Goal: Transaction & Acquisition: Purchase product/service

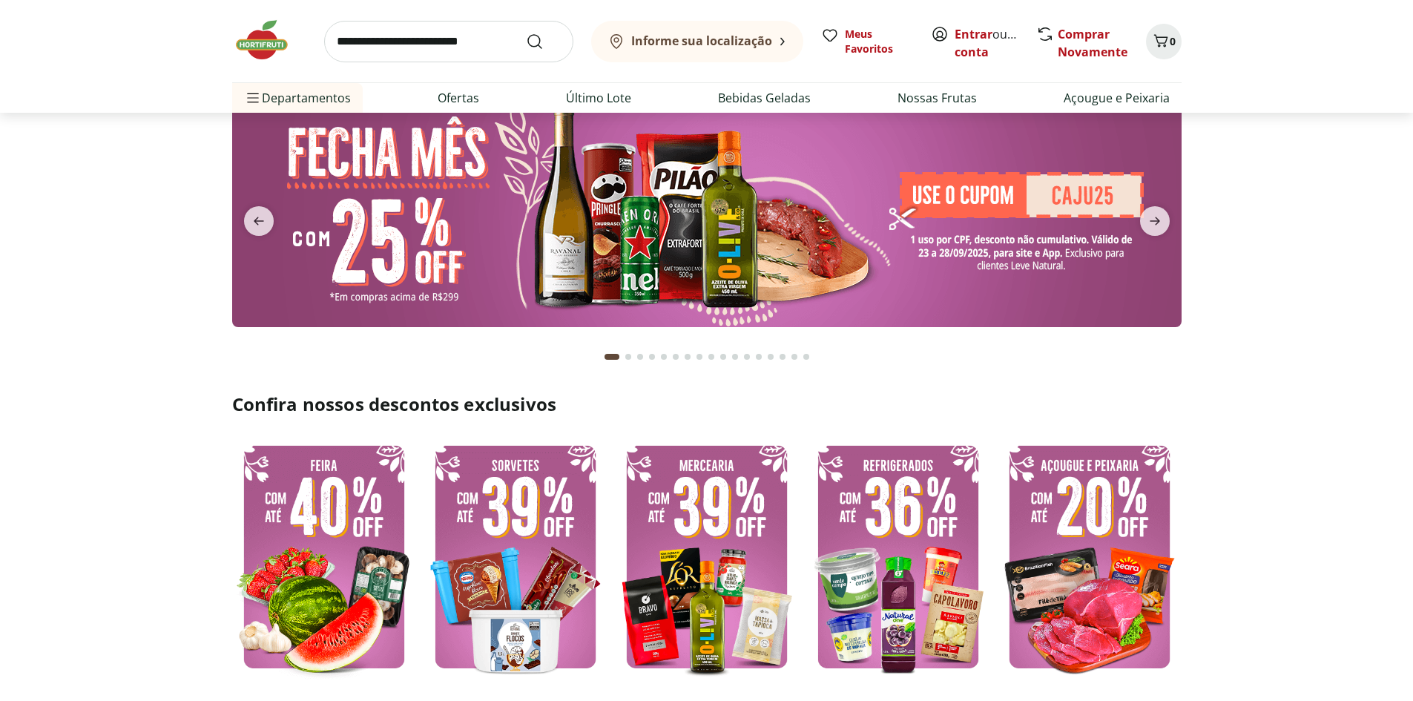
scroll to position [74, 0]
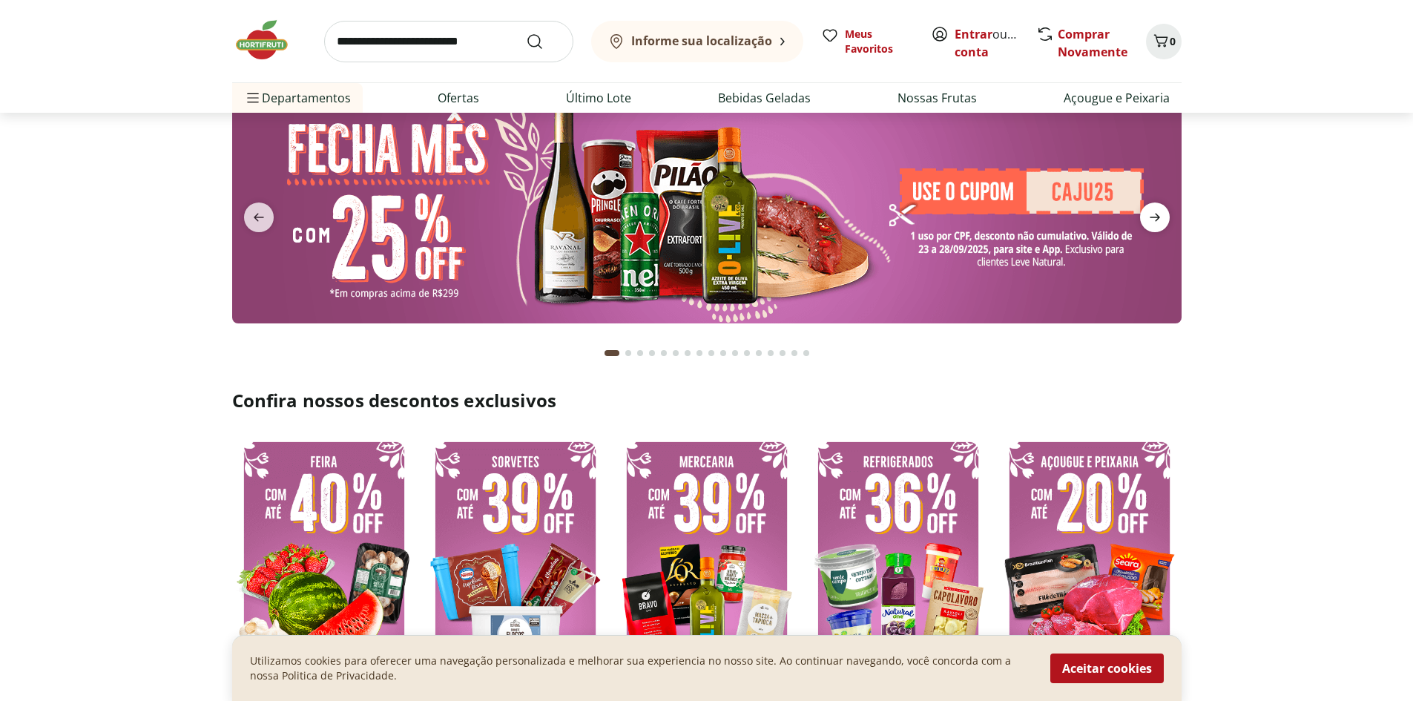
click at [1158, 226] on icon "next" at bounding box center [1155, 217] width 18 height 18
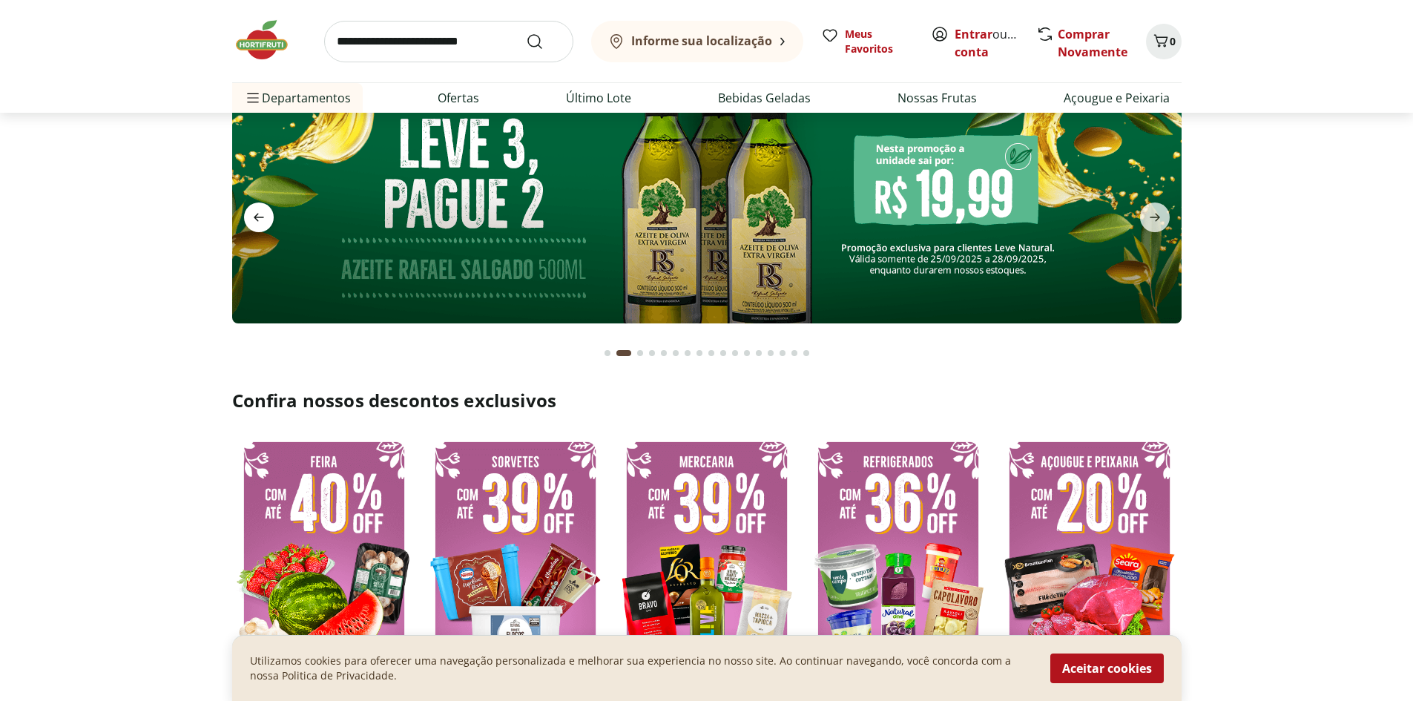
click at [265, 220] on icon "previous" at bounding box center [259, 217] width 18 height 18
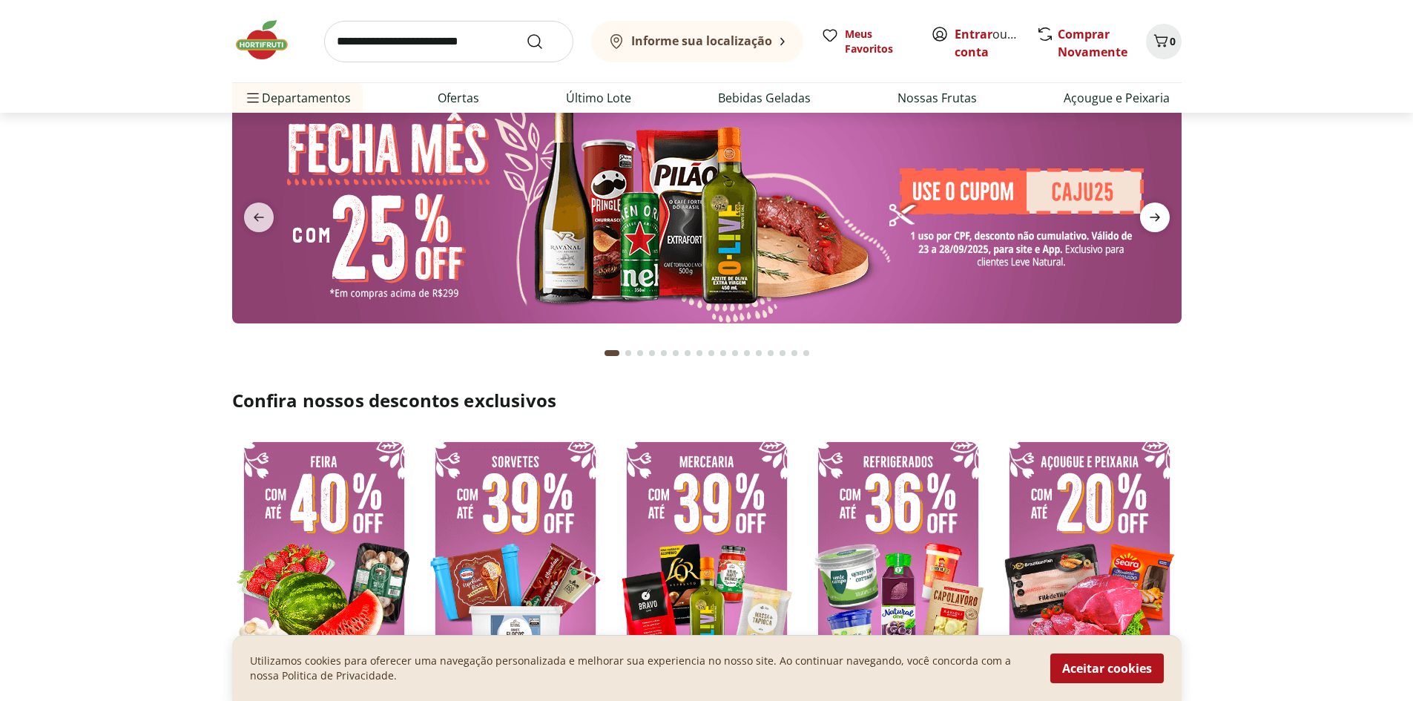
click at [1146, 226] on icon "next" at bounding box center [1155, 217] width 18 height 18
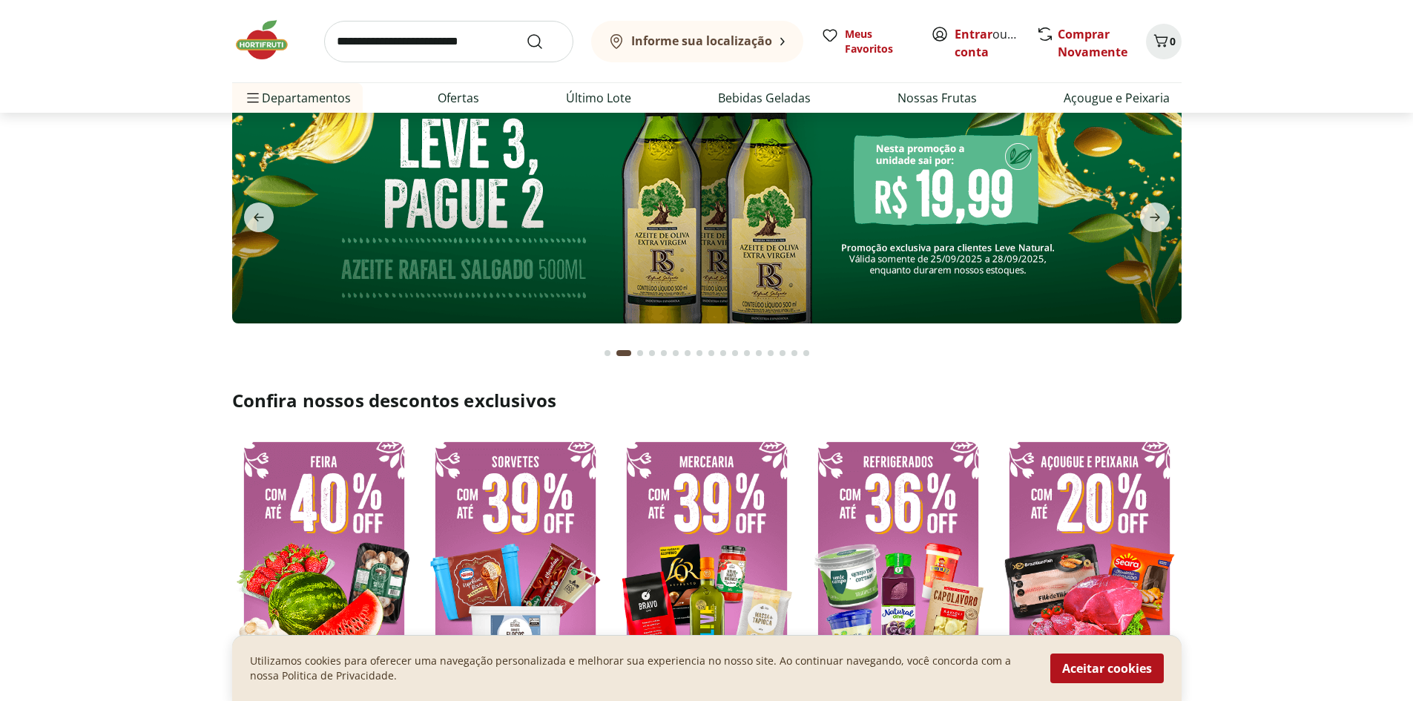
drag, startPoint x: 1170, startPoint y: 208, endPoint x: 1101, endPoint y: 206, distance: 69.0
click at [1096, 213] on section at bounding box center [706, 231] width 949 height 277
click at [1158, 228] on span "next" at bounding box center [1155, 217] width 30 height 30
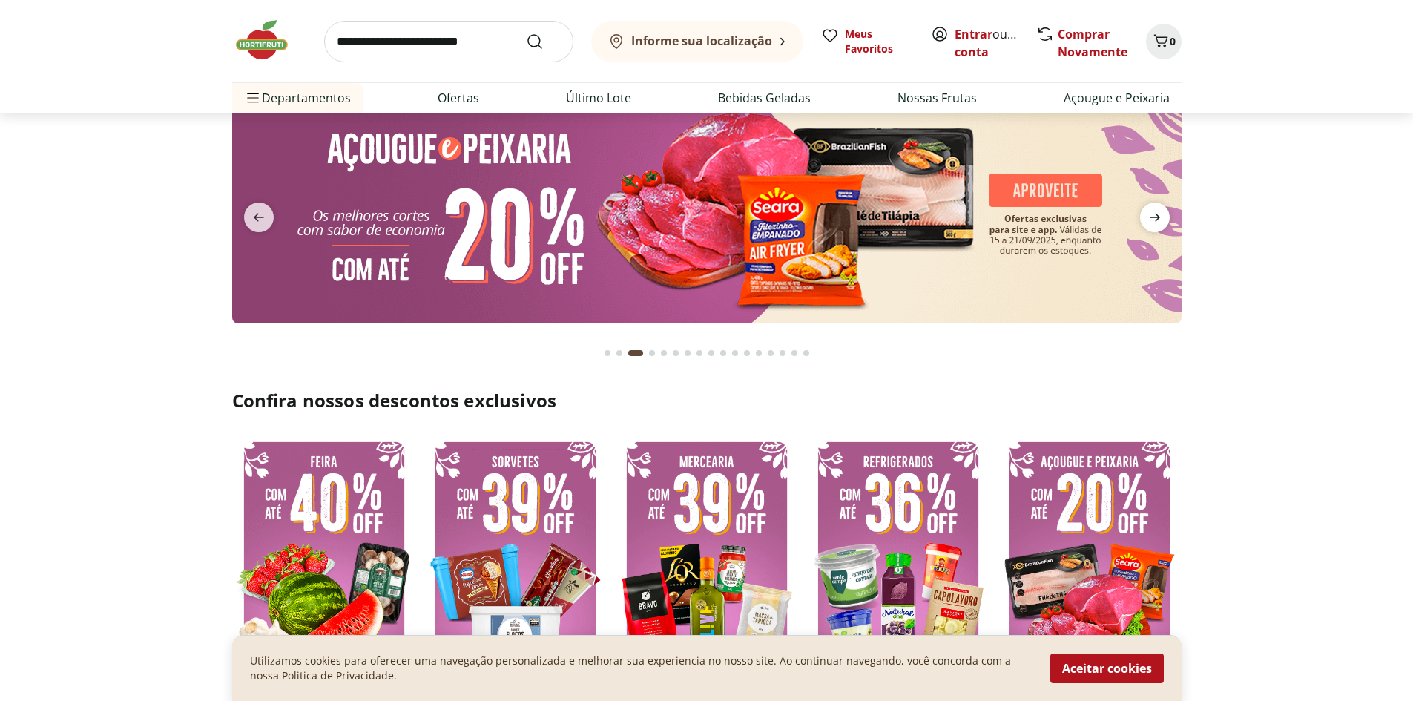
click at [1147, 212] on icon "next" at bounding box center [1155, 217] width 18 height 18
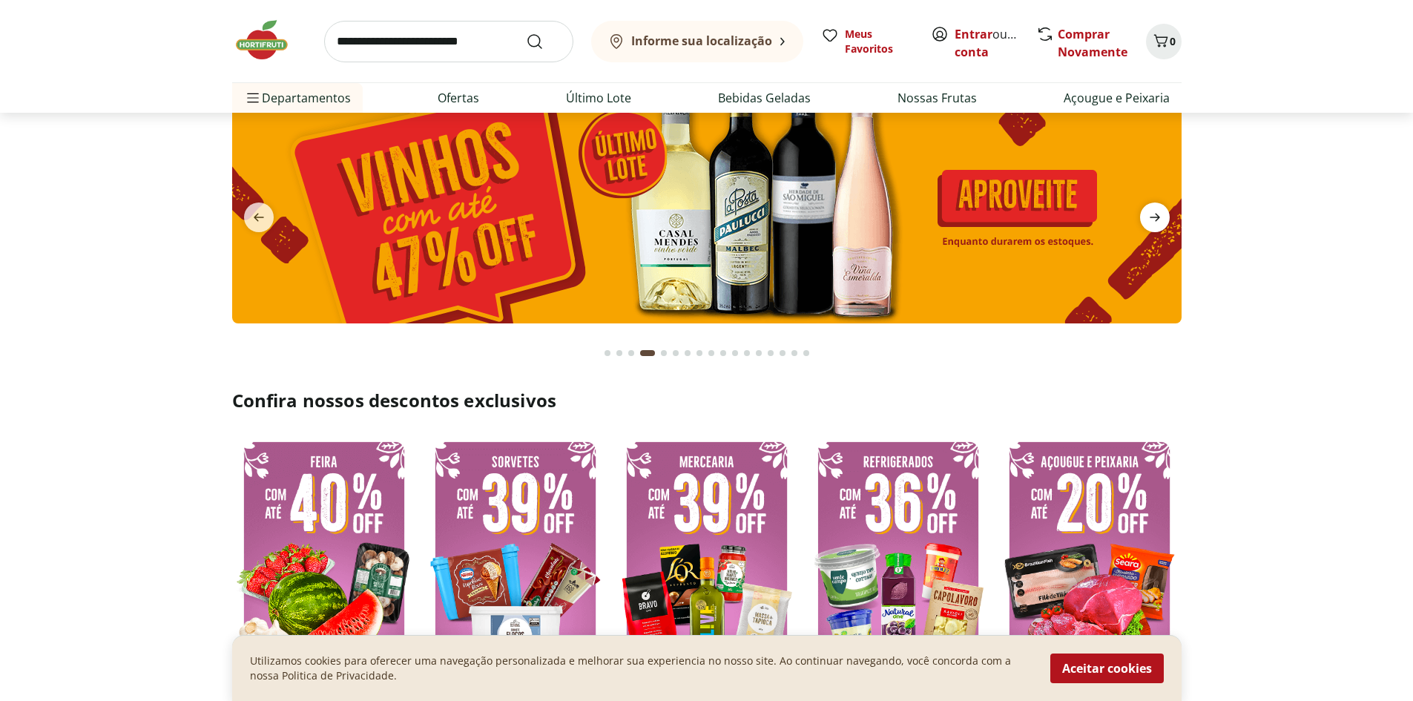
click at [1146, 219] on icon "next" at bounding box center [1155, 217] width 18 height 18
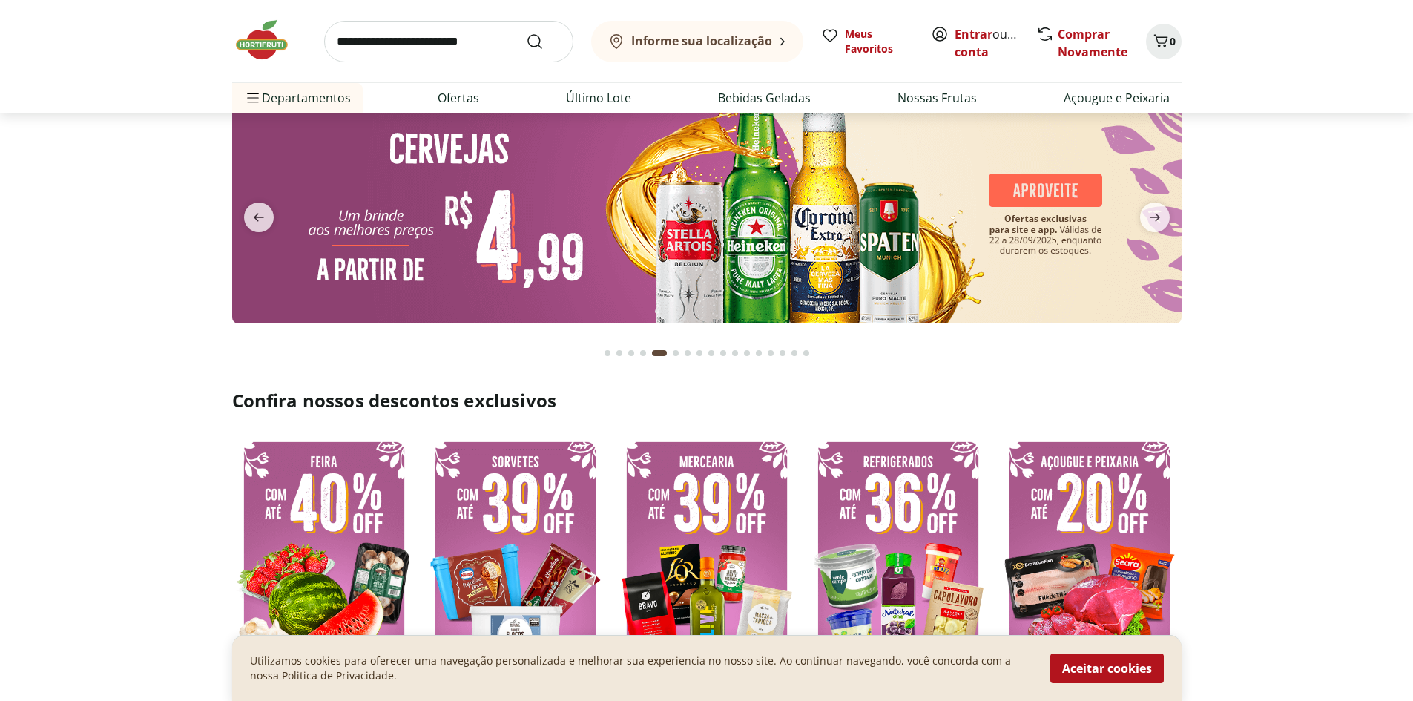
click at [1172, 217] on button "next" at bounding box center [1154, 217] width 53 height 30
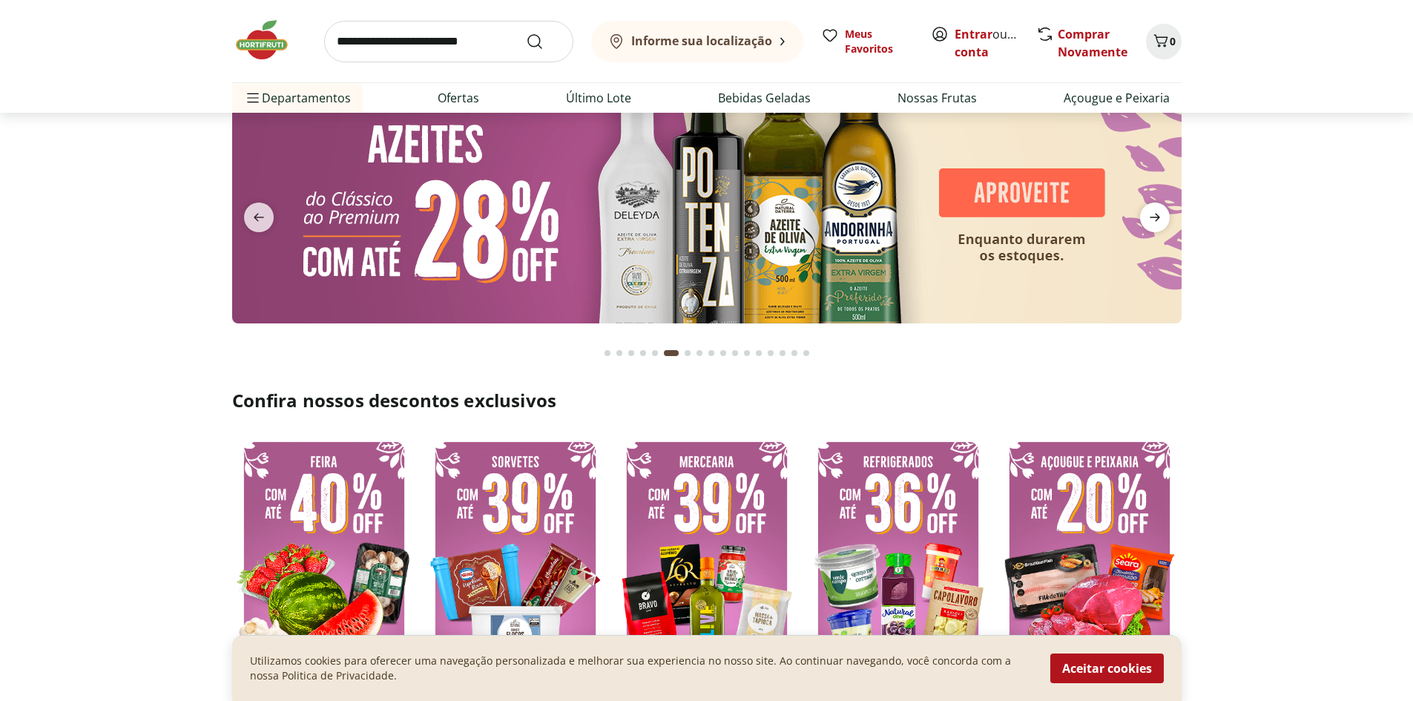
click at [1167, 219] on span "next" at bounding box center [1155, 217] width 30 height 30
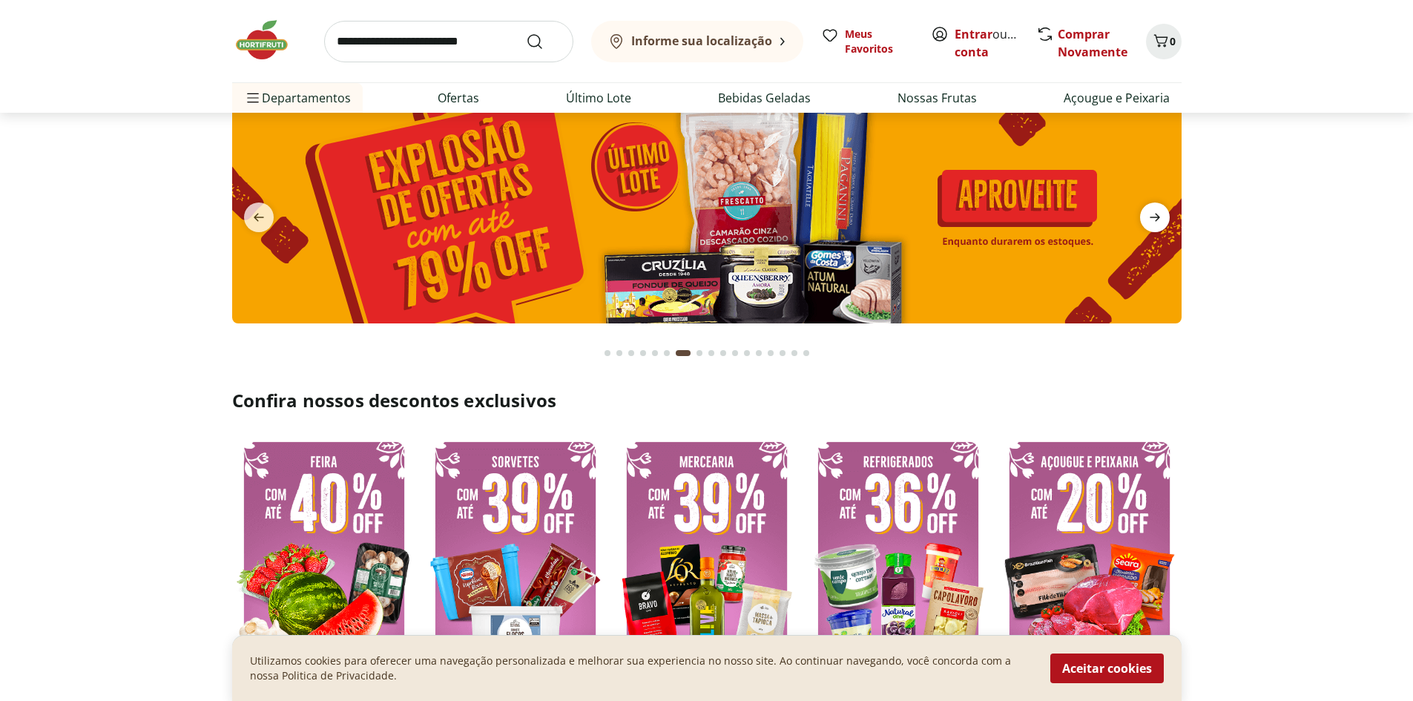
click at [1167, 219] on span "next" at bounding box center [1155, 217] width 30 height 30
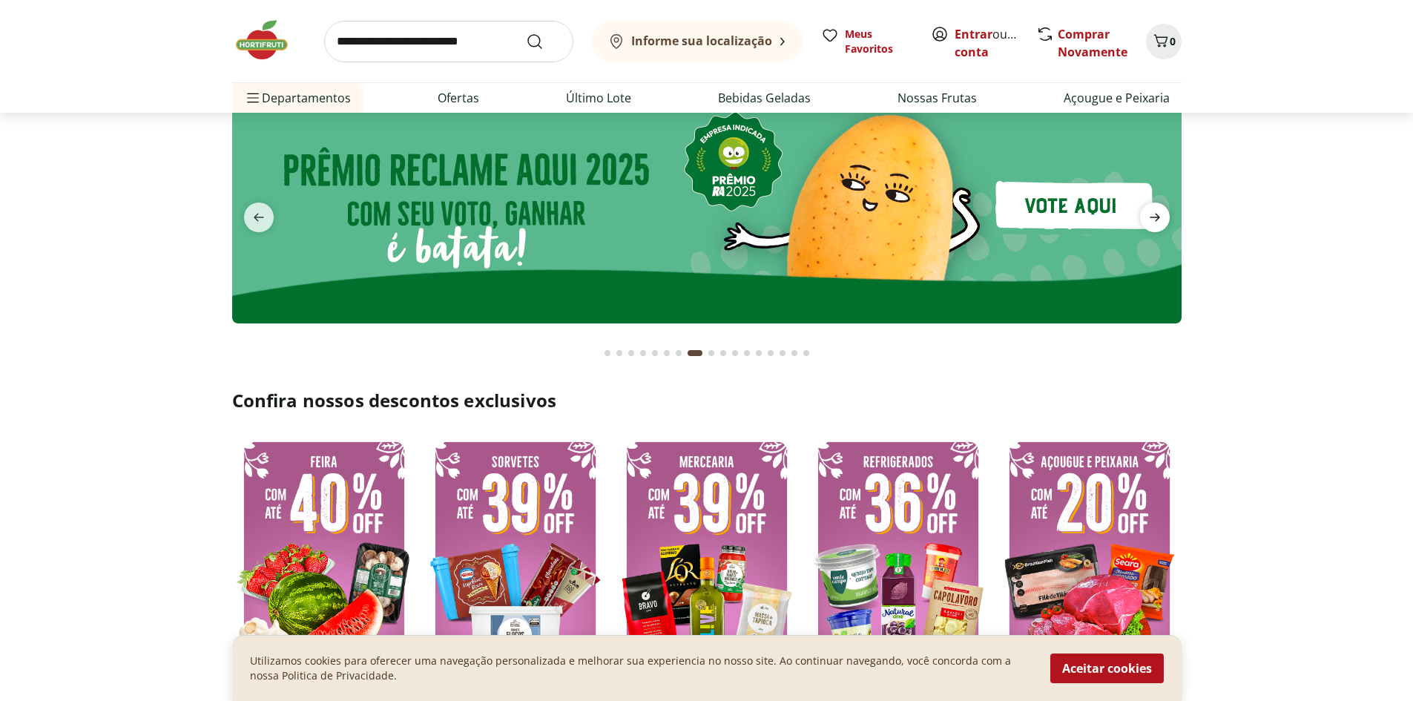
click at [1167, 219] on span "next" at bounding box center [1155, 217] width 30 height 30
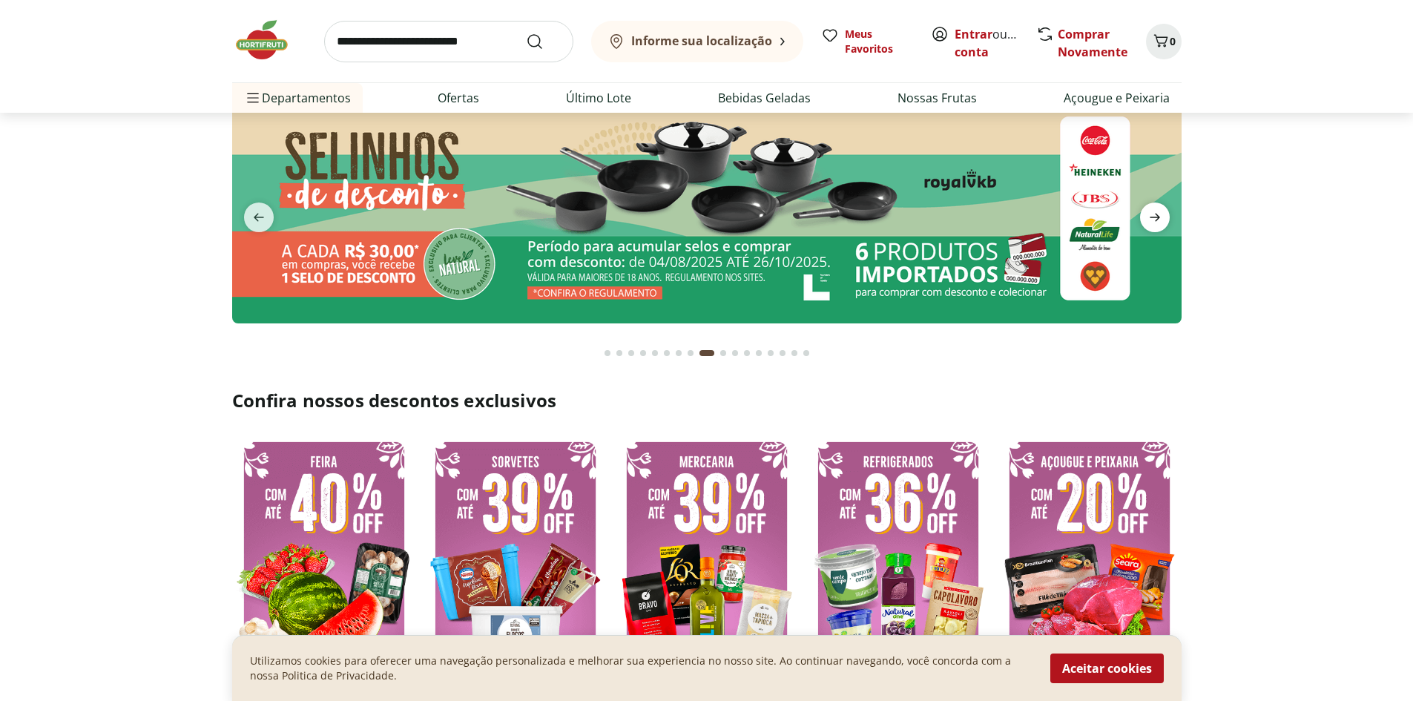
click at [1167, 219] on span "next" at bounding box center [1155, 217] width 30 height 30
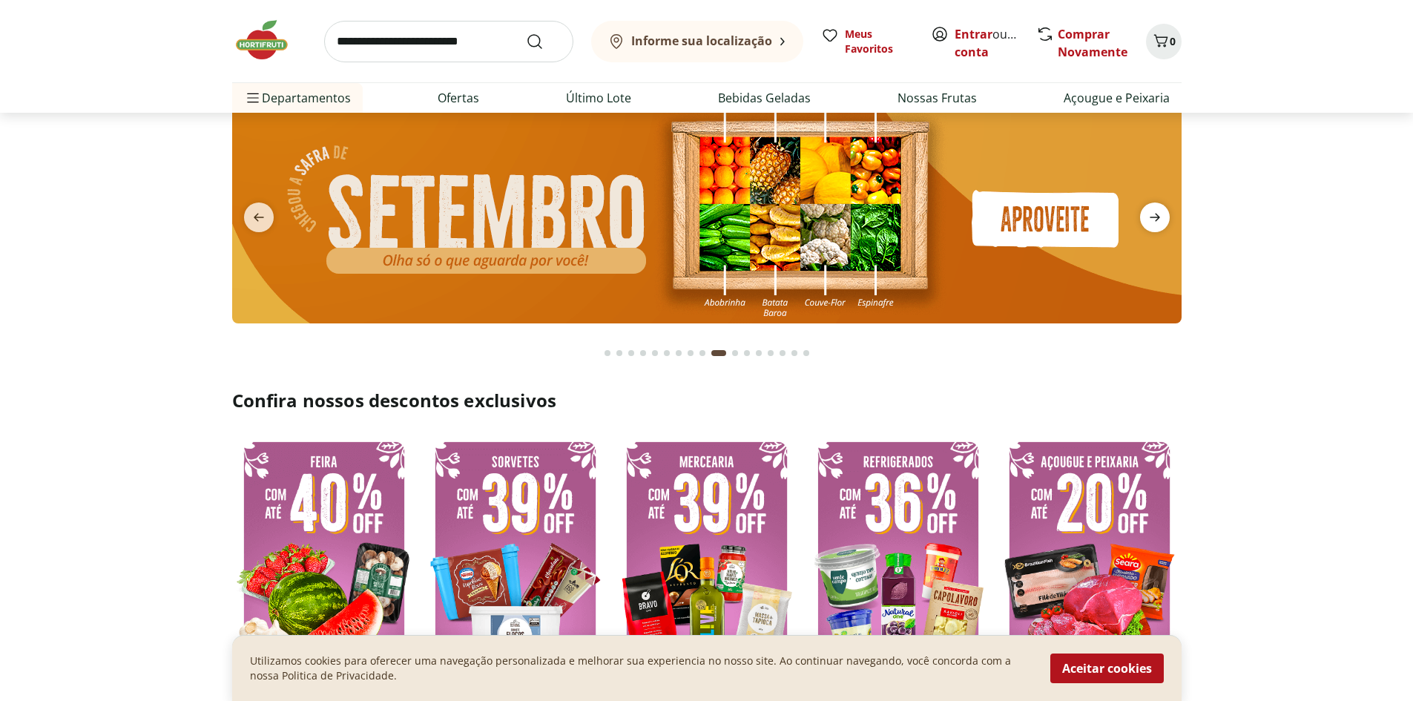
click at [1167, 219] on span "next" at bounding box center [1155, 217] width 30 height 30
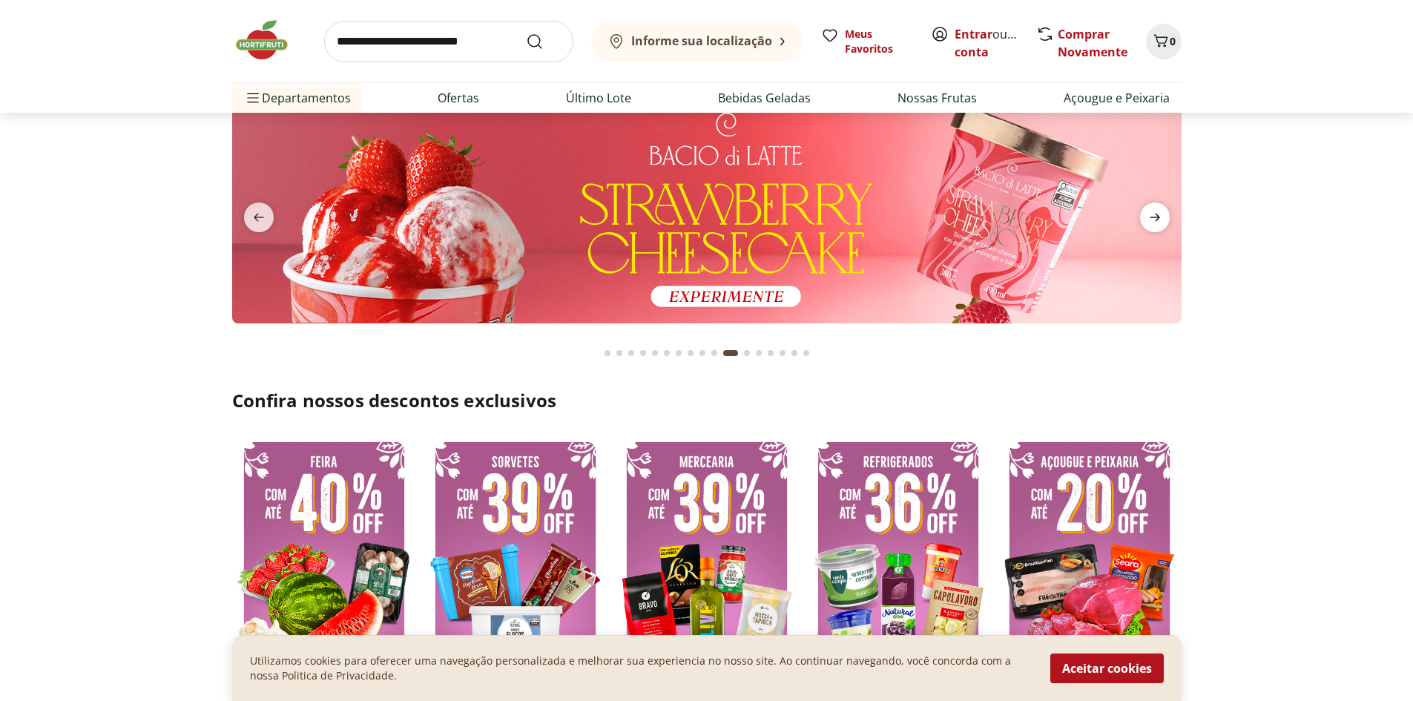
click at [1167, 217] on span "next" at bounding box center [1155, 217] width 30 height 30
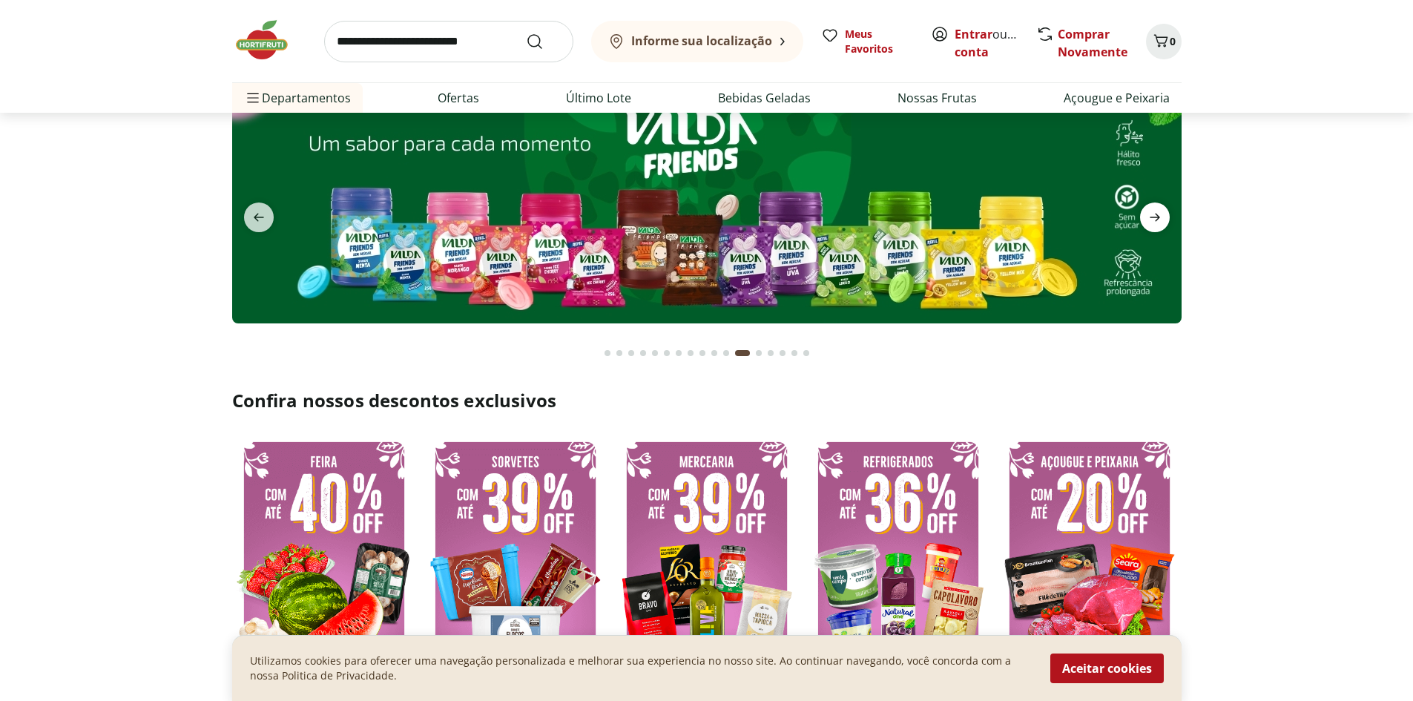
click at [1164, 218] on span "next" at bounding box center [1155, 217] width 30 height 30
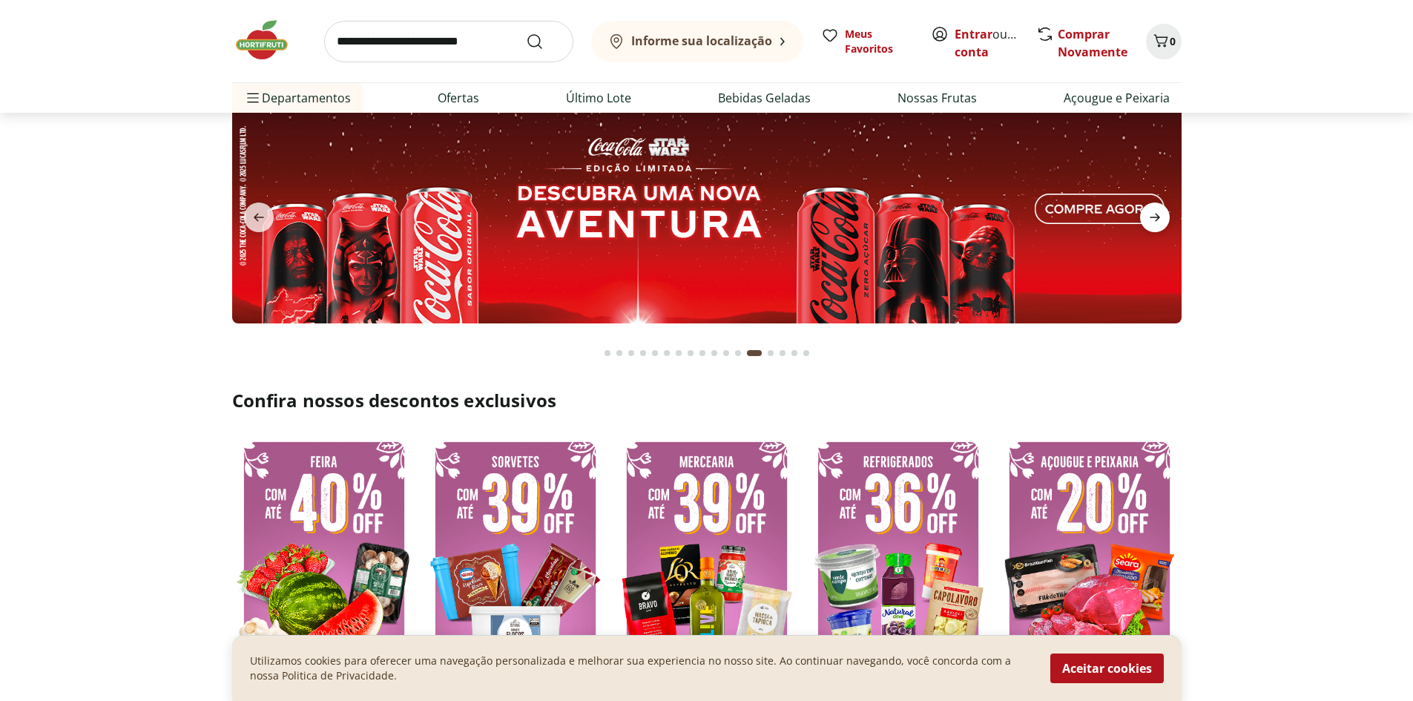
click at [1164, 218] on span "next" at bounding box center [1155, 217] width 30 height 30
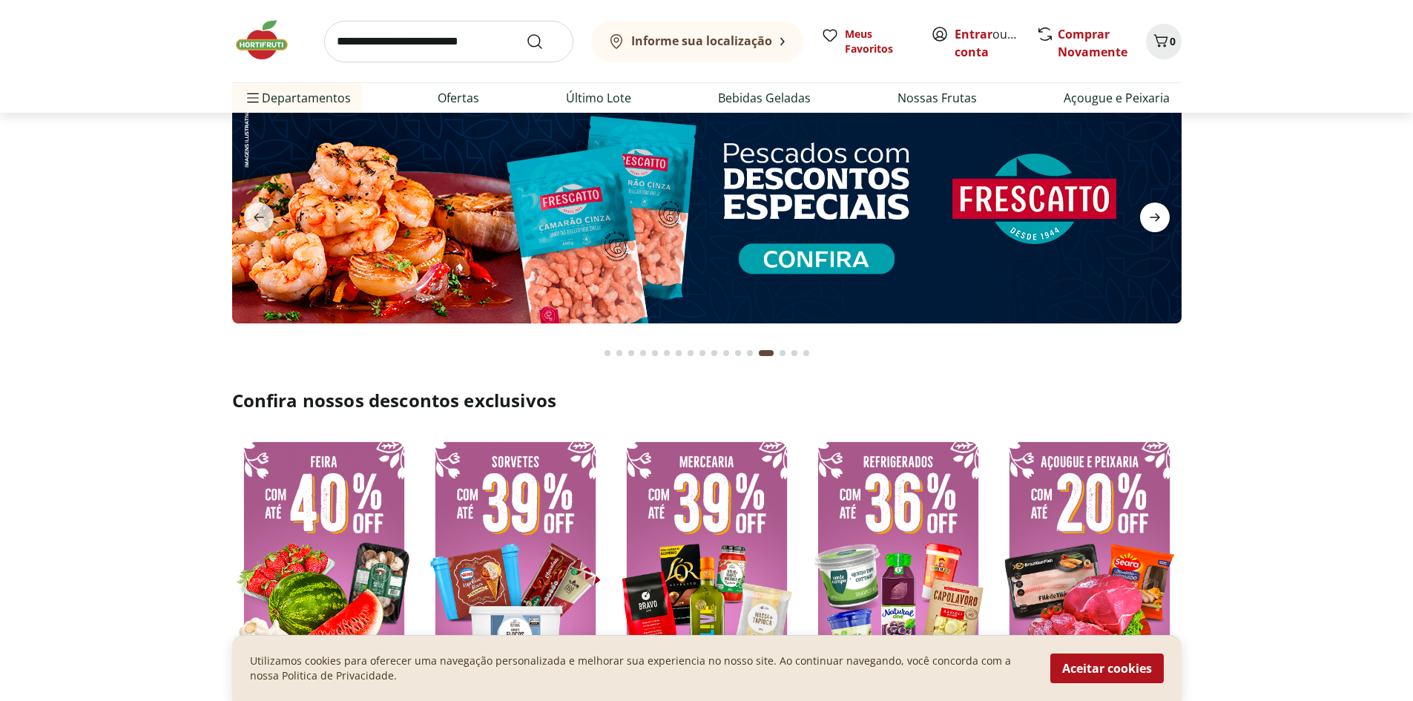
click at [1164, 218] on span "next" at bounding box center [1155, 217] width 30 height 30
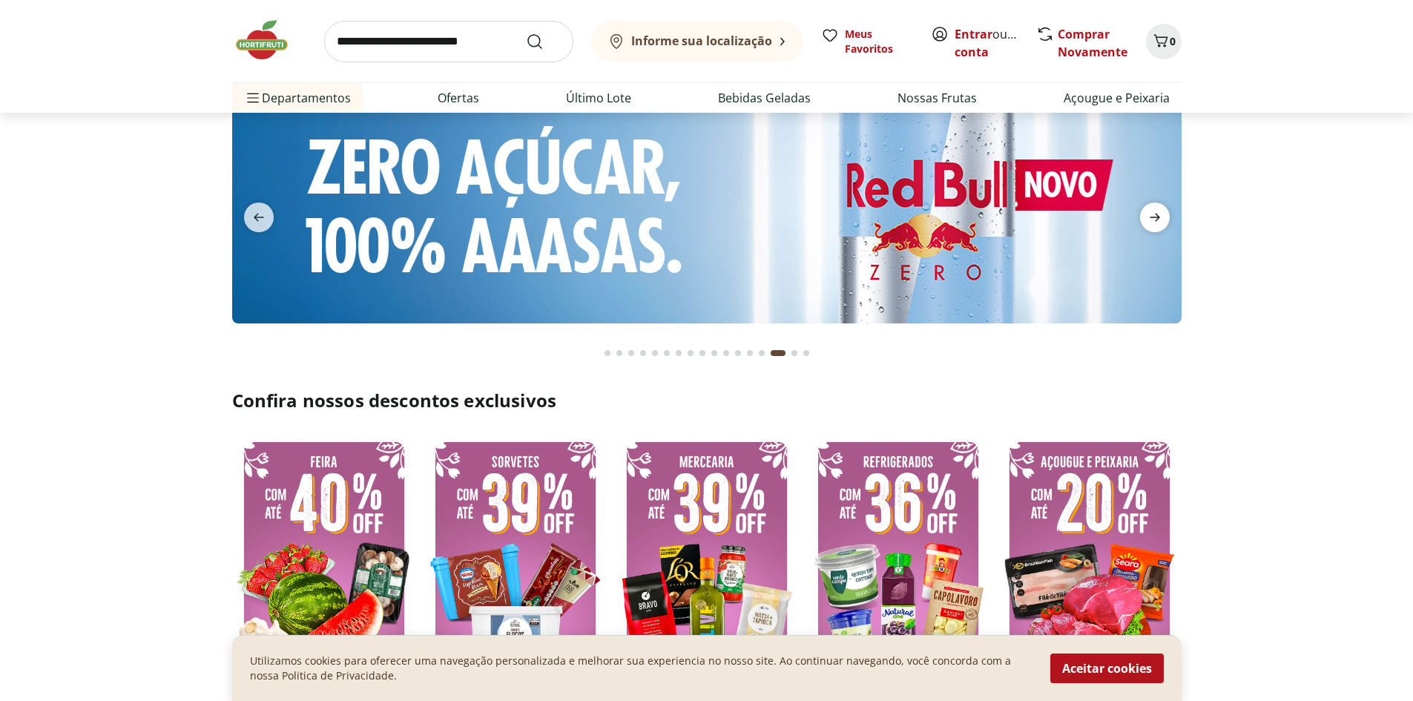
click at [1164, 218] on span "next" at bounding box center [1155, 217] width 30 height 30
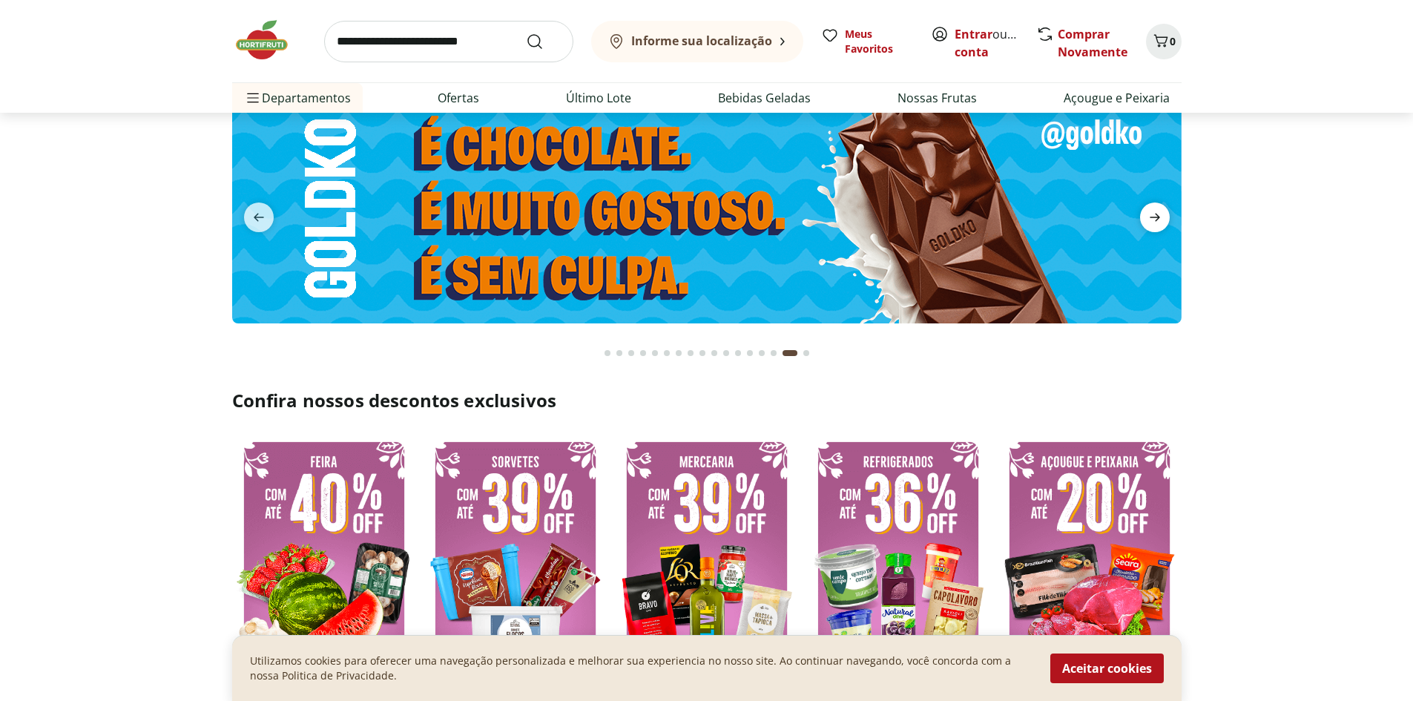
click at [1164, 218] on span "next" at bounding box center [1155, 217] width 30 height 30
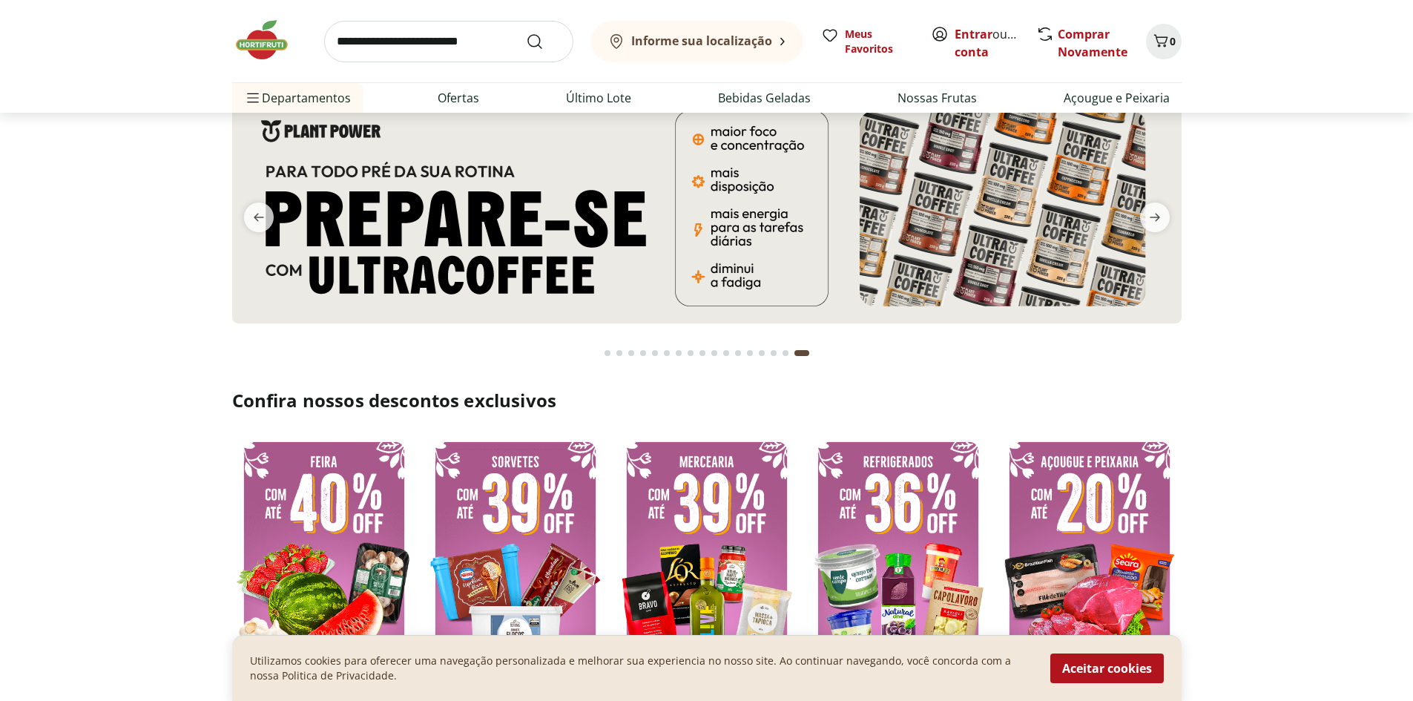
click at [608, 349] on button "Go to page 1 from fs-carousel" at bounding box center [607, 353] width 12 height 36
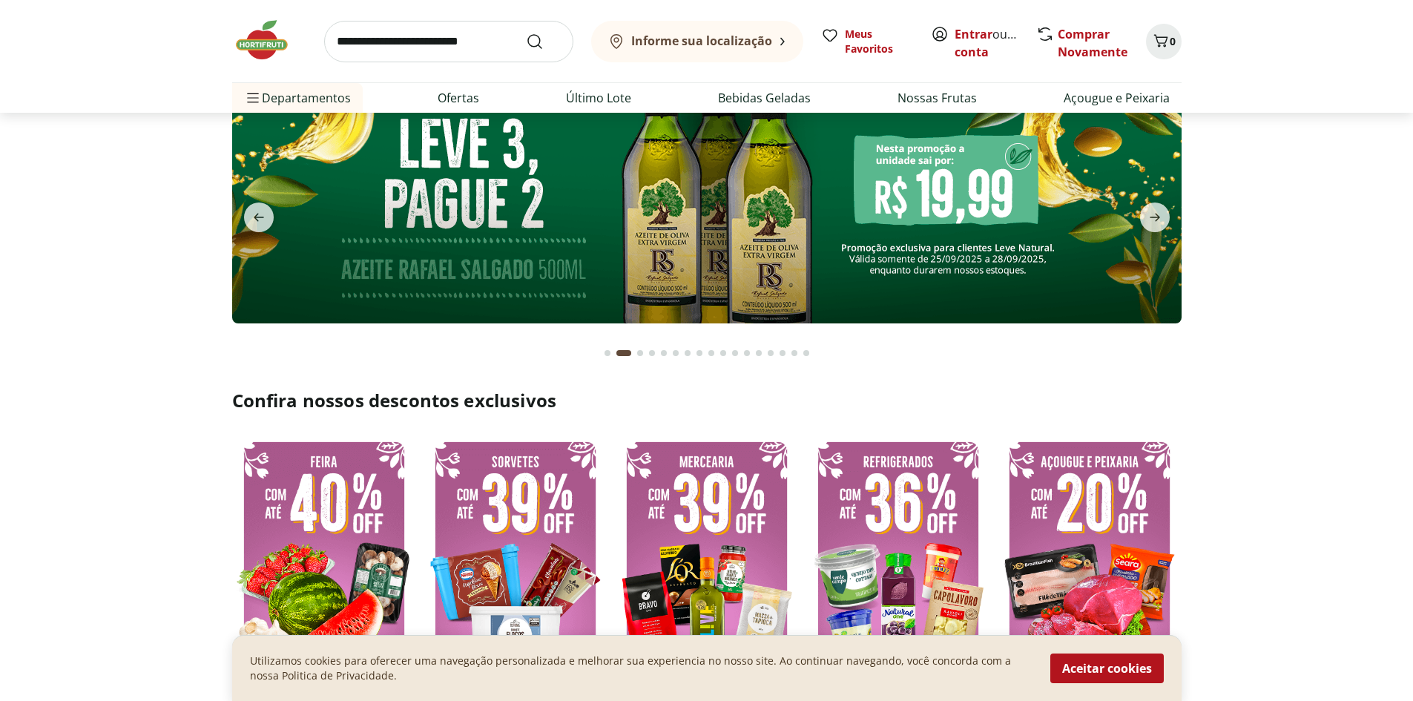
click at [607, 357] on button "Go to page 1 from fs-carousel" at bounding box center [607, 353] width 12 height 36
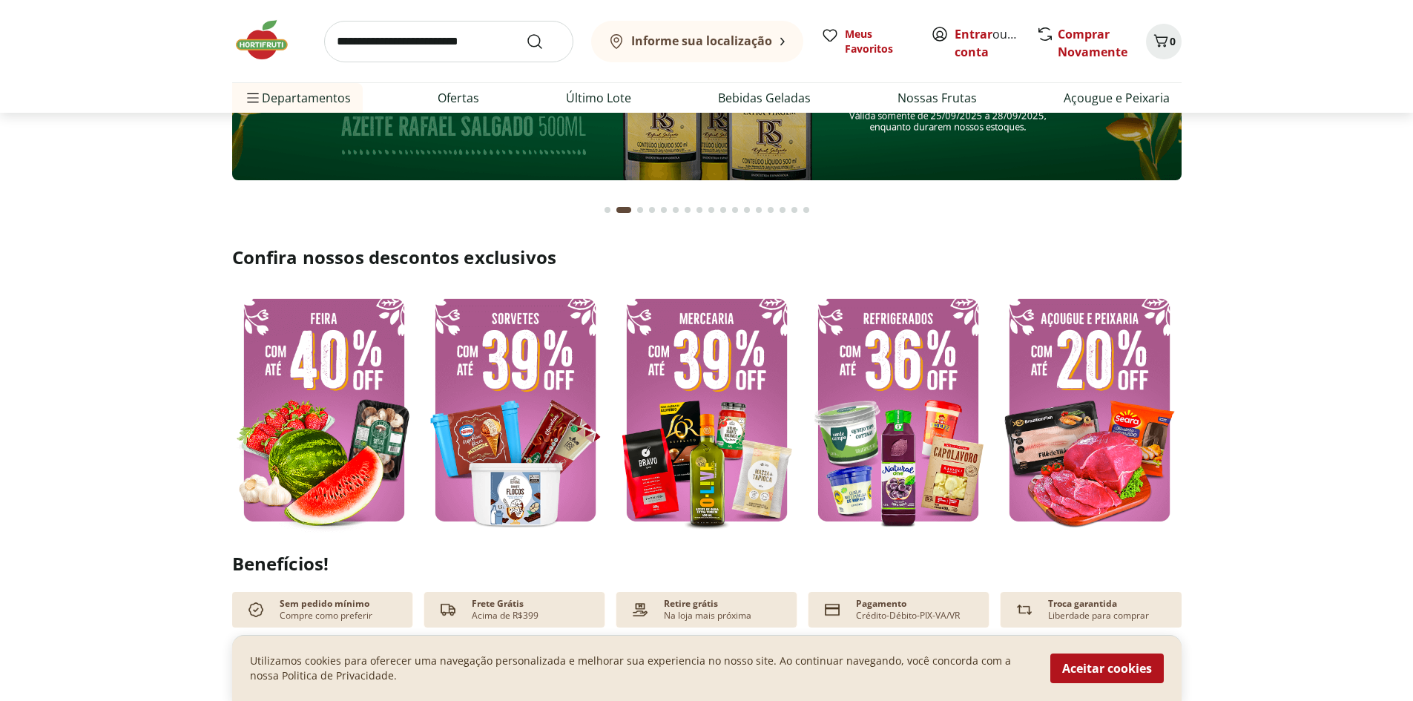
scroll to position [222, 0]
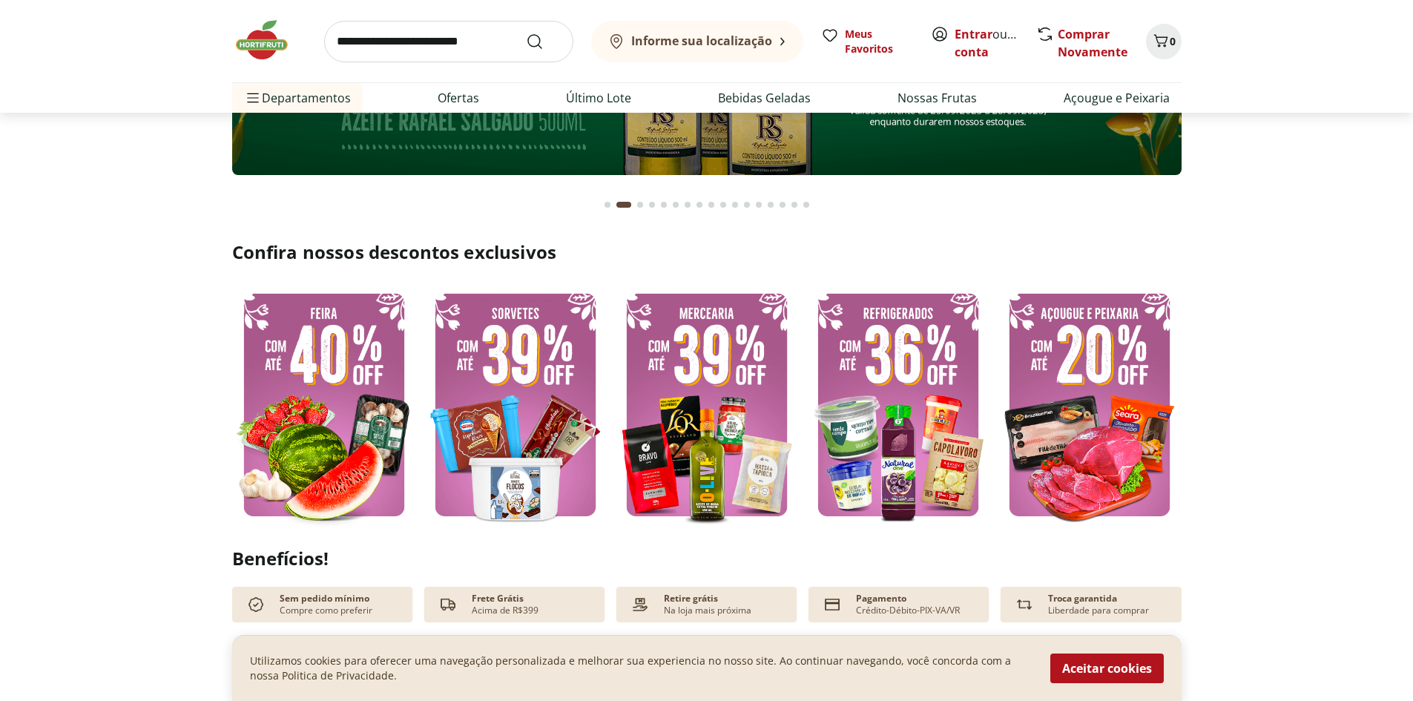
click at [713, 407] on img at bounding box center [707, 404] width 184 height 245
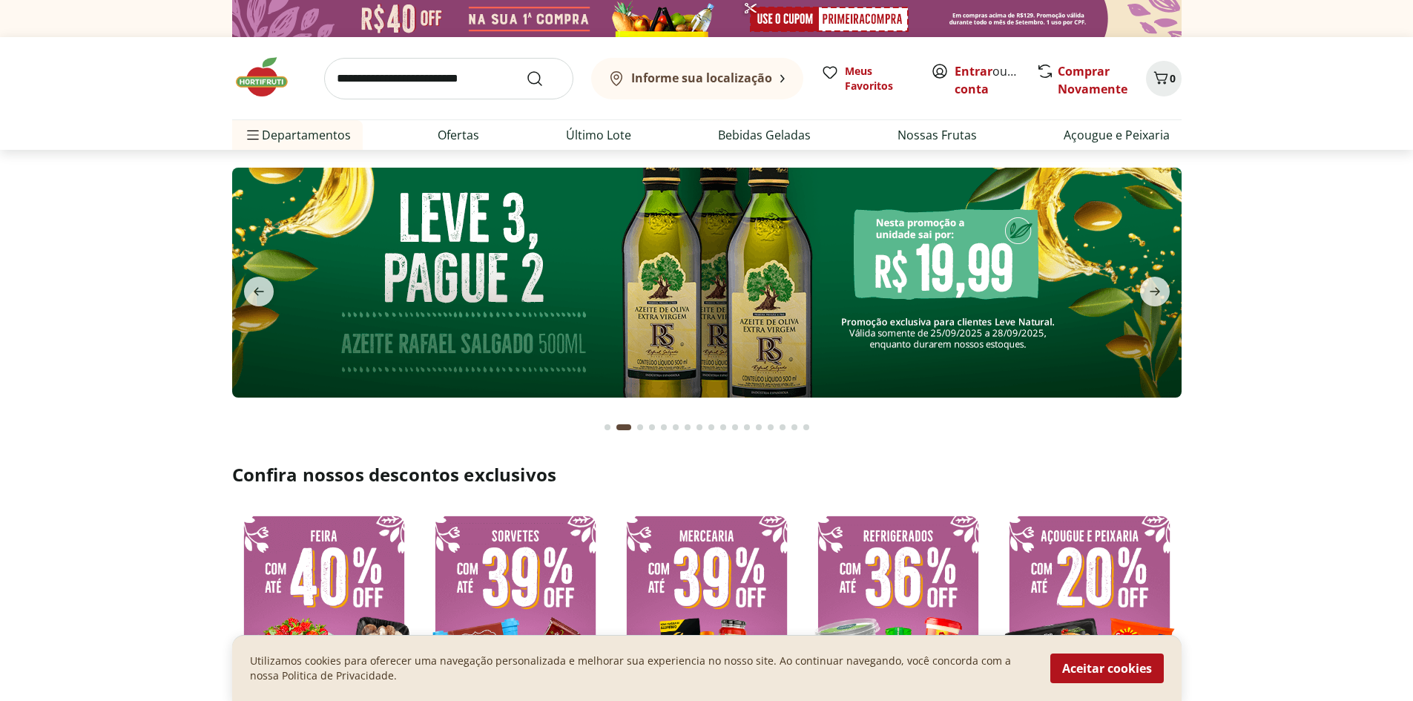
select select "**********"
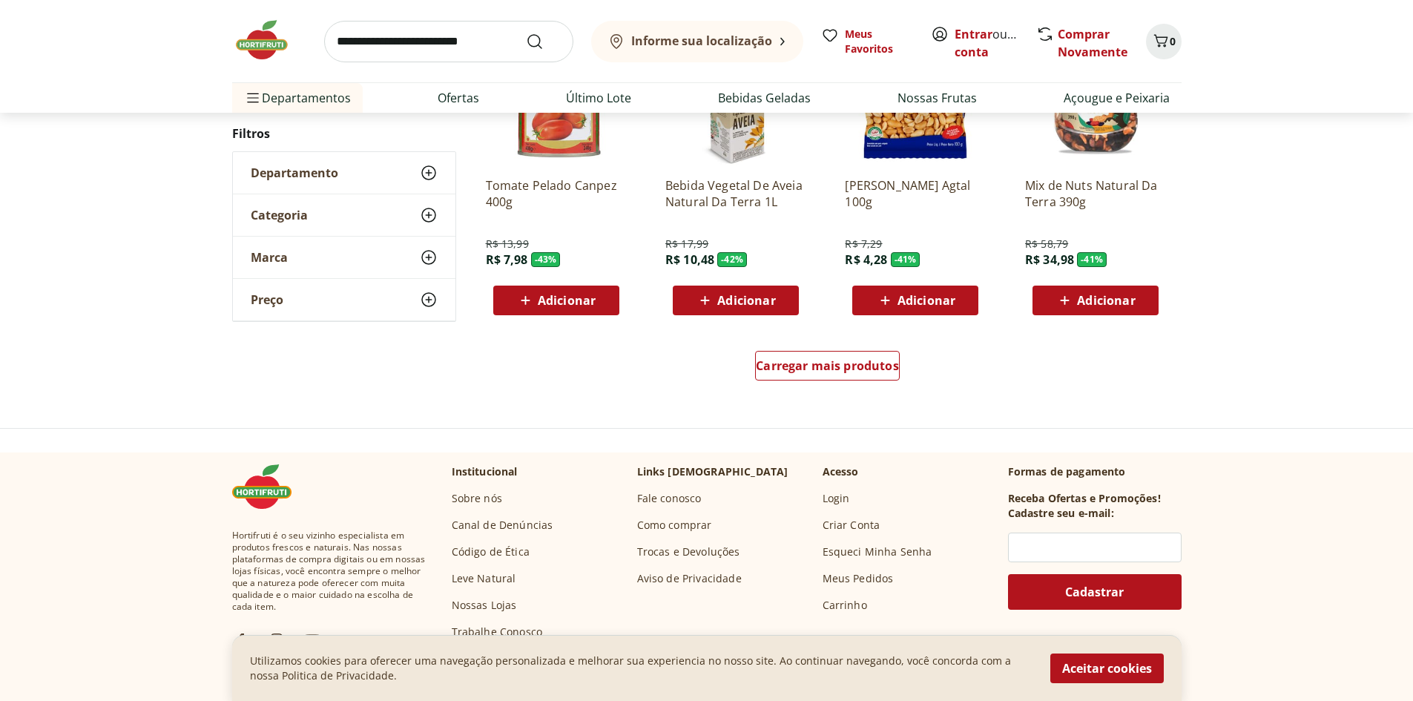
scroll to position [890, 0]
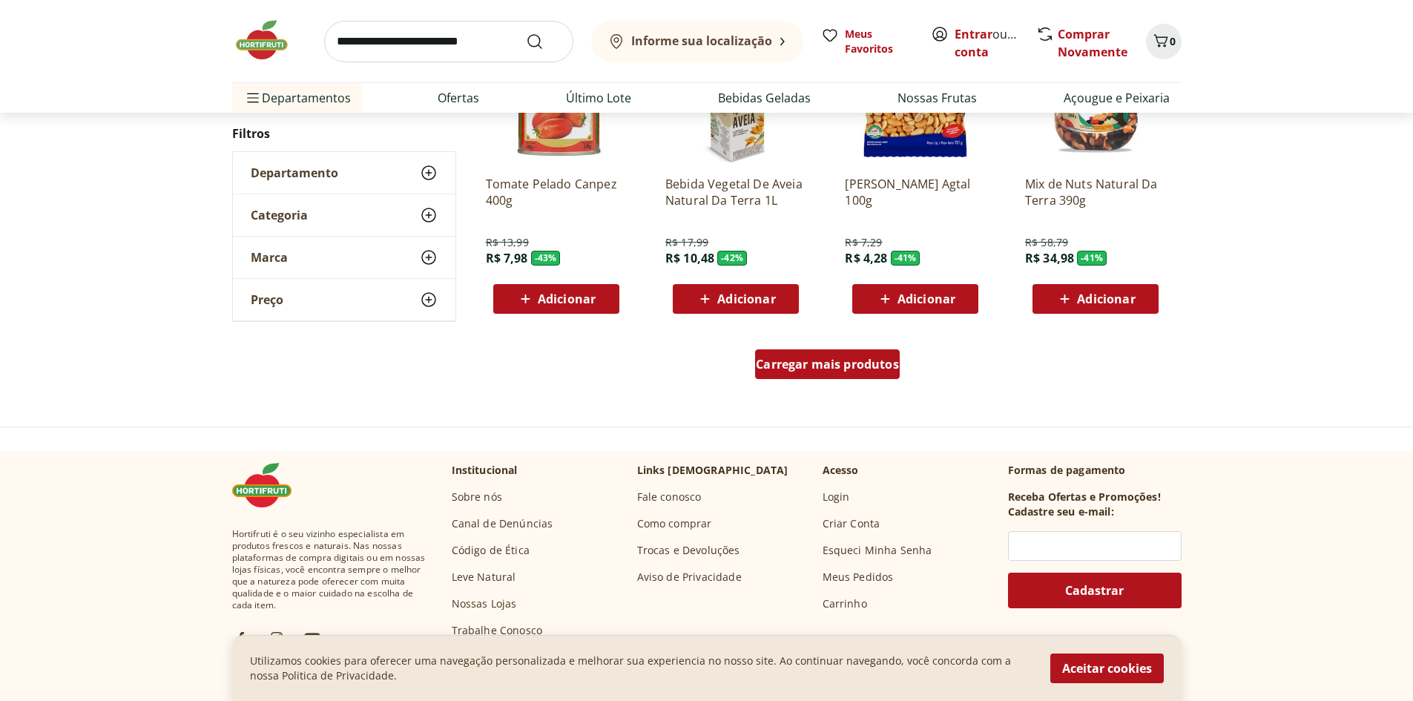
click at [868, 358] on span "Carregar mais produtos" at bounding box center [827, 364] width 143 height 12
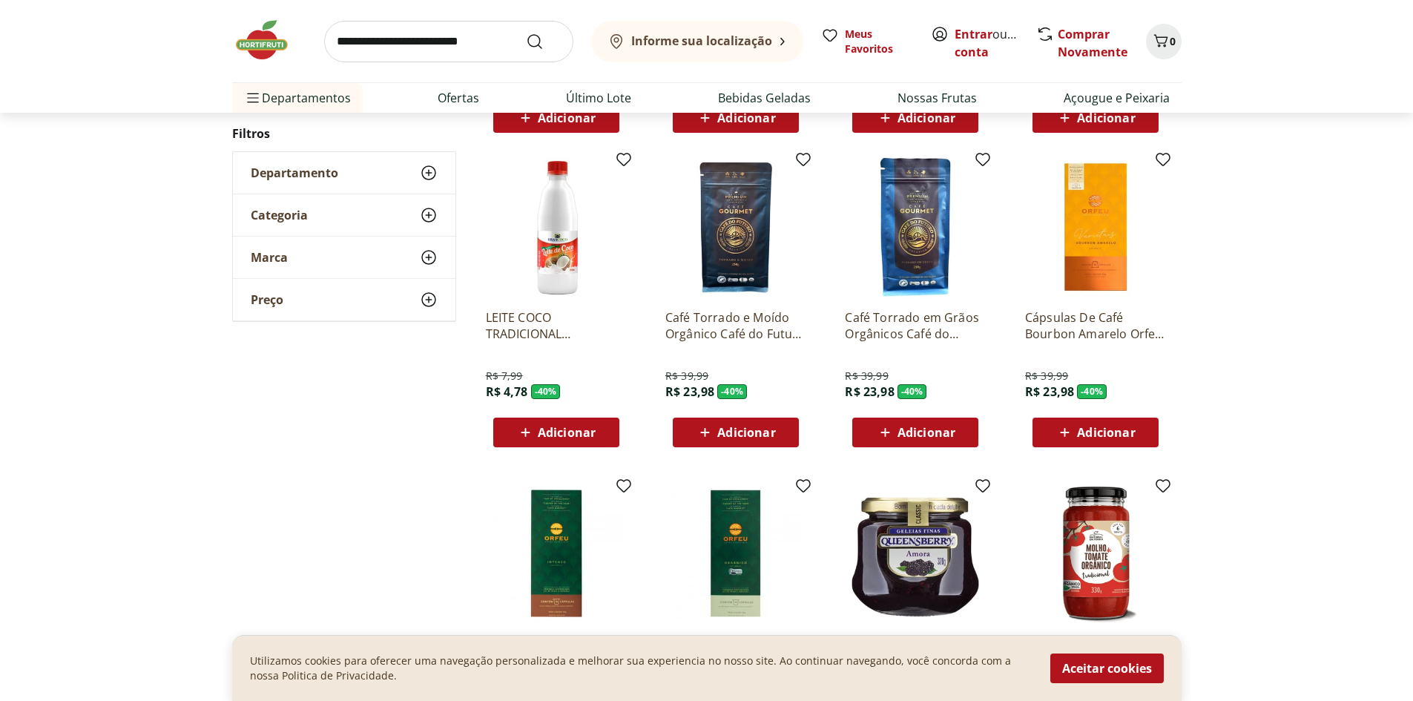
scroll to position [1187, 0]
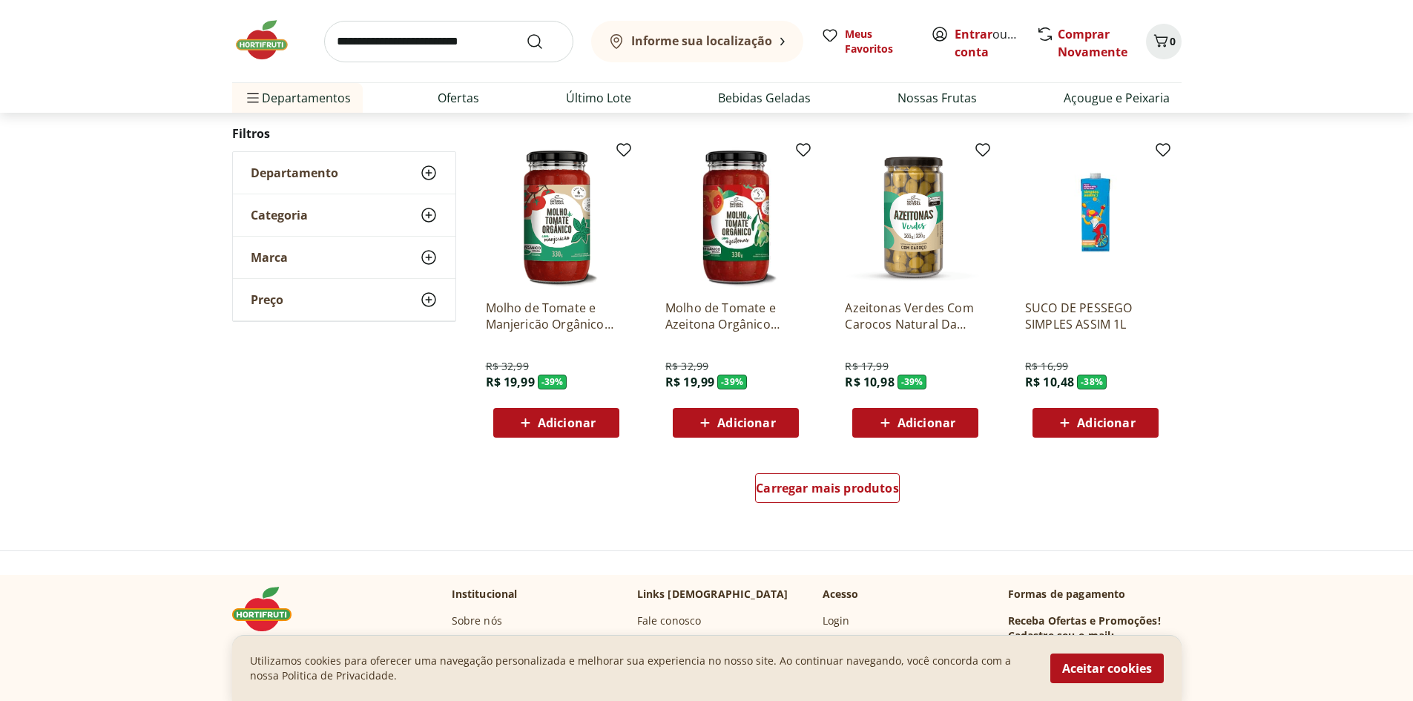
scroll to position [890, 0]
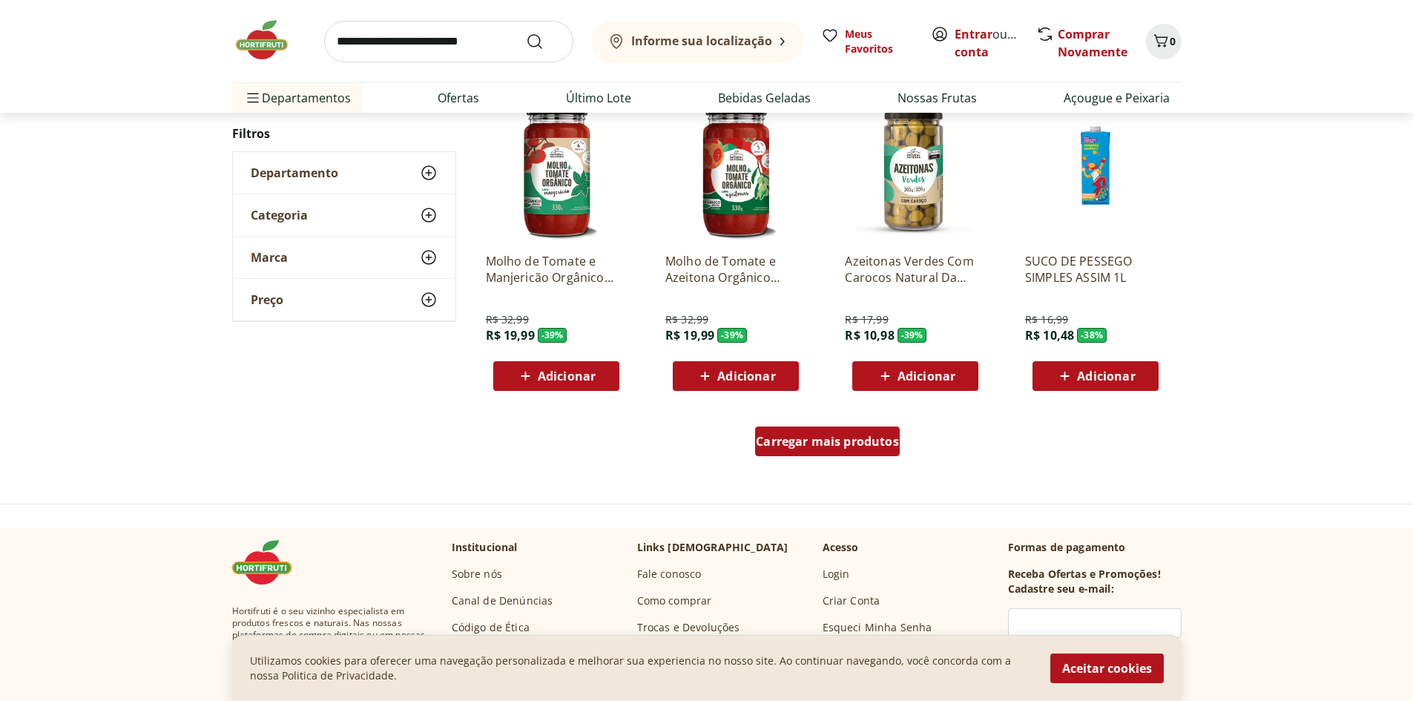
click at [796, 444] on span "Carregar mais produtos" at bounding box center [827, 441] width 143 height 12
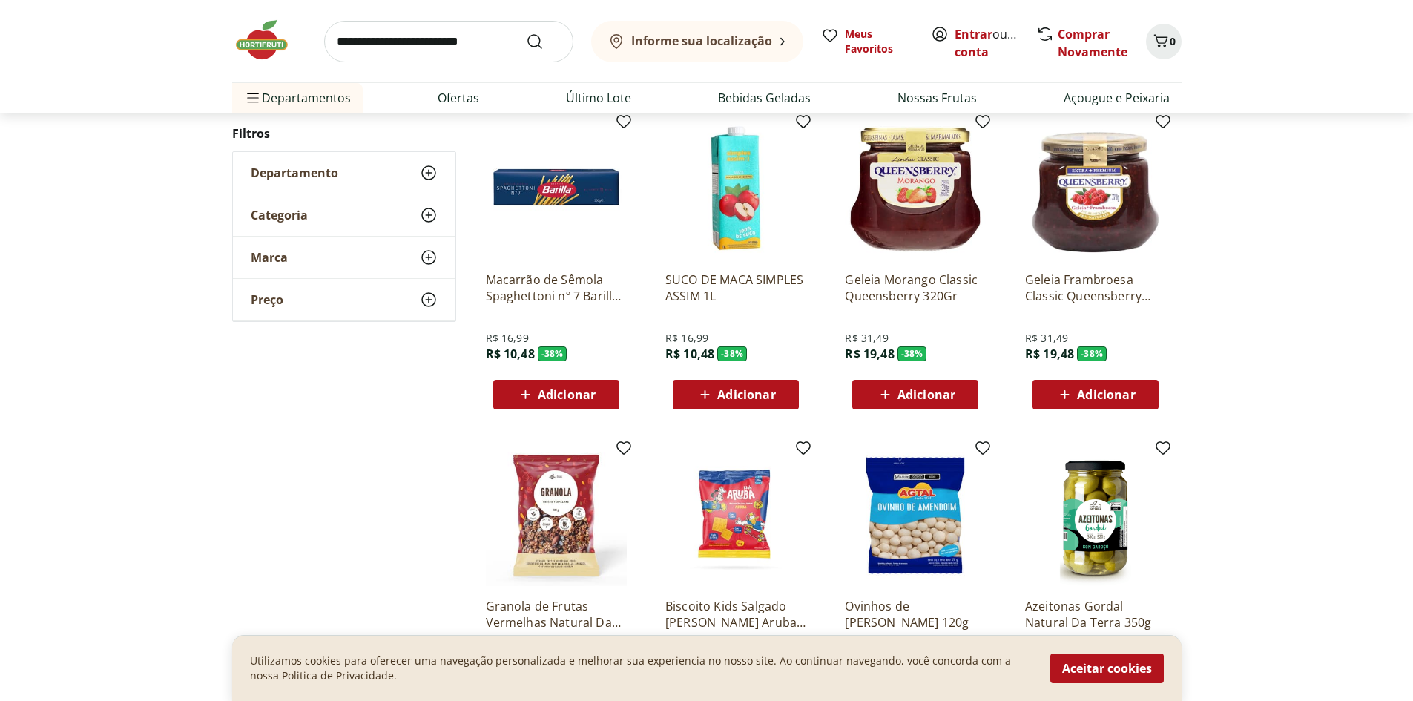
scroll to position [1187, 0]
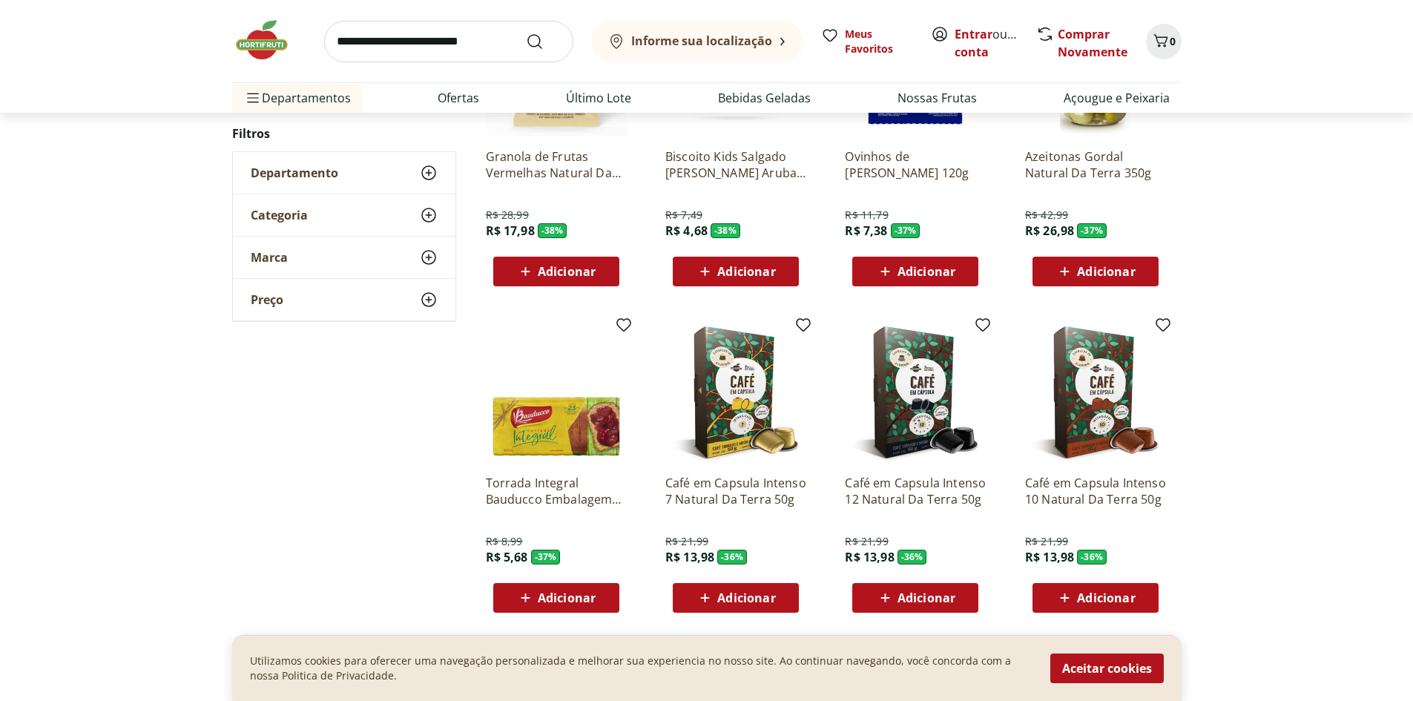
scroll to position [739, 0]
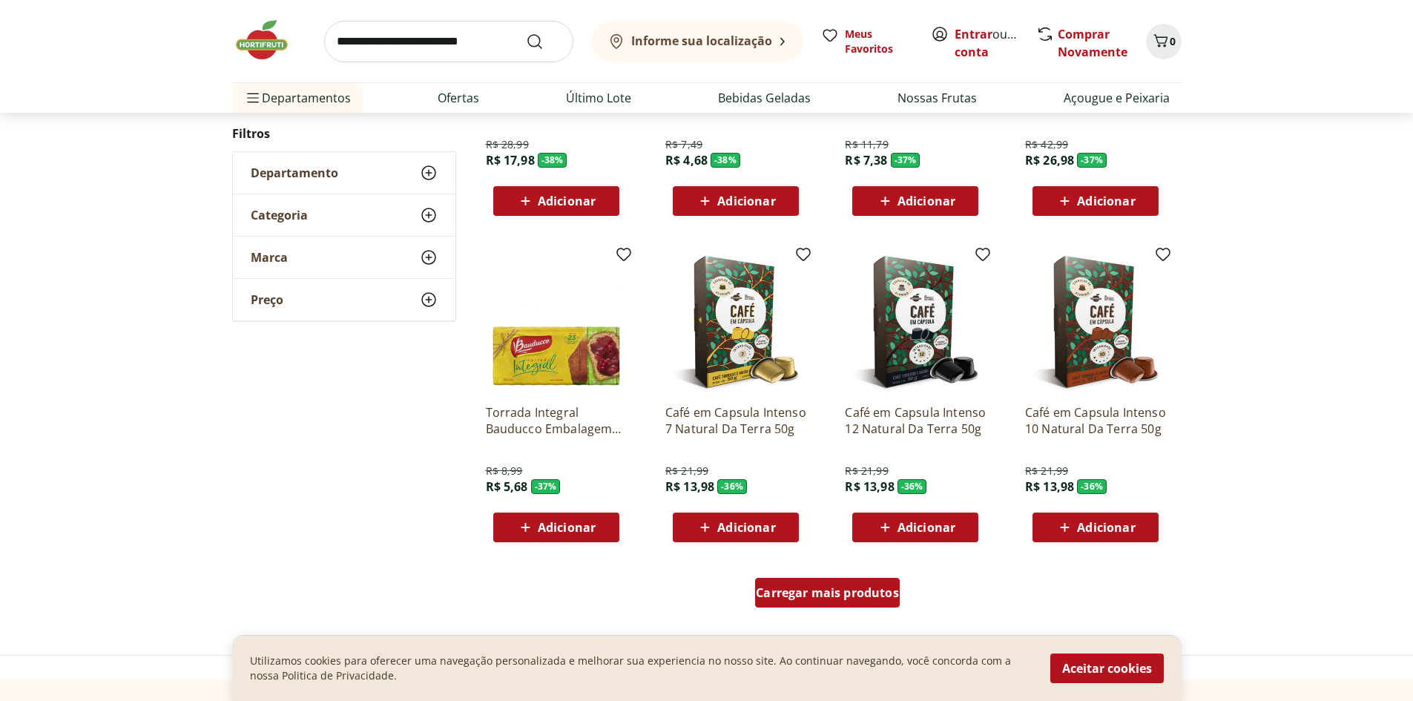
click at [857, 598] on span "Carregar mais produtos" at bounding box center [827, 593] width 143 height 12
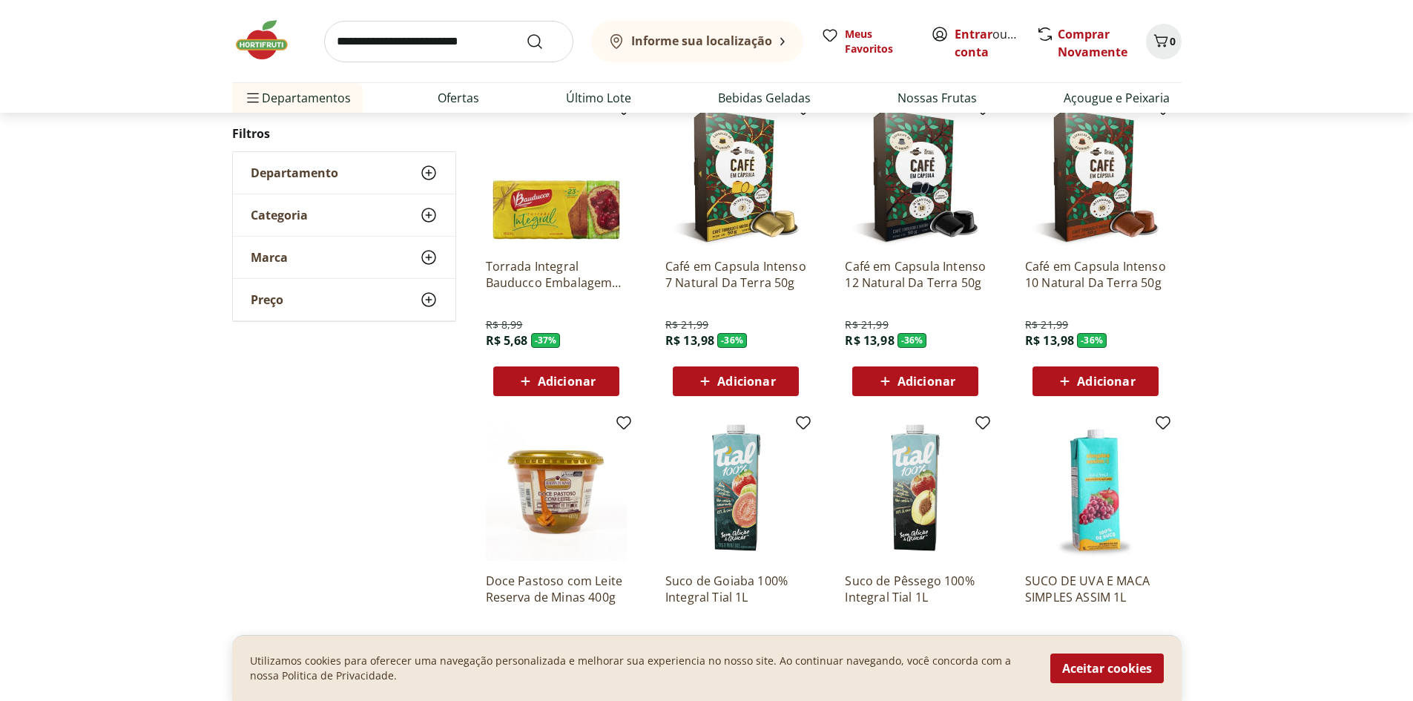
scroll to position [887, 0]
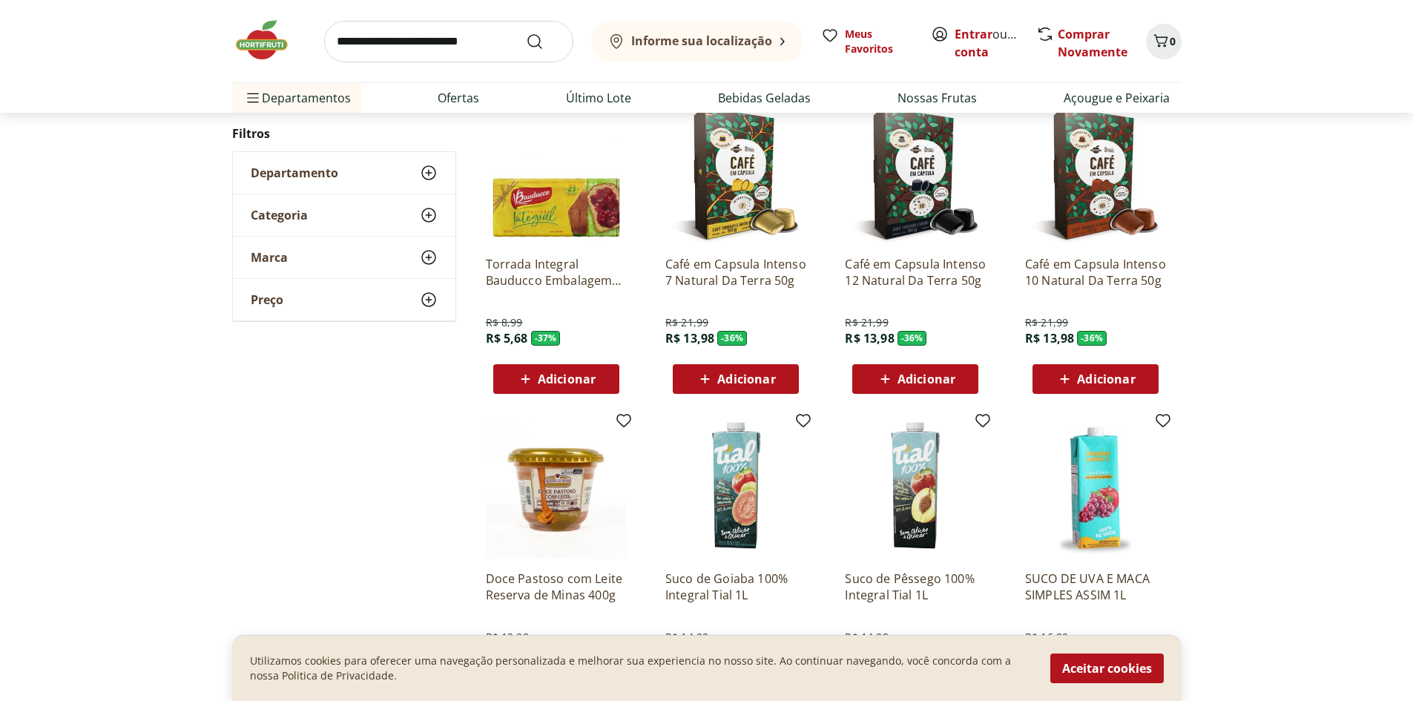
click at [747, 209] on img at bounding box center [735, 173] width 141 height 141
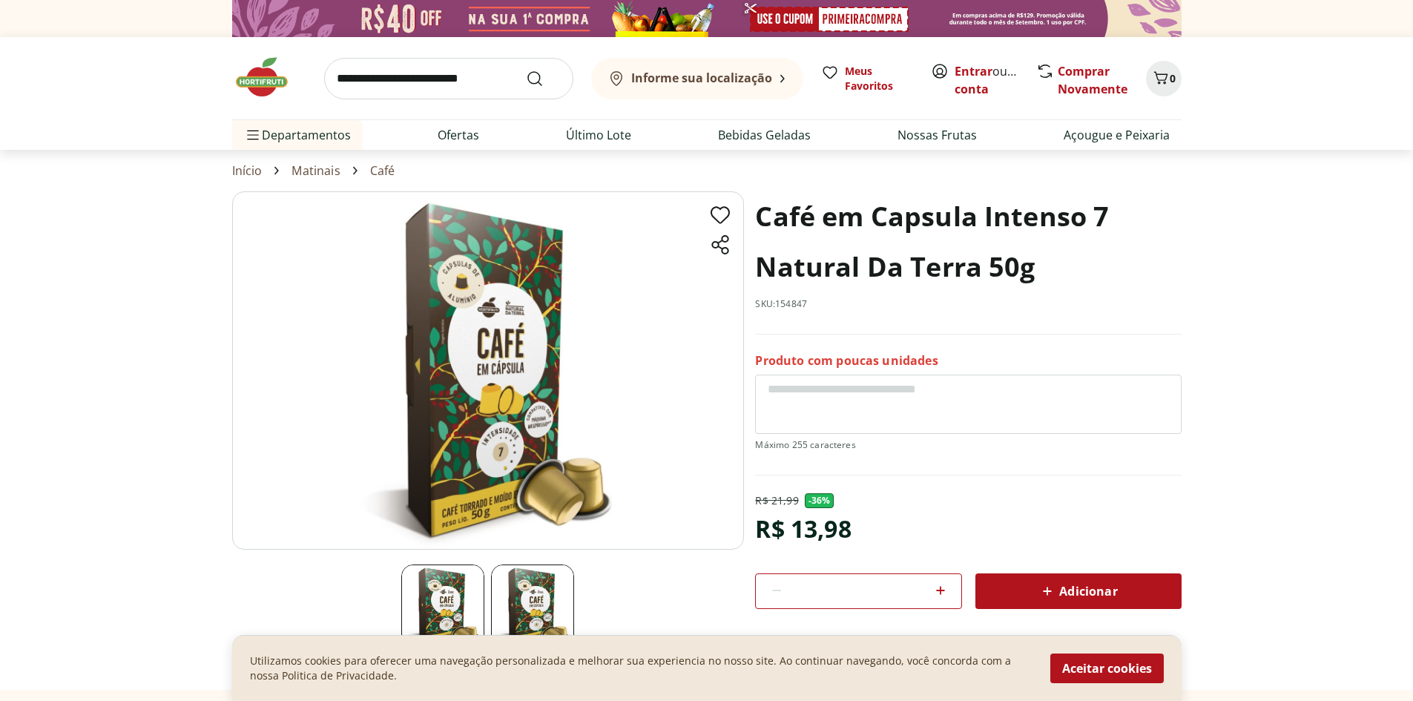
click at [498, 466] on img at bounding box center [488, 370] width 512 height 358
click at [834, 415] on textarea at bounding box center [968, 404] width 426 height 59
select select "**********"
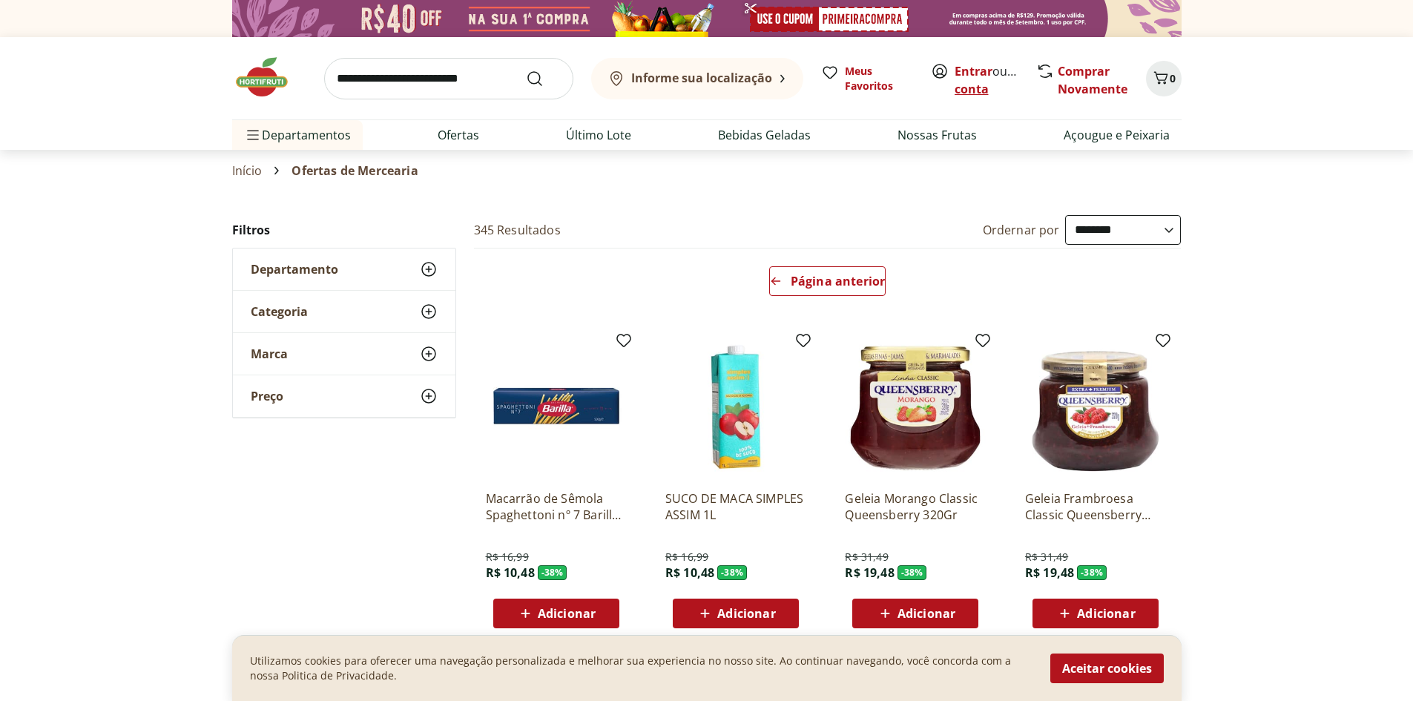
click at [973, 90] on link "Criar conta" at bounding box center [995, 80] width 82 height 34
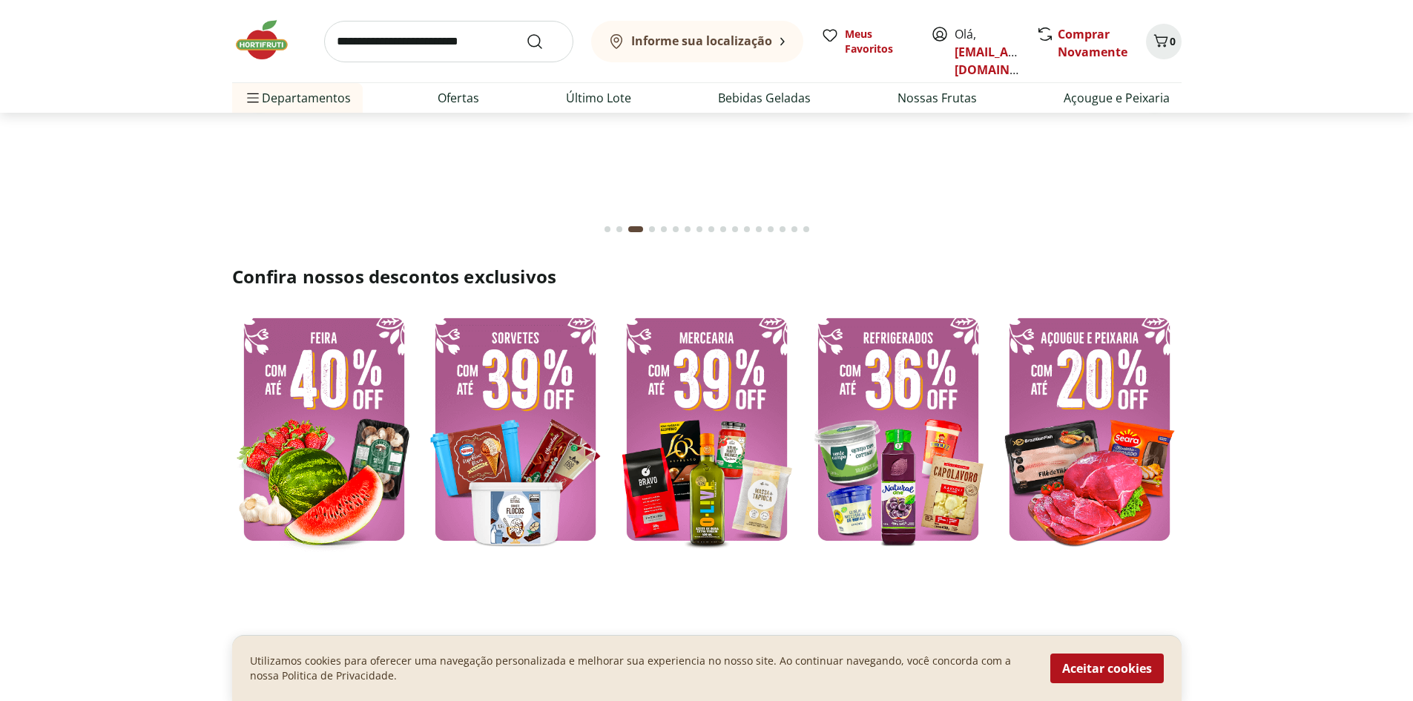
scroll to position [222, 0]
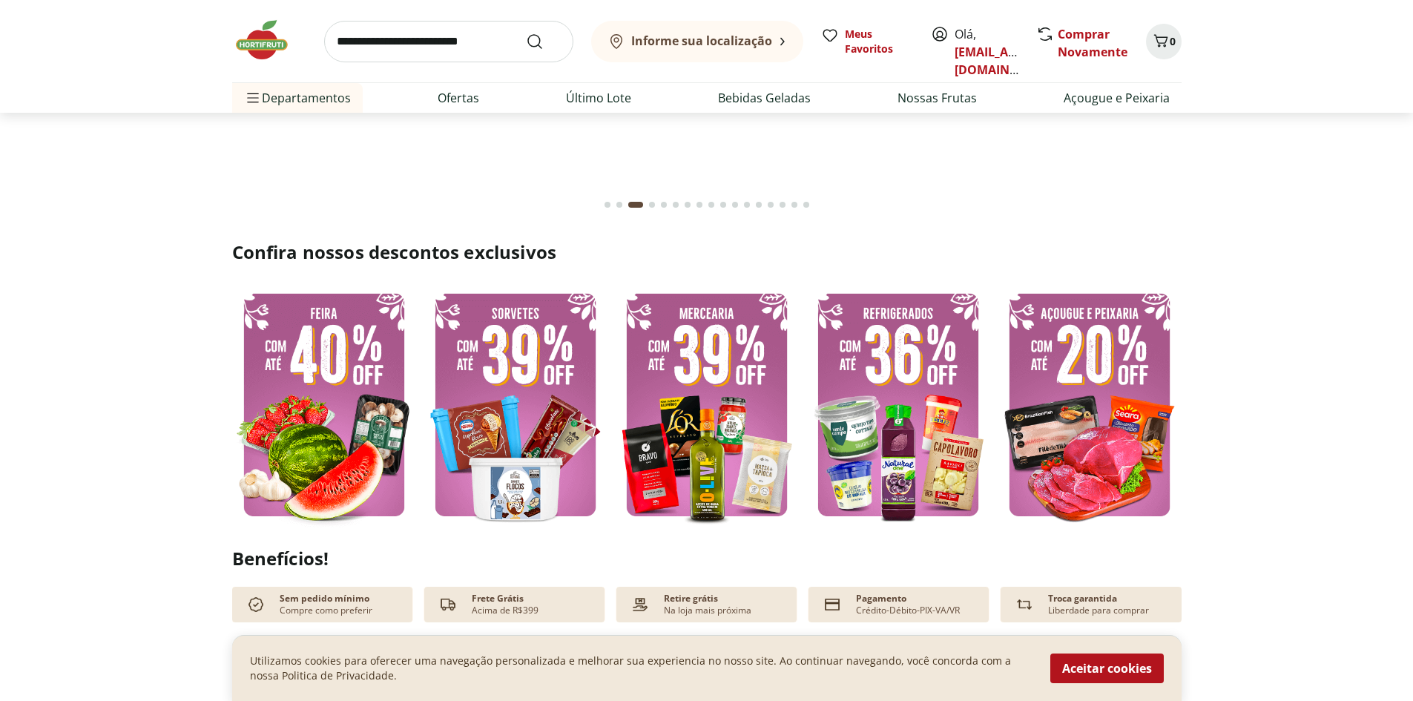
click at [671, 432] on img at bounding box center [707, 404] width 184 height 245
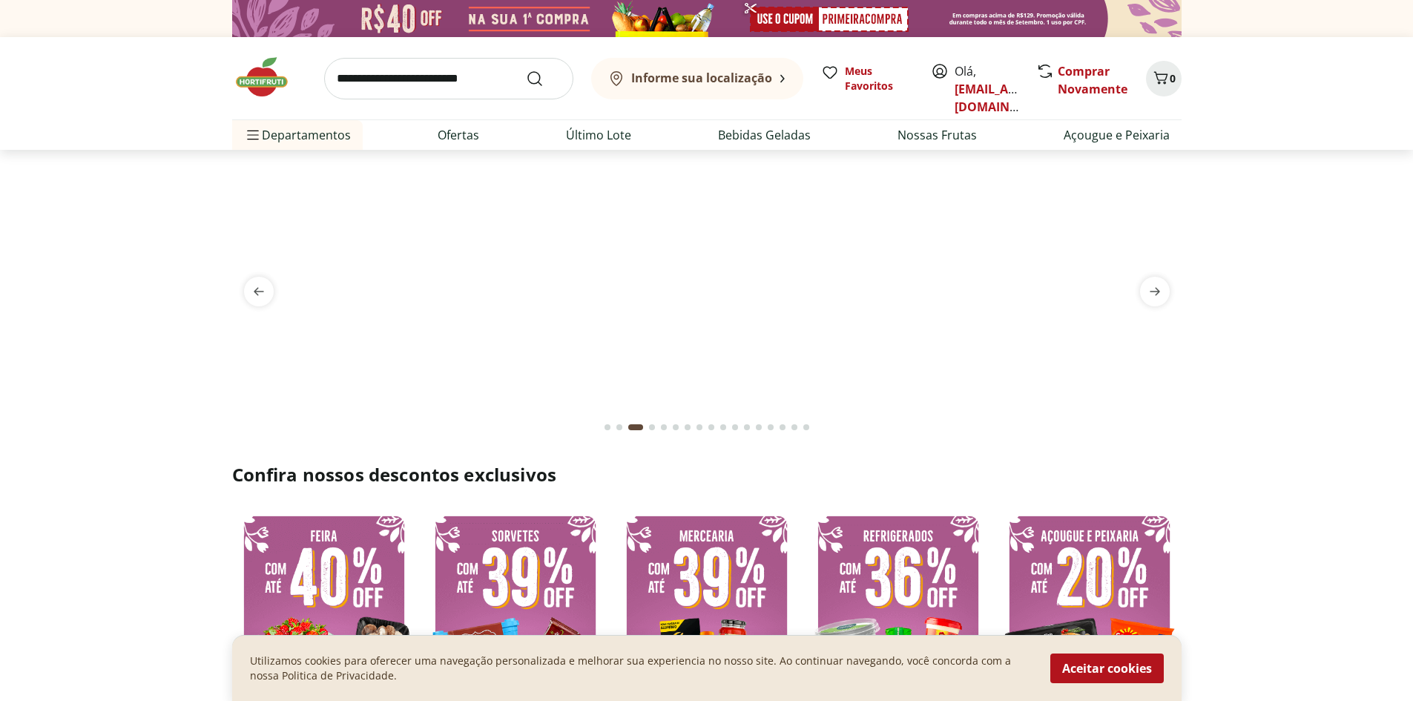
select select "**********"
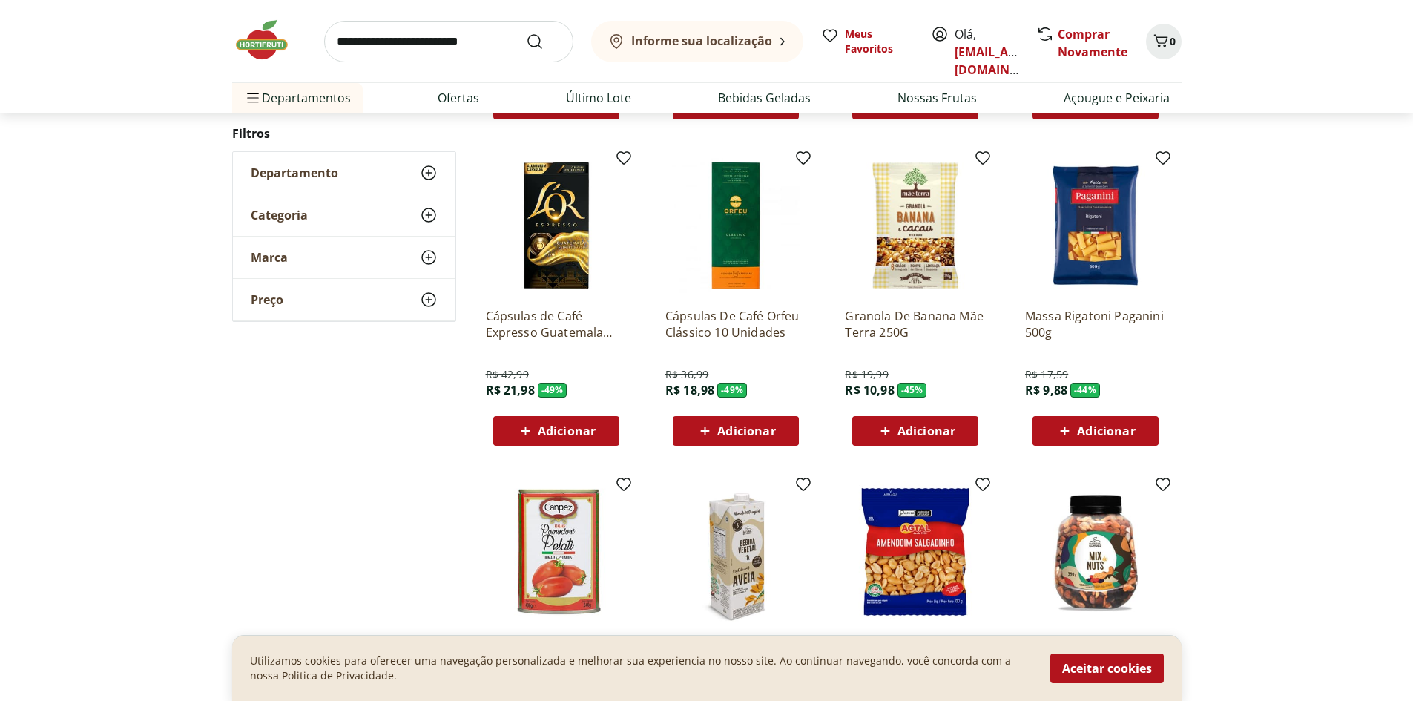
scroll to position [445, 0]
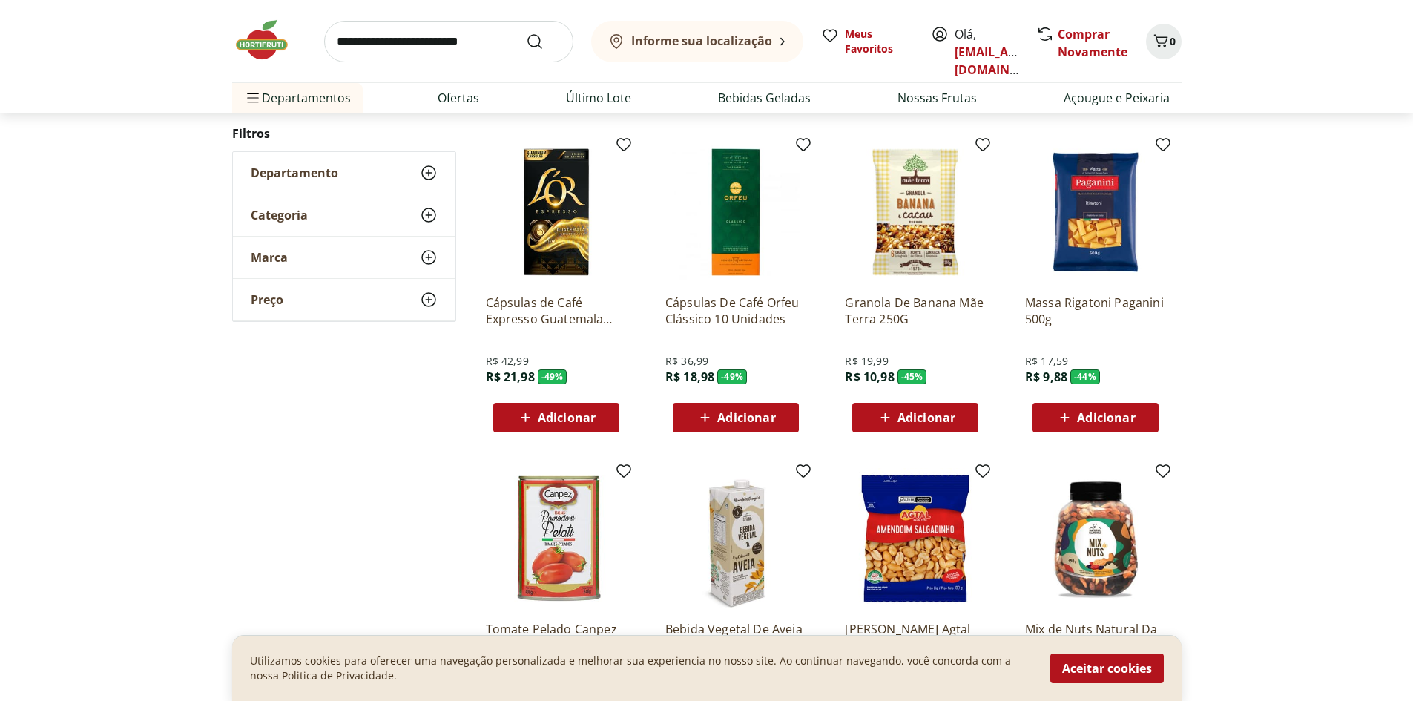
click at [566, 412] on span "Adicionar" at bounding box center [567, 418] width 58 height 12
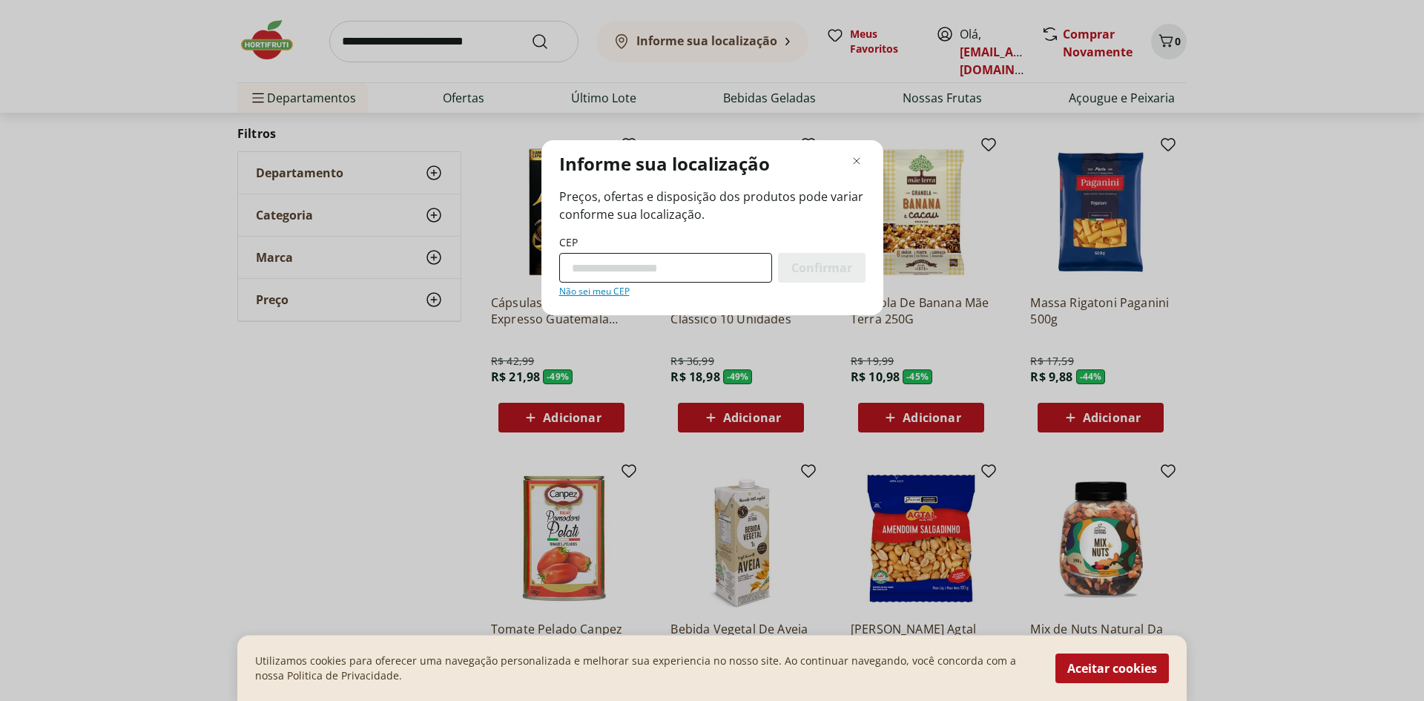
click at [613, 273] on input "CEP" at bounding box center [665, 268] width 213 height 30
type input "*********"
click at [814, 277] on div "Confirmar" at bounding box center [822, 268] width 88 height 30
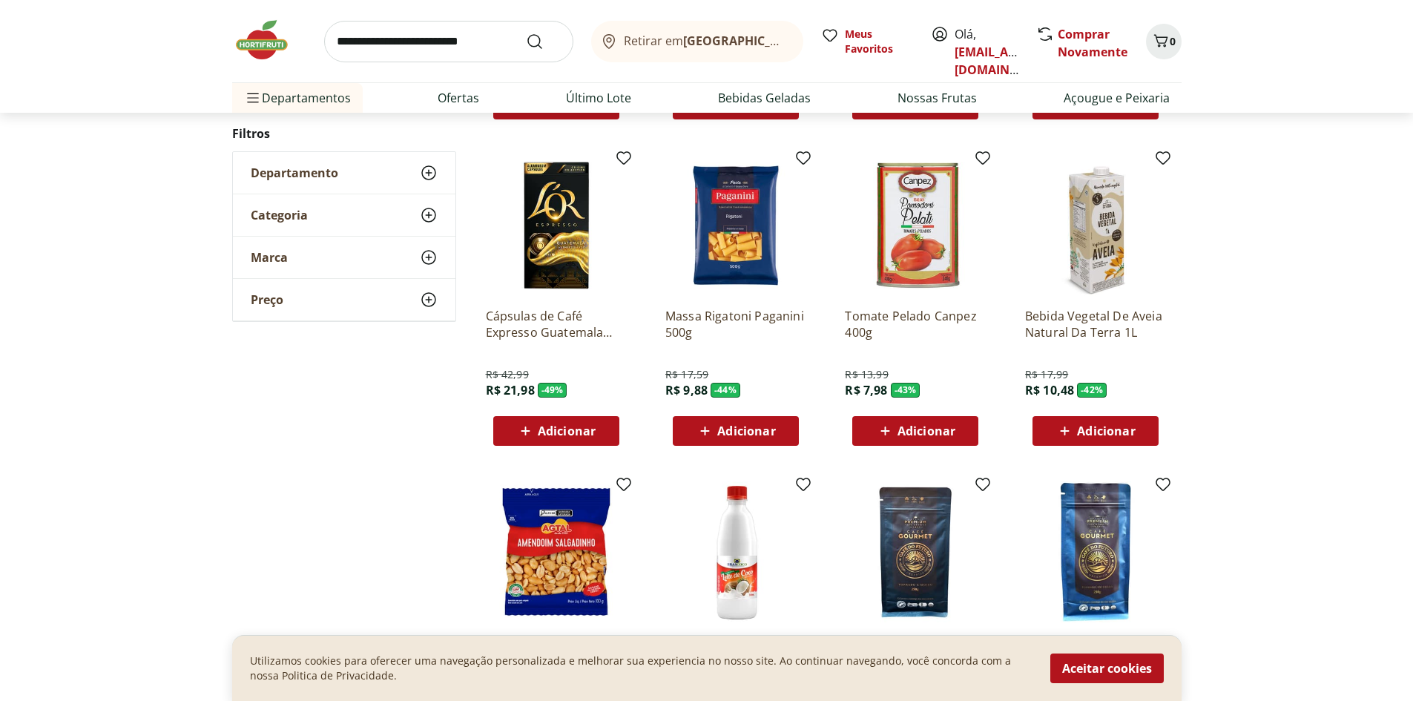
scroll to position [371, 0]
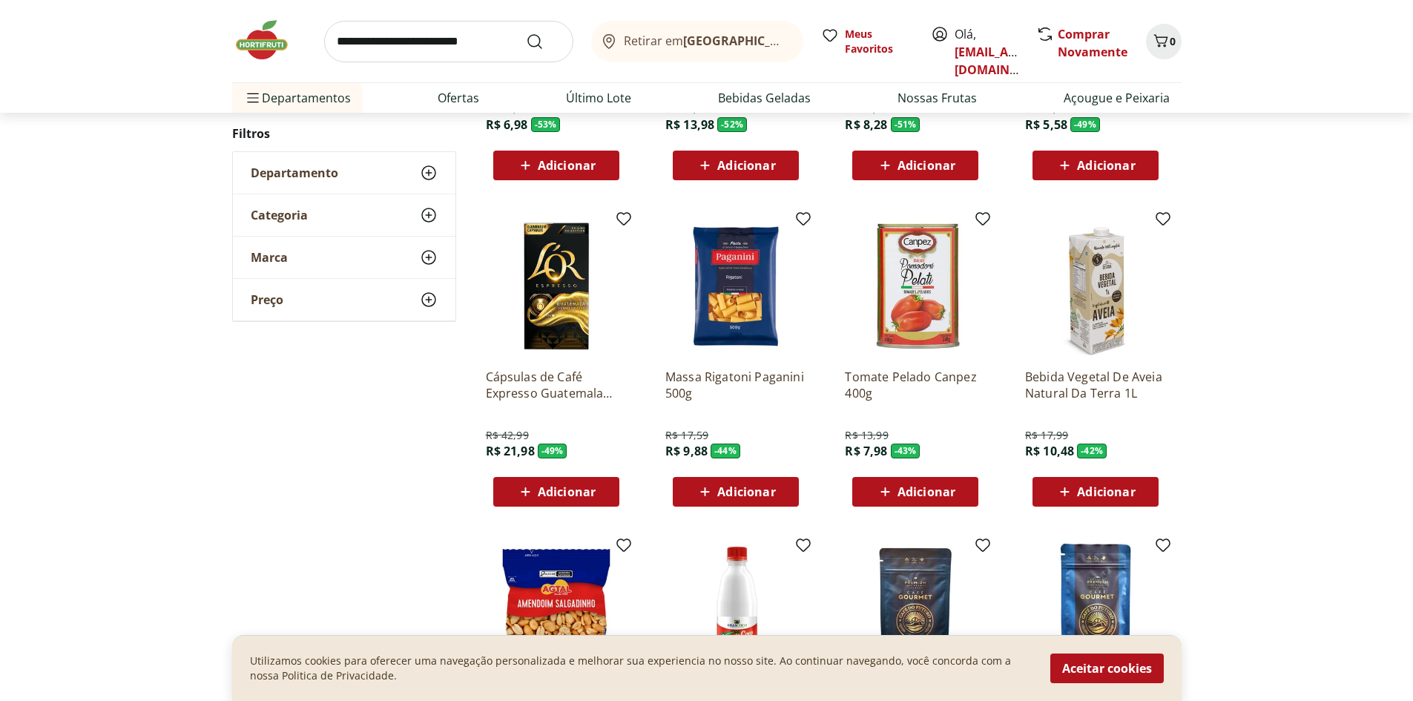
click at [558, 491] on span "Adicionar" at bounding box center [567, 492] width 58 height 12
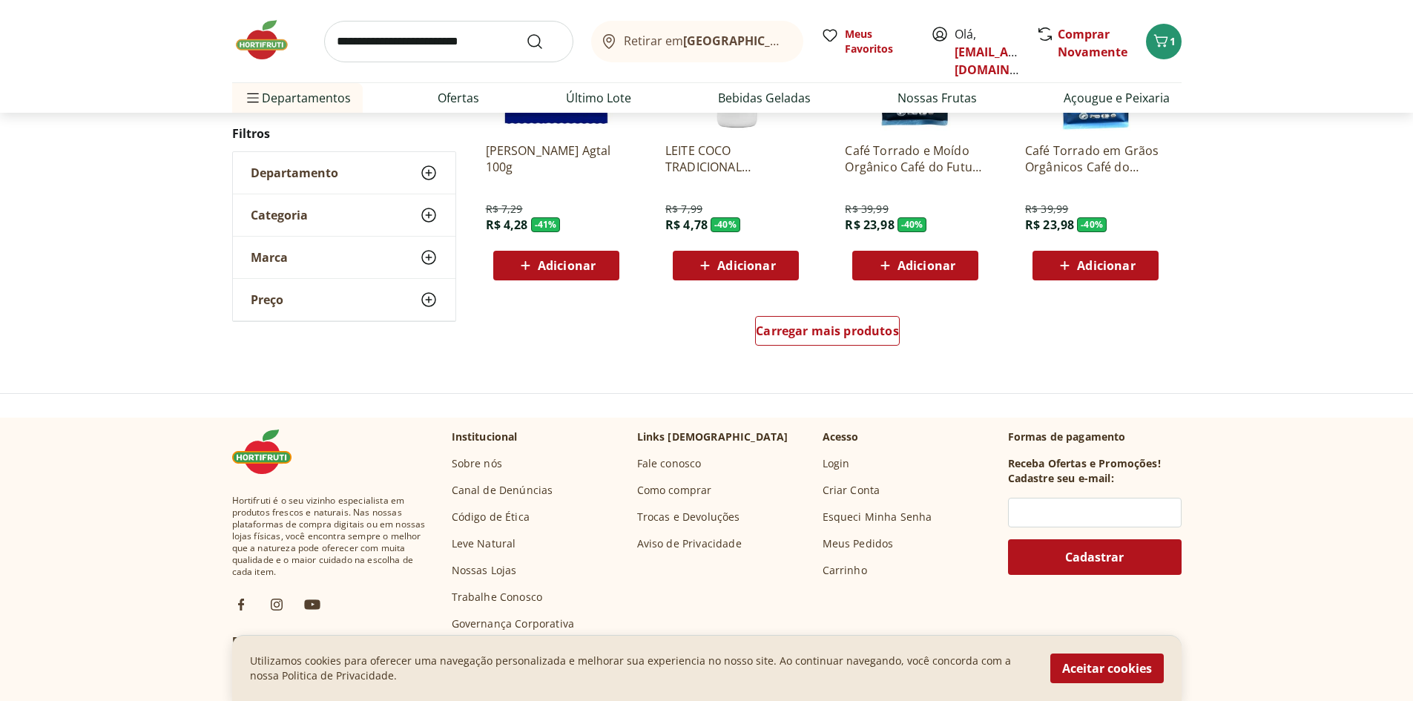
scroll to position [964, 0]
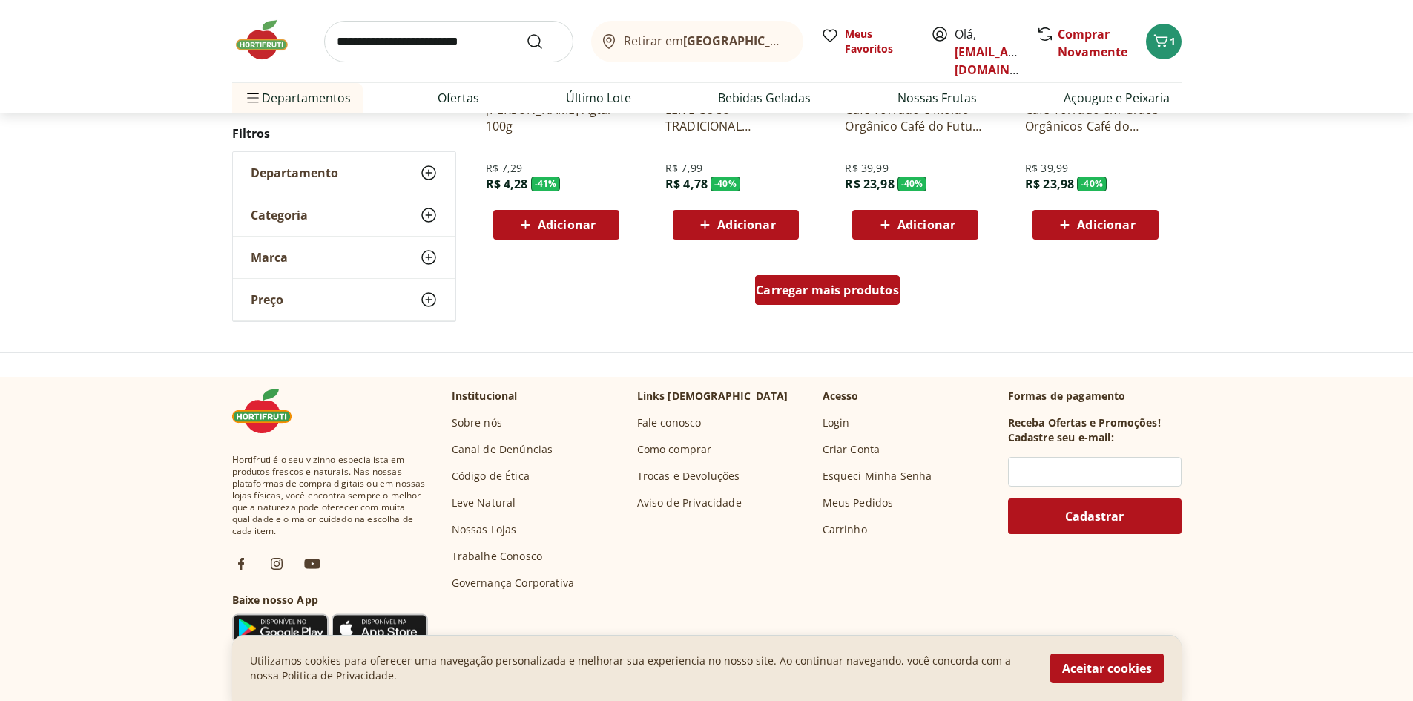
click at [803, 294] on span "Carregar mais produtos" at bounding box center [827, 290] width 143 height 12
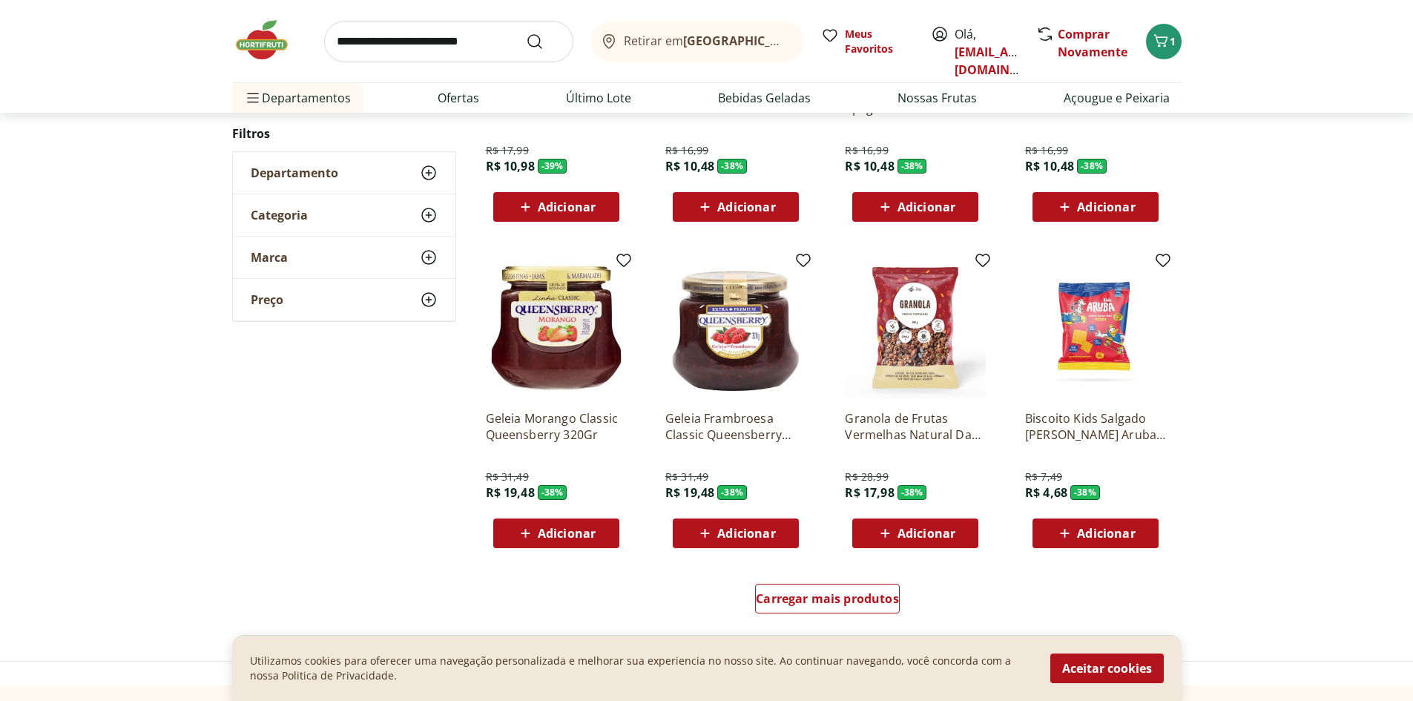
scroll to position [816, 0]
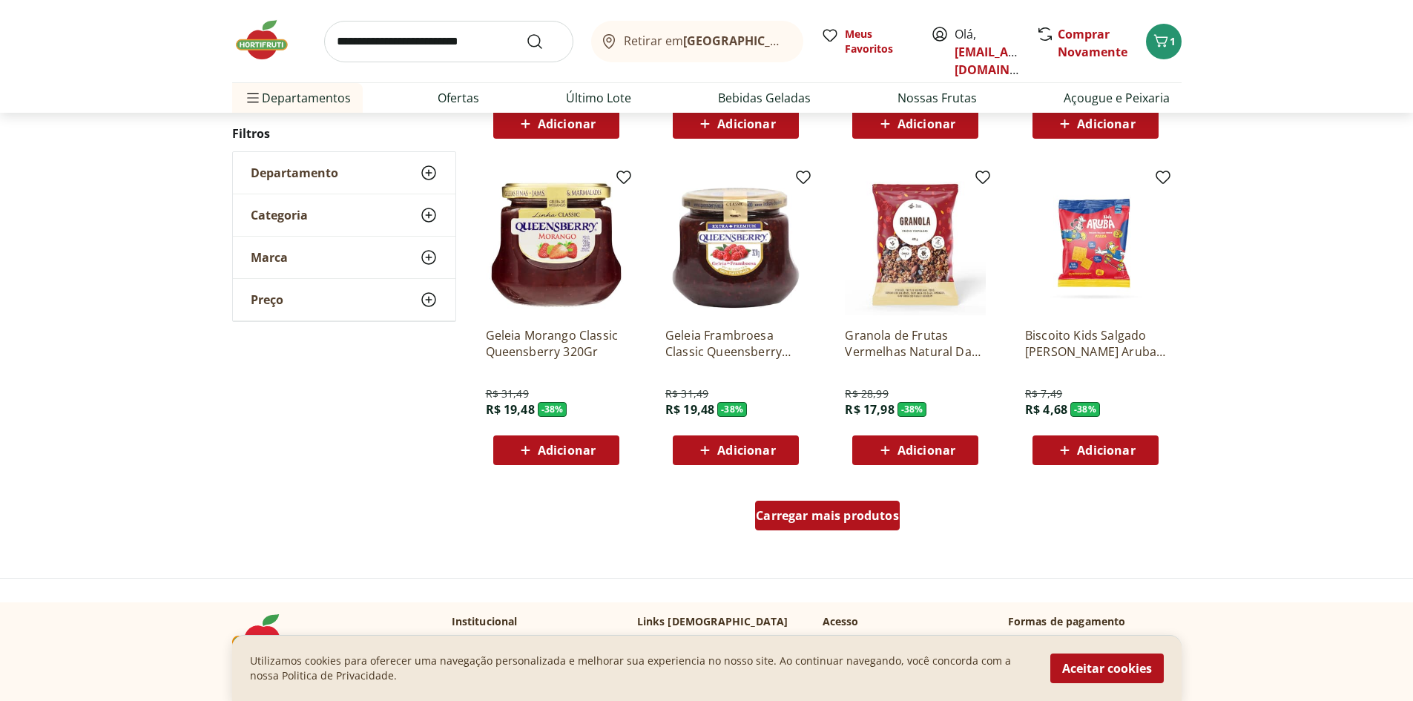
click at [834, 527] on div "Carregar mais produtos" at bounding box center [827, 516] width 145 height 30
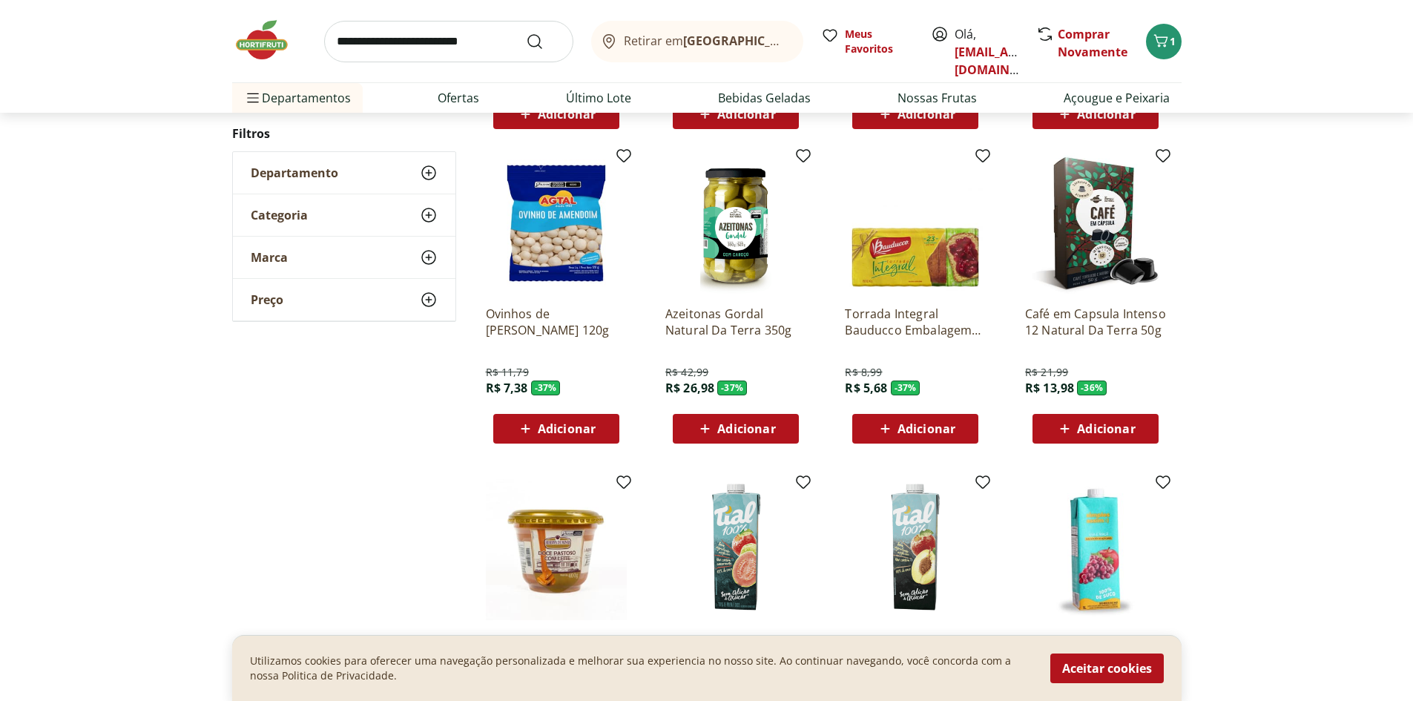
scroll to position [1187, 0]
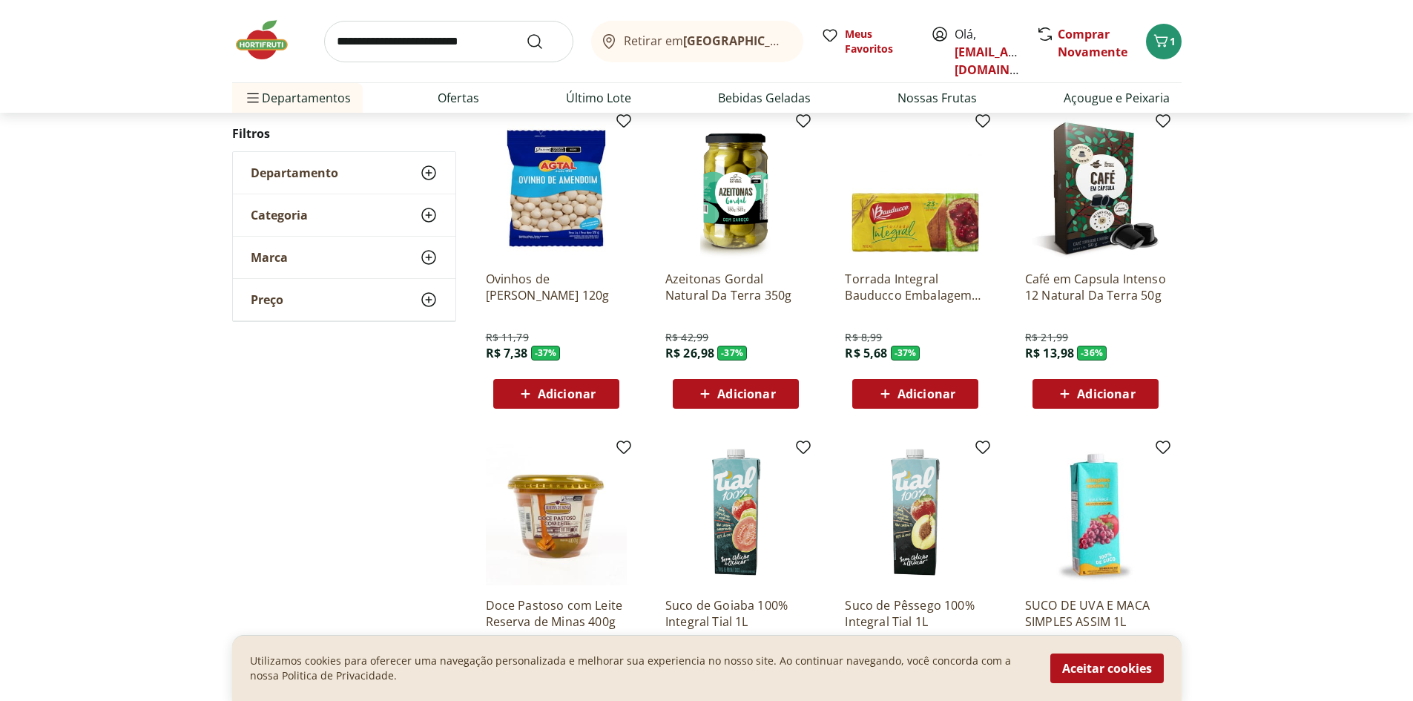
click at [1098, 211] on img at bounding box center [1095, 188] width 141 height 141
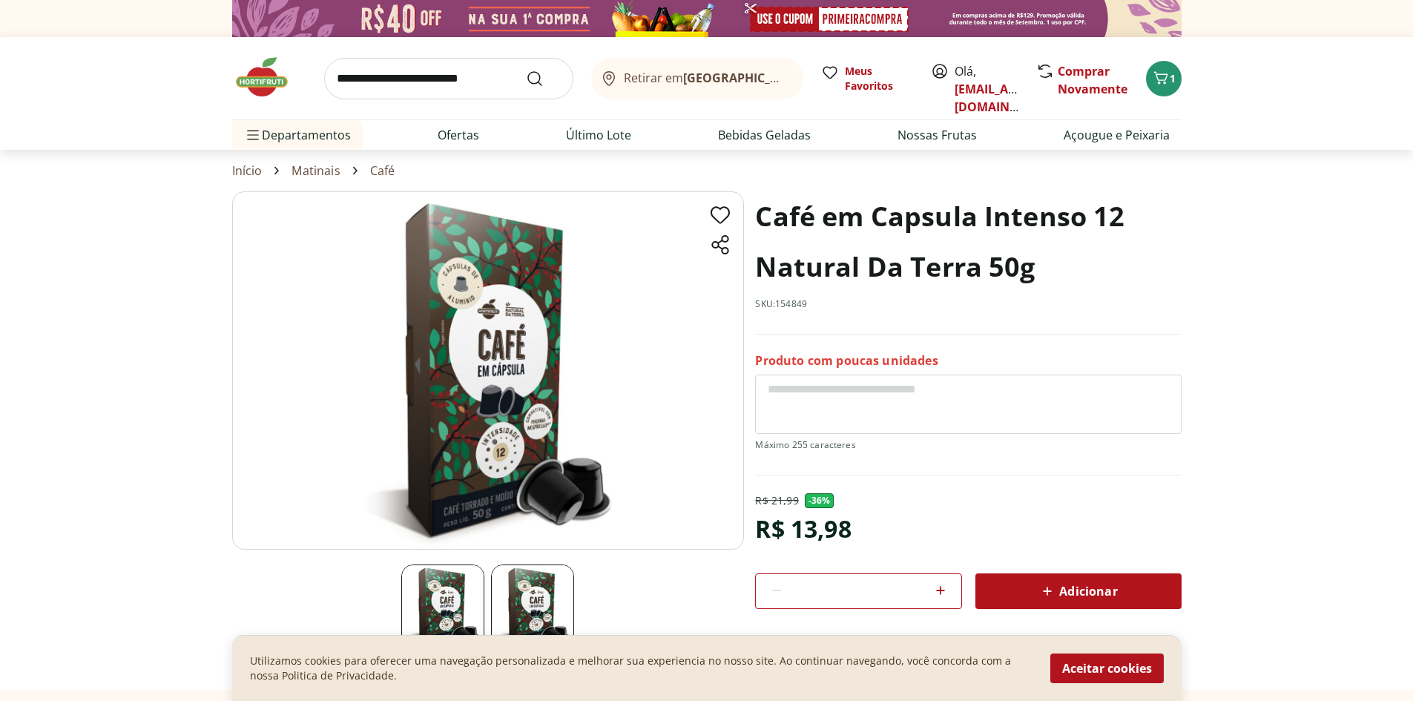
click at [498, 441] on img at bounding box center [488, 370] width 512 height 358
click at [507, 386] on img at bounding box center [488, 370] width 512 height 358
click at [539, 431] on img at bounding box center [488, 370] width 512 height 358
click at [538, 599] on img at bounding box center [532, 605] width 83 height 83
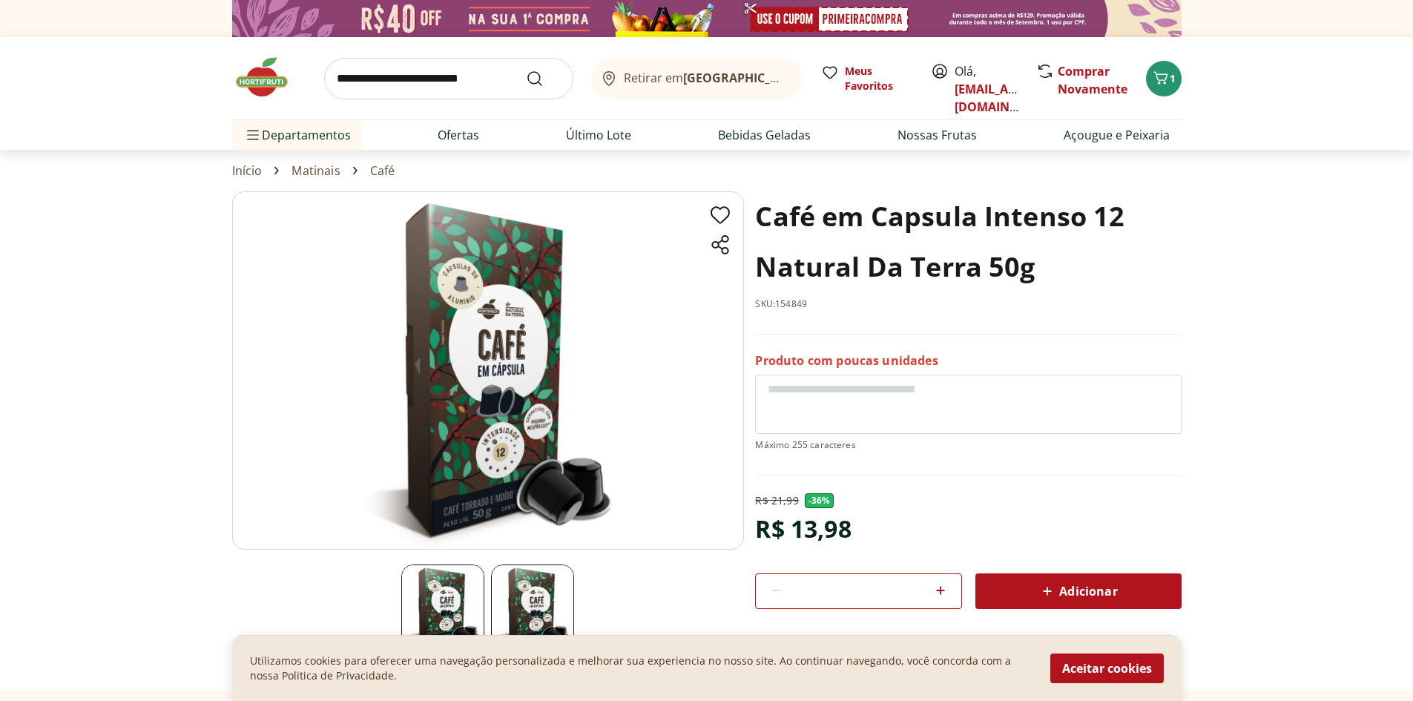
click at [443, 600] on img at bounding box center [442, 605] width 83 height 83
click at [498, 409] on img at bounding box center [488, 370] width 512 height 358
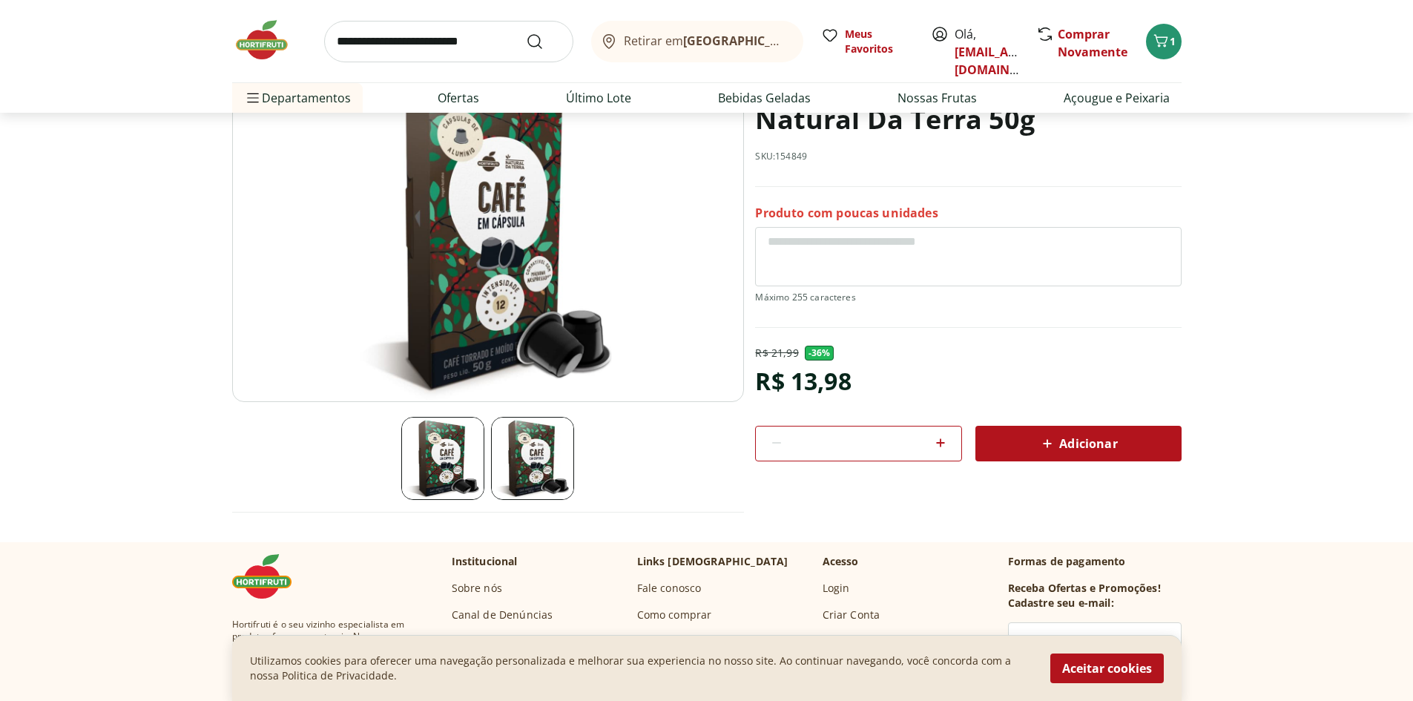
scroll to position [148, 0]
click at [519, 482] on img at bounding box center [532, 457] width 83 height 83
click at [418, 466] on img at bounding box center [442, 457] width 83 height 83
select select "**********"
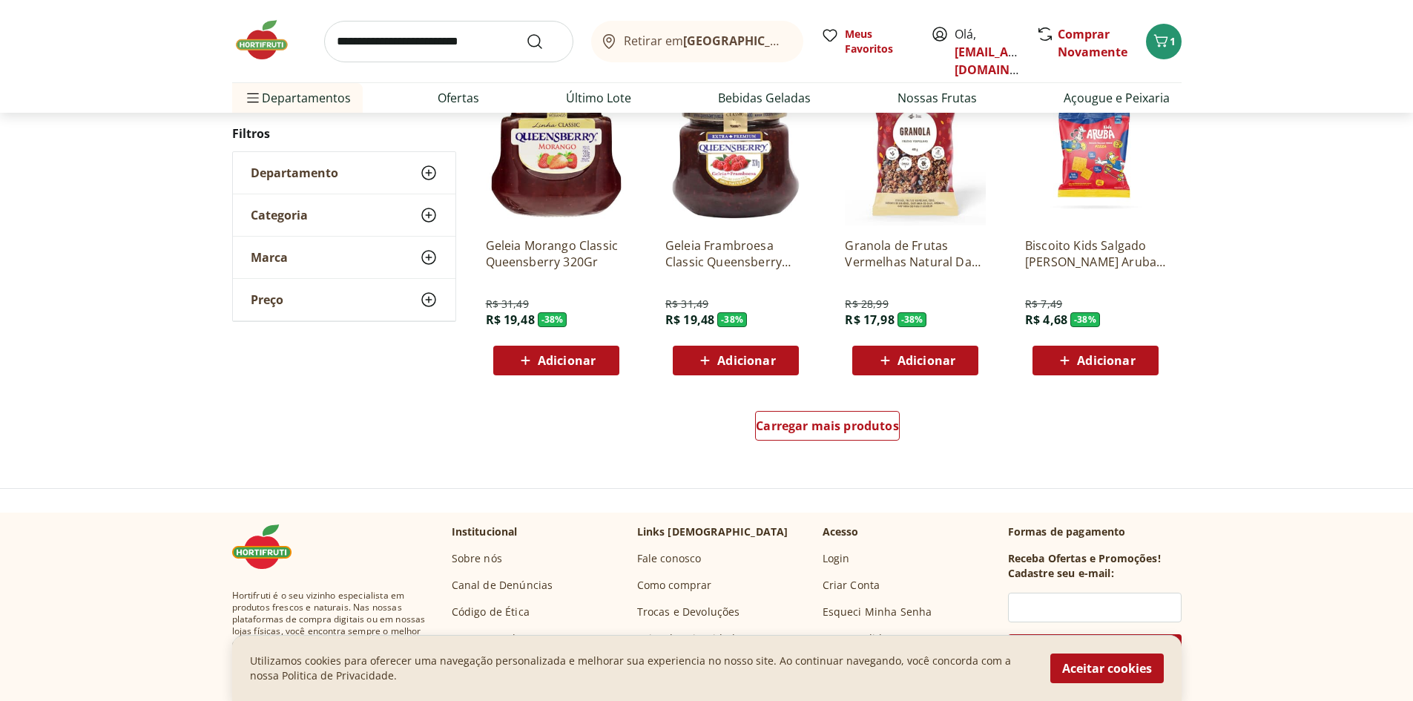
scroll to position [1632, 0]
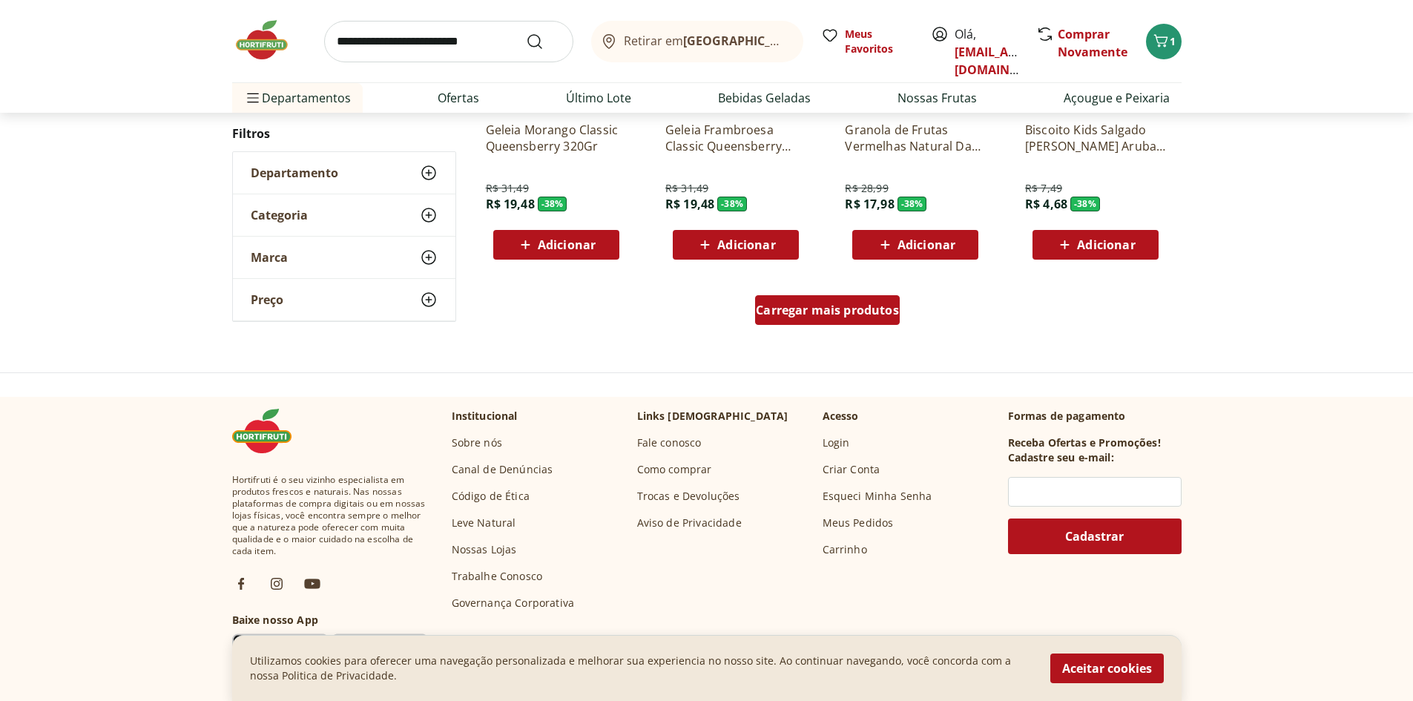
click at [856, 316] on span "Carregar mais produtos" at bounding box center [827, 310] width 143 height 12
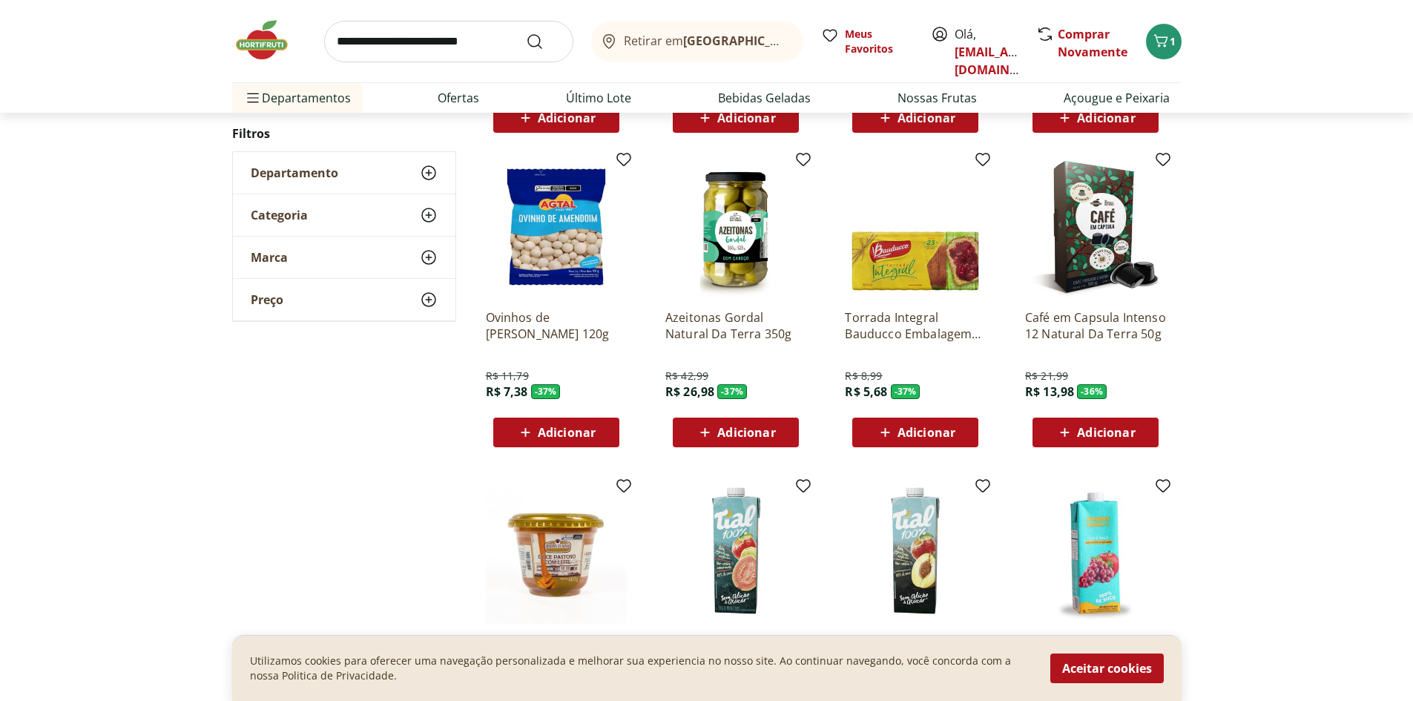
scroll to position [1854, 0]
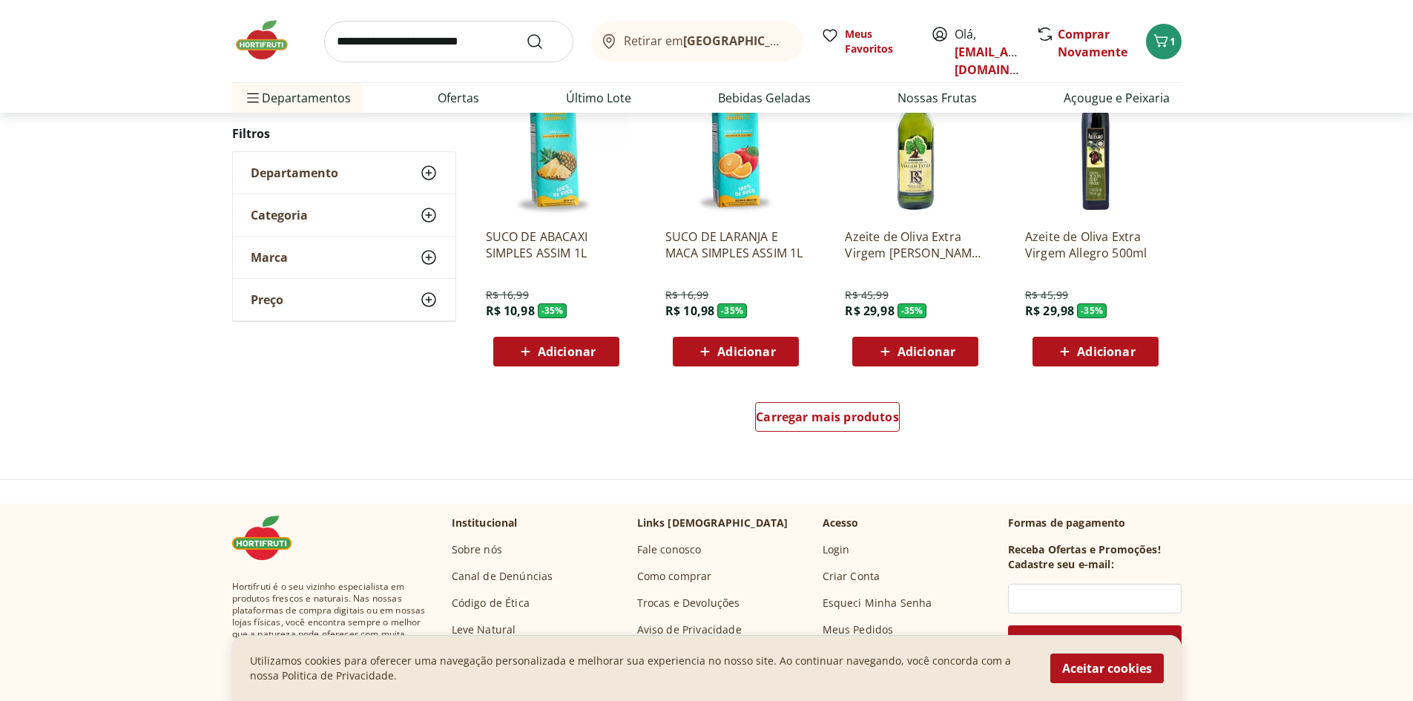
scroll to position [1554, 0]
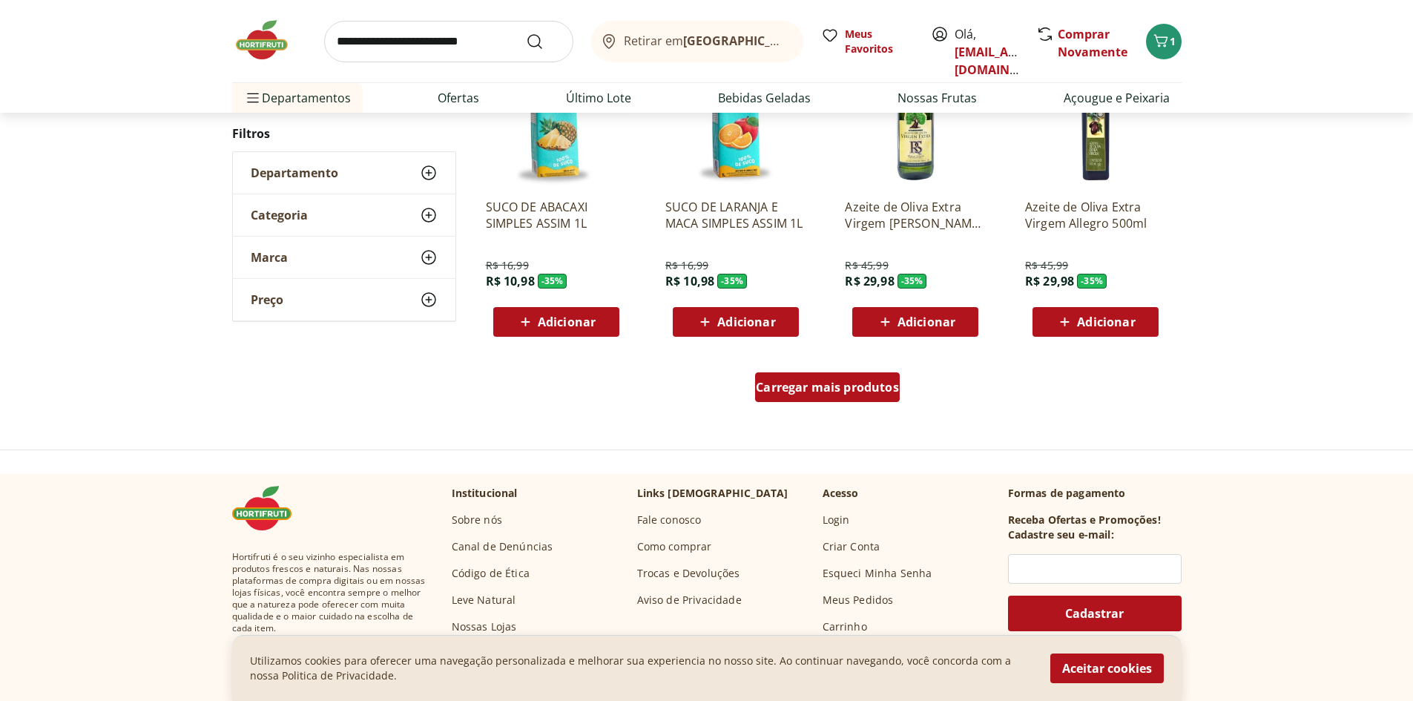
click at [858, 383] on span "Carregar mais produtos" at bounding box center [827, 387] width 143 height 12
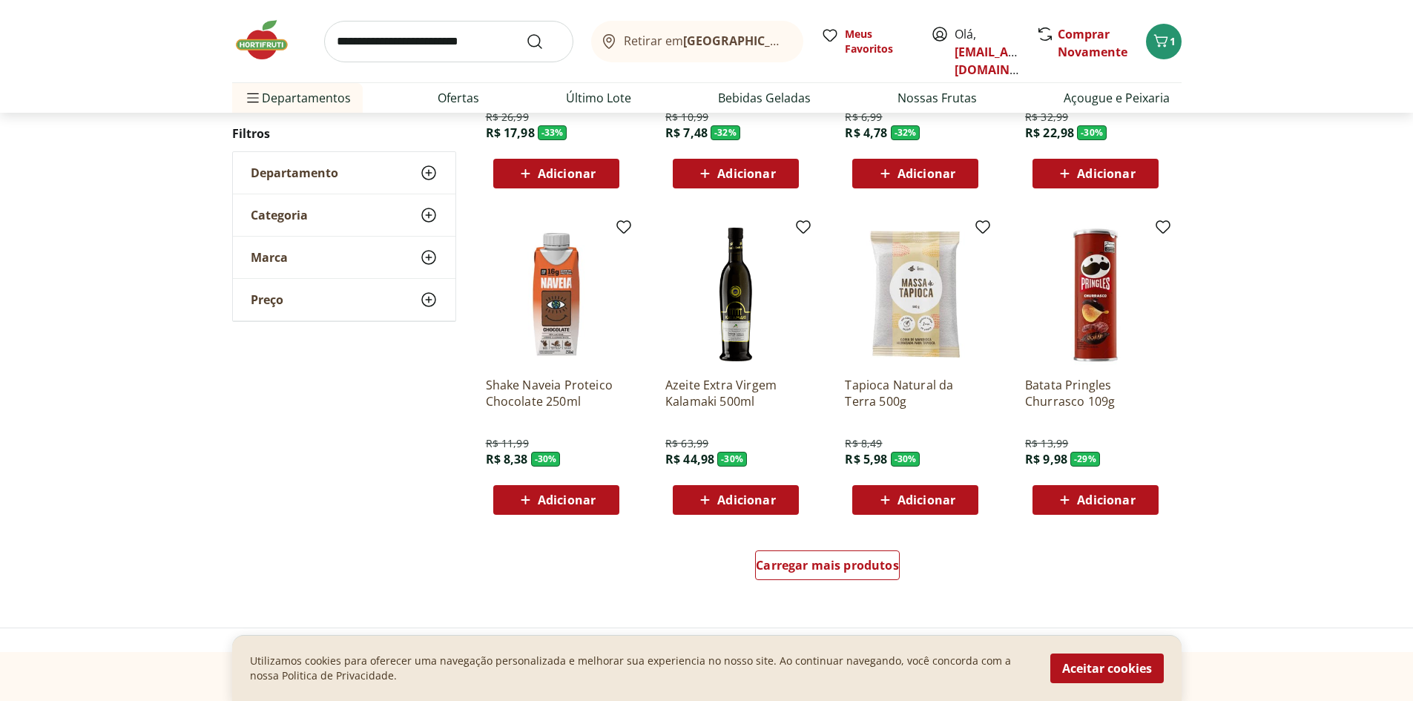
scroll to position [1551, 0]
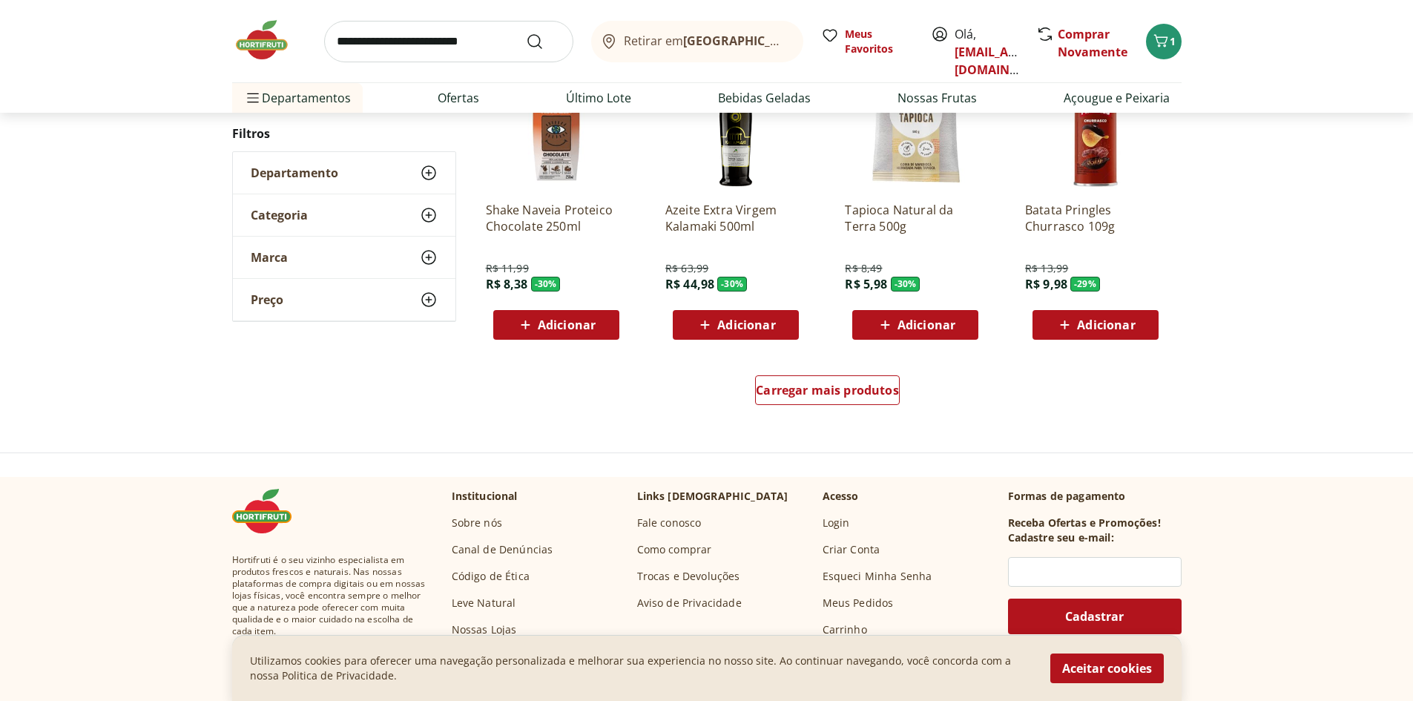
click at [457, 36] on input "search" at bounding box center [448, 42] width 249 height 42
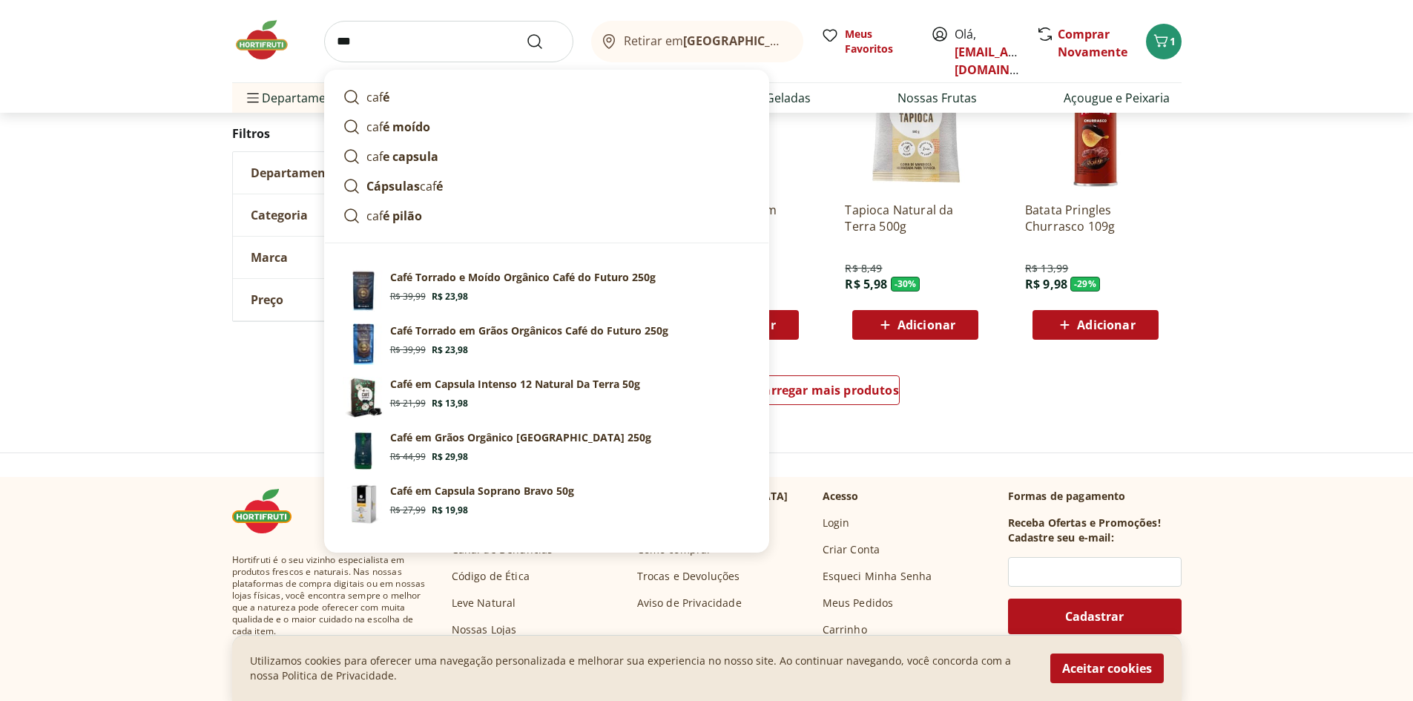
click at [469, 188] on link "Cápsulas caf é" at bounding box center [547, 186] width 420 height 30
type input "**********"
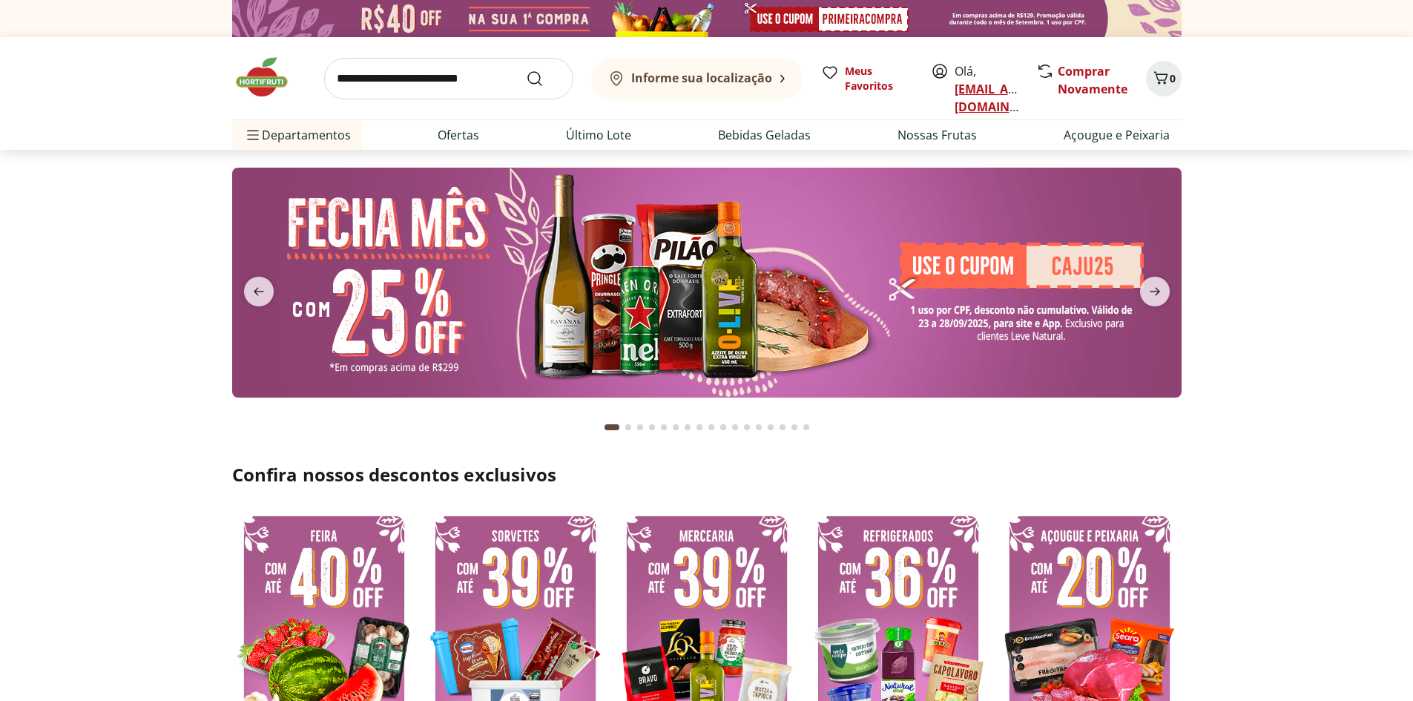
click at [983, 86] on link "[EMAIL_ADDRESS][DOMAIN_NAME]" at bounding box center [1005, 98] width 103 height 34
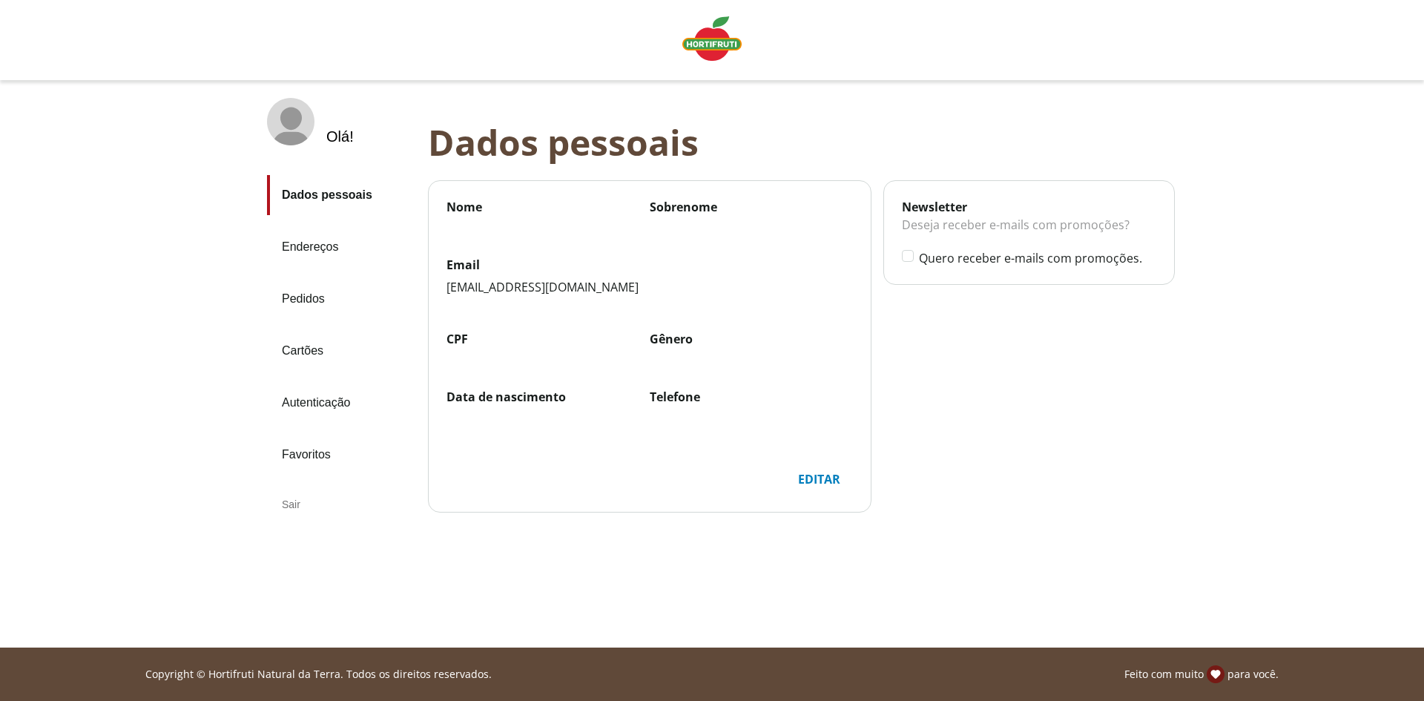
click at [307, 243] on link "Endereços" at bounding box center [341, 247] width 149 height 40
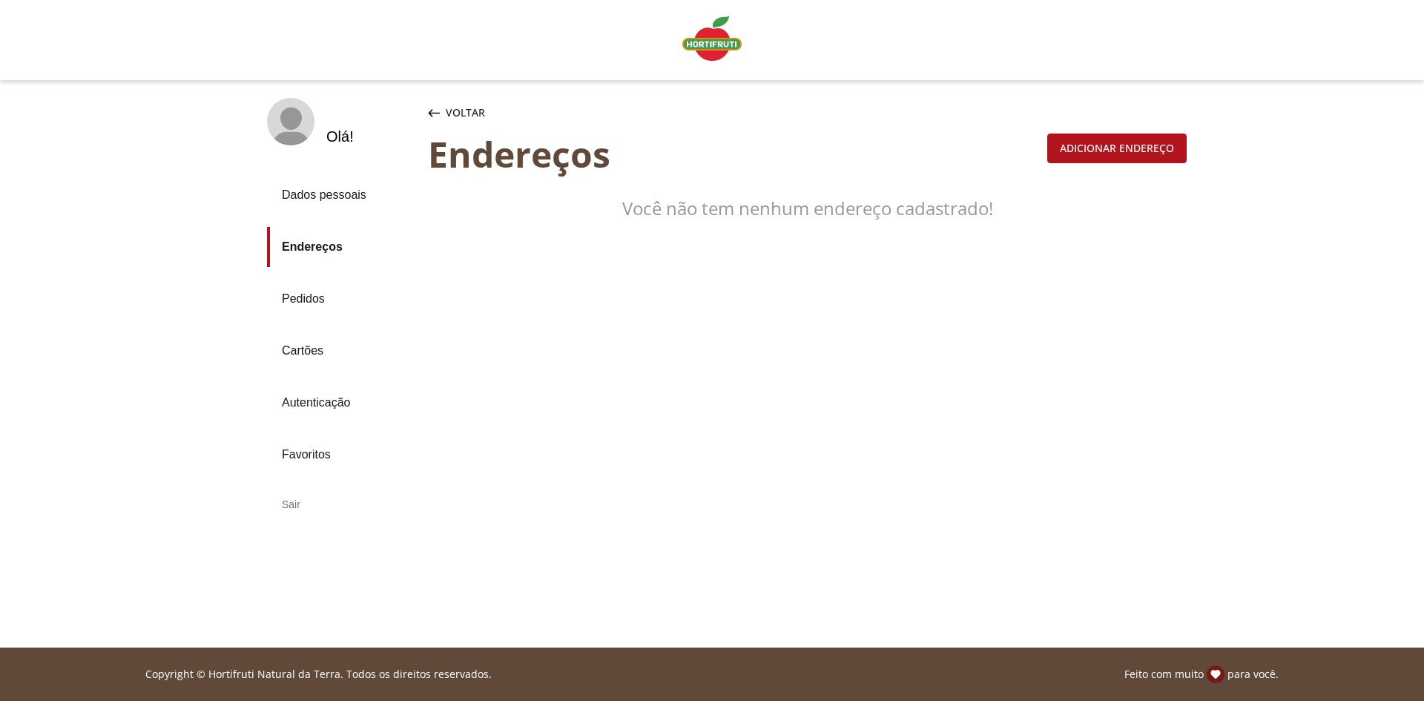
click at [319, 199] on link "Dados pessoais" at bounding box center [341, 195] width 149 height 40
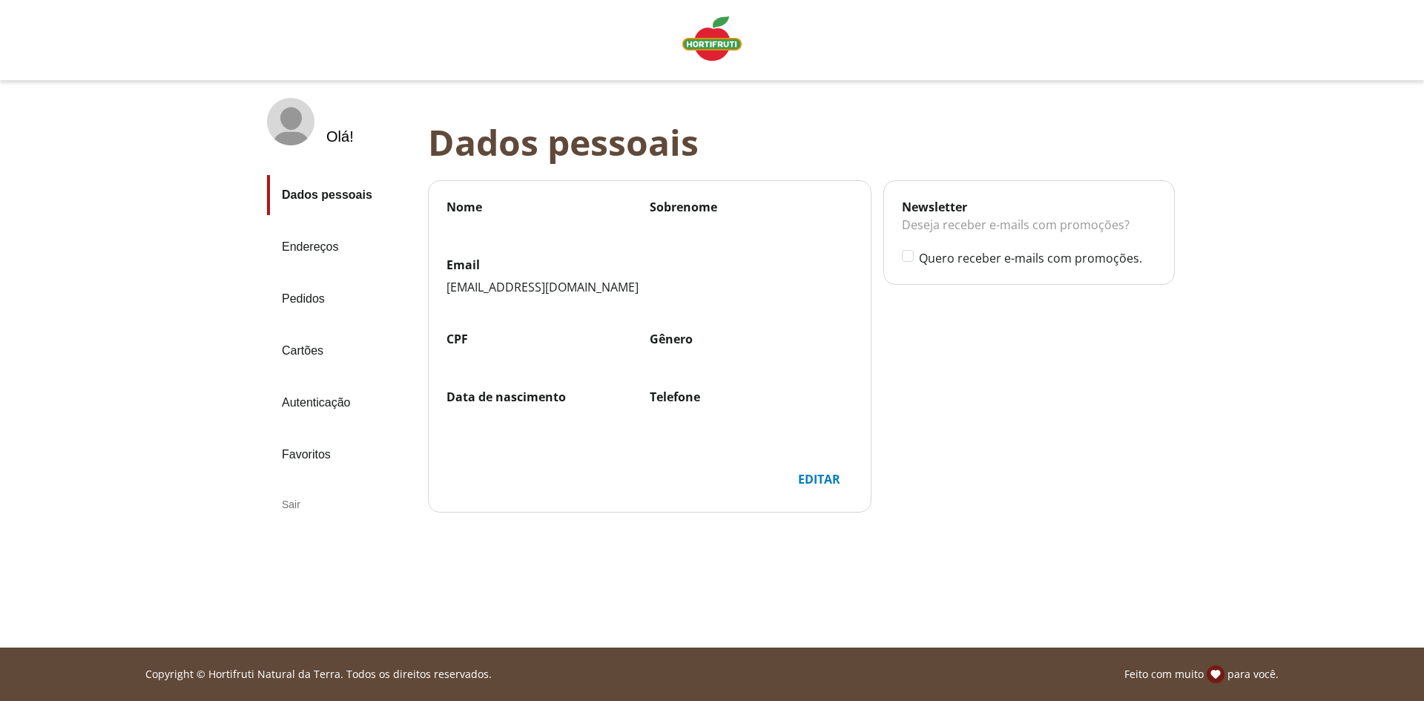
click at [509, 244] on div "Nome Sobrenome" at bounding box center [649, 228] width 406 height 58
click at [818, 478] on div "Editar" at bounding box center [819, 479] width 66 height 28
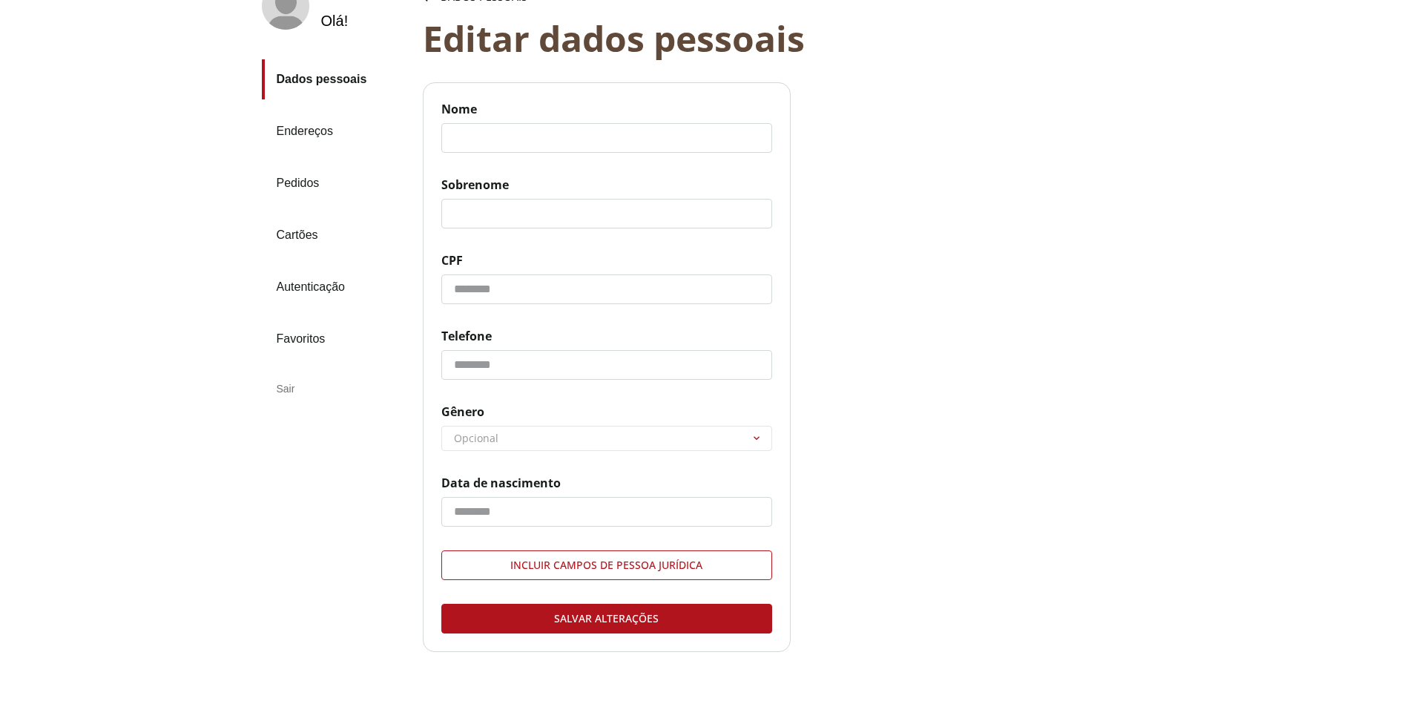
scroll to position [148, 0]
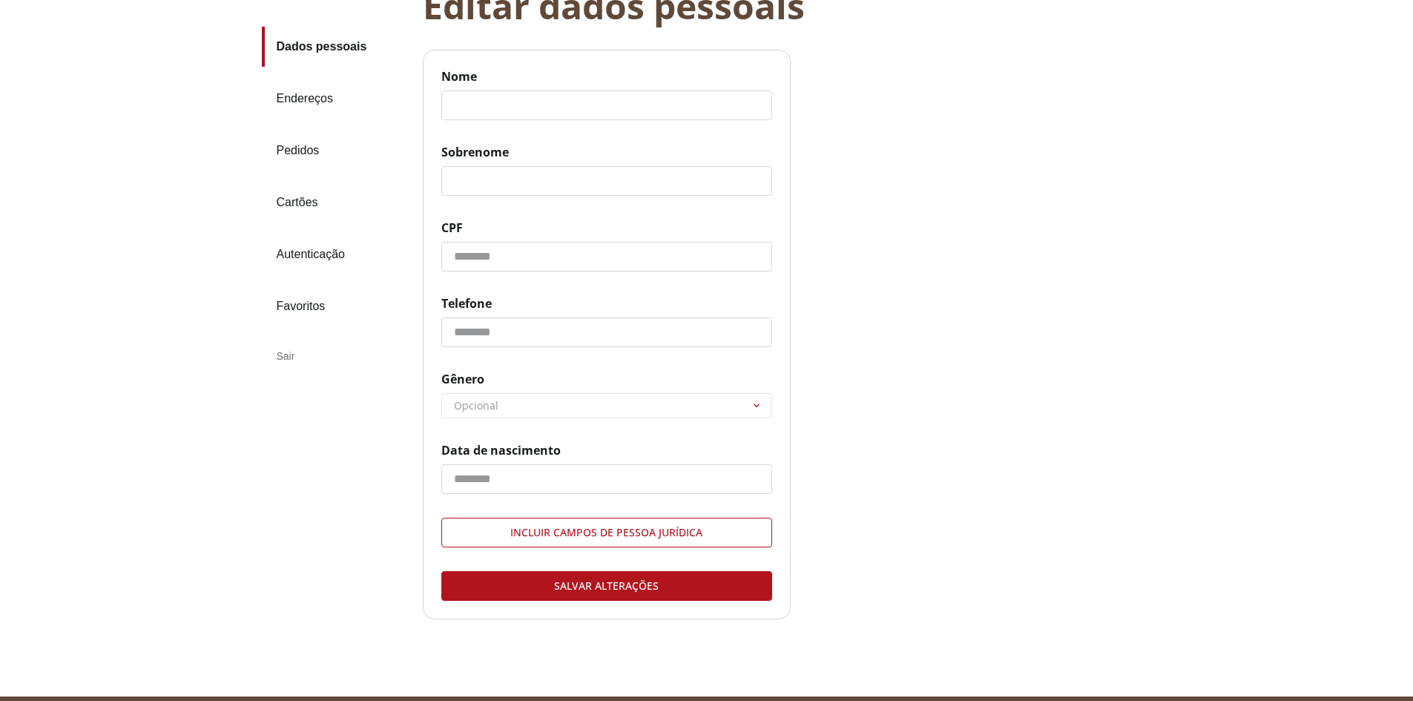
click at [489, 96] on input "Nome" at bounding box center [606, 105] width 331 height 30
type input "*******"
type input "**********"
click at [590, 587] on div "Salvar alterações" at bounding box center [606, 586] width 329 height 28
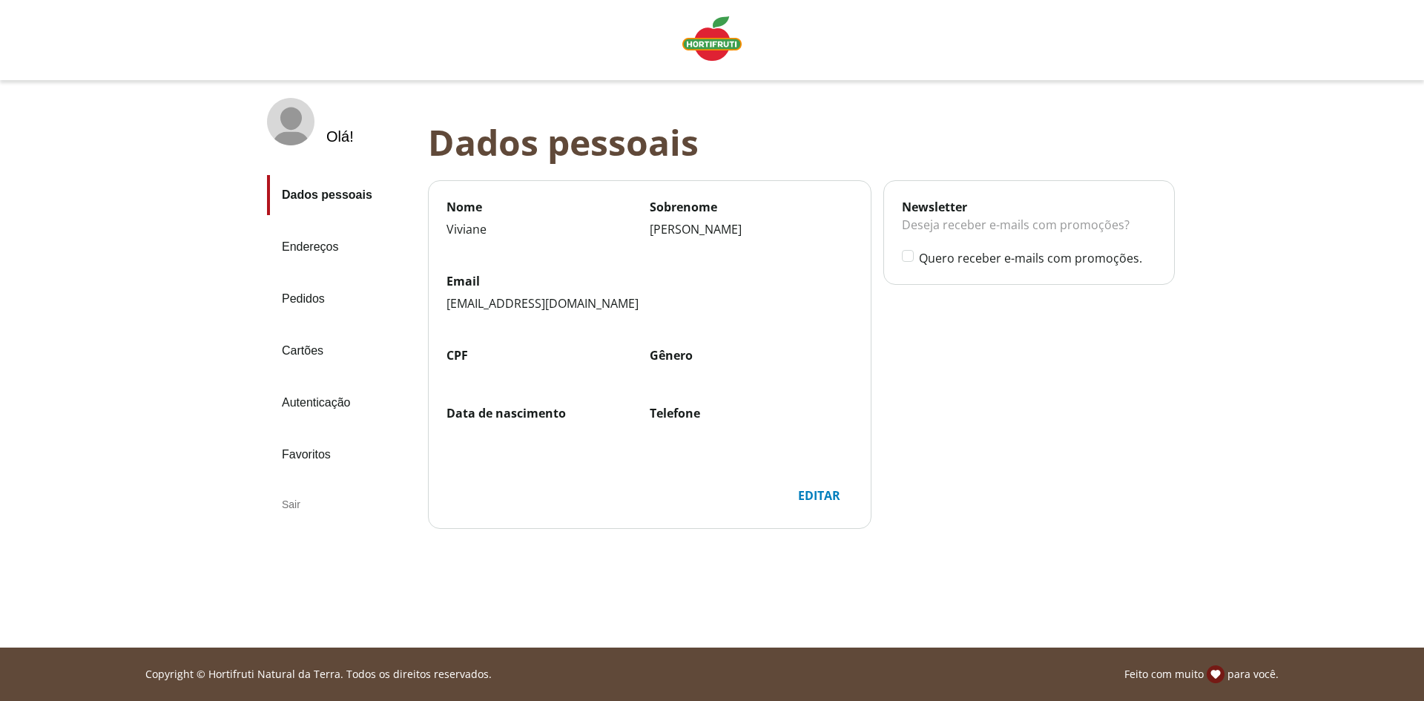
click at [303, 299] on link "Pedidos" at bounding box center [341, 299] width 149 height 40
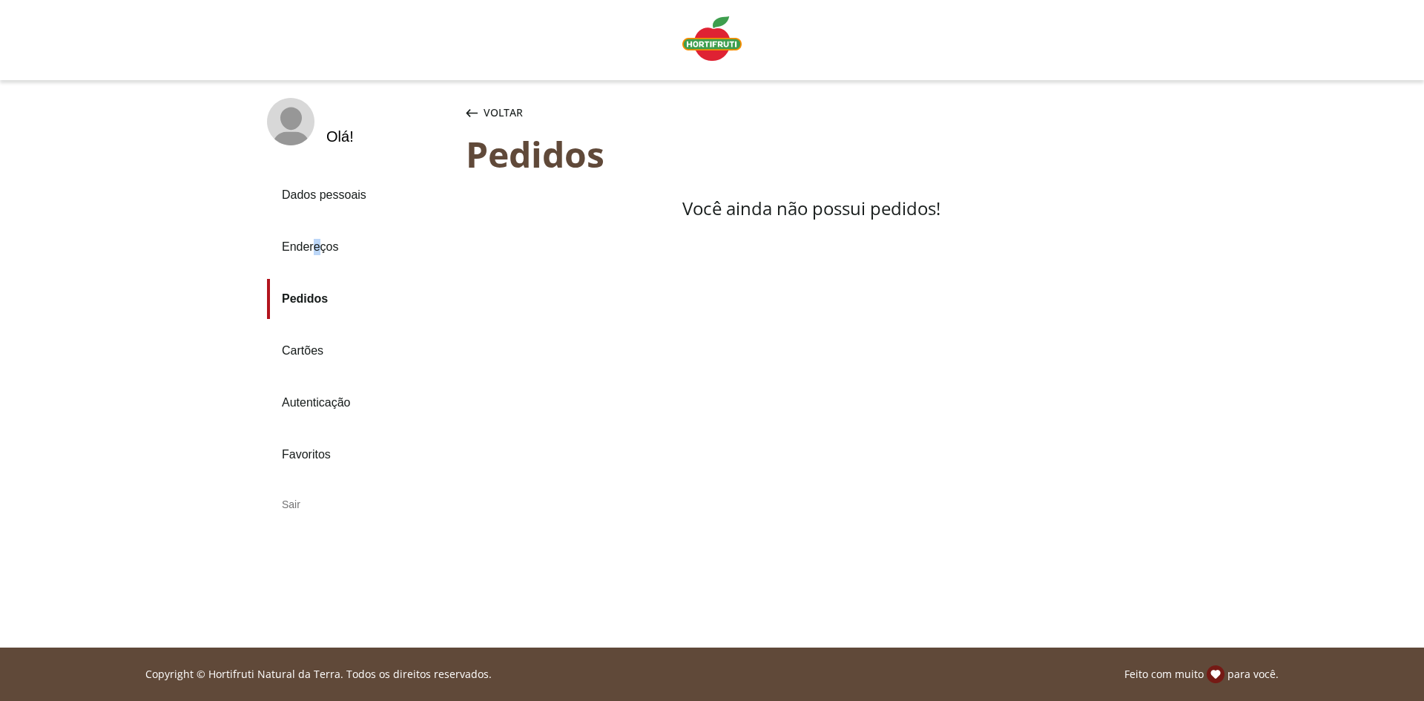
click at [317, 223] on div "Endereços" at bounding box center [360, 247] width 187 height 52
click at [296, 248] on link "Endereços" at bounding box center [360, 247] width 187 height 40
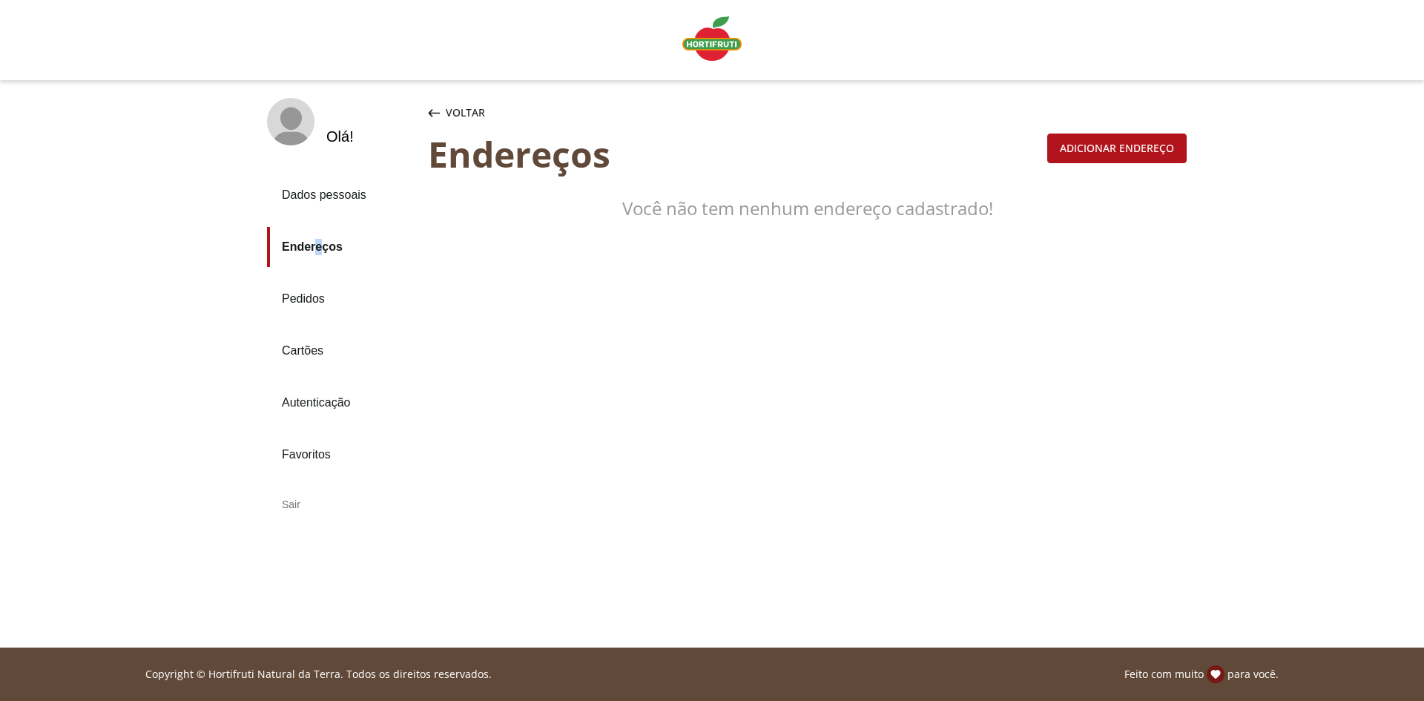
click at [469, 115] on span "Voltar" at bounding box center [465, 112] width 39 height 15
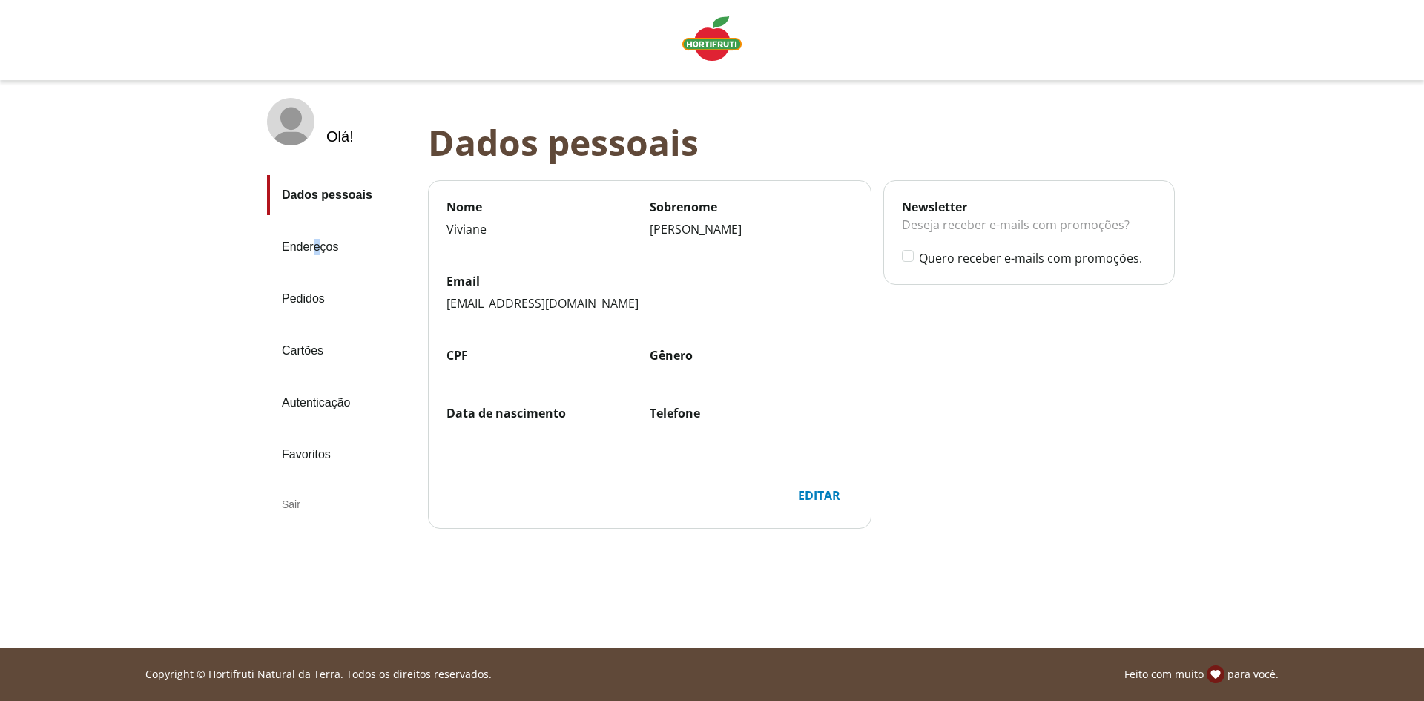
click at [716, 39] on img "Linha de sessão" at bounding box center [711, 38] width 59 height 44
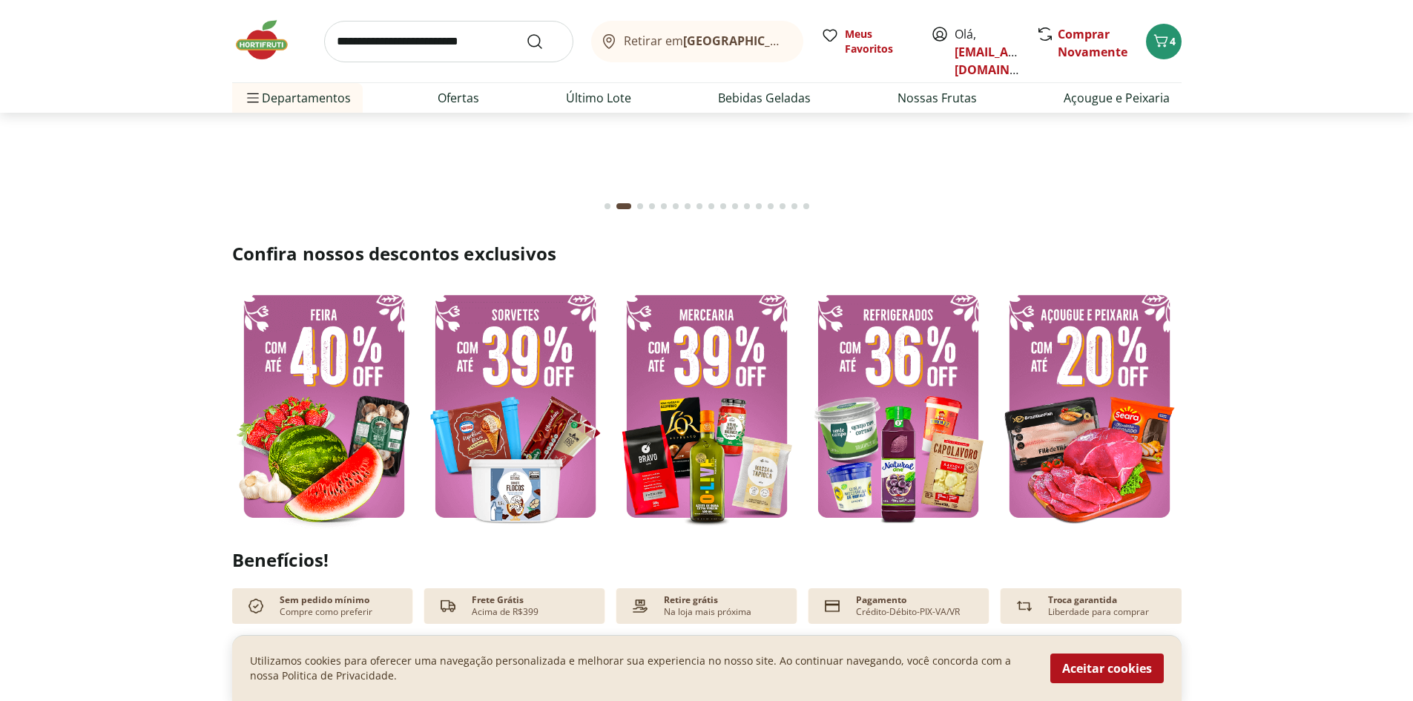
scroll to position [222, 0]
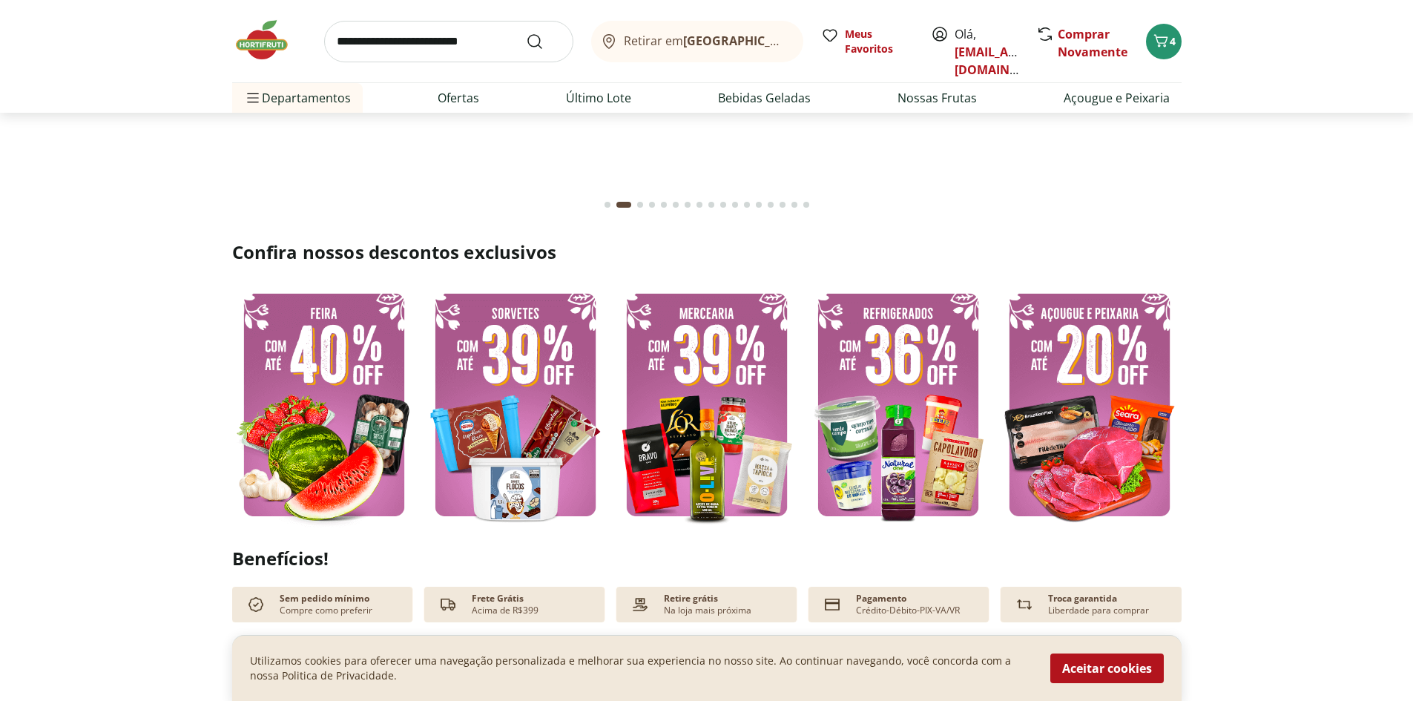
click at [719, 464] on img at bounding box center [707, 404] width 184 height 245
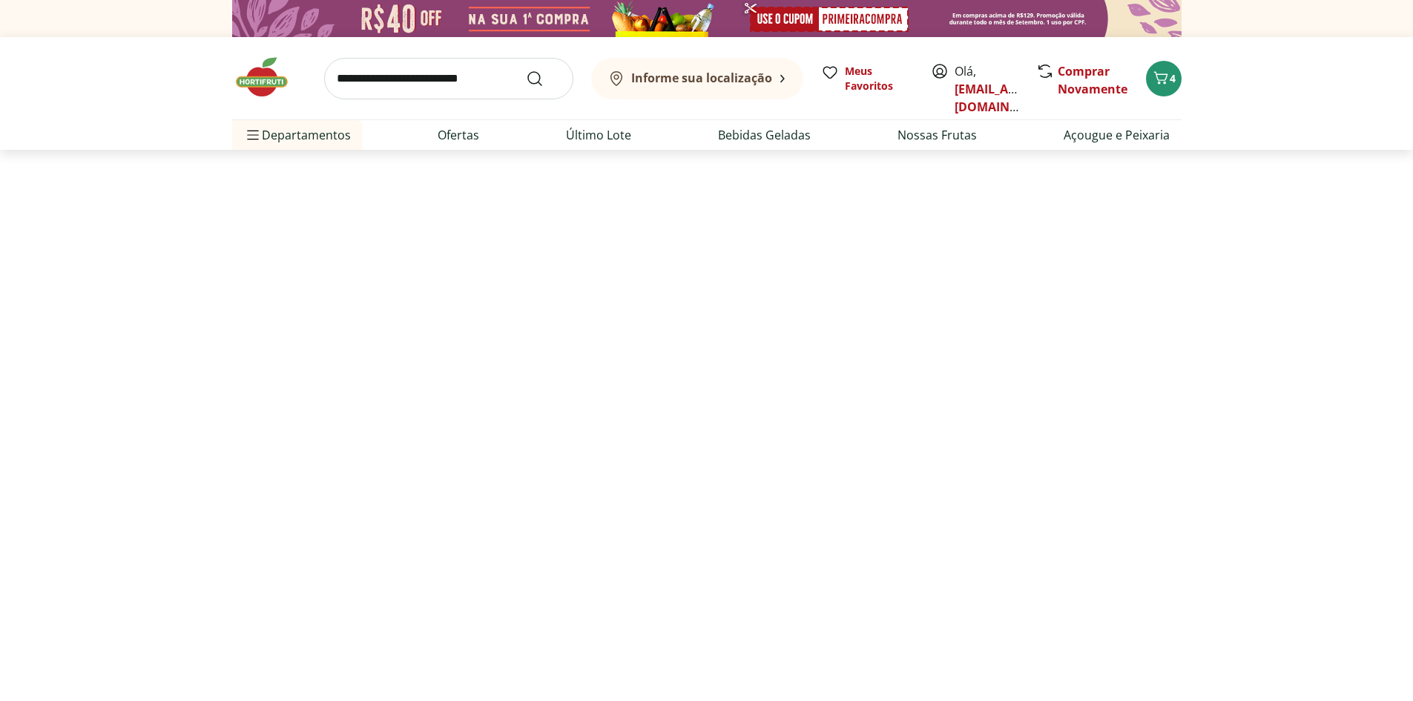
select select "**********"
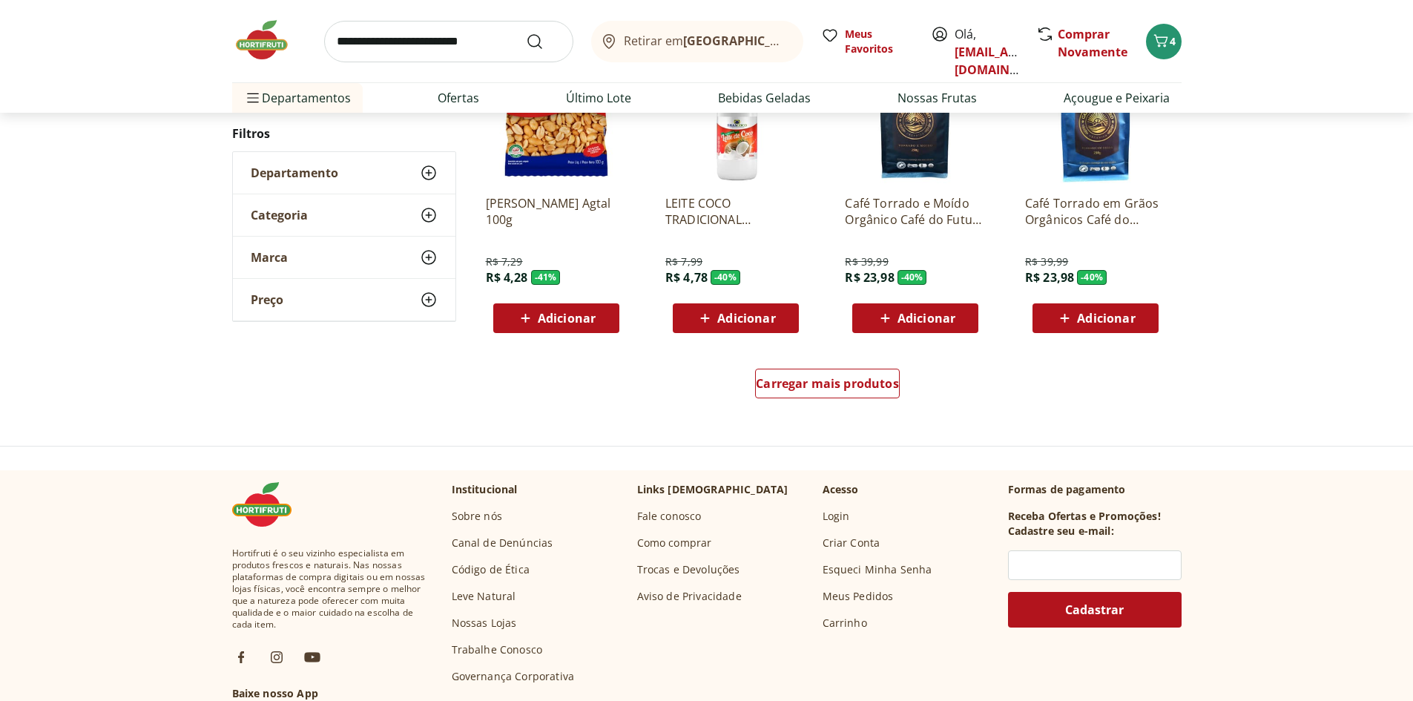
scroll to position [890, 0]
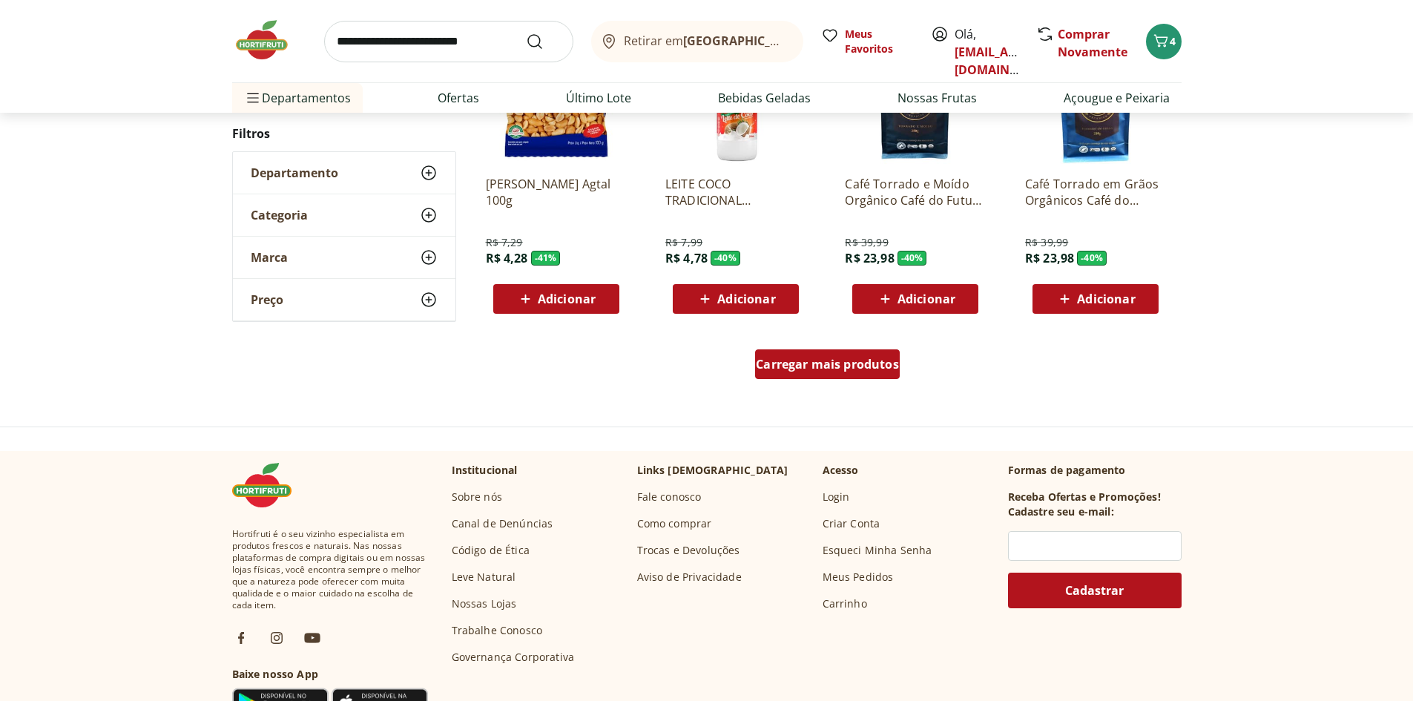
click at [846, 368] on span "Carregar mais produtos" at bounding box center [827, 364] width 143 height 12
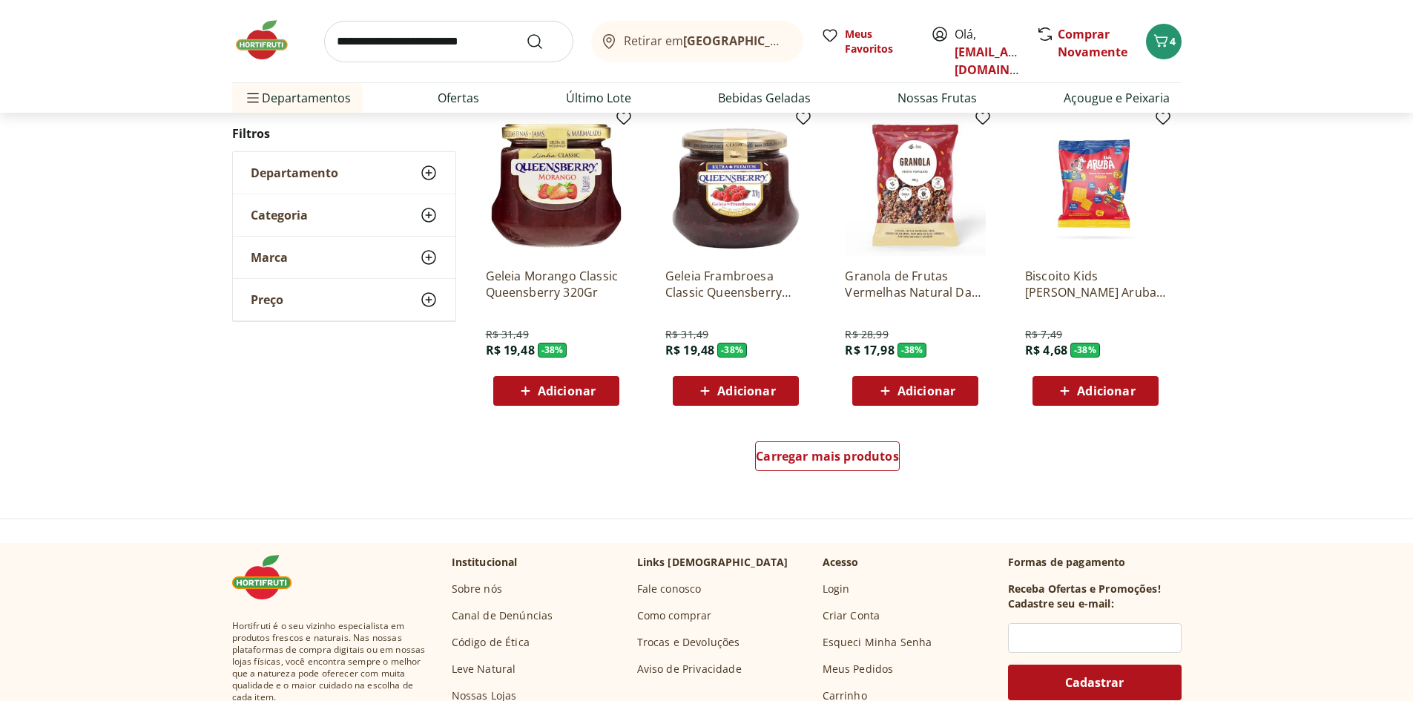
scroll to position [890, 0]
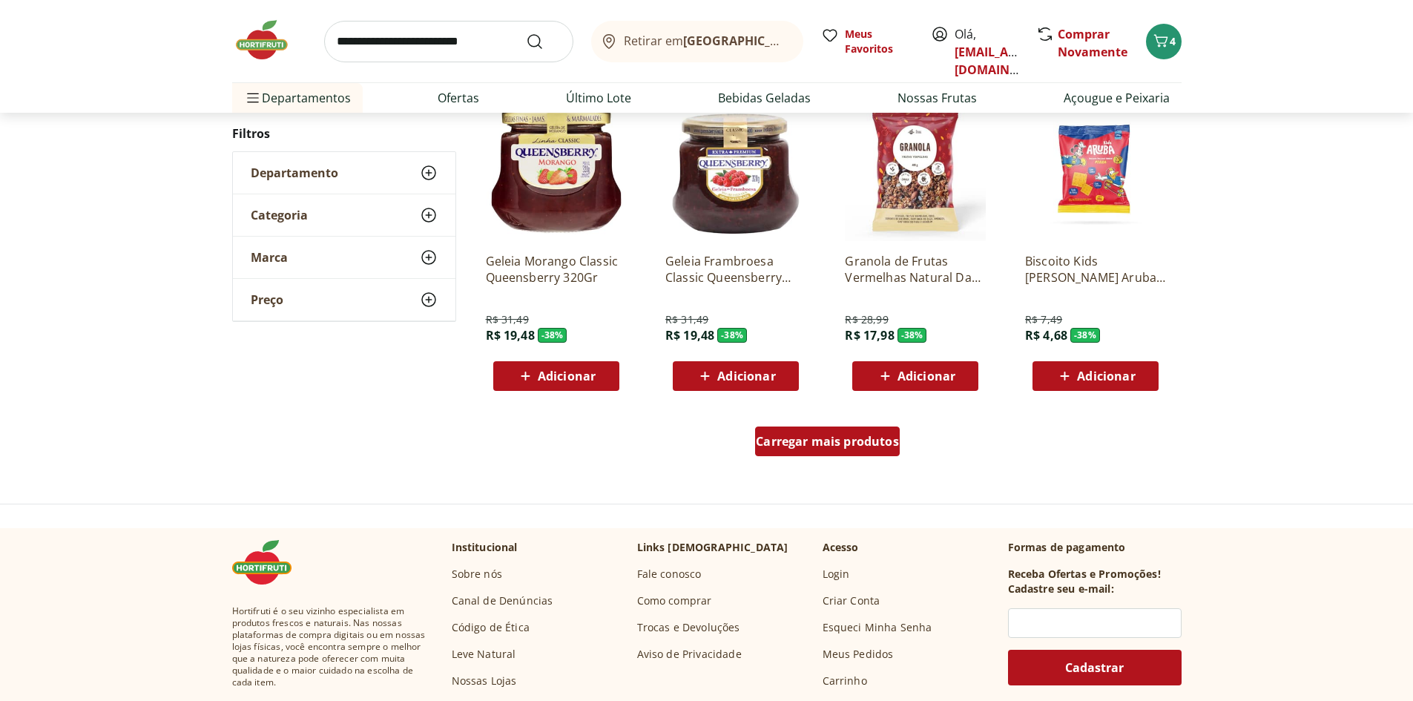
click at [870, 438] on span "Carregar mais produtos" at bounding box center [827, 441] width 143 height 12
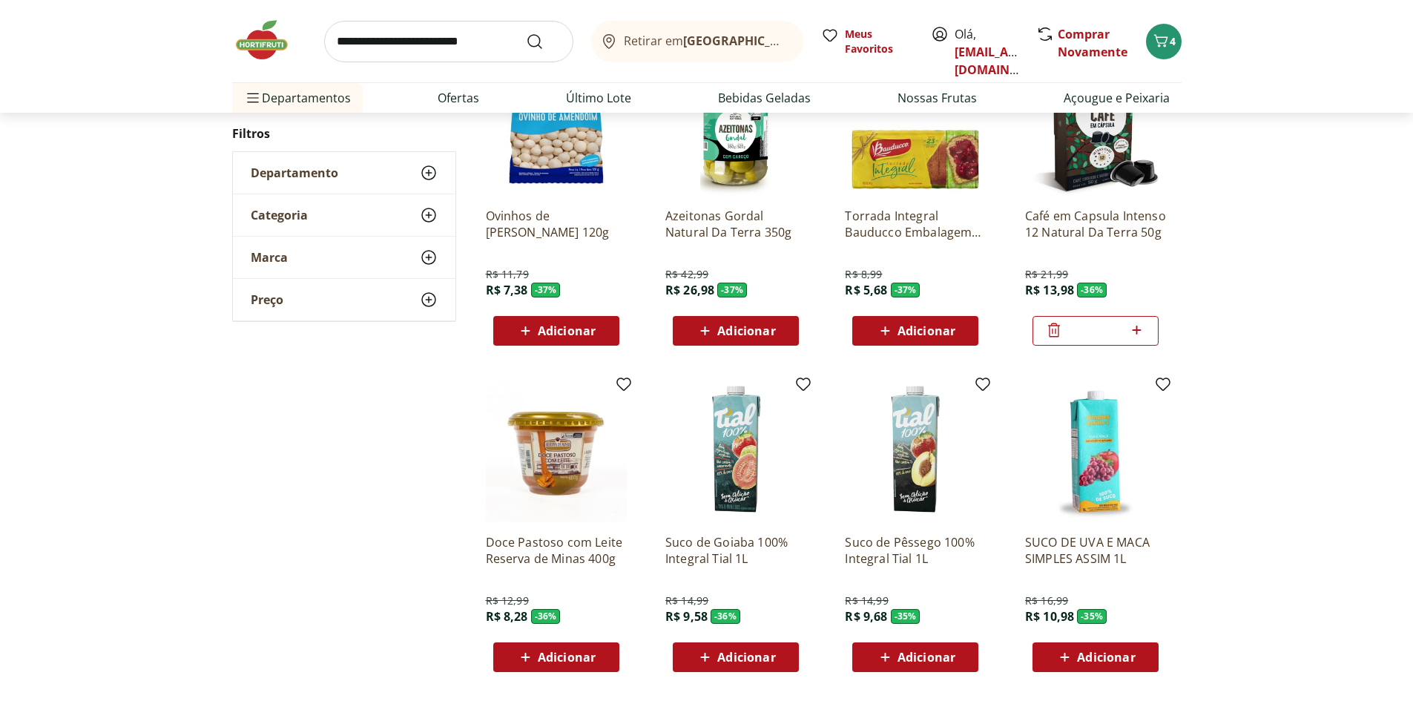
scroll to position [1261, 0]
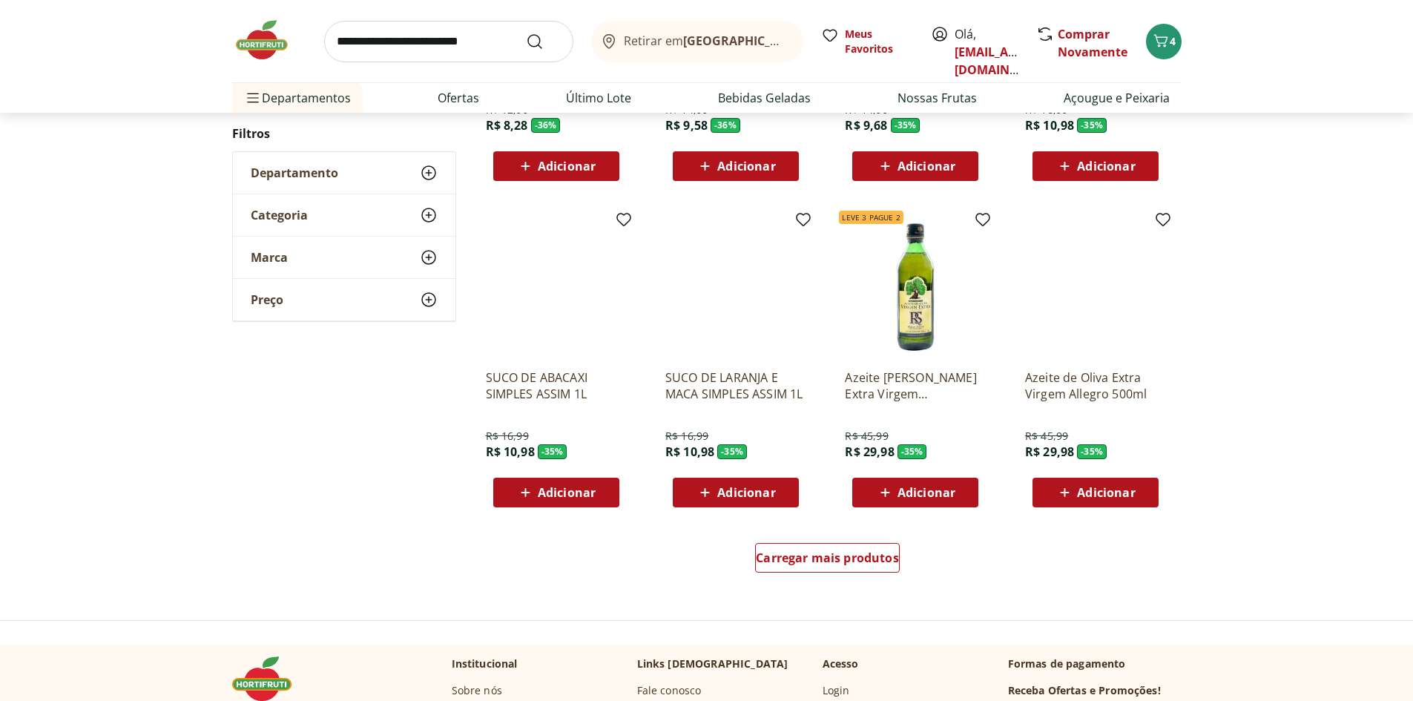
scroll to position [813, 0]
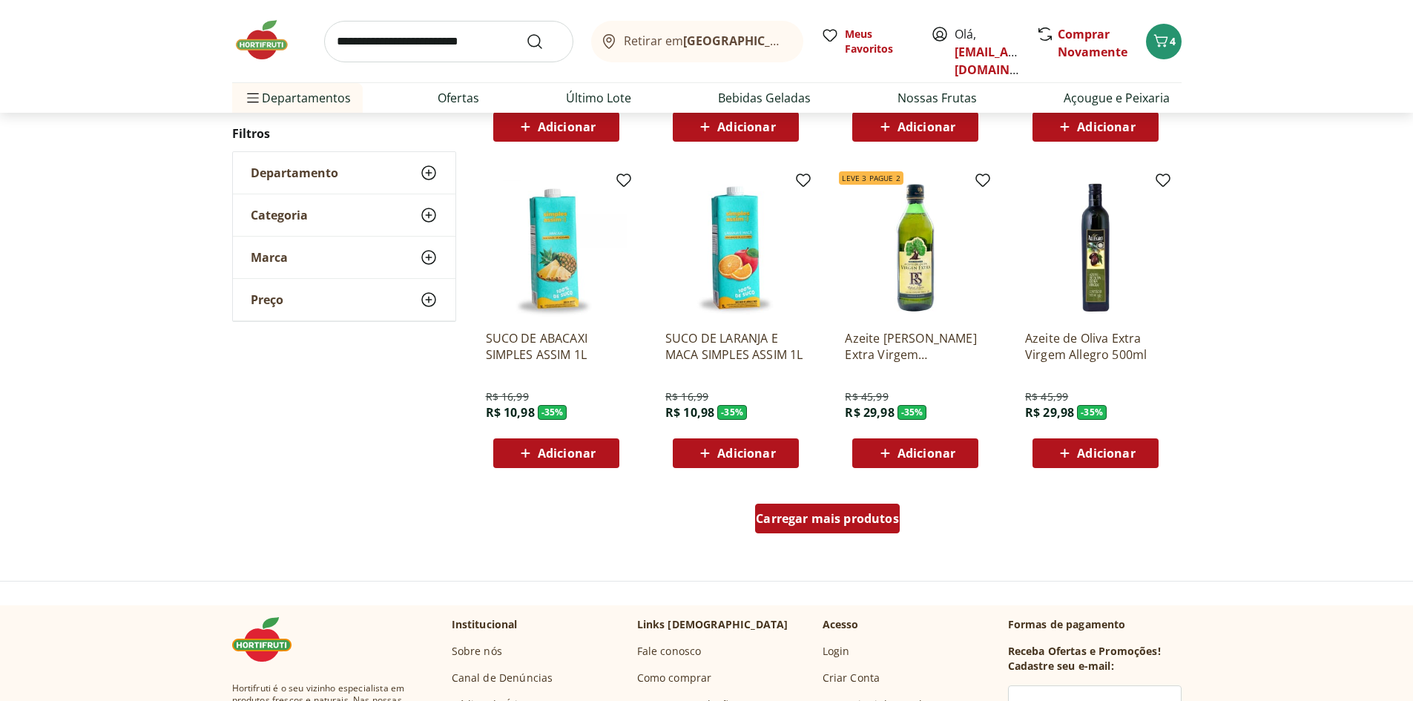
click at [826, 524] on span "Carregar mais produtos" at bounding box center [827, 518] width 143 height 12
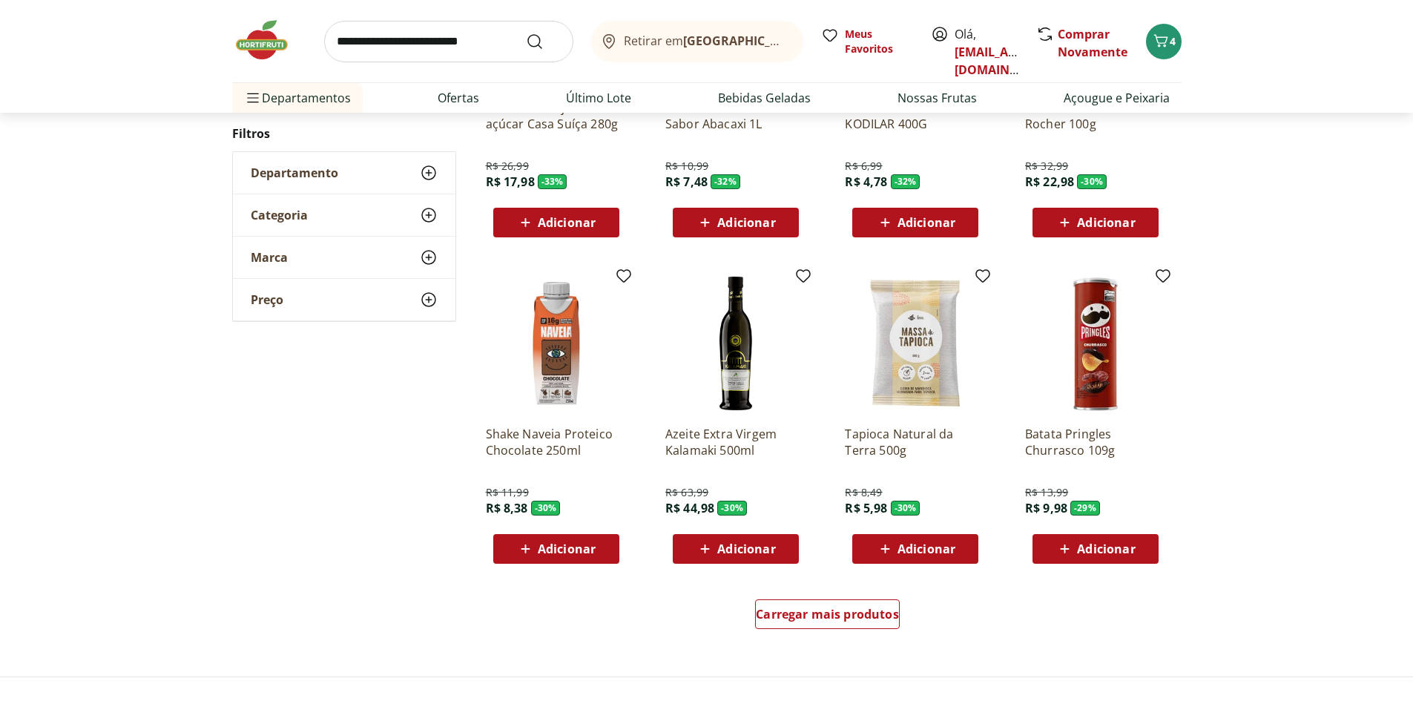
scroll to position [736, 0]
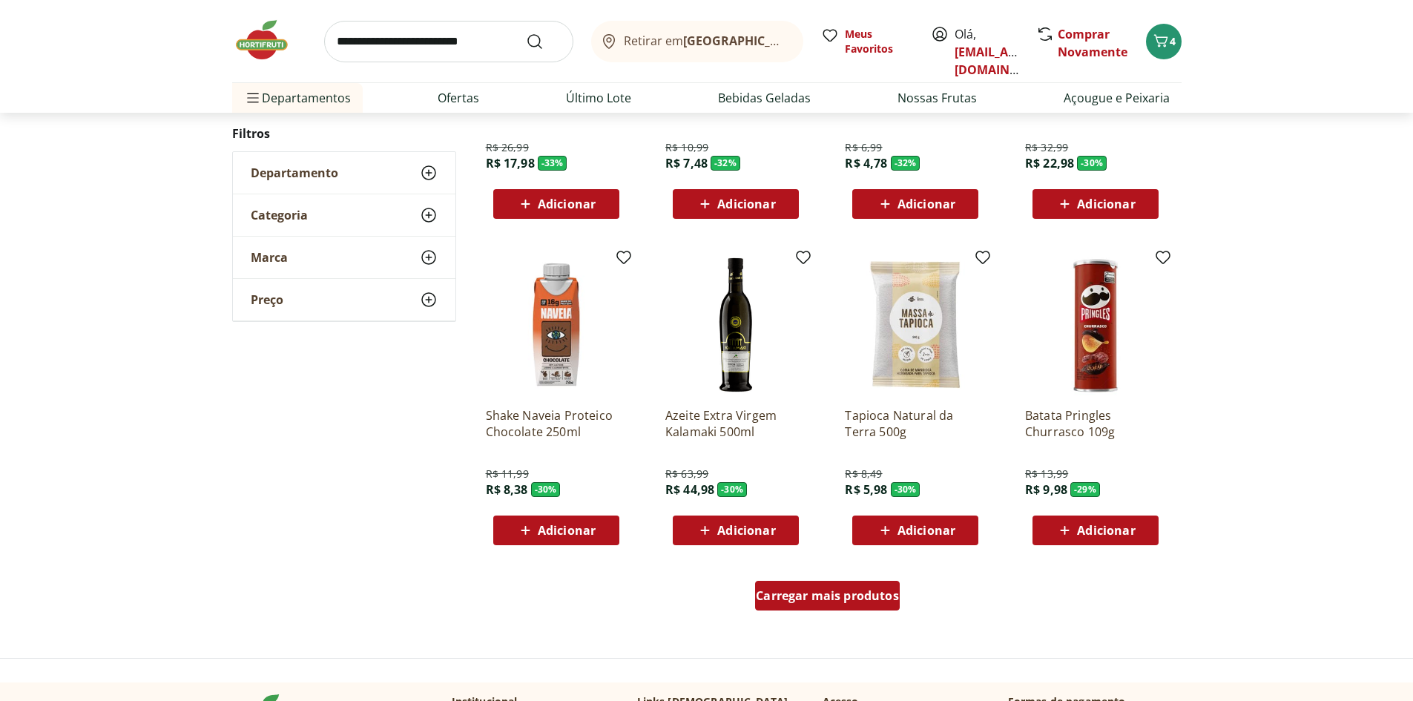
click at [808, 598] on span "Carregar mais produtos" at bounding box center [827, 596] width 143 height 12
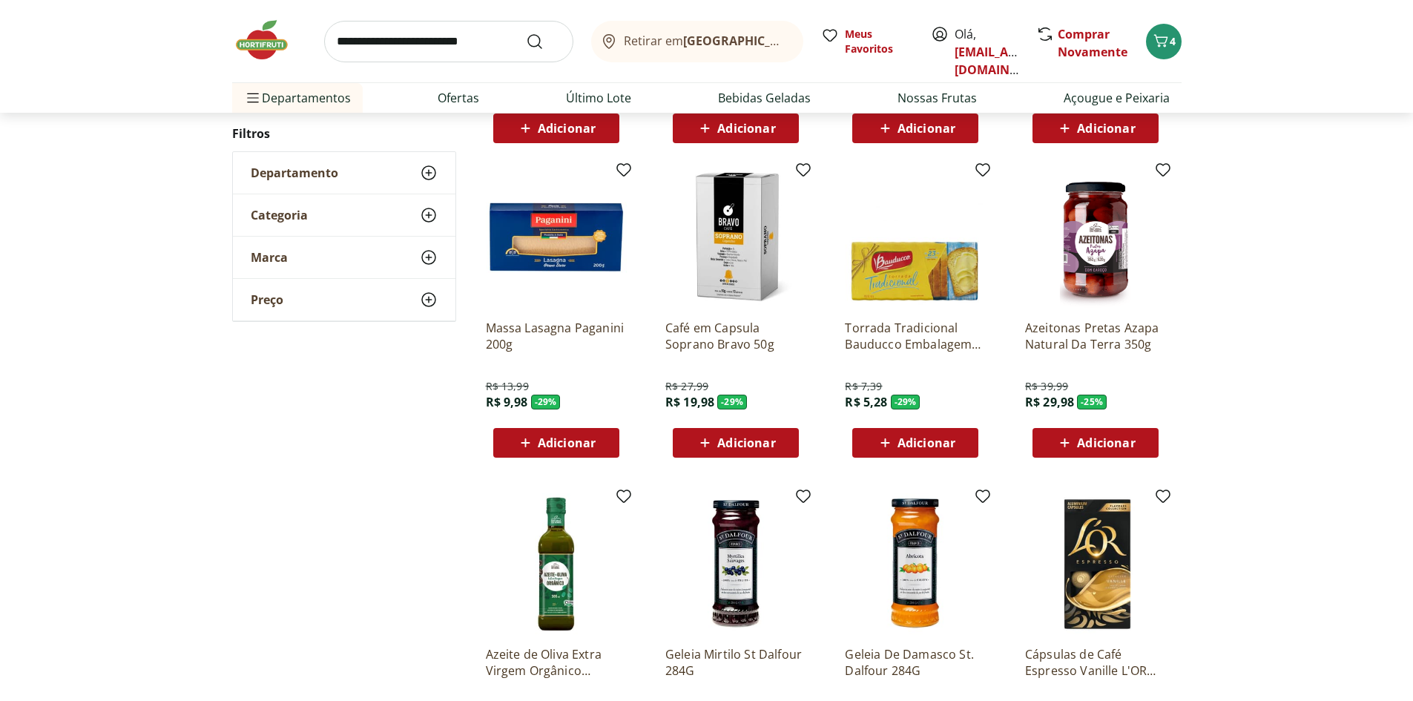
scroll to position [1181, 0]
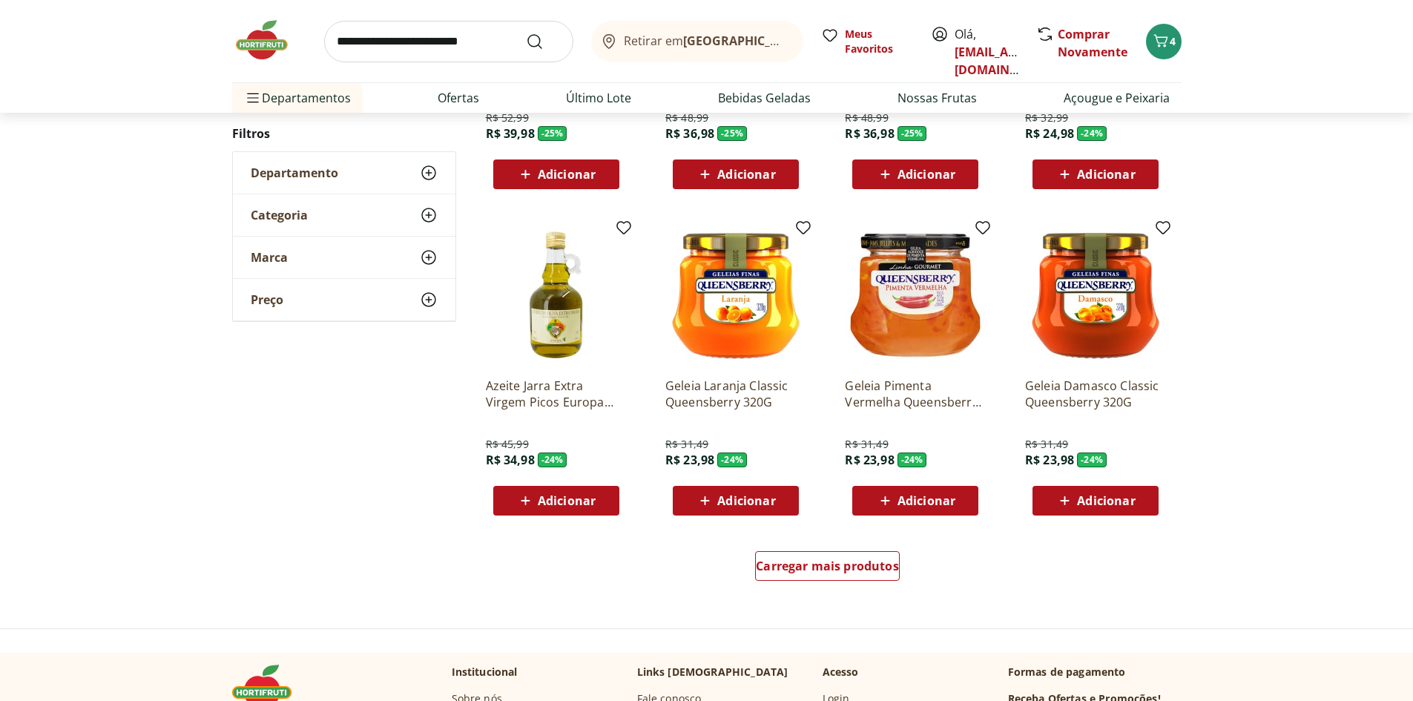
scroll to position [807, 0]
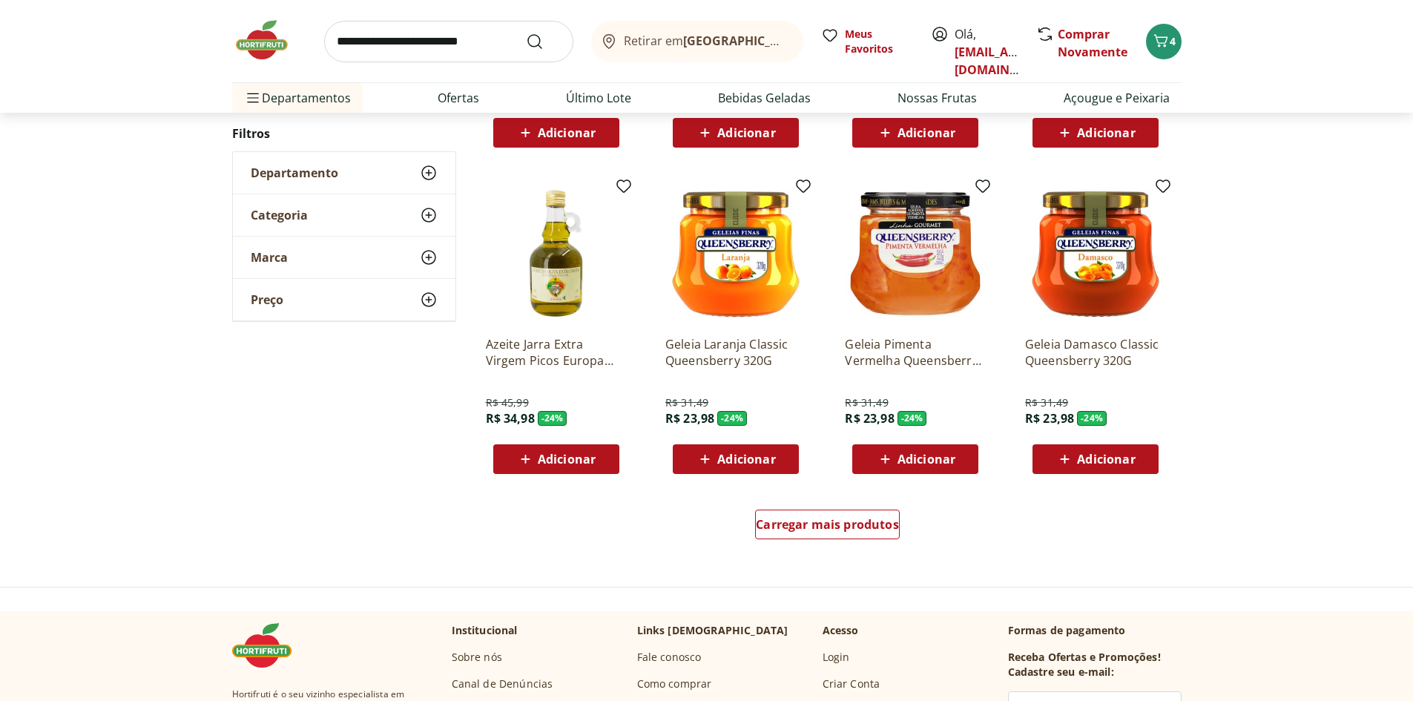
click at [838, 547] on div "Carregar mais produtos" at bounding box center [827, 527] width 719 height 71
click at [831, 525] on span "Carregar mais produtos" at bounding box center [827, 524] width 143 height 12
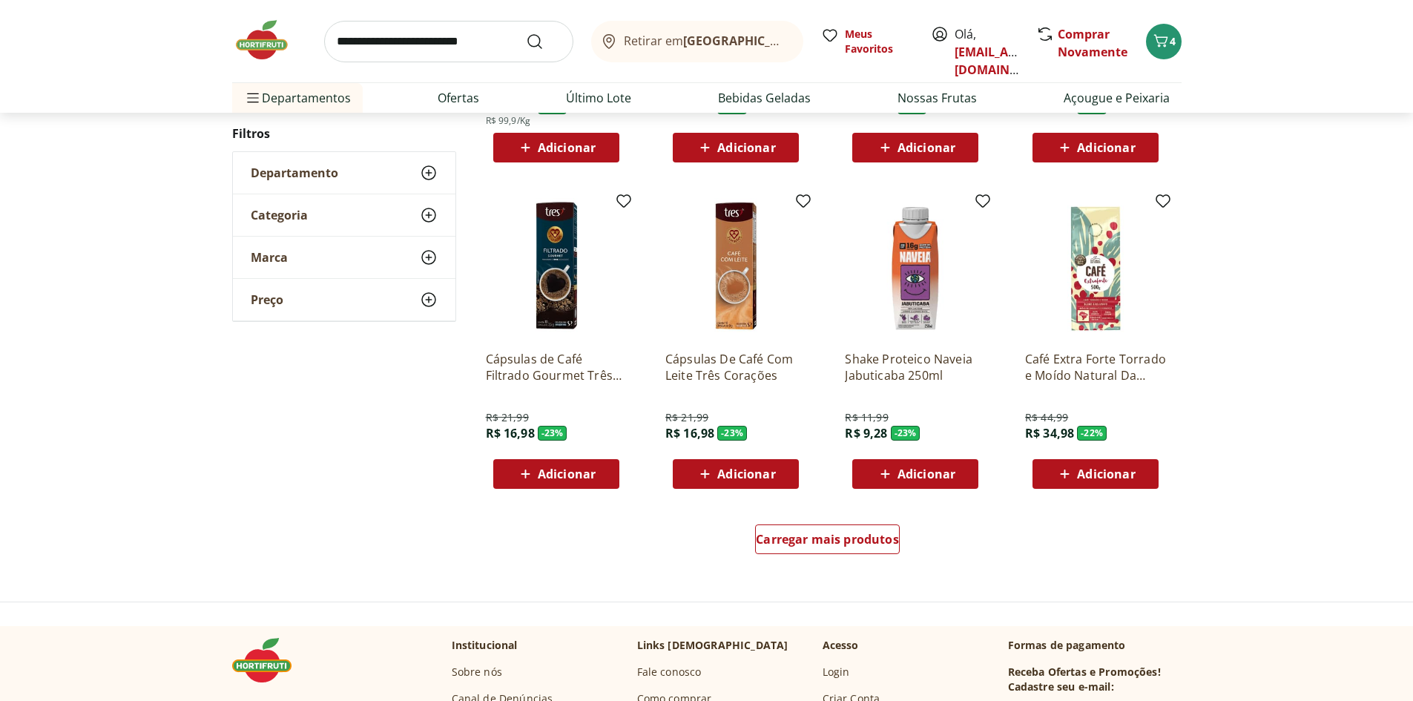
scroll to position [804, 0]
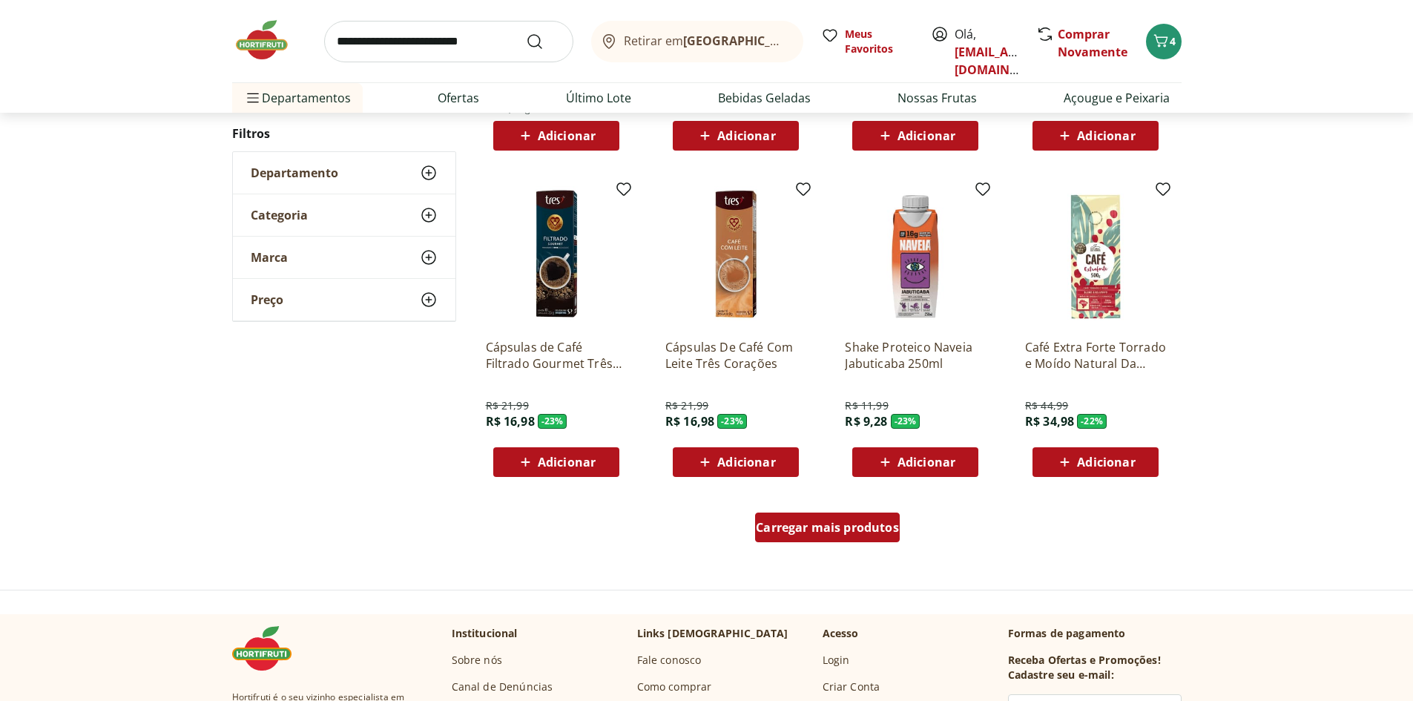
click at [823, 530] on span "Carregar mais produtos" at bounding box center [827, 527] width 143 height 12
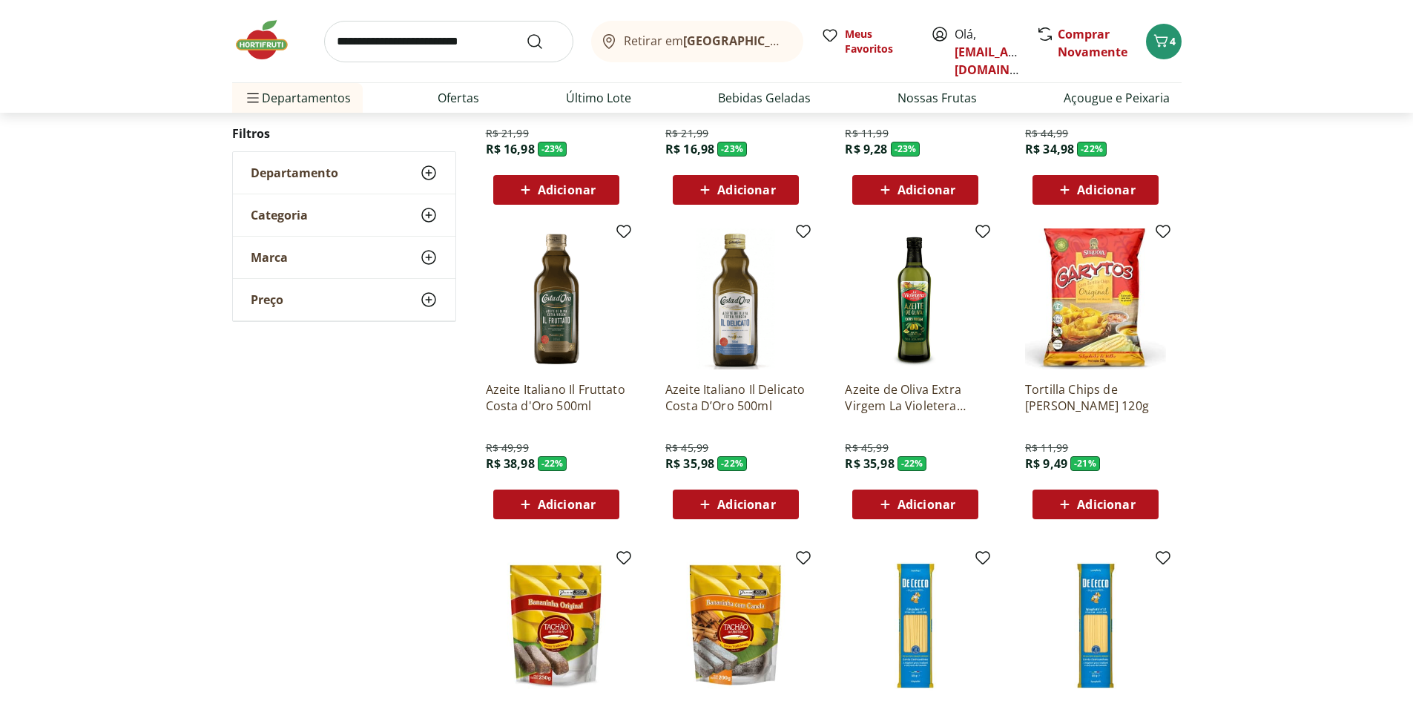
scroll to position [1101, 0]
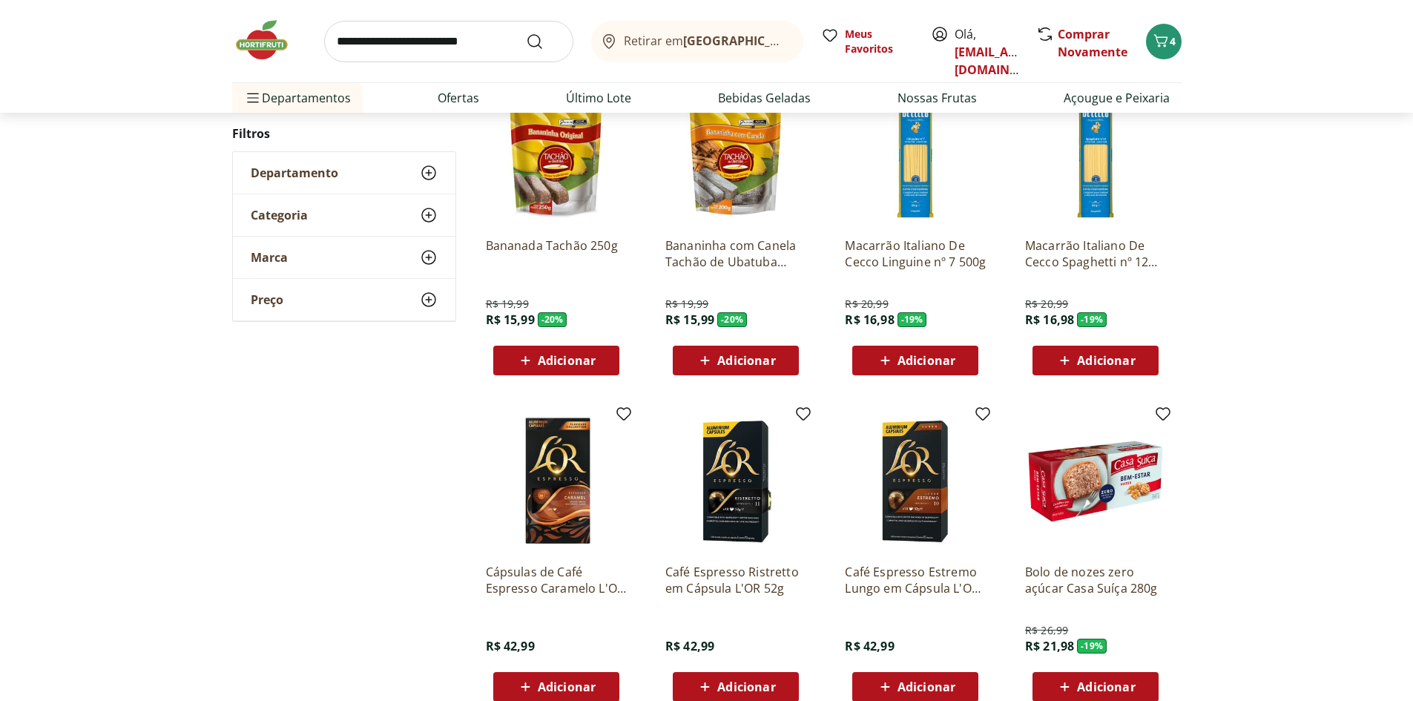
scroll to position [578, 0]
click at [455, 94] on link "Ofertas" at bounding box center [459, 98] width 42 height 18
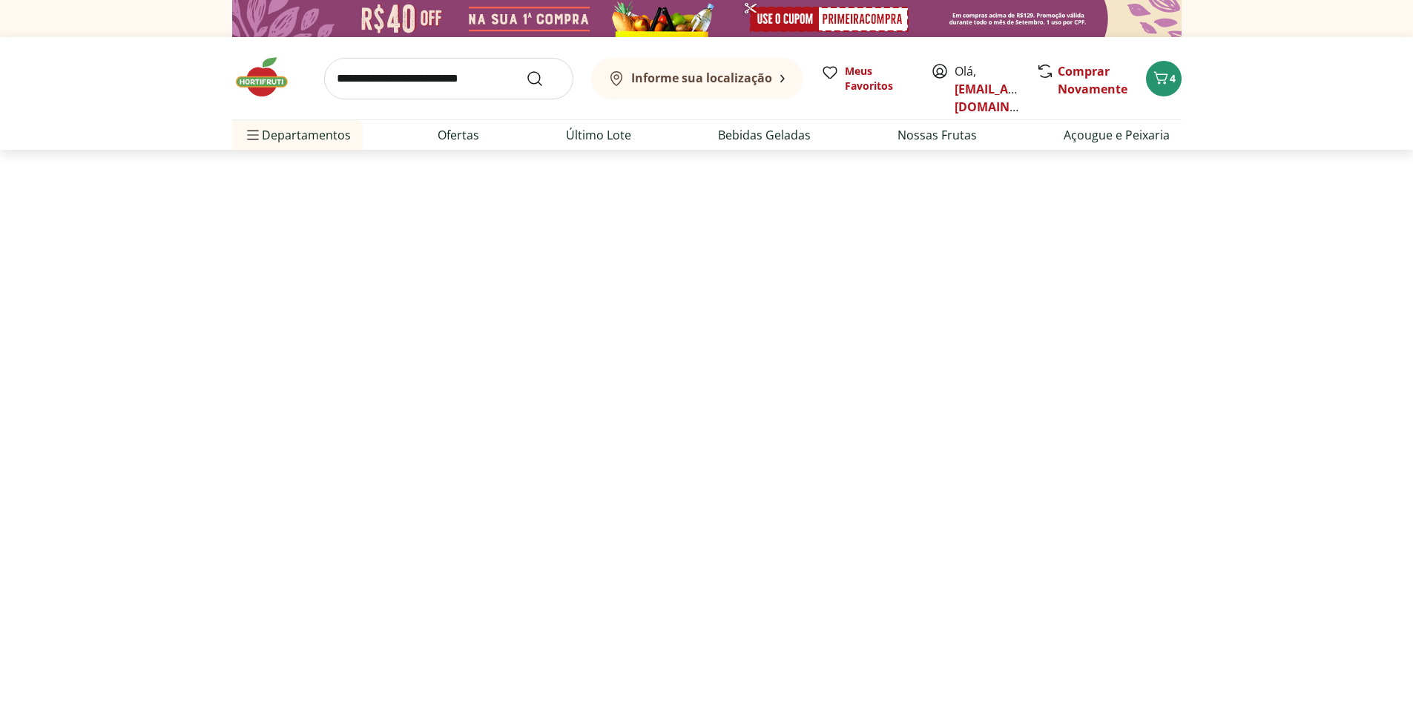
select select "**********"
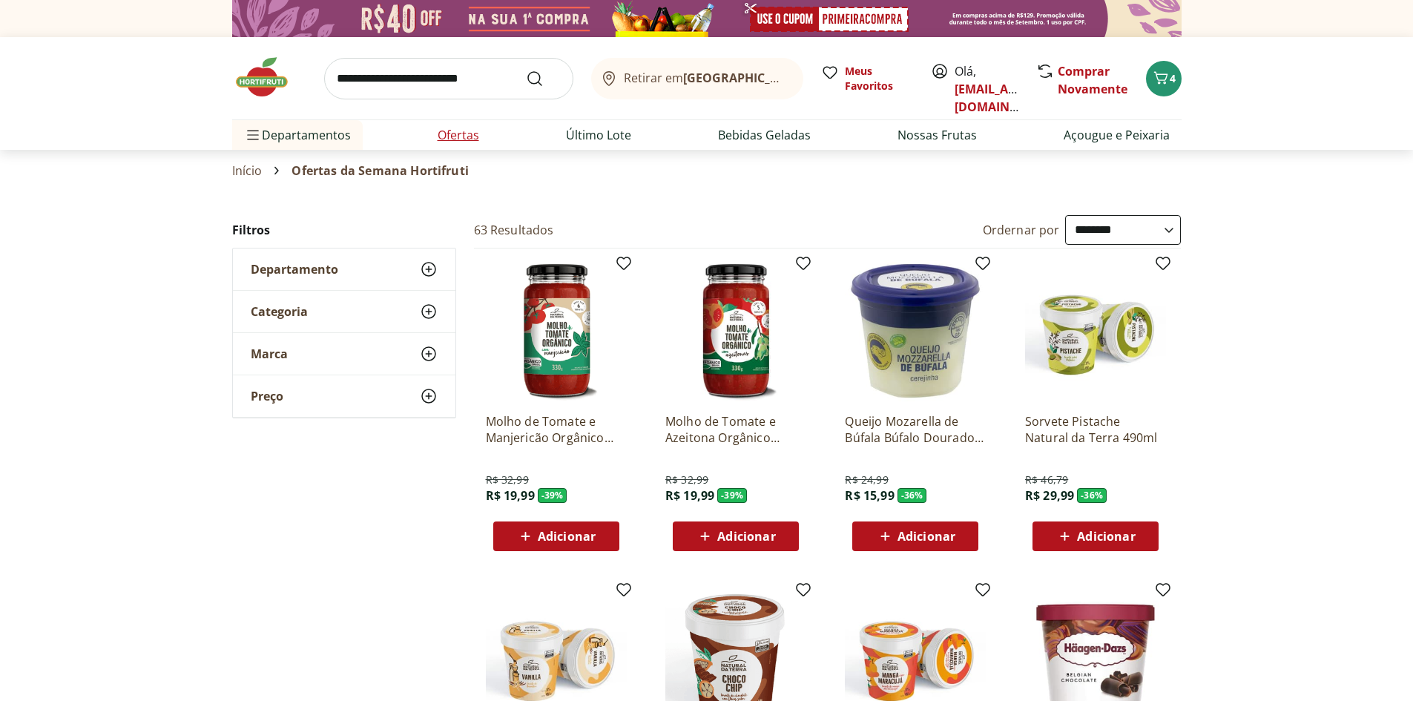
click at [456, 146] on li "Ofertas" at bounding box center [458, 135] width 65 height 30
click at [459, 137] on link "Ofertas" at bounding box center [459, 135] width 42 height 18
click at [907, 358] on img at bounding box center [915, 330] width 141 height 141
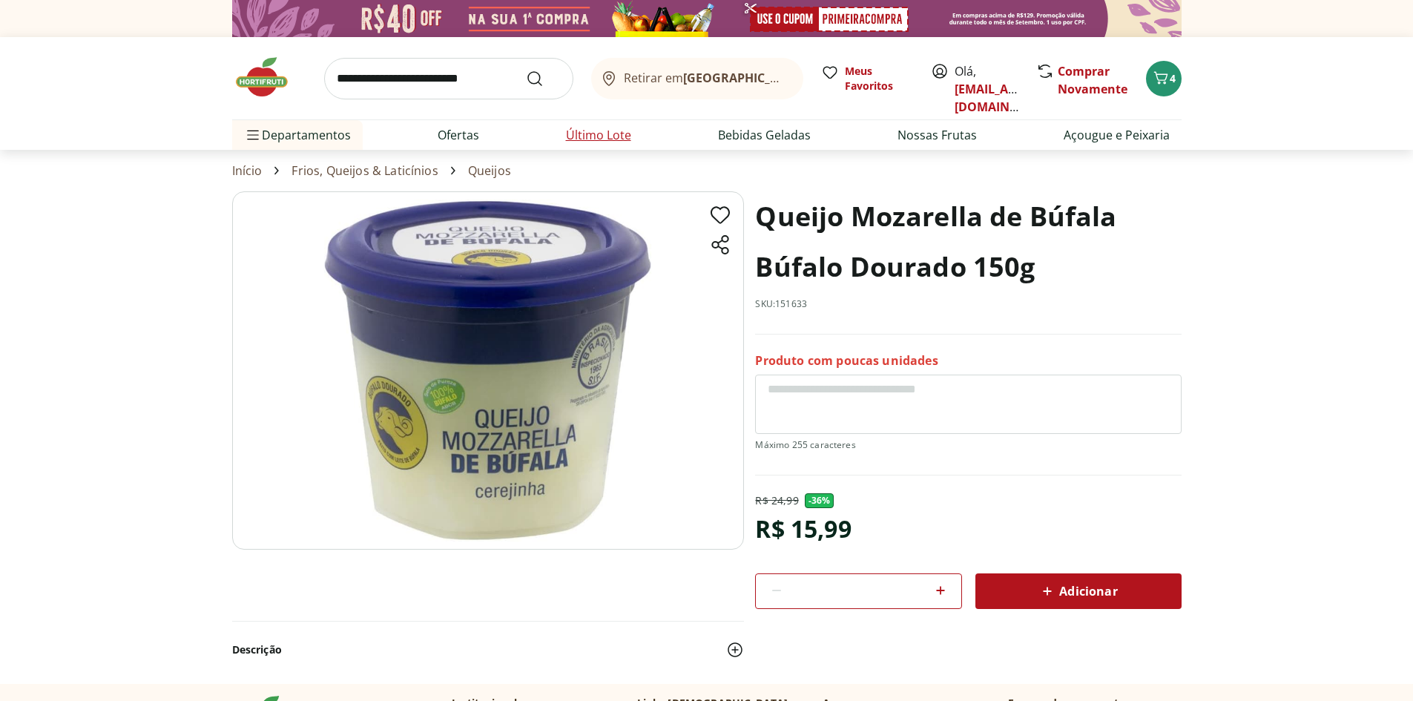
click at [603, 136] on link "Último Lote" at bounding box center [598, 135] width 65 height 18
select select "**********"
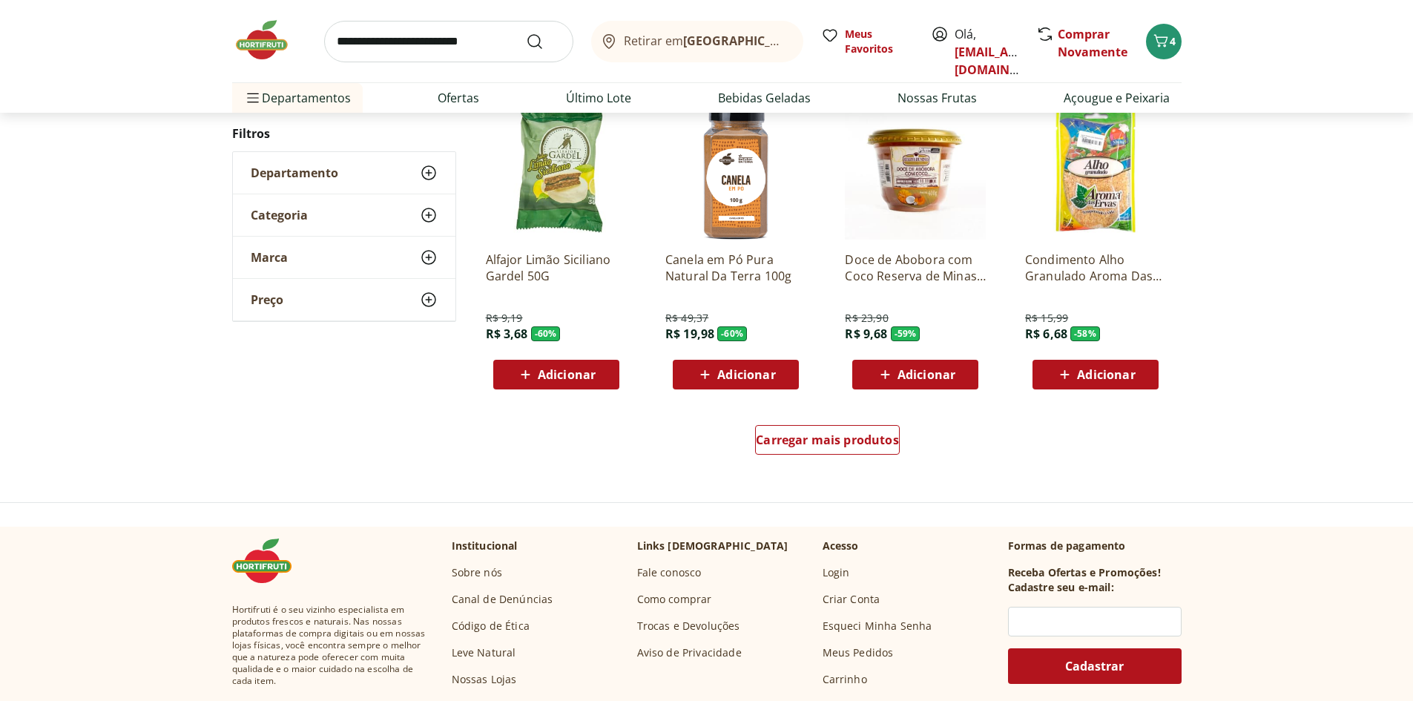
scroll to position [816, 0]
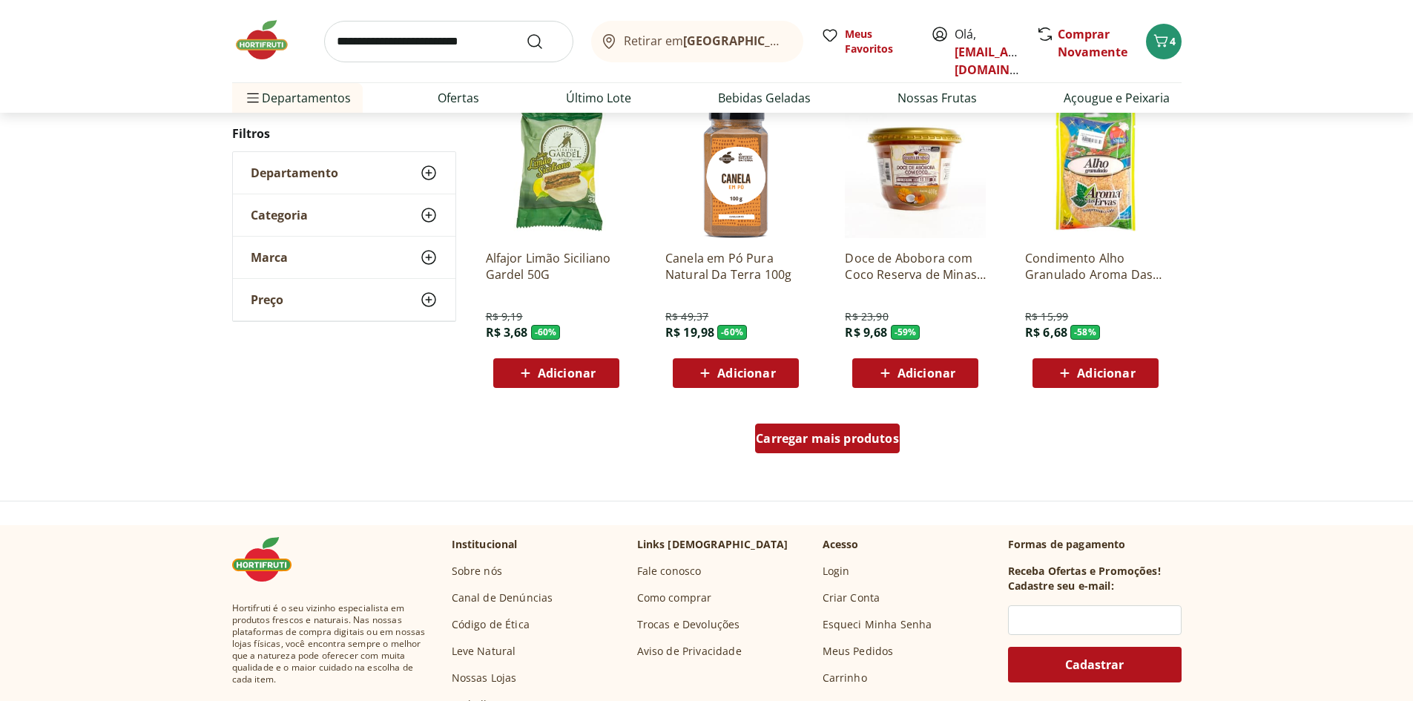
click at [805, 444] on span "Carregar mais produtos" at bounding box center [827, 438] width 143 height 12
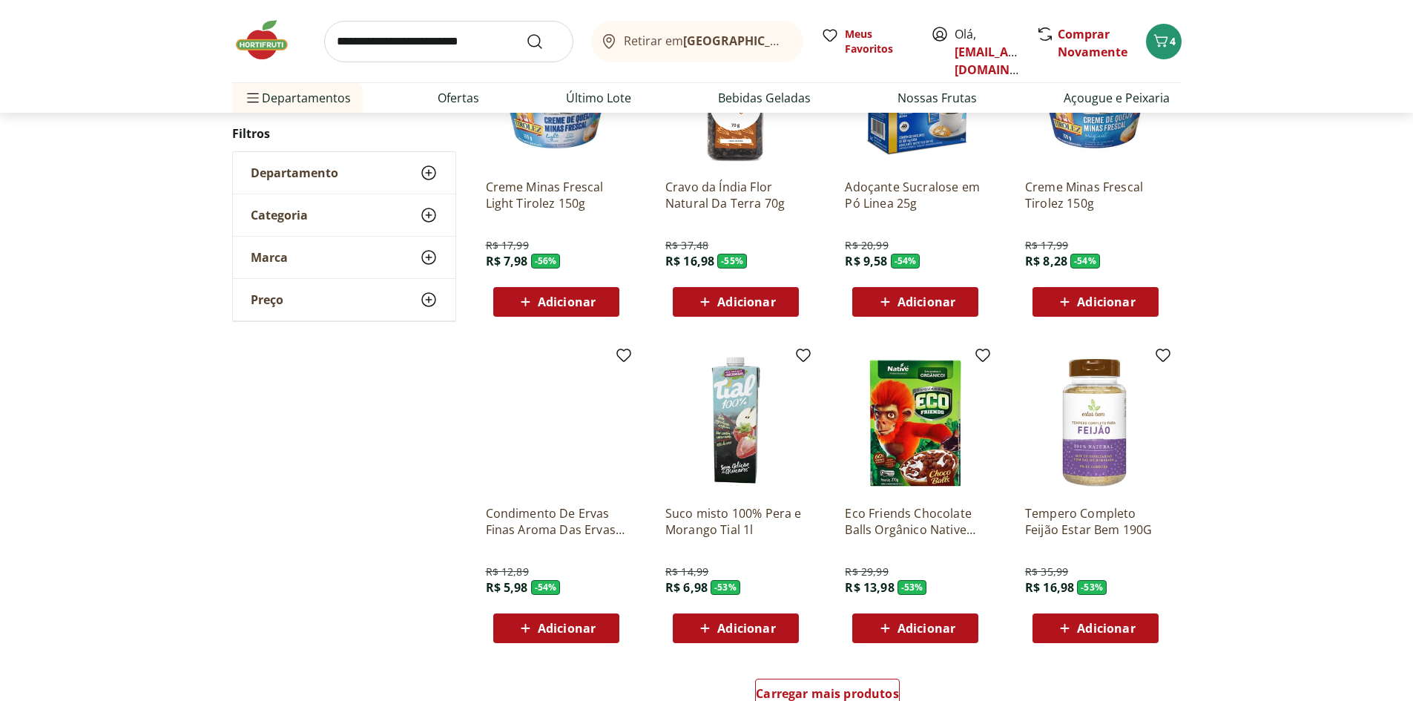
scroll to position [742, 0]
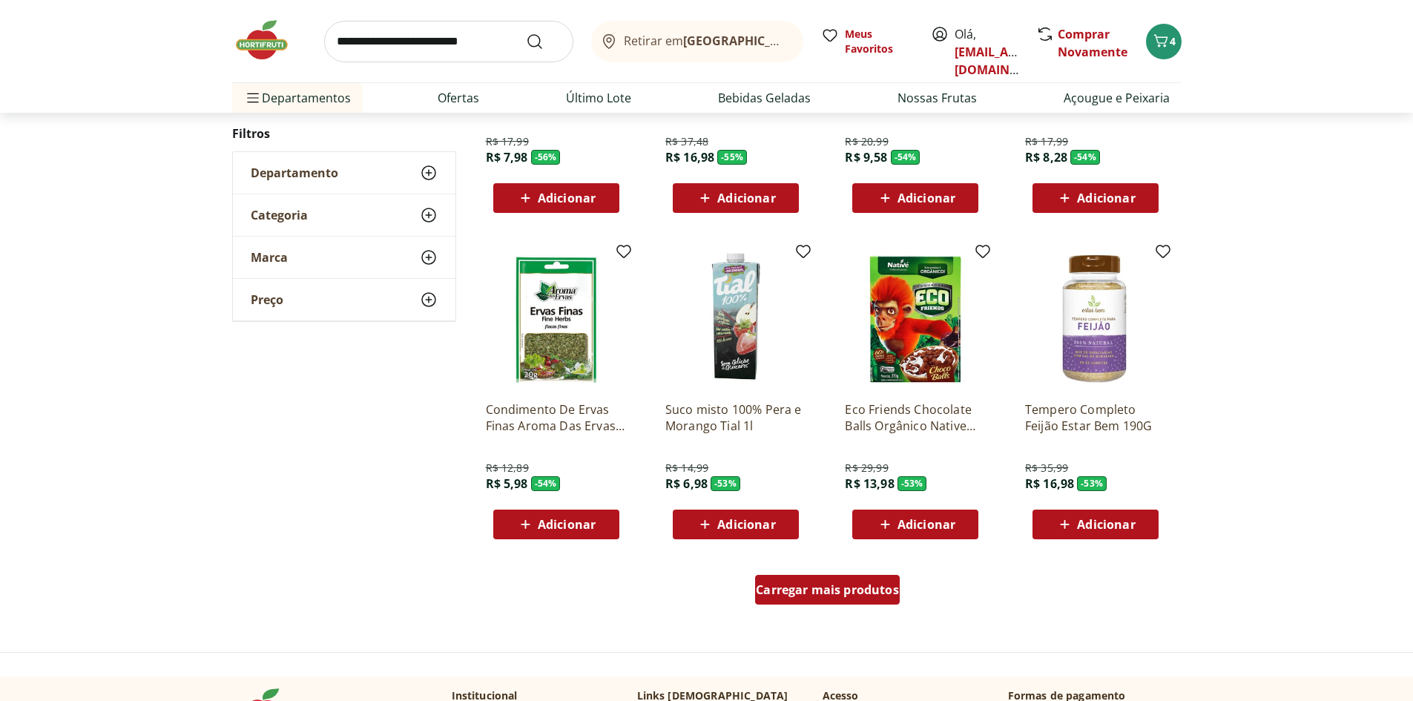
click at [811, 588] on span "Carregar mais produtos" at bounding box center [827, 590] width 143 height 12
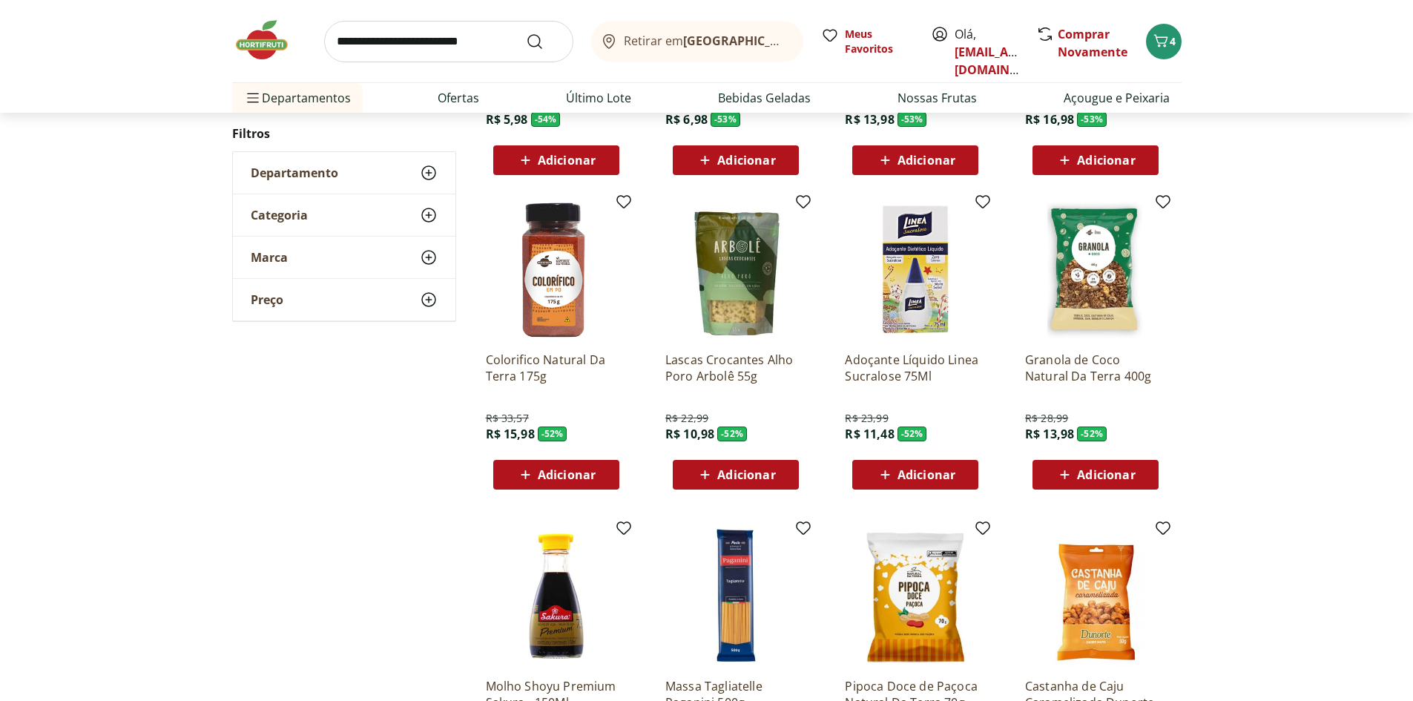
scroll to position [1112, 0]
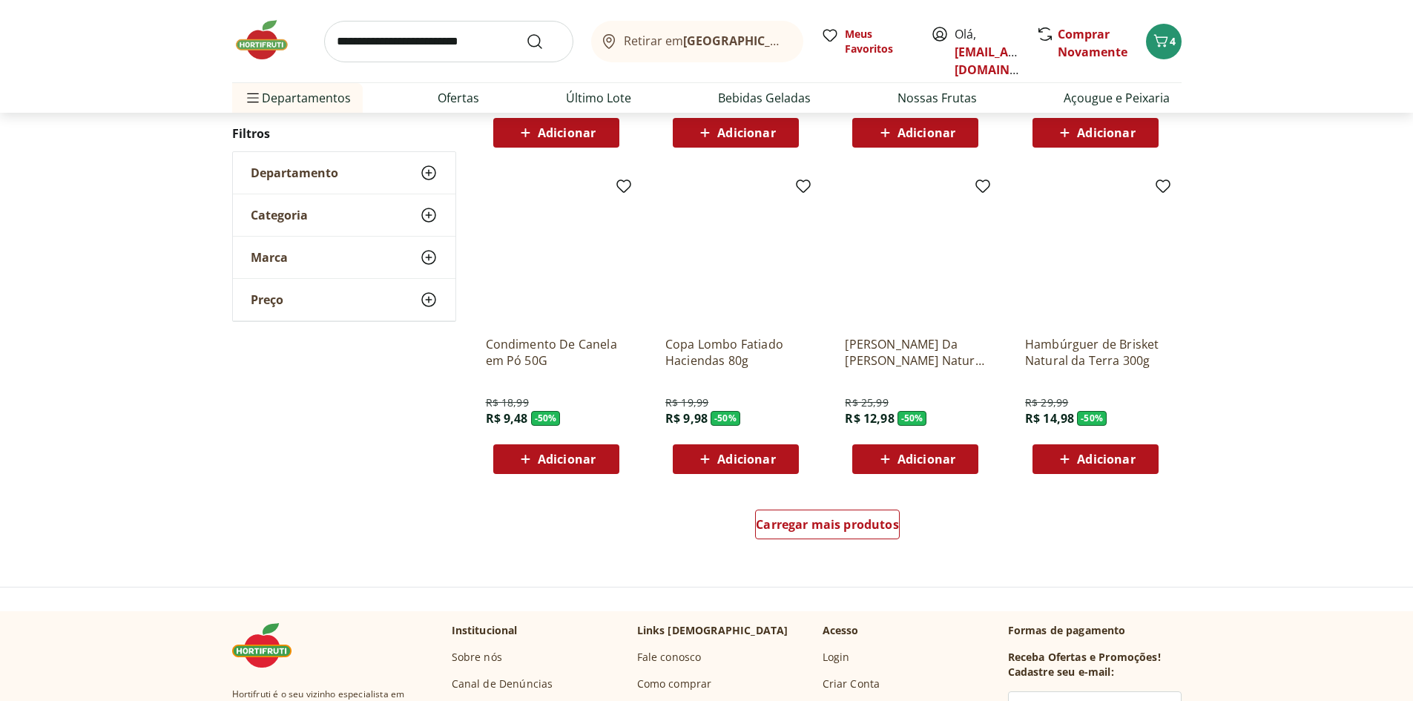
scroll to position [813, 0]
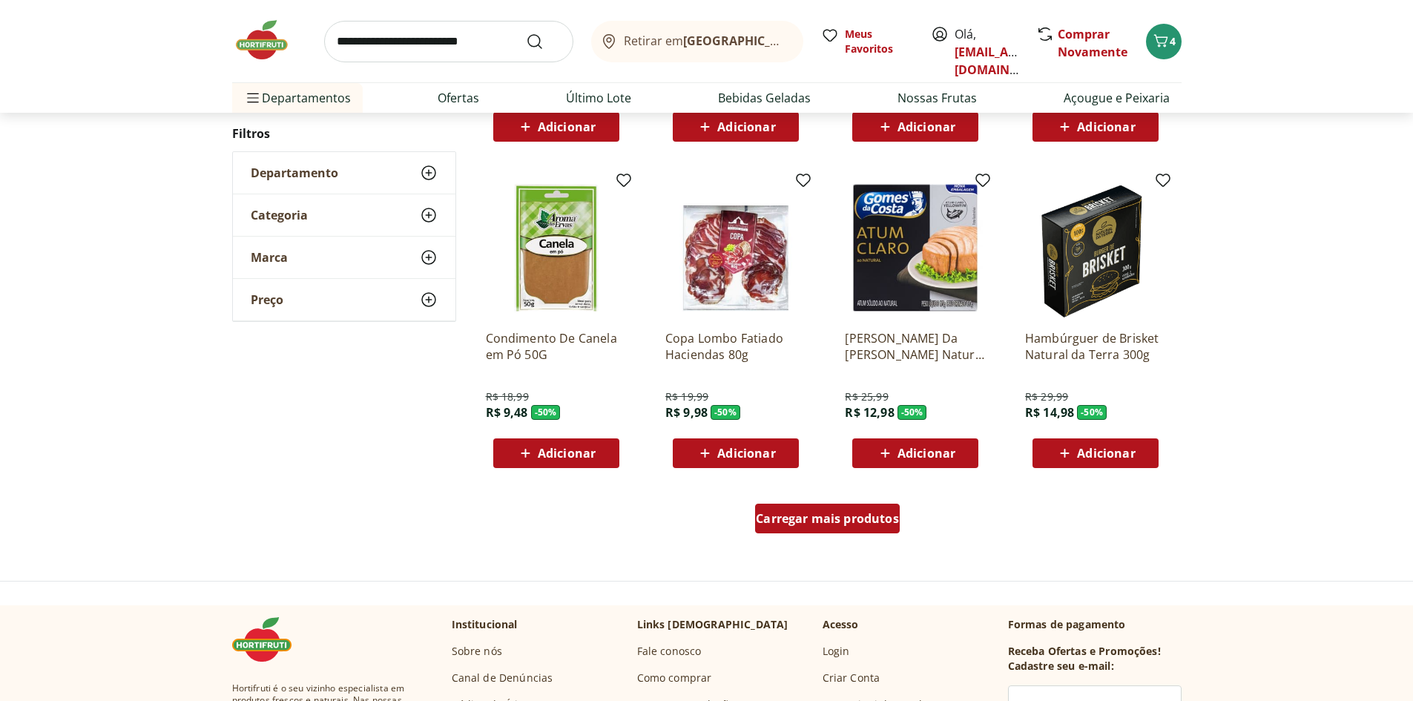
click at [779, 524] on span "Carregar mais produtos" at bounding box center [827, 518] width 143 height 12
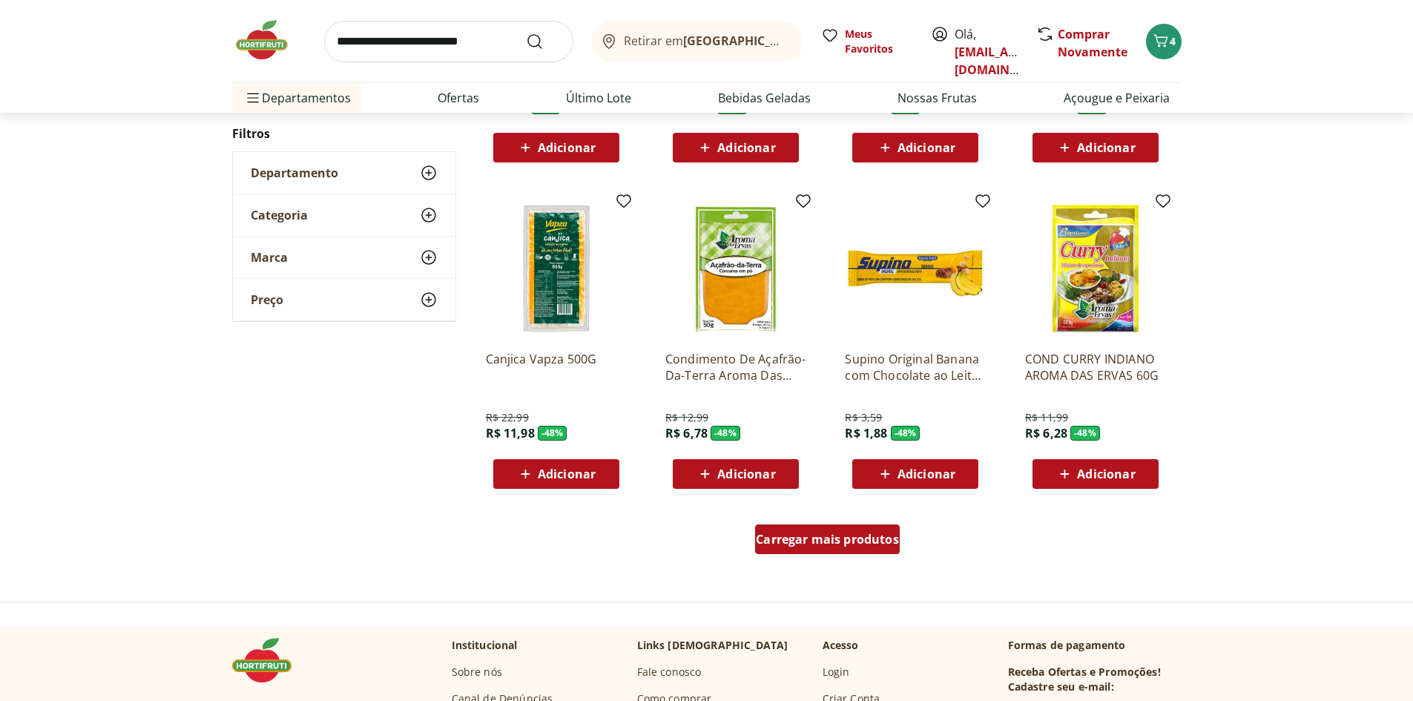
scroll to position [884, 0]
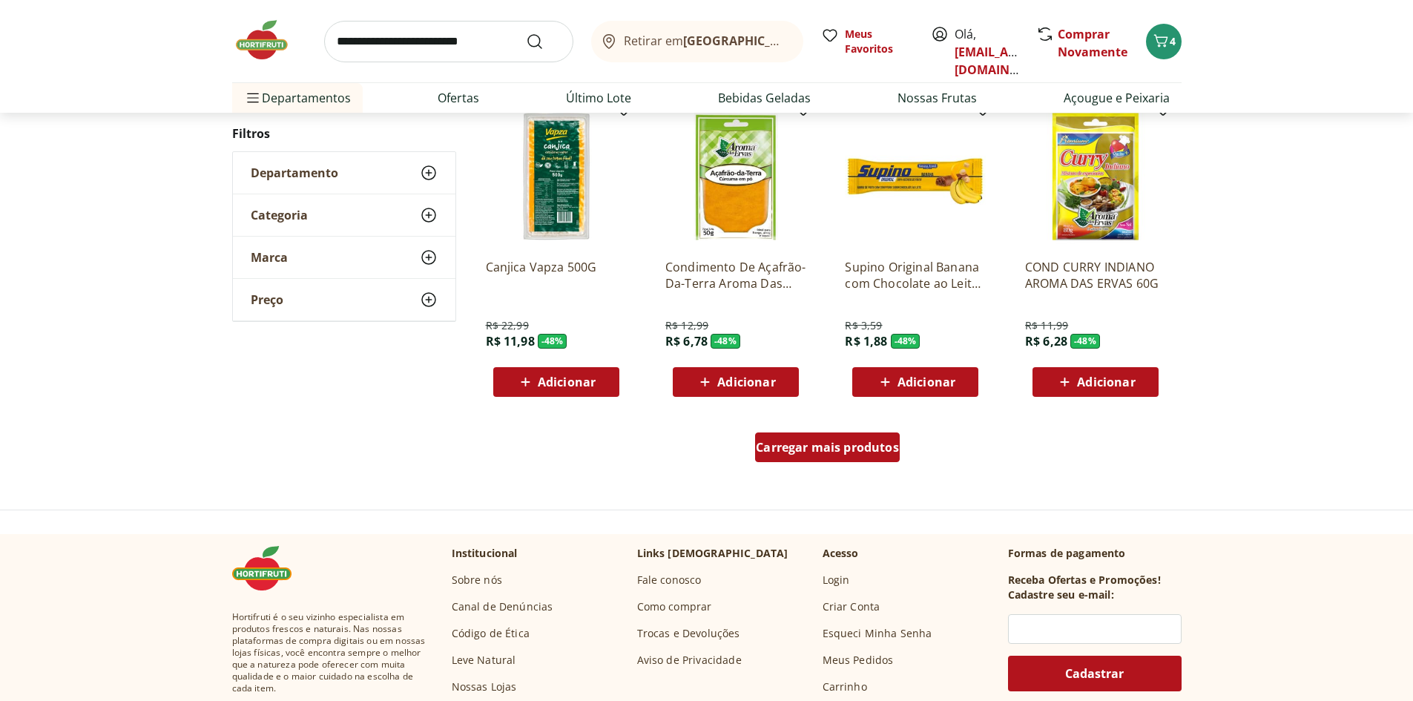
click at [862, 443] on span "Carregar mais produtos" at bounding box center [827, 447] width 143 height 12
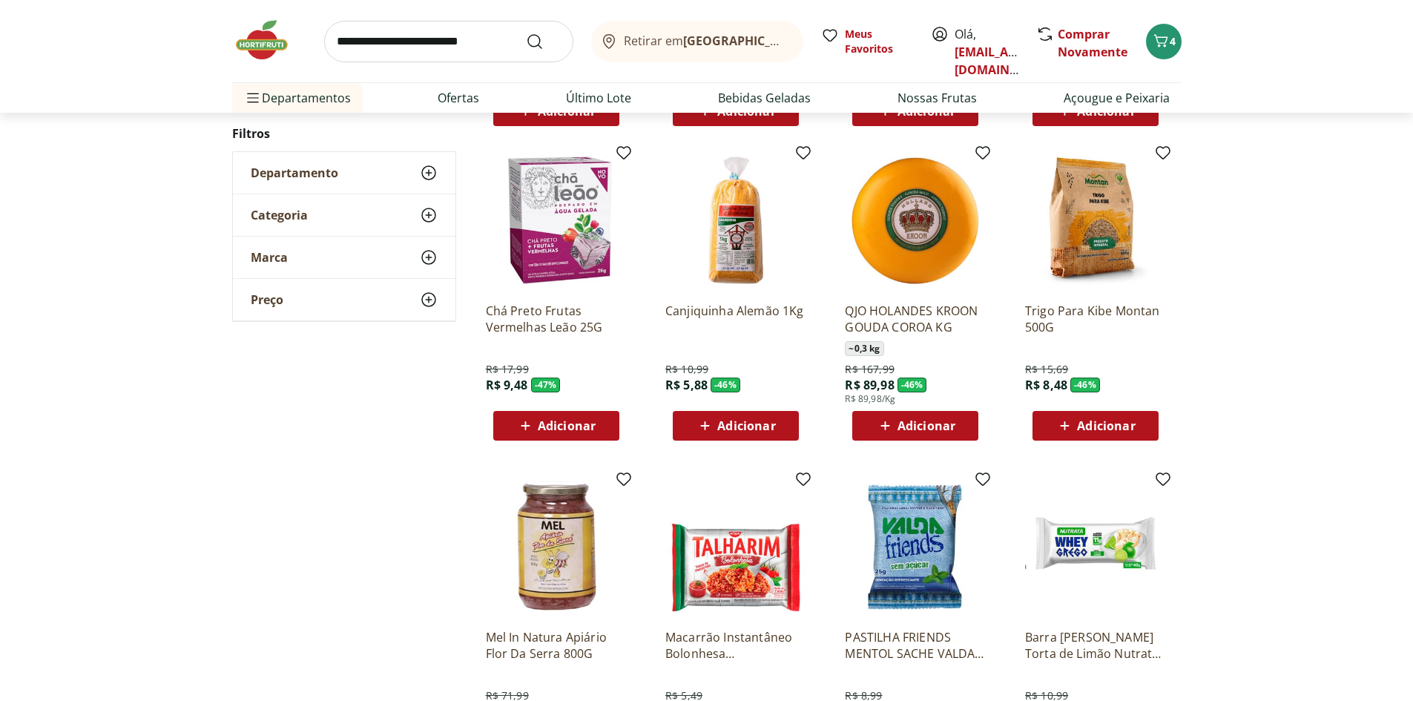
scroll to position [1181, 0]
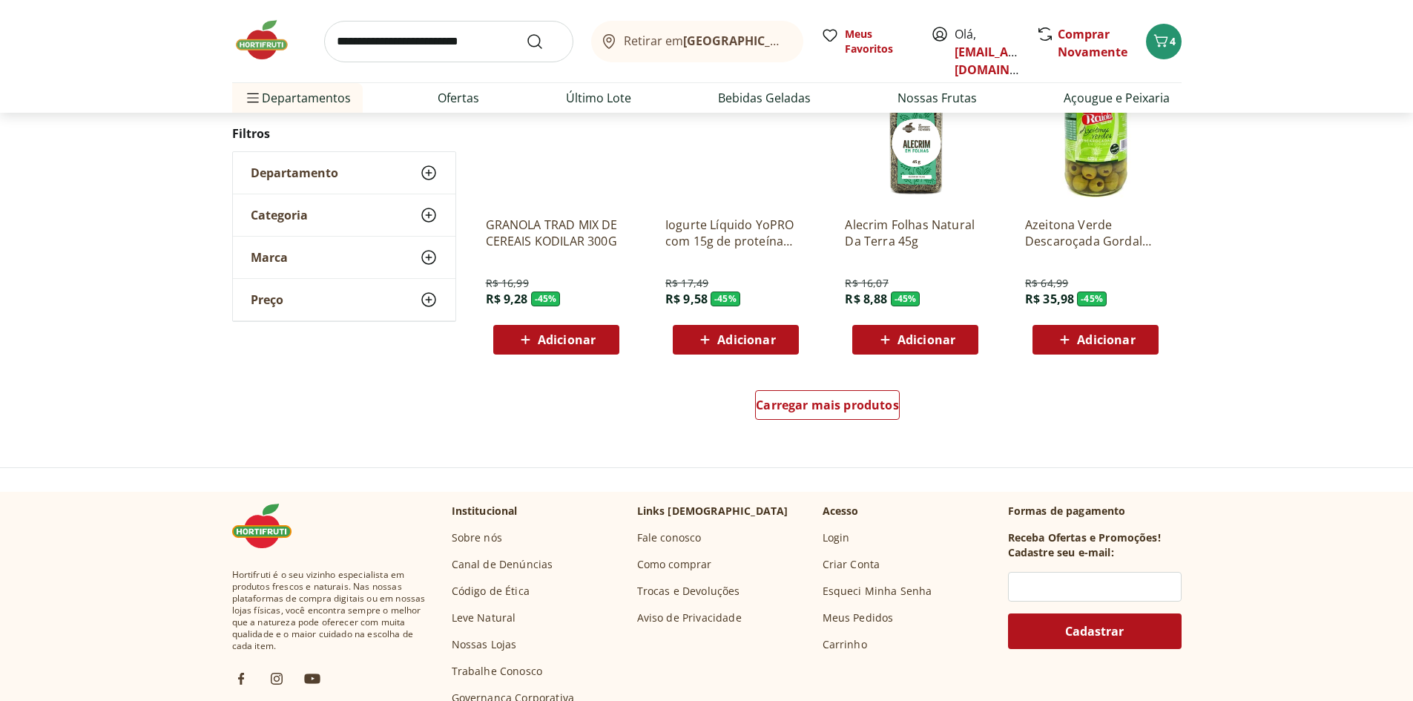
scroll to position [955, 0]
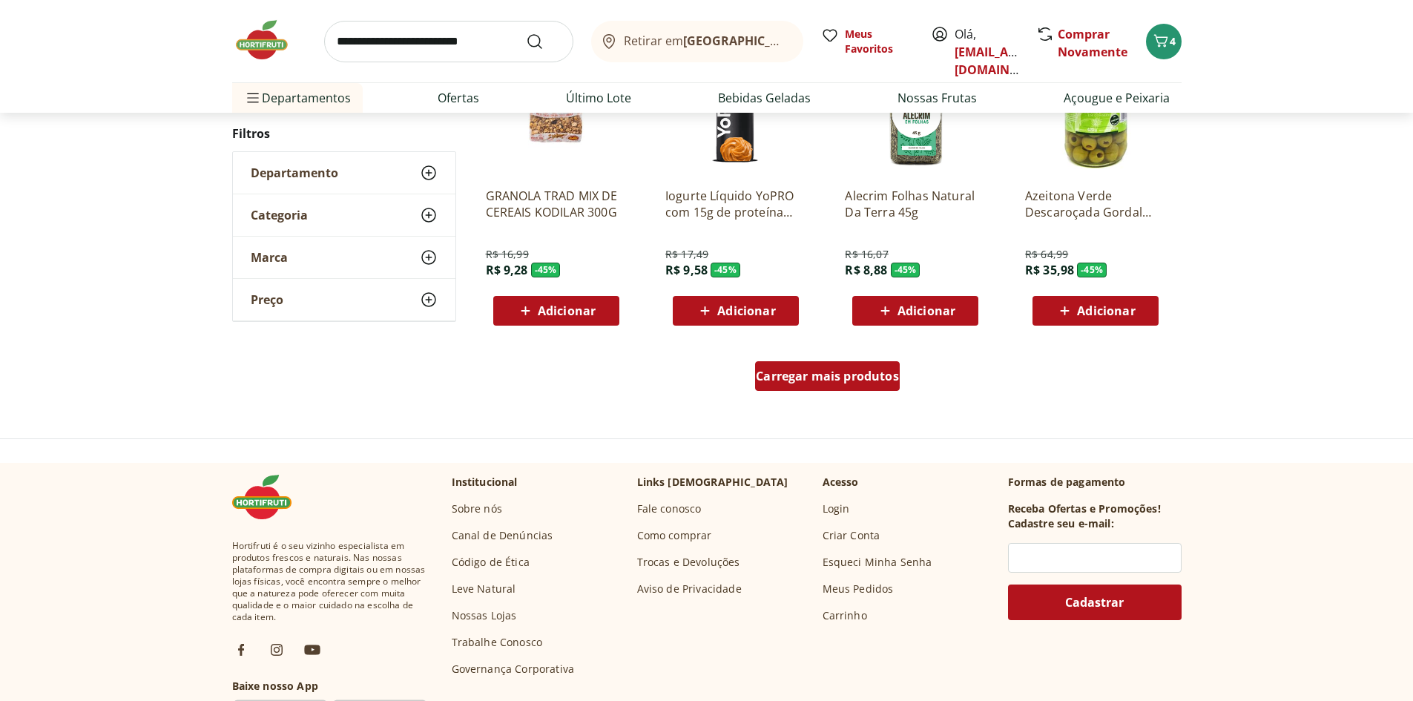
click at [822, 375] on span "Carregar mais produtos" at bounding box center [827, 376] width 143 height 12
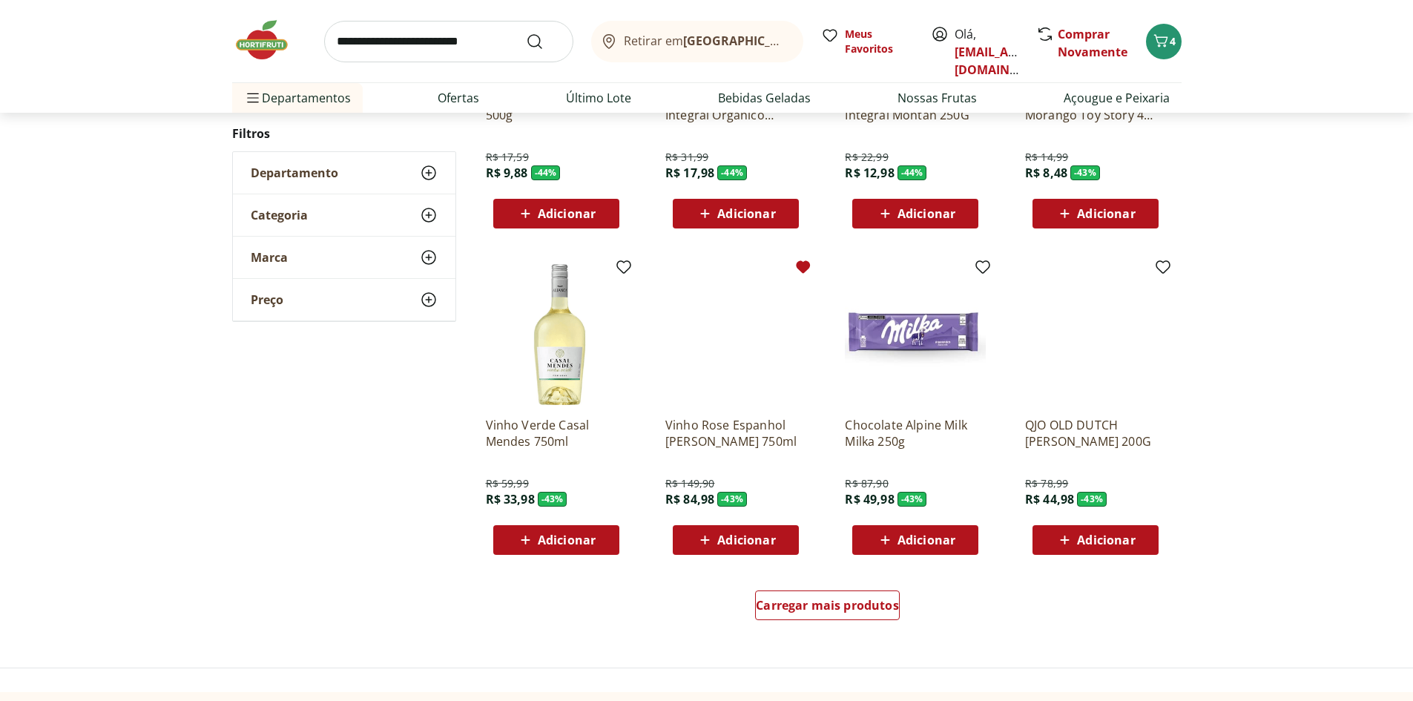
scroll to position [804, 0]
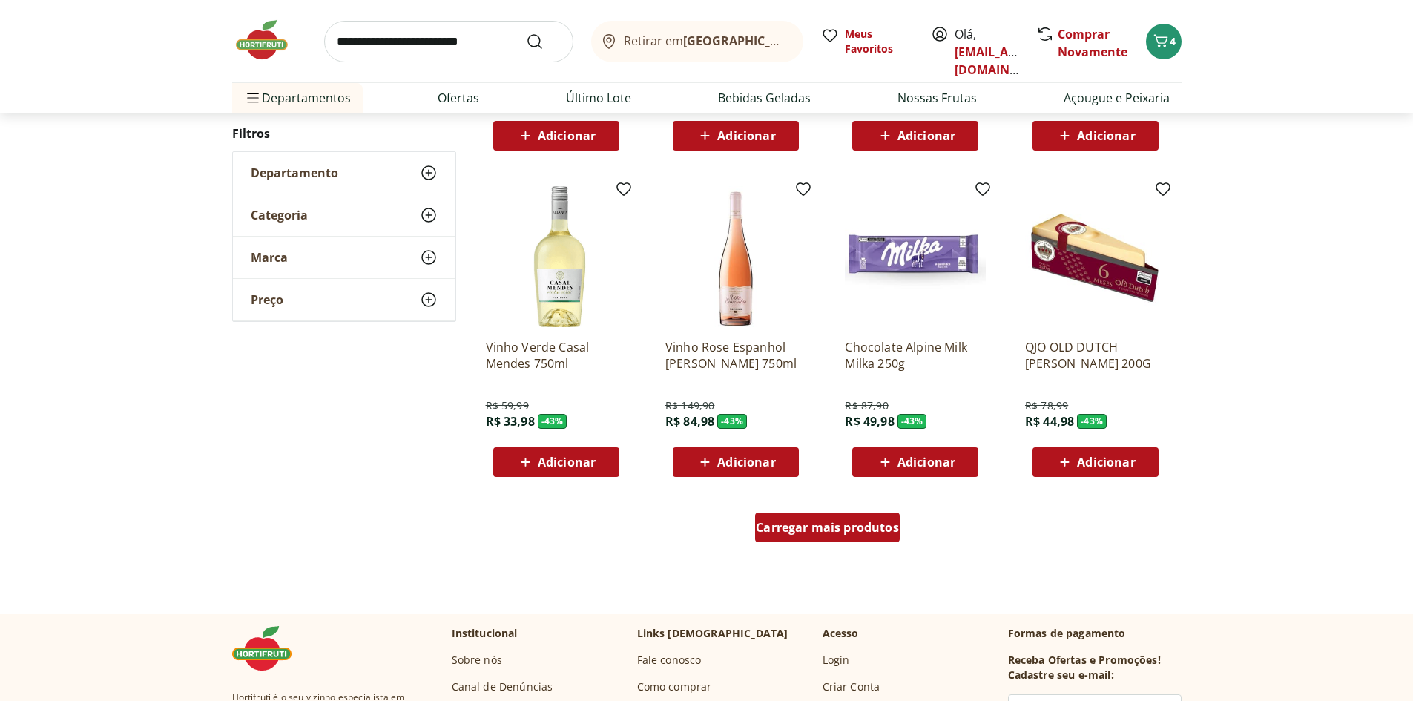
click at [812, 531] on span "Carregar mais produtos" at bounding box center [827, 527] width 143 height 12
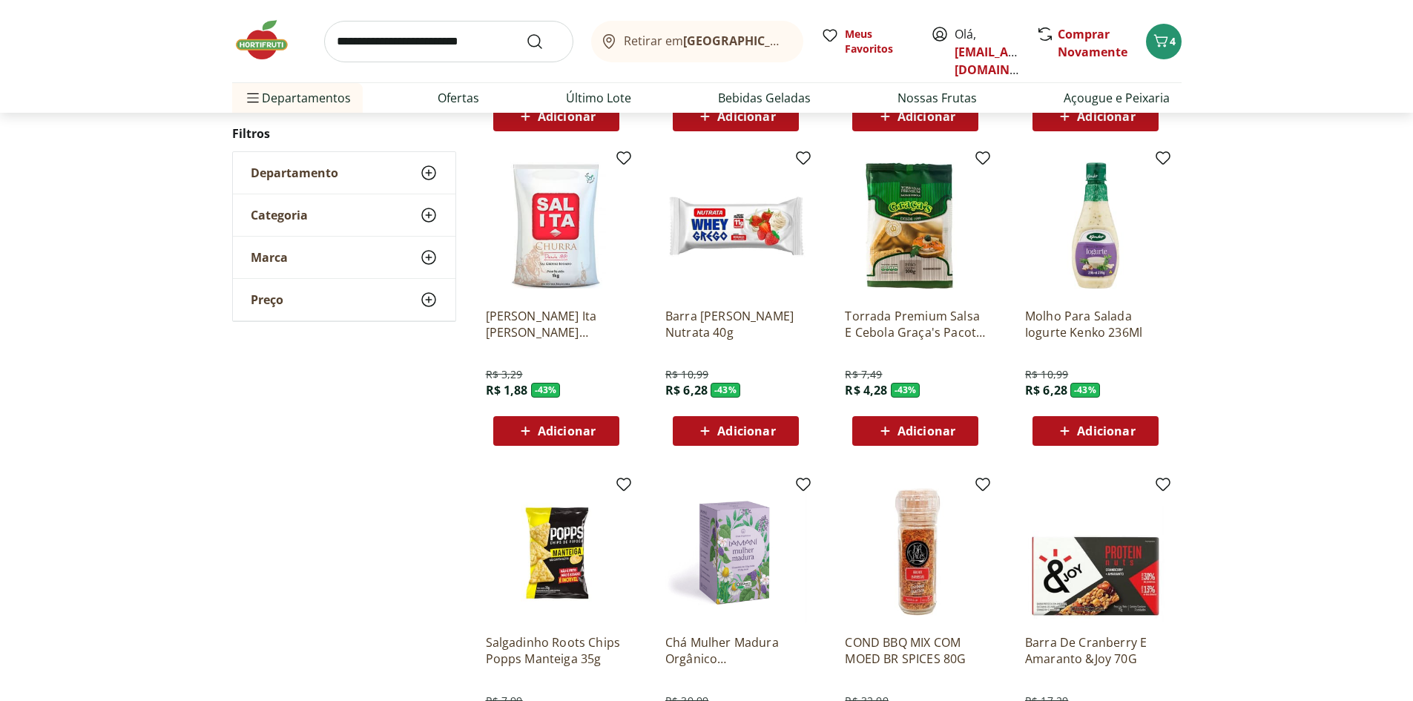
scroll to position [1175, 0]
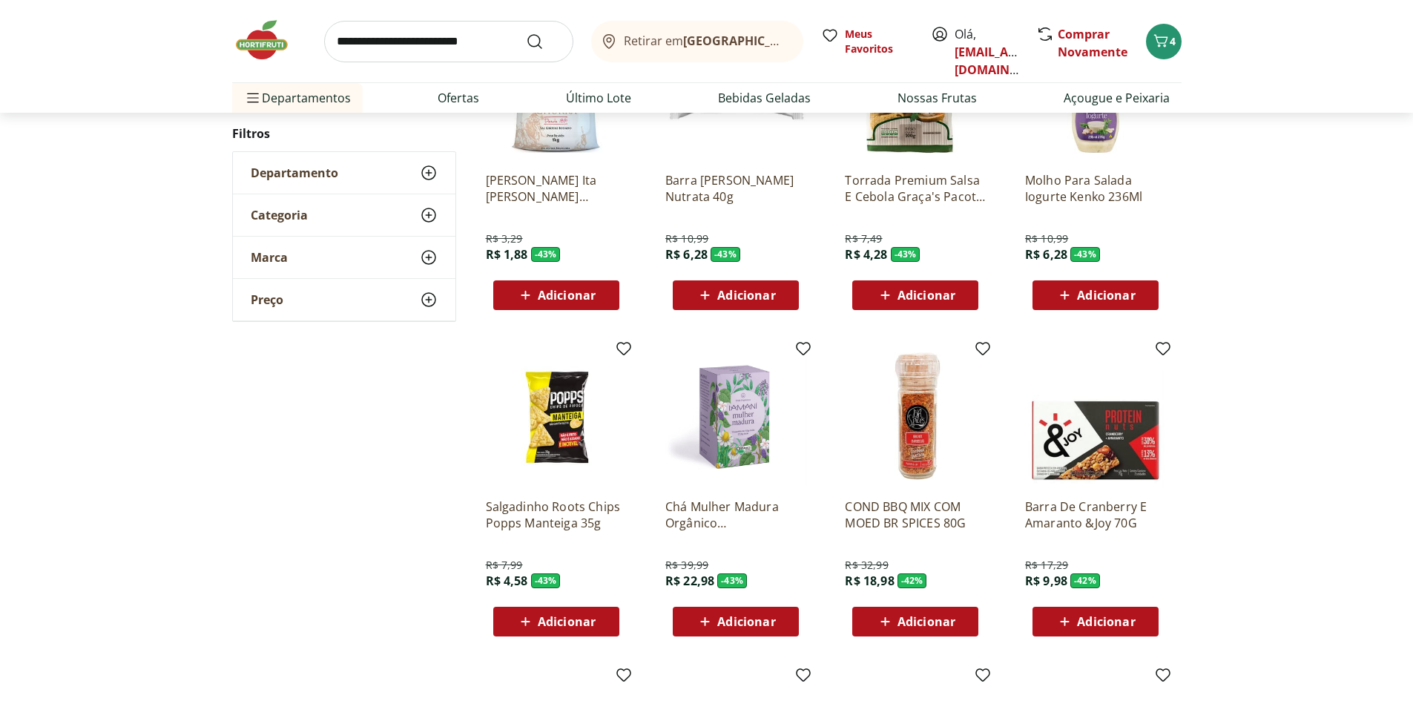
scroll to position [430, 0]
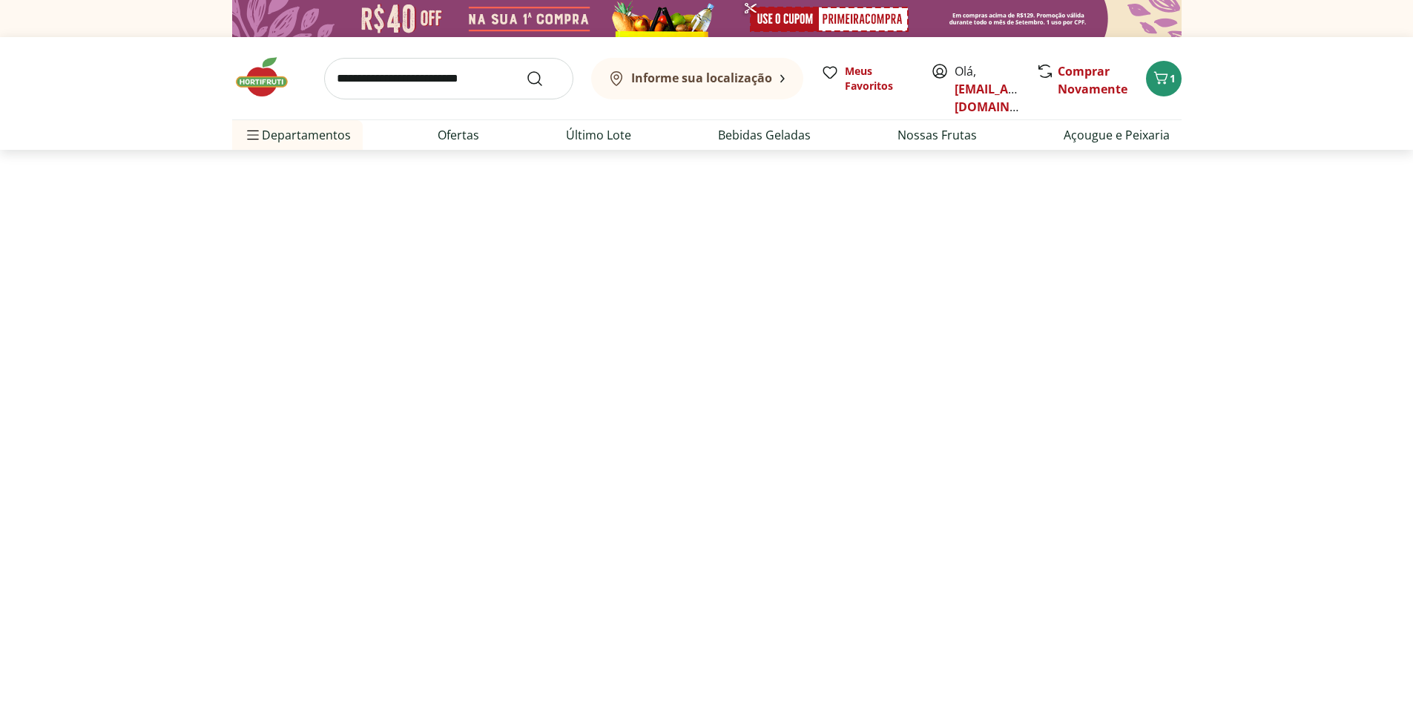
select select "**********"
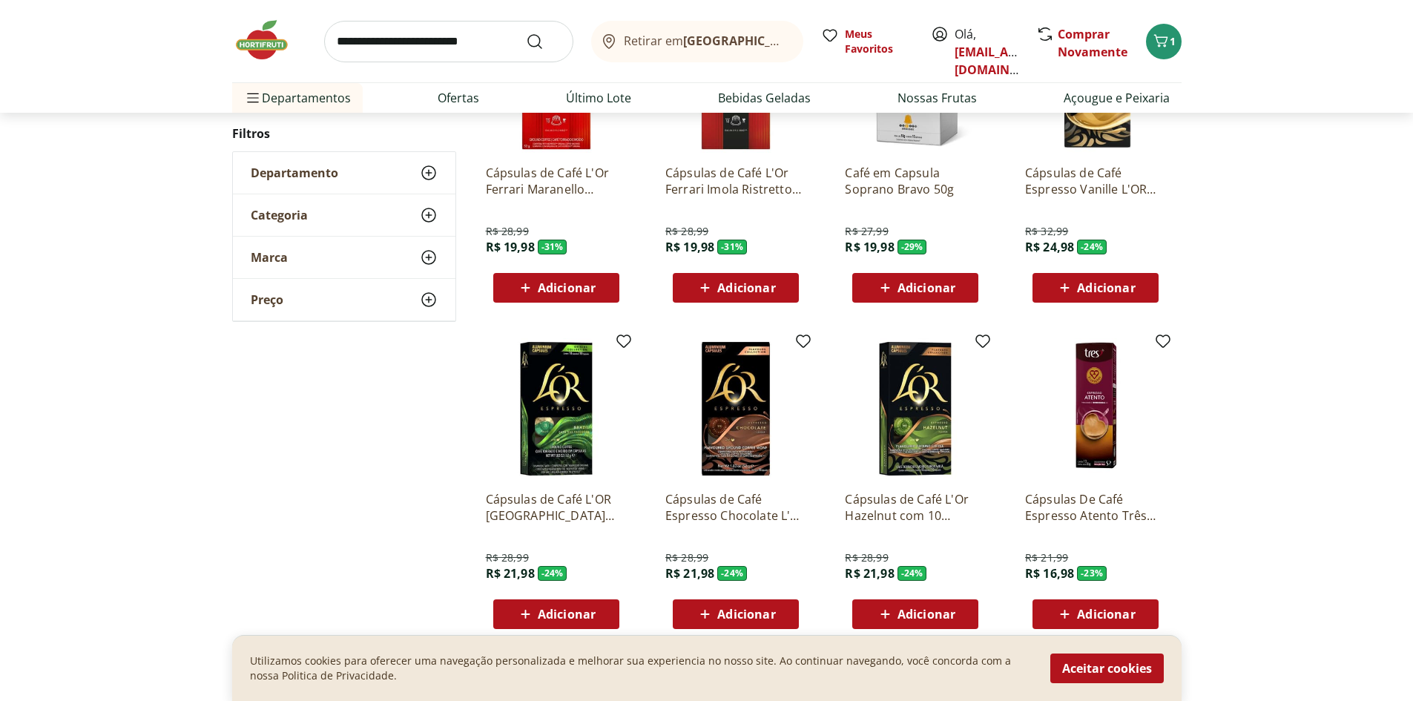
scroll to position [667, 0]
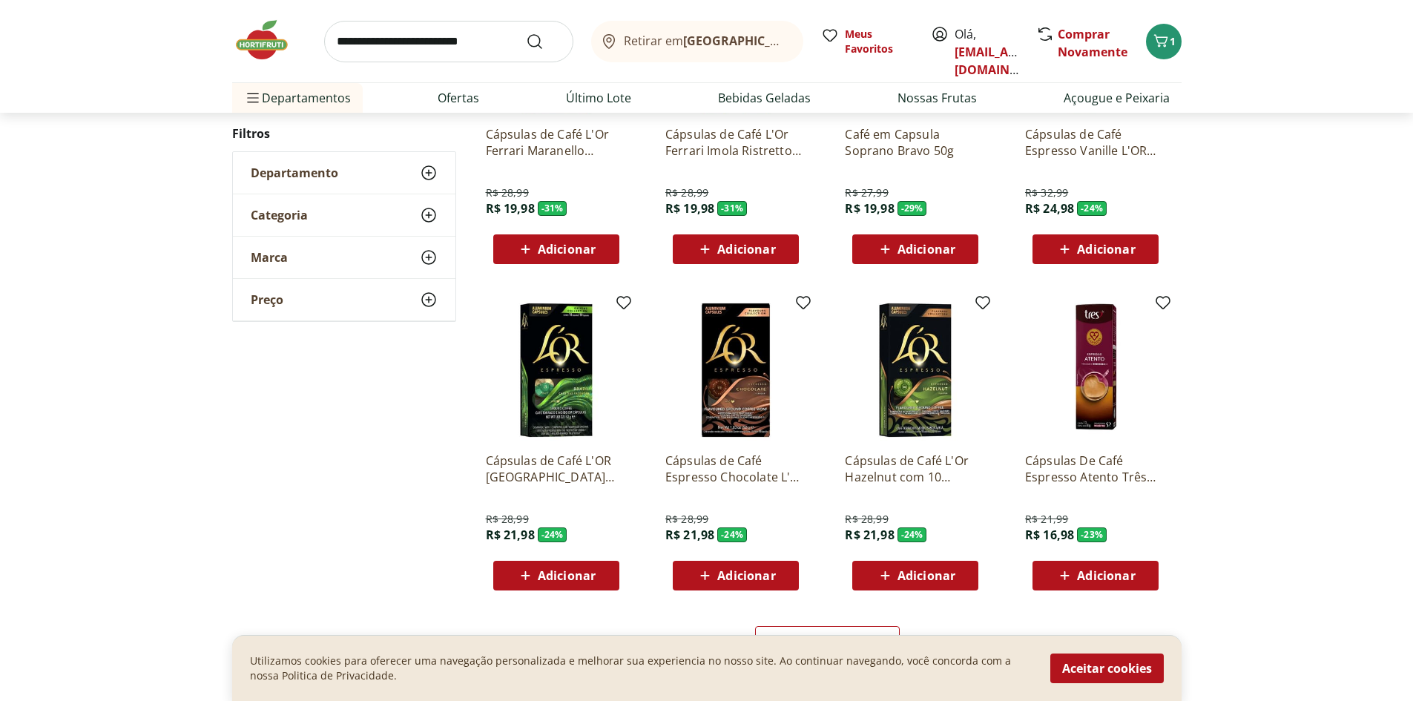
click at [744, 576] on span "Adicionar" at bounding box center [746, 576] width 58 height 12
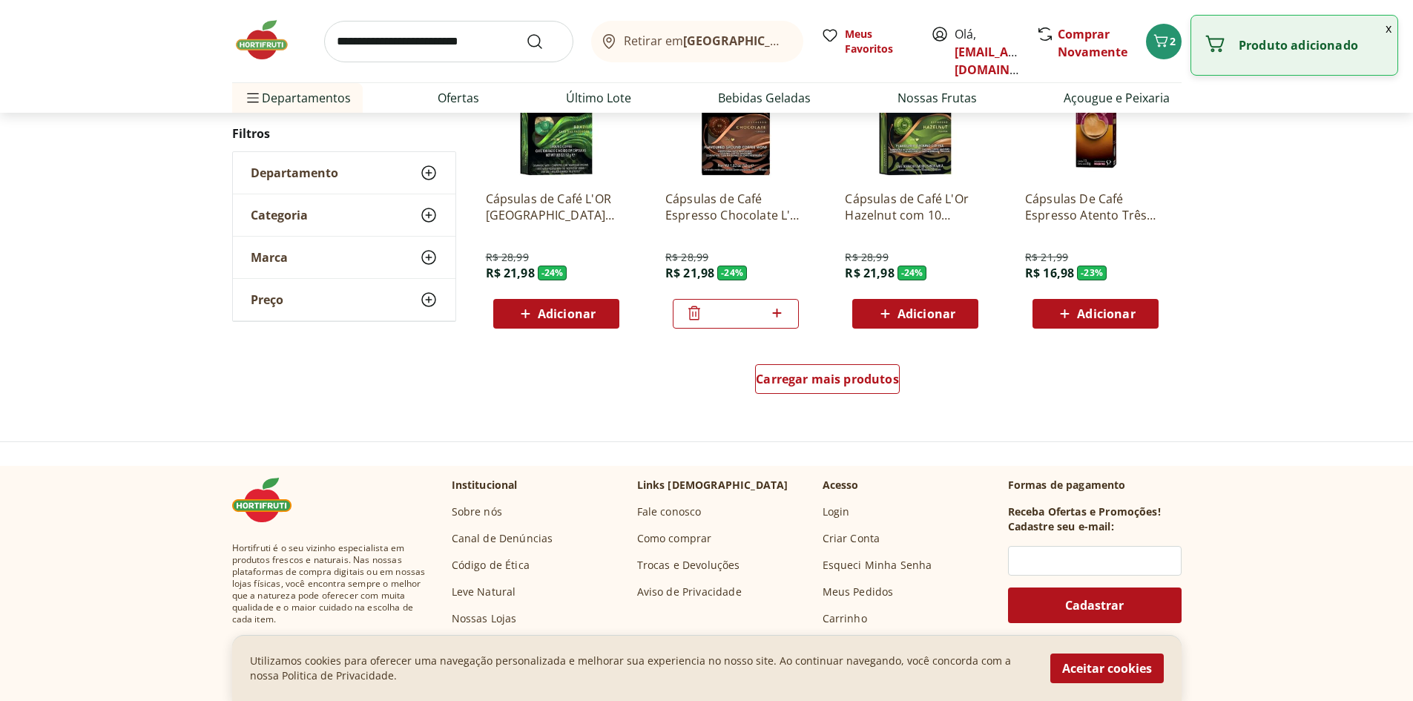
scroll to position [964, 0]
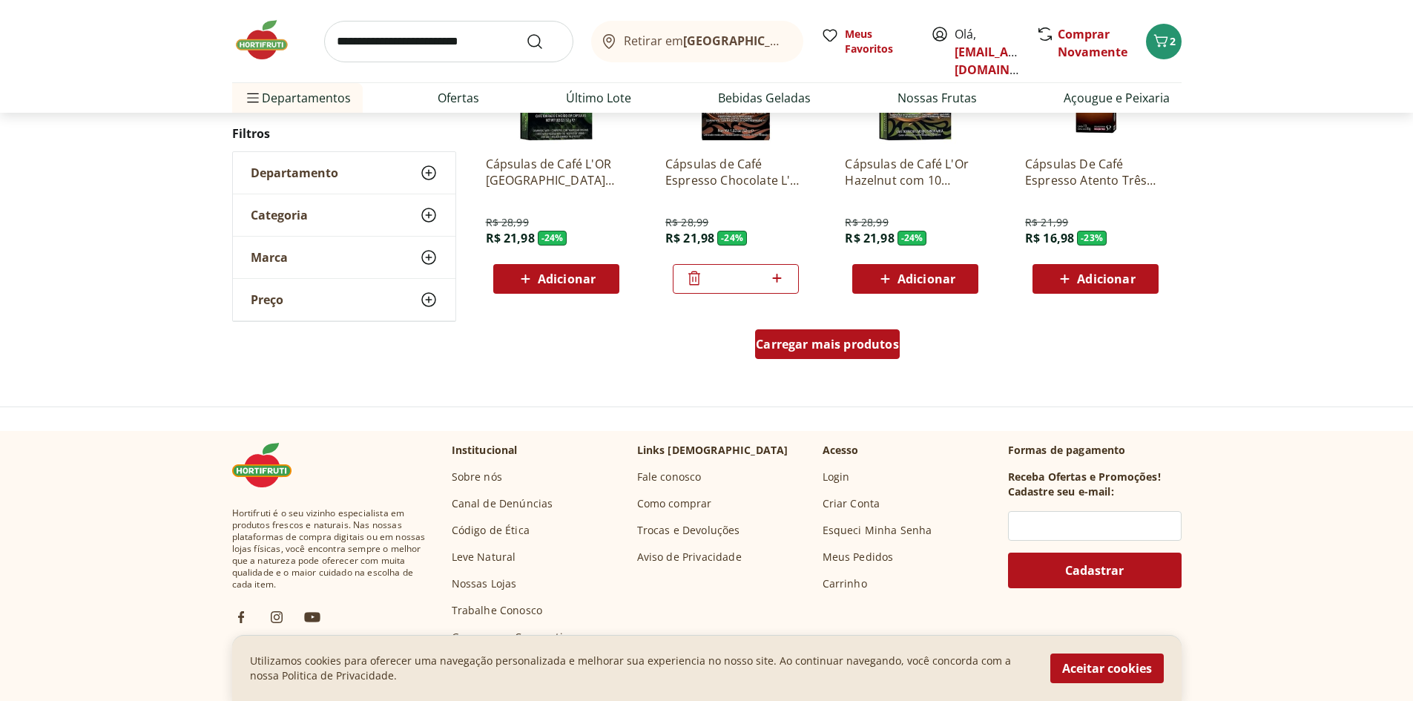
click at [819, 344] on span "Carregar mais produtos" at bounding box center [827, 344] width 143 height 12
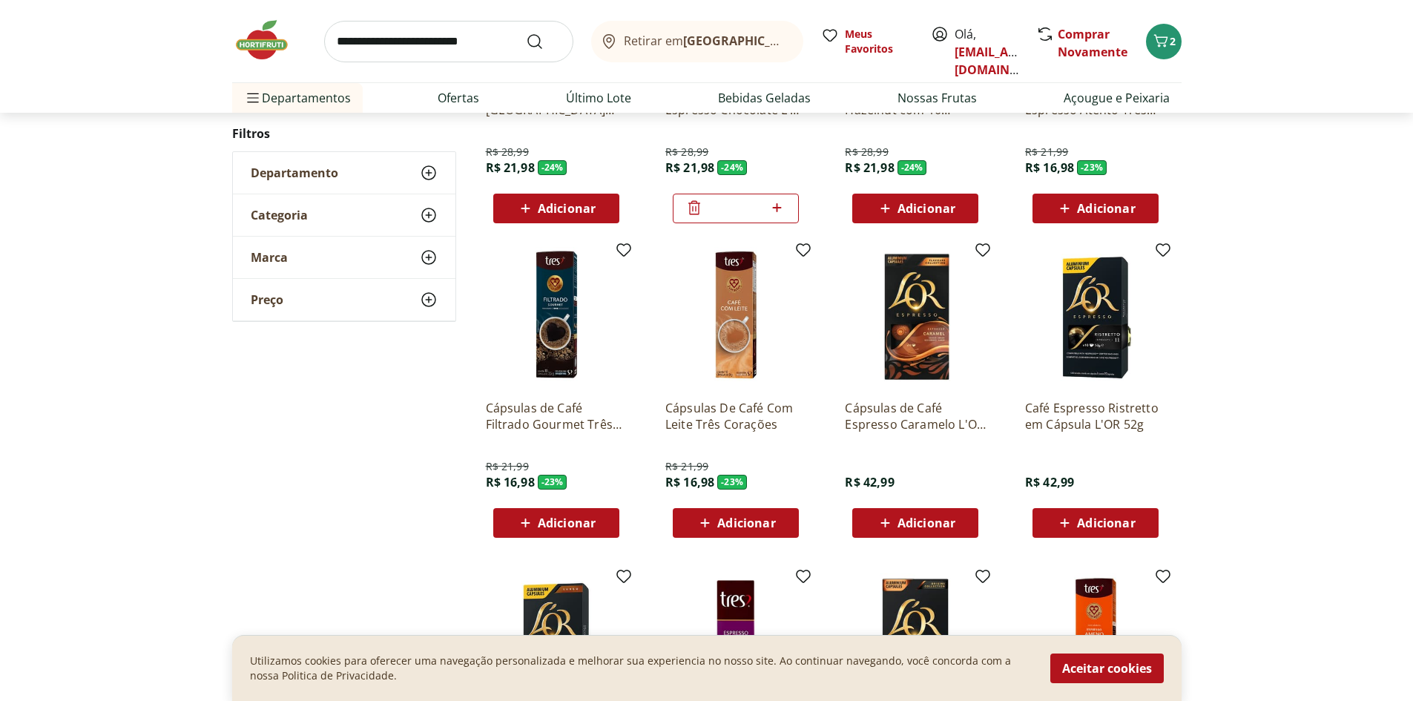
scroll to position [1038, 0]
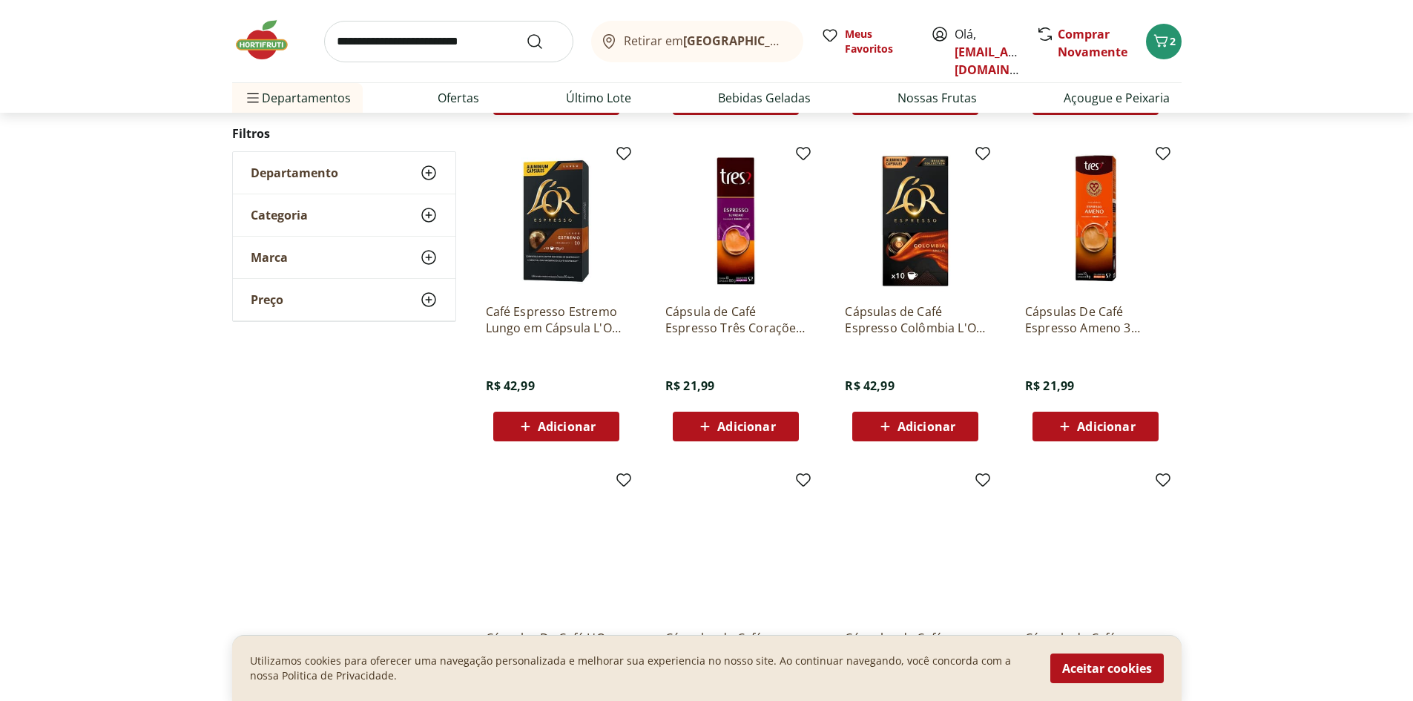
scroll to position [593, 0]
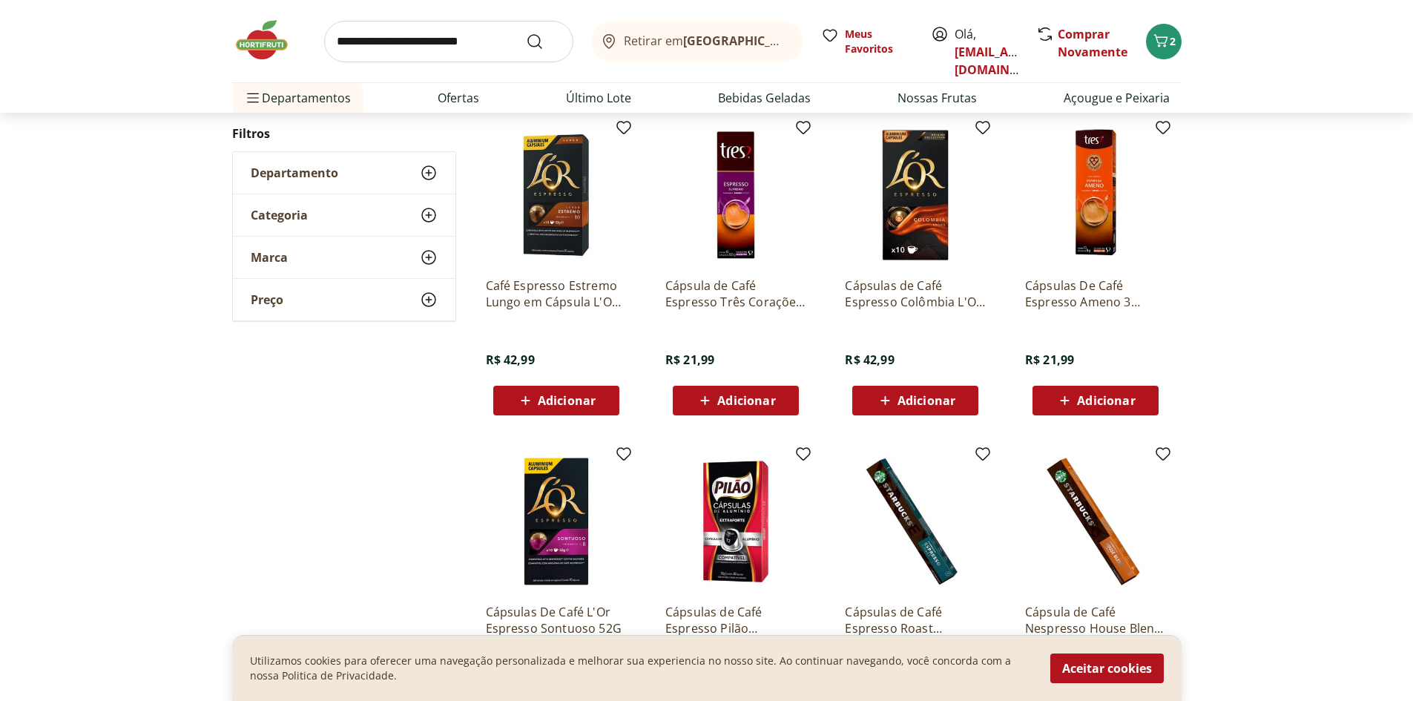
click at [430, 216] on icon at bounding box center [429, 215] width 18 height 18
click at [431, 260] on icon at bounding box center [429, 257] width 18 height 18
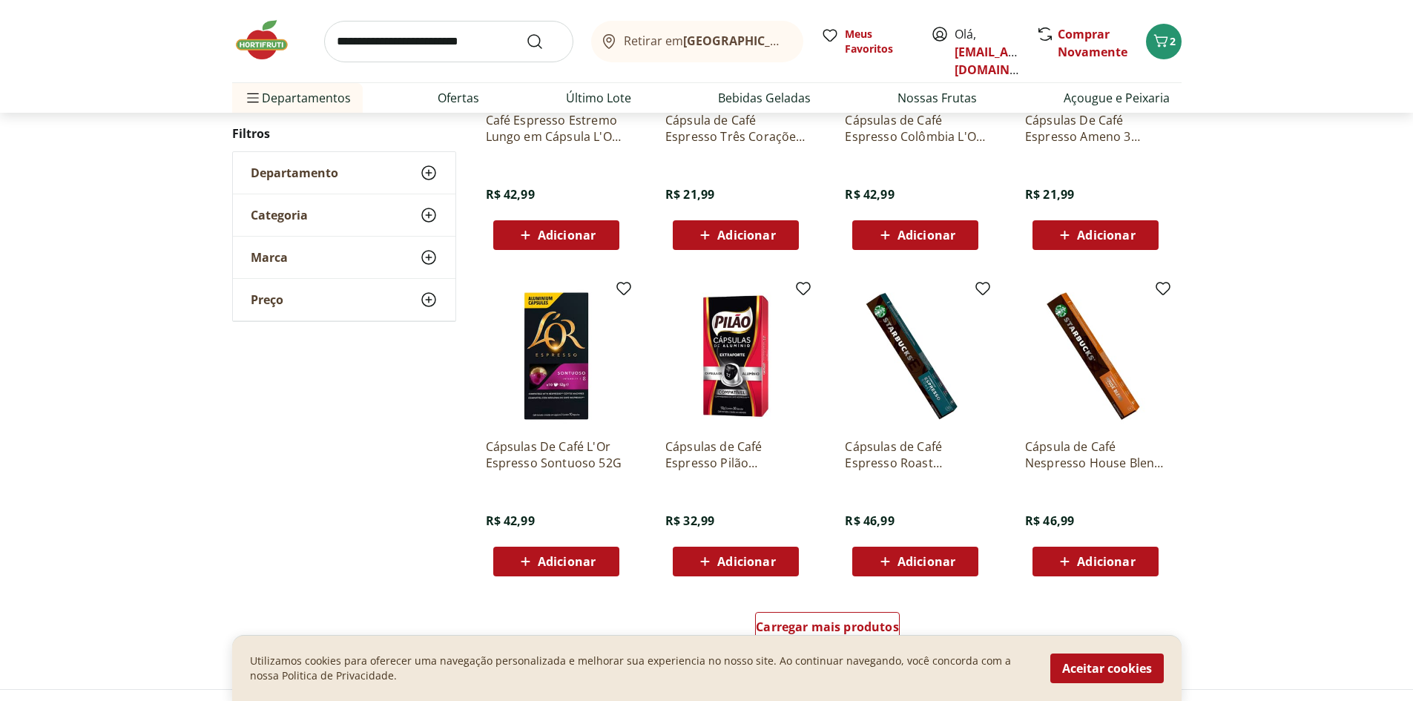
scroll to position [816, 0]
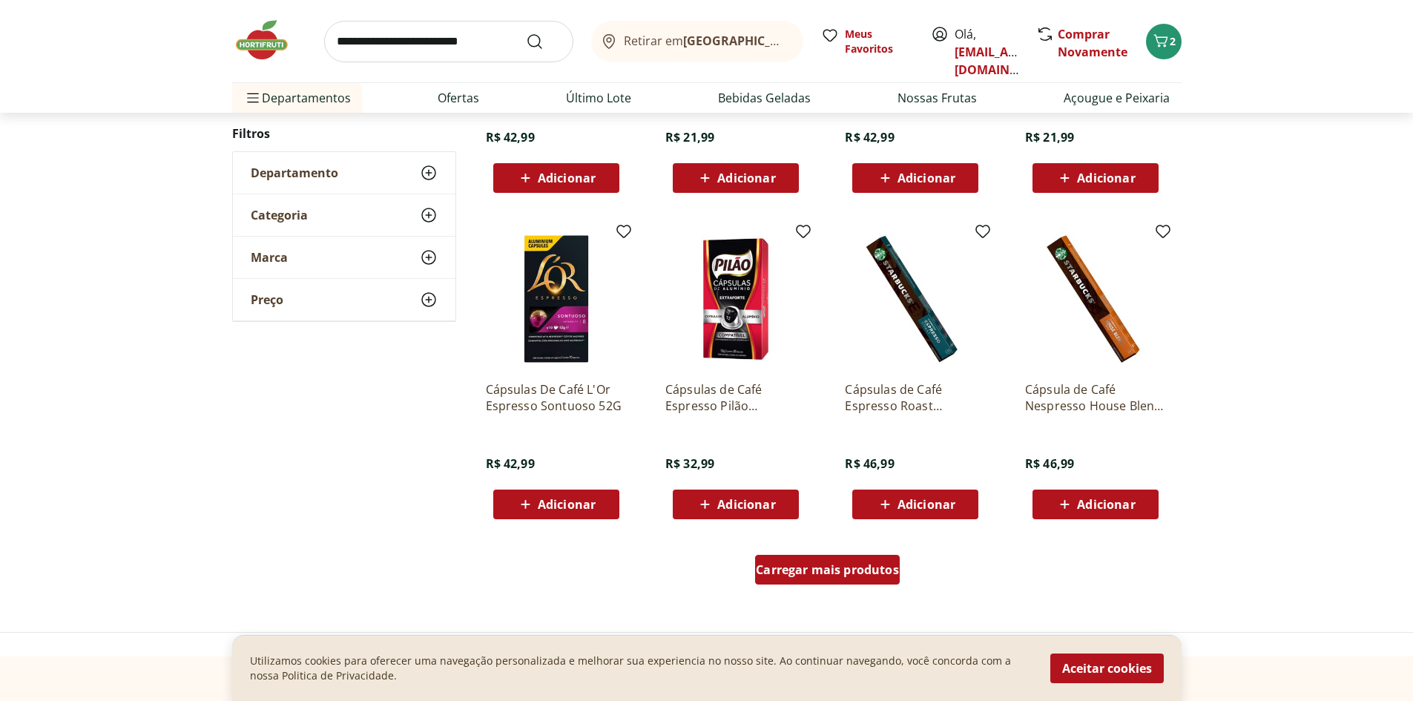
click at [814, 572] on span "Carregar mais produtos" at bounding box center [827, 570] width 143 height 12
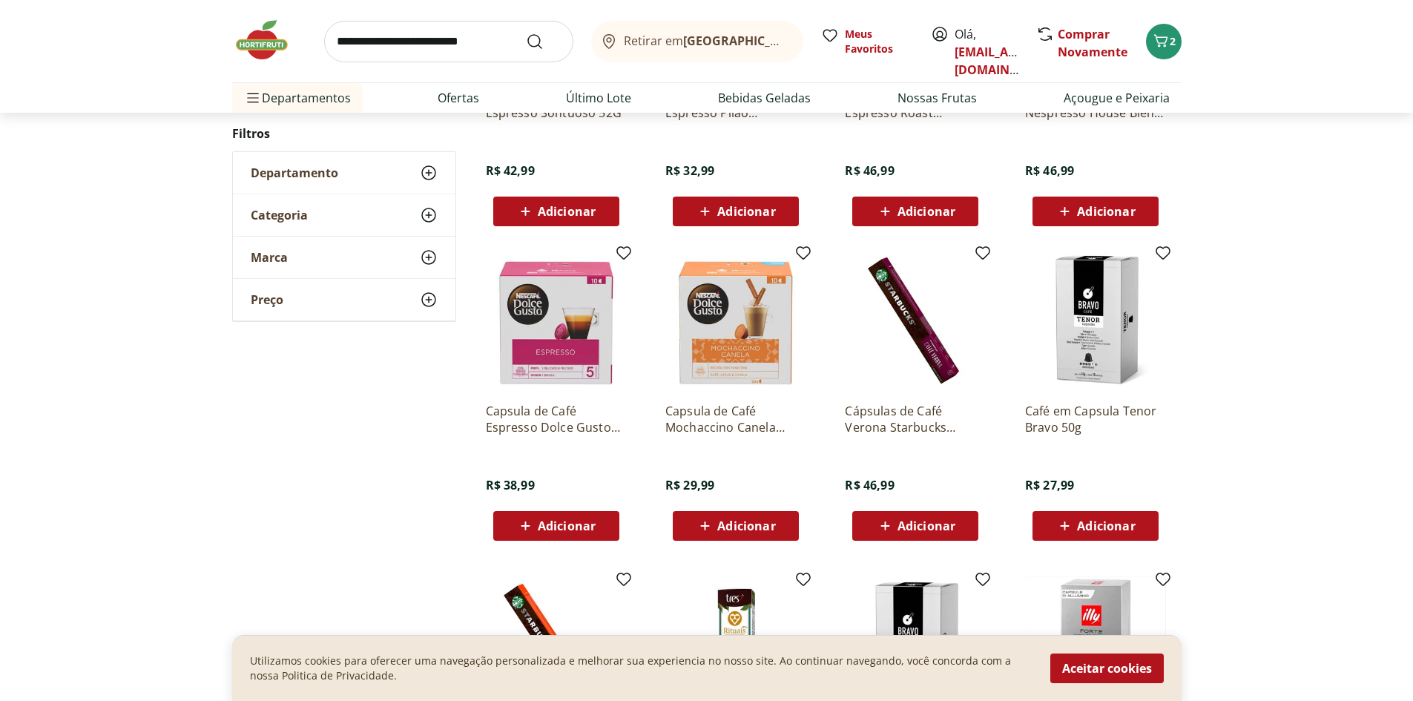
scroll to position [1112, 0]
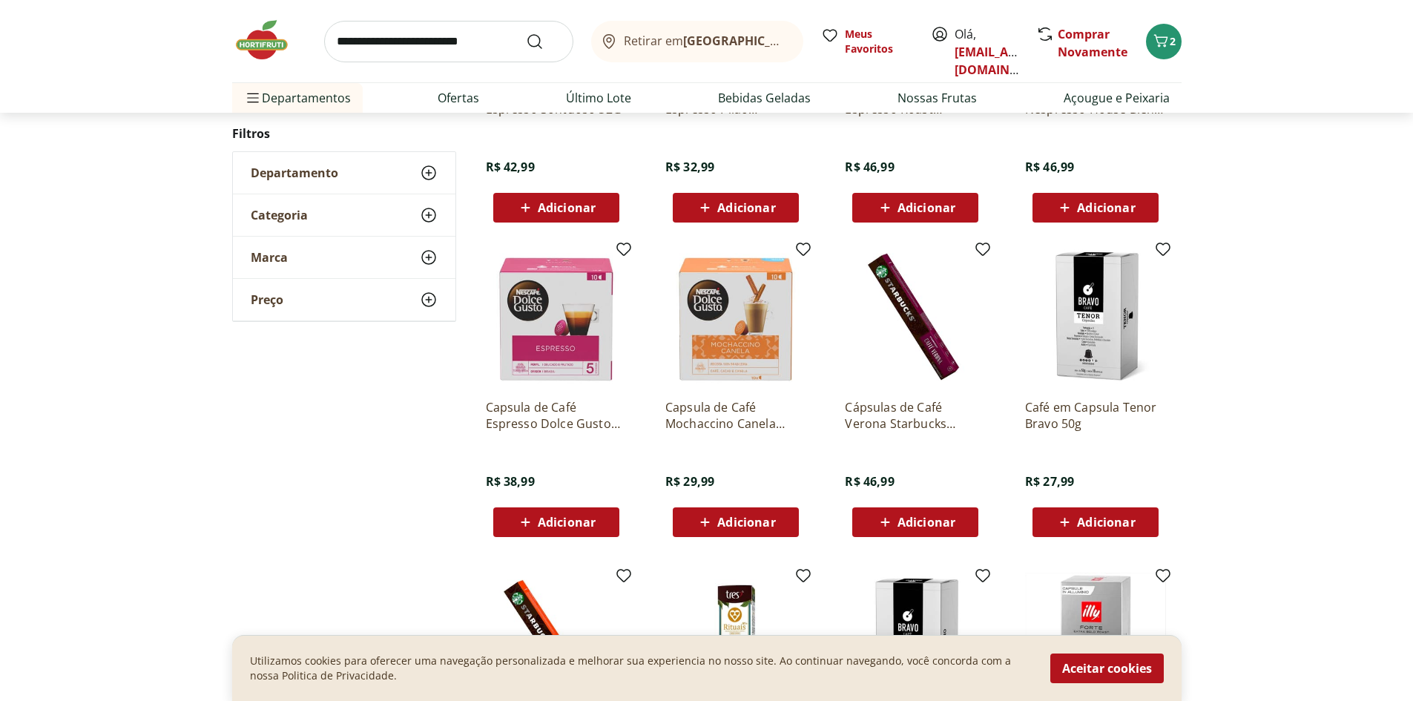
click at [310, 265] on div "Marca" at bounding box center [344, 258] width 222 height 42
click at [266, 294] on ul "Hortifruti 13 Illy 3 L'OR 12 Orfeu 2 Pilão 2 Três Corações 7" at bounding box center [344, 358] width 187 height 160
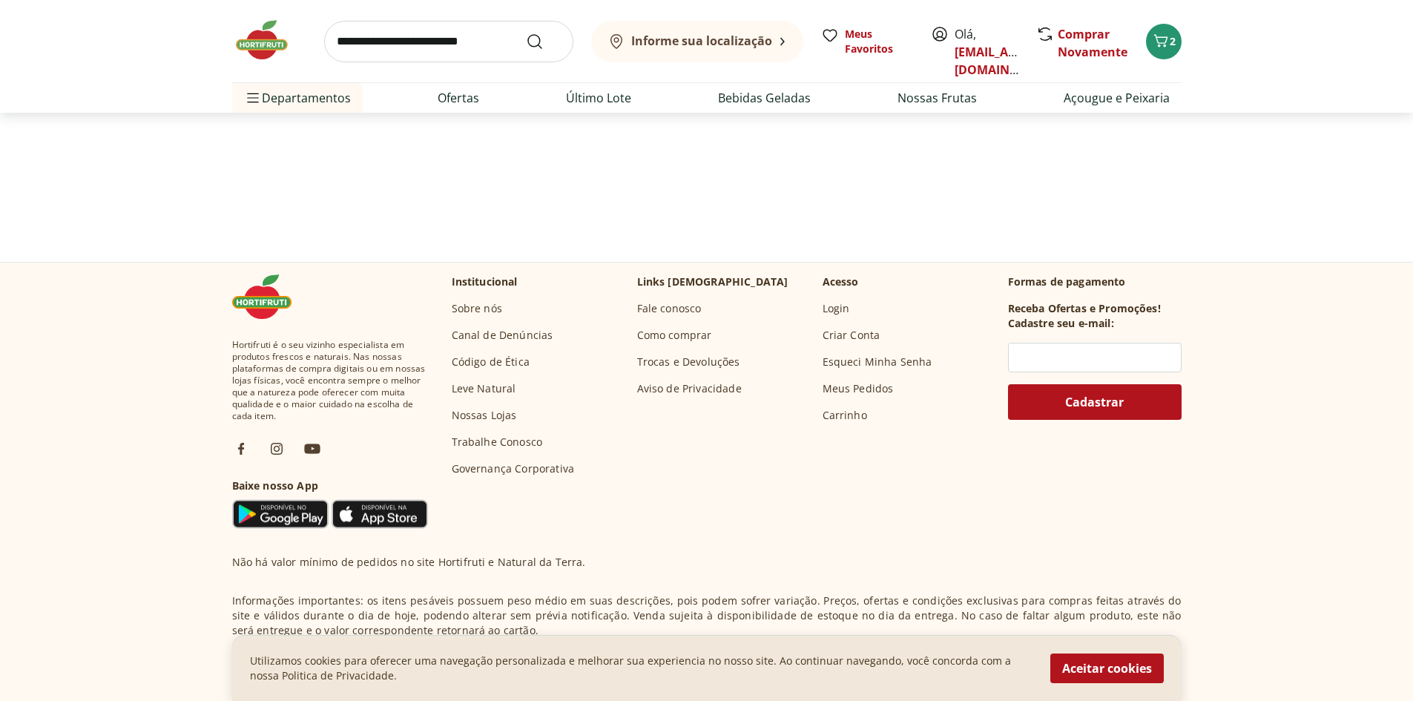
select select "**********"
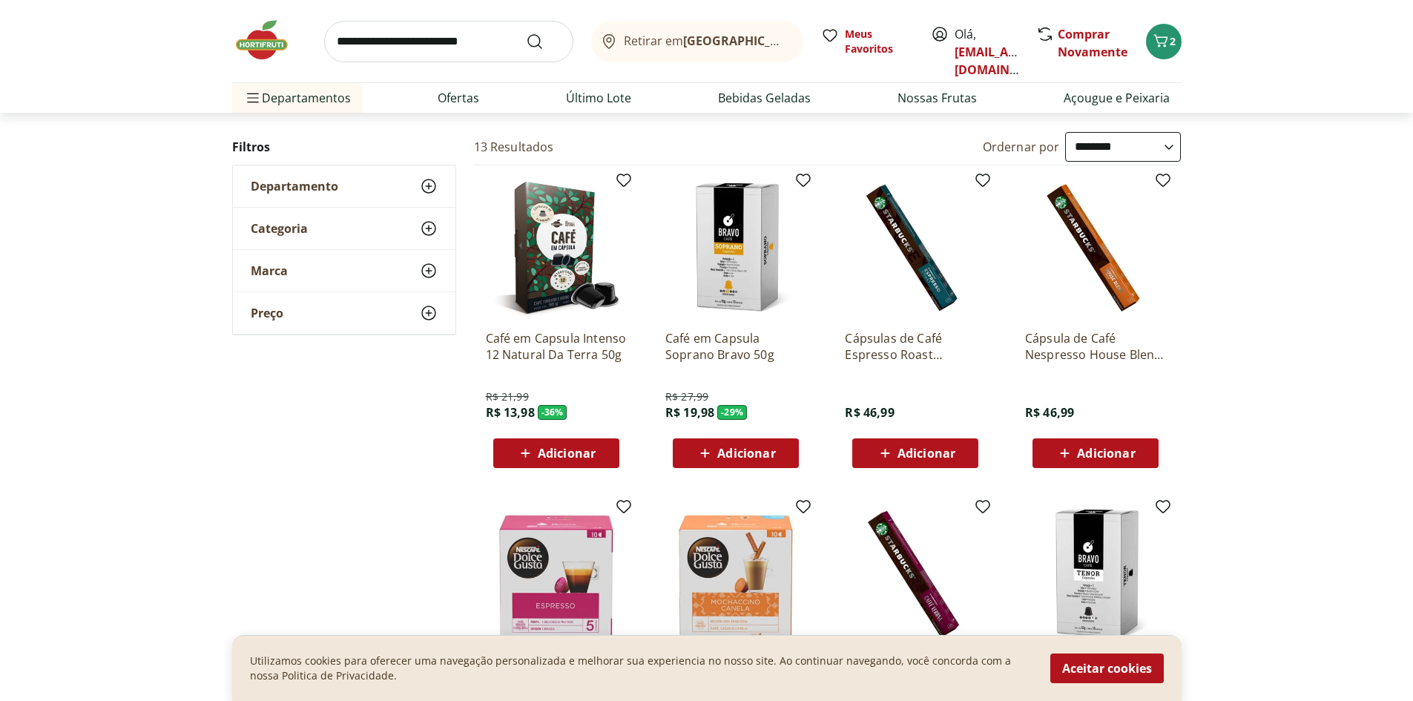
scroll to position [148, 0]
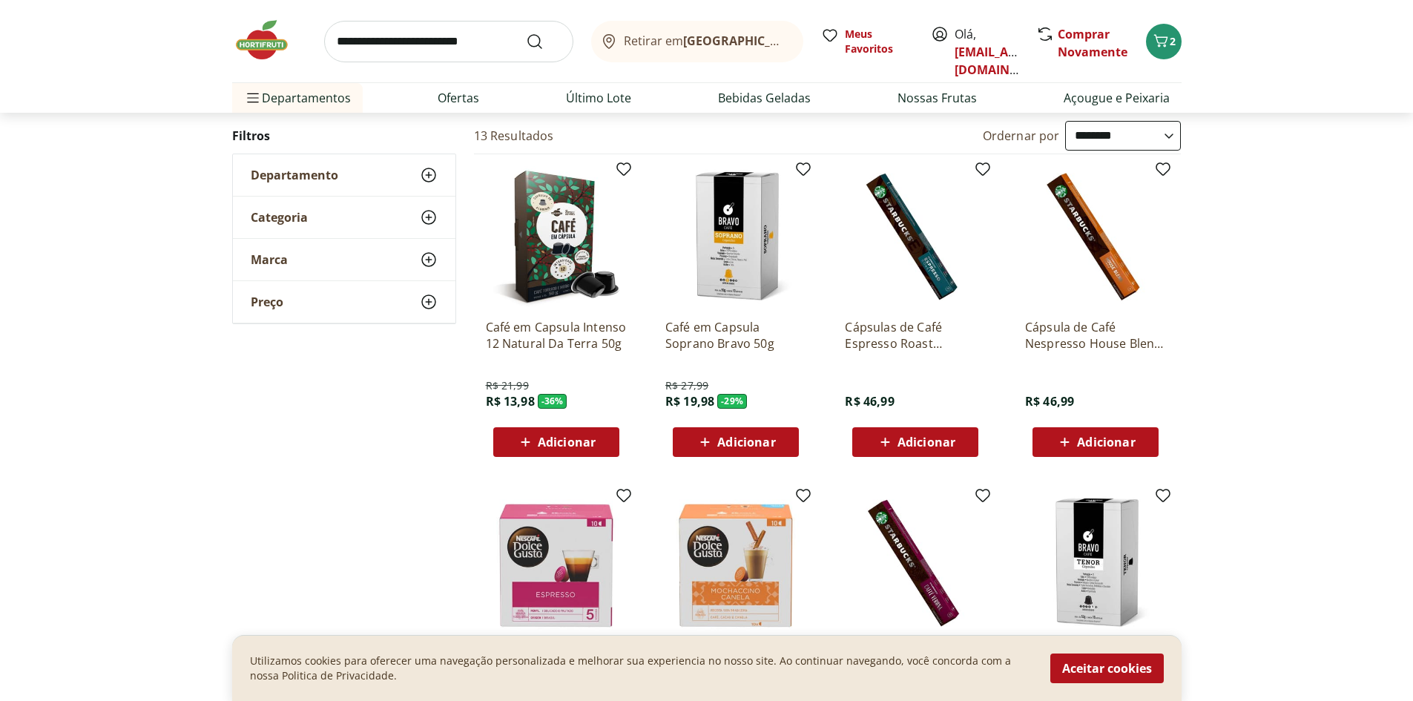
click at [731, 237] on img at bounding box center [735, 236] width 141 height 141
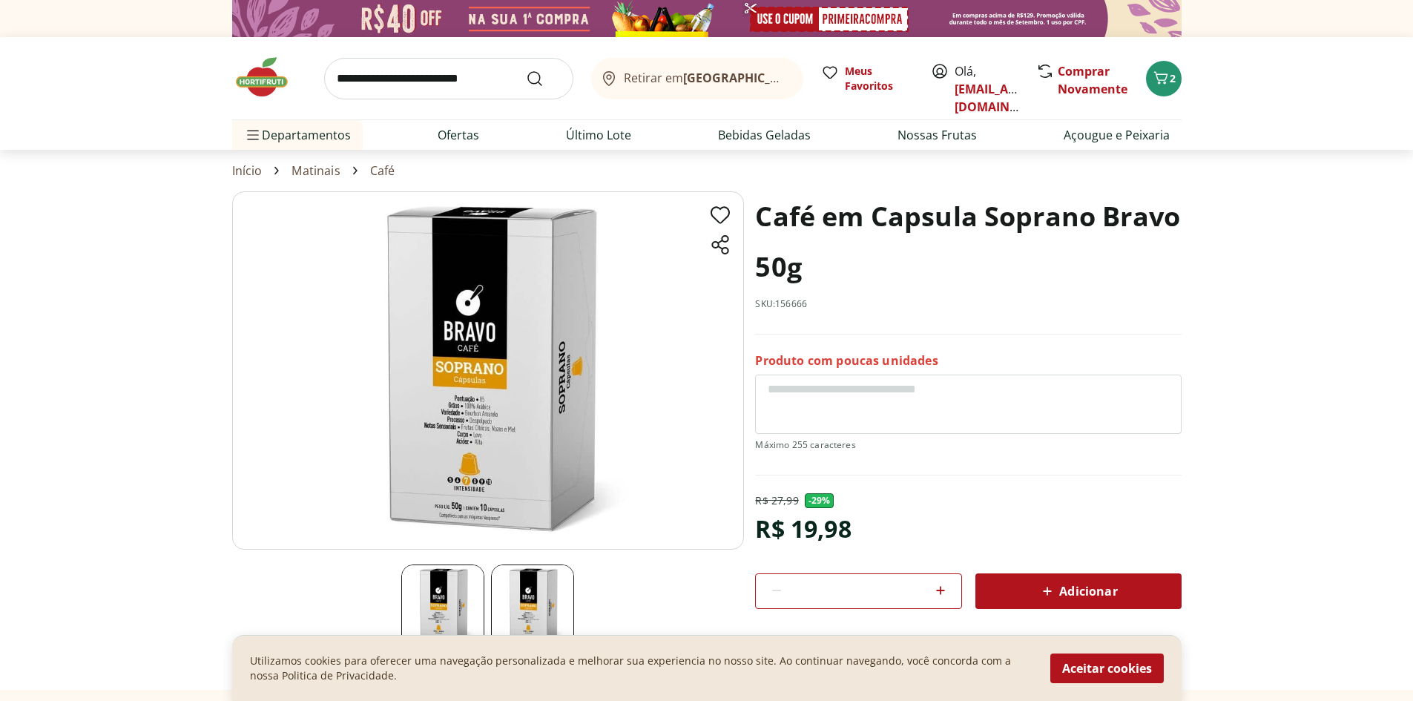
click at [493, 459] on img at bounding box center [488, 370] width 512 height 358
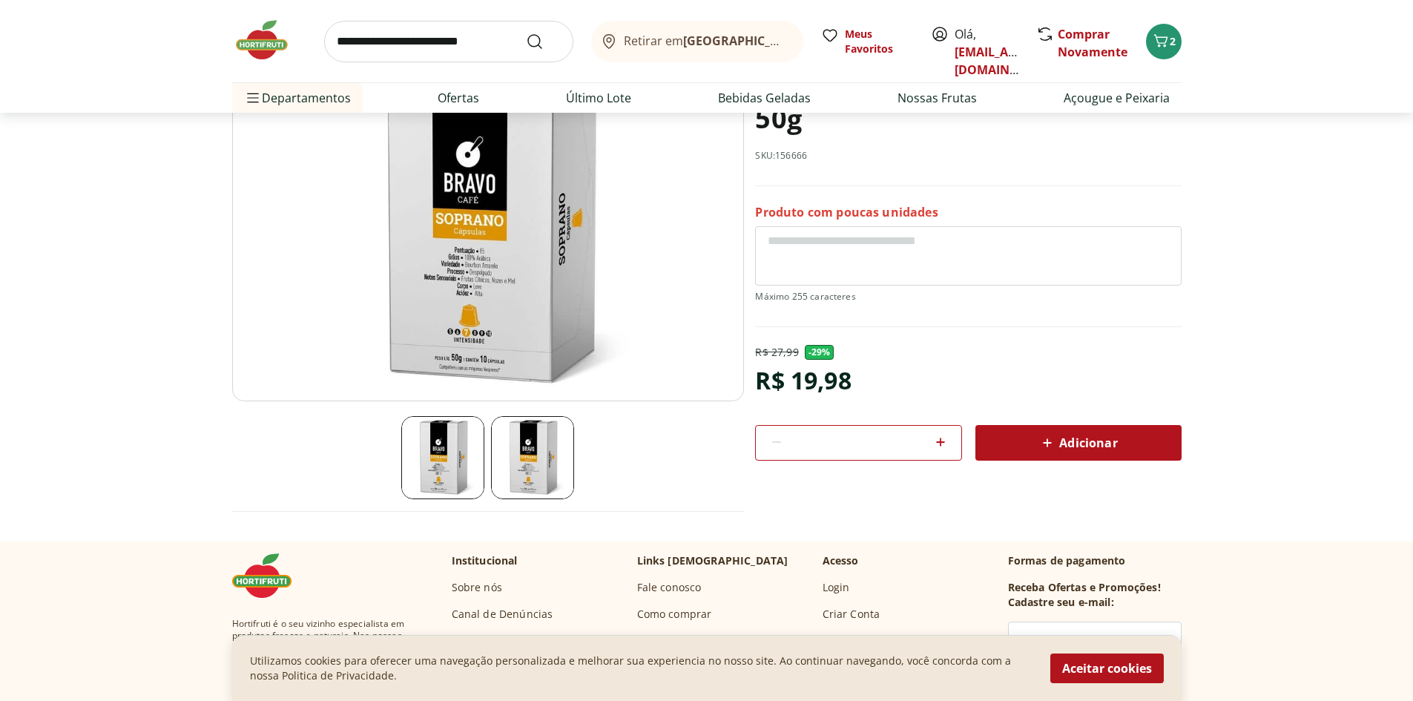
select select "**********"
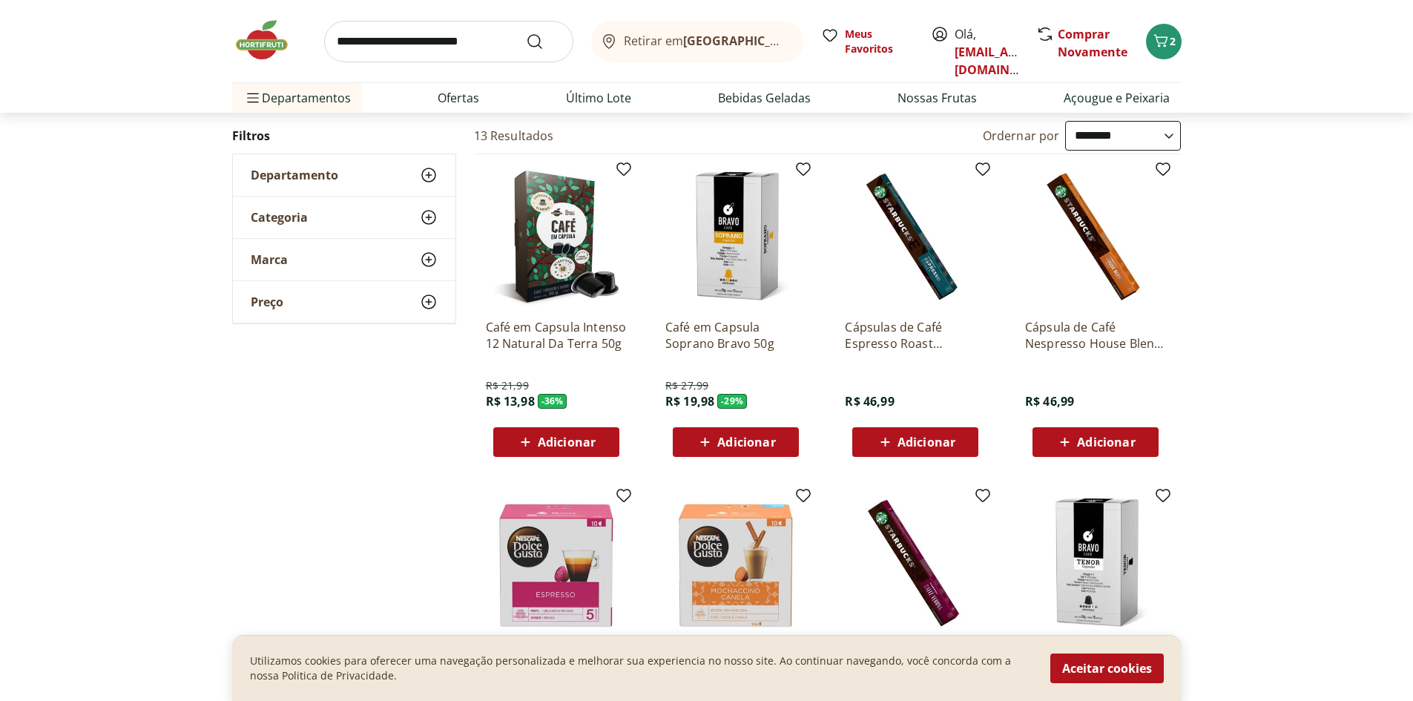
click at [552, 277] on img at bounding box center [556, 236] width 141 height 141
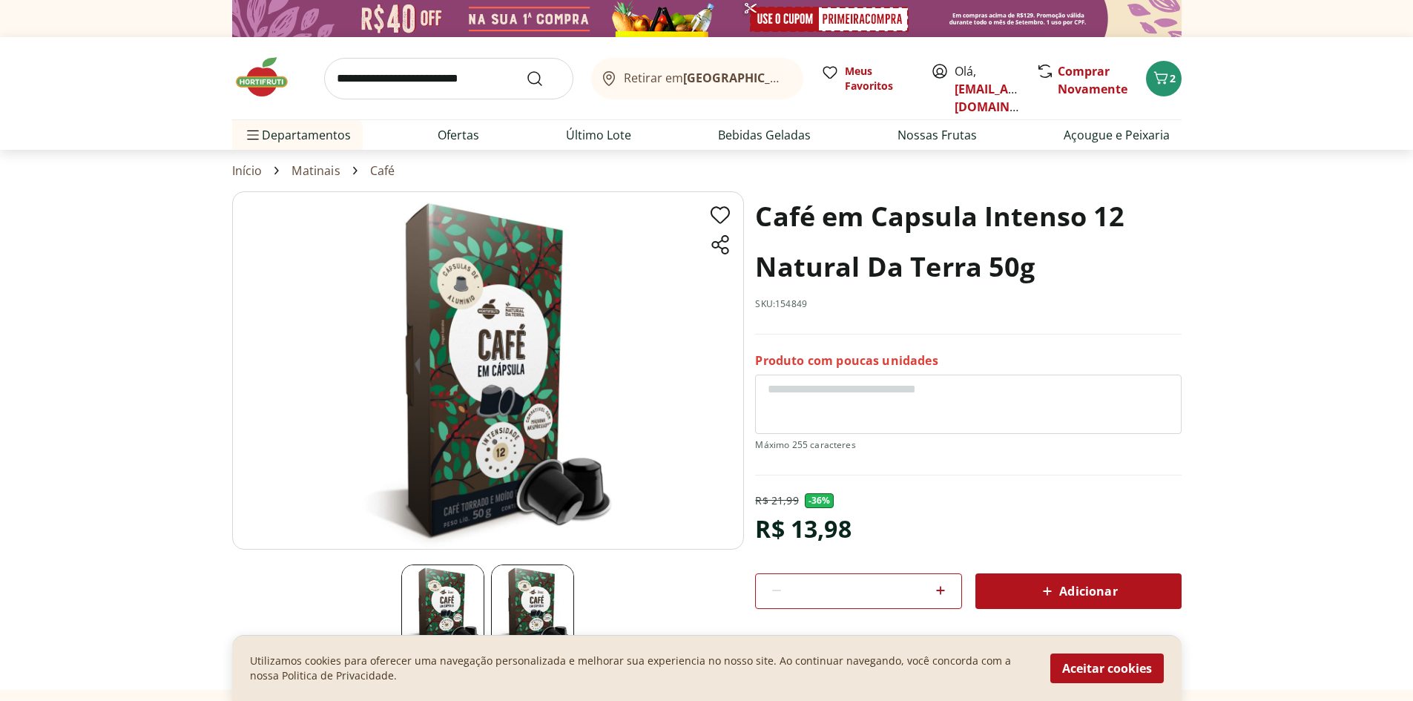
click at [498, 466] on img at bounding box center [488, 370] width 512 height 358
click at [532, 595] on img at bounding box center [532, 605] width 83 height 83
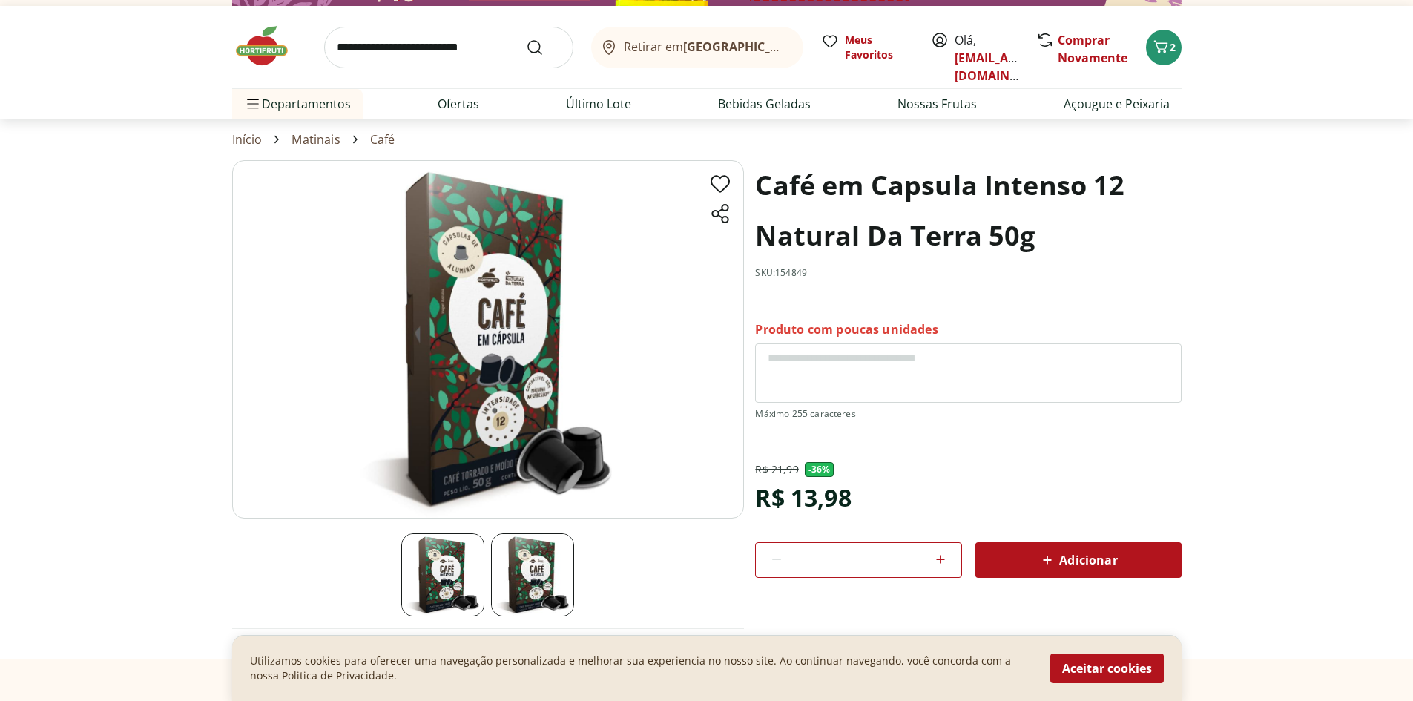
scroll to position [148, 0]
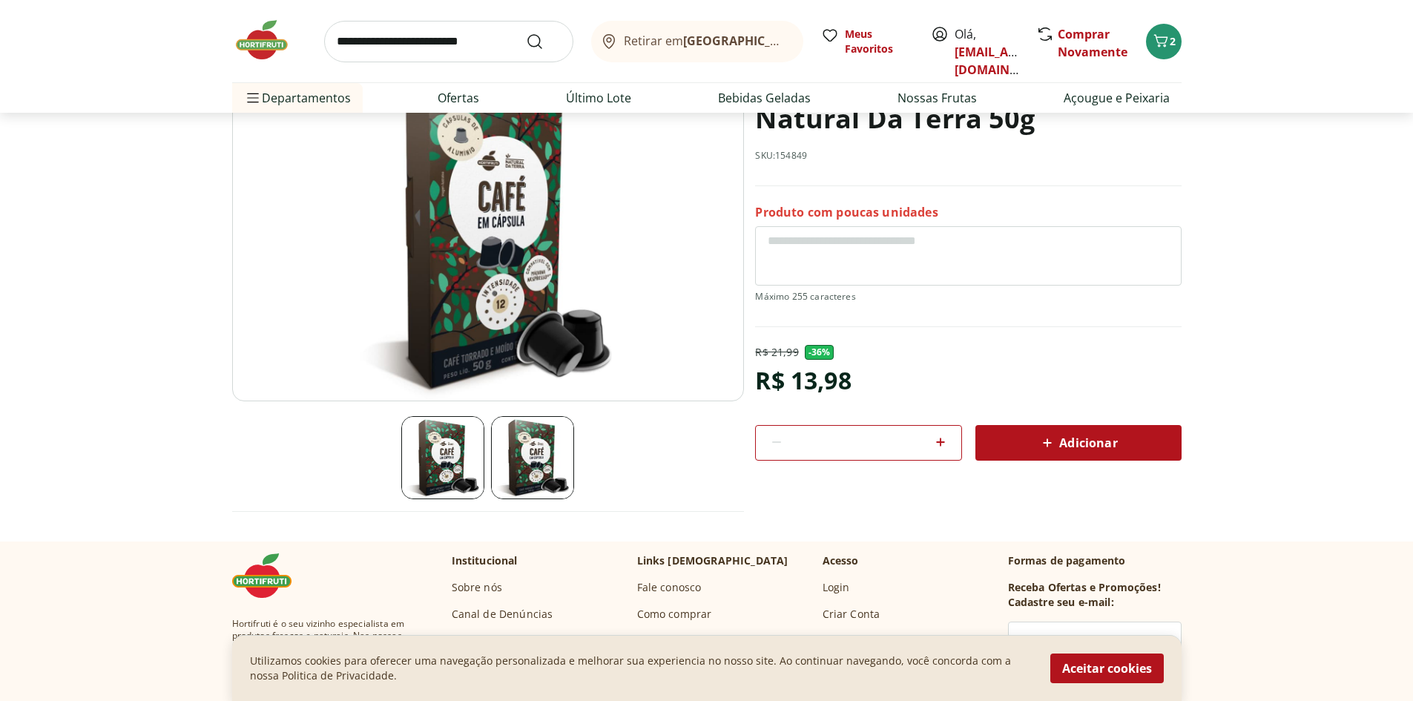
click at [440, 437] on img at bounding box center [442, 457] width 83 height 83
click at [448, 446] on img at bounding box center [442, 457] width 83 height 83
click at [449, 224] on img at bounding box center [488, 222] width 512 height 358
click at [527, 210] on img at bounding box center [488, 222] width 512 height 358
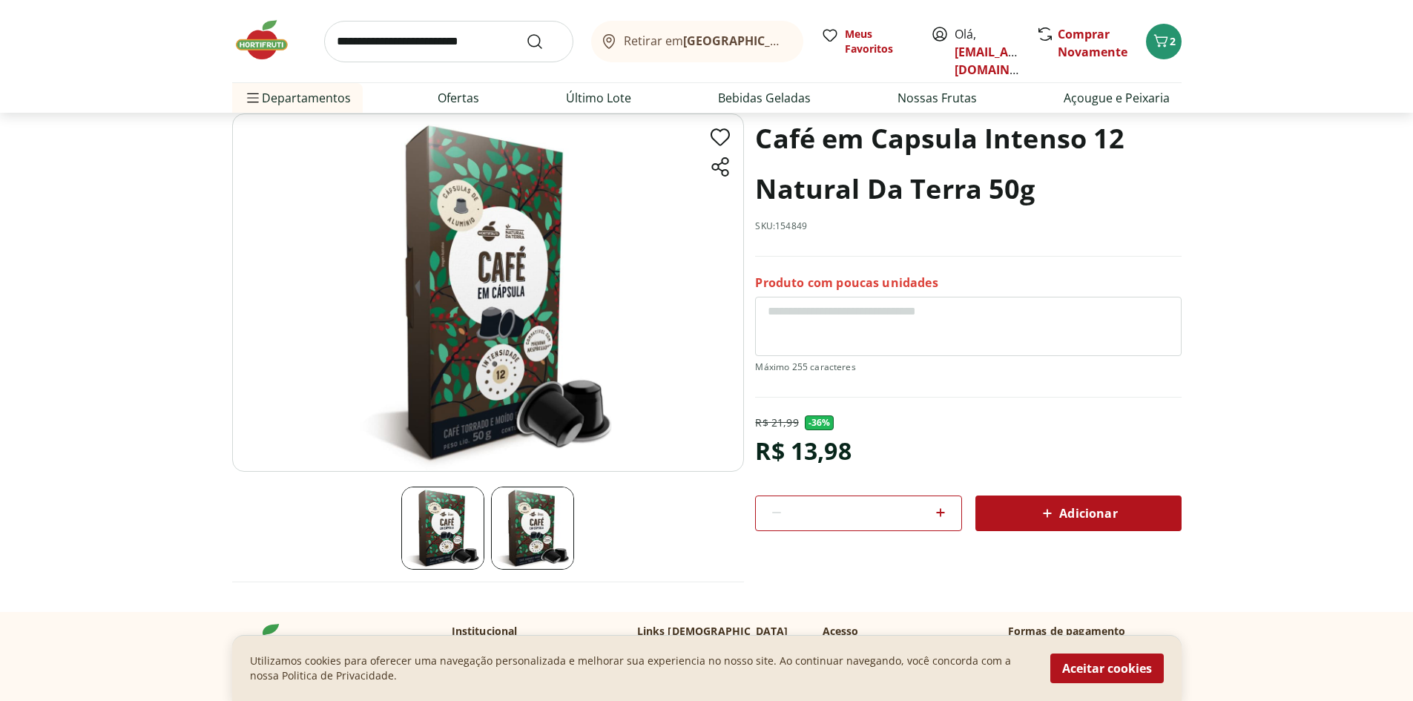
scroll to position [74, 0]
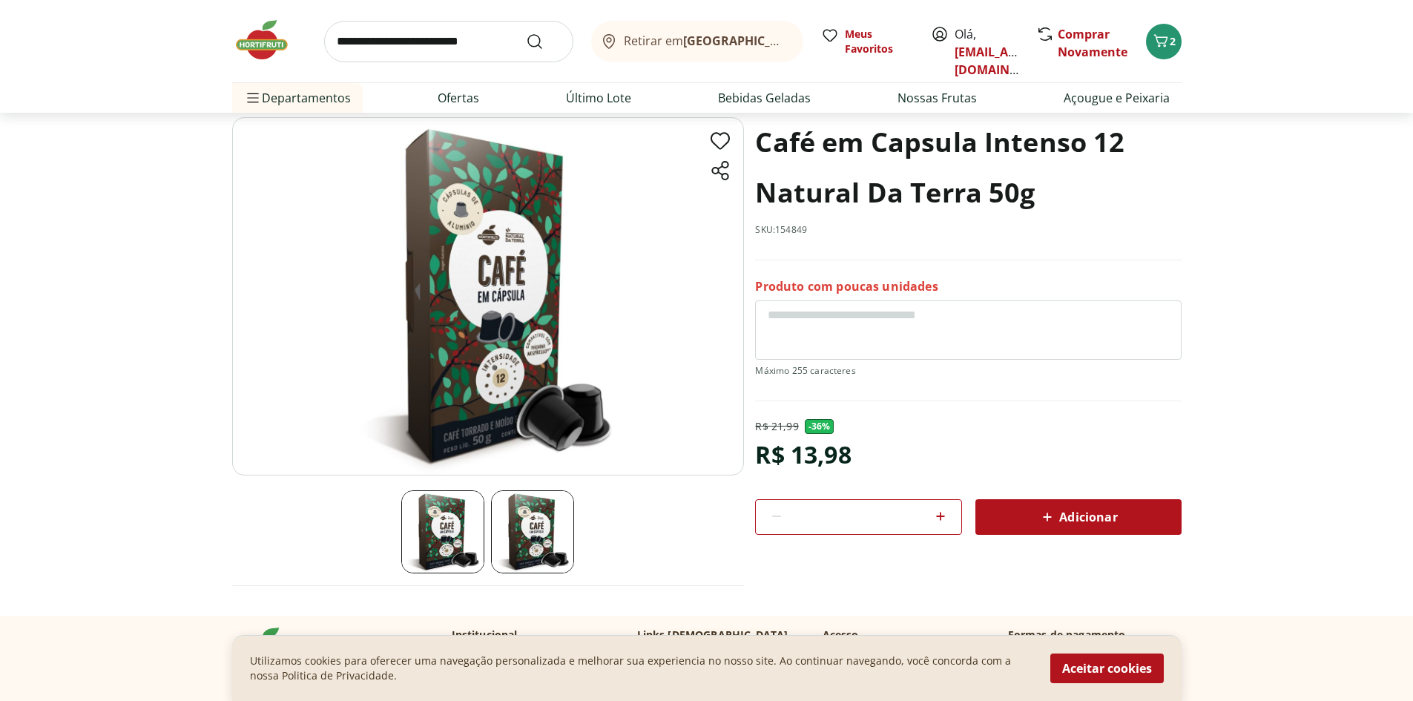
click at [485, 225] on img at bounding box center [488, 296] width 512 height 358
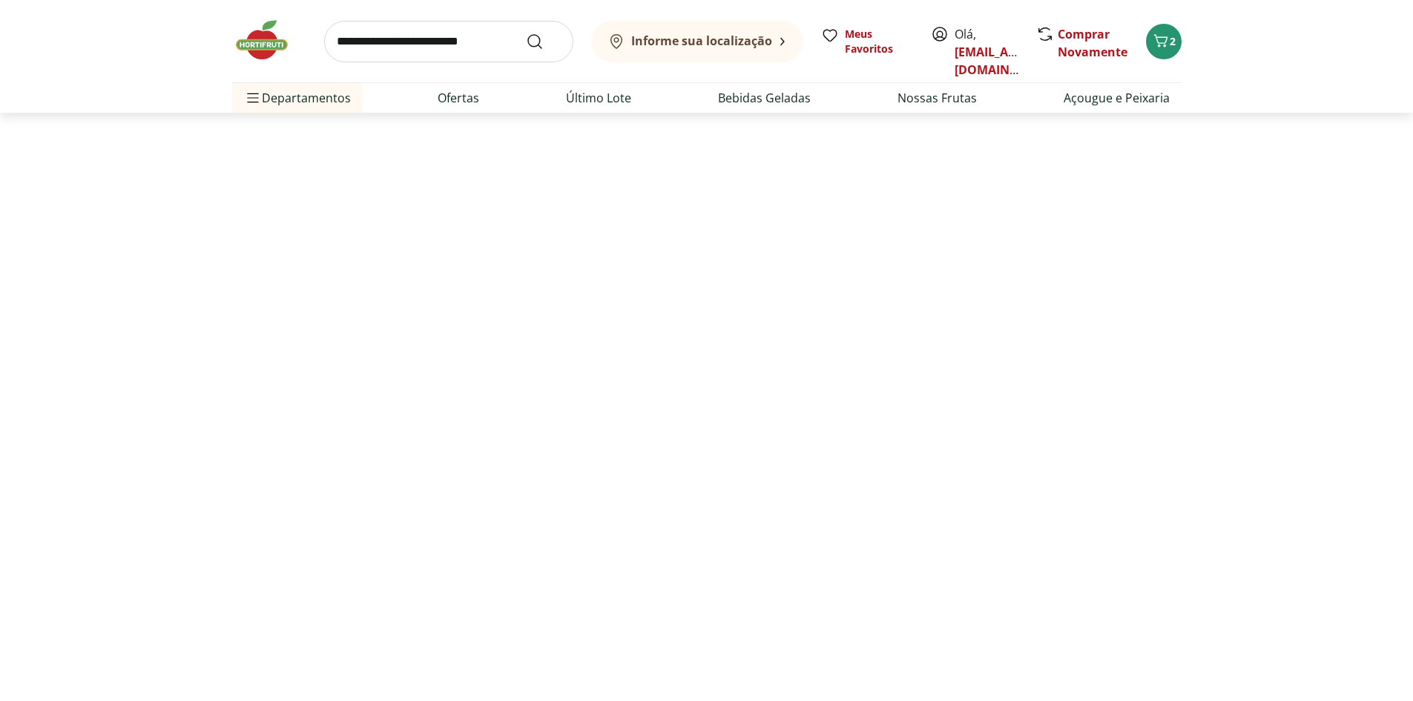
scroll to position [148, 0]
select select "**********"
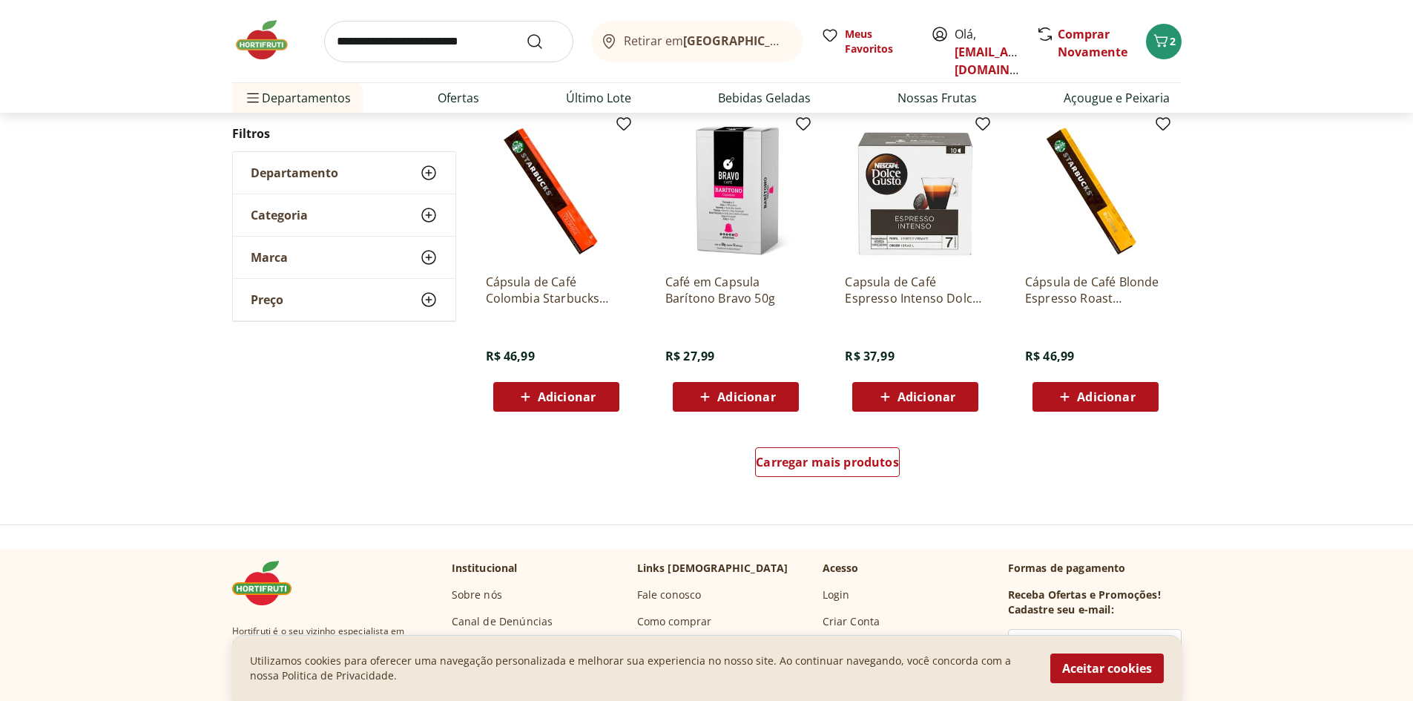
scroll to position [964, 0]
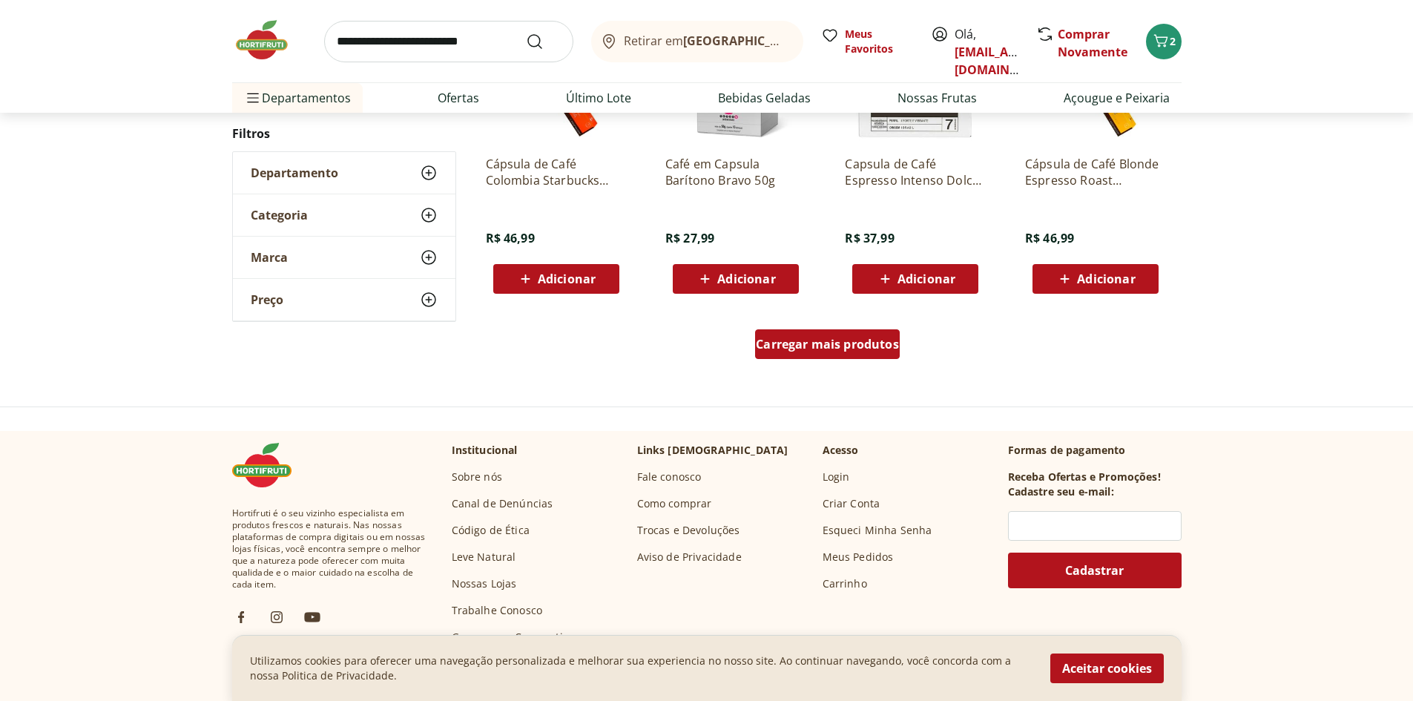
click at [877, 344] on span "Carregar mais produtos" at bounding box center [827, 344] width 143 height 12
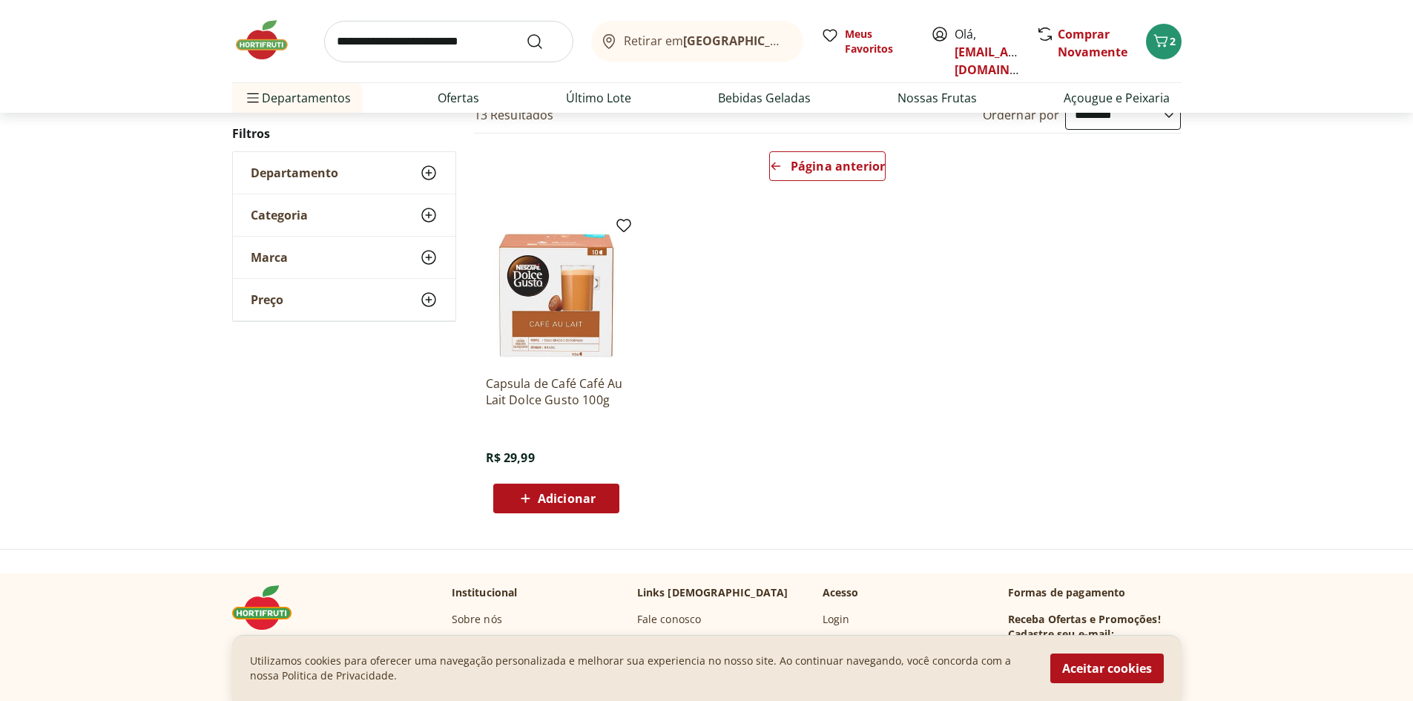
scroll to position [74, 0]
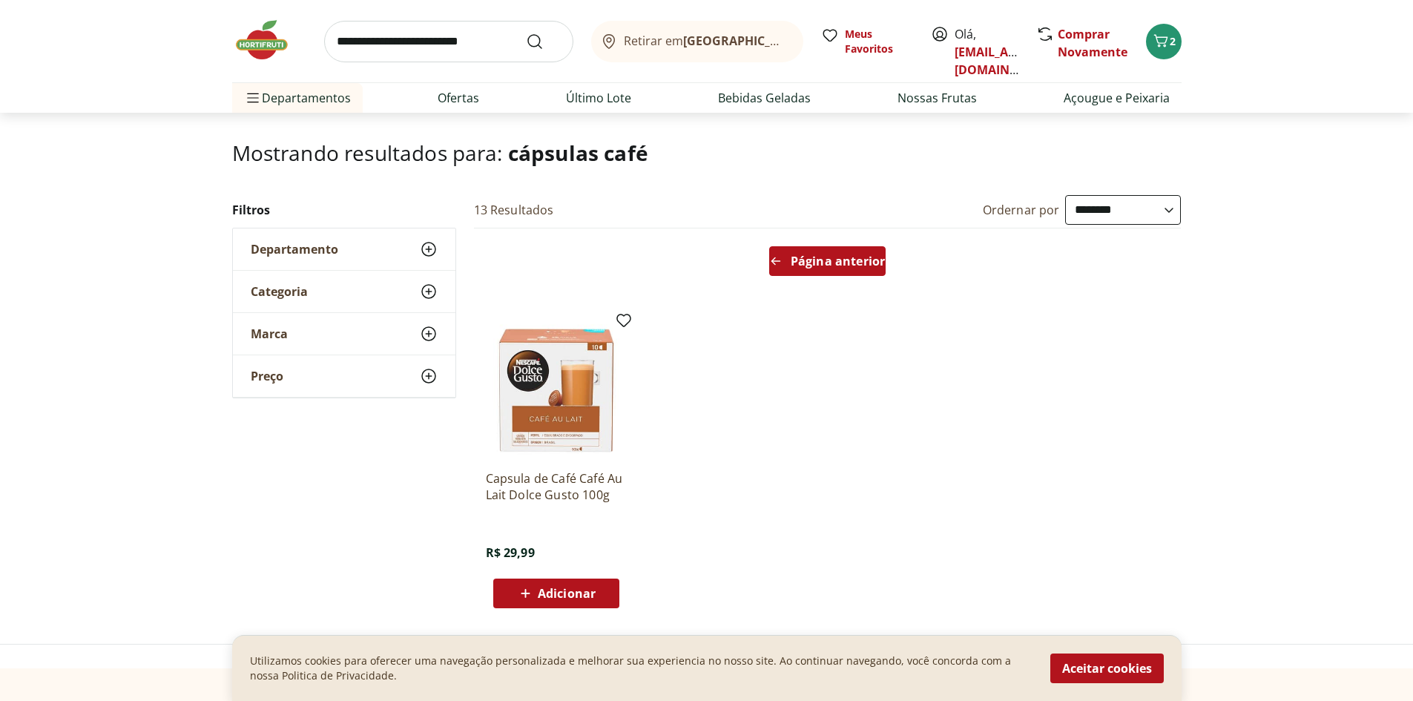
click at [819, 250] on div "Página anterior" at bounding box center [827, 261] width 116 height 30
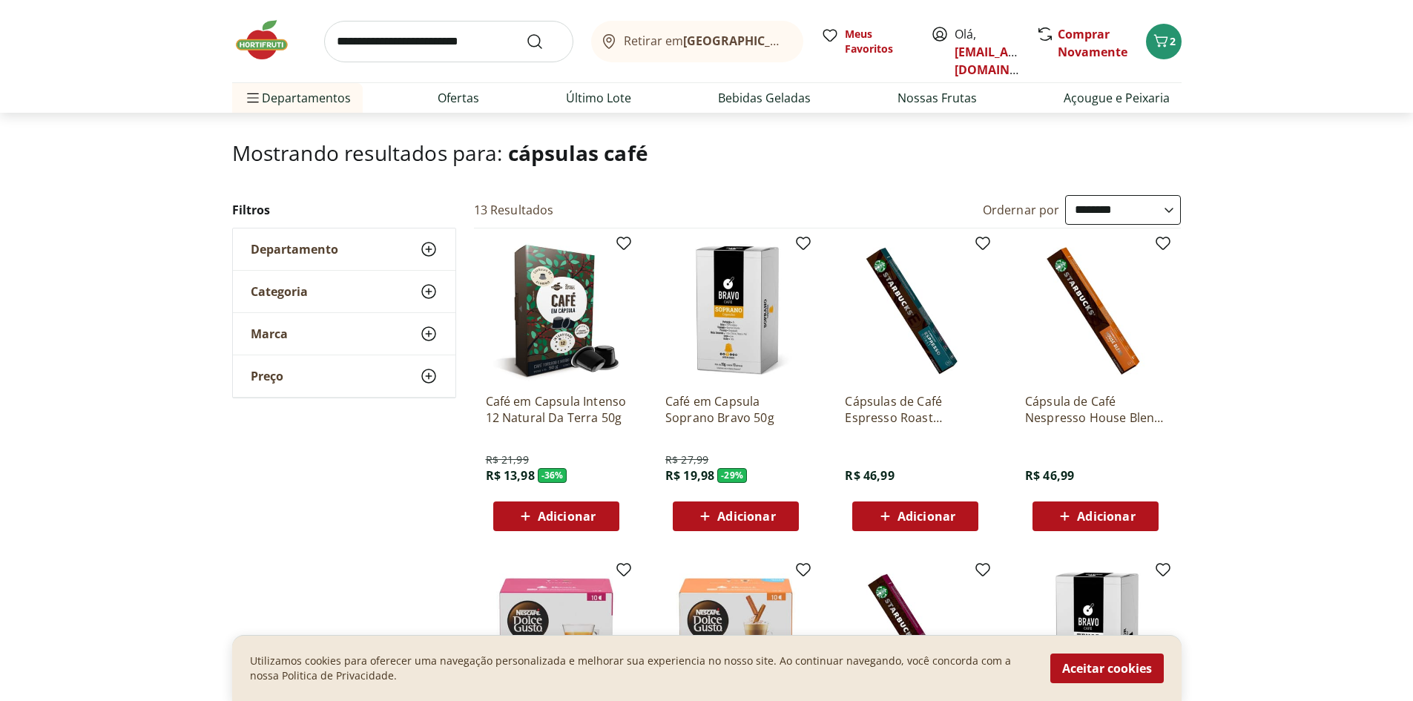
click at [740, 512] on span "Adicionar" at bounding box center [746, 516] width 58 height 12
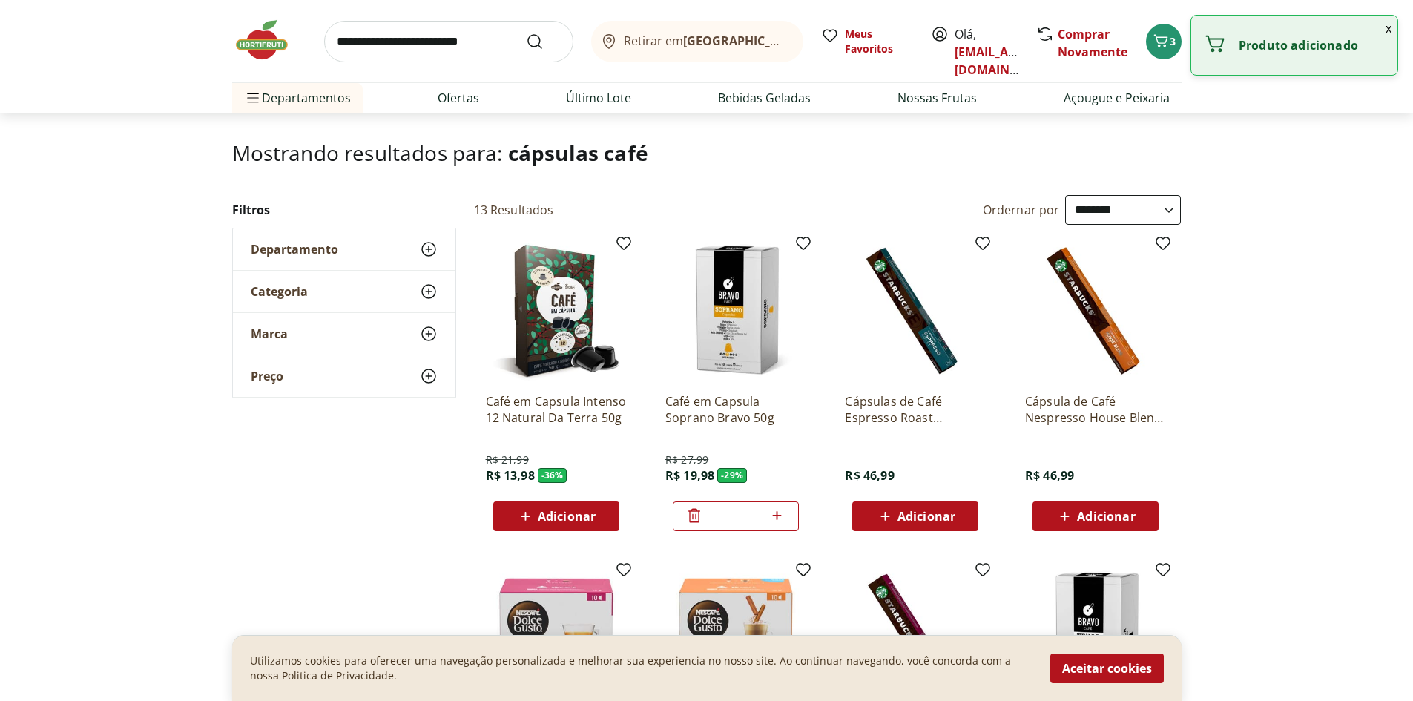
click at [547, 533] on div "Café em Capsula Intenso 12 Natural Da Terra 50g R$ 21,99 R$ 13,98 - 36 % Adicio…" at bounding box center [556, 385] width 165 height 314
click at [552, 510] on span "Adicionar" at bounding box center [567, 516] width 58 height 12
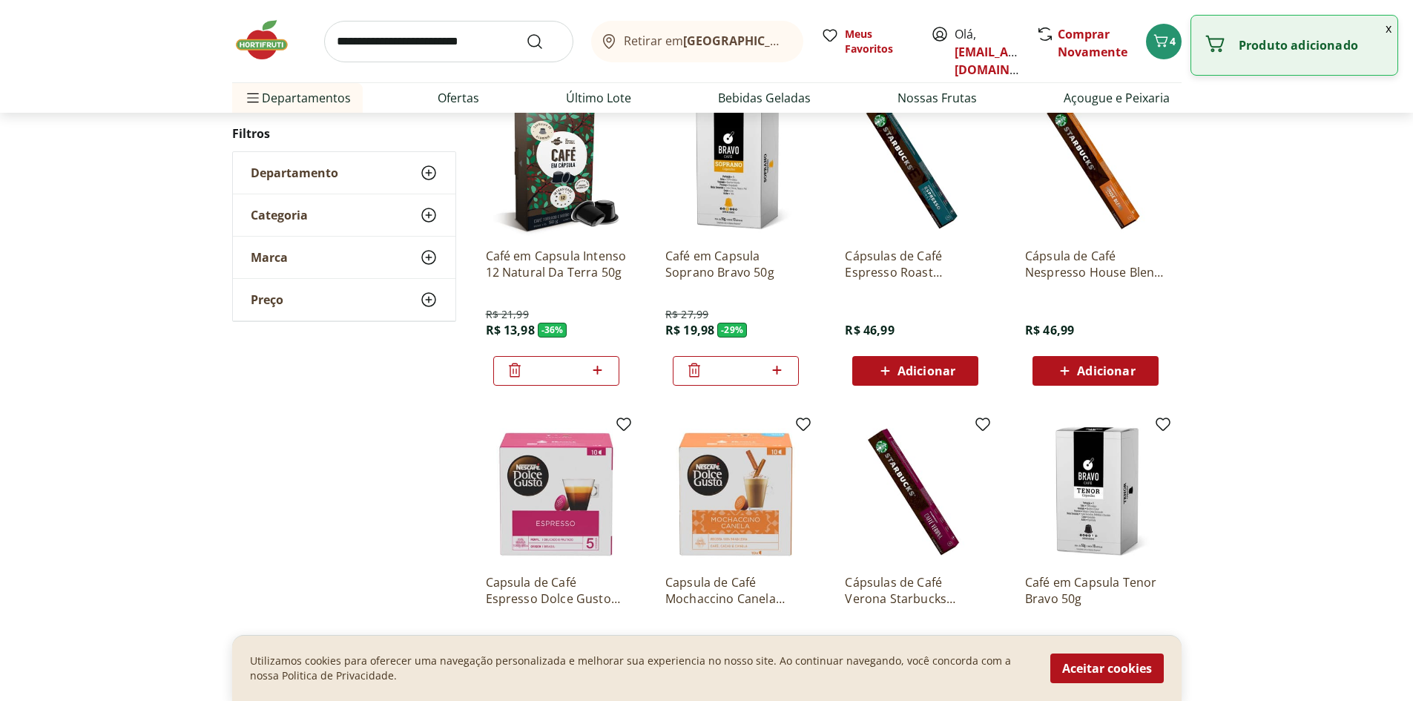
scroll to position [222, 0]
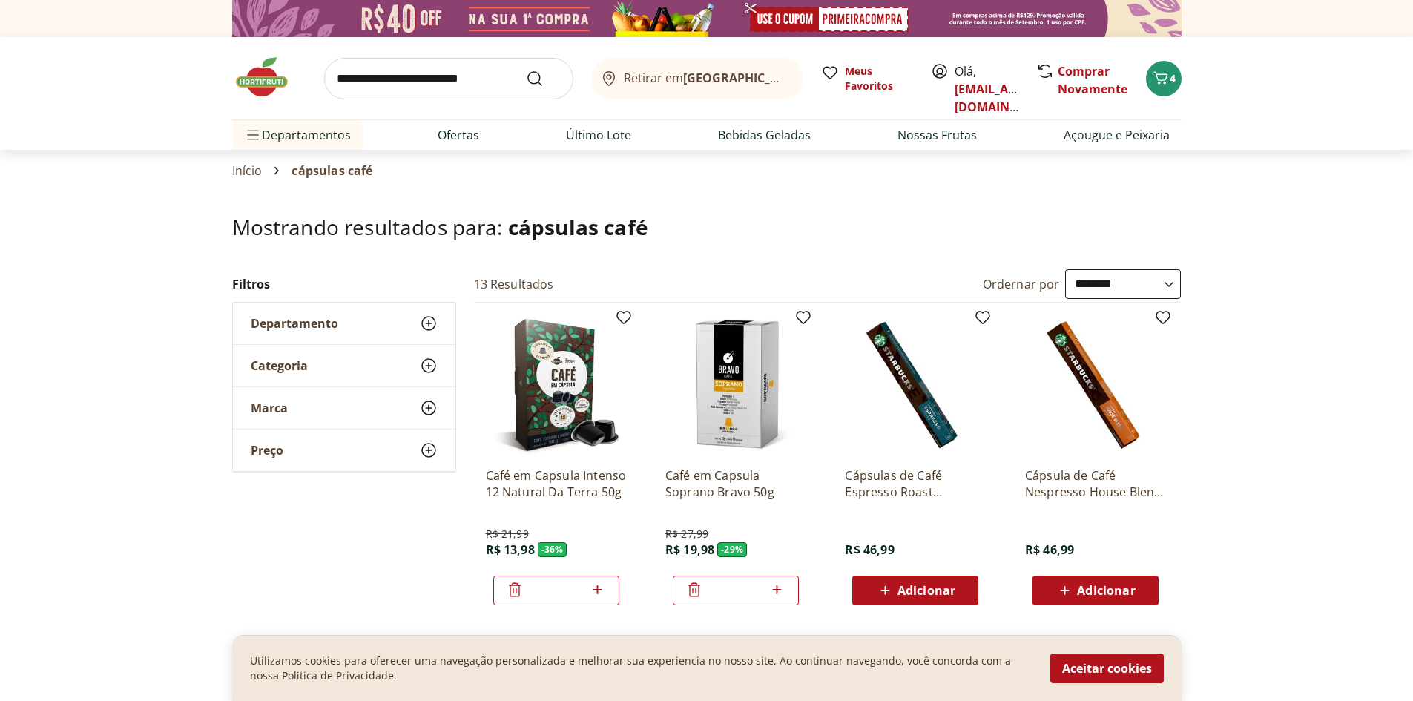
click at [375, 375] on div "Categoria" at bounding box center [344, 366] width 222 height 42
drag, startPoint x: 253, startPoint y: 463, endPoint x: 271, endPoint y: 464, distance: 17.9
click at [268, 464] on div "Marca" at bounding box center [344, 453] width 222 height 42
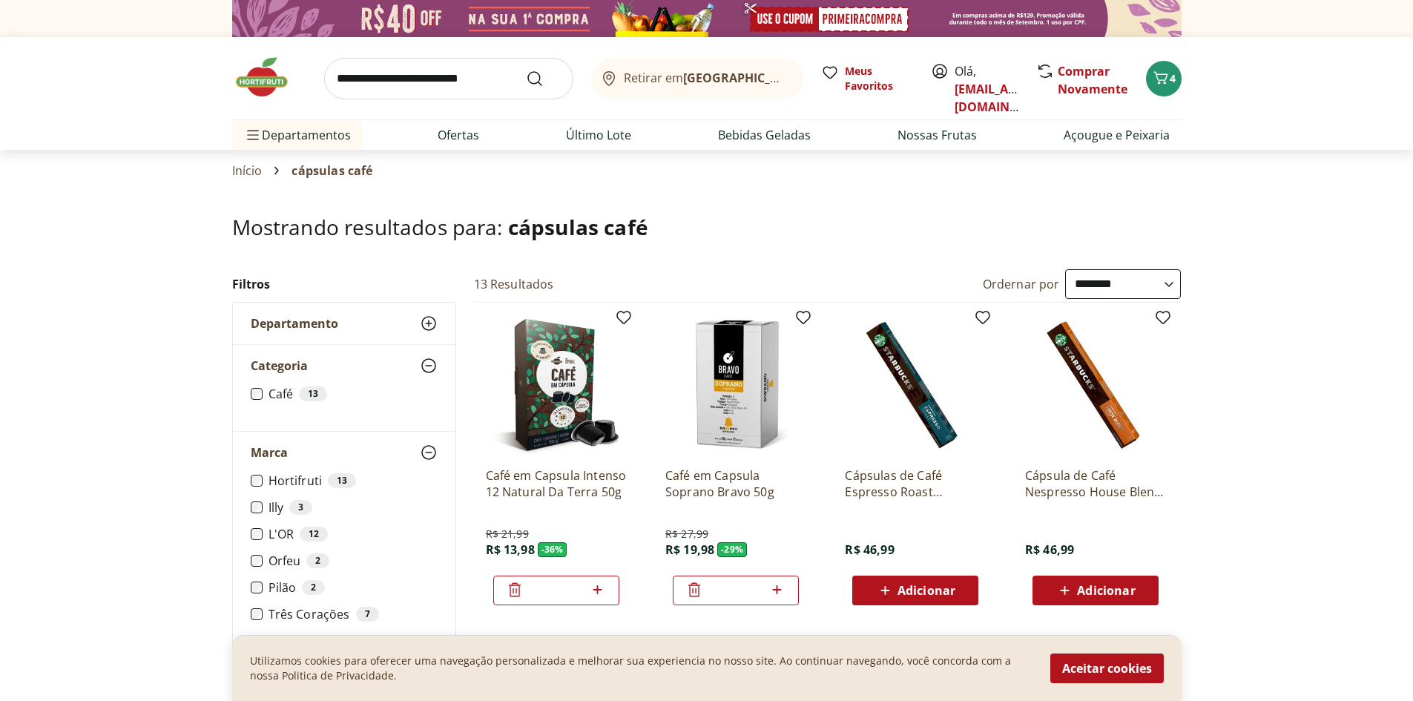
click at [283, 481] on label "Hortifruti 13" at bounding box center [352, 480] width 169 height 15
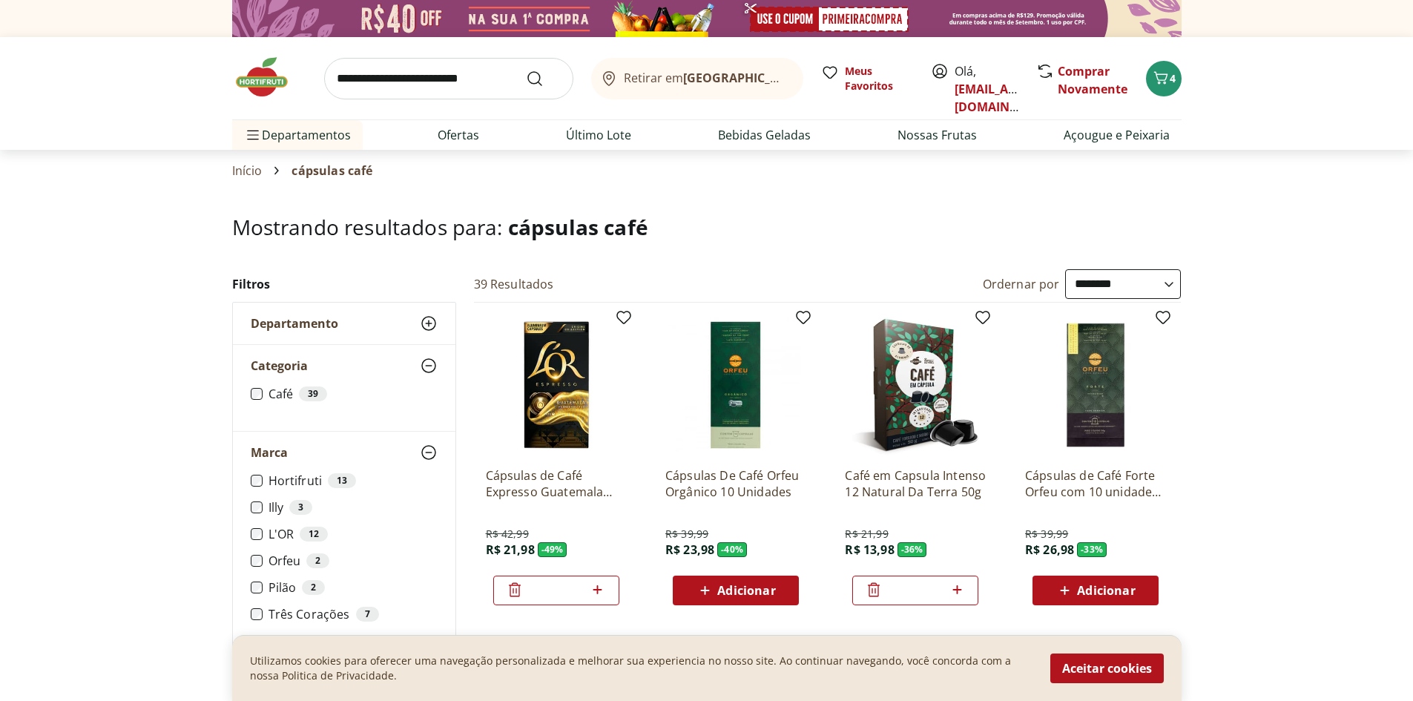
click at [274, 507] on label "Illy 3" at bounding box center [352, 507] width 169 height 15
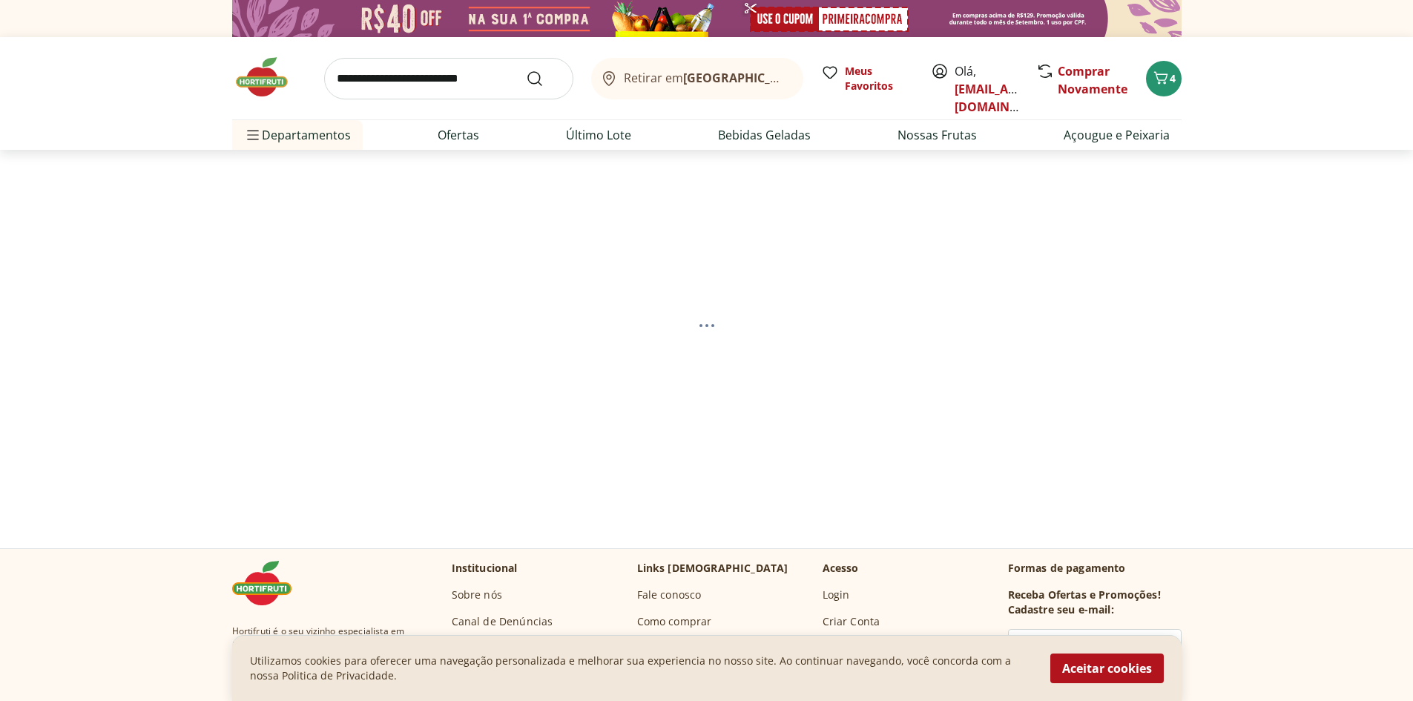
select select "**********"
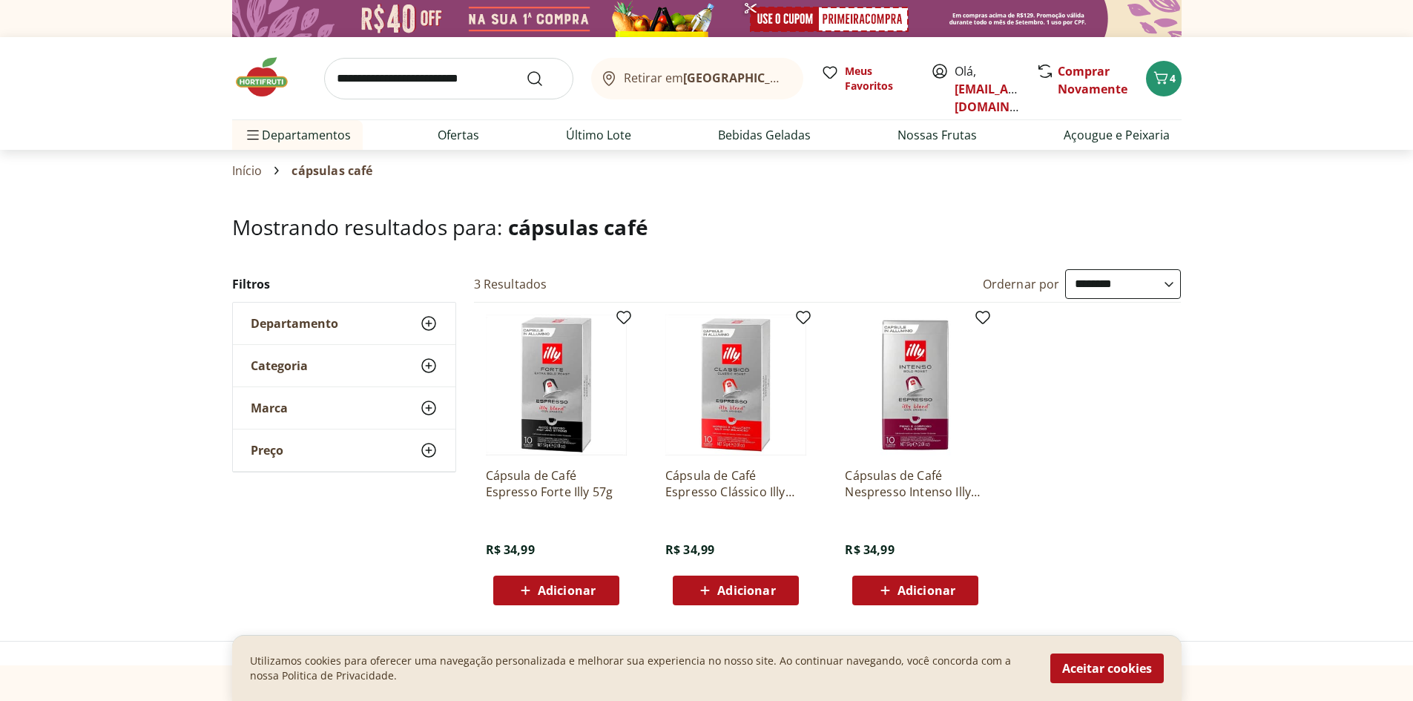
click at [286, 403] on span "Marca" at bounding box center [269, 407] width 37 height 15
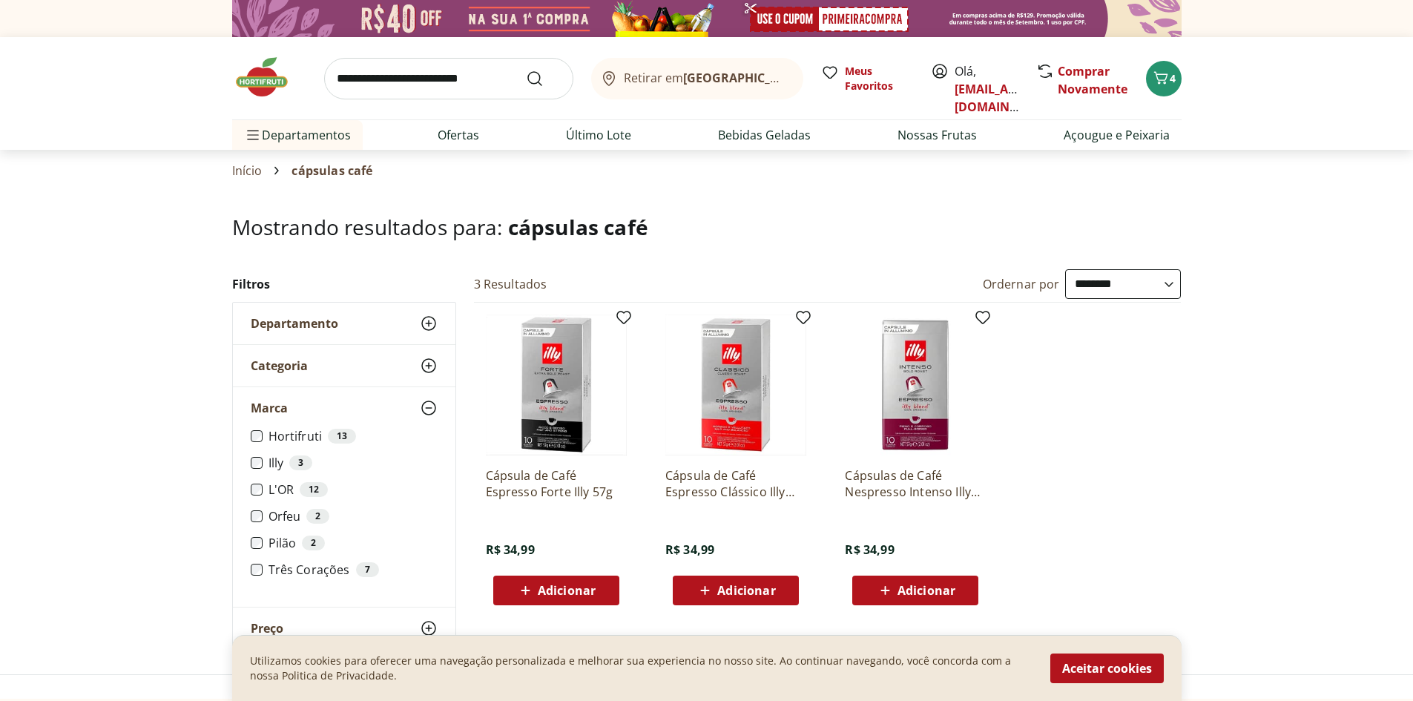
click at [248, 490] on div "Hortifruti 13 Illy 3 L'OR 12 Orfeu 2 Pilão 2 Três Corações 7" at bounding box center [344, 518] width 222 height 178
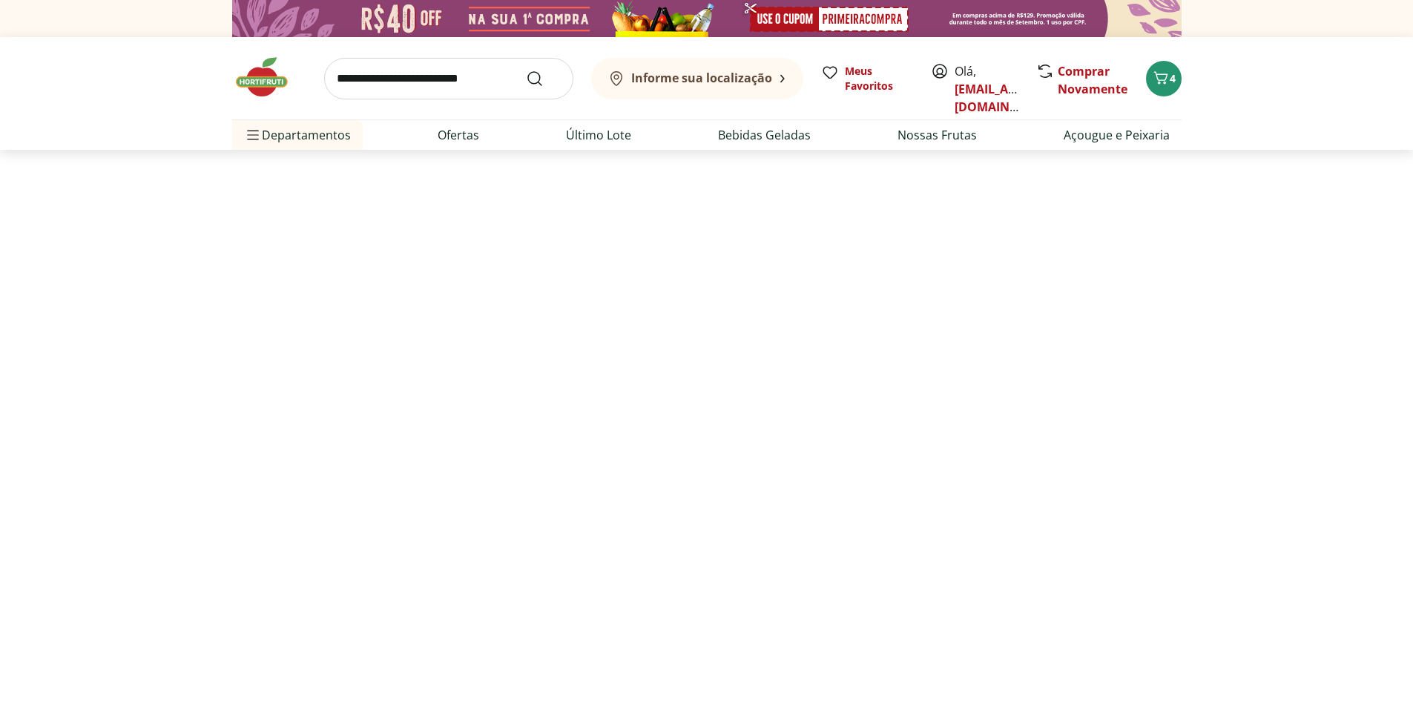
select select "**********"
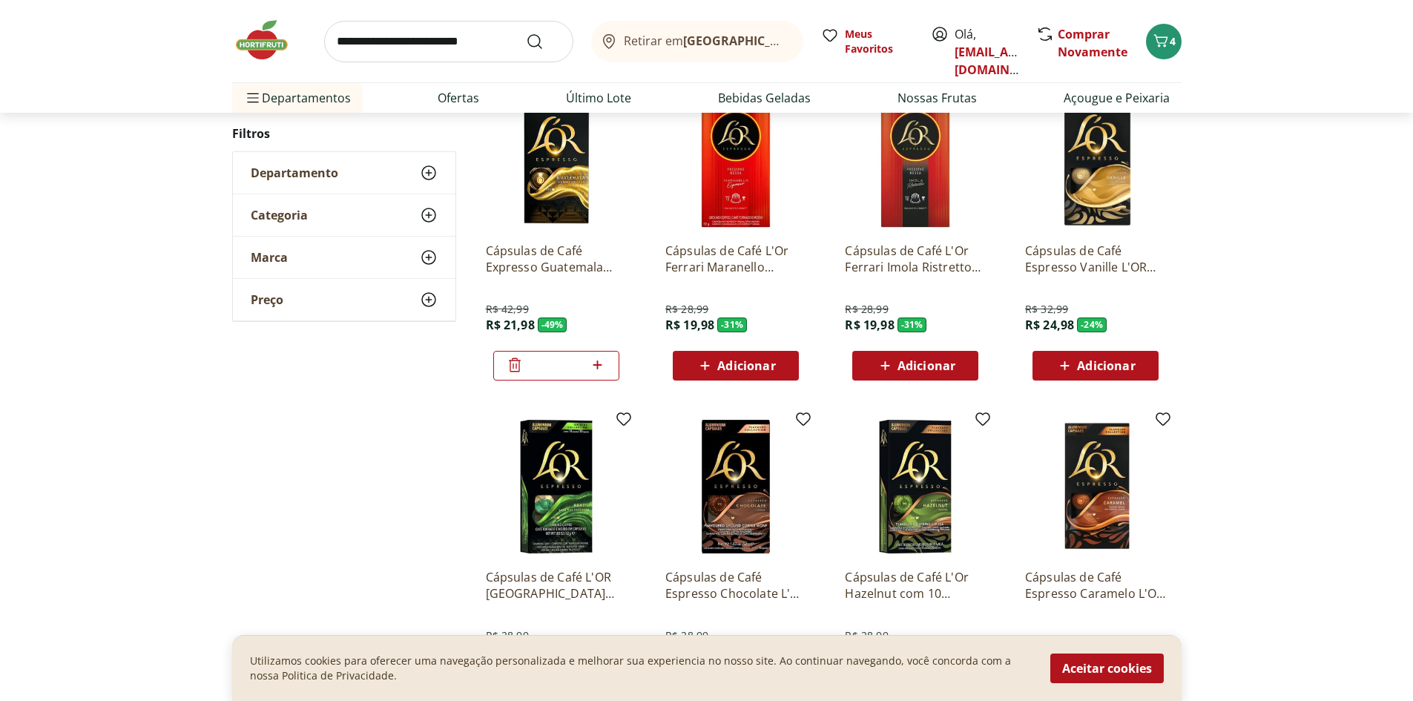
scroll to position [222, 0]
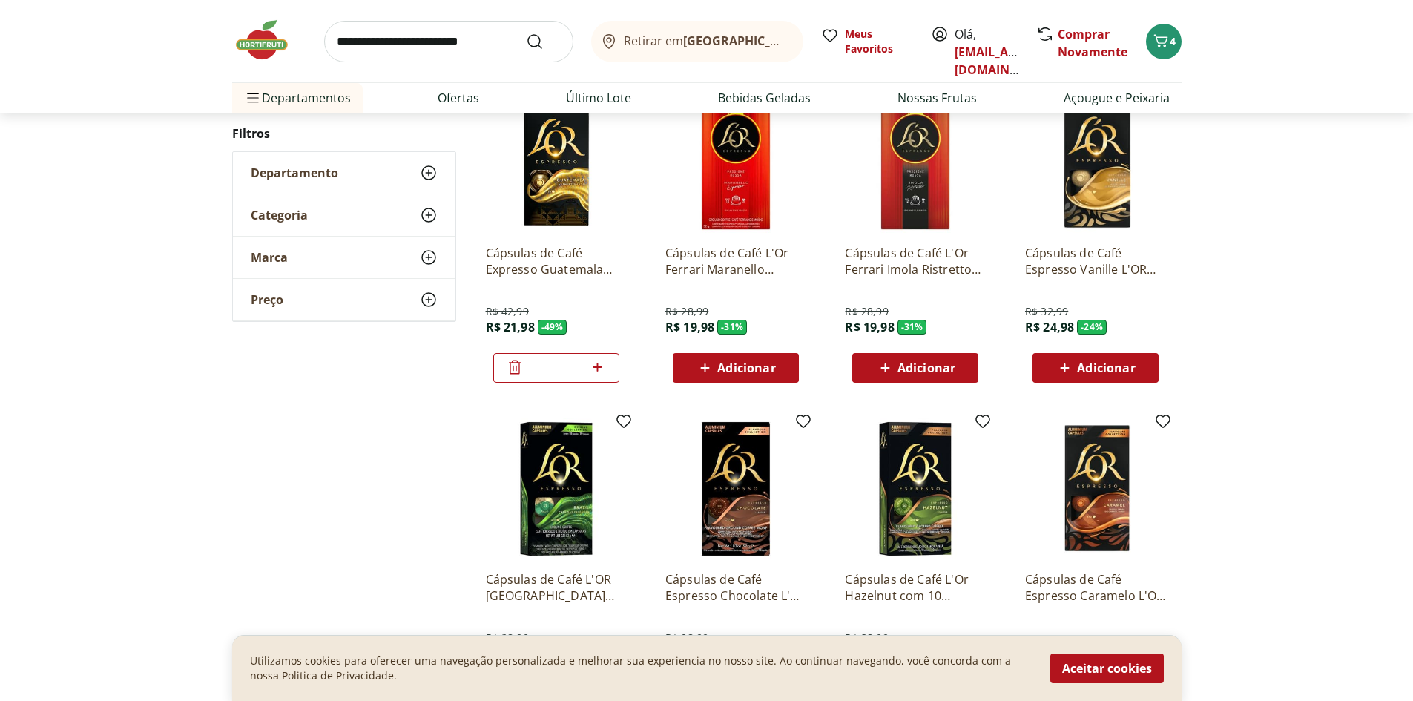
click at [550, 164] on img at bounding box center [556, 162] width 141 height 141
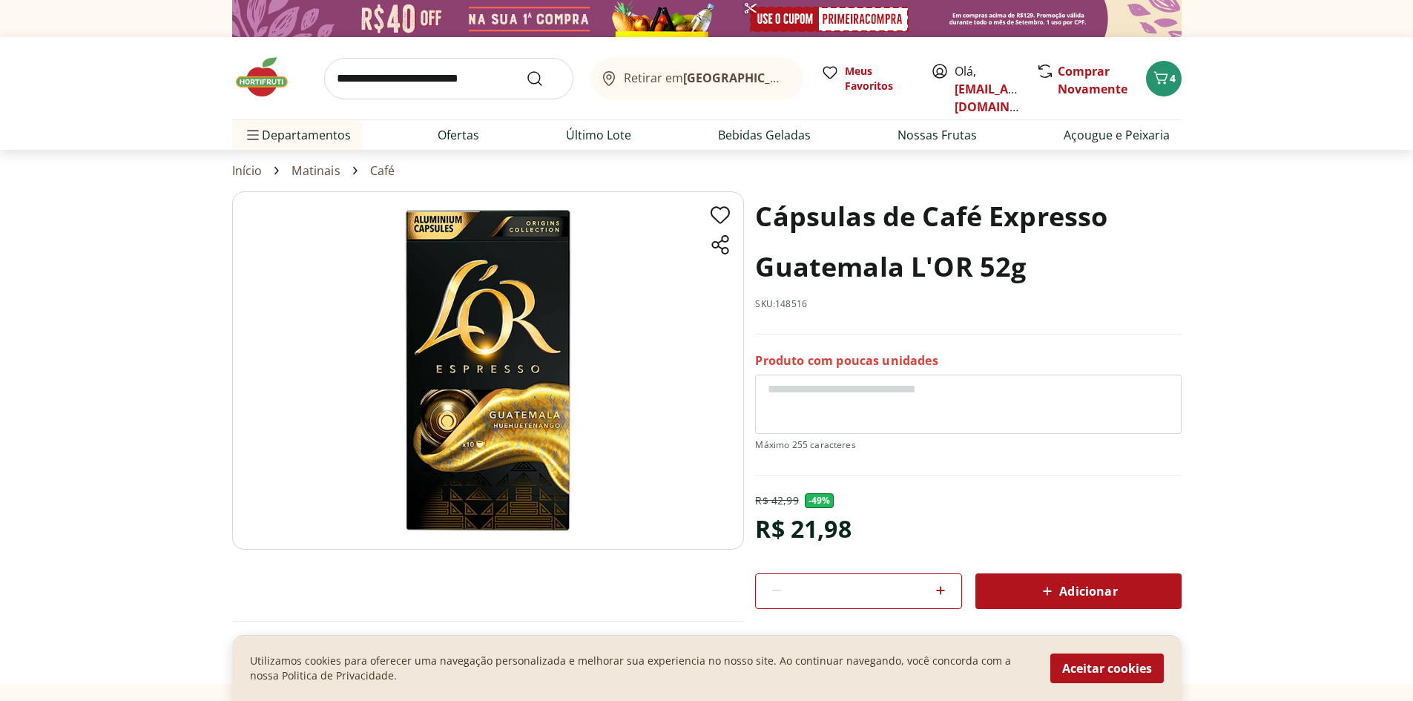
click at [504, 442] on img at bounding box center [488, 370] width 512 height 358
click at [425, 225] on img at bounding box center [488, 370] width 512 height 358
select select "**********"
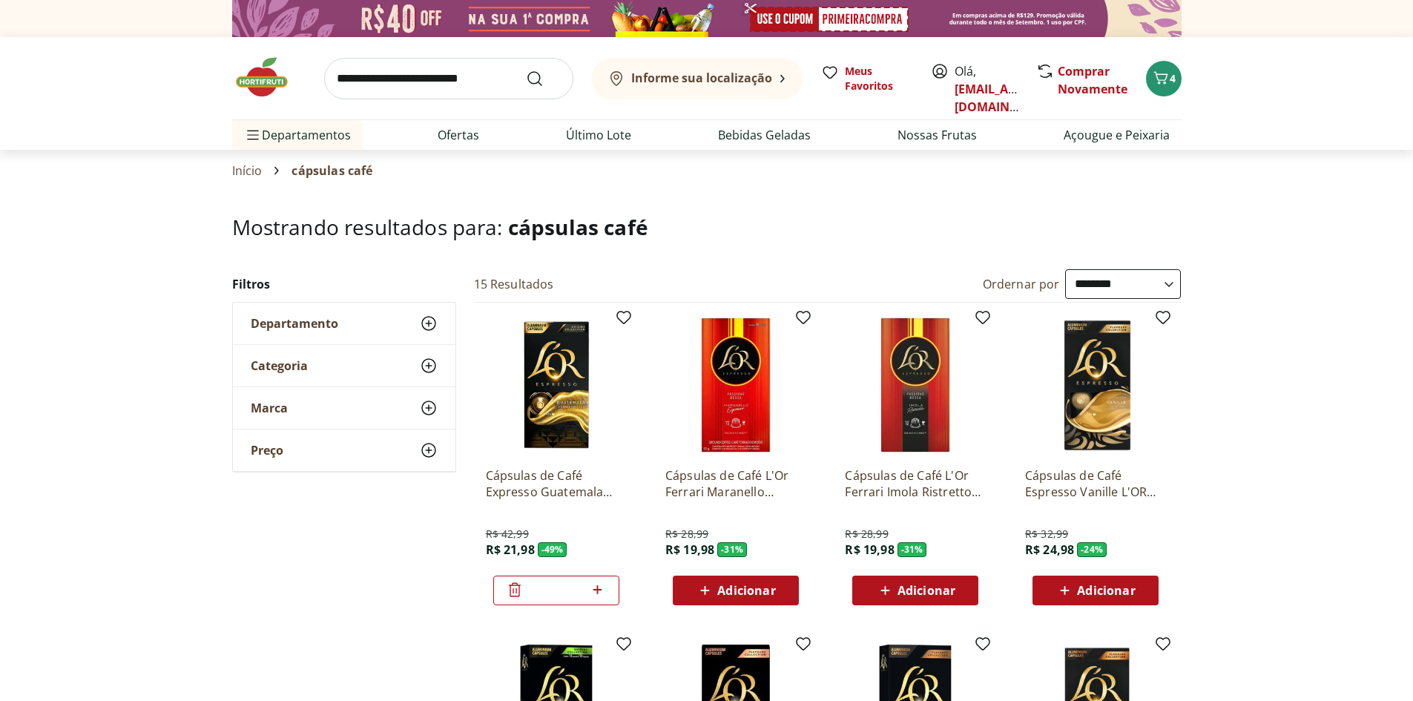
scroll to position [222, 0]
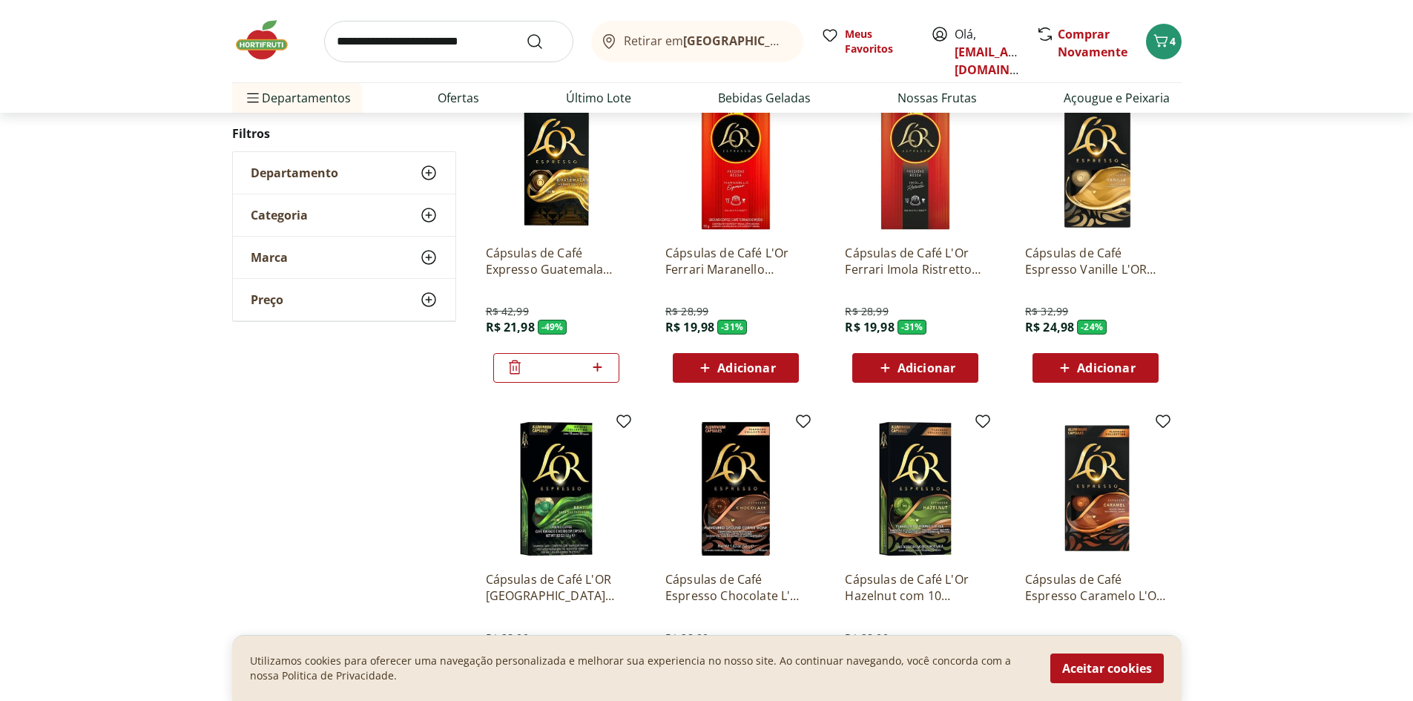
click at [515, 363] on icon at bounding box center [515, 367] width 18 height 18
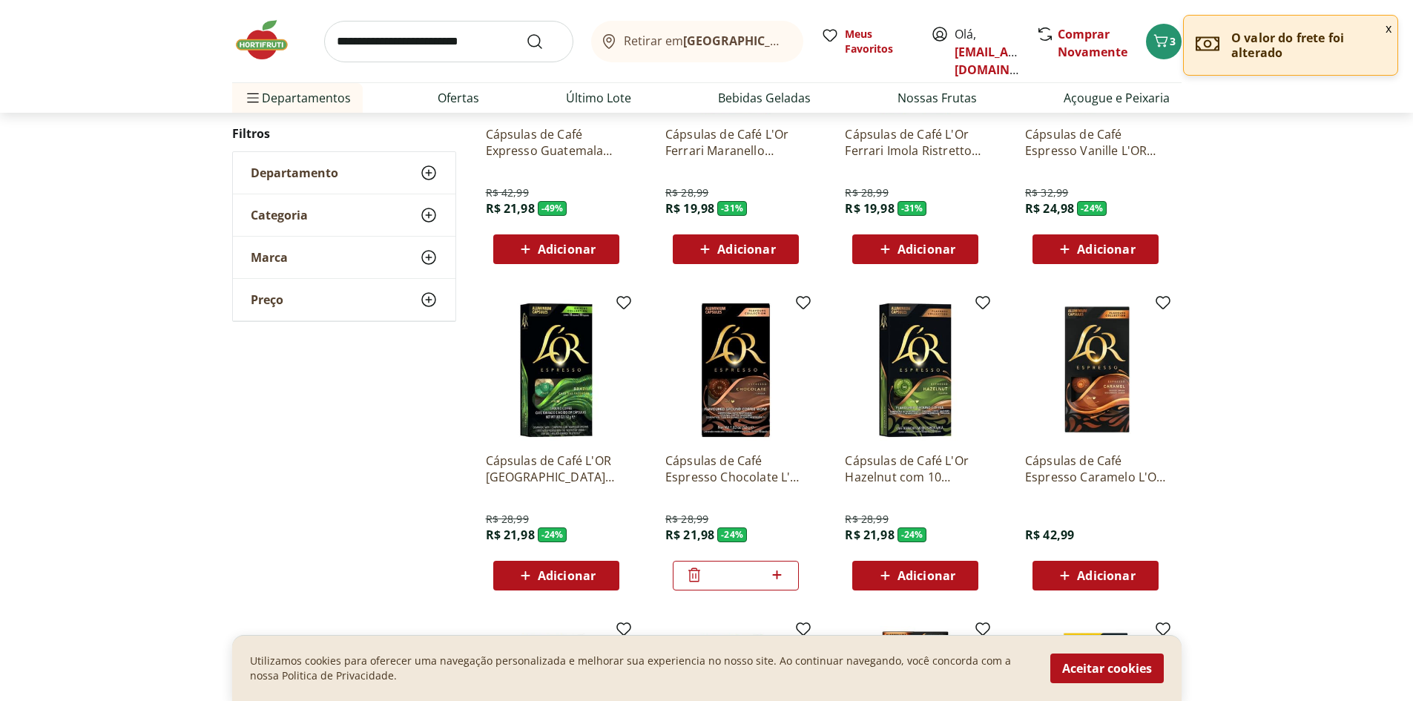
scroll to position [371, 0]
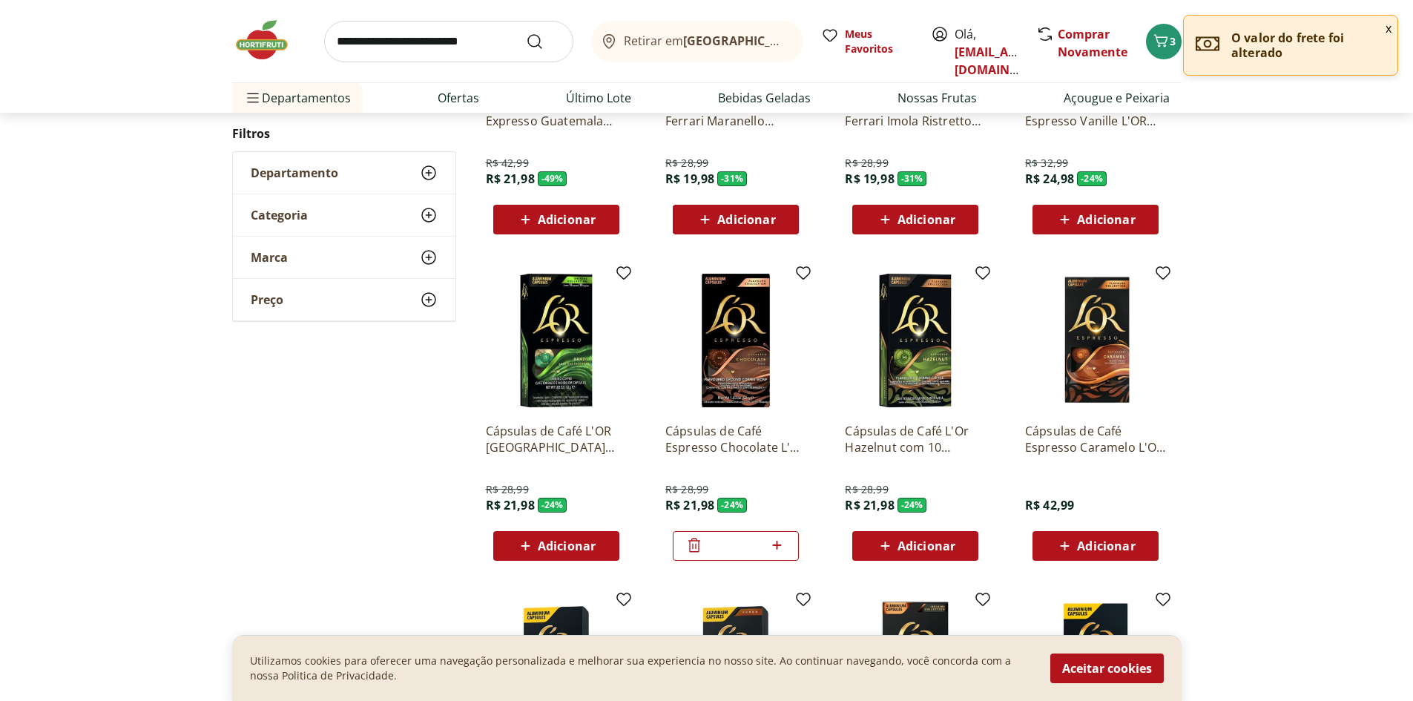
click at [737, 386] on img at bounding box center [735, 340] width 141 height 141
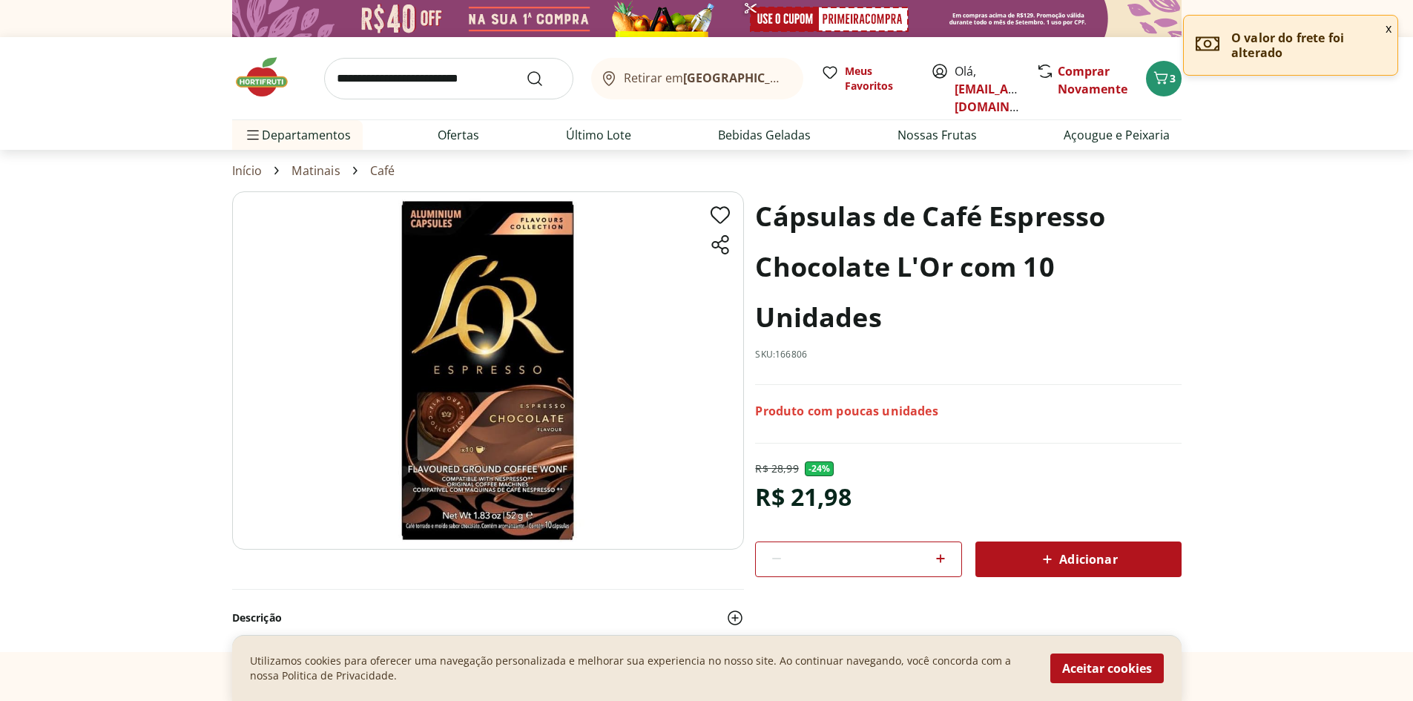
click at [499, 386] on img at bounding box center [488, 370] width 512 height 358
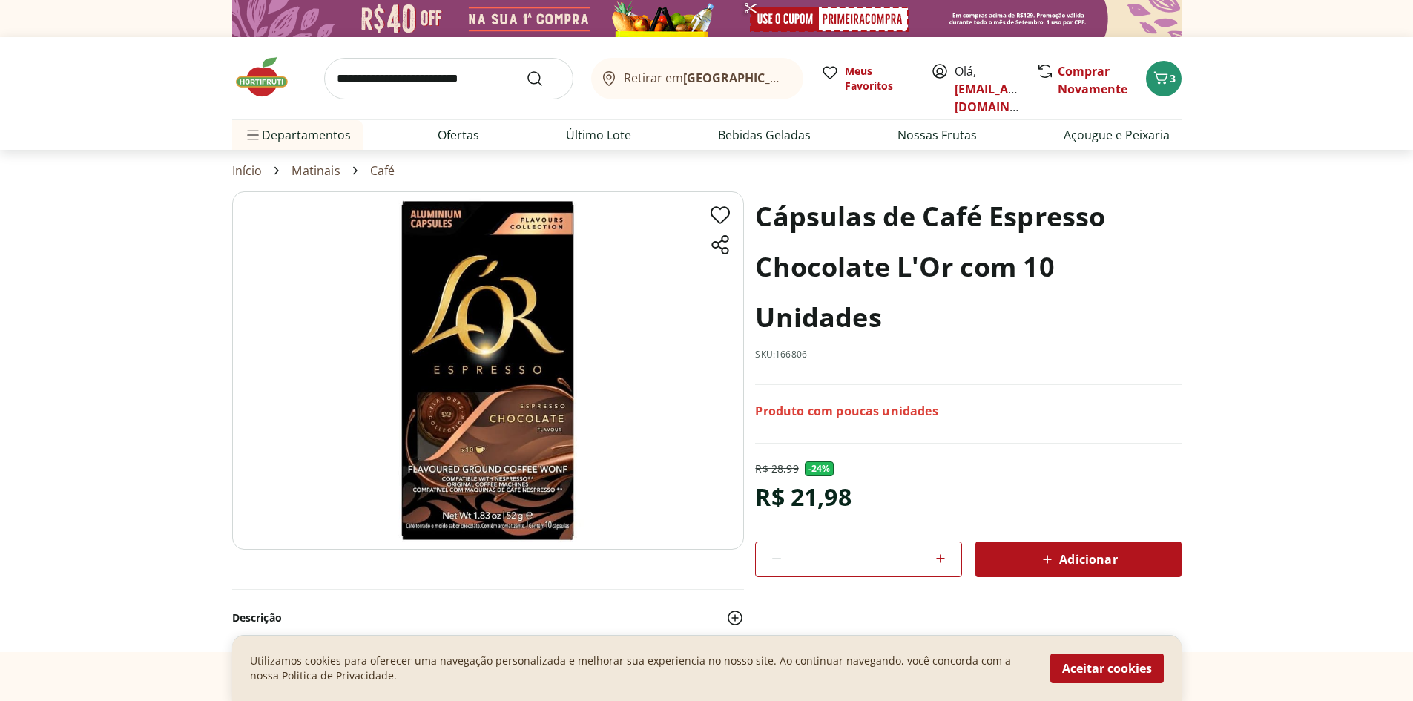
select select "**********"
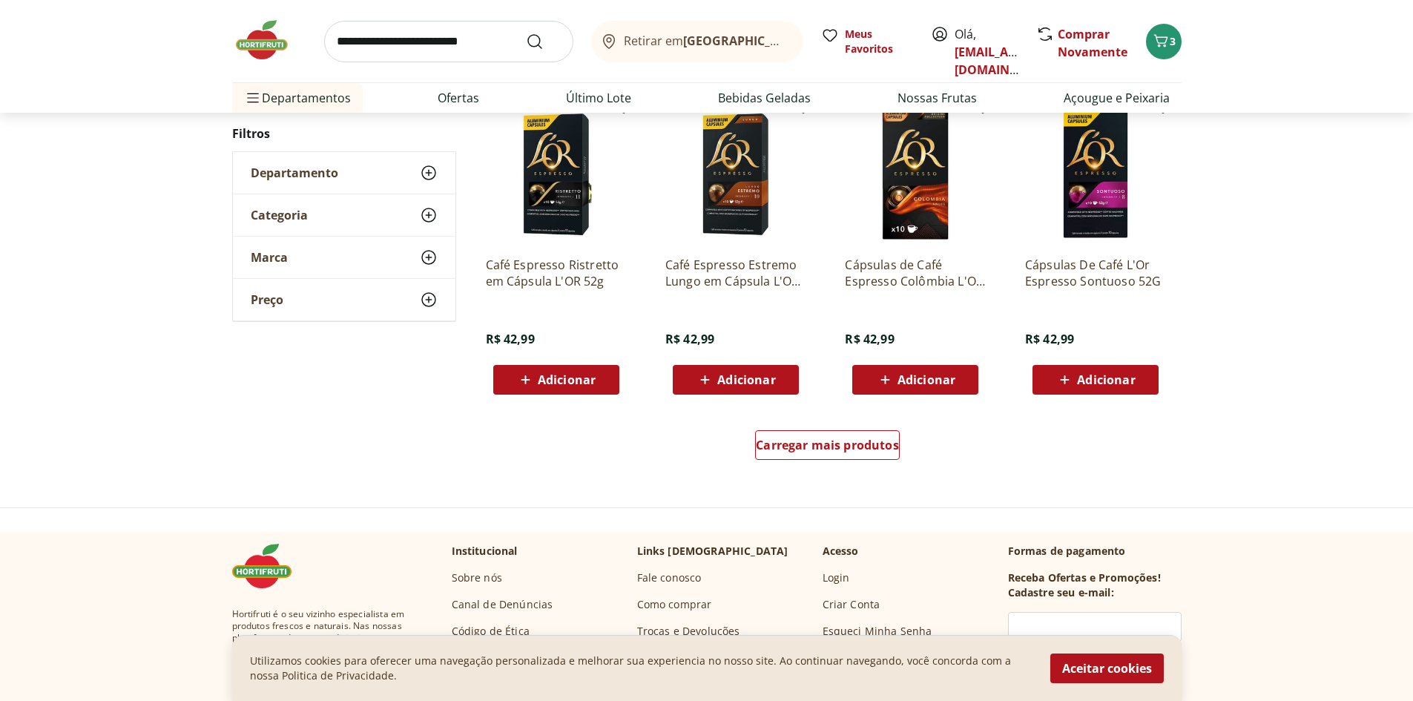
scroll to position [890, 0]
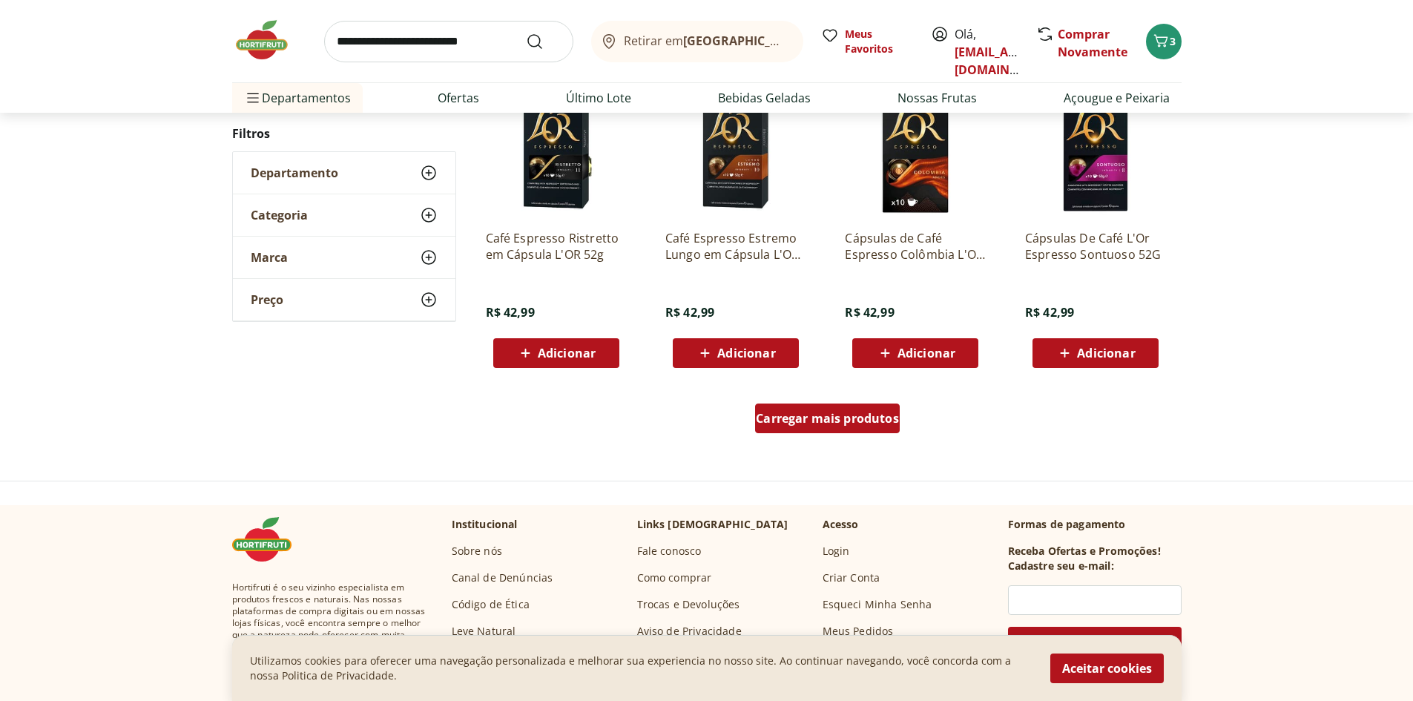
click at [823, 423] on span "Carregar mais produtos" at bounding box center [827, 418] width 143 height 12
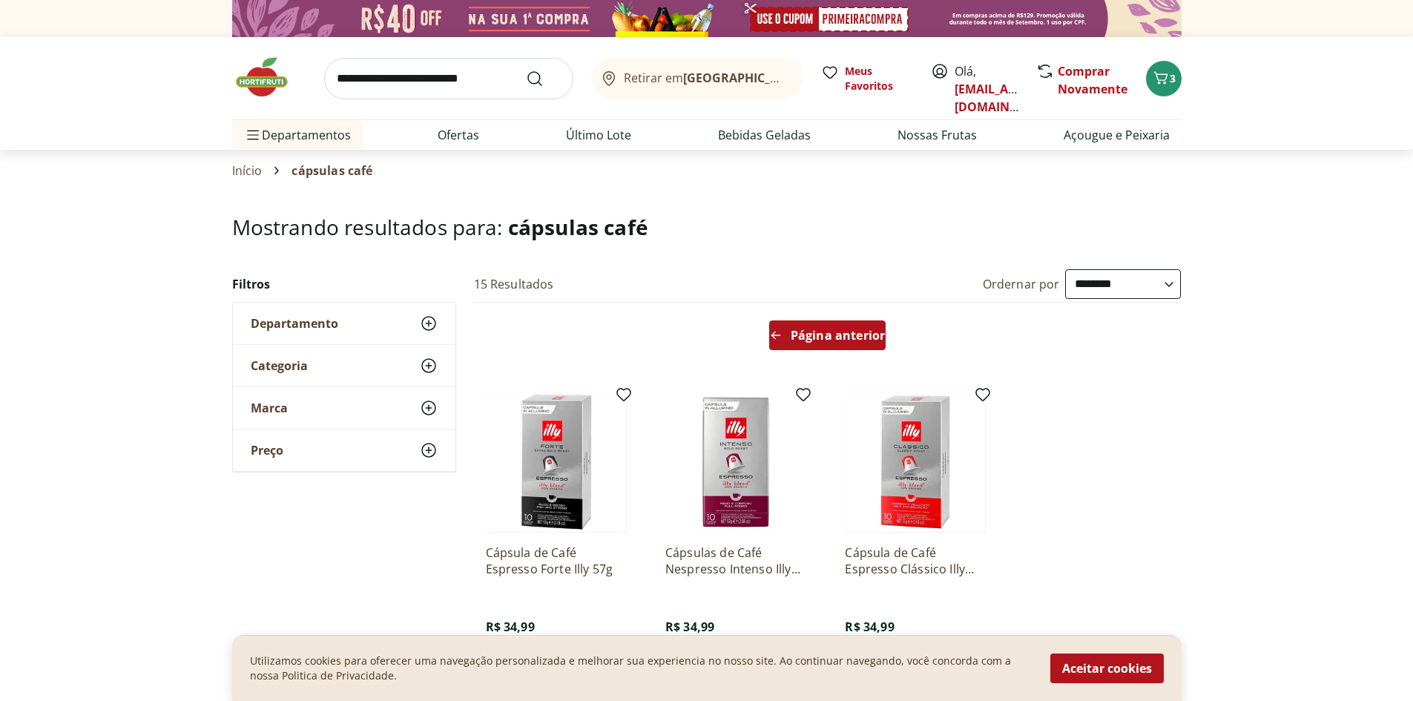
click at [830, 329] on span "Página anterior" at bounding box center [838, 335] width 94 height 12
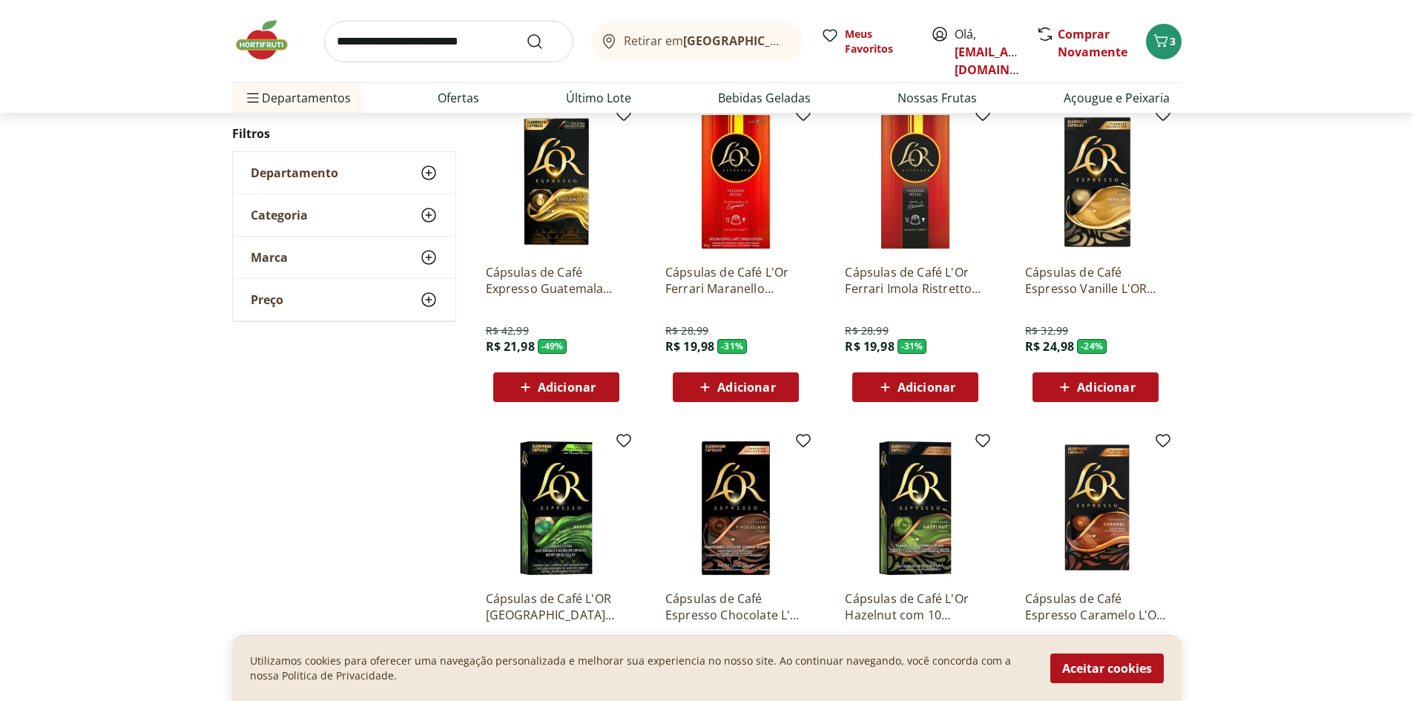
scroll to position [222, 0]
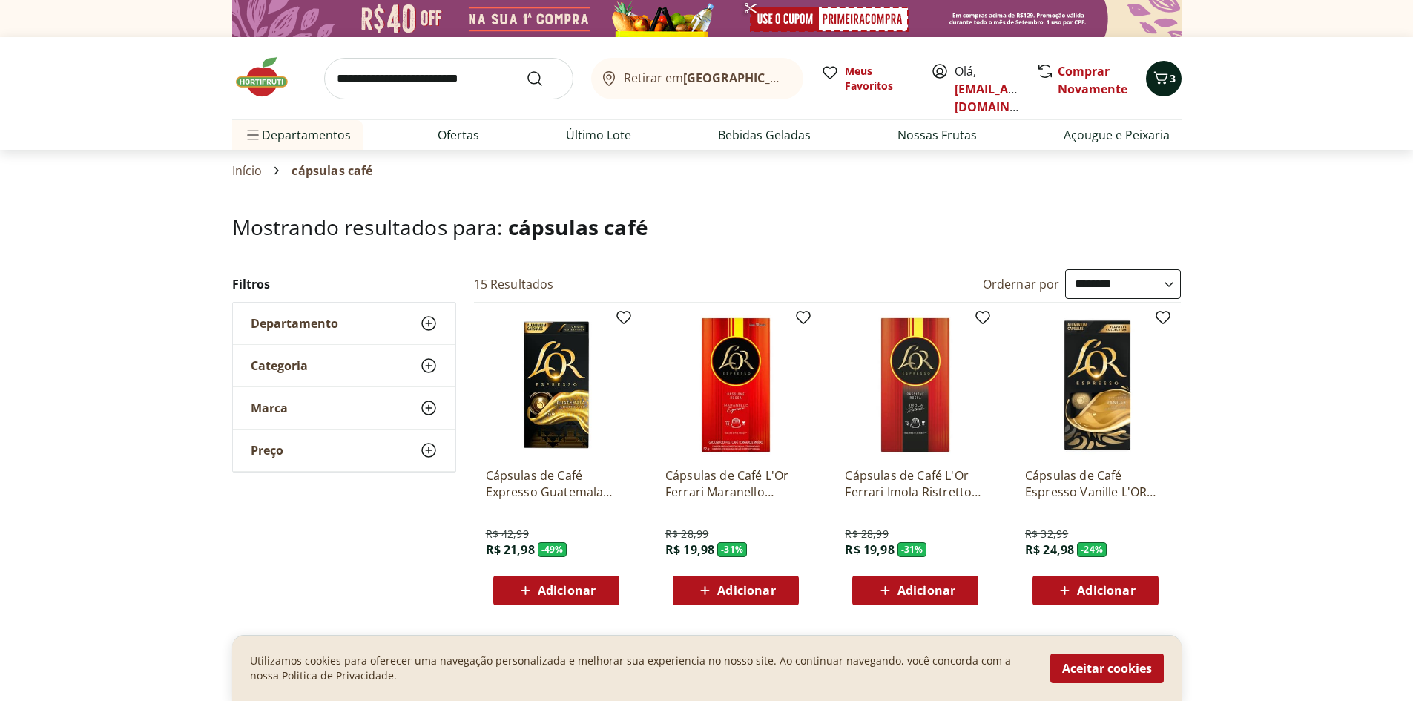
click at [1170, 89] on button "3" at bounding box center [1164, 79] width 36 height 36
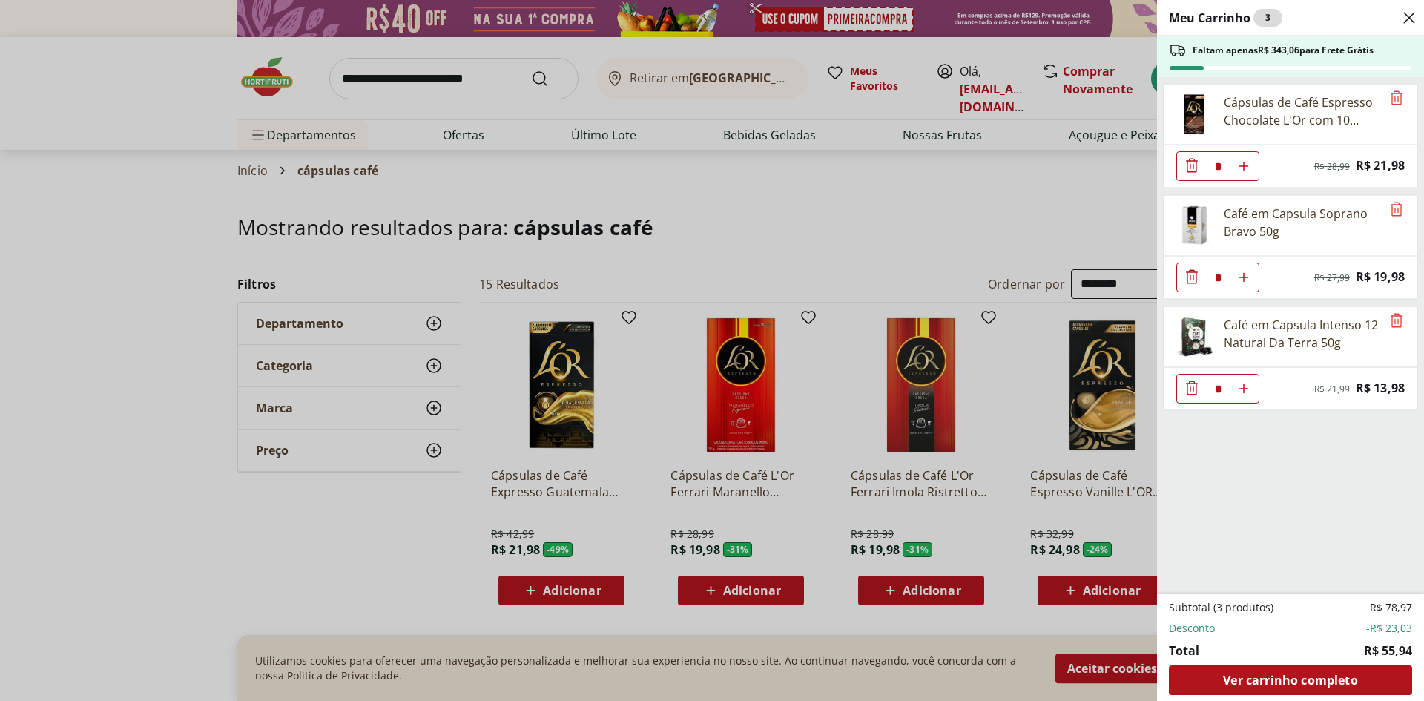
click at [353, 581] on div "Meu Carrinho 3 Faltam apenas R$ 343,06 para Frete Grátis Cápsulas de Café Espre…" at bounding box center [712, 350] width 1424 height 701
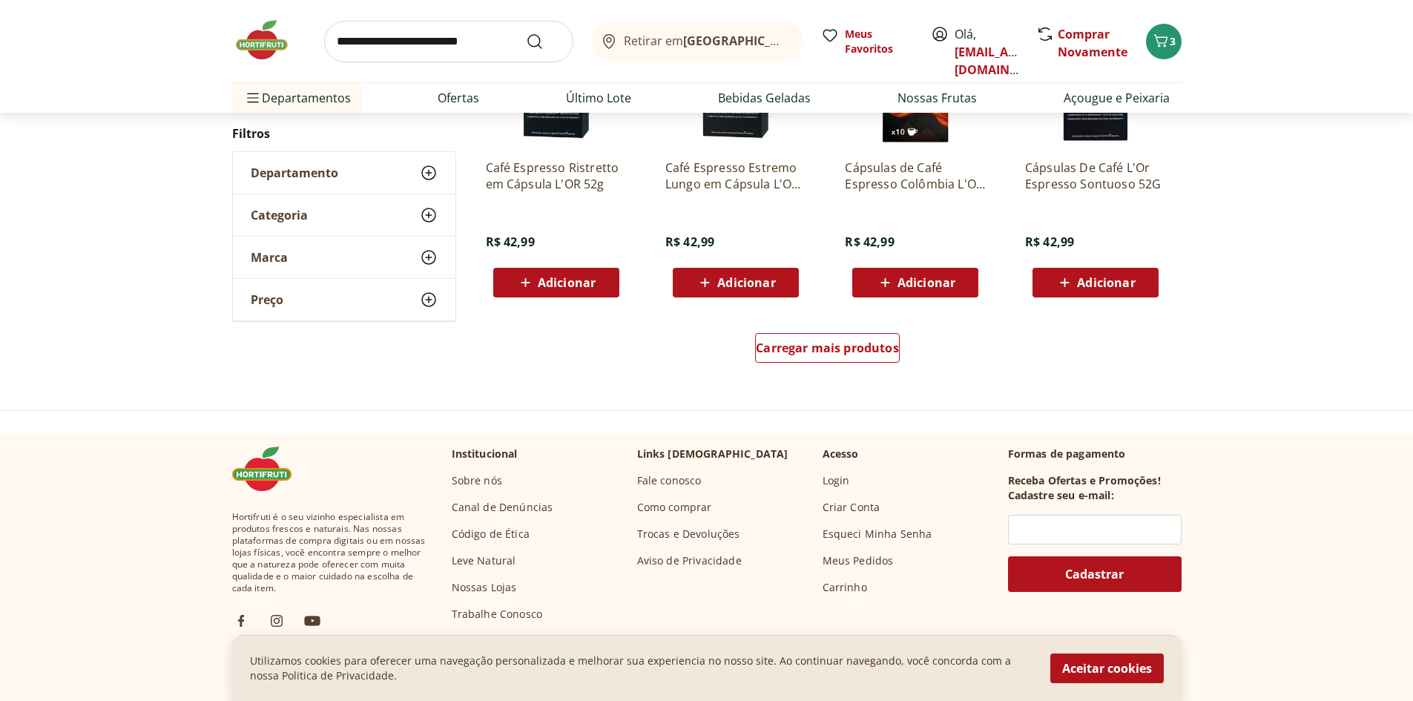
scroll to position [964, 0]
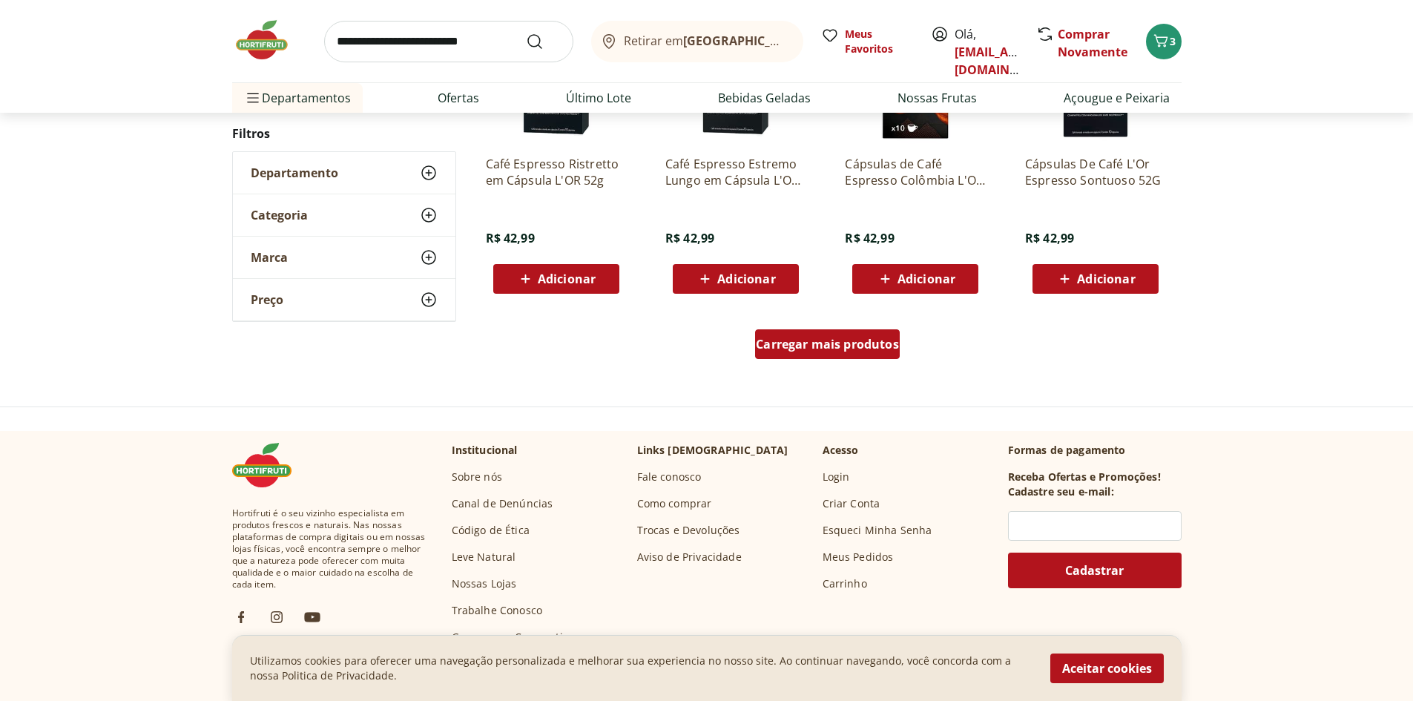
click at [822, 350] on span "Carregar mais produtos" at bounding box center [827, 344] width 143 height 12
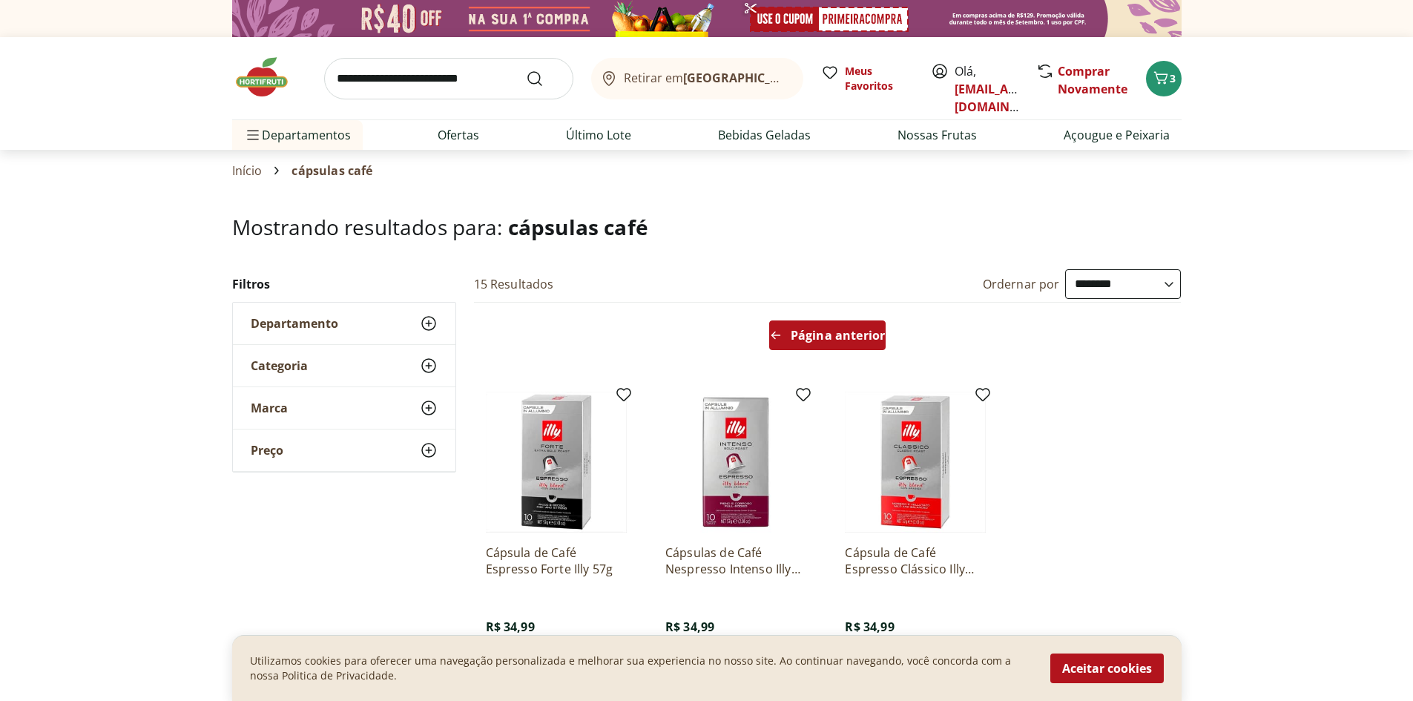
click at [821, 332] on span "Página anterior" at bounding box center [838, 335] width 94 height 12
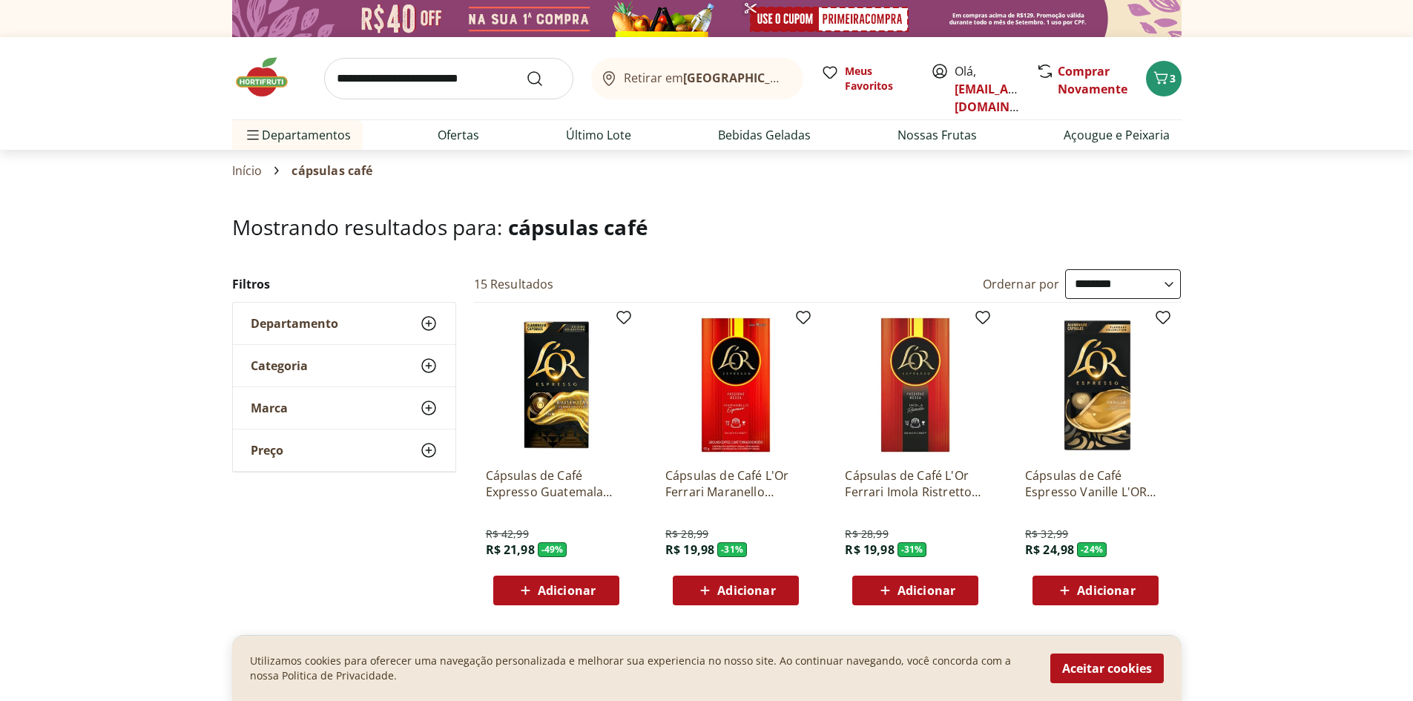
click at [319, 416] on div "Marca" at bounding box center [344, 408] width 222 height 42
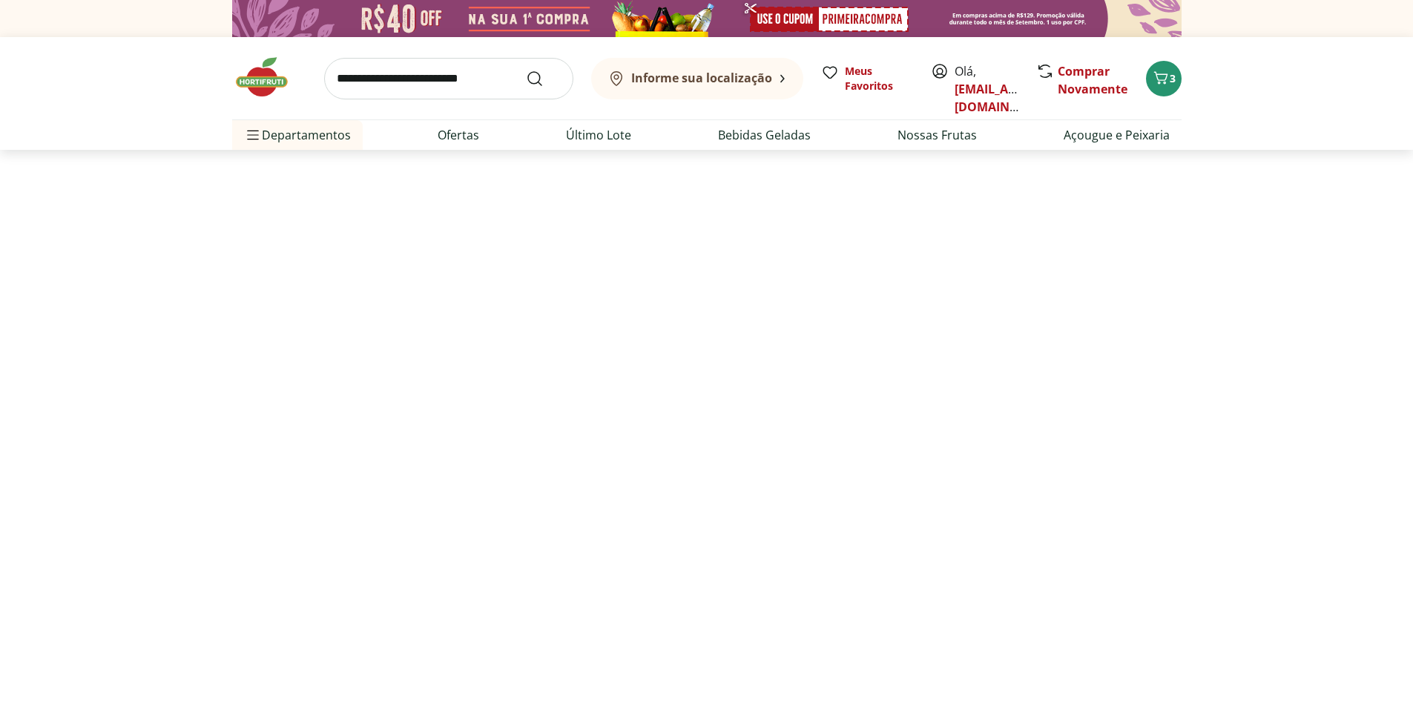
select select "**********"
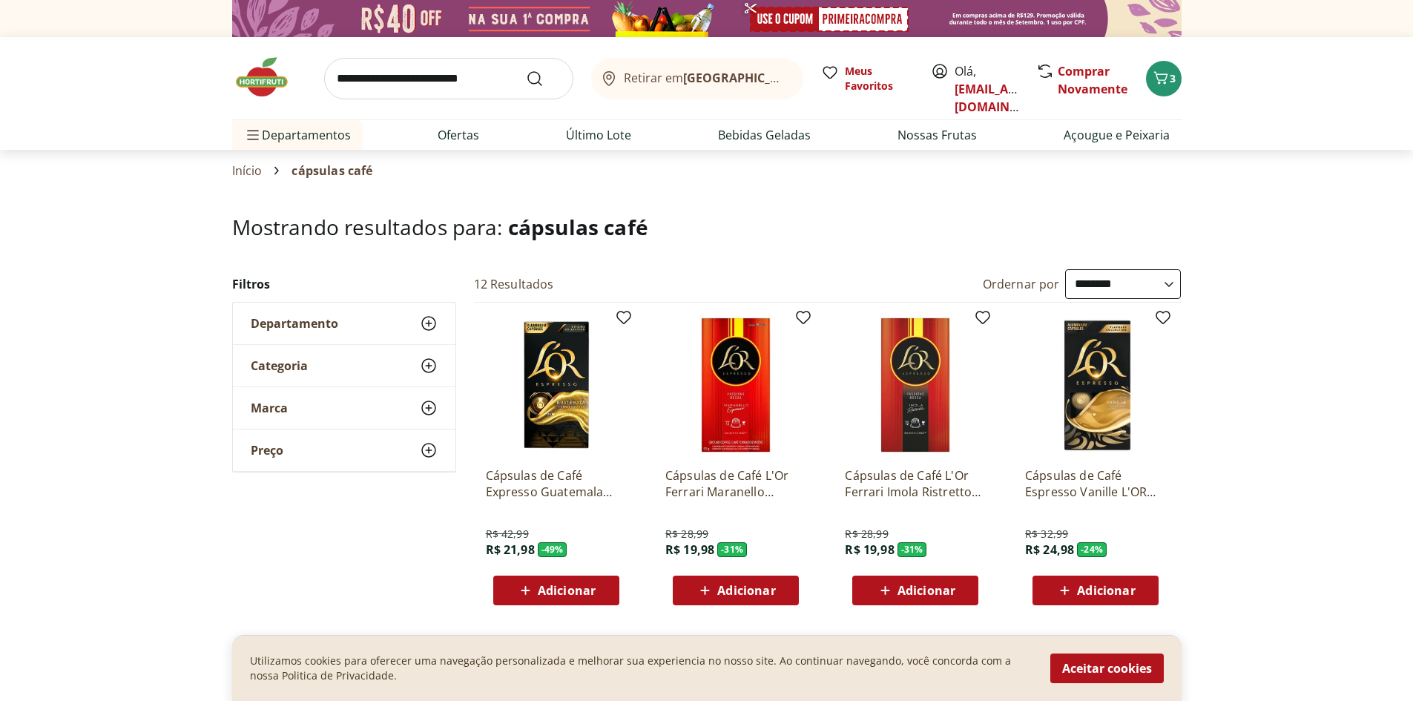
click at [327, 415] on div "Marca" at bounding box center [344, 408] width 222 height 42
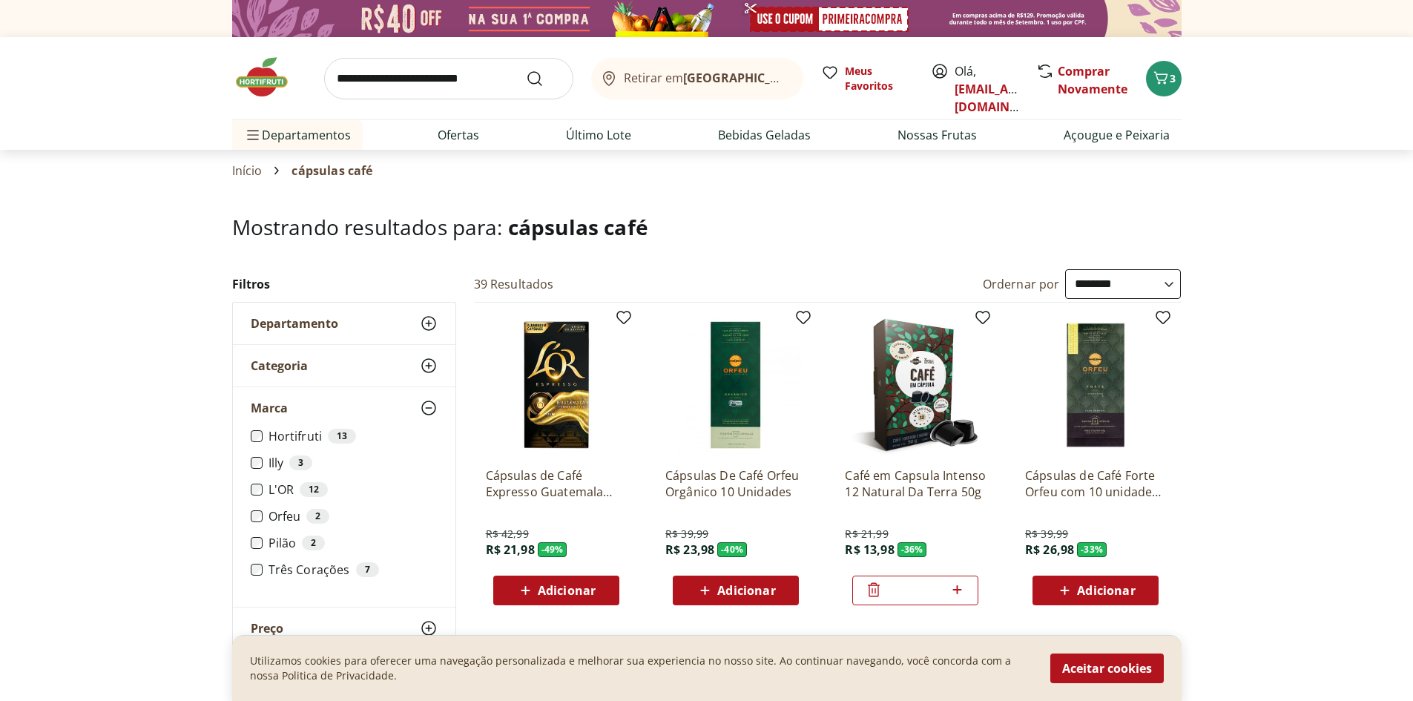
click at [479, 390] on div "Cápsulas de Café Expresso Guatemala L'OR 52g R$ 42,99 R$ 21,98 - 49 % Adicionar" at bounding box center [556, 460] width 165 height 314
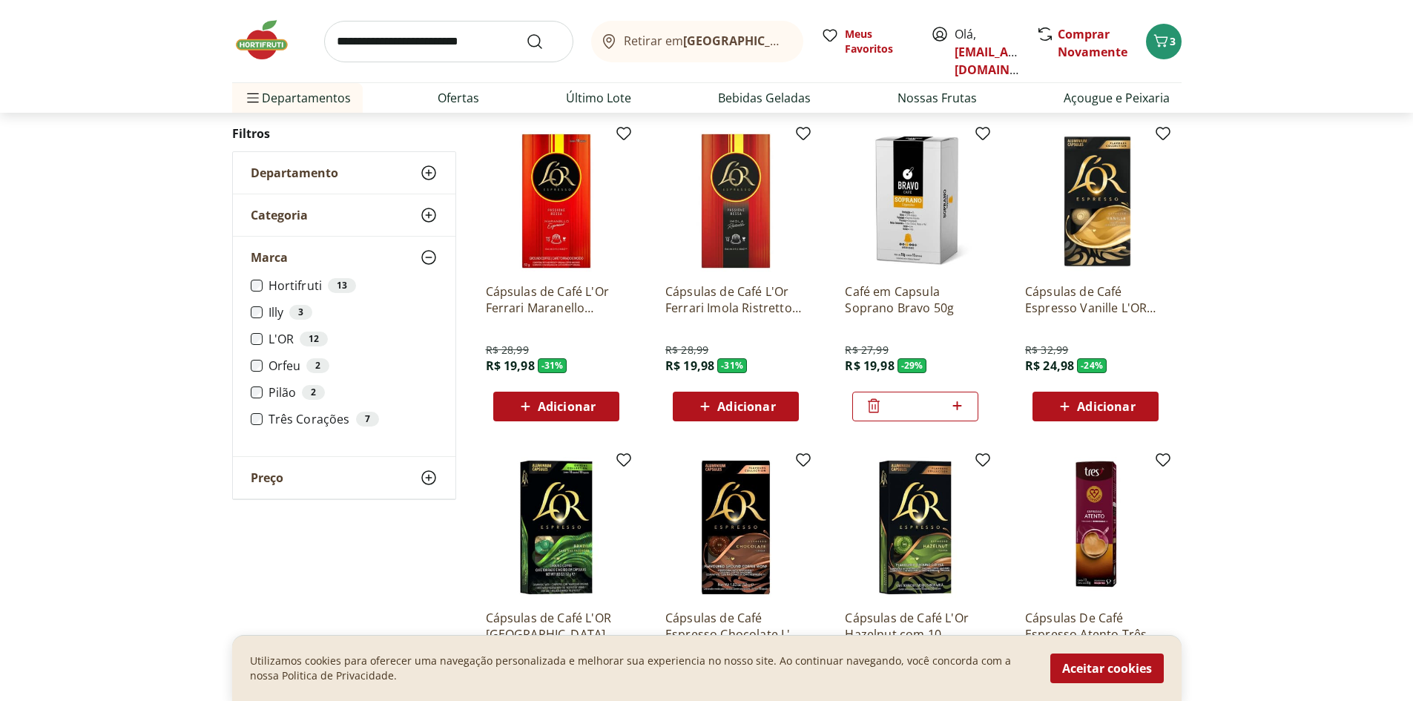
scroll to position [445, 0]
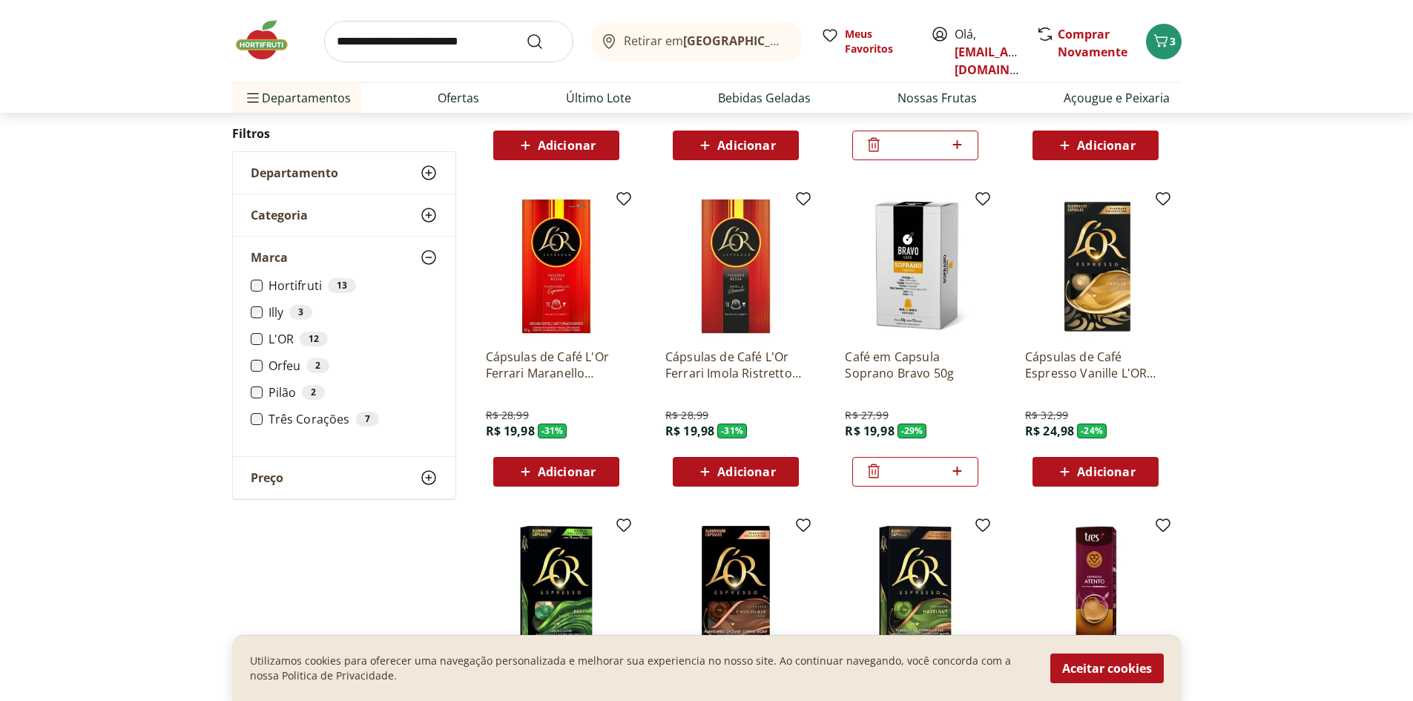
click at [901, 274] on img at bounding box center [915, 266] width 141 height 141
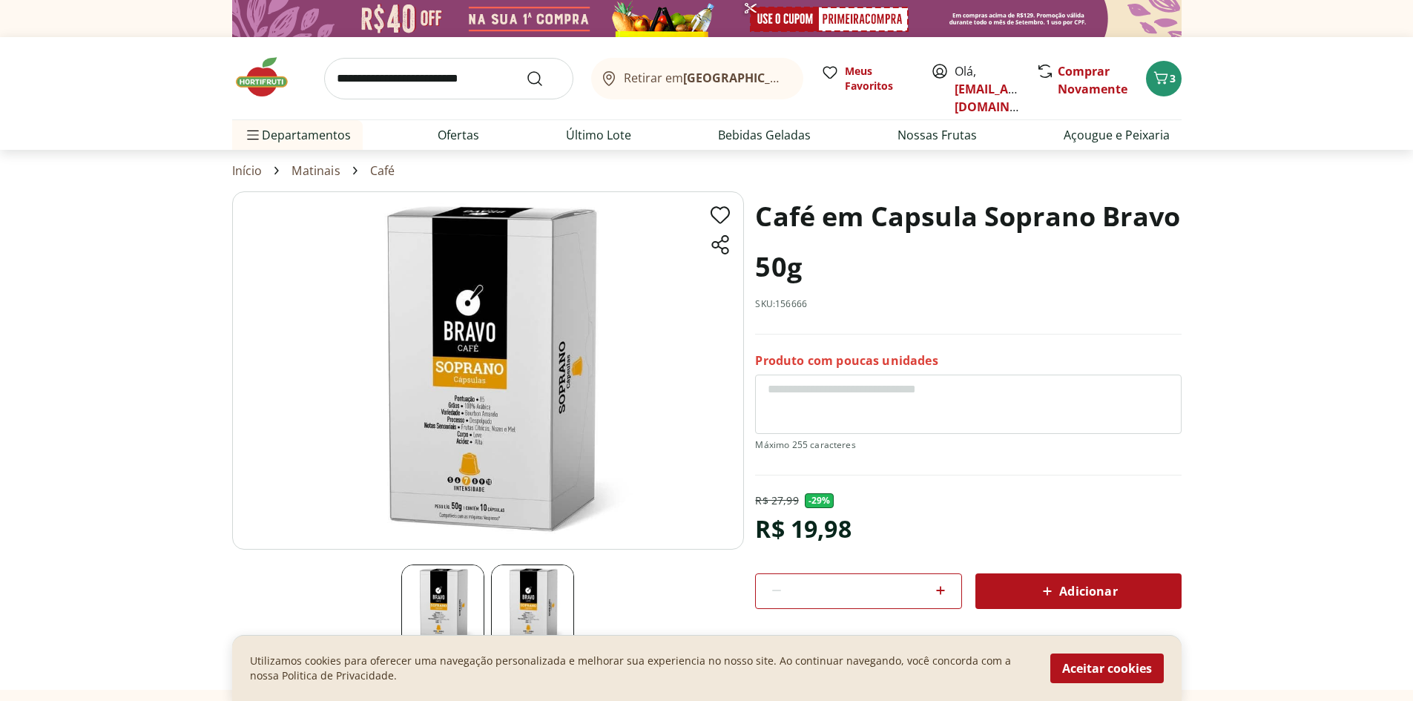
click at [498, 436] on img at bounding box center [488, 370] width 512 height 358
click at [548, 612] on img at bounding box center [532, 605] width 83 height 83
click at [441, 596] on img at bounding box center [442, 605] width 83 height 83
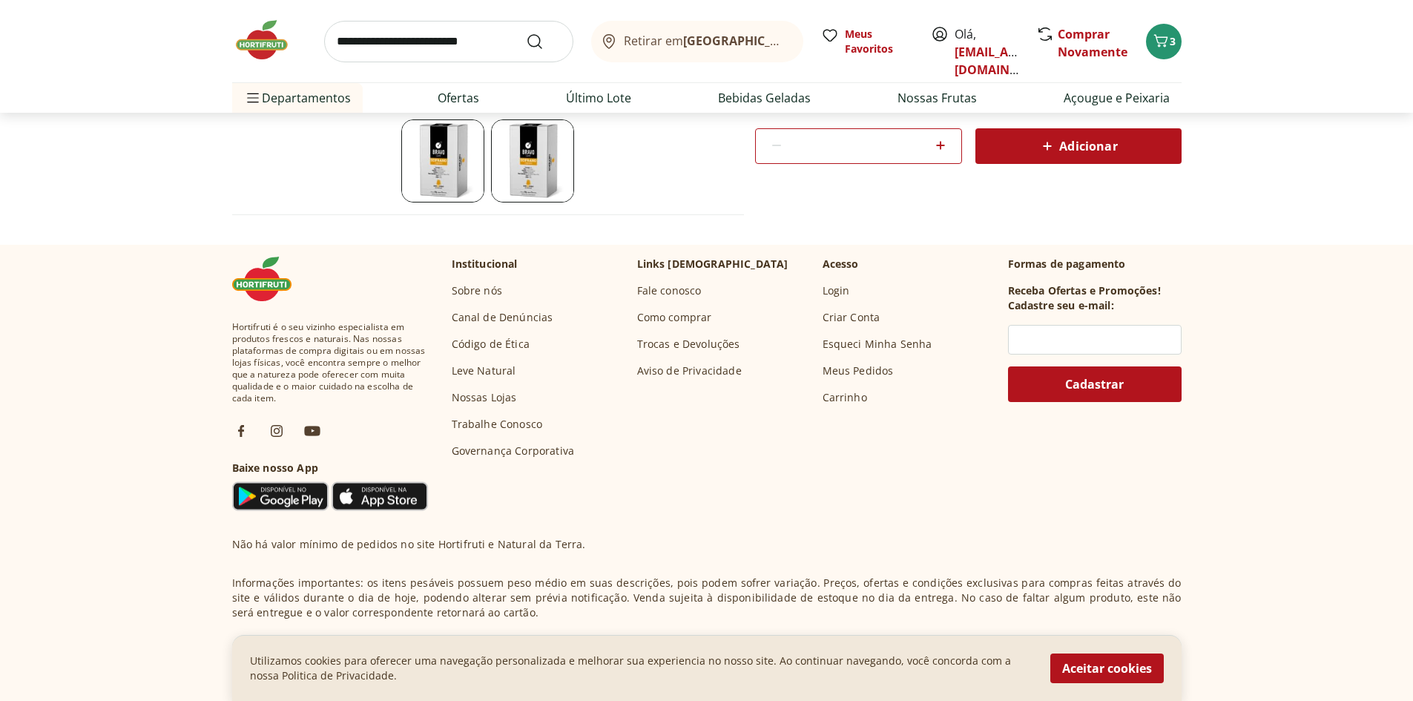
select select "**********"
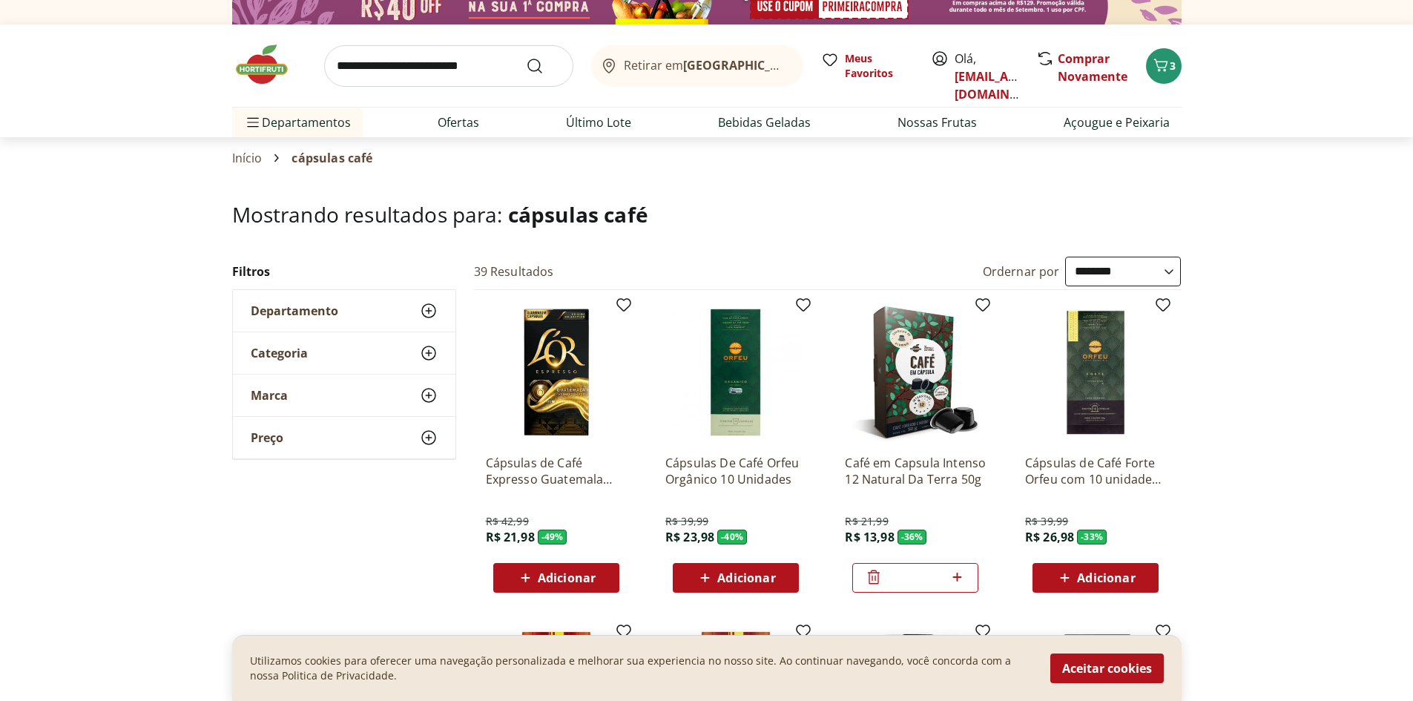
scroll to position [0, 0]
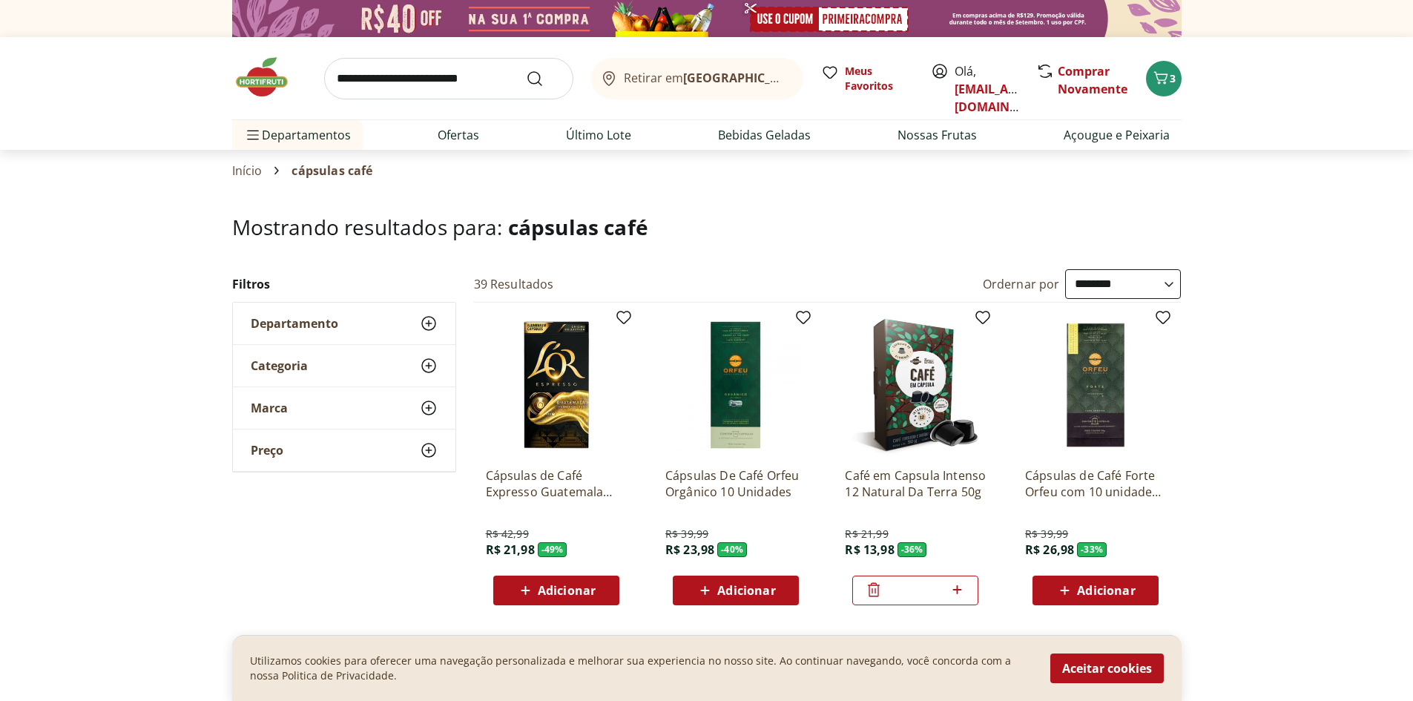
click at [717, 82] on b "[GEOGRAPHIC_DATA]/[GEOGRAPHIC_DATA]" at bounding box center [808, 78] width 250 height 16
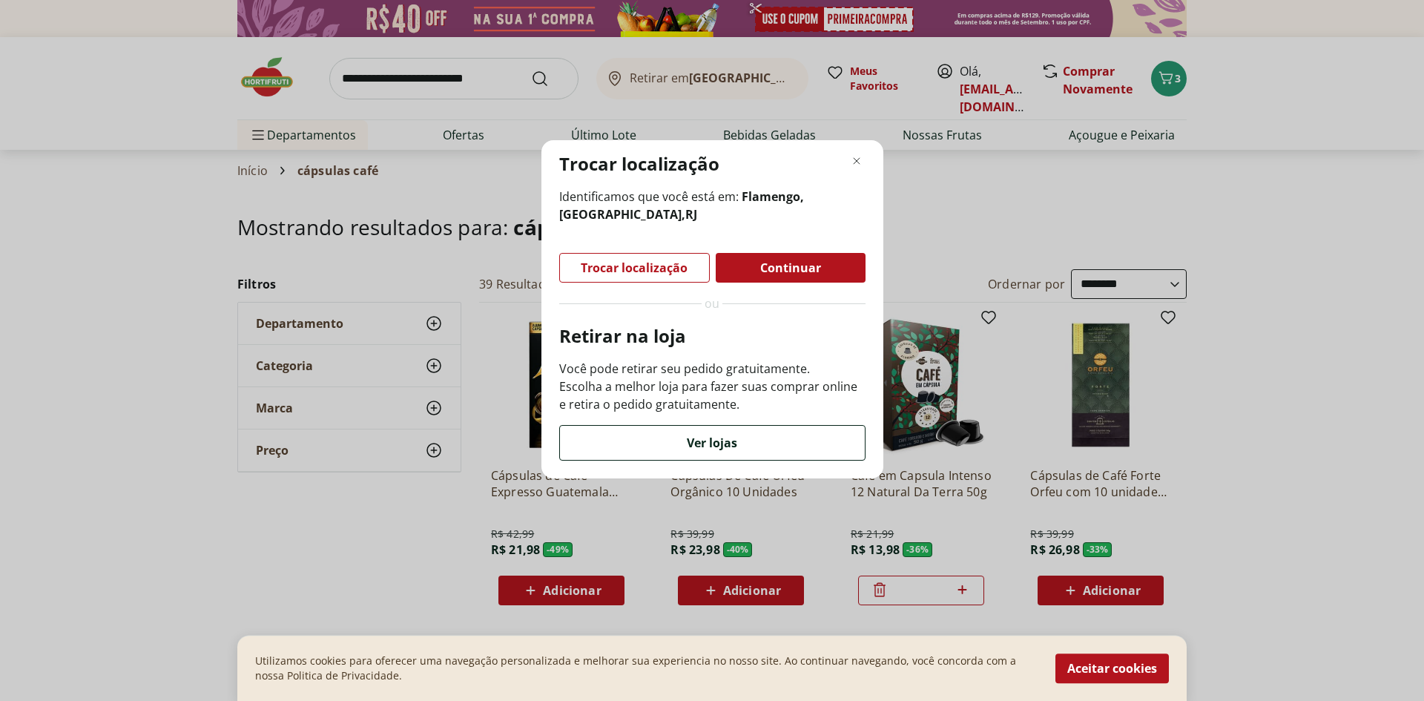
click at [709, 452] on div "Ver lojas" at bounding box center [712, 443] width 305 height 34
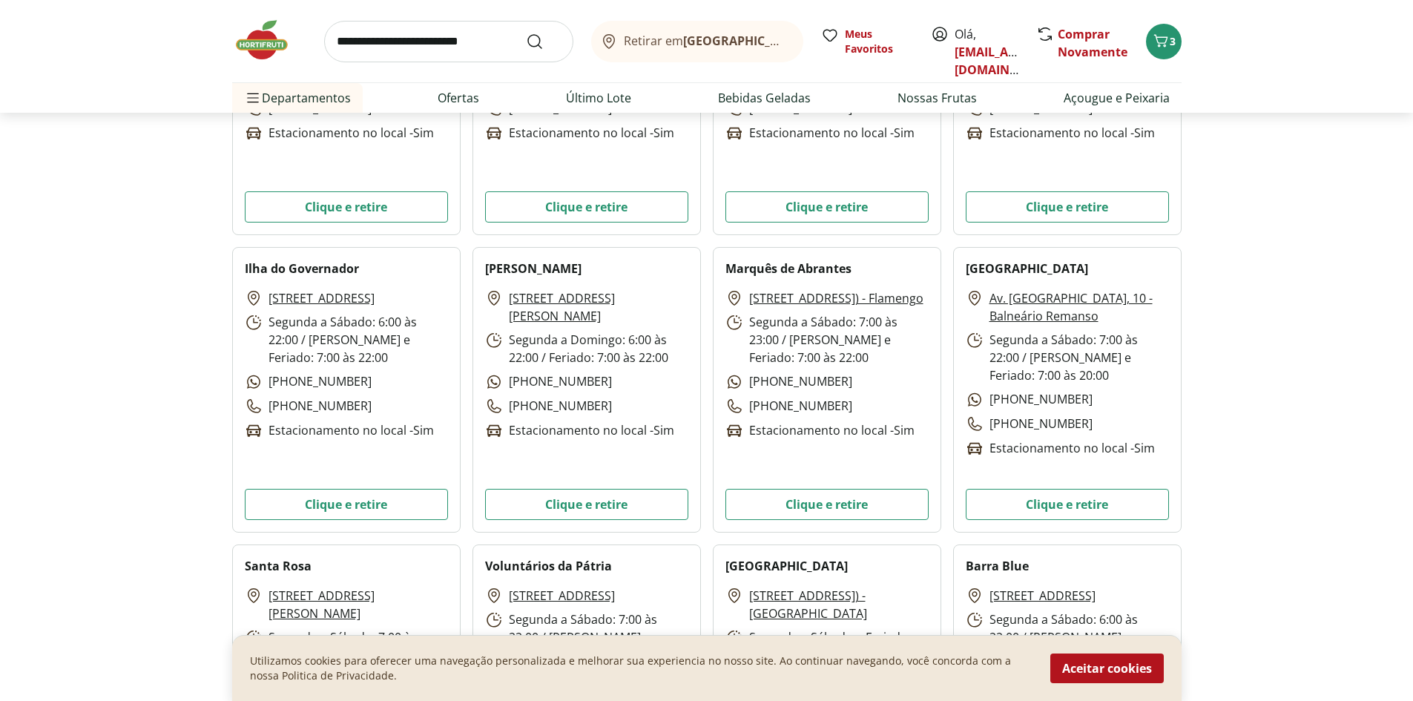
scroll to position [1706, 0]
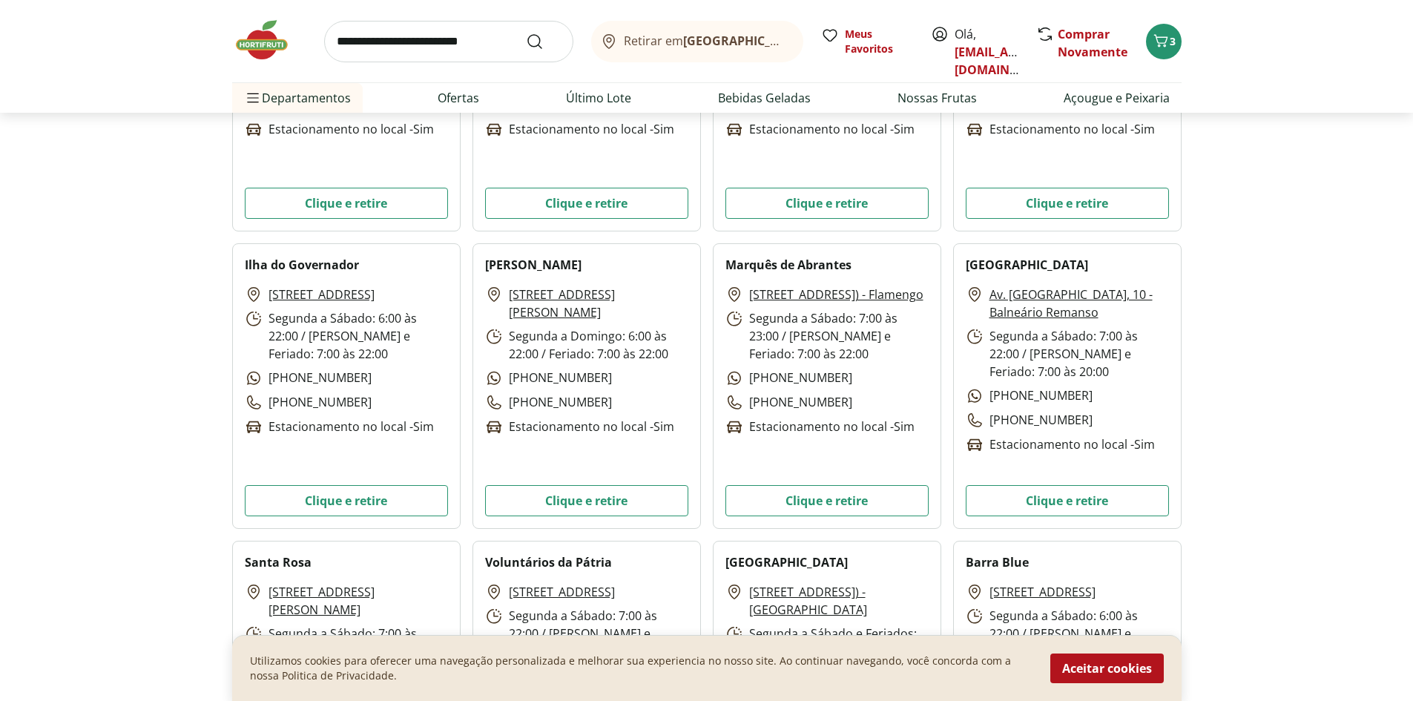
drag, startPoint x: 762, startPoint y: 513, endPoint x: 764, endPoint y: 521, distance: 7.6
click at [762, 514] on button "Clique e retire" at bounding box center [826, 500] width 203 height 31
click at [1160, 39] on icon "Carrinho" at bounding box center [1161, 41] width 18 height 18
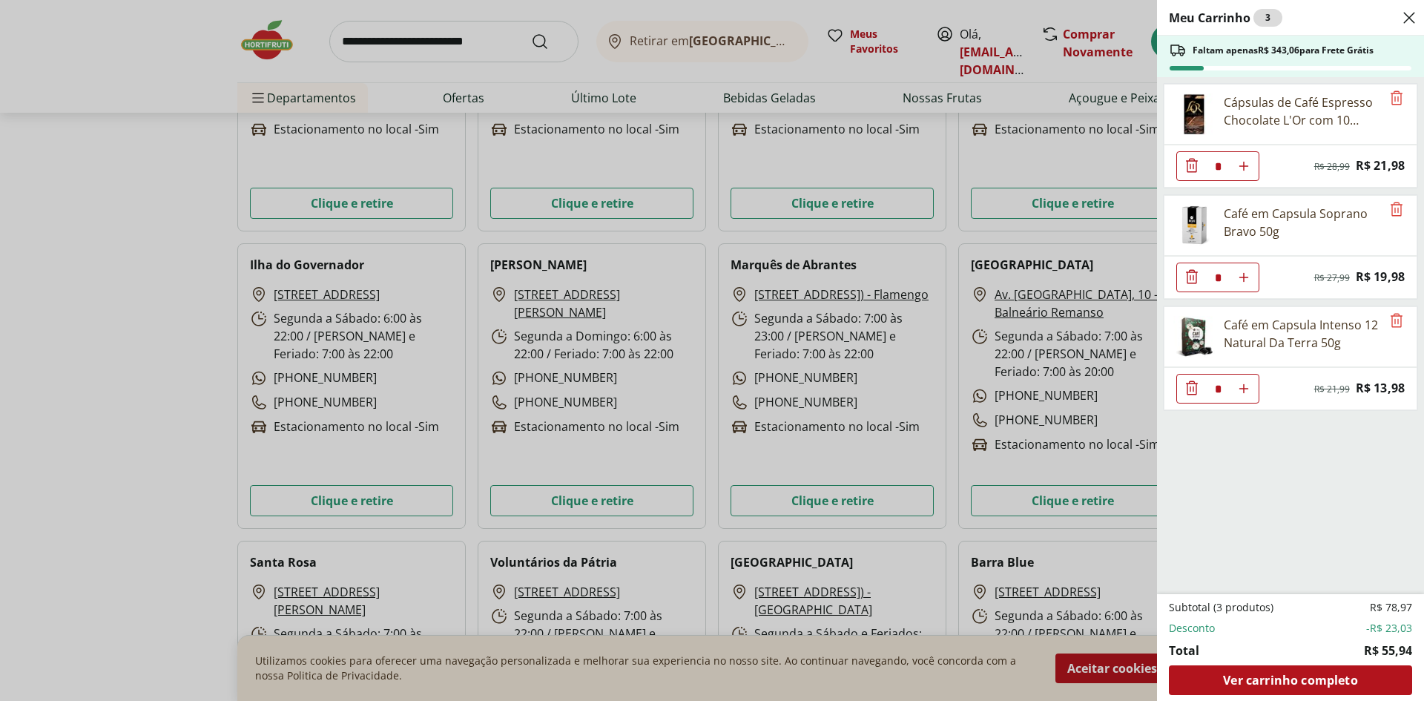
drag, startPoint x: 45, startPoint y: 484, endPoint x: 55, endPoint y: 471, distance: 15.9
click at [52, 474] on div "Meu Carrinho 3 Faltam apenas R$ 343,06 para Frete Grátis Cápsulas de Café Espre…" at bounding box center [712, 350] width 1424 height 701
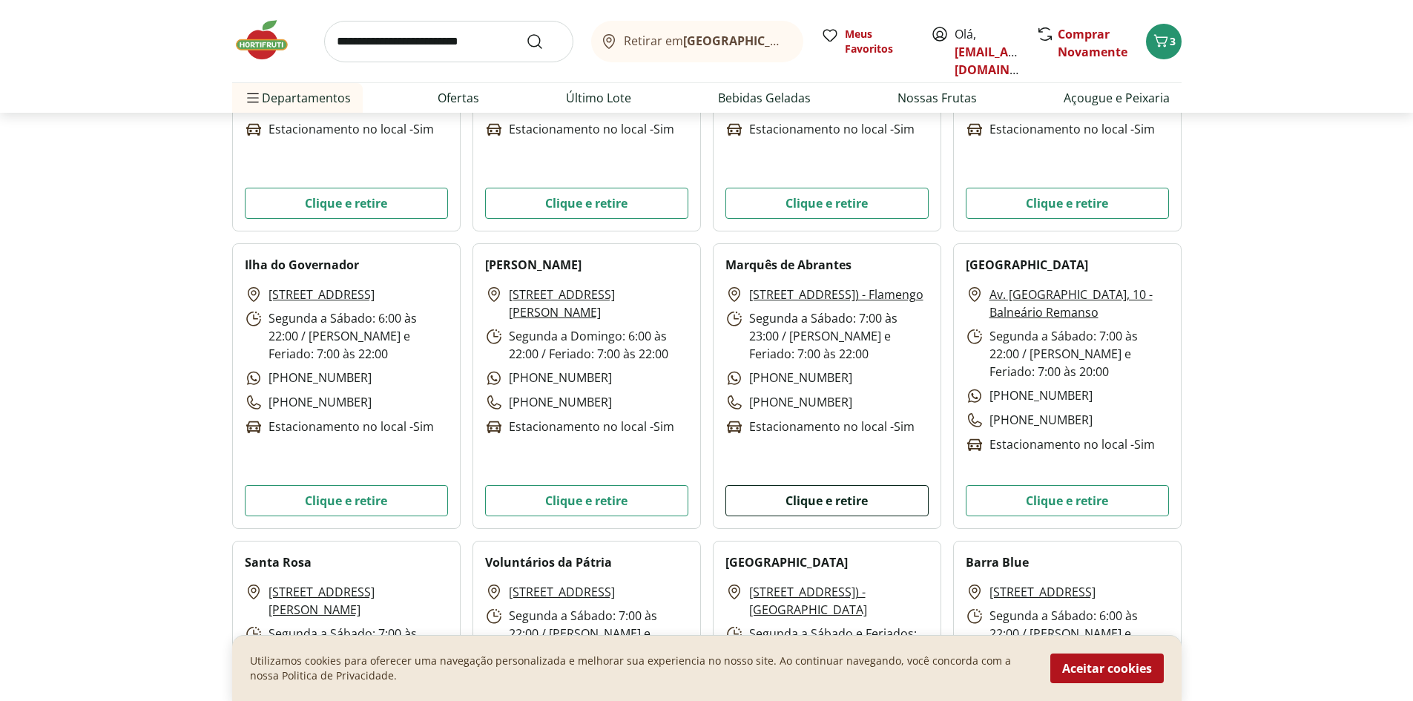
click at [895, 501] on button "Clique e retire" at bounding box center [826, 500] width 203 height 31
click at [1099, 671] on button "Aceitar cookies" at bounding box center [1106, 668] width 113 height 30
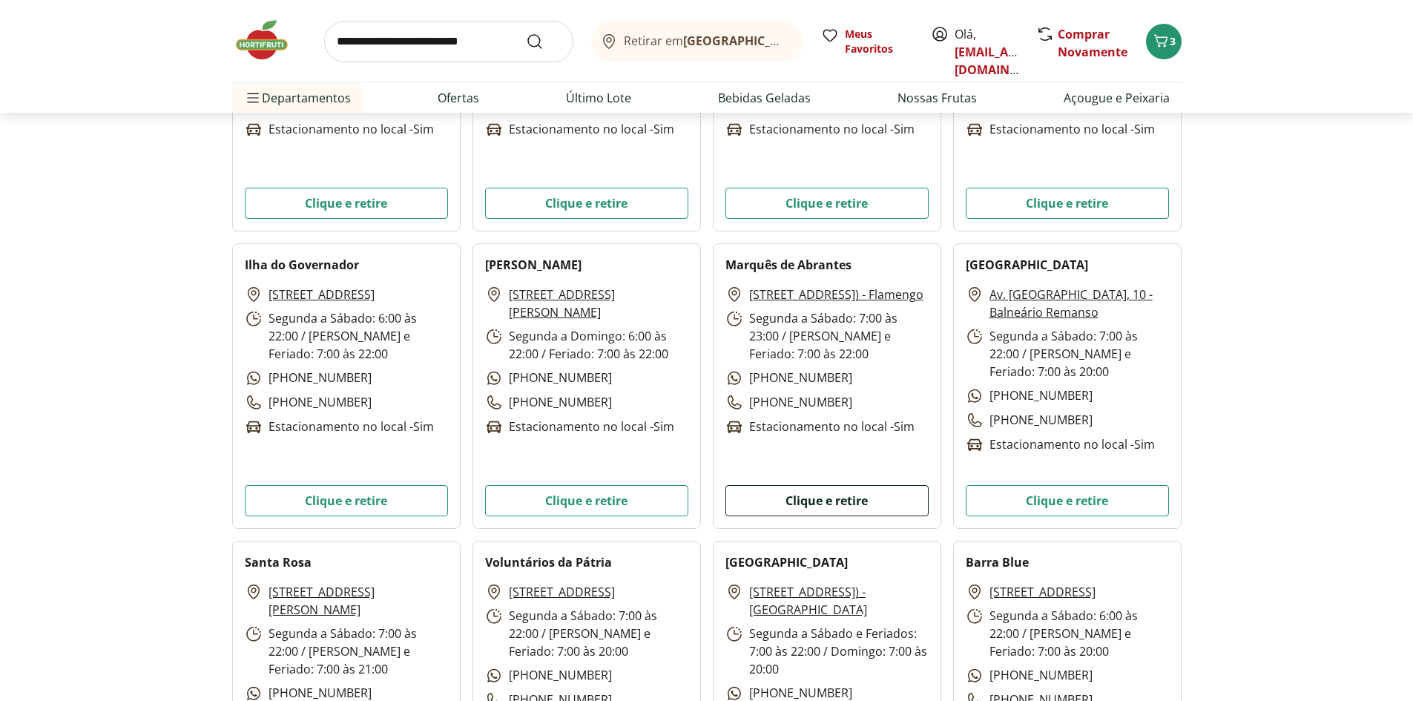
click at [805, 504] on button "Clique e retire" at bounding box center [826, 500] width 203 height 31
click at [1170, 54] on button "3" at bounding box center [1164, 42] width 36 height 36
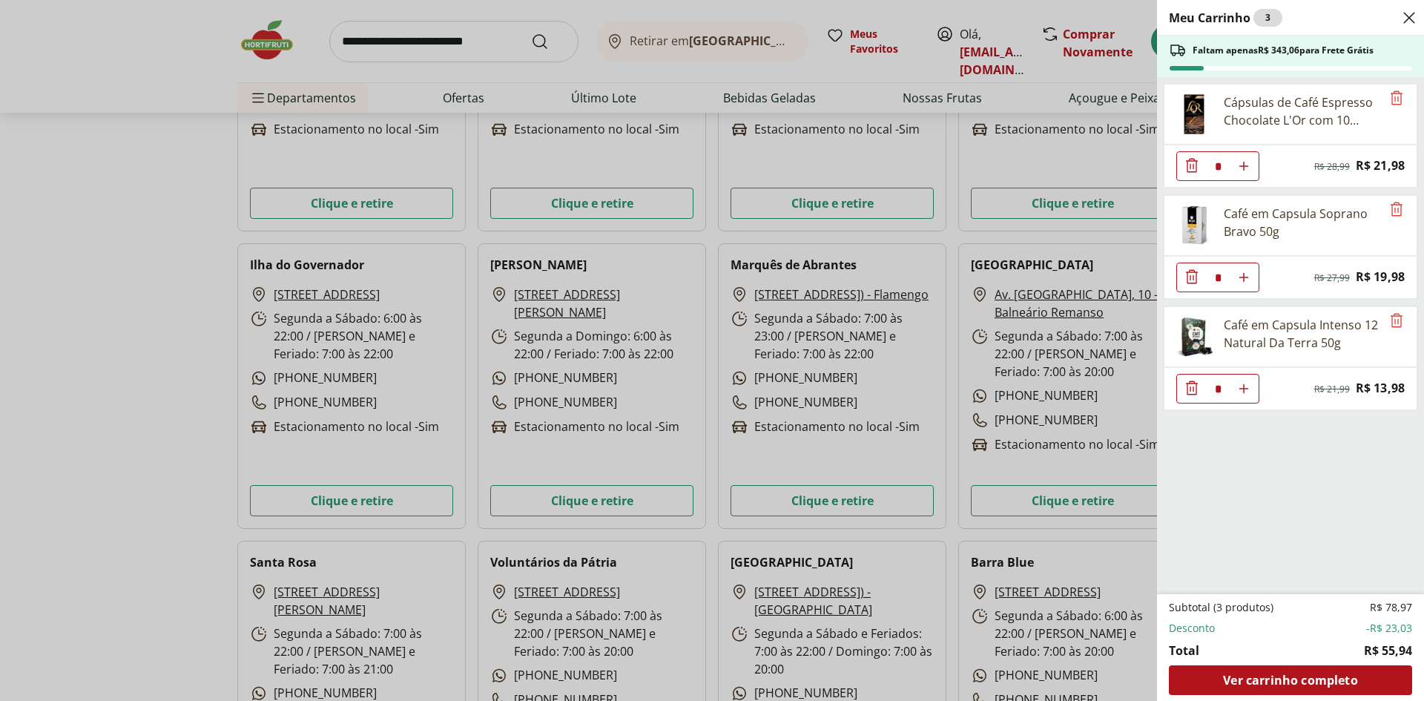
click at [73, 329] on div "Meu Carrinho 3 Faltam apenas R$ 343,06 para Frete Grátis Cápsulas de Café Espre…" at bounding box center [712, 350] width 1424 height 701
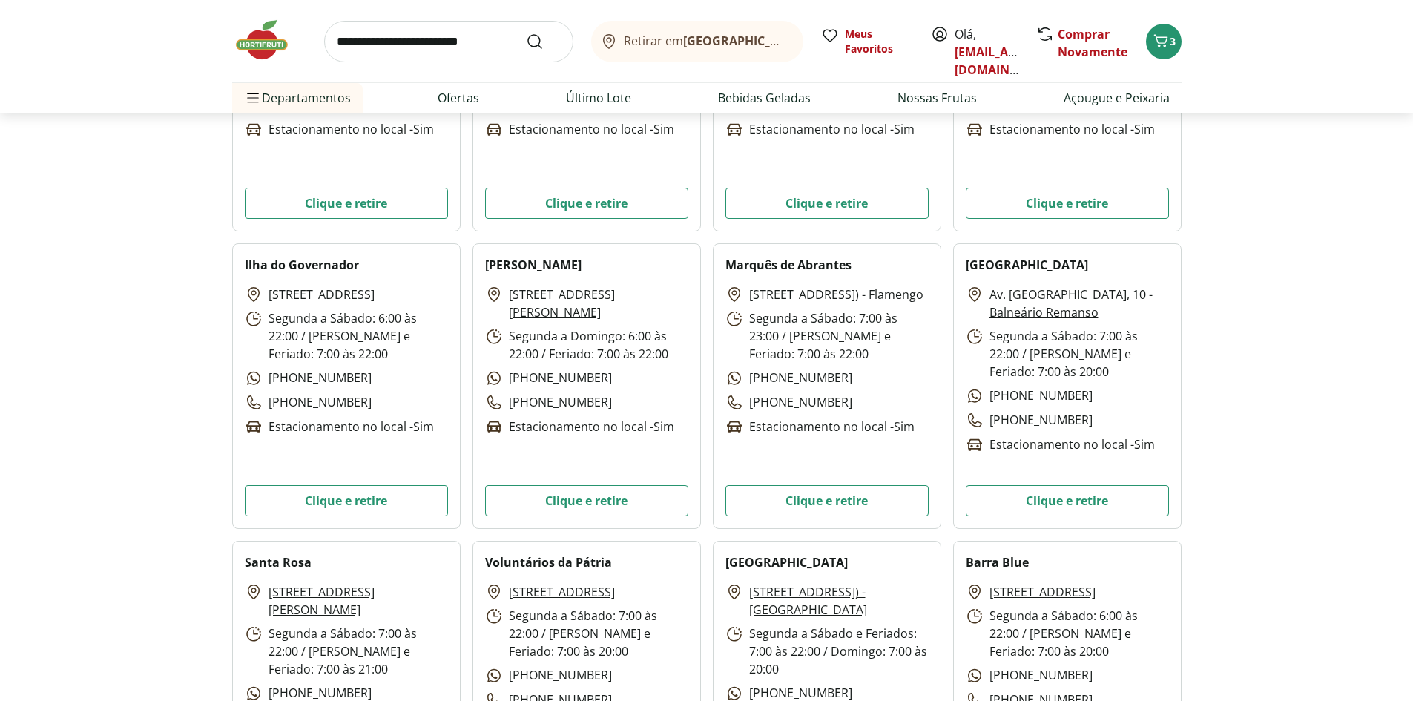
click at [264, 36] on img at bounding box center [269, 40] width 74 height 44
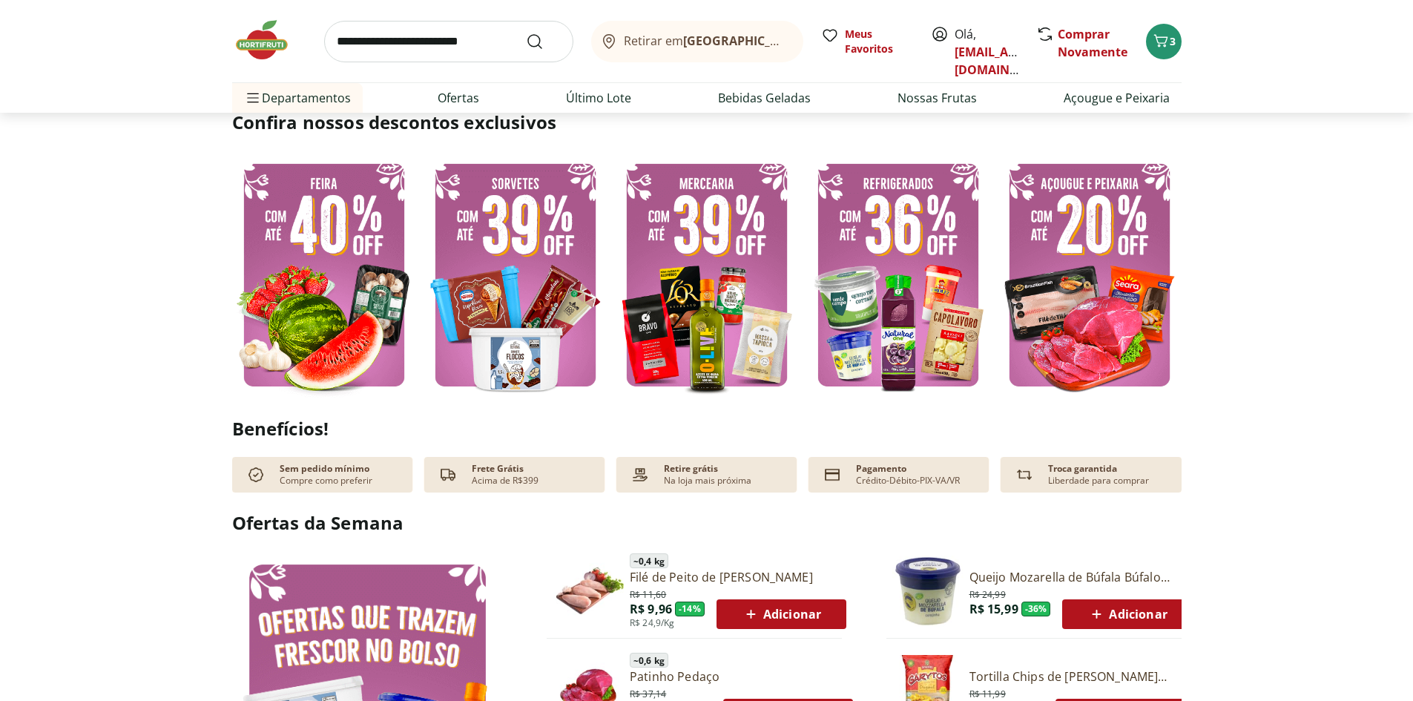
scroll to position [371, 0]
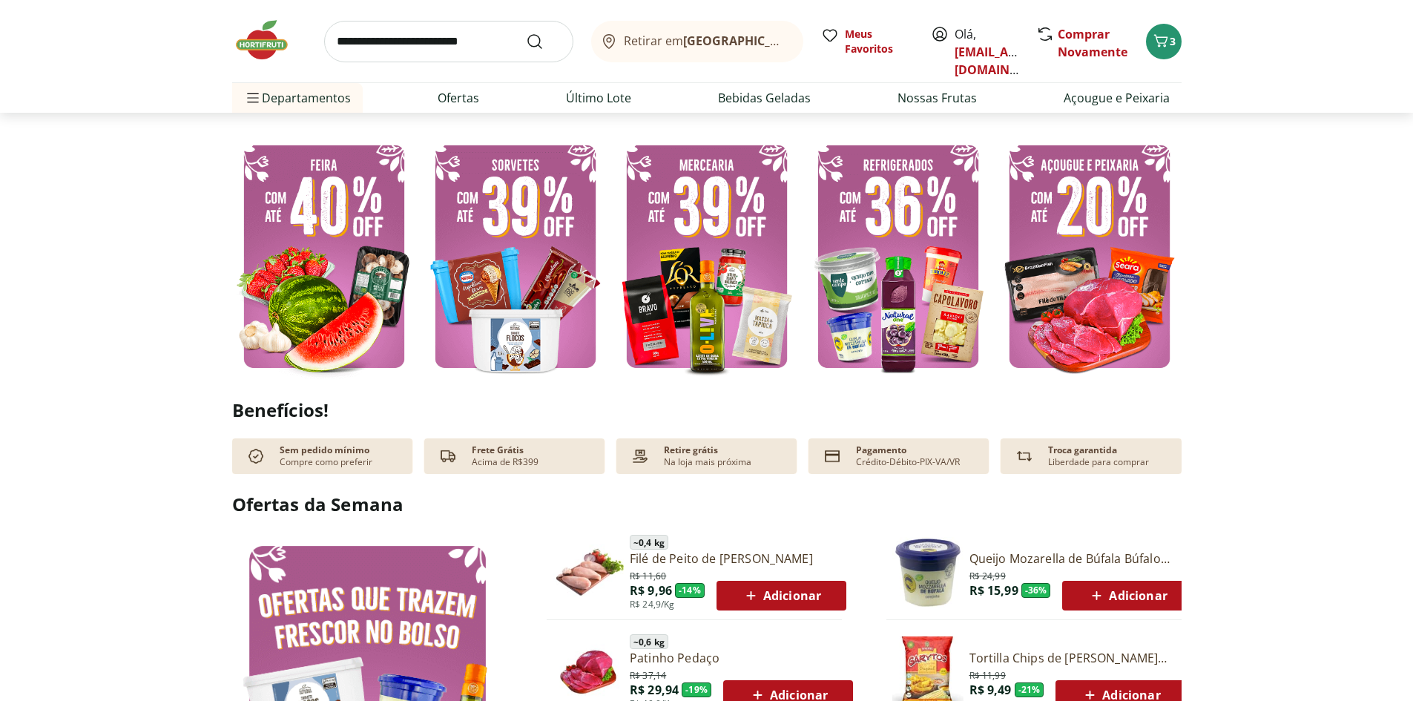
click at [667, 243] on img at bounding box center [707, 255] width 184 height 245
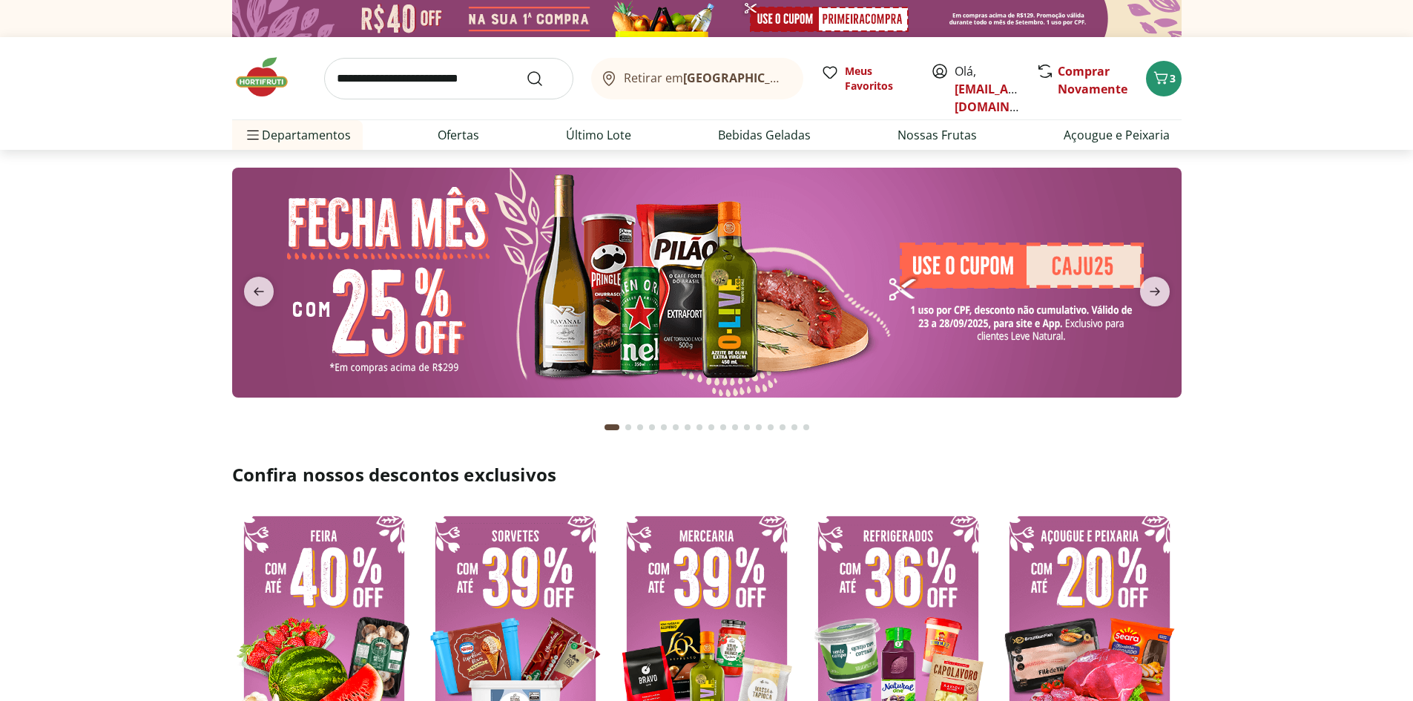
select select "**********"
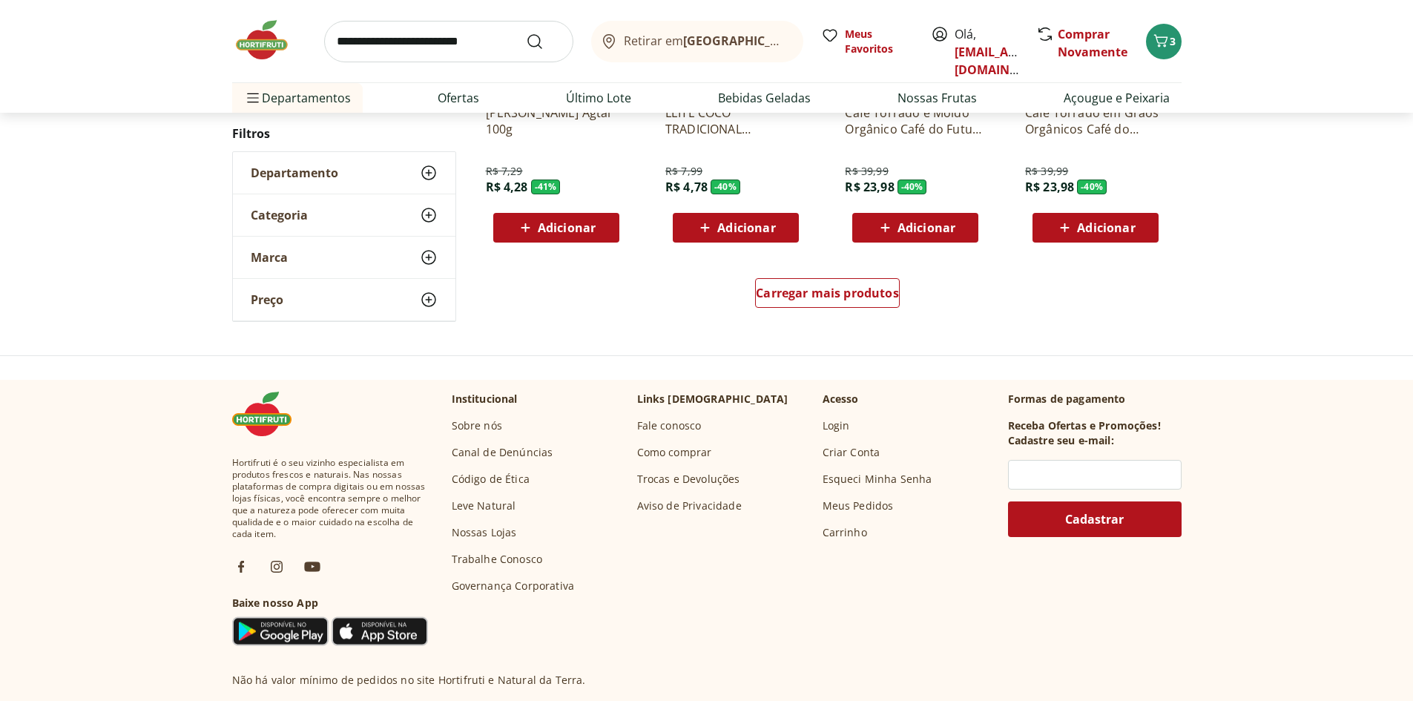
scroll to position [964, 0]
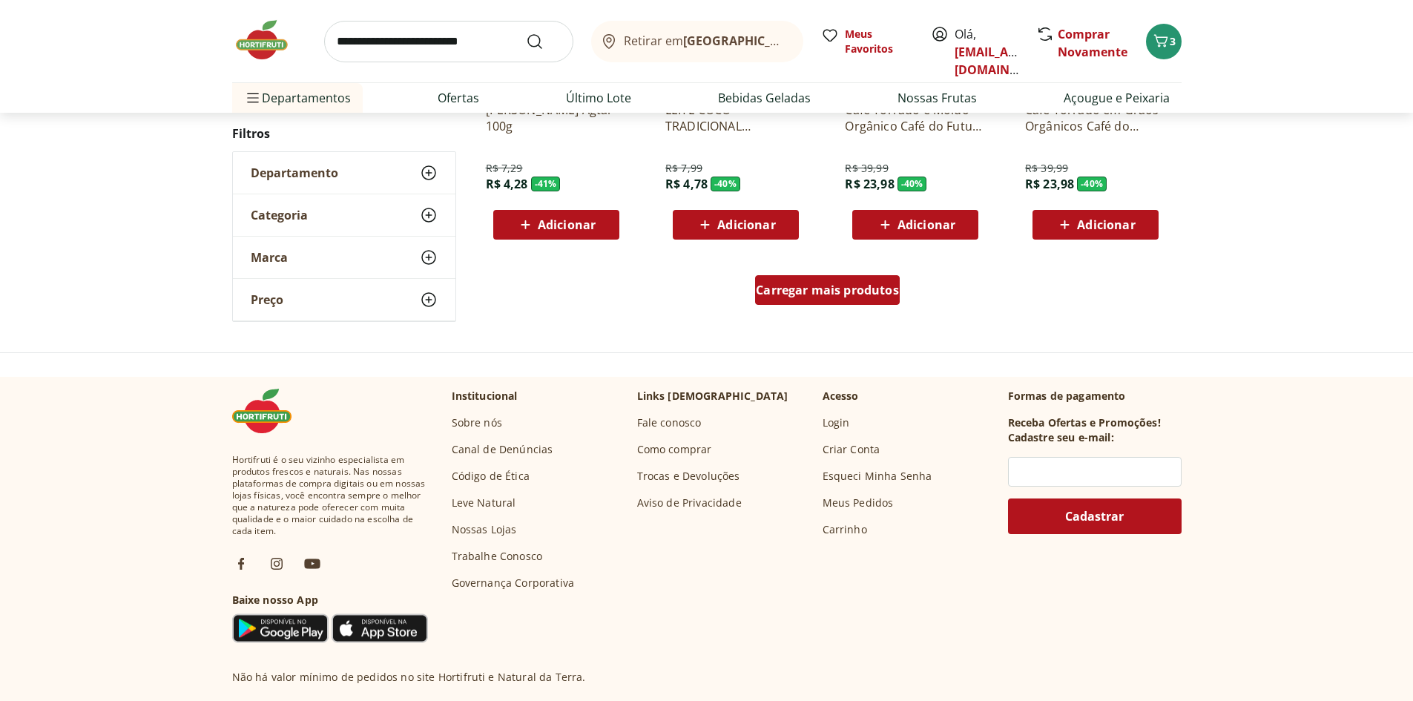
click at [810, 299] on div "Carregar mais produtos" at bounding box center [827, 290] width 145 height 30
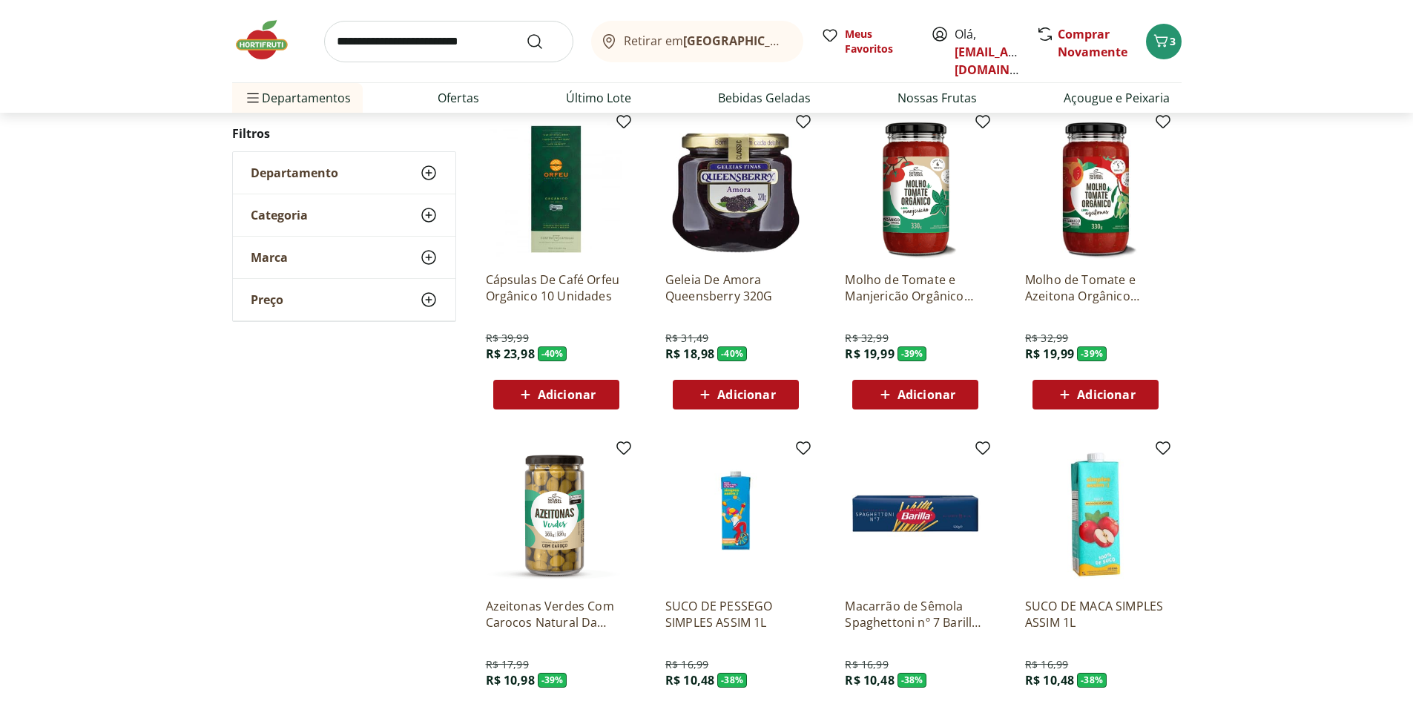
scroll to position [1112, 0]
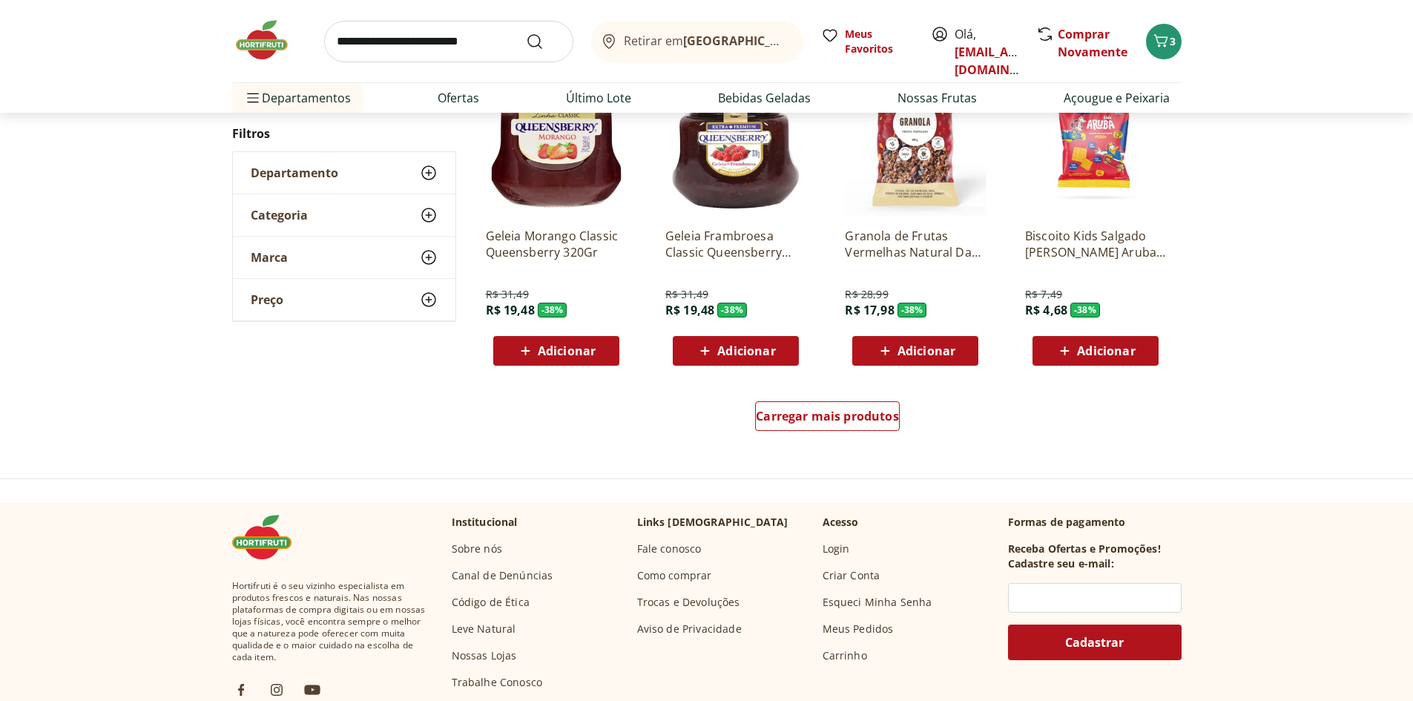
scroll to position [964, 0]
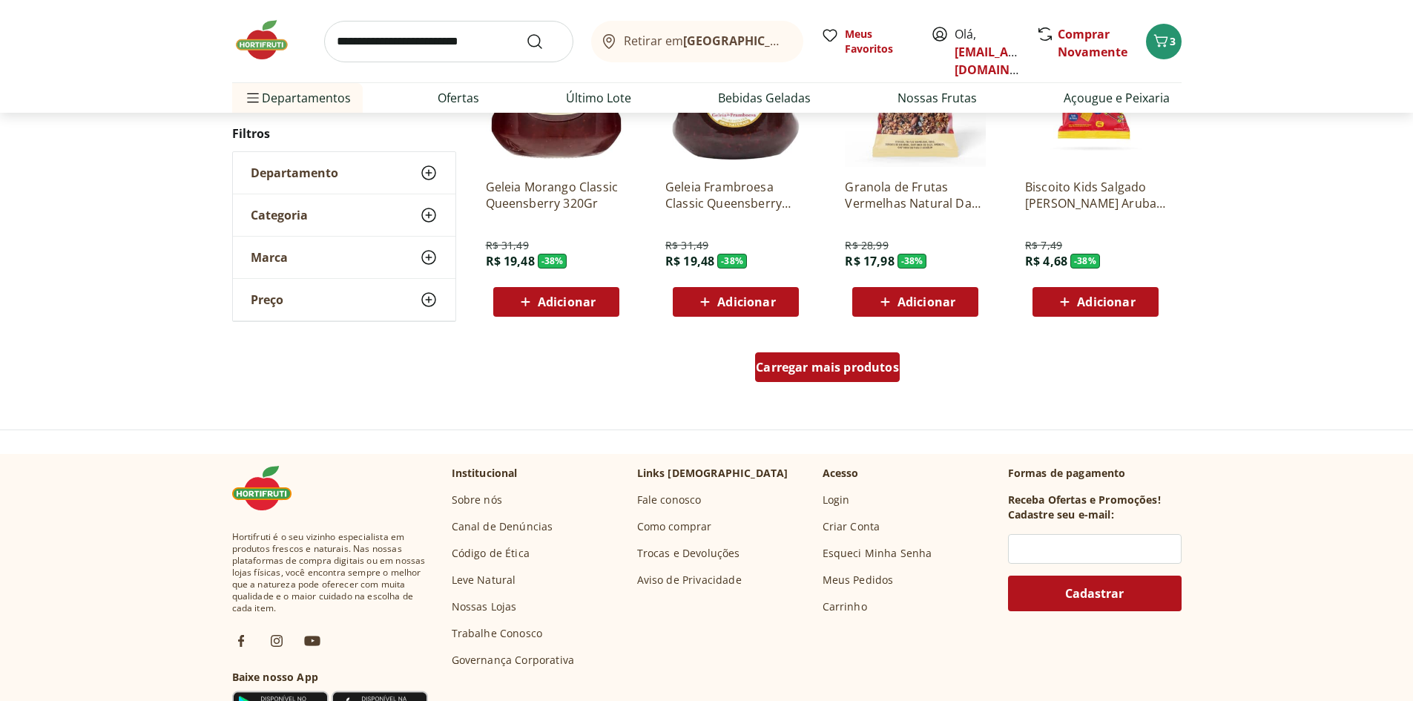
click at [838, 369] on span "Carregar mais produtos" at bounding box center [827, 367] width 143 height 12
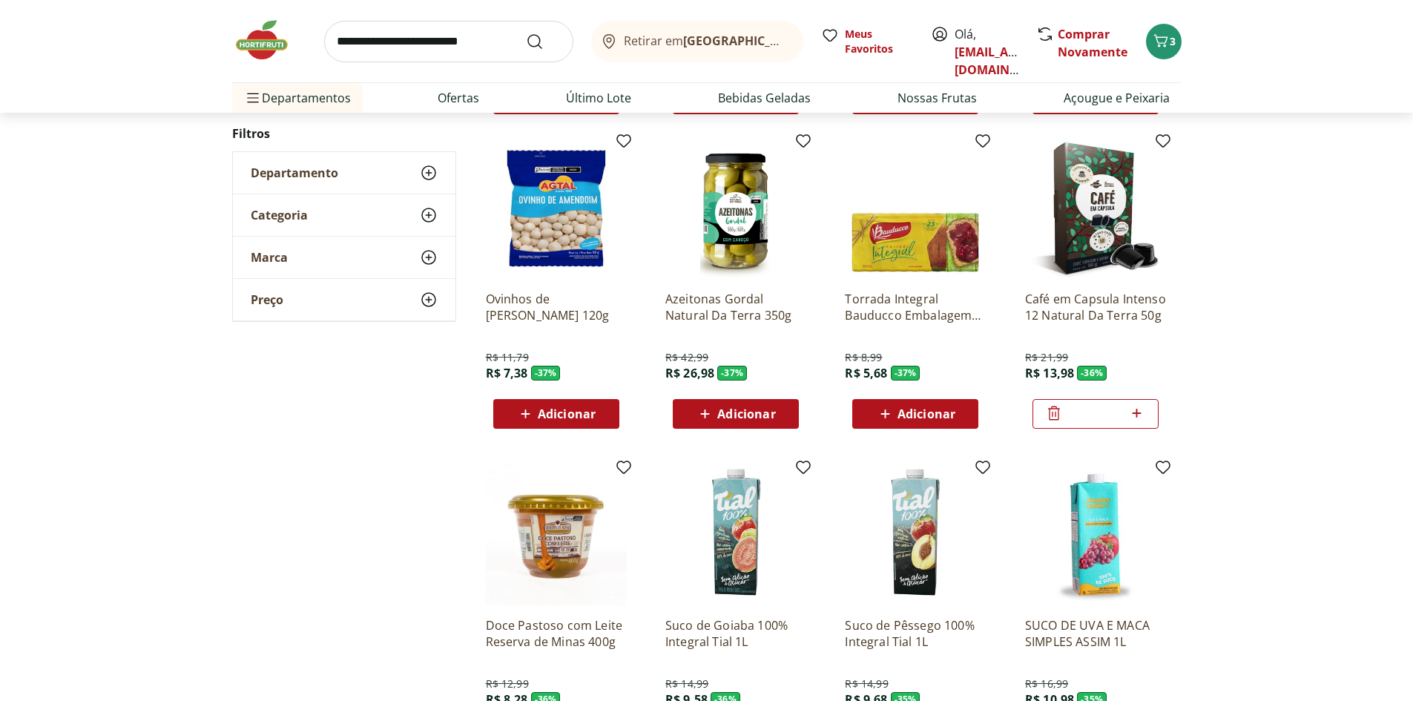
scroll to position [1112, 0]
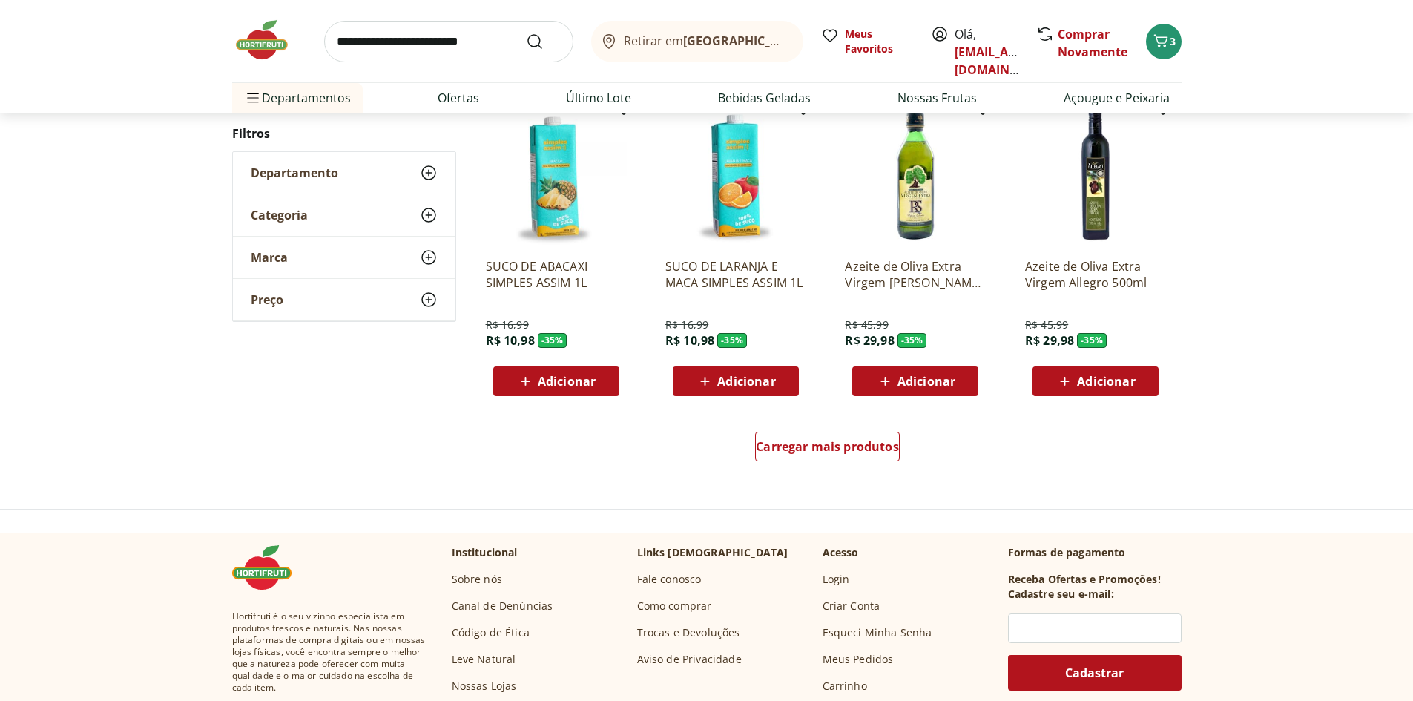
scroll to position [887, 0]
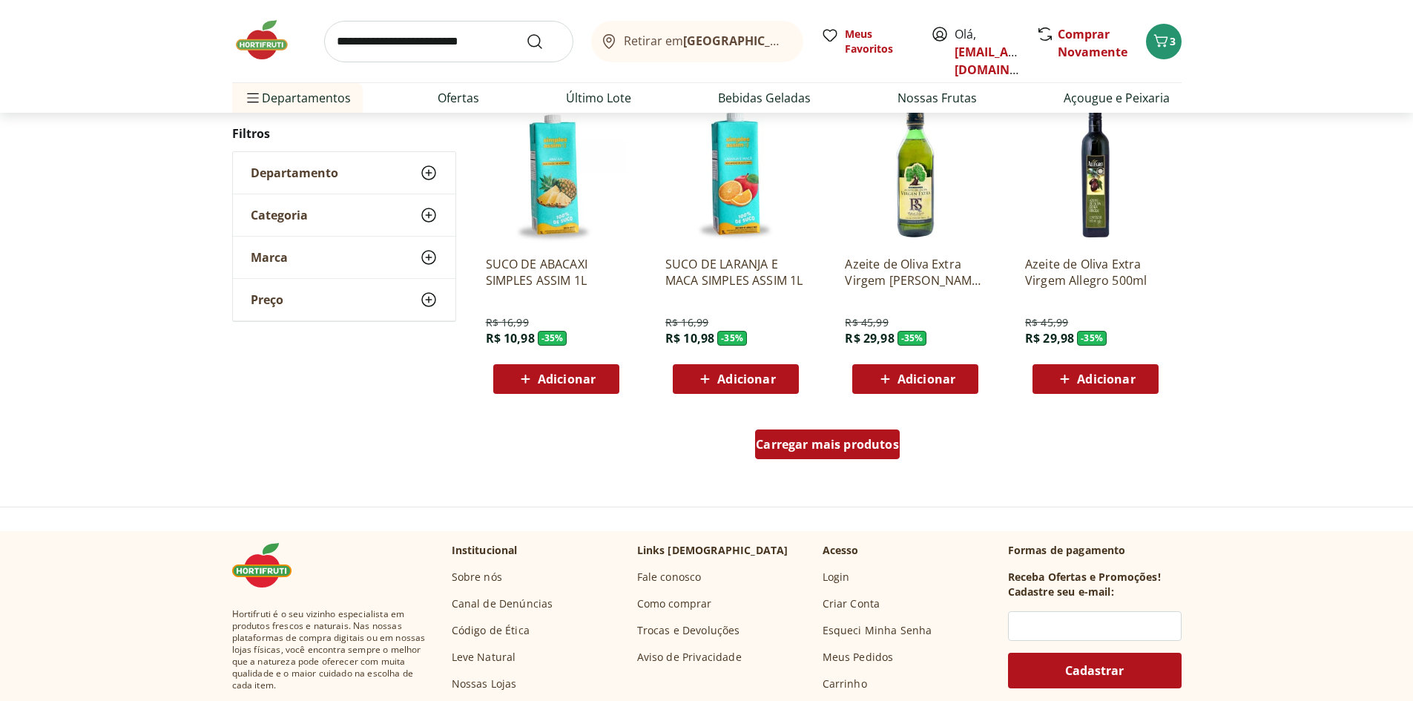
click at [810, 449] on span "Carregar mais produtos" at bounding box center [827, 444] width 143 height 12
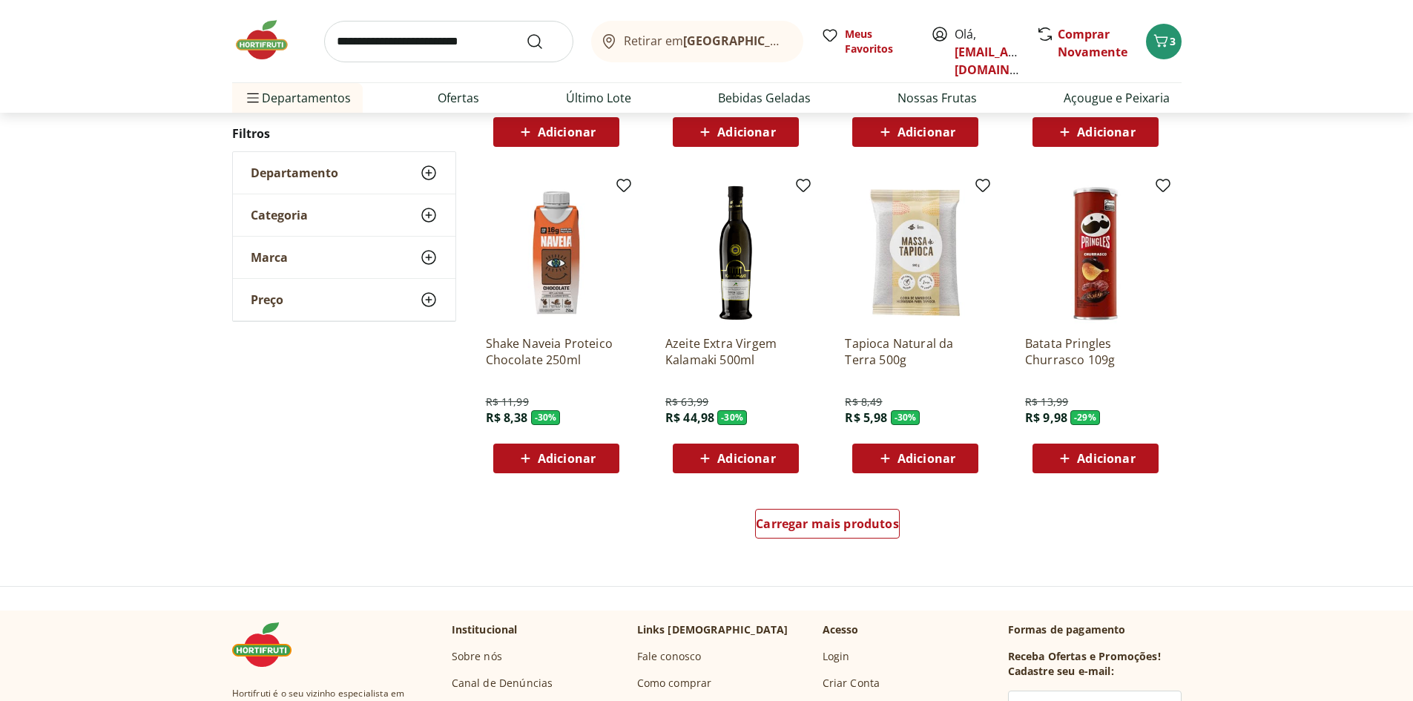
scroll to position [810, 0]
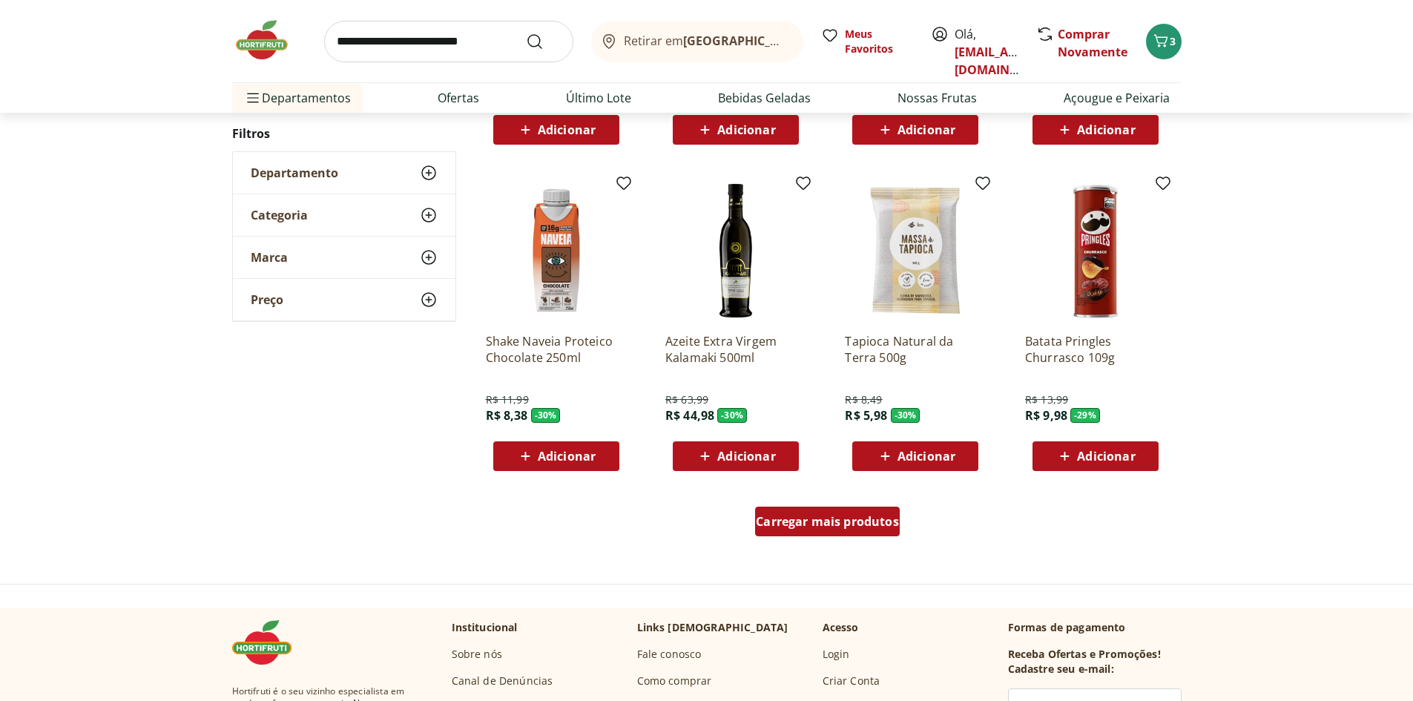
click at [851, 520] on span "Carregar mais produtos" at bounding box center [827, 521] width 143 height 12
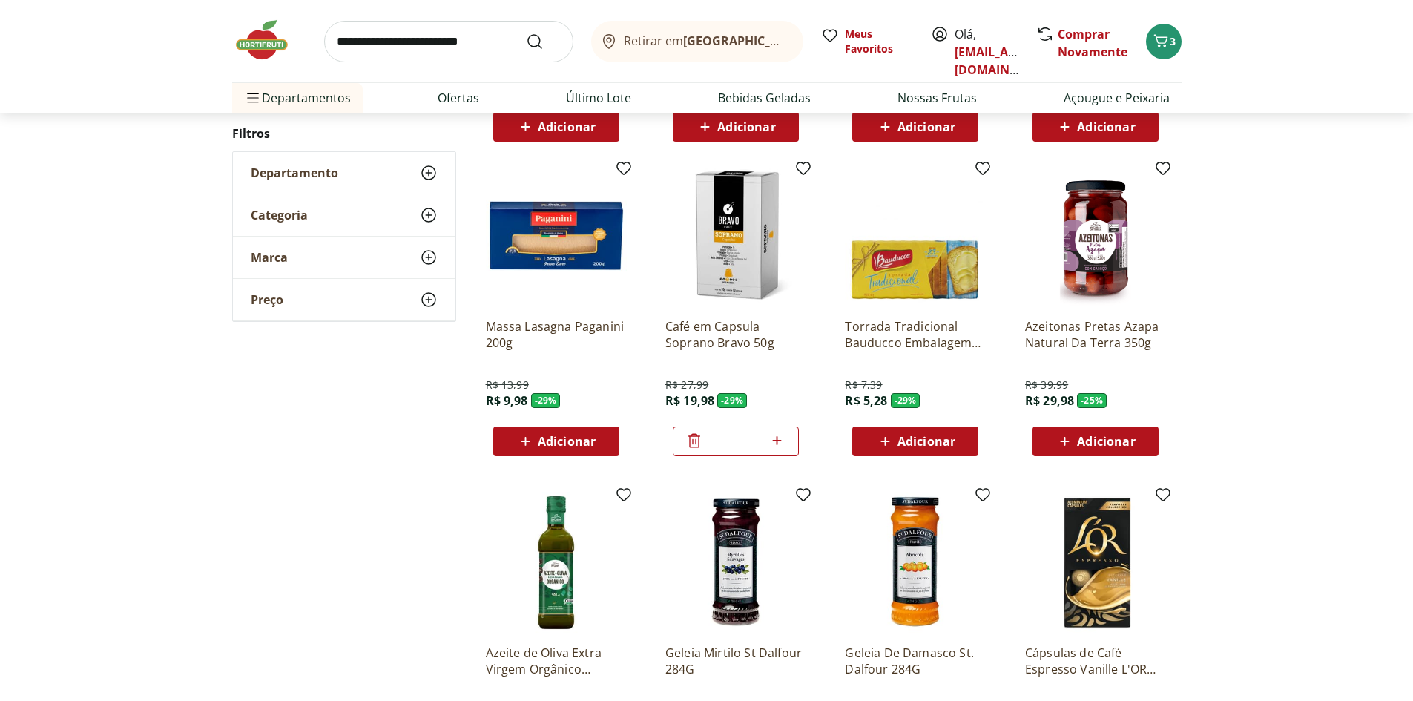
scroll to position [1255, 0]
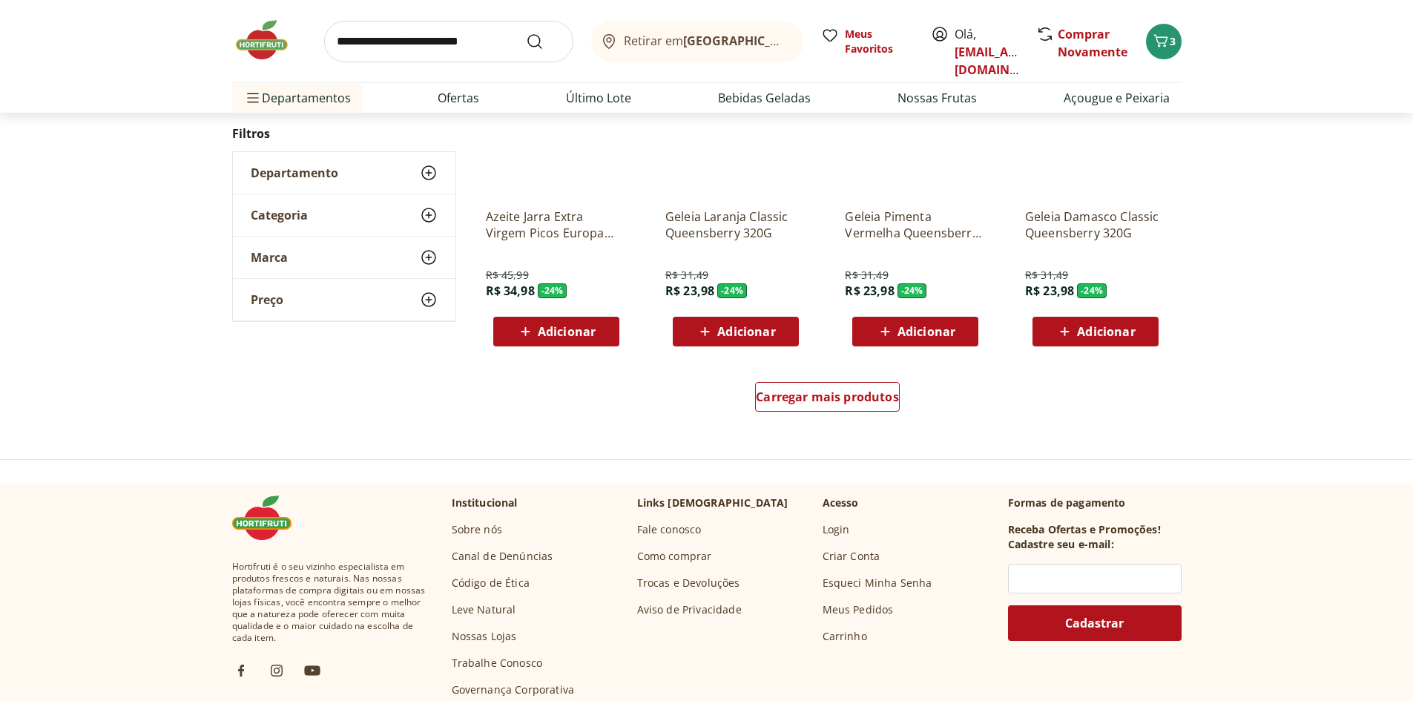
scroll to position [955, 0]
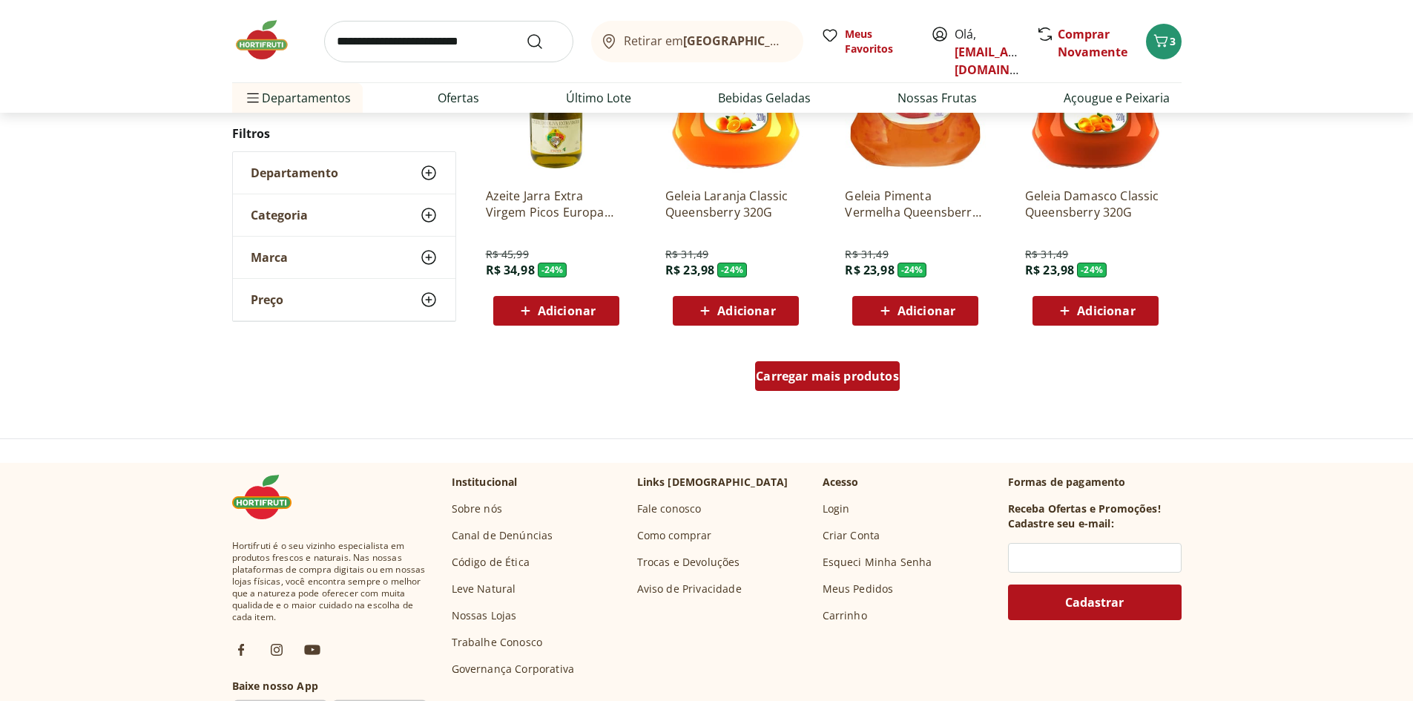
click at [774, 384] on div "Carregar mais produtos" at bounding box center [827, 376] width 145 height 30
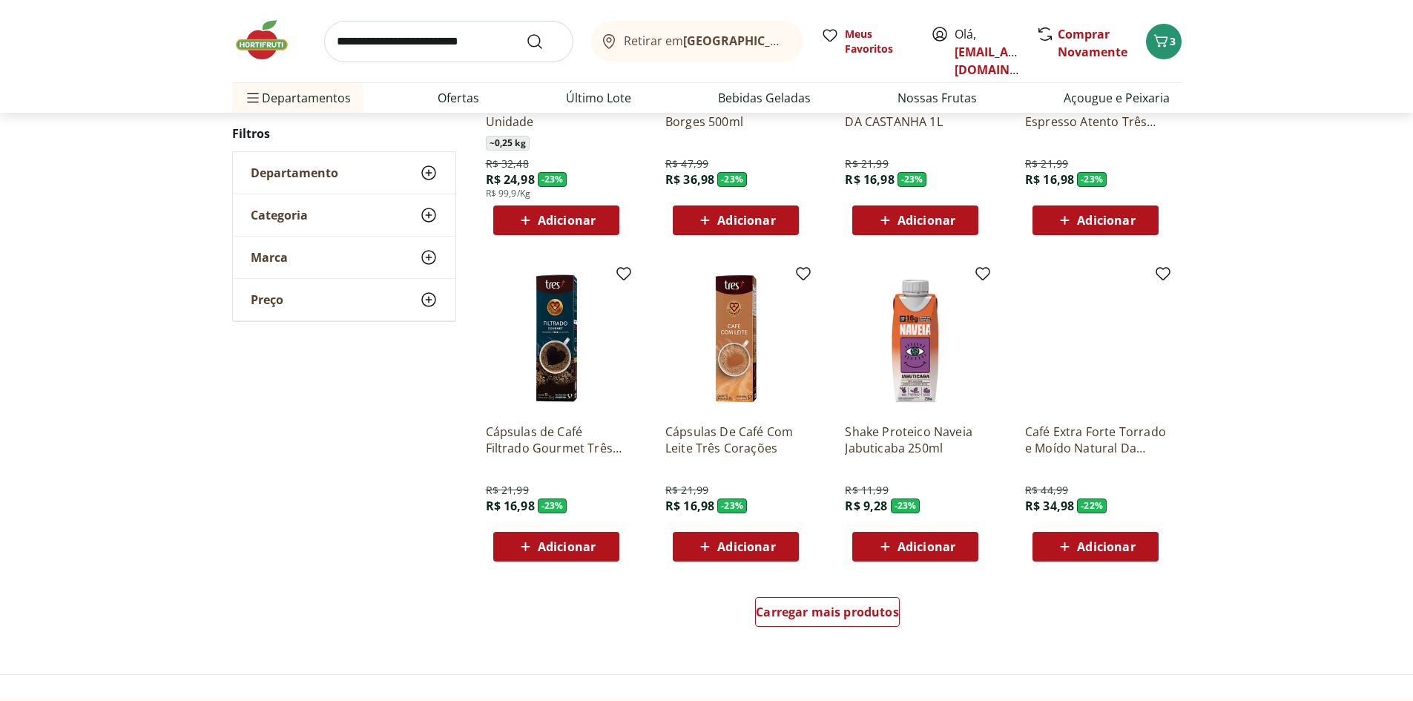
scroll to position [804, 0]
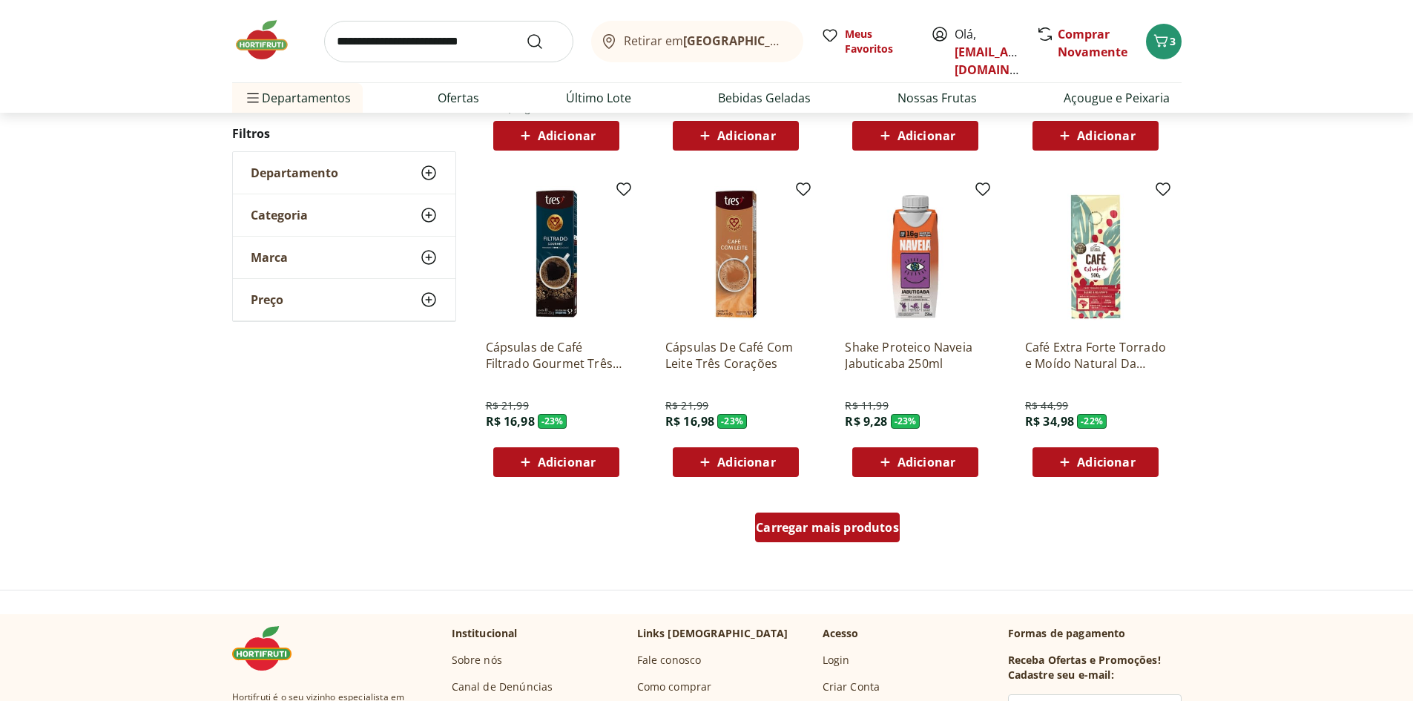
click at [824, 533] on span "Carregar mais produtos" at bounding box center [827, 527] width 143 height 12
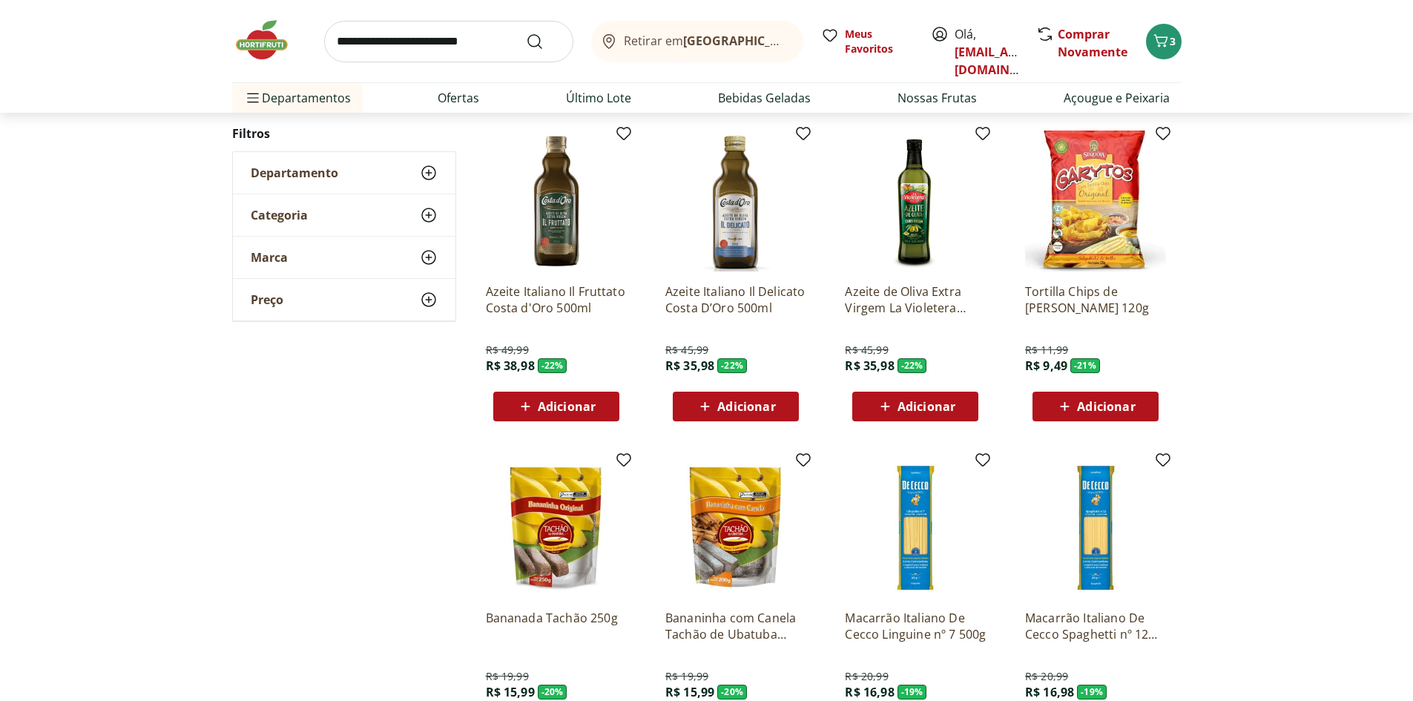
scroll to position [1175, 0]
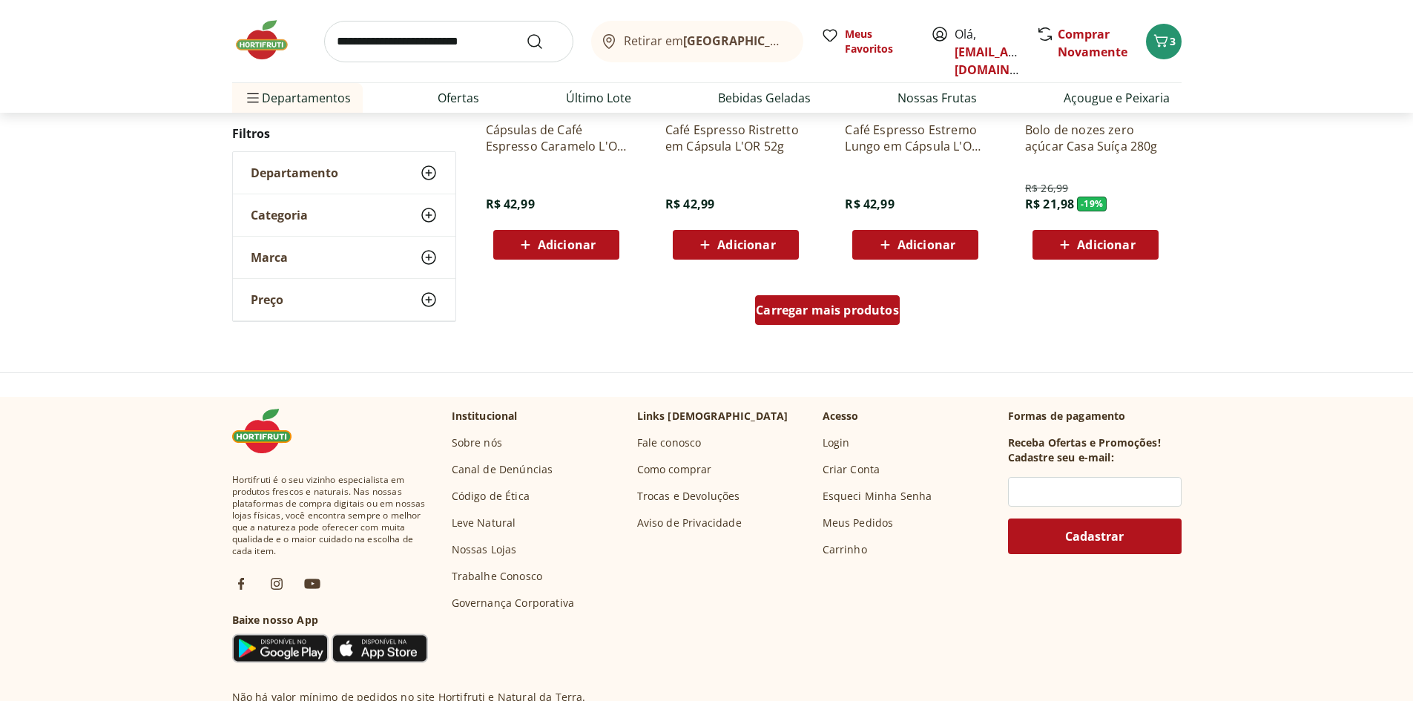
scroll to position [1023, 0]
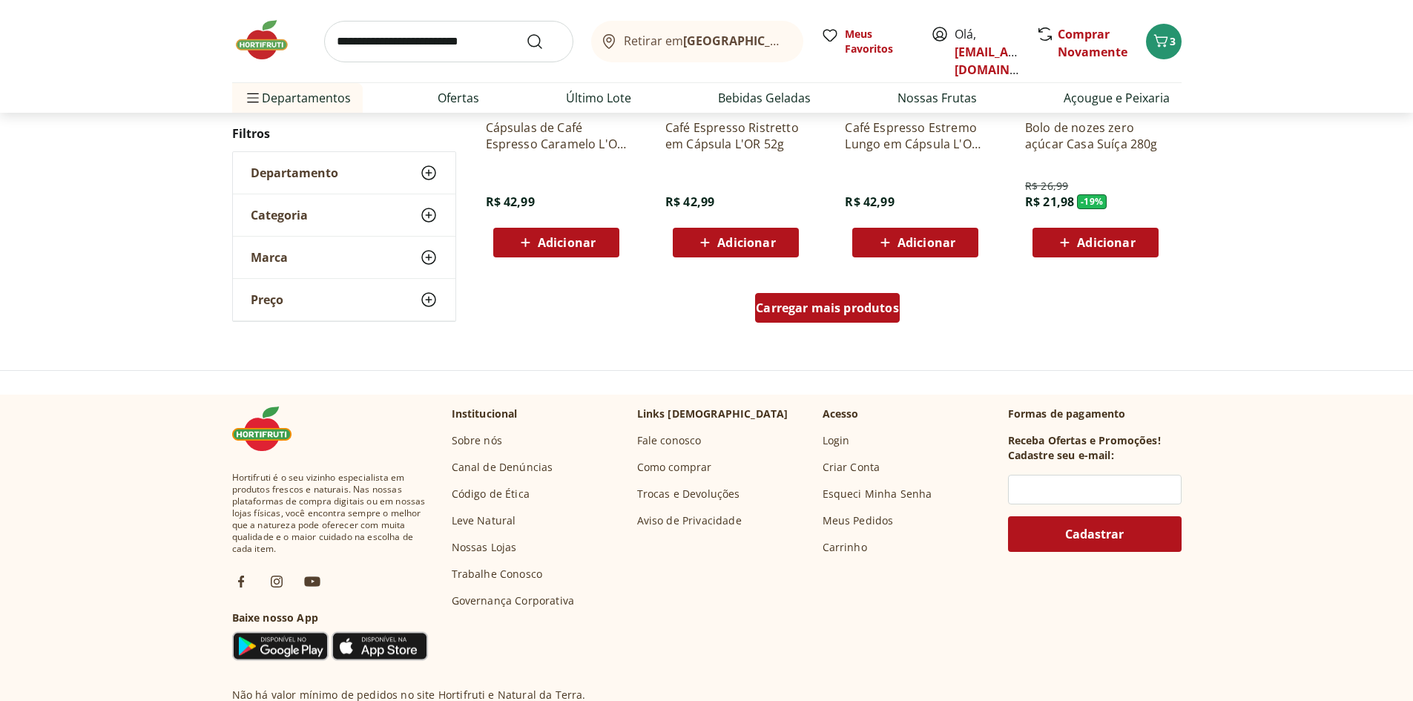
click at [836, 309] on span "Carregar mais produtos" at bounding box center [827, 308] width 143 height 12
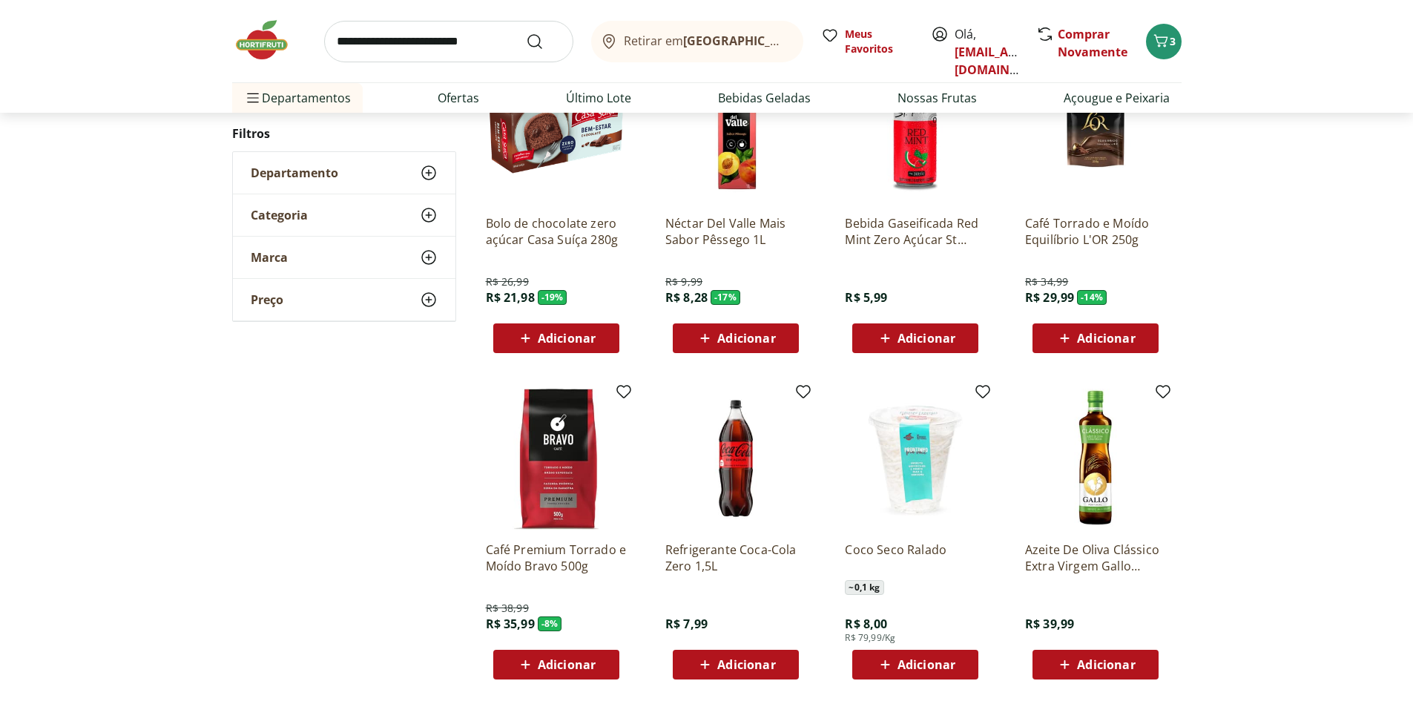
scroll to position [1246, 0]
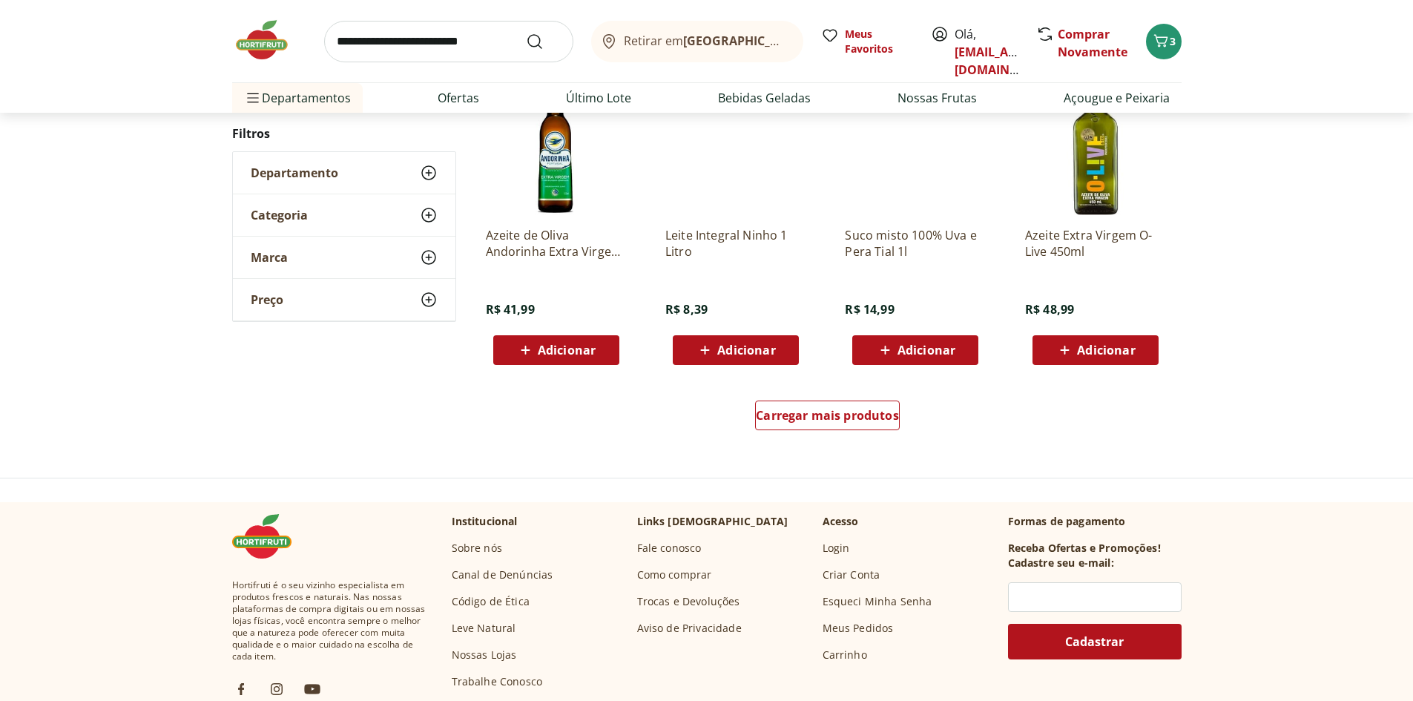
scroll to position [872, 0]
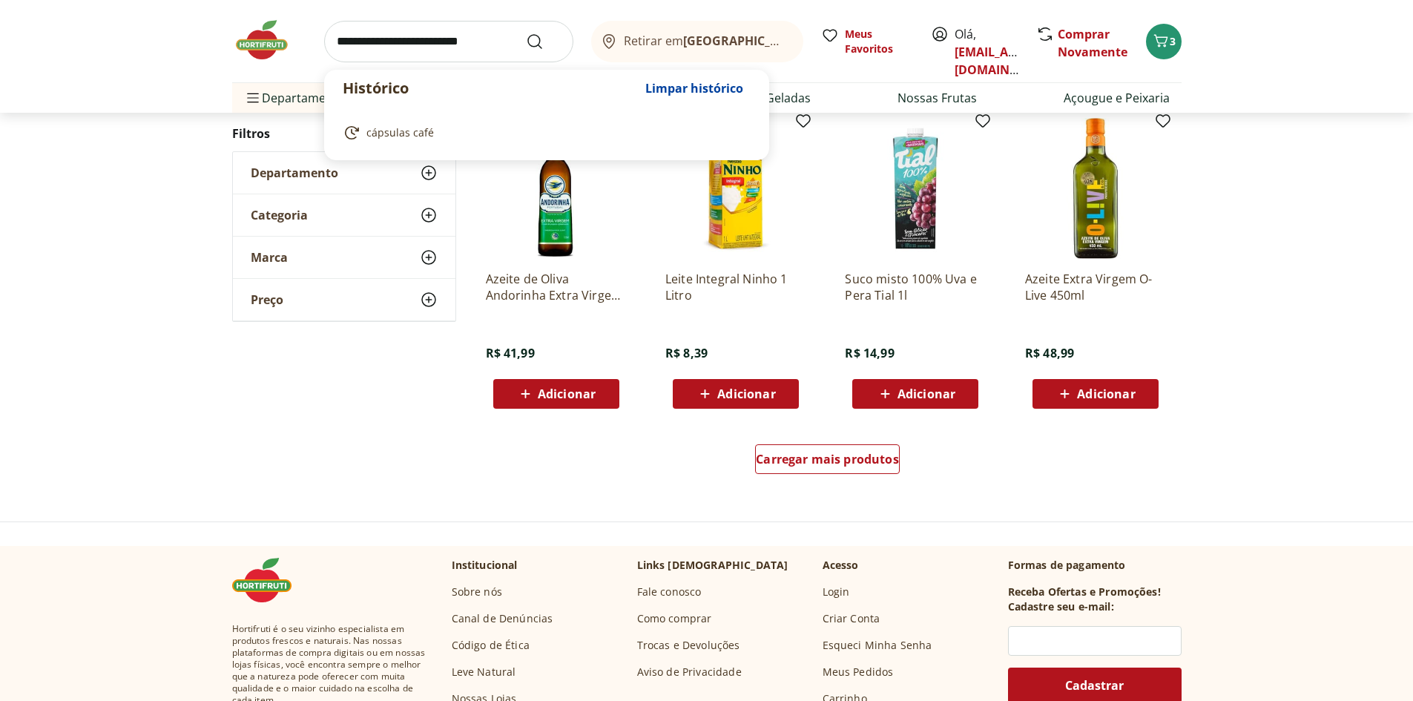
click at [402, 45] on input "search" at bounding box center [448, 42] width 249 height 42
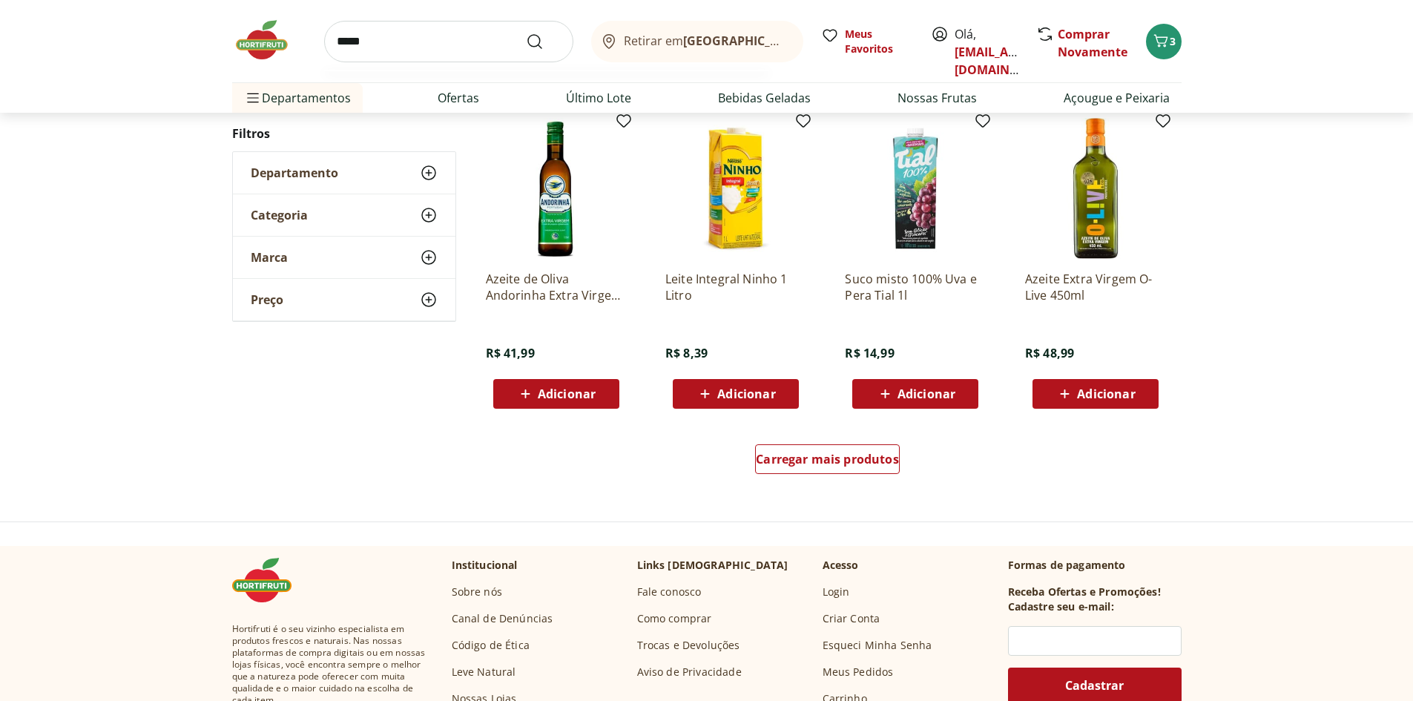
type input "*****"
click at [526, 33] on button "Submit Search" at bounding box center [544, 42] width 36 height 18
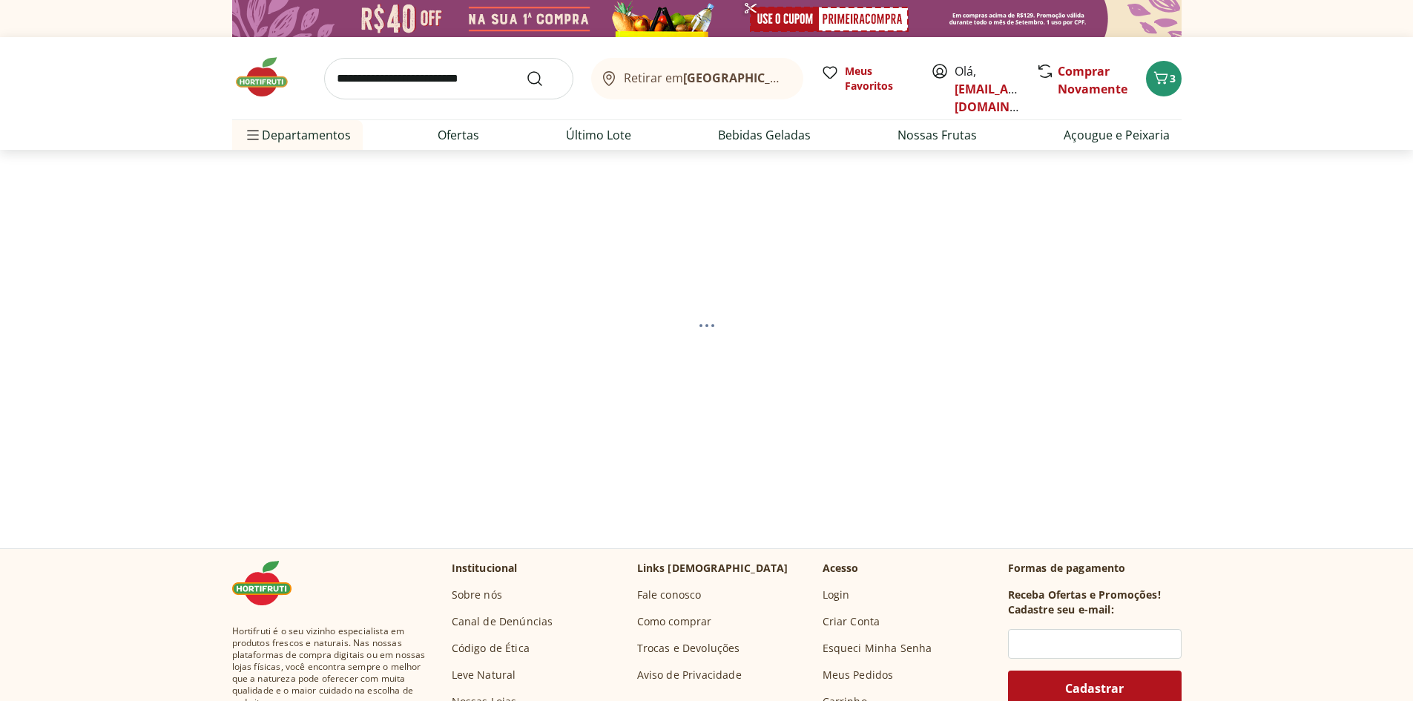
select select "**********"
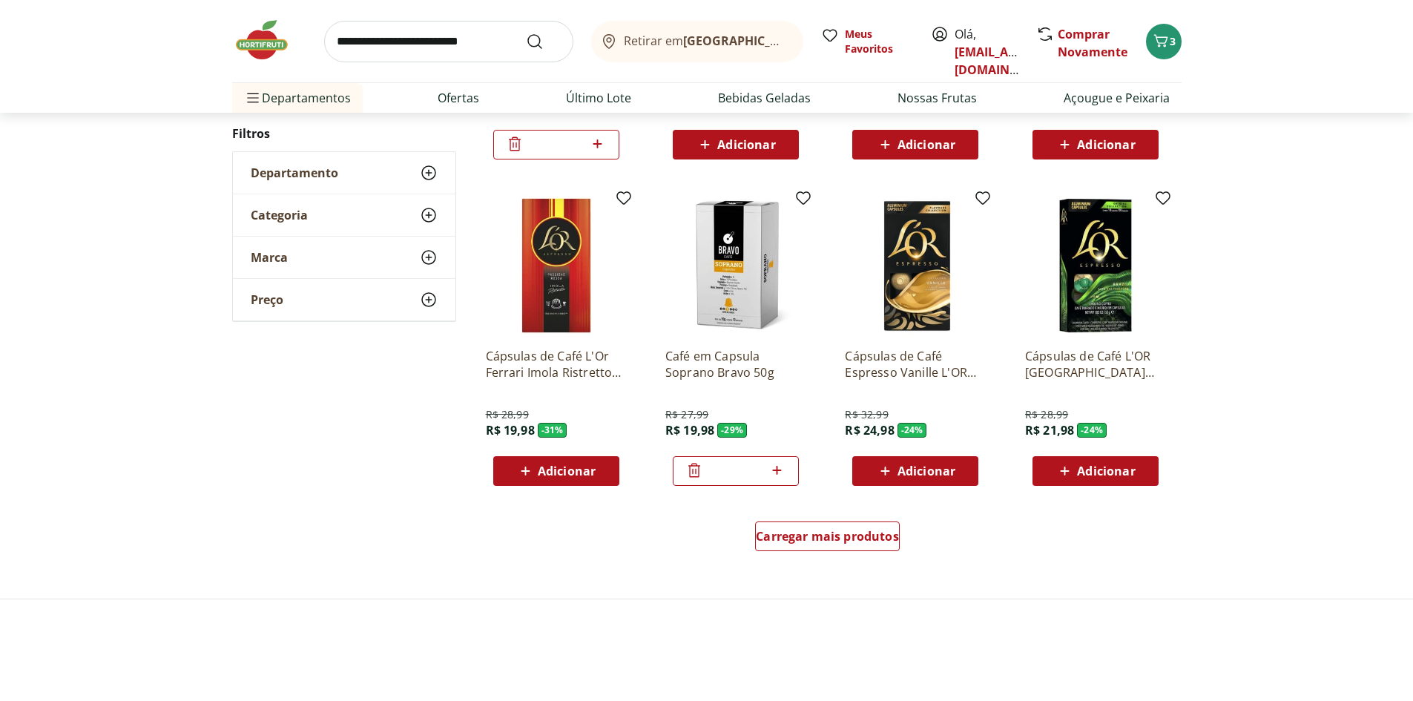
scroll to position [816, 0]
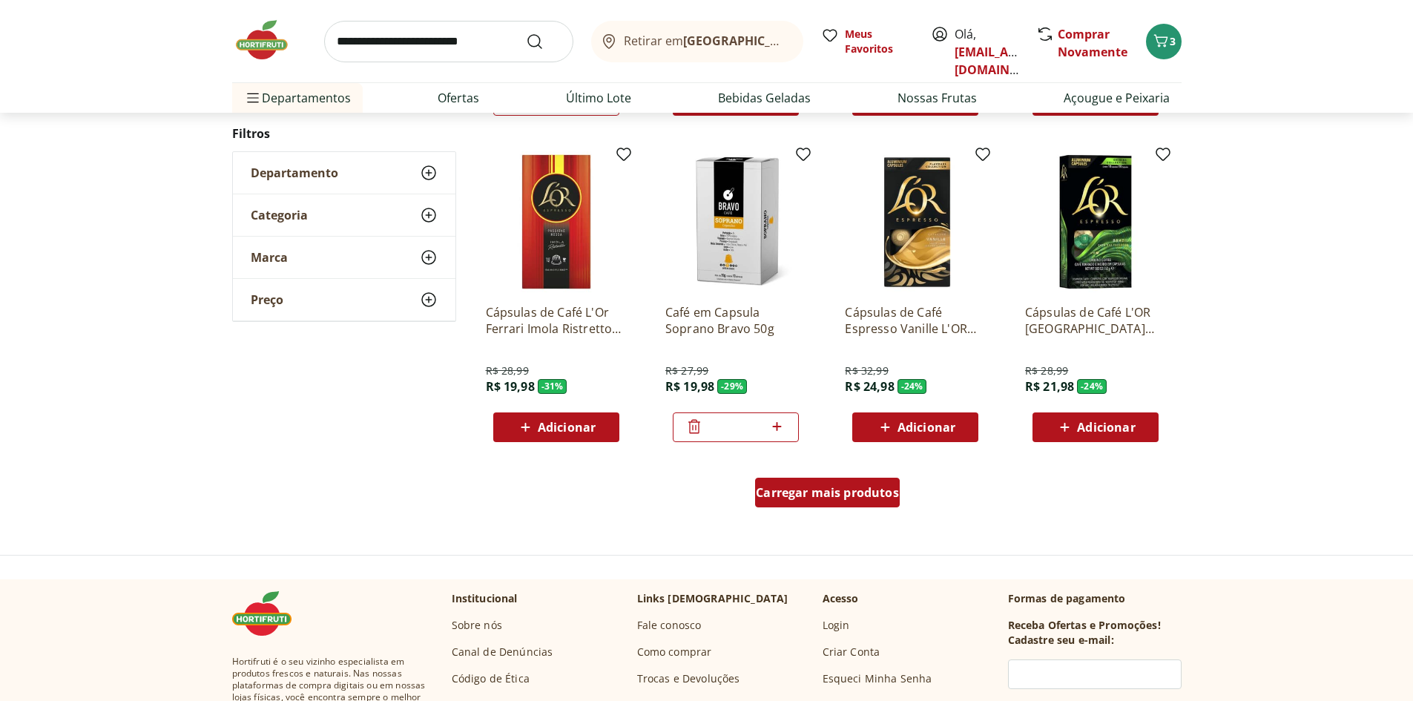
click at [831, 501] on div "Carregar mais produtos" at bounding box center [827, 493] width 145 height 30
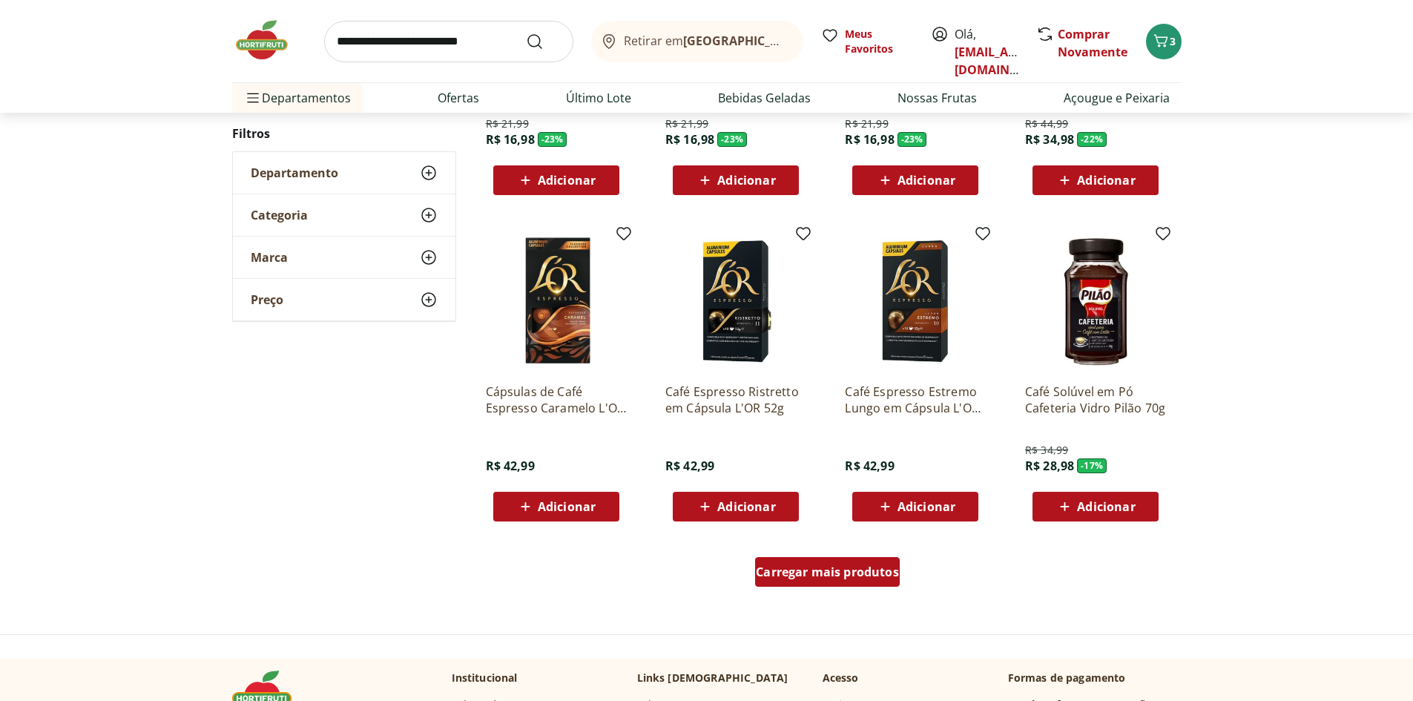
scroll to position [816, 0]
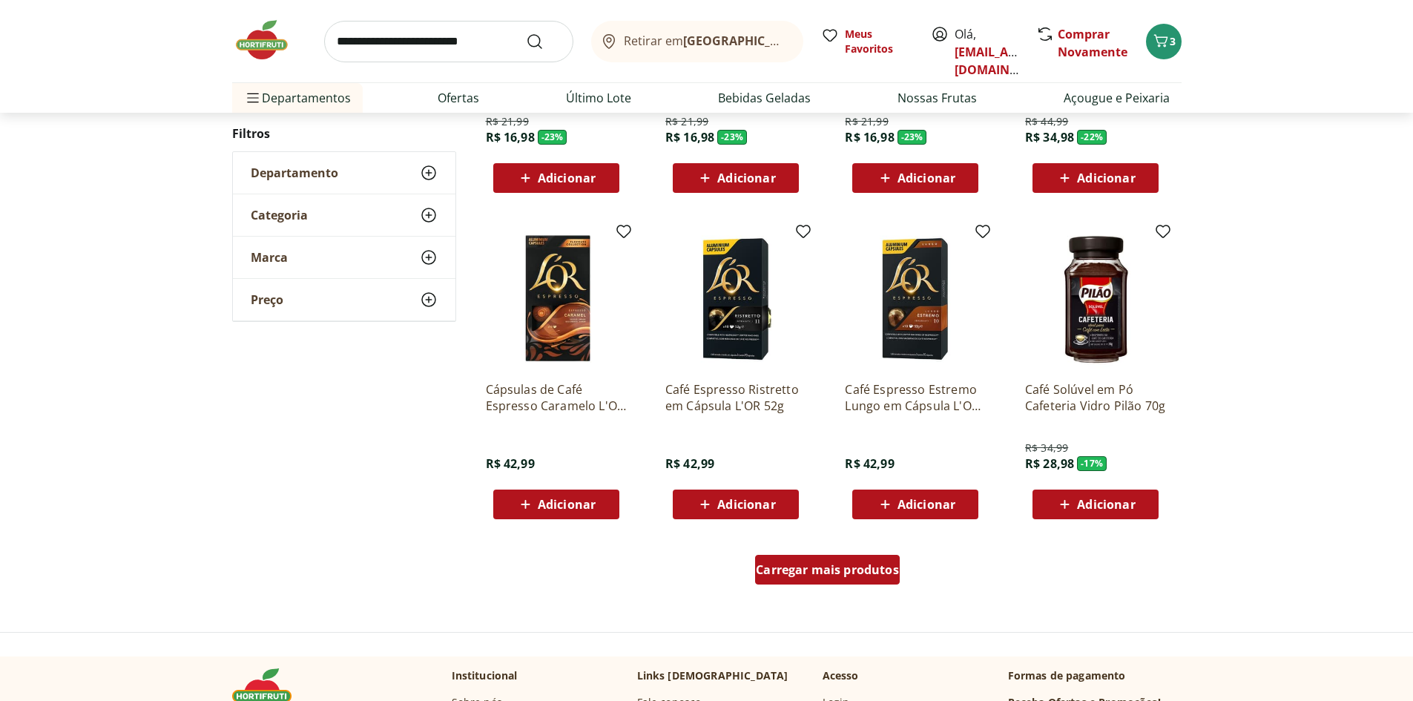
click at [855, 575] on span "Carregar mais produtos" at bounding box center [827, 570] width 143 height 12
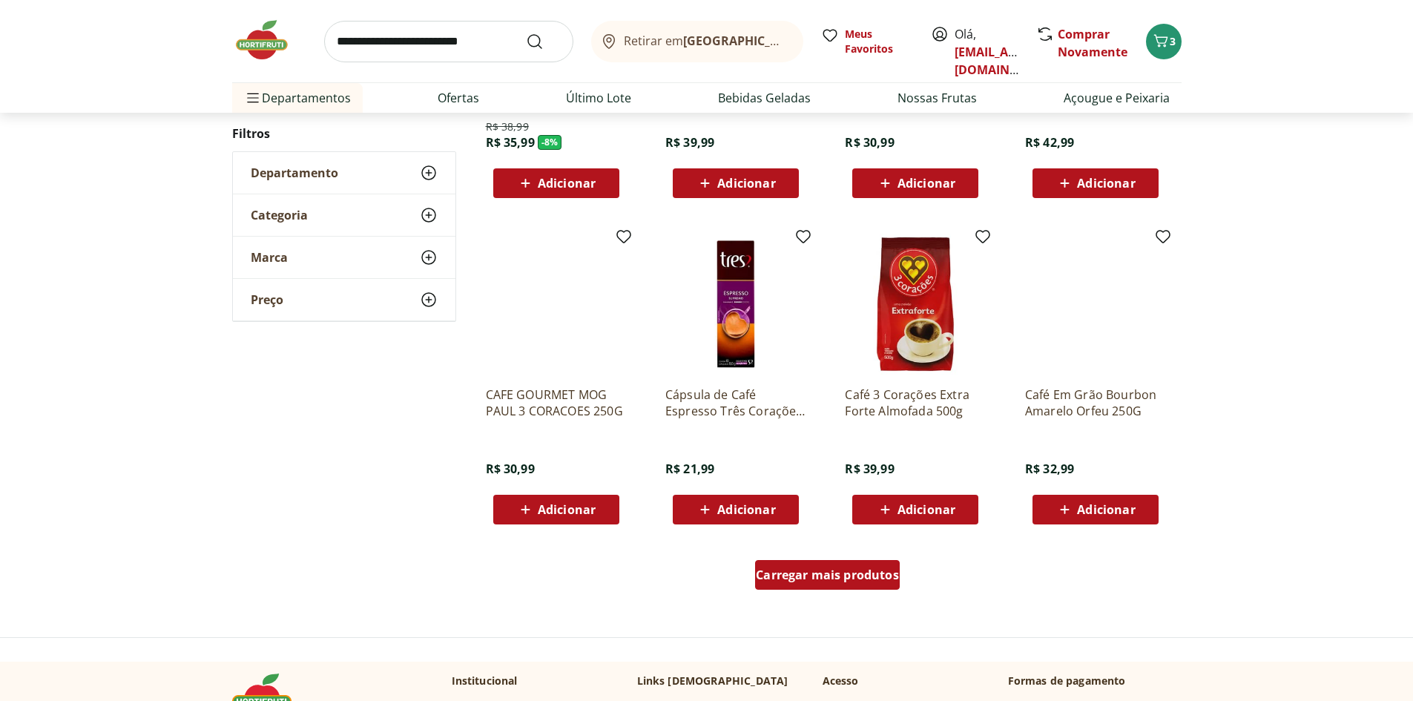
scroll to position [813, 0]
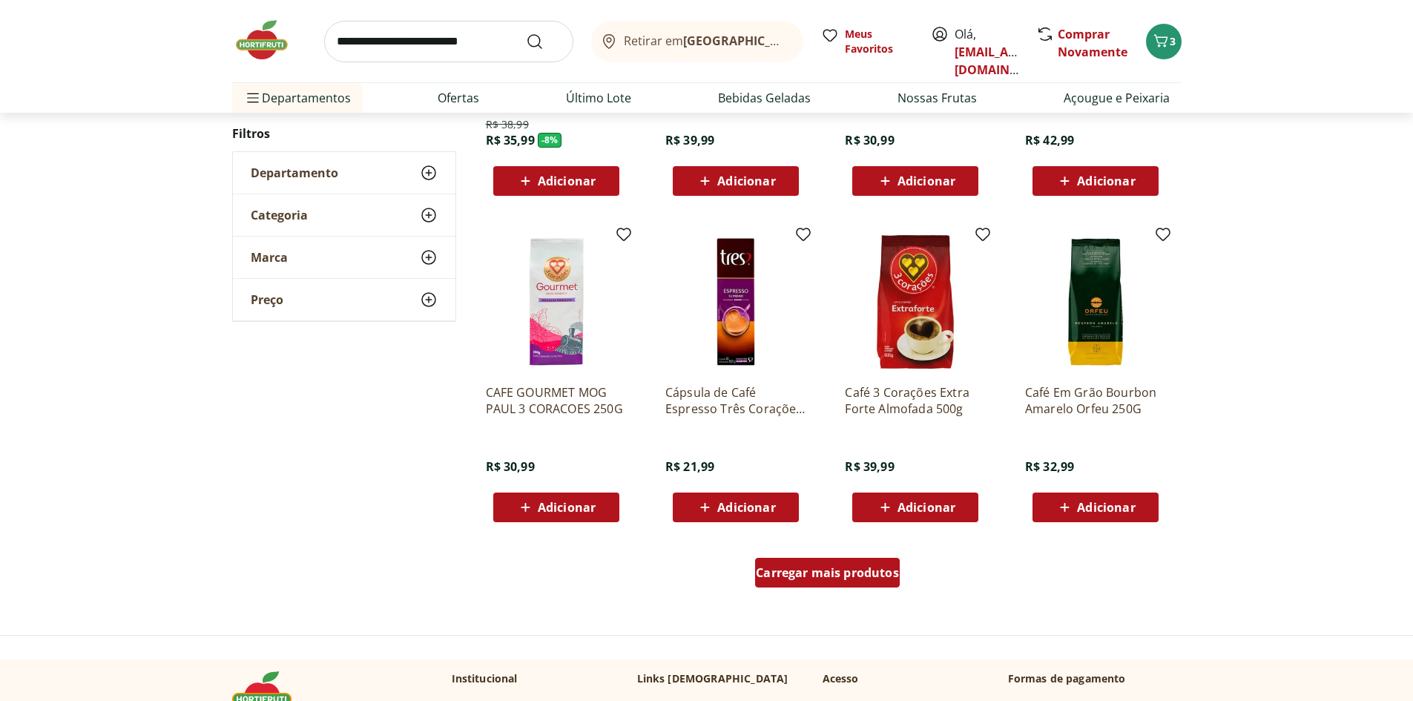
click at [855, 575] on span "Carregar mais produtos" at bounding box center [827, 573] width 143 height 12
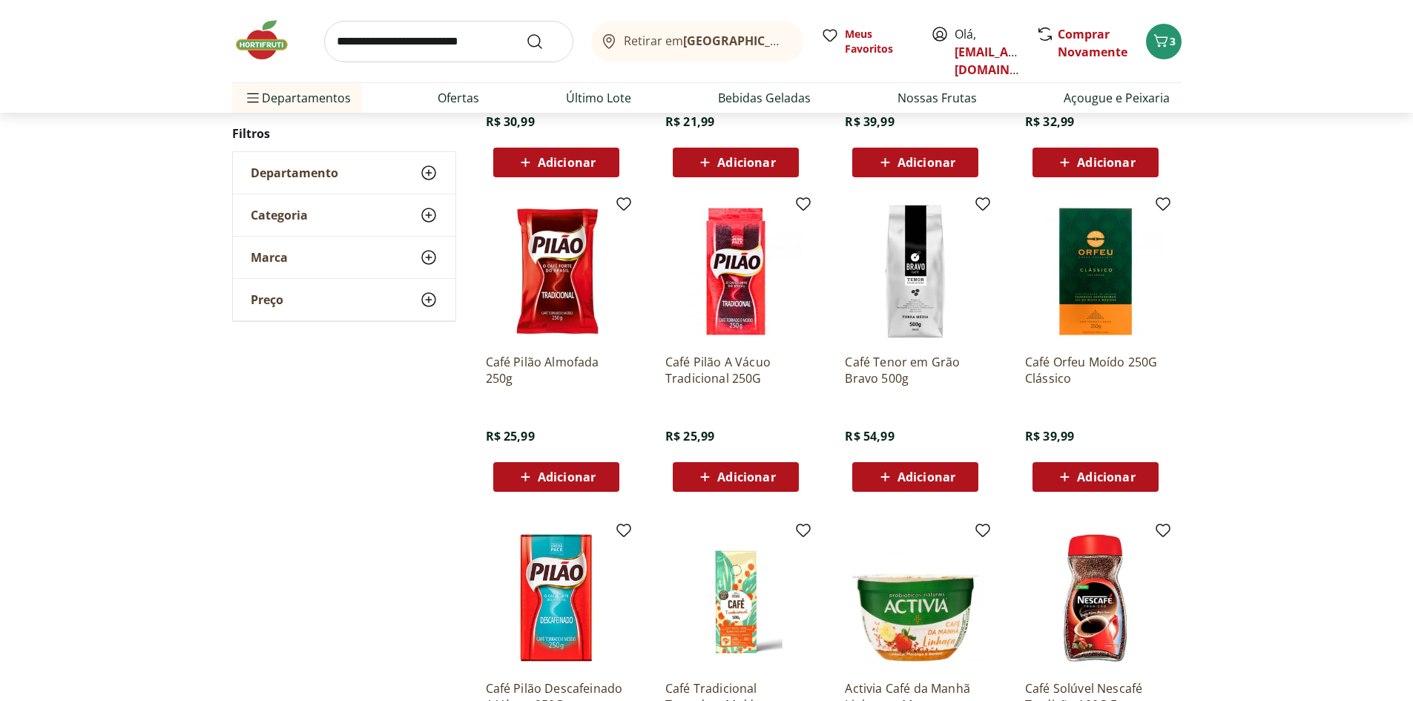
scroll to position [1184, 0]
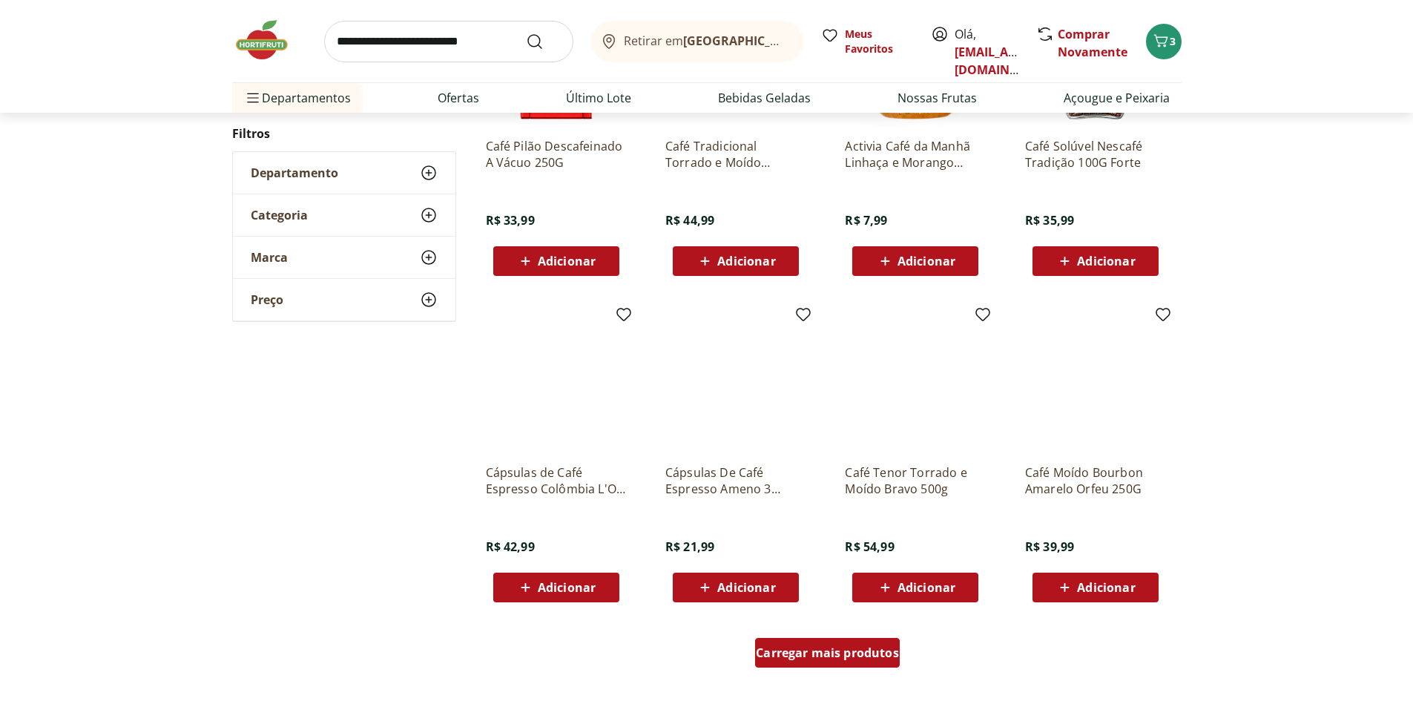
scroll to position [736, 0]
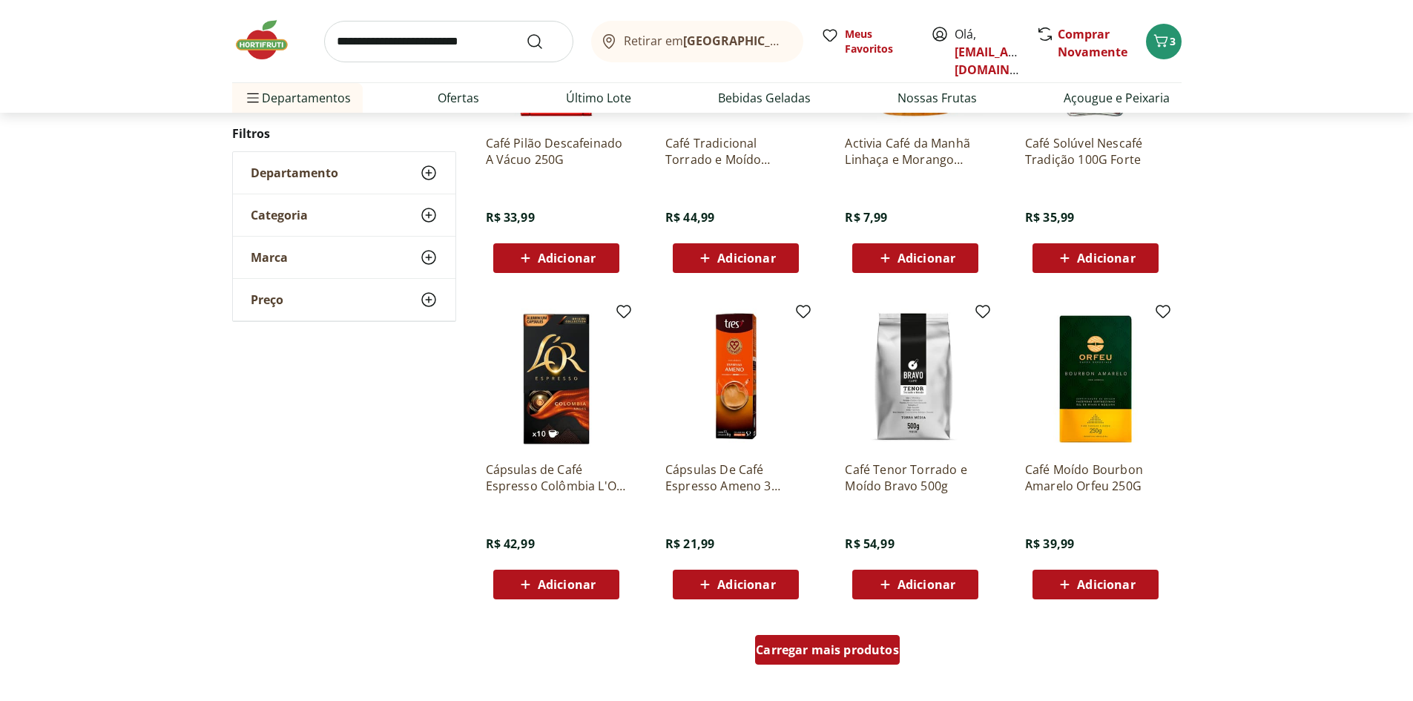
click at [822, 646] on span "Carregar mais produtos" at bounding box center [827, 650] width 143 height 12
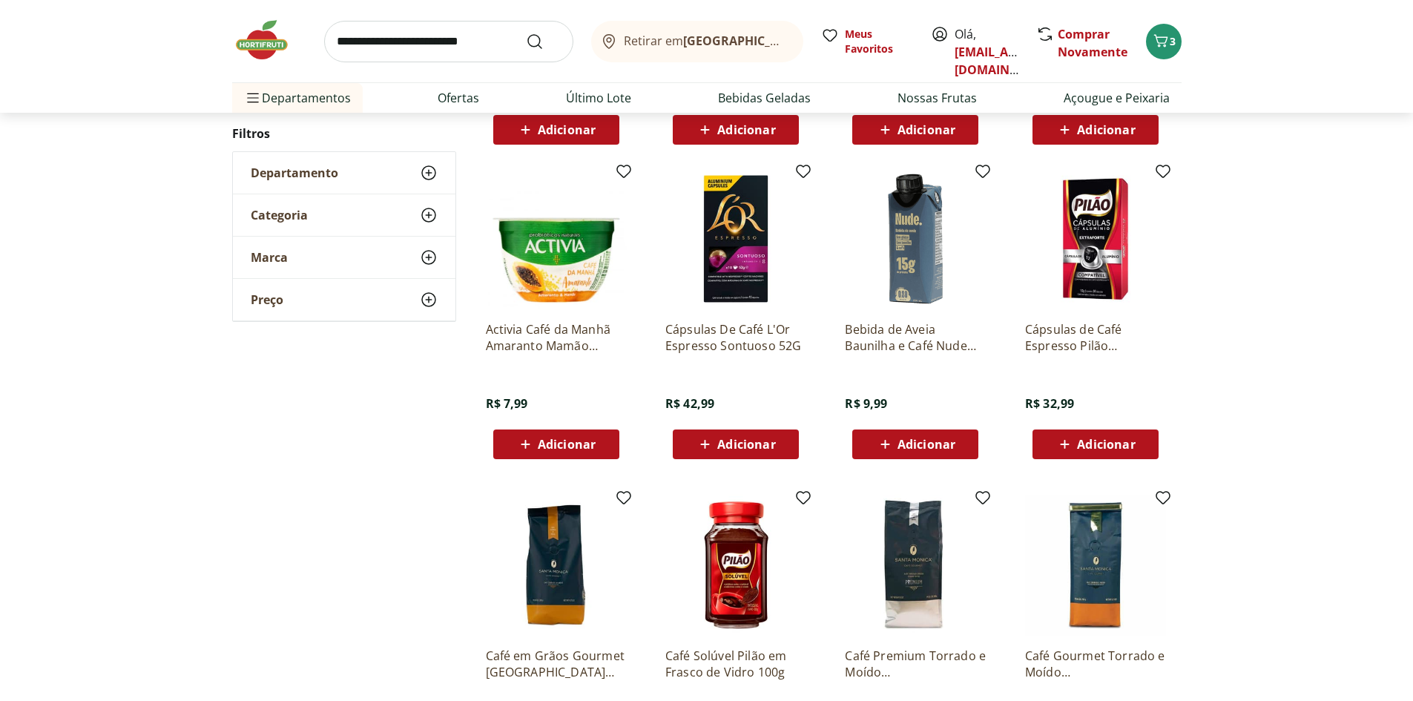
scroll to position [1255, 0]
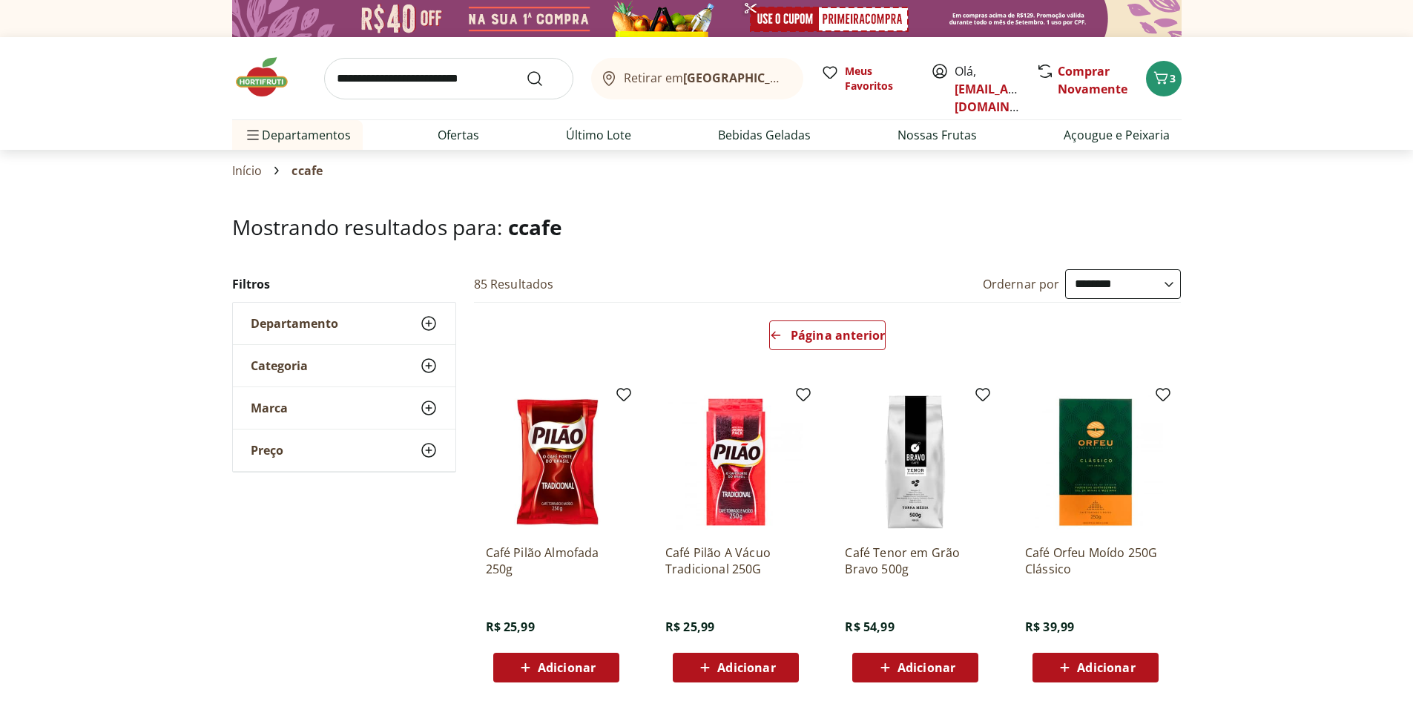
select select "**********"
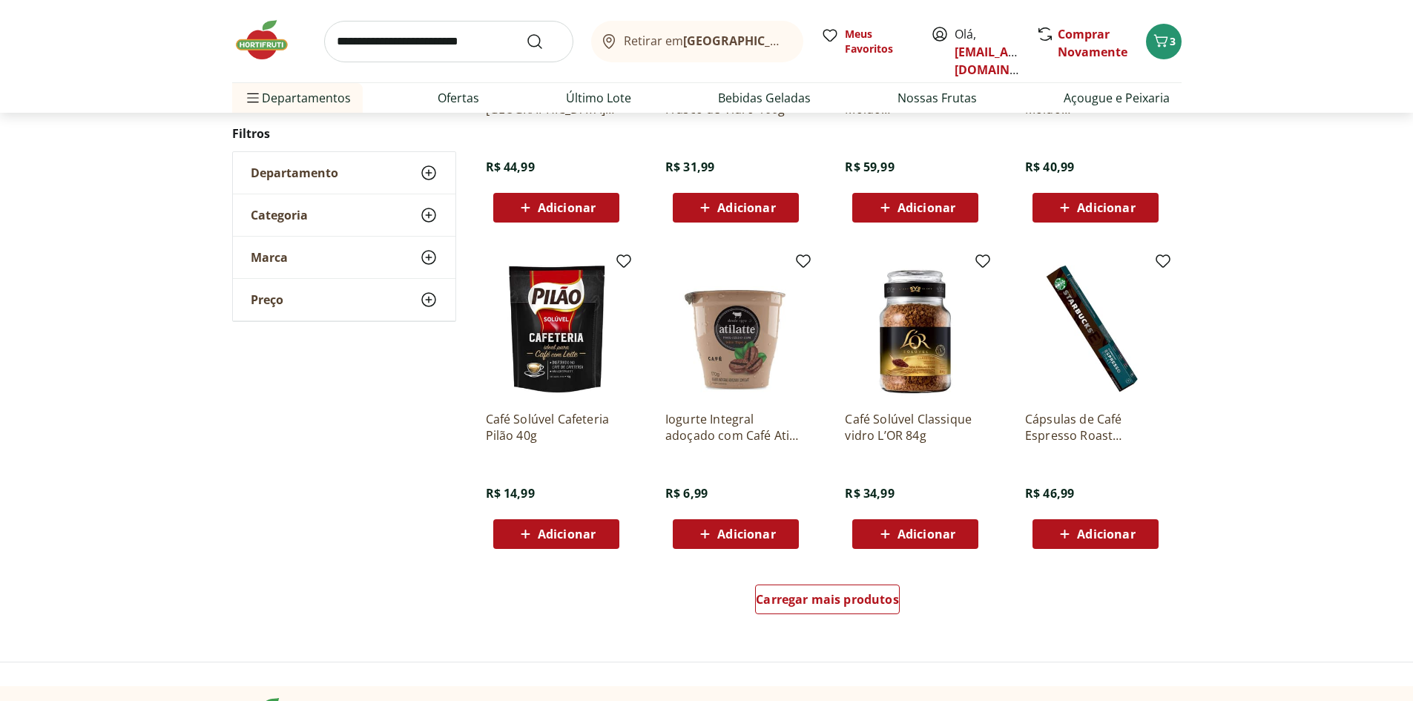
scroll to position [807, 0]
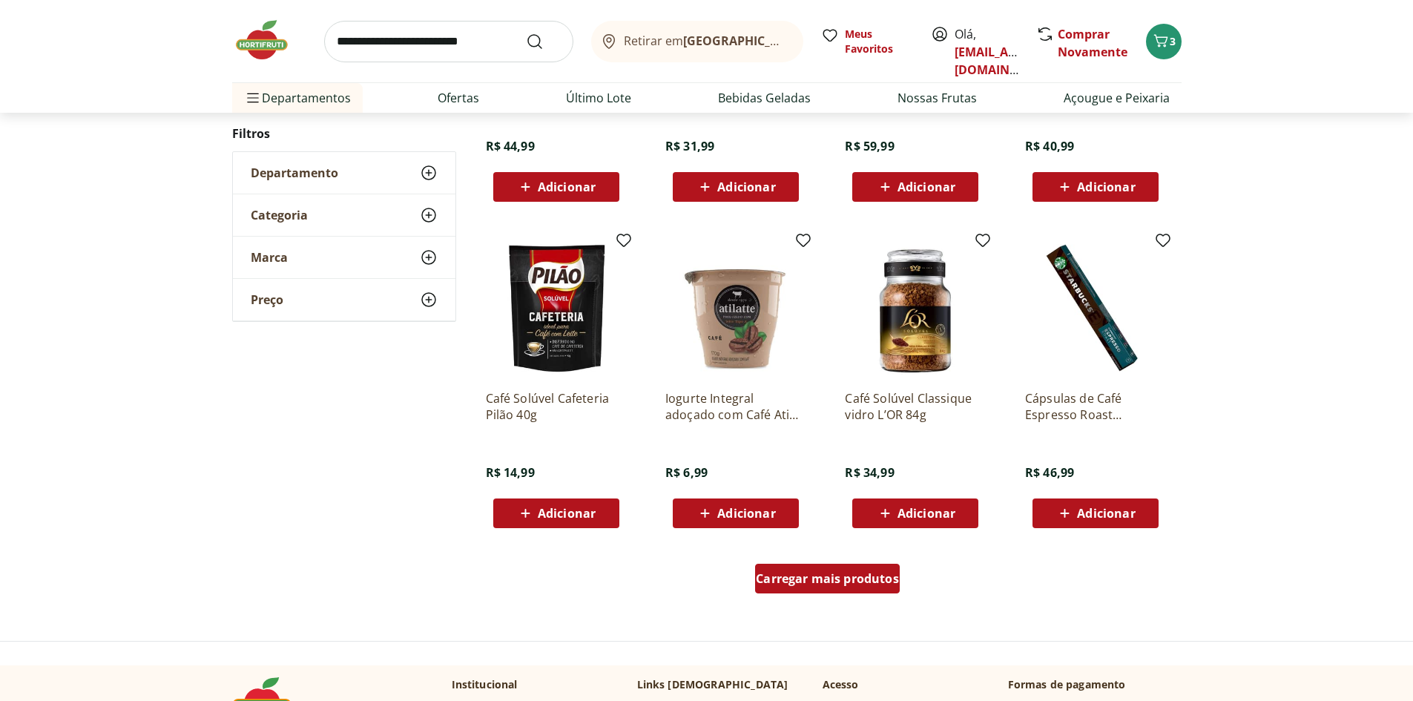
click at [851, 577] on span "Carregar mais produtos" at bounding box center [827, 579] width 143 height 12
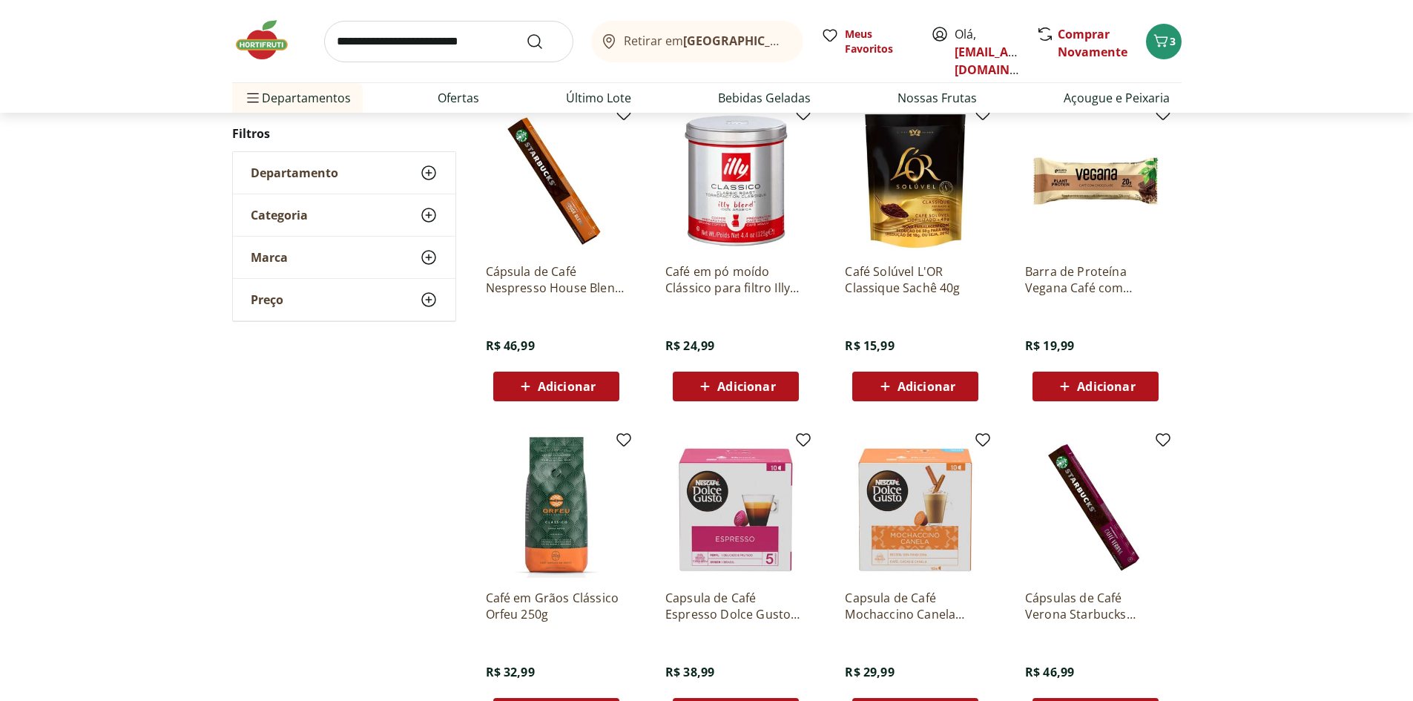
scroll to position [1252, 0]
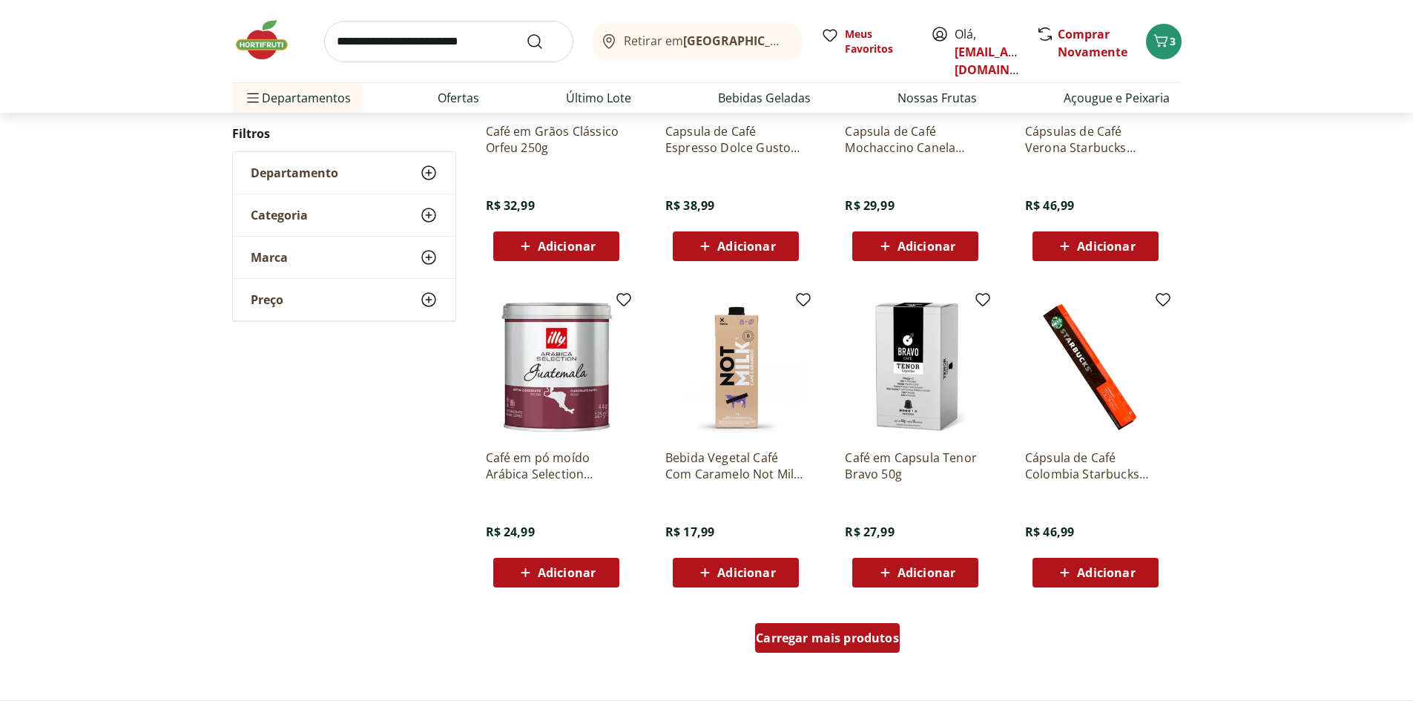
scroll to position [804, 0]
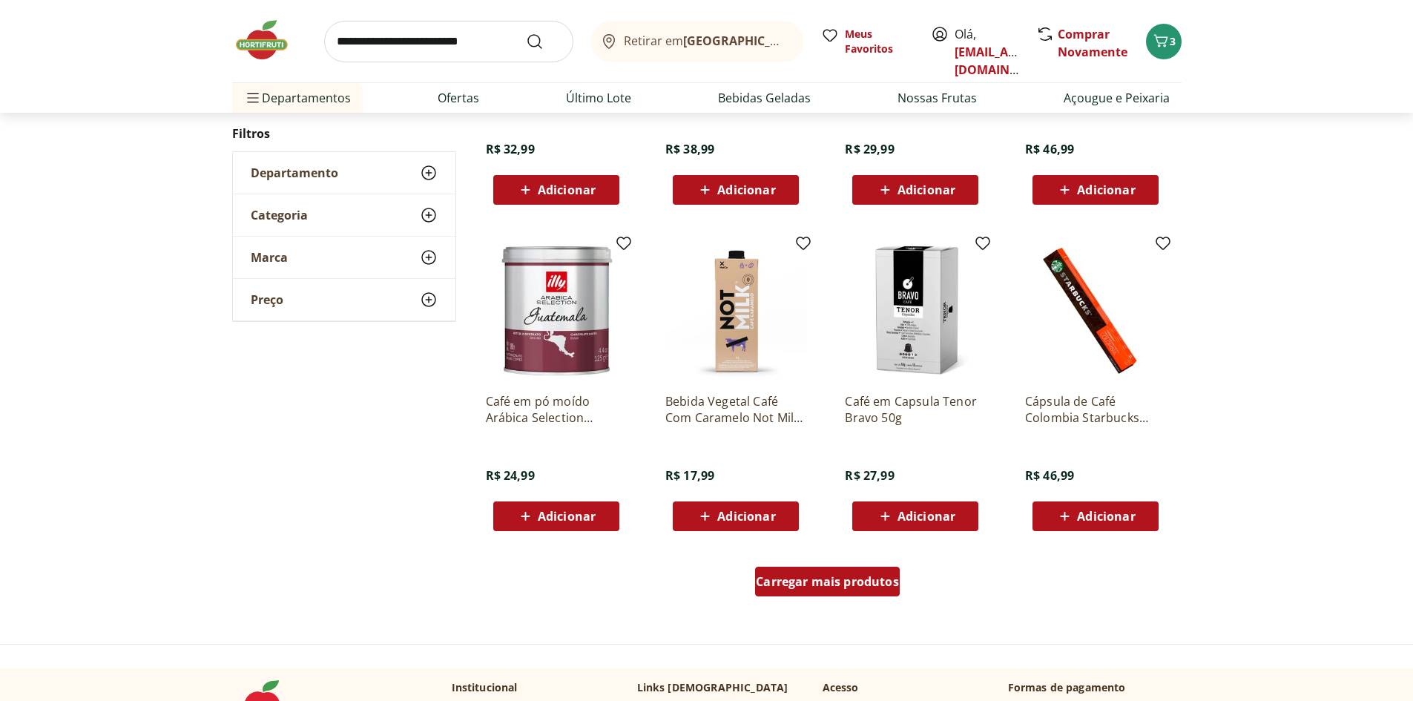
click at [851, 577] on span "Carregar mais produtos" at bounding box center [827, 581] width 143 height 12
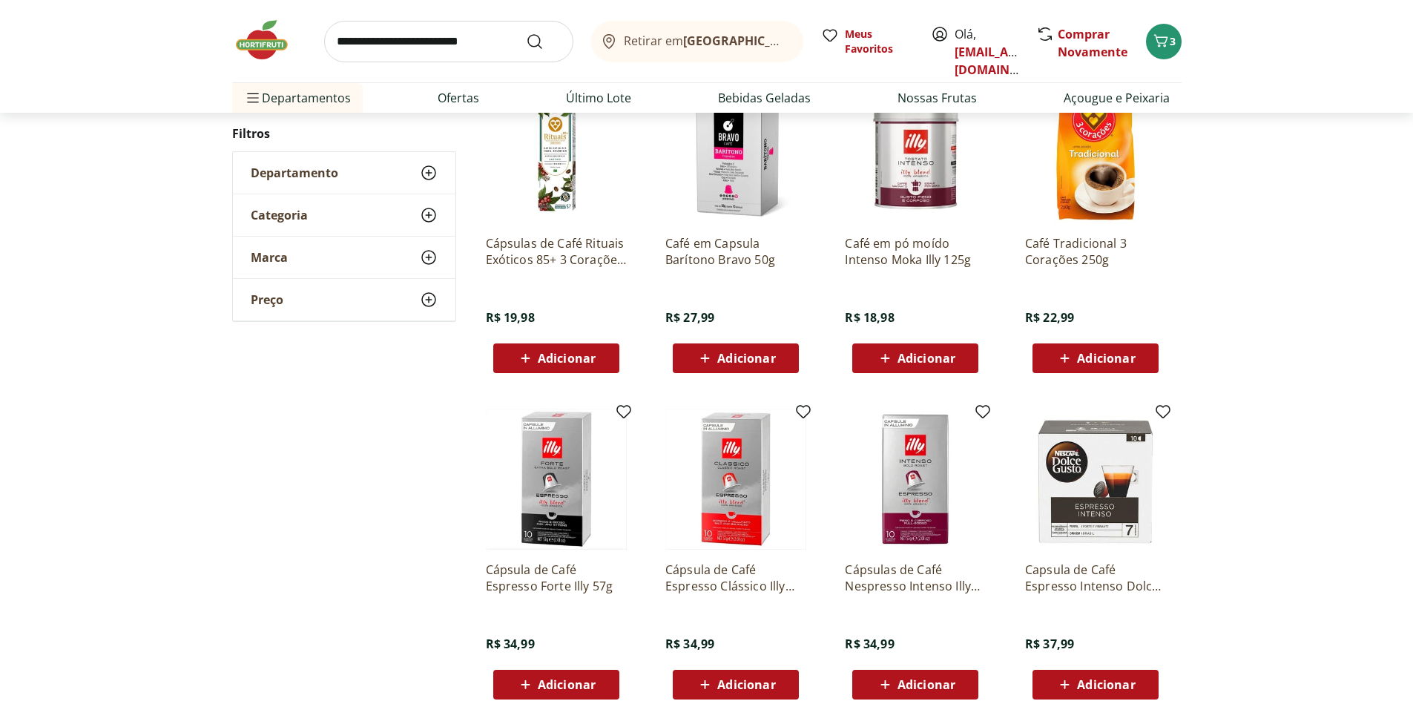
scroll to position [356, 0]
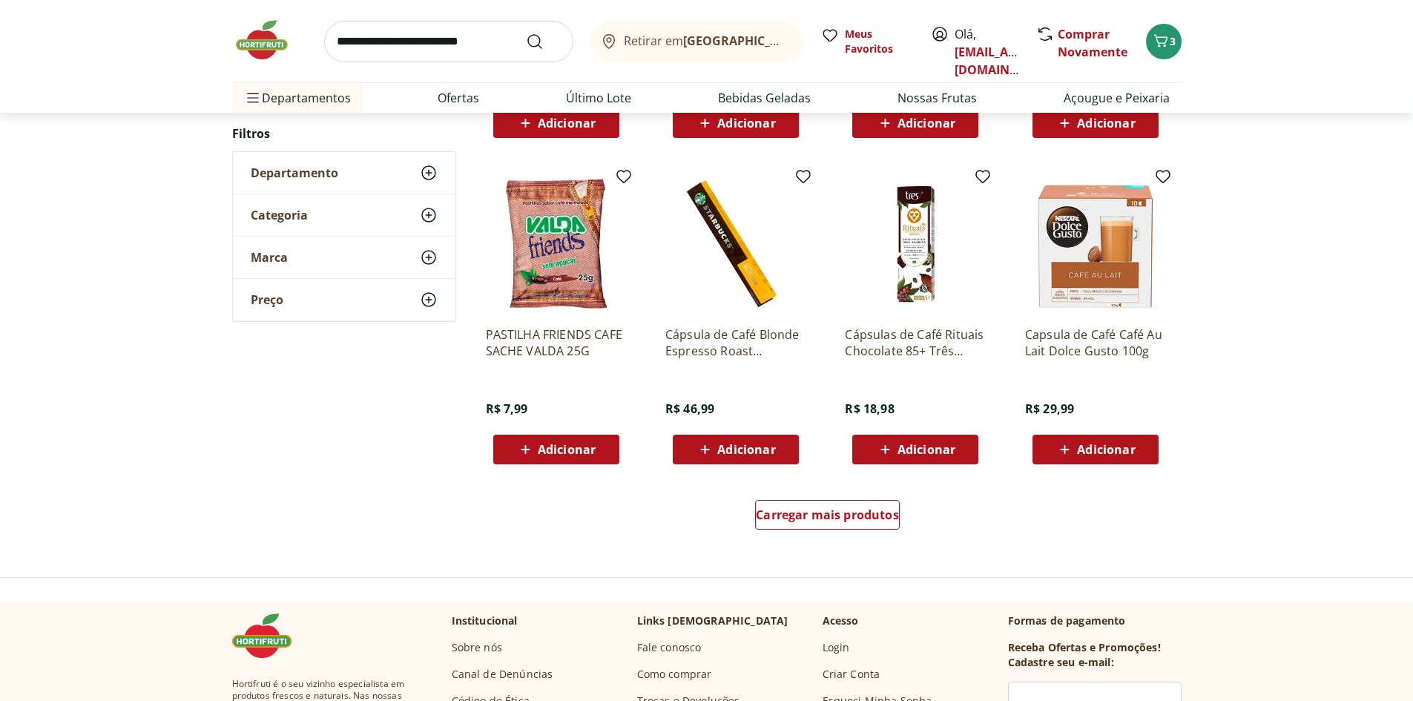
scroll to position [875, 0]
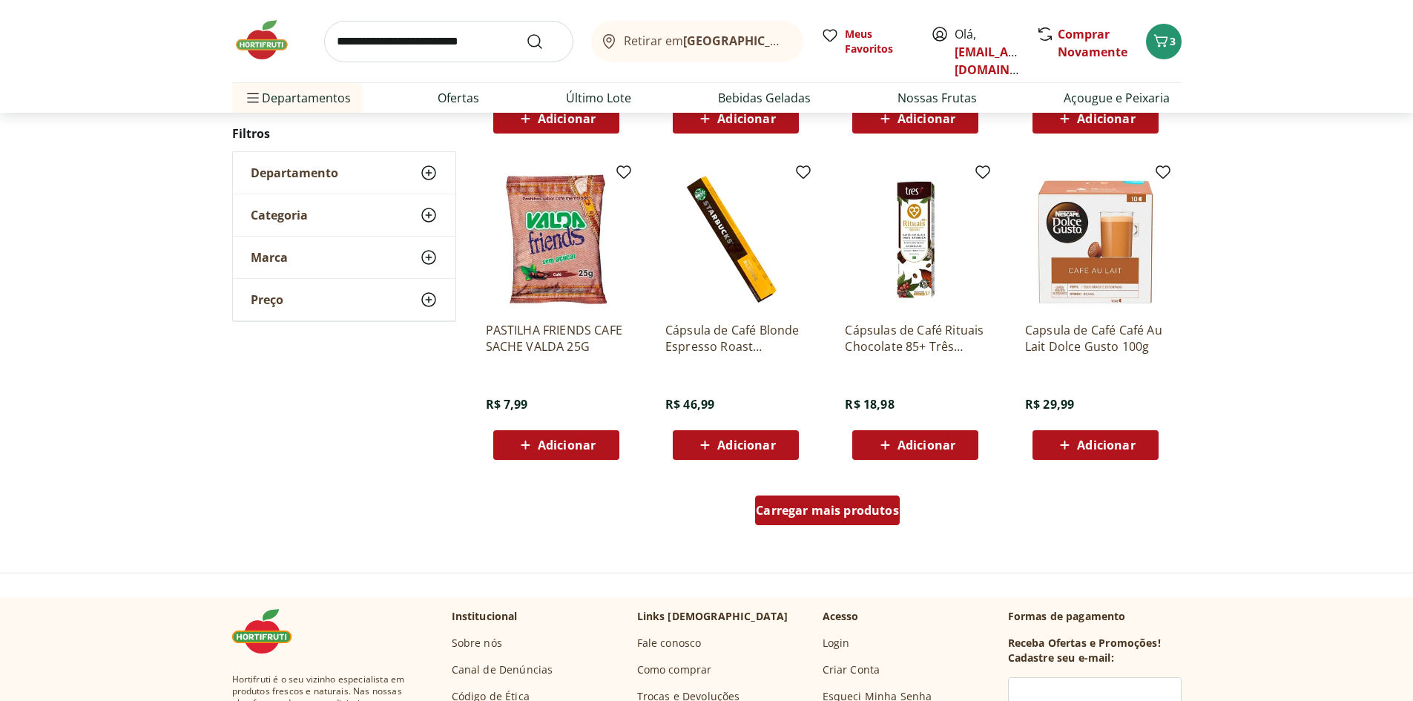
click at [846, 507] on span "Carregar mais produtos" at bounding box center [827, 510] width 143 height 12
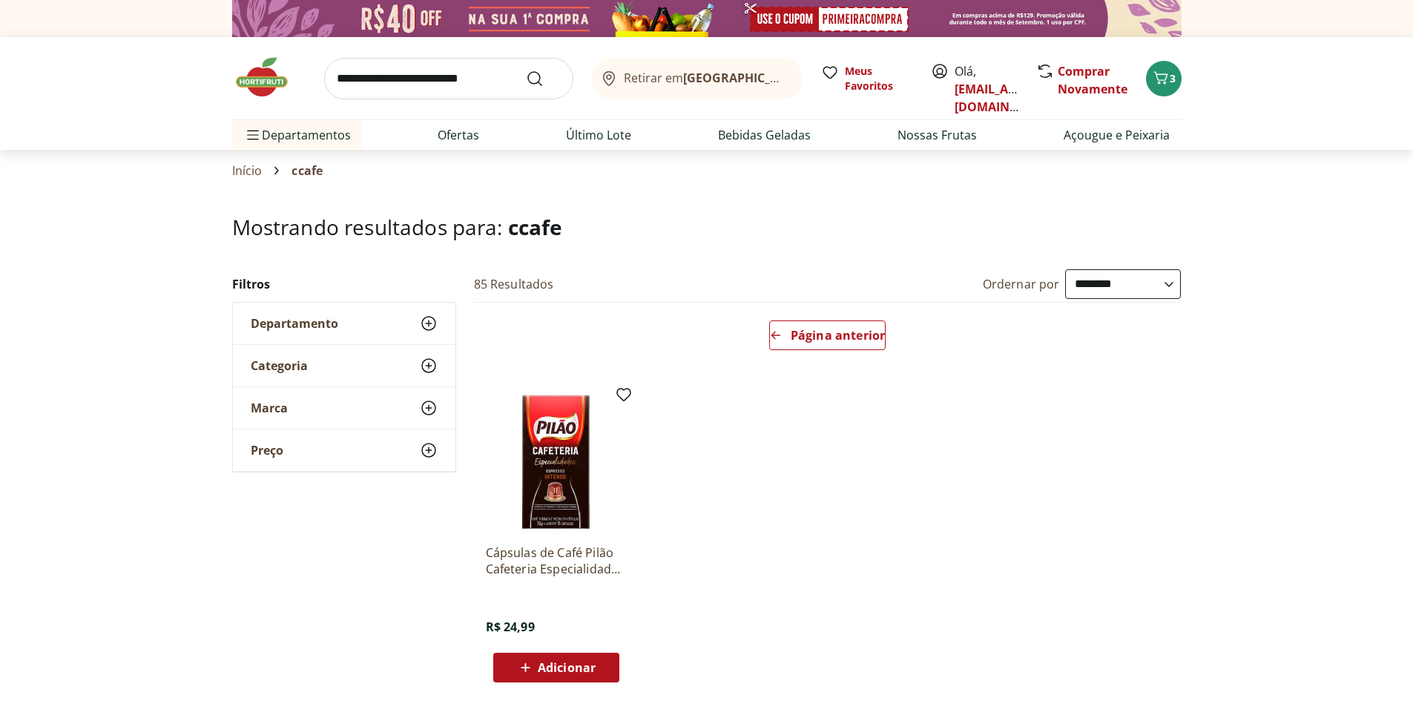
click at [267, 407] on span "Marca" at bounding box center [269, 407] width 37 height 15
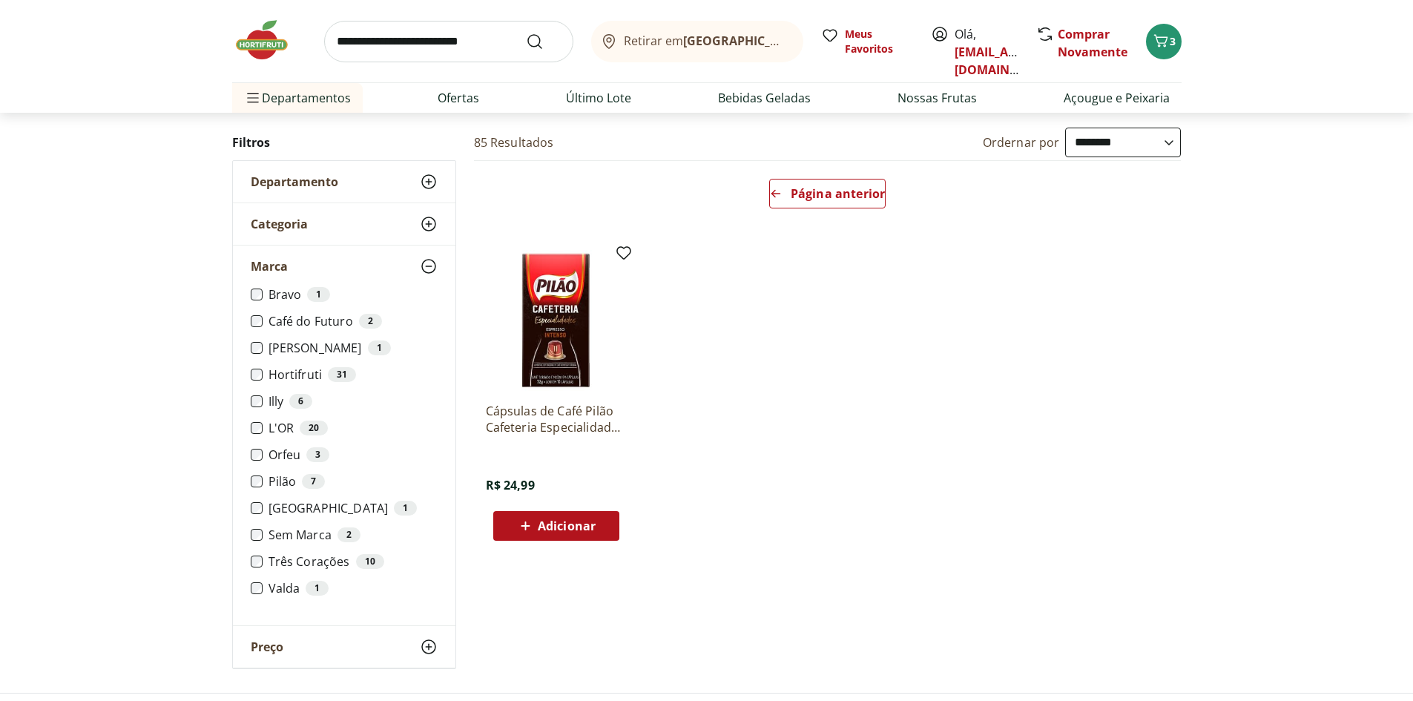
scroll to position [148, 0]
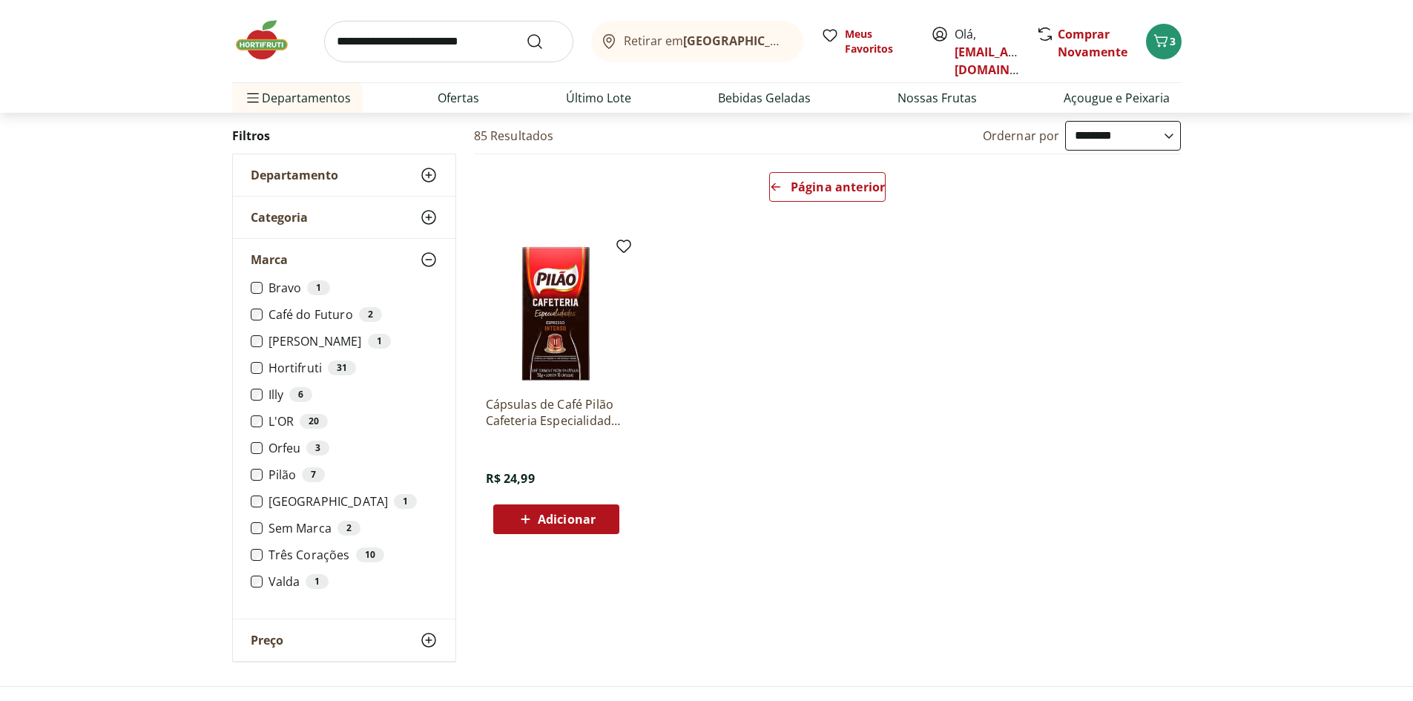
click at [274, 641] on span "Preço" at bounding box center [267, 640] width 33 height 15
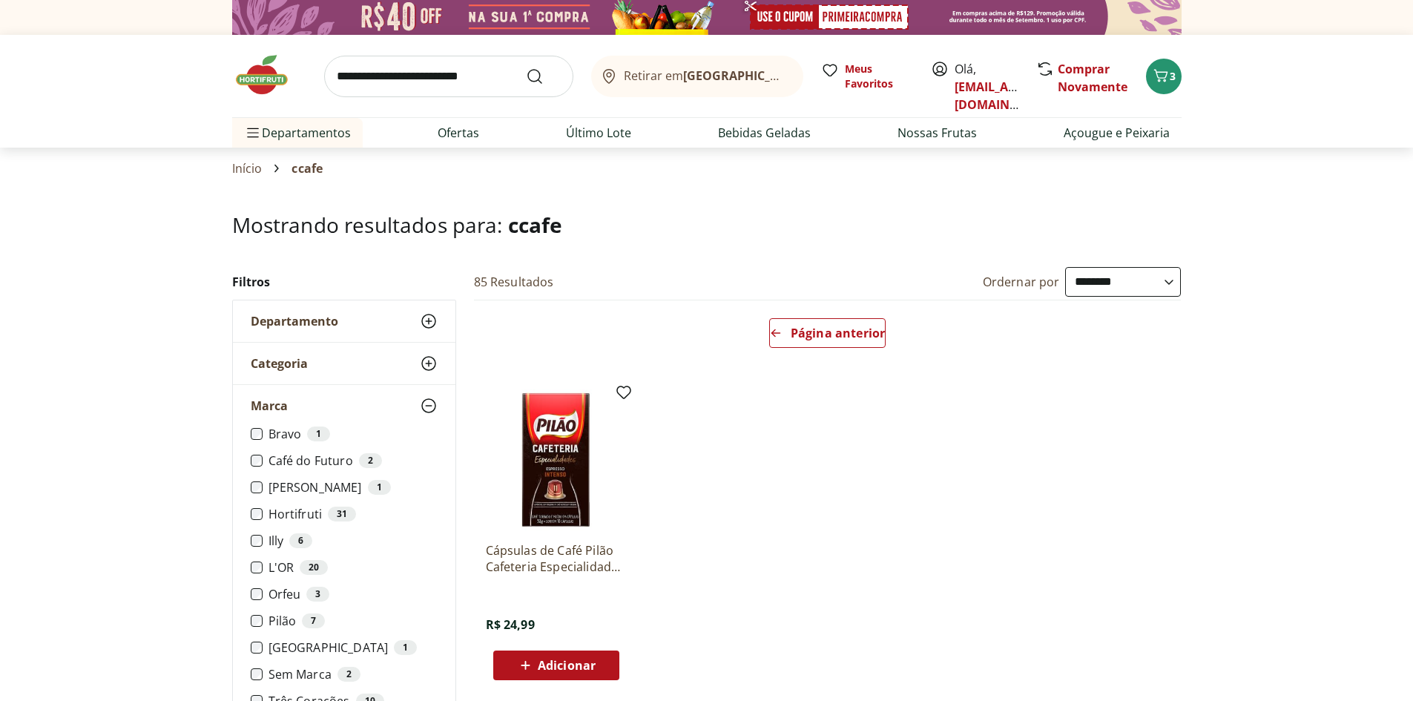
scroll to position [0, 0]
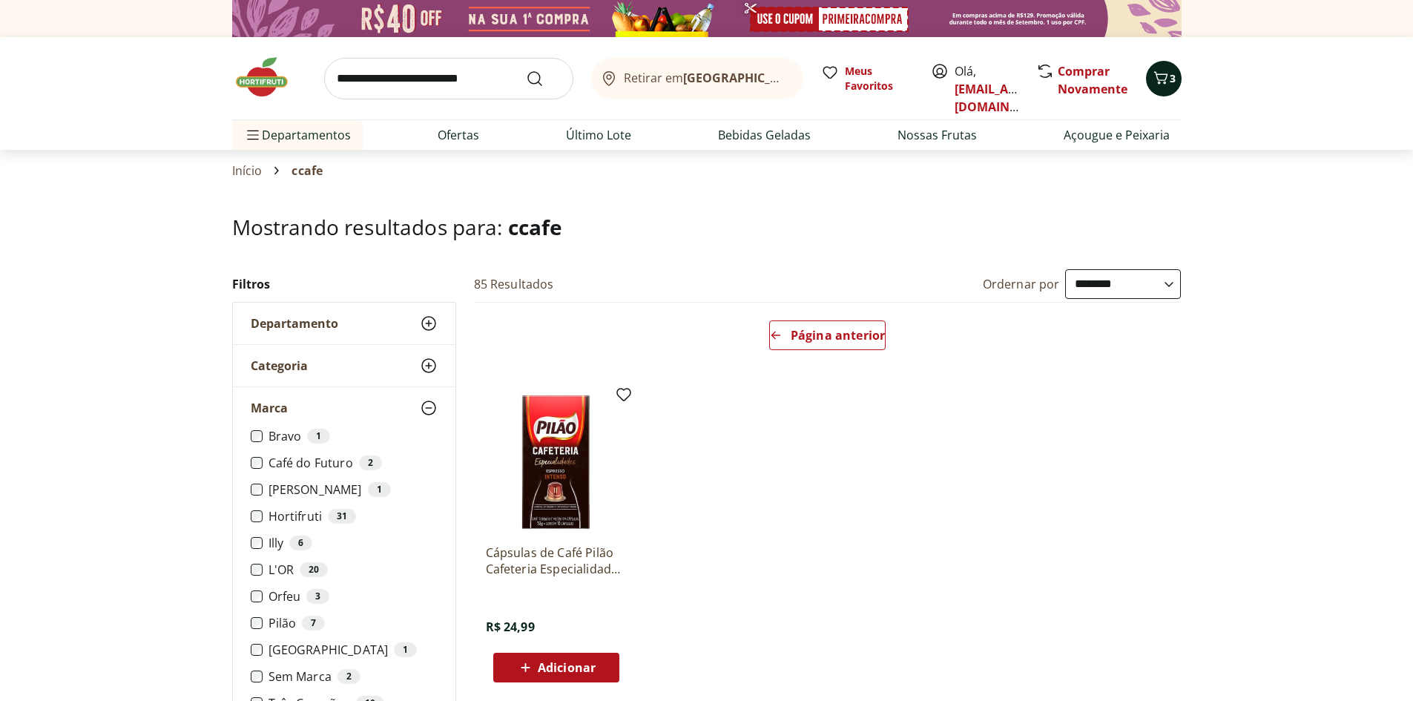
click at [1152, 84] on icon "Carrinho" at bounding box center [1161, 78] width 18 height 18
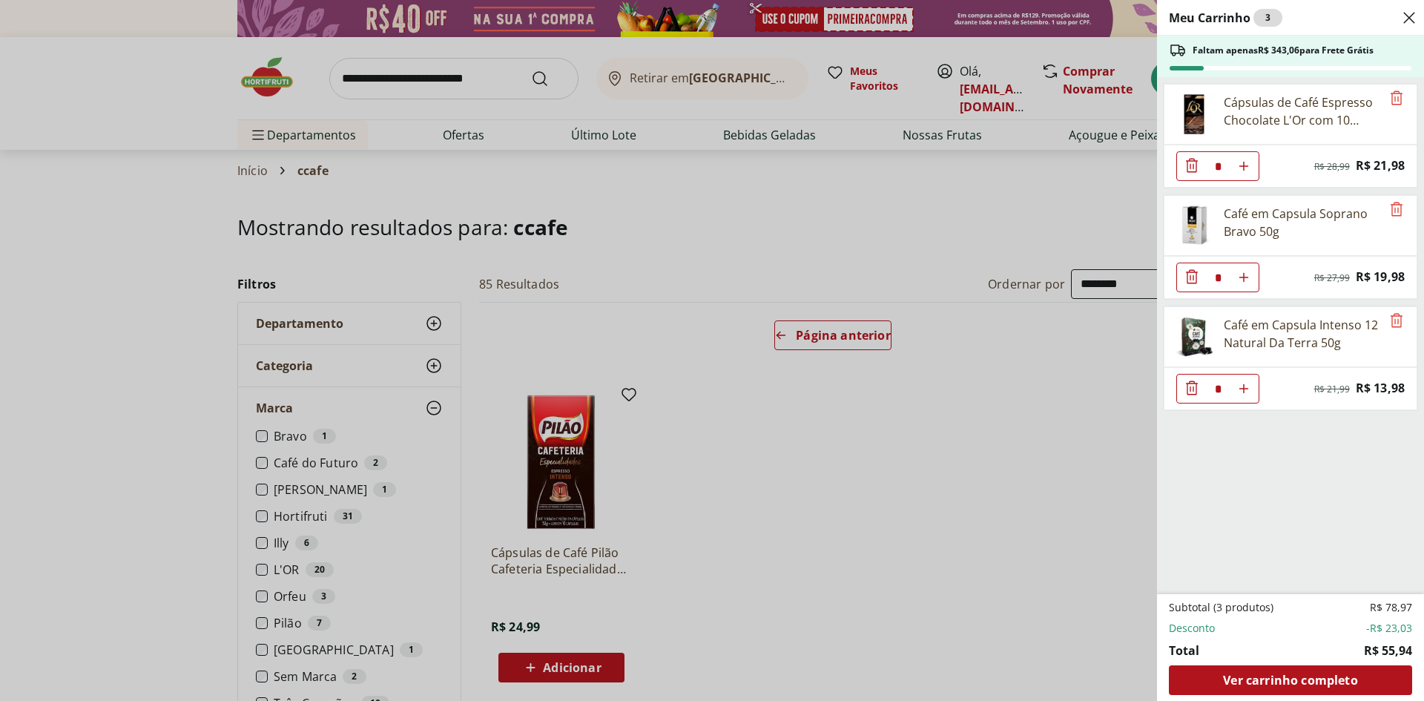
click at [983, 514] on div "Meu Carrinho 3 Faltam apenas R$ 343,06 para Frete Grátis Cápsulas de Café Espre…" at bounding box center [712, 350] width 1424 height 701
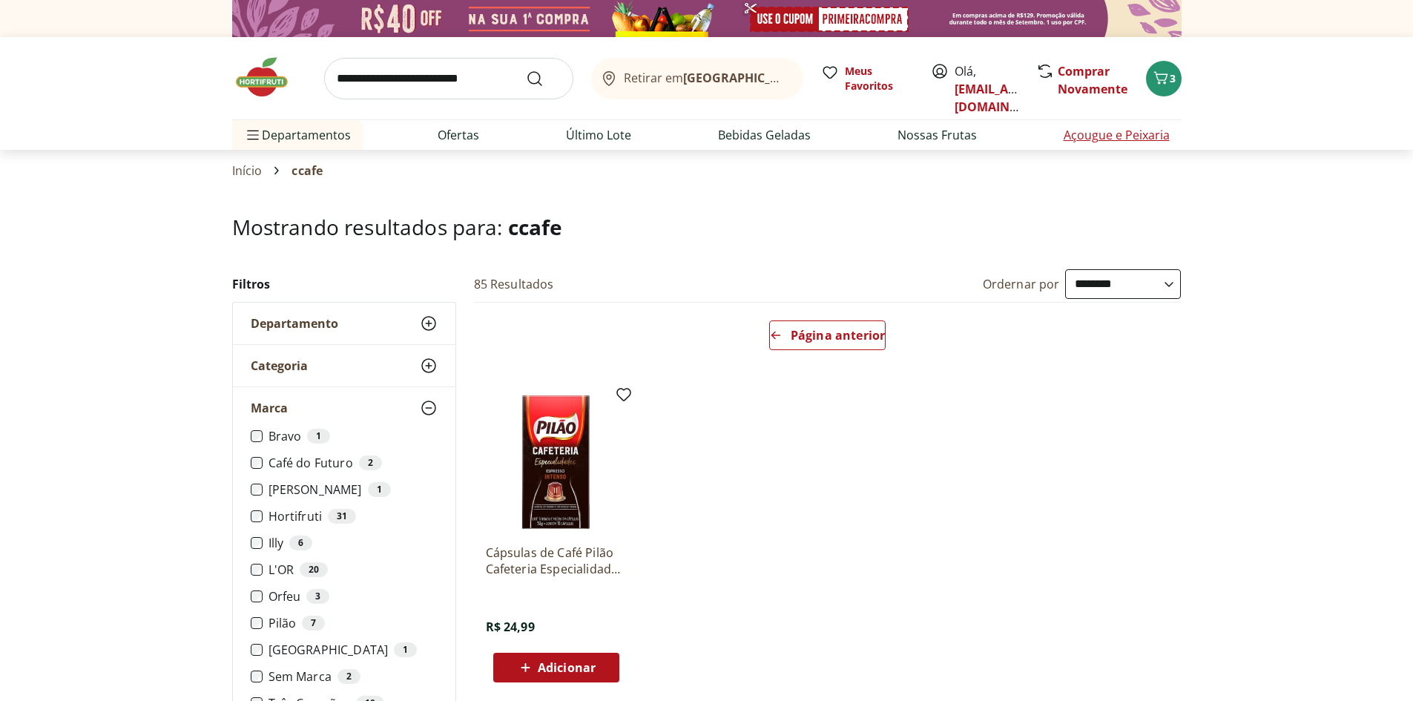
click at [1135, 134] on link "Açougue e Peixaria" at bounding box center [1116, 135] width 106 height 18
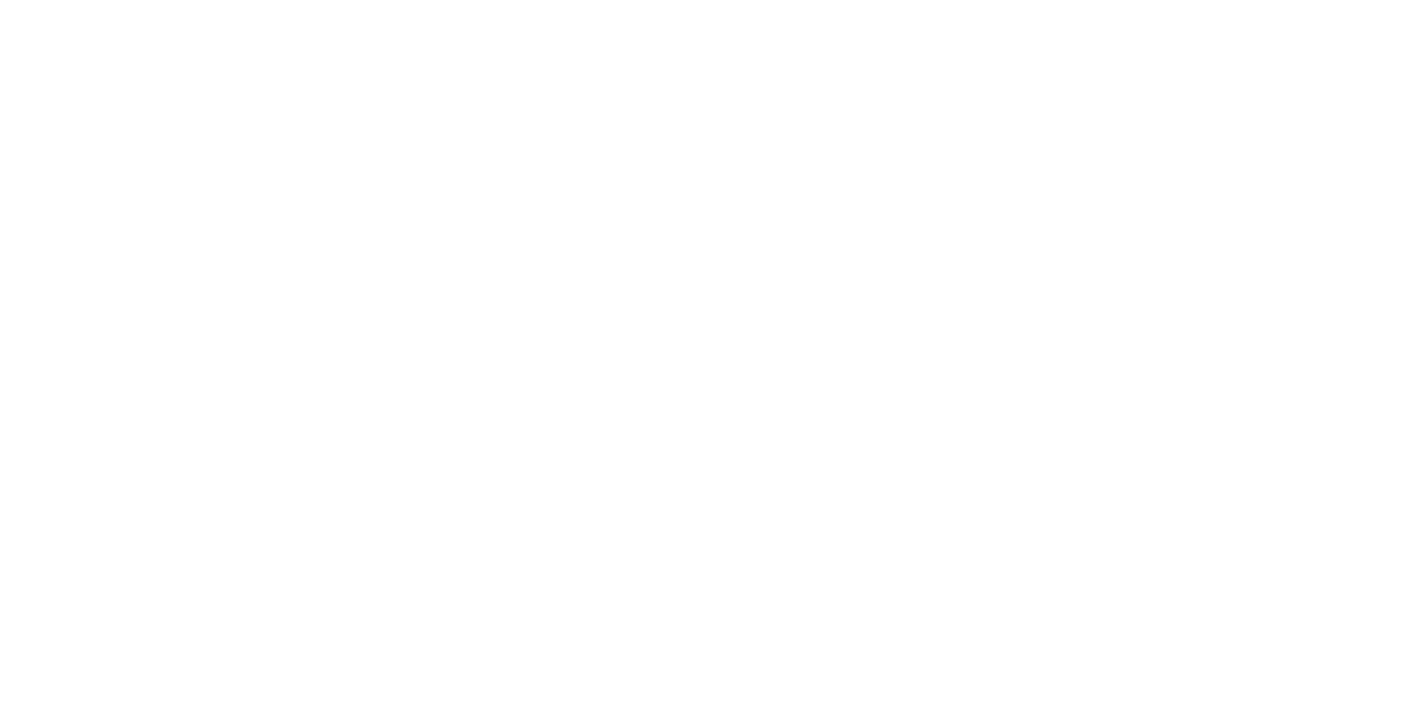
select select "**********"
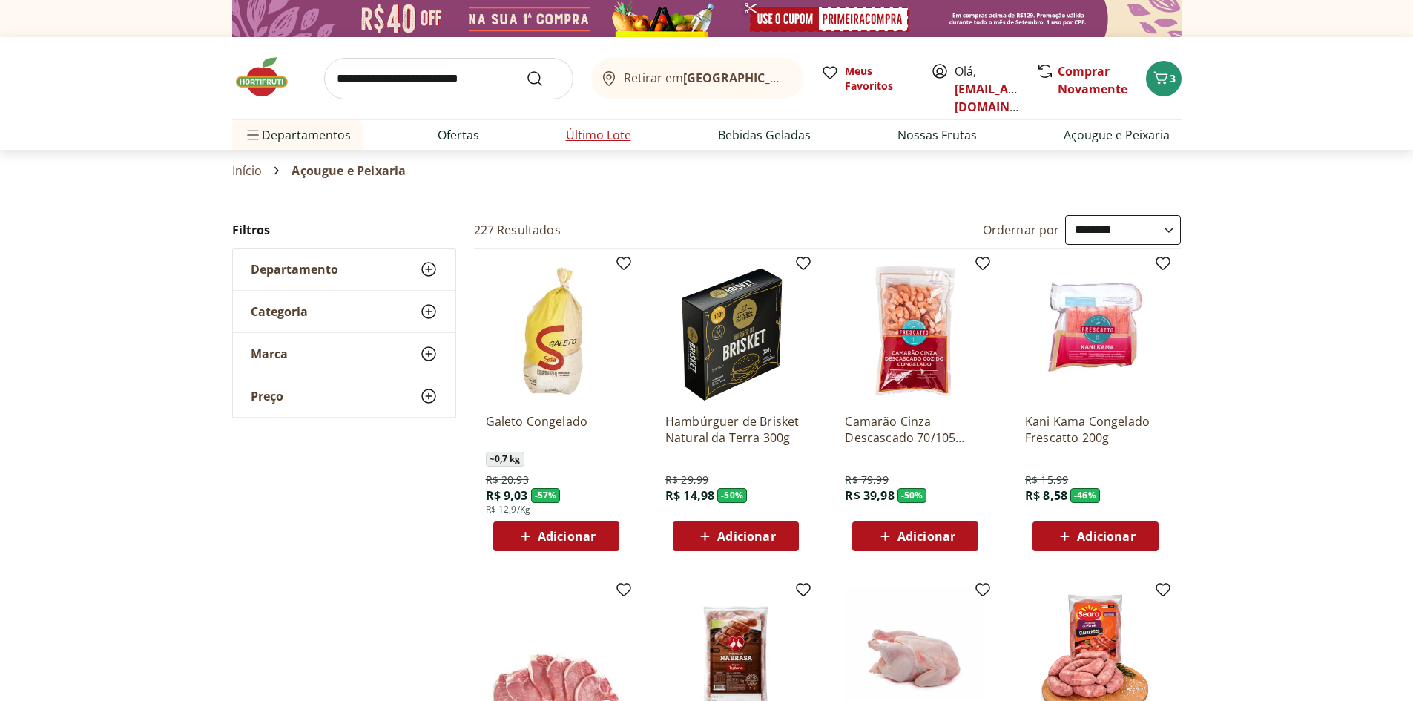
click at [598, 139] on link "Último Lote" at bounding box center [598, 135] width 65 height 18
select select "**********"
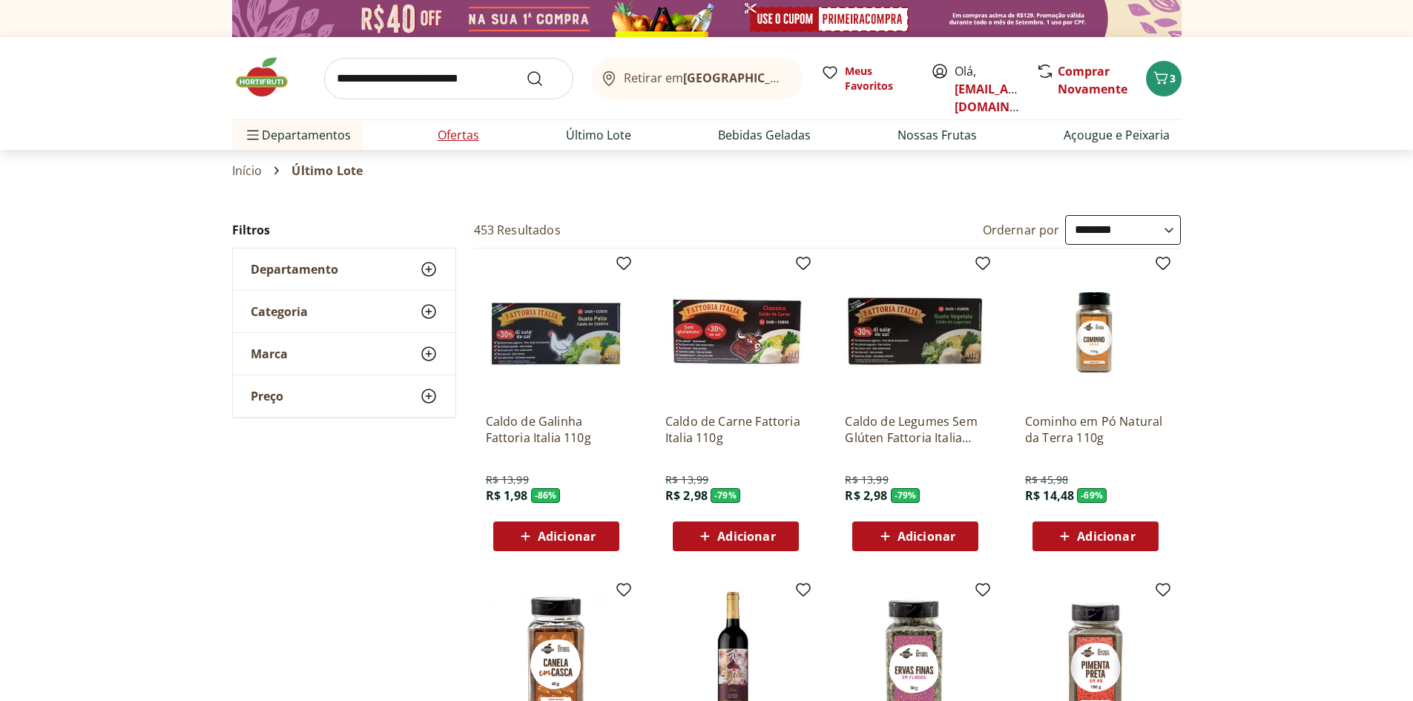
click at [458, 135] on link "Ofertas" at bounding box center [459, 135] width 42 height 18
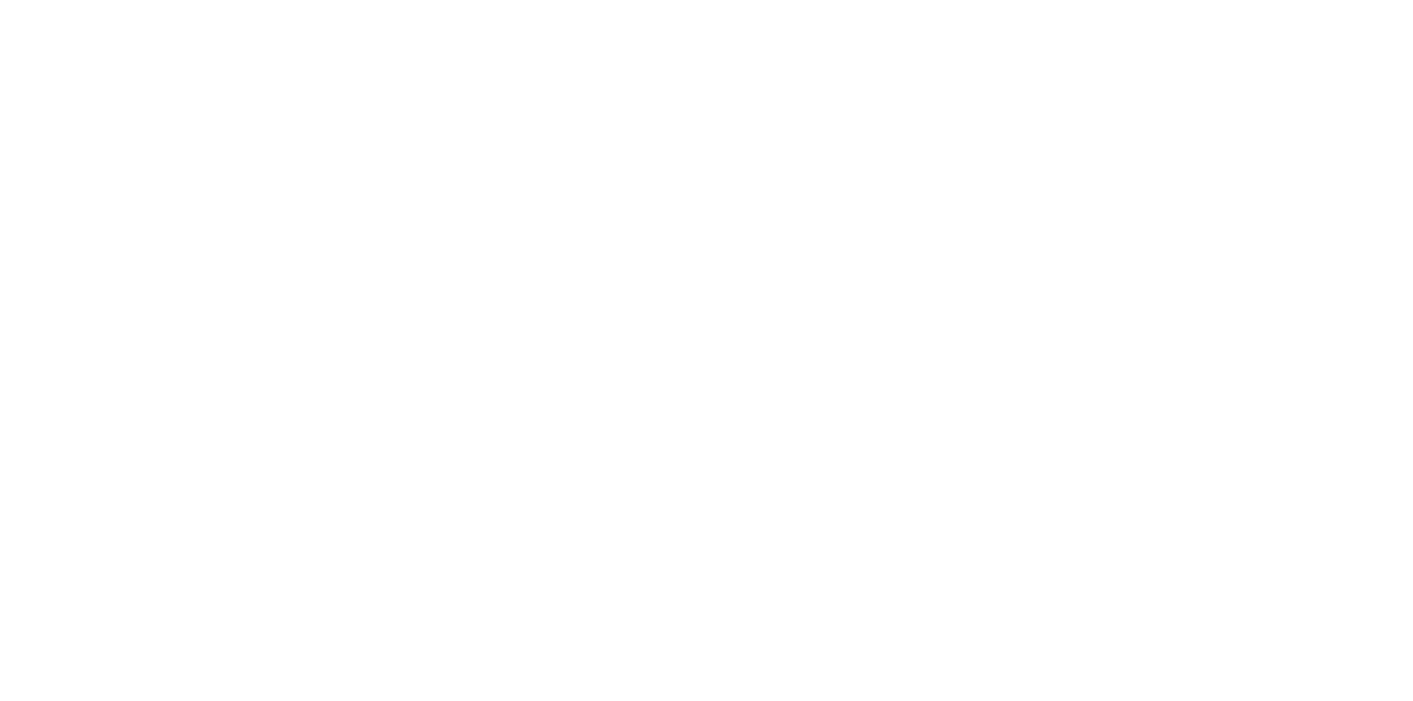
select select "**********"
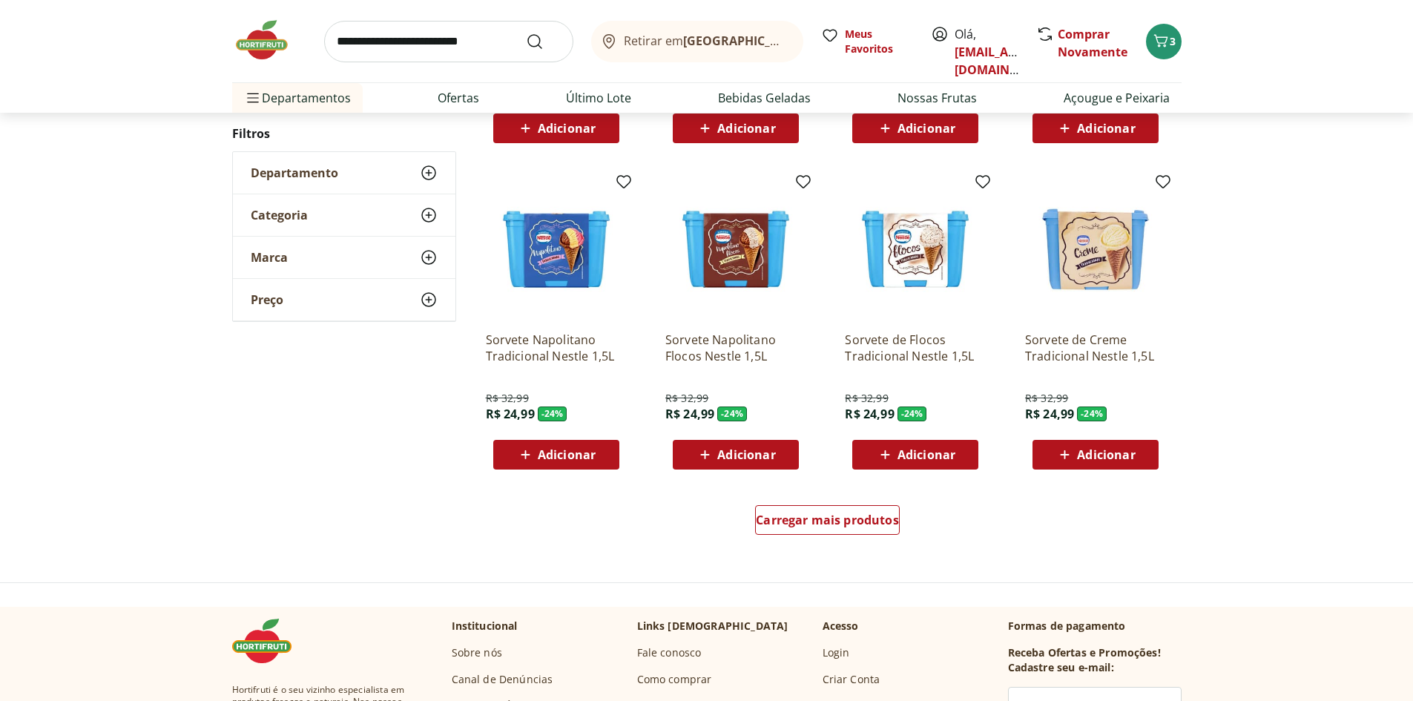
scroll to position [742, 0]
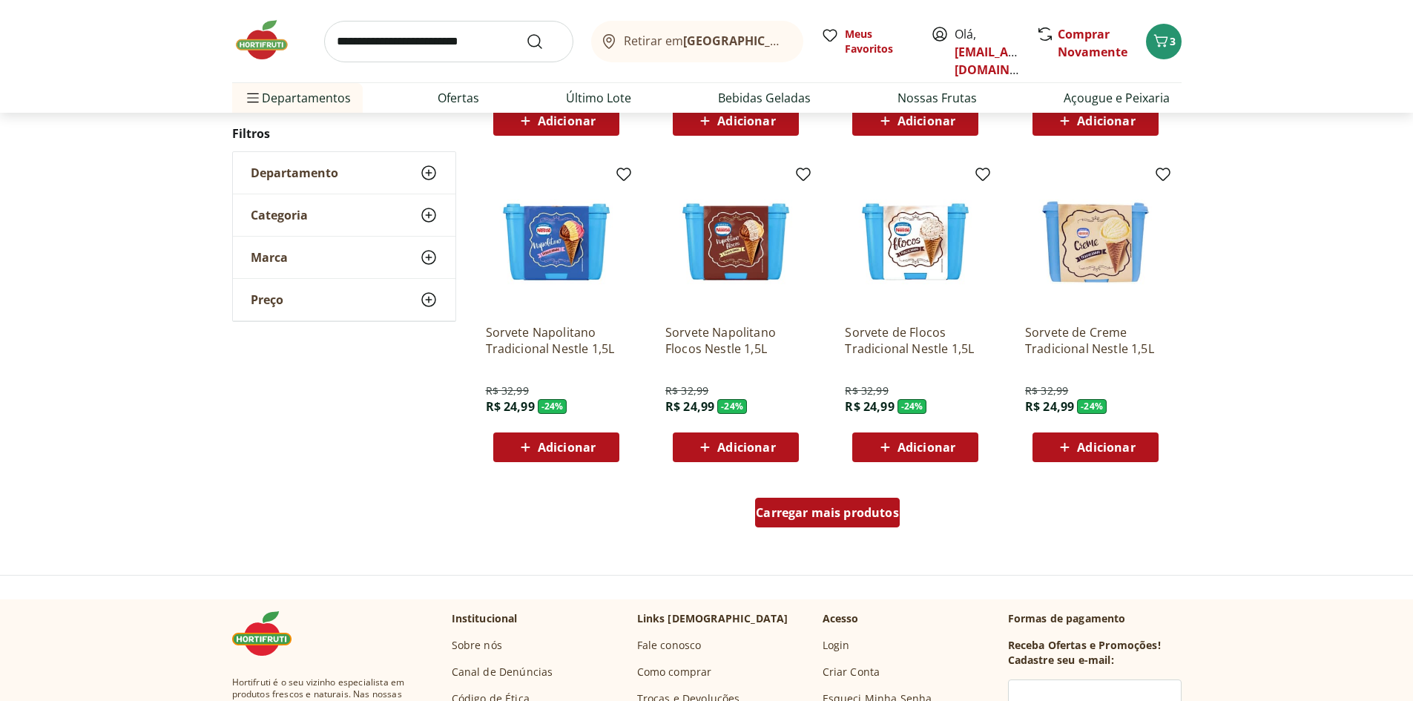
click at [816, 502] on div "Carregar mais produtos" at bounding box center [827, 513] width 145 height 30
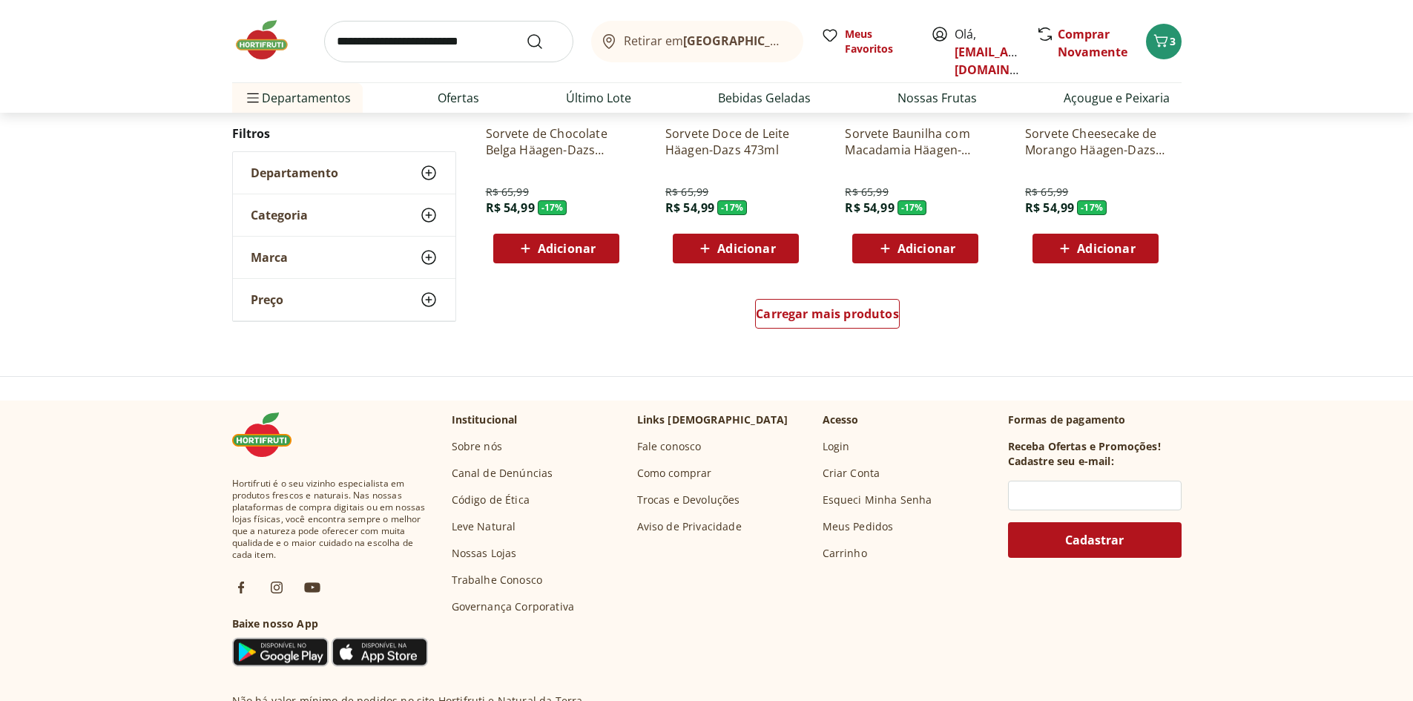
scroll to position [1038, 0]
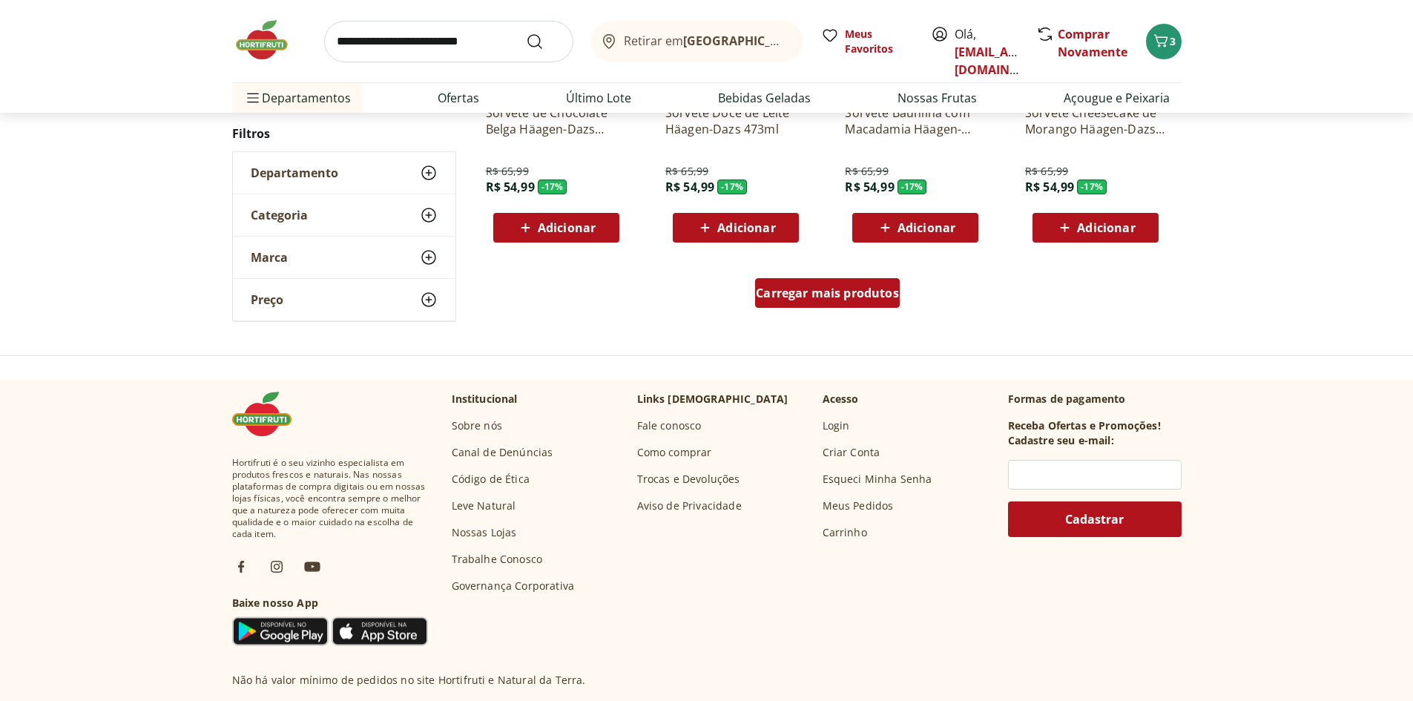
click at [844, 306] on div "Carregar mais produtos" at bounding box center [827, 293] width 145 height 30
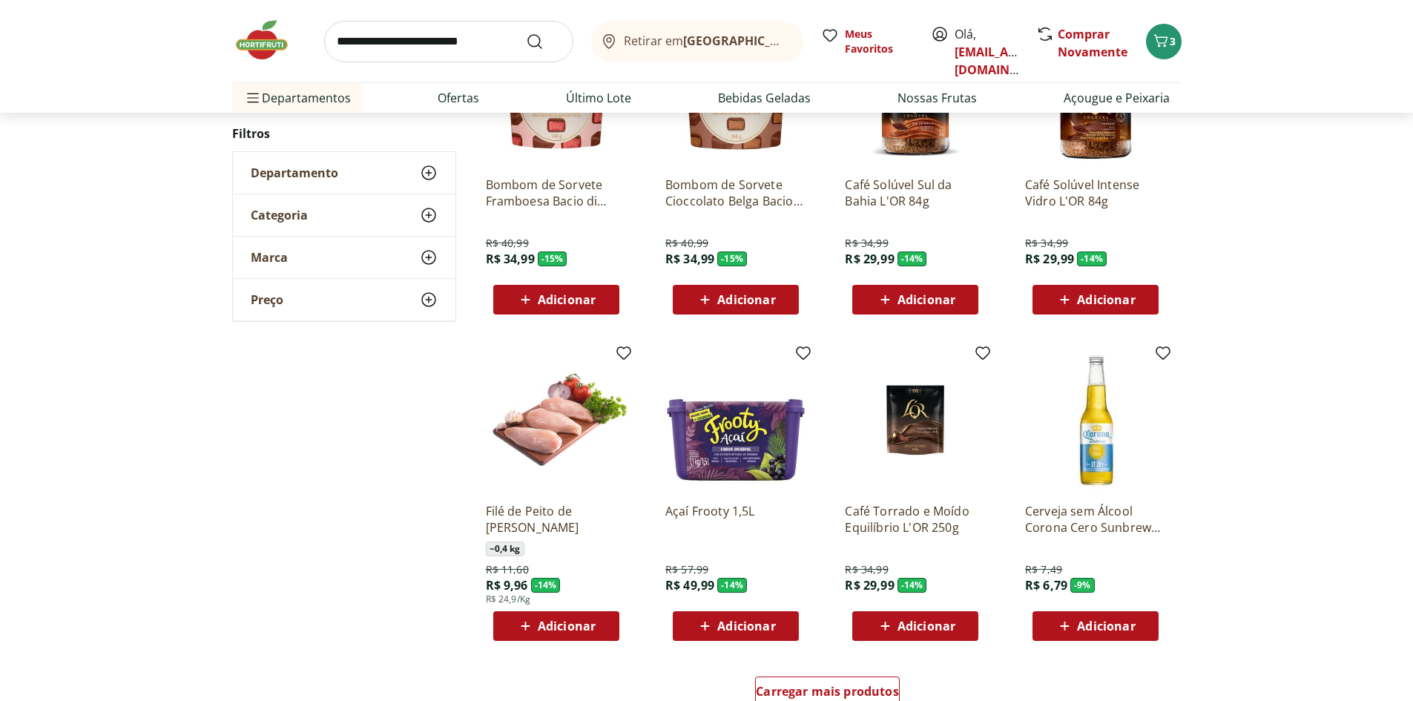
scroll to position [739, 0]
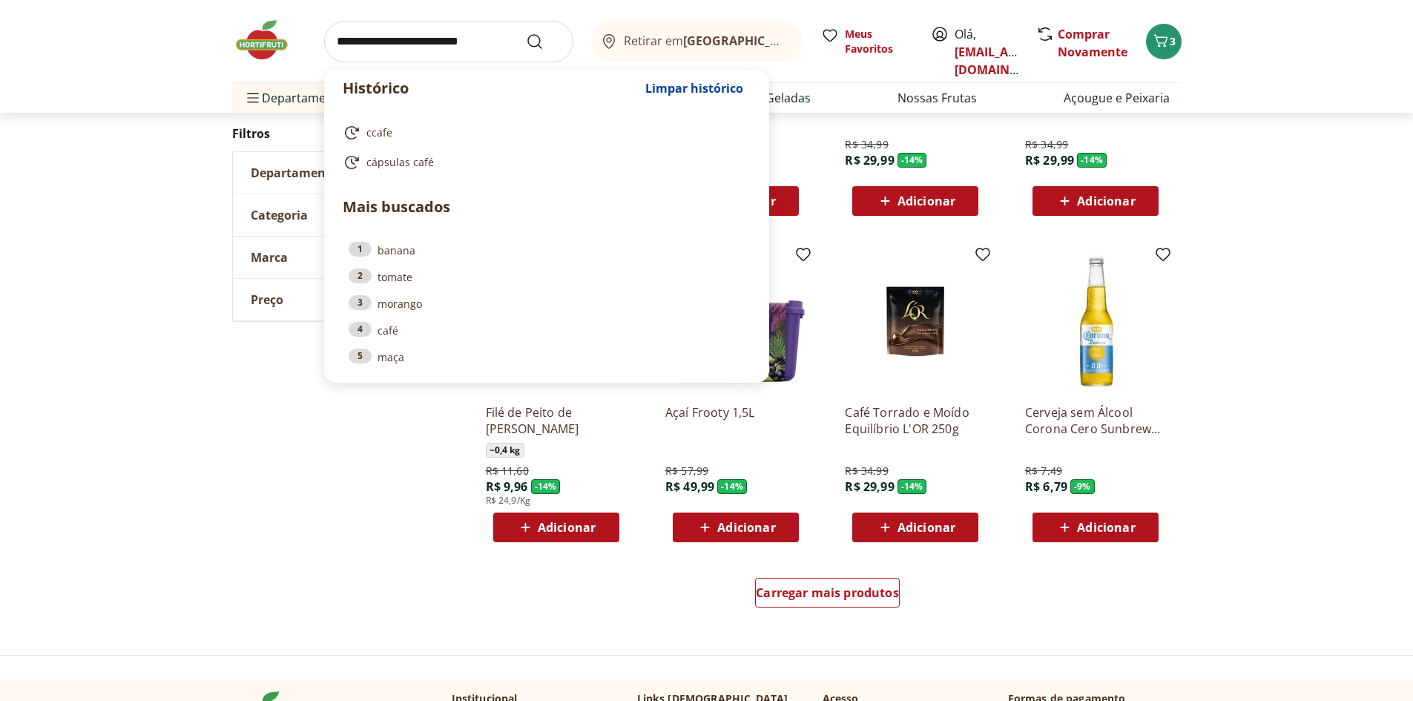
click at [426, 52] on input "search" at bounding box center [448, 42] width 249 height 42
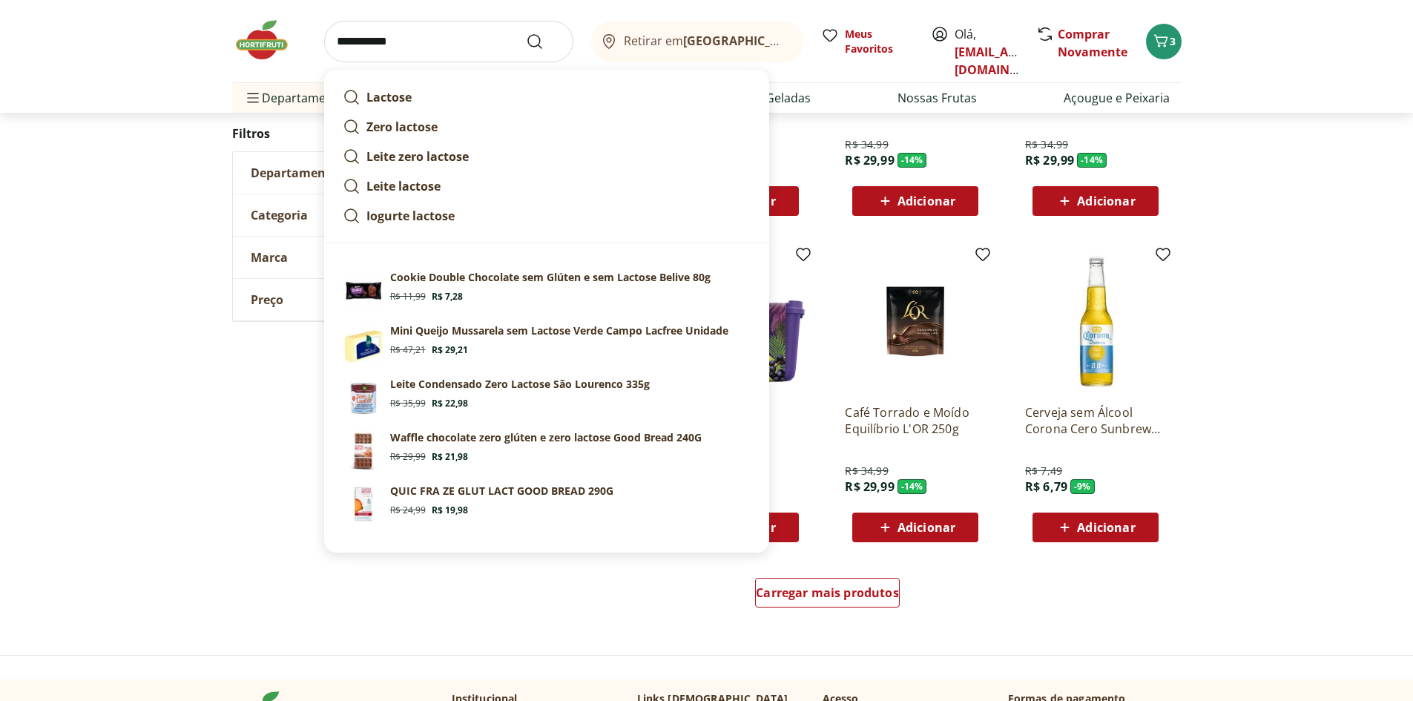
type input "**********"
click at [526, 33] on button "Submit Search" at bounding box center [544, 42] width 36 height 18
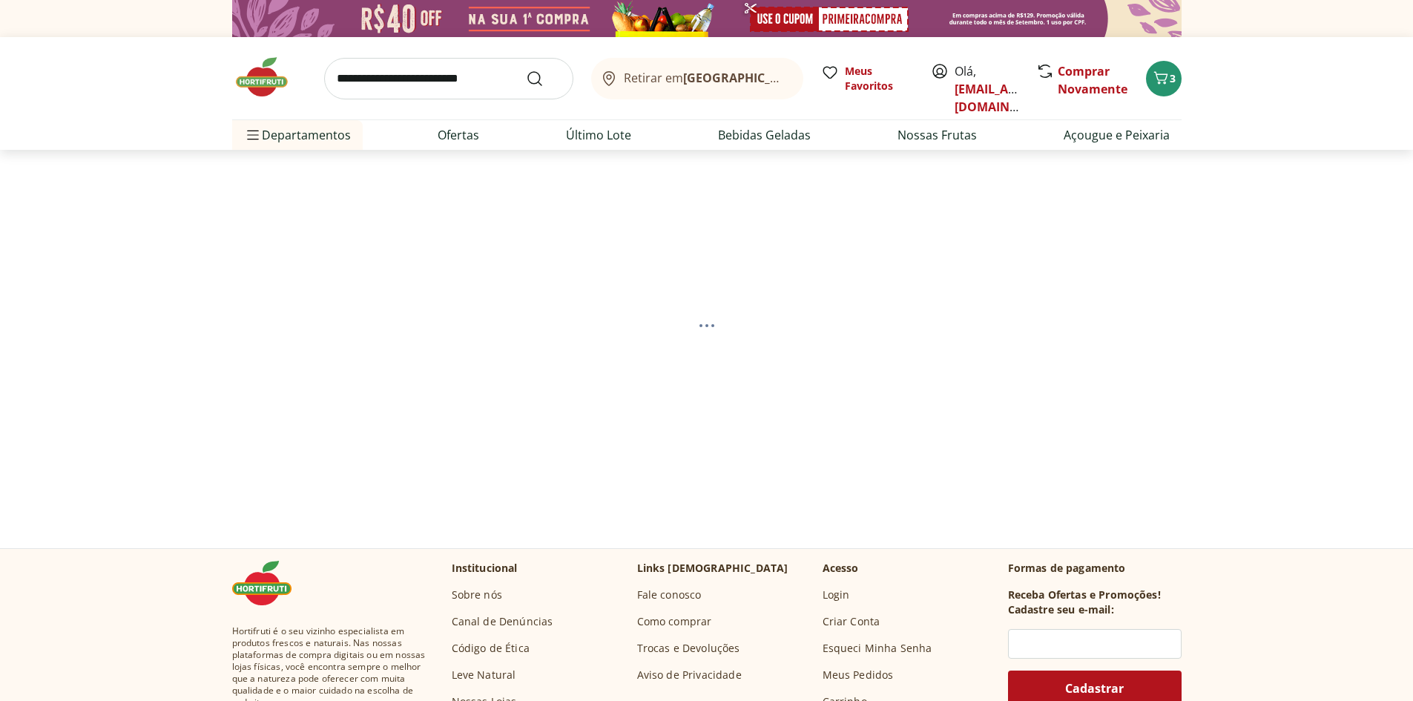
select select "**********"
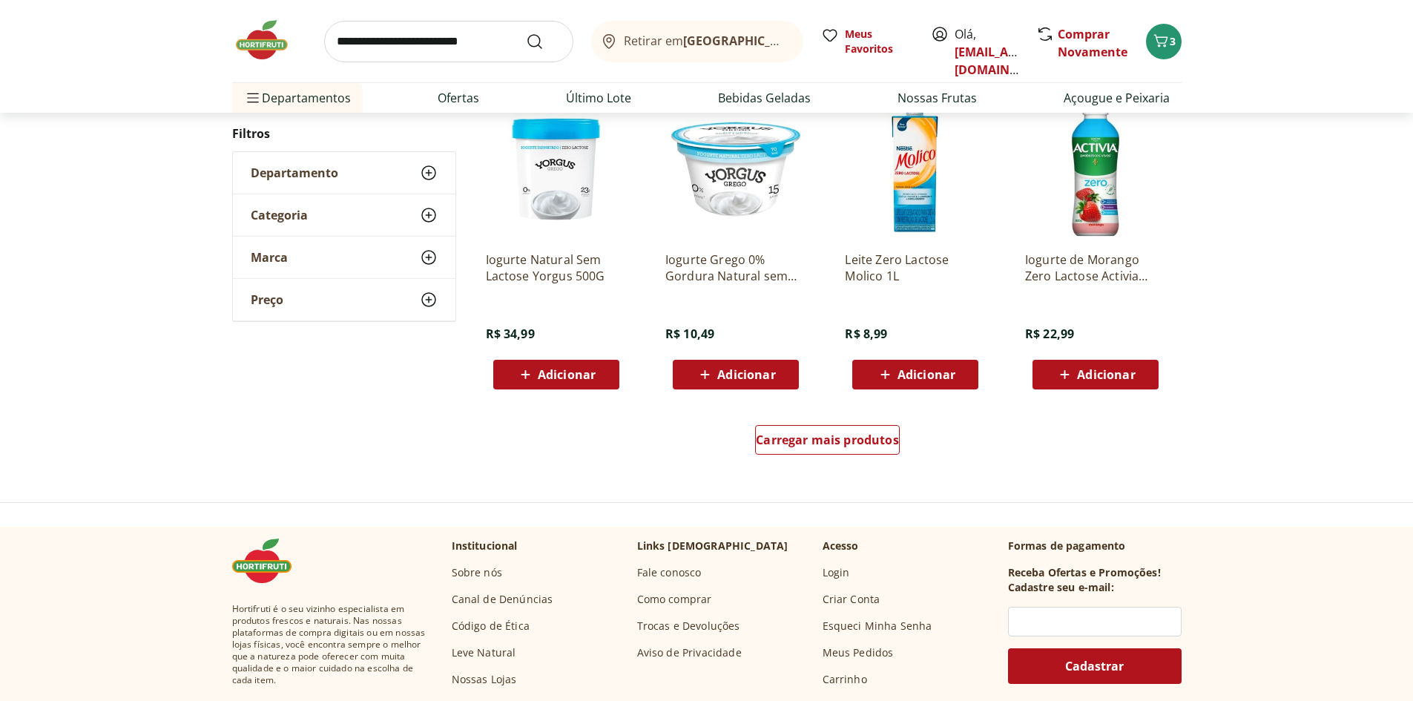
scroll to position [890, 0]
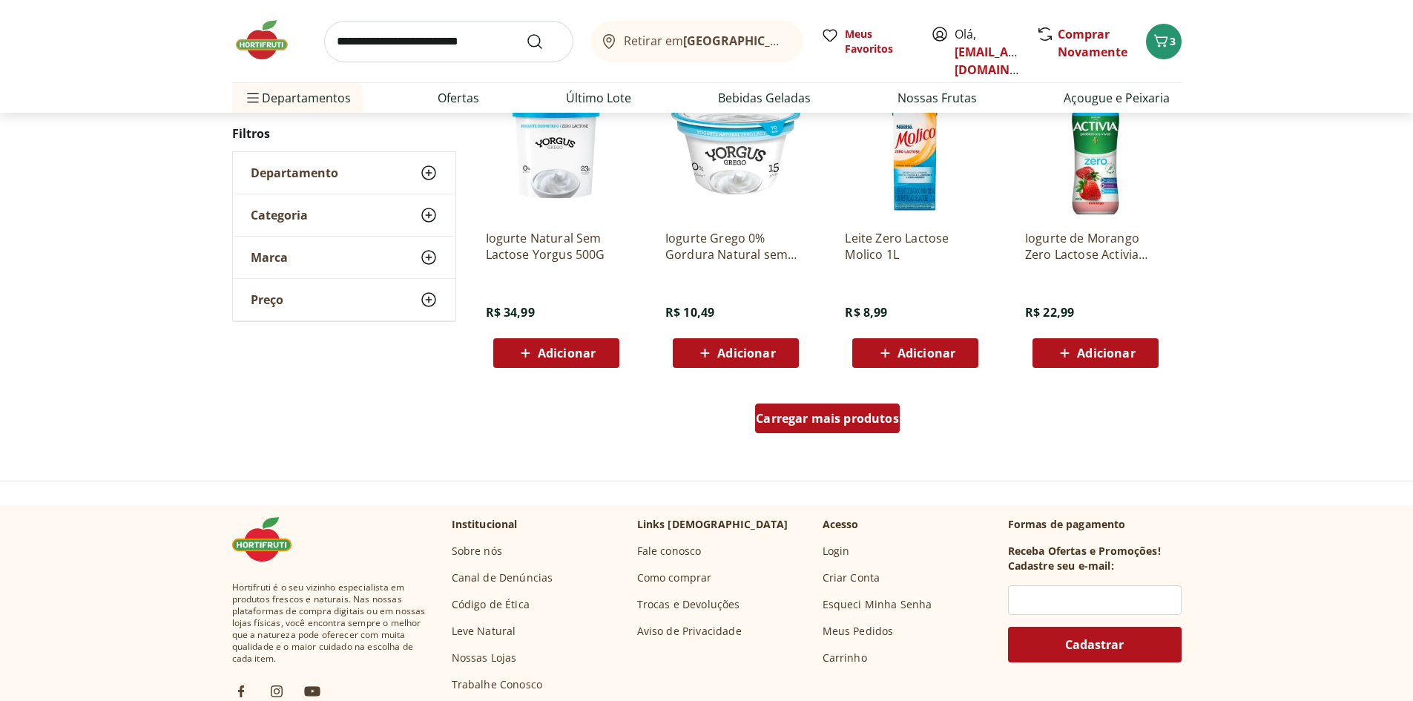
click at [834, 412] on span "Carregar mais produtos" at bounding box center [827, 418] width 143 height 12
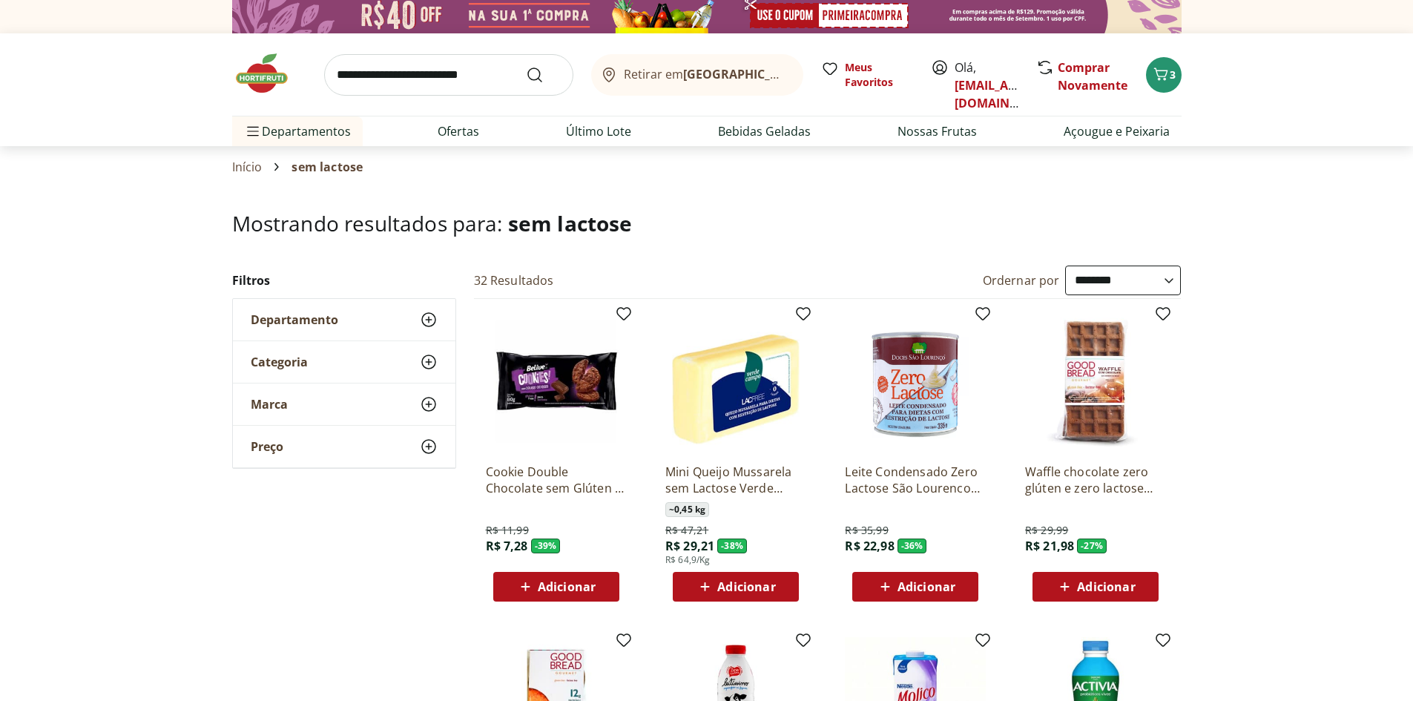
scroll to position [0, 0]
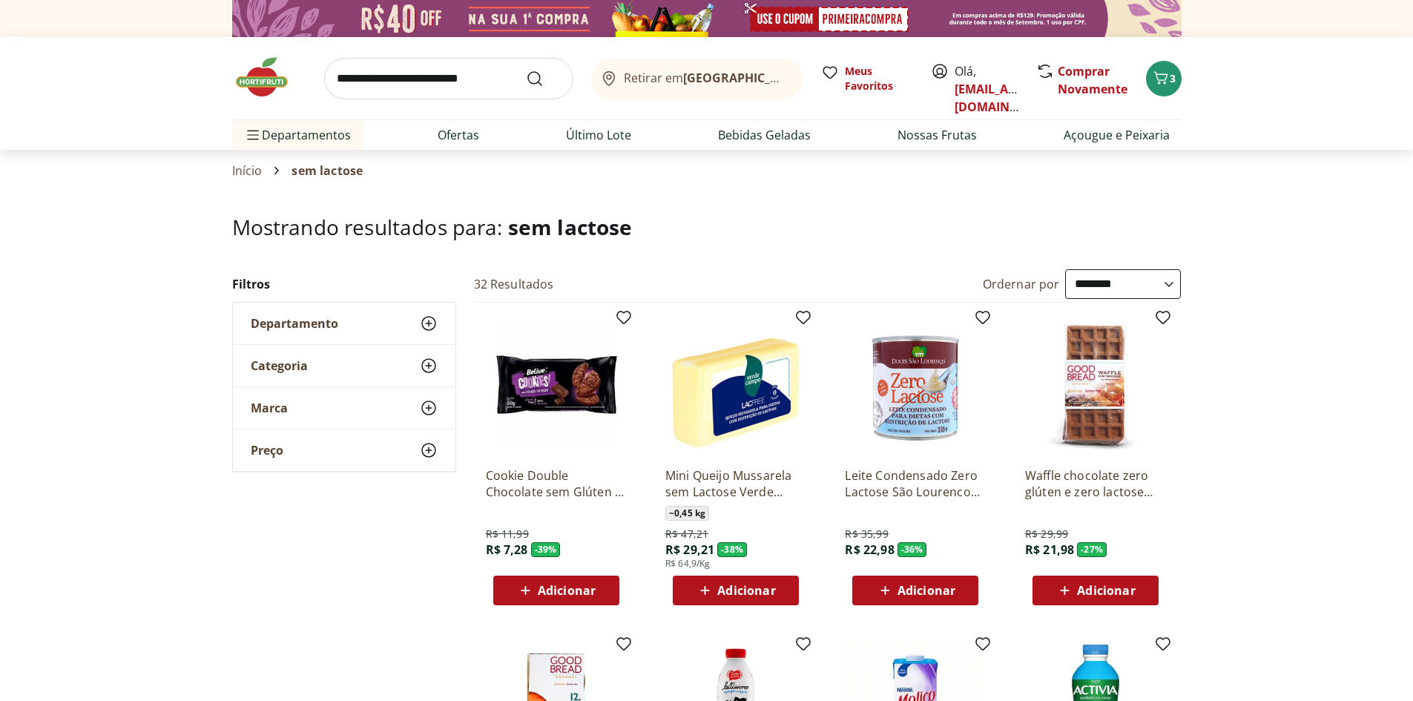
click at [1072, 271] on select "**********" at bounding box center [1123, 284] width 116 height 30
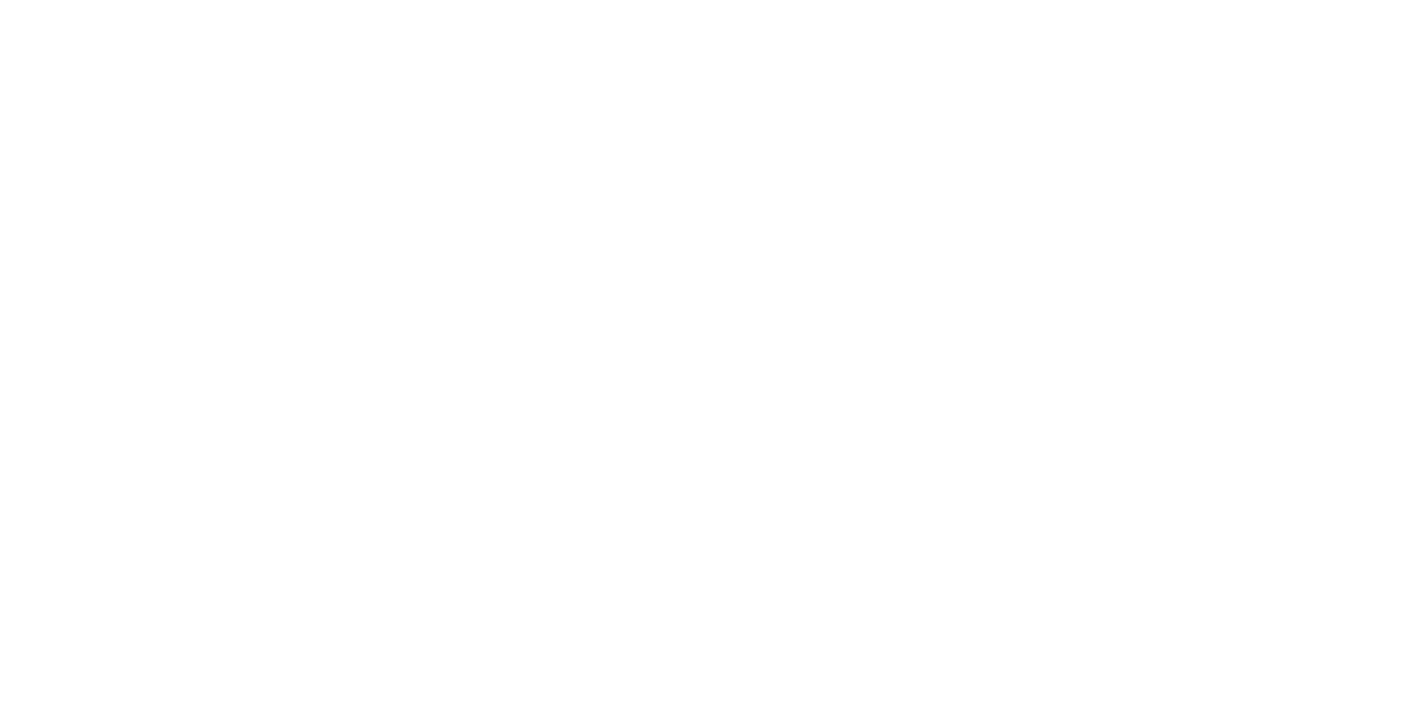
select select "*********"
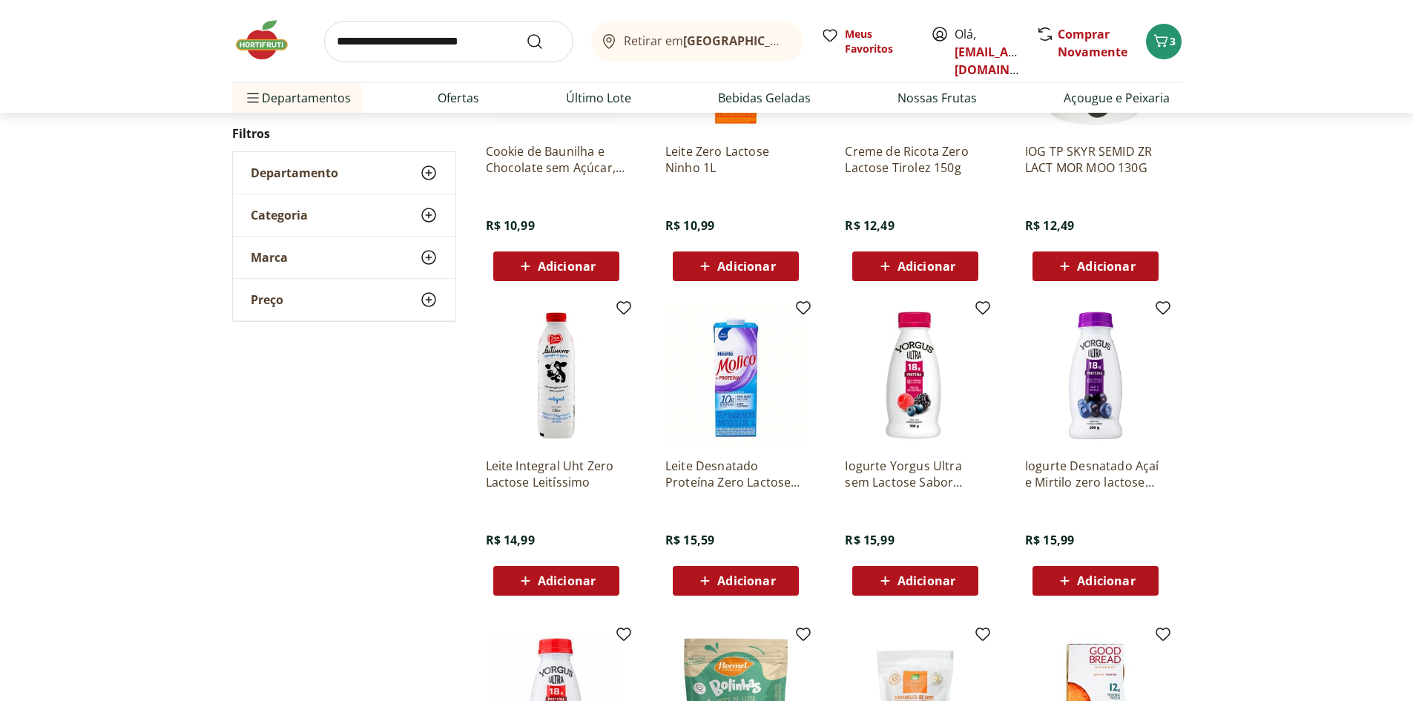
scroll to position [1038, 0]
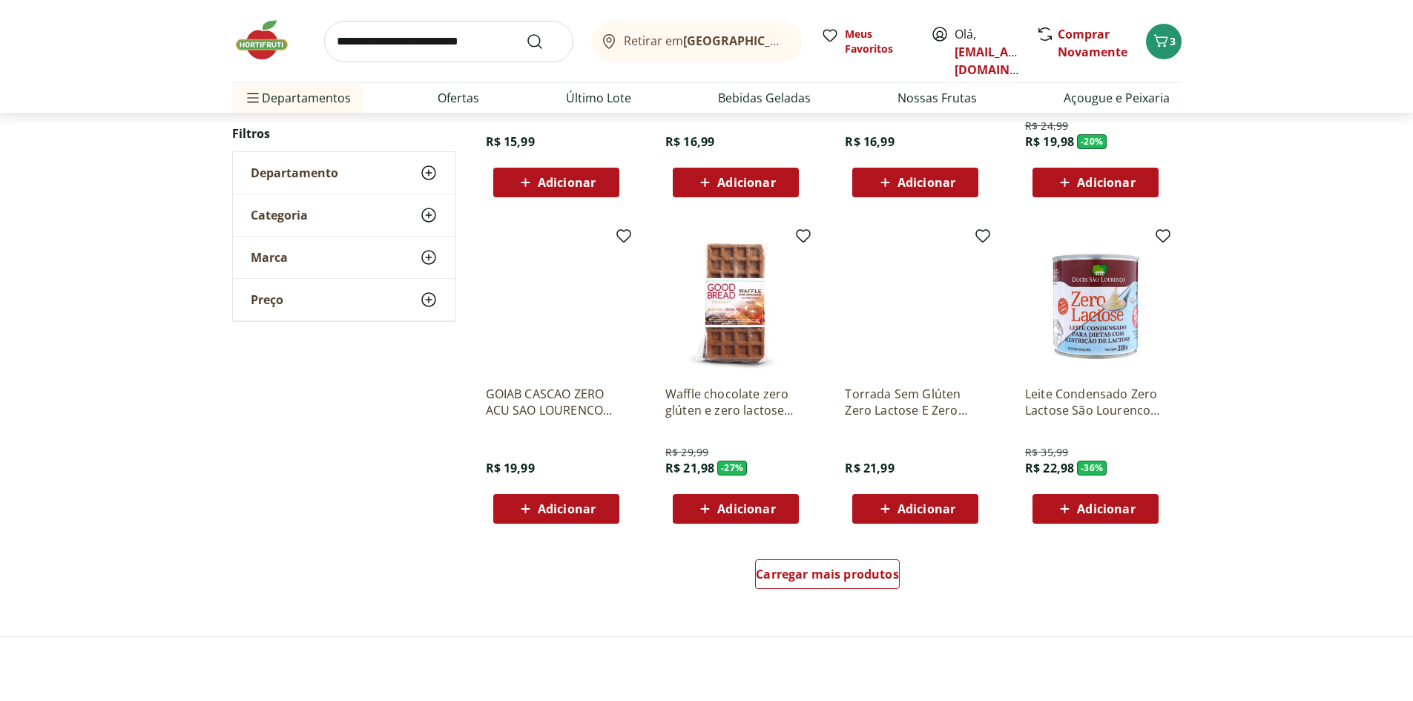
scroll to position [813, 0]
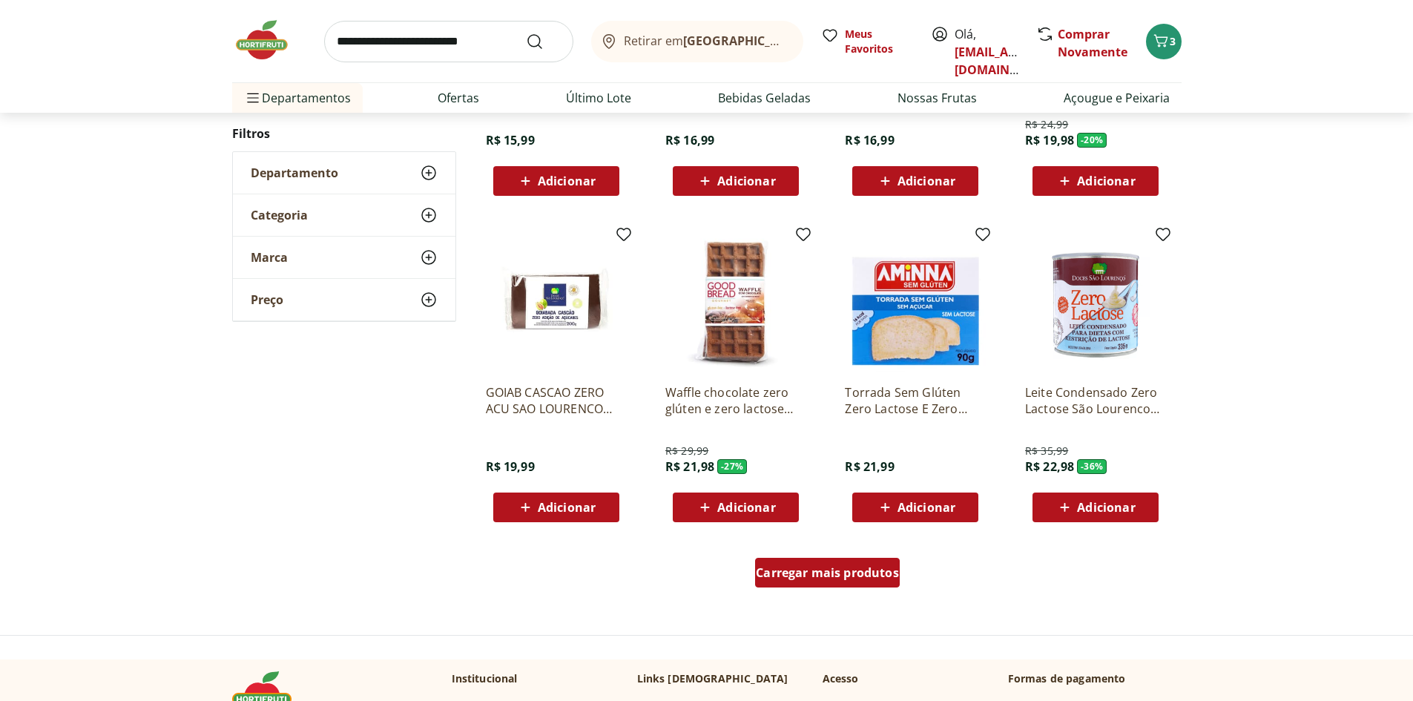
click at [842, 581] on div "Carregar mais produtos" at bounding box center [827, 573] width 145 height 30
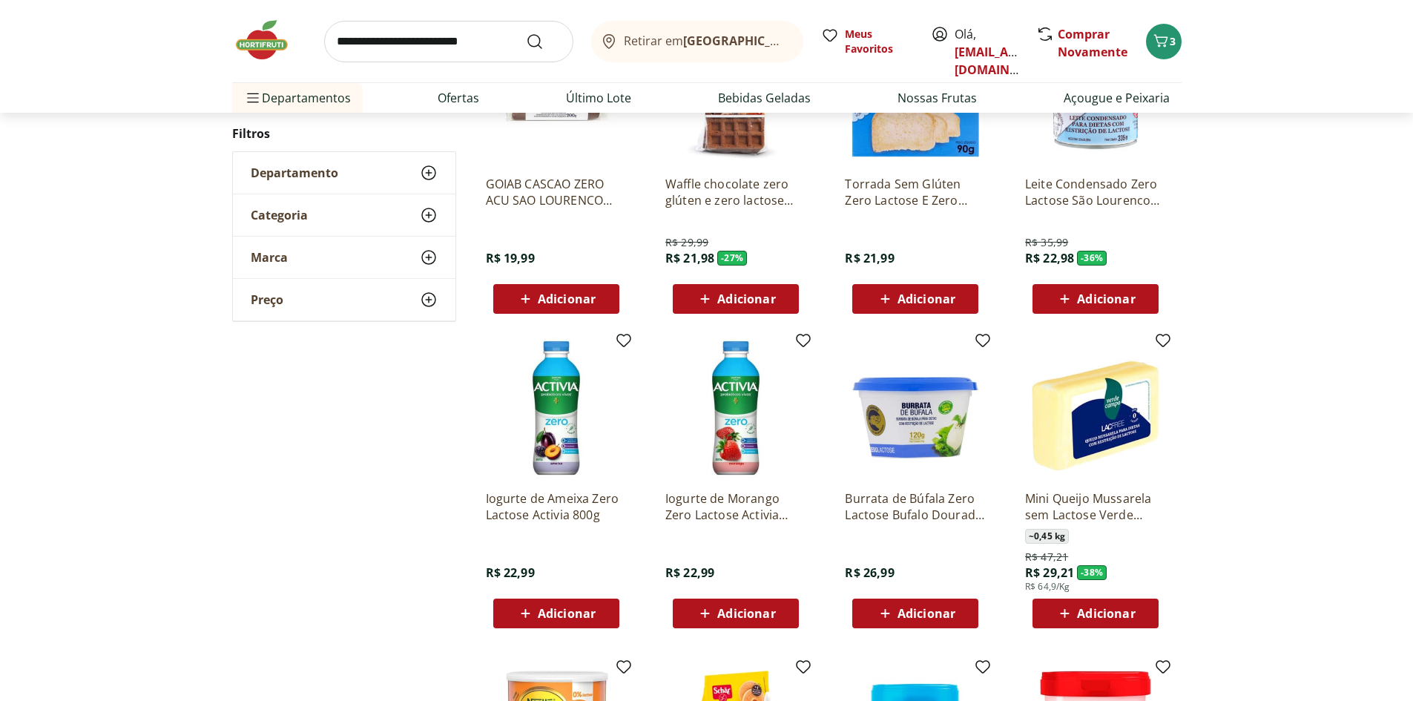
scroll to position [1035, 0]
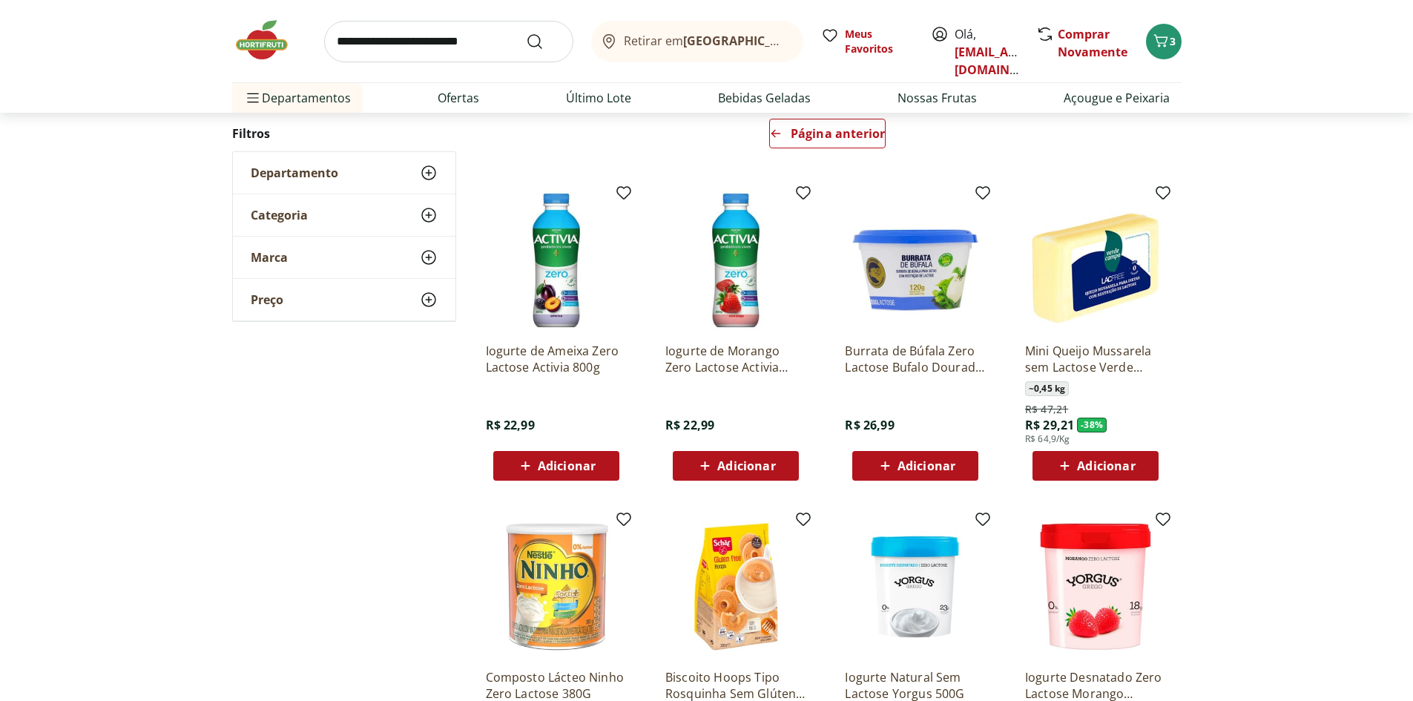
scroll to position [217, 0]
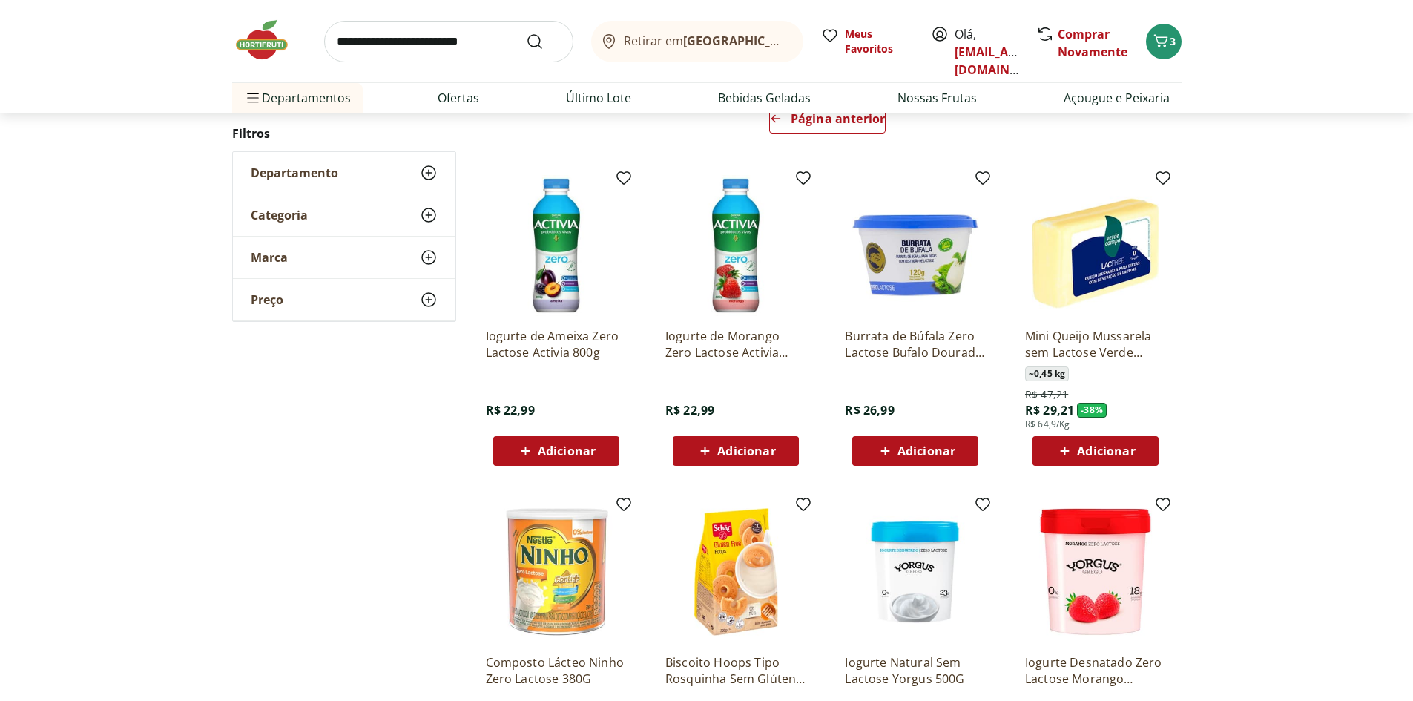
click at [1100, 449] on span "Adicionar" at bounding box center [1106, 451] width 58 height 12
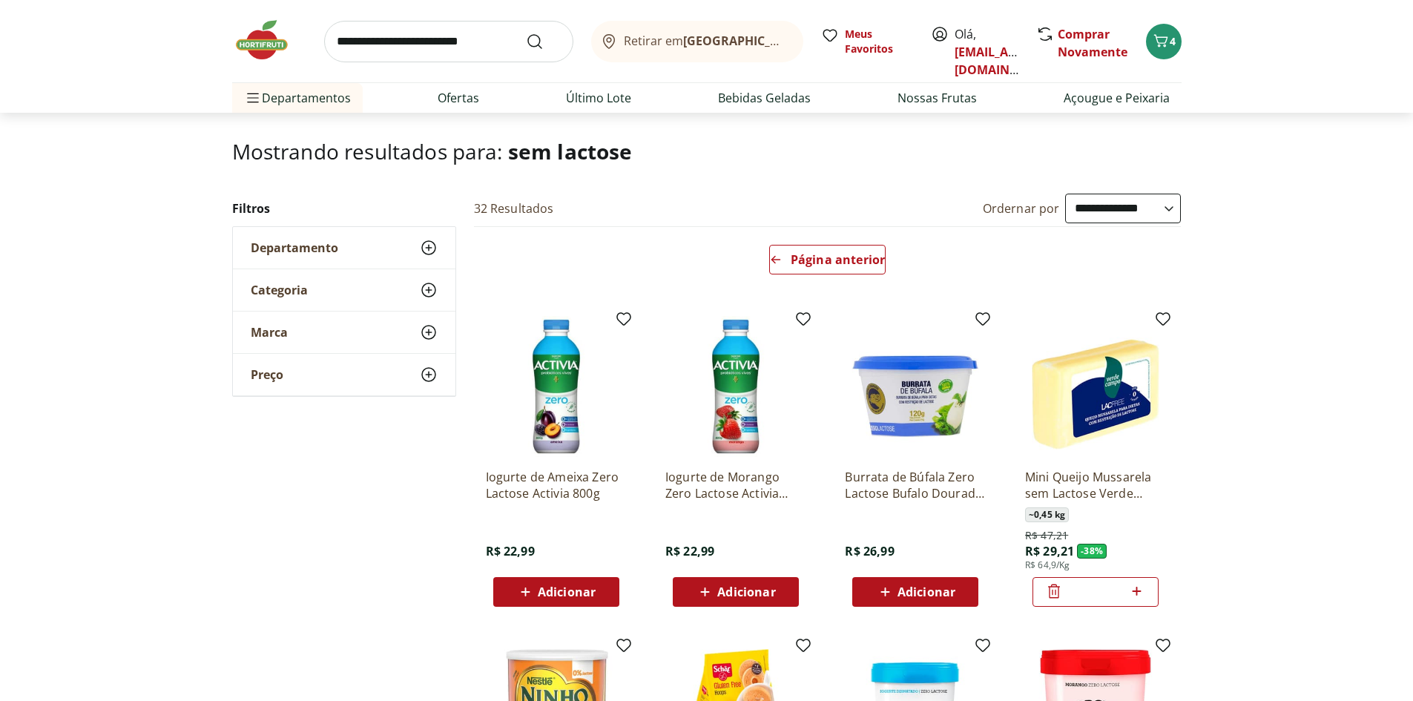
scroll to position [68, 0]
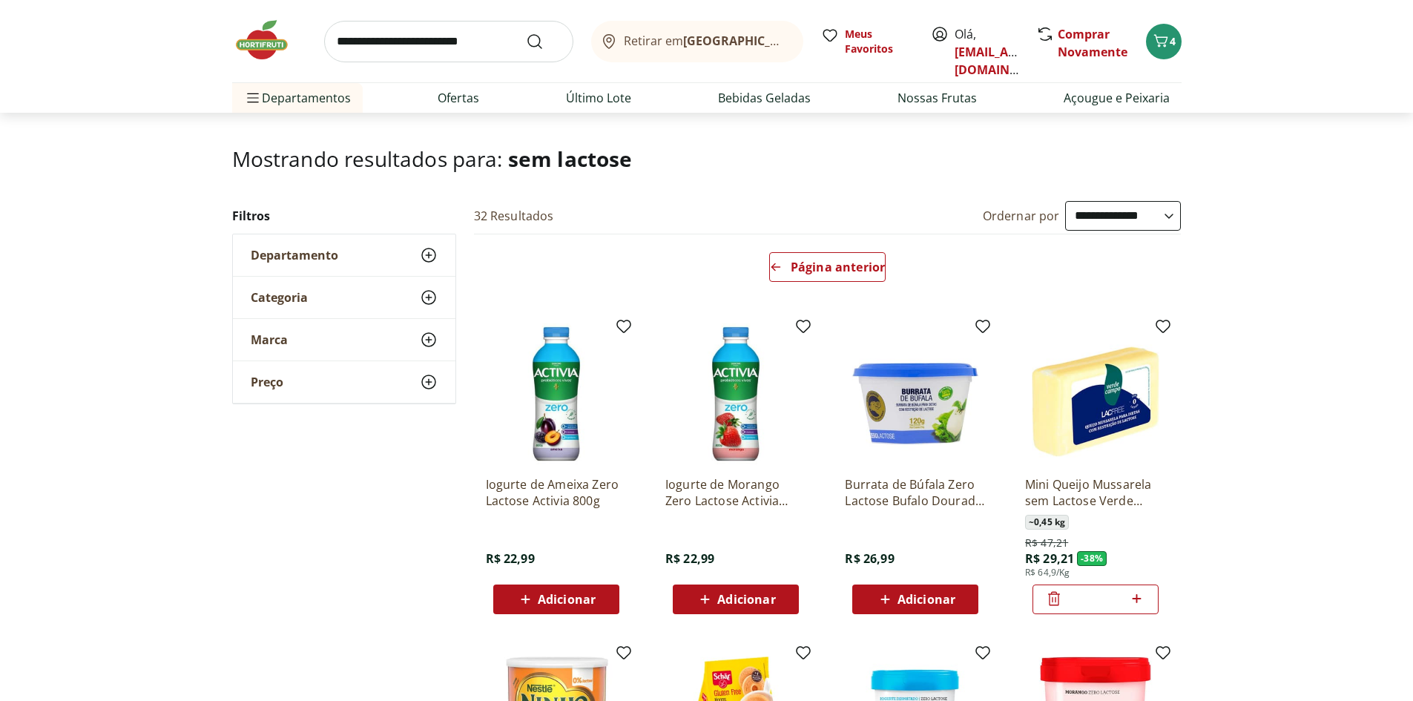
click at [1091, 403] on img at bounding box center [1095, 393] width 141 height 141
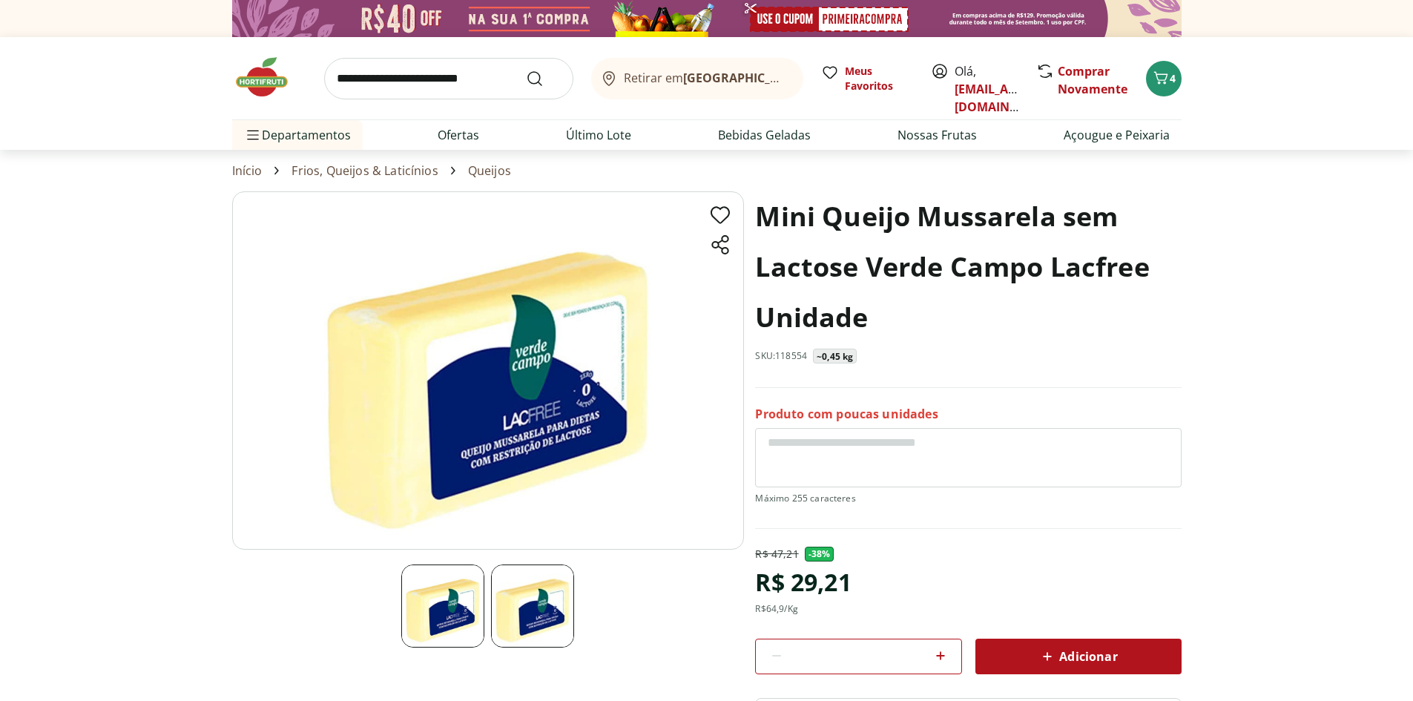
click at [567, 427] on img at bounding box center [488, 370] width 512 height 358
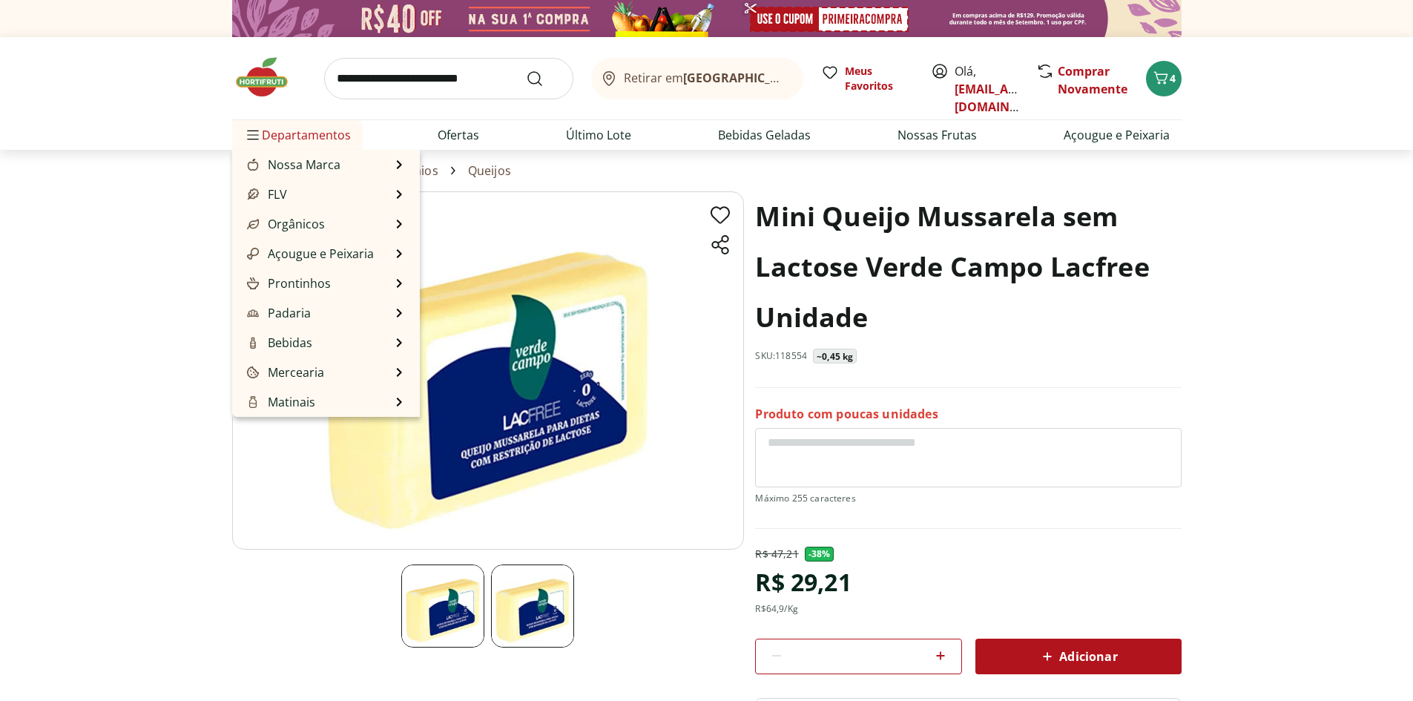
click at [298, 133] on span "Departamentos" at bounding box center [297, 135] width 107 height 36
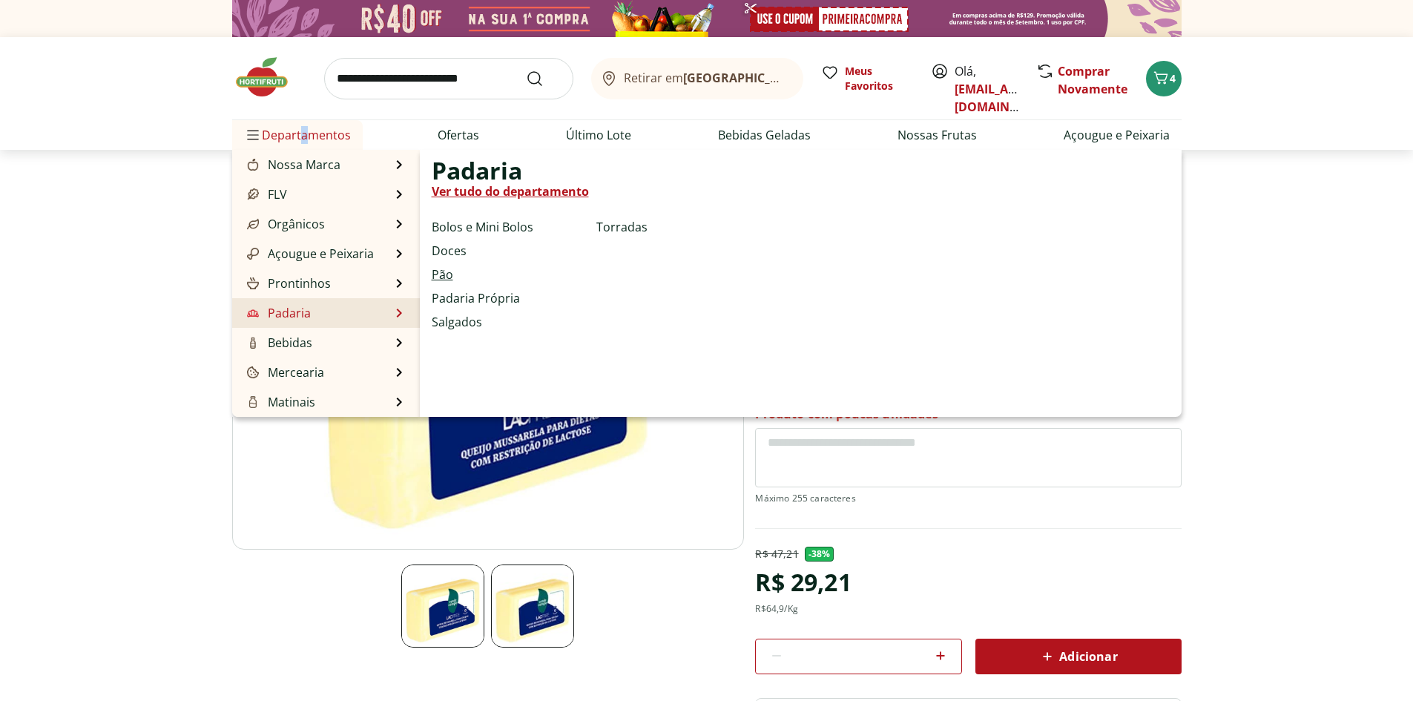
click at [443, 275] on link "Pão" at bounding box center [443, 274] width 22 height 18
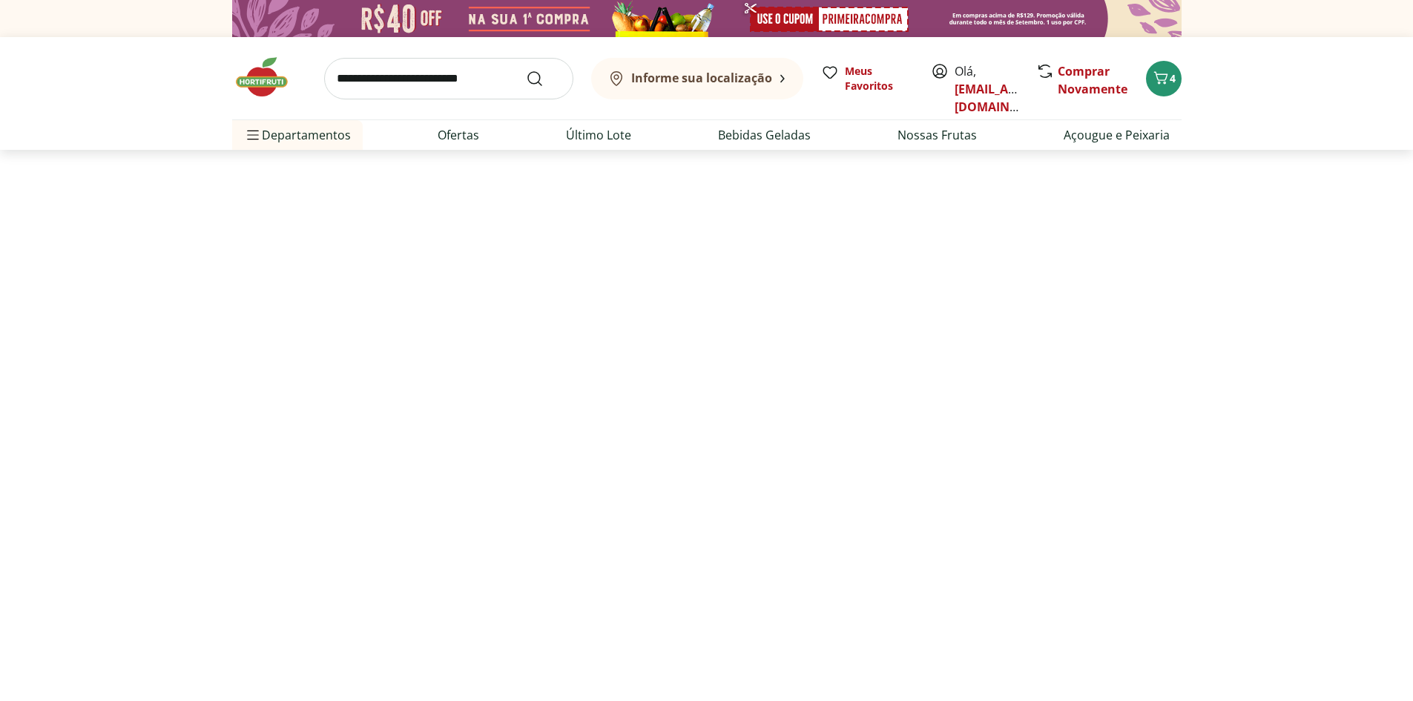
select select "**********"
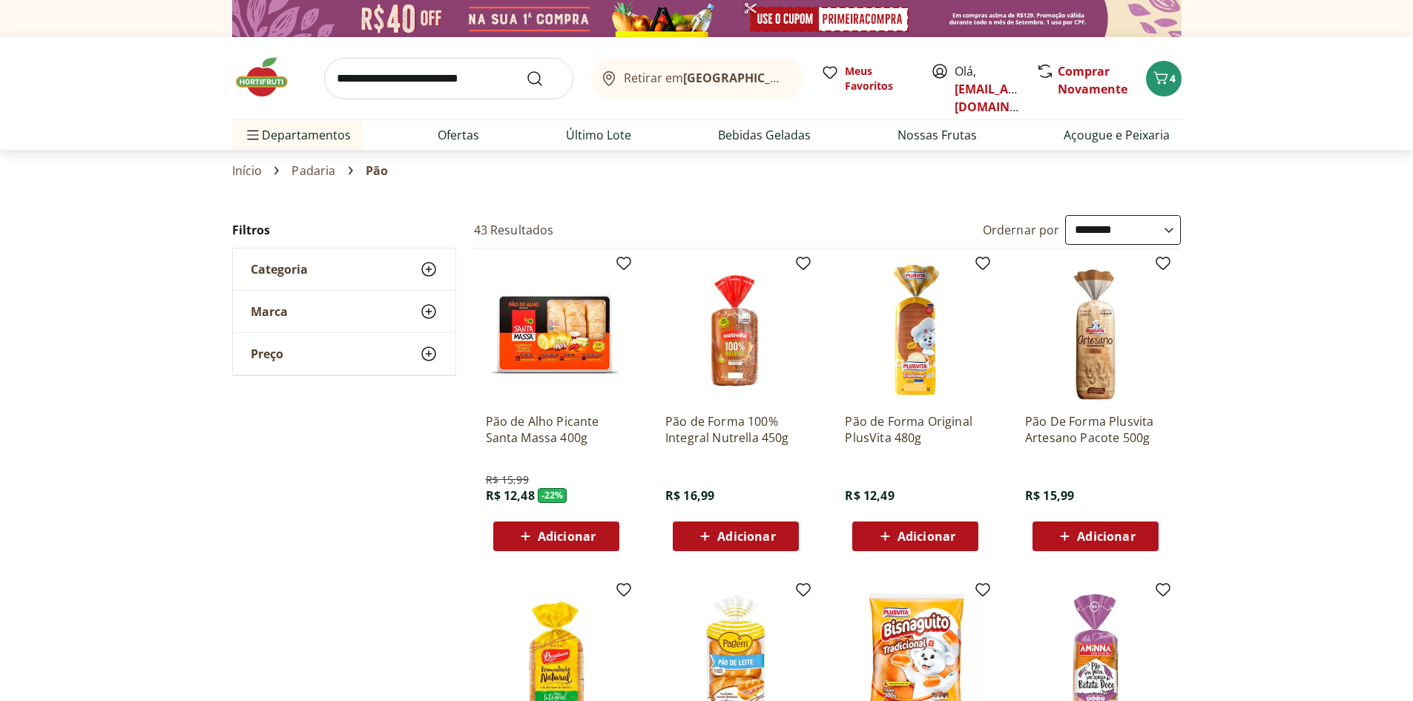
select select "**********"
click at [268, 317] on span "Marca" at bounding box center [269, 311] width 37 height 15
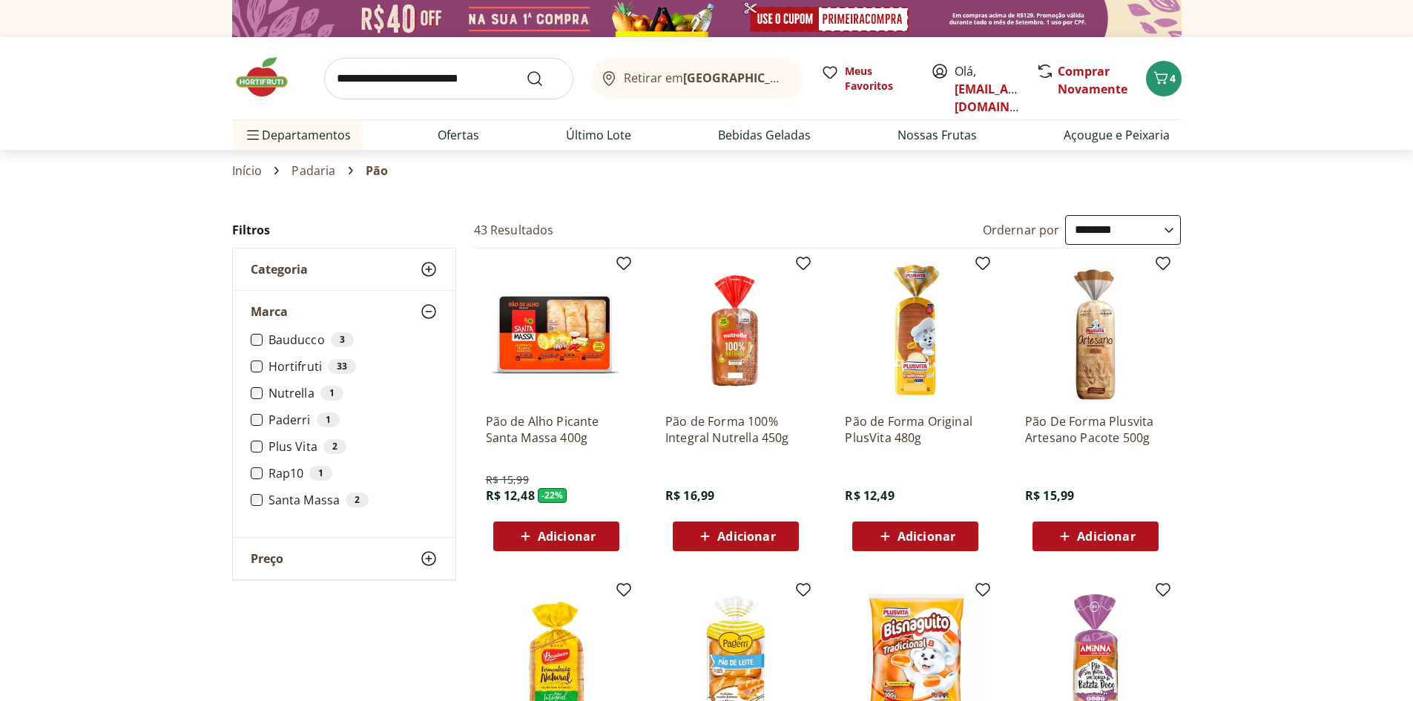
click at [261, 304] on span "Marca" at bounding box center [269, 311] width 37 height 15
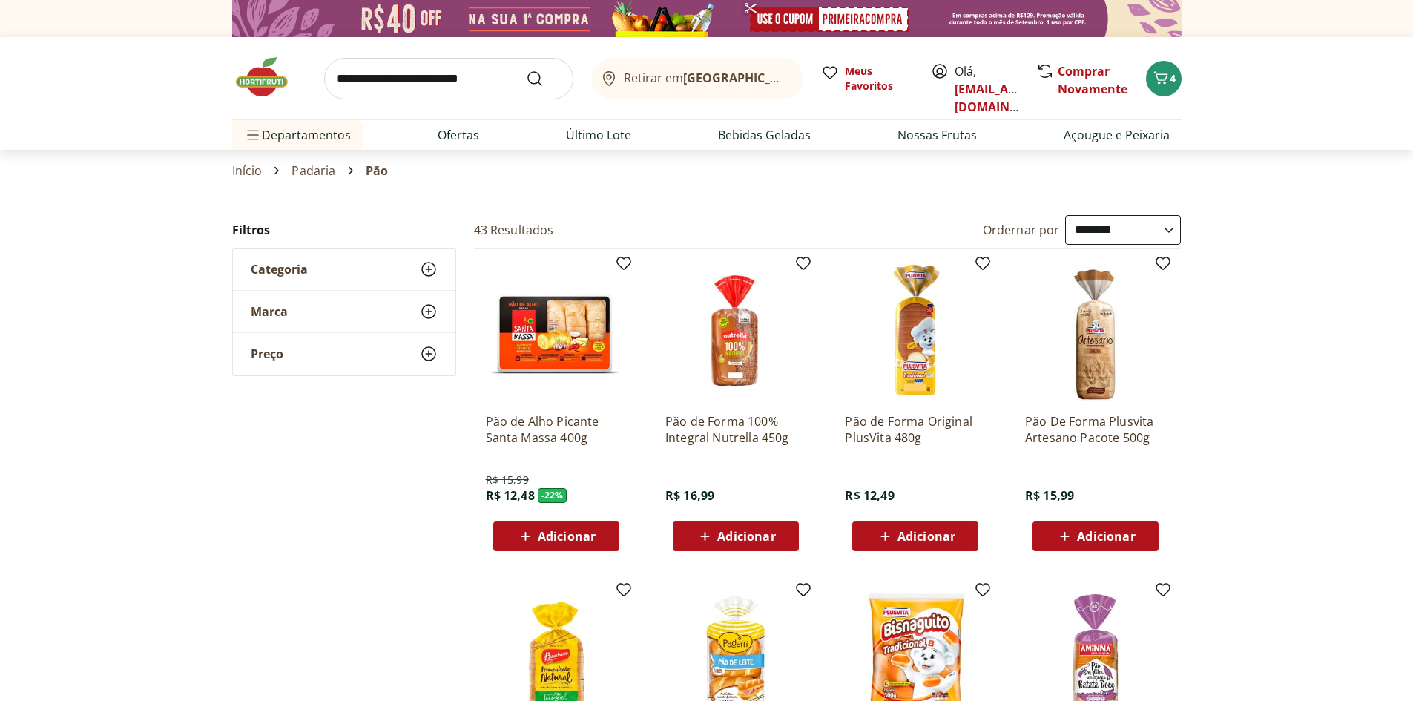
click at [288, 364] on div "Preço" at bounding box center [344, 354] width 222 height 42
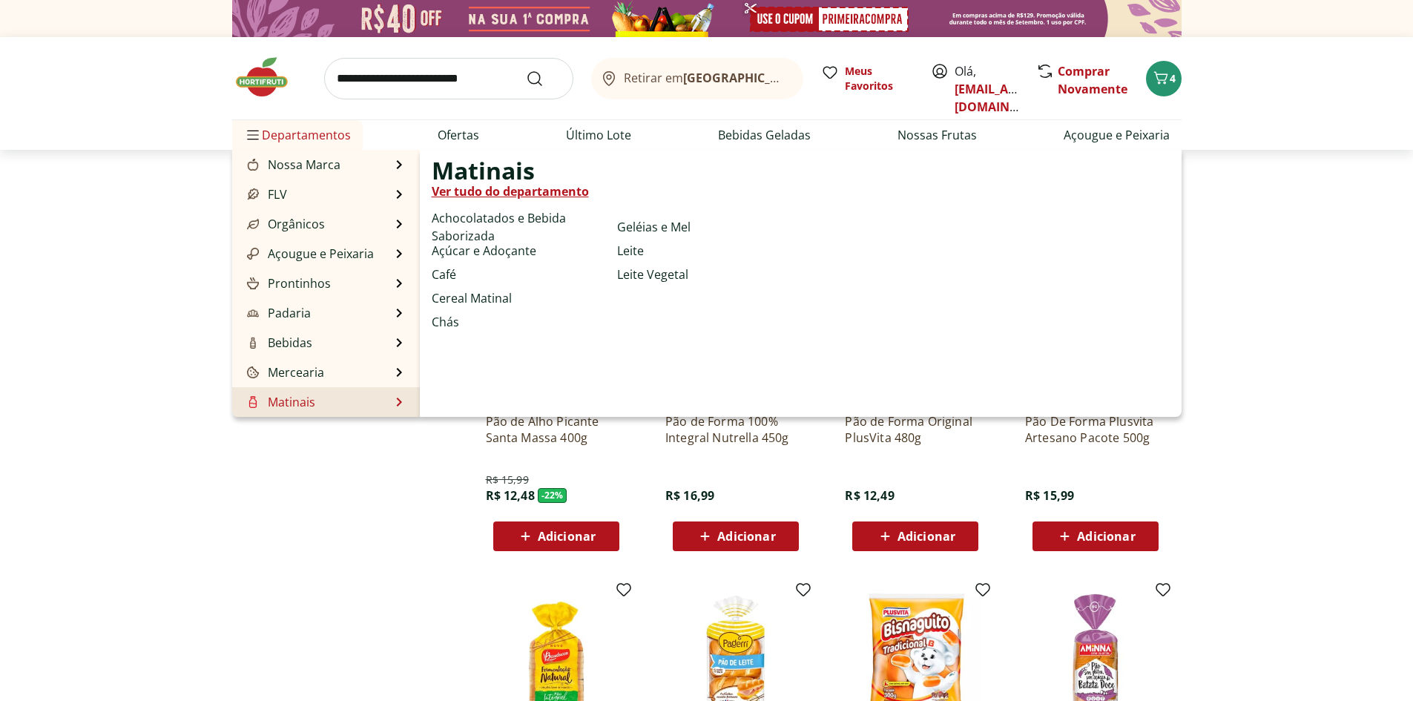
click at [323, 404] on li "Matinais Matinais Ver tudo do departamento Achocolatados e Bebida Saborizada Aç…" at bounding box center [326, 402] width 188 height 30
click at [392, 403] on li "Matinais Matinais Ver tudo do departamento Achocolatados e Bebida Saborizada Aç…" at bounding box center [326, 402] width 188 height 30
click at [516, 197] on link "Ver tudo do departamento" at bounding box center [510, 191] width 157 height 18
select select "**********"
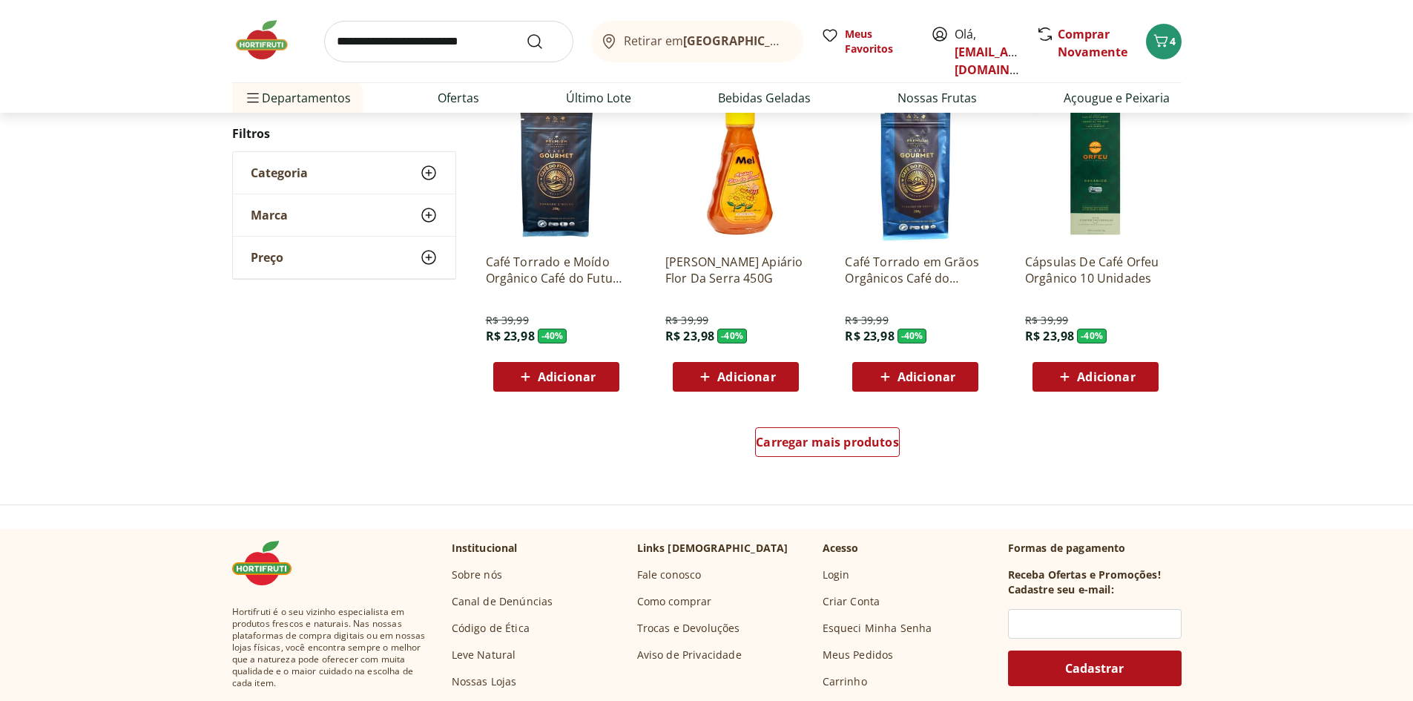
scroll to position [816, 0]
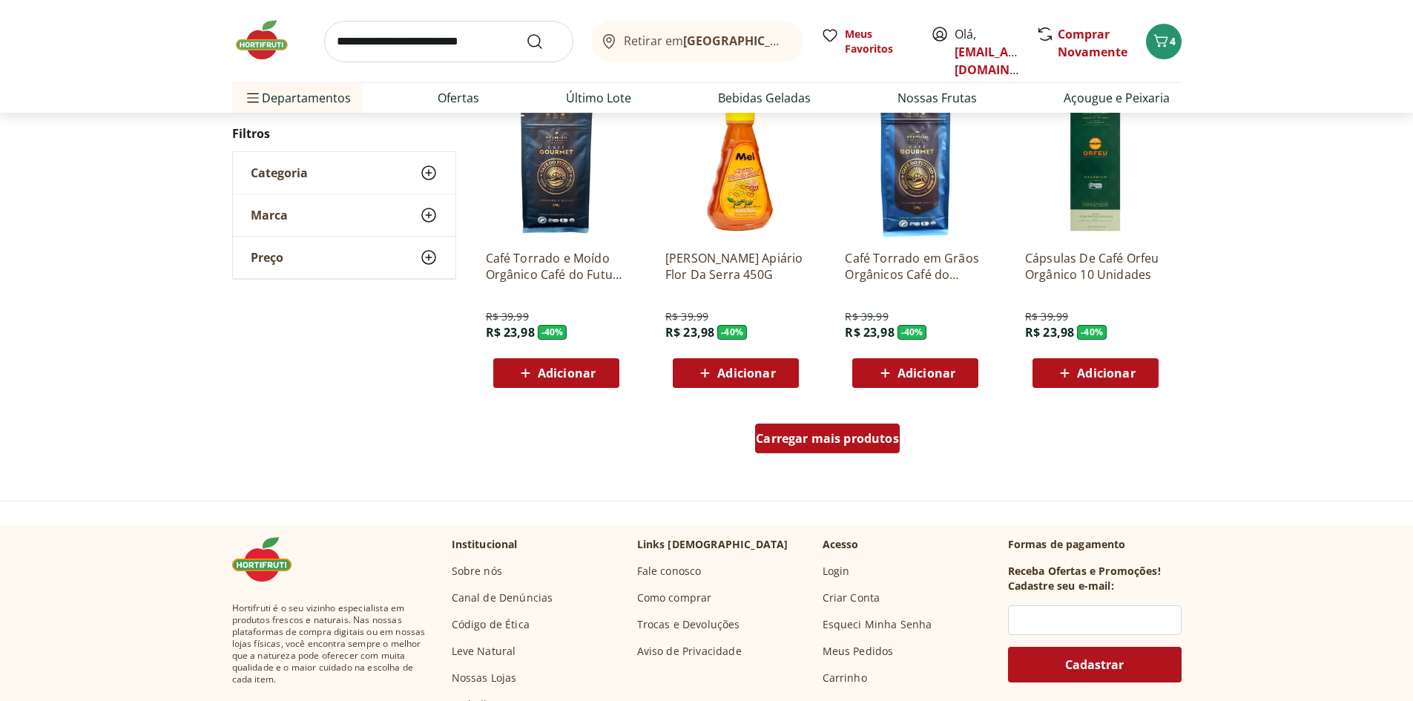
click at [819, 441] on span "Carregar mais produtos" at bounding box center [827, 438] width 143 height 12
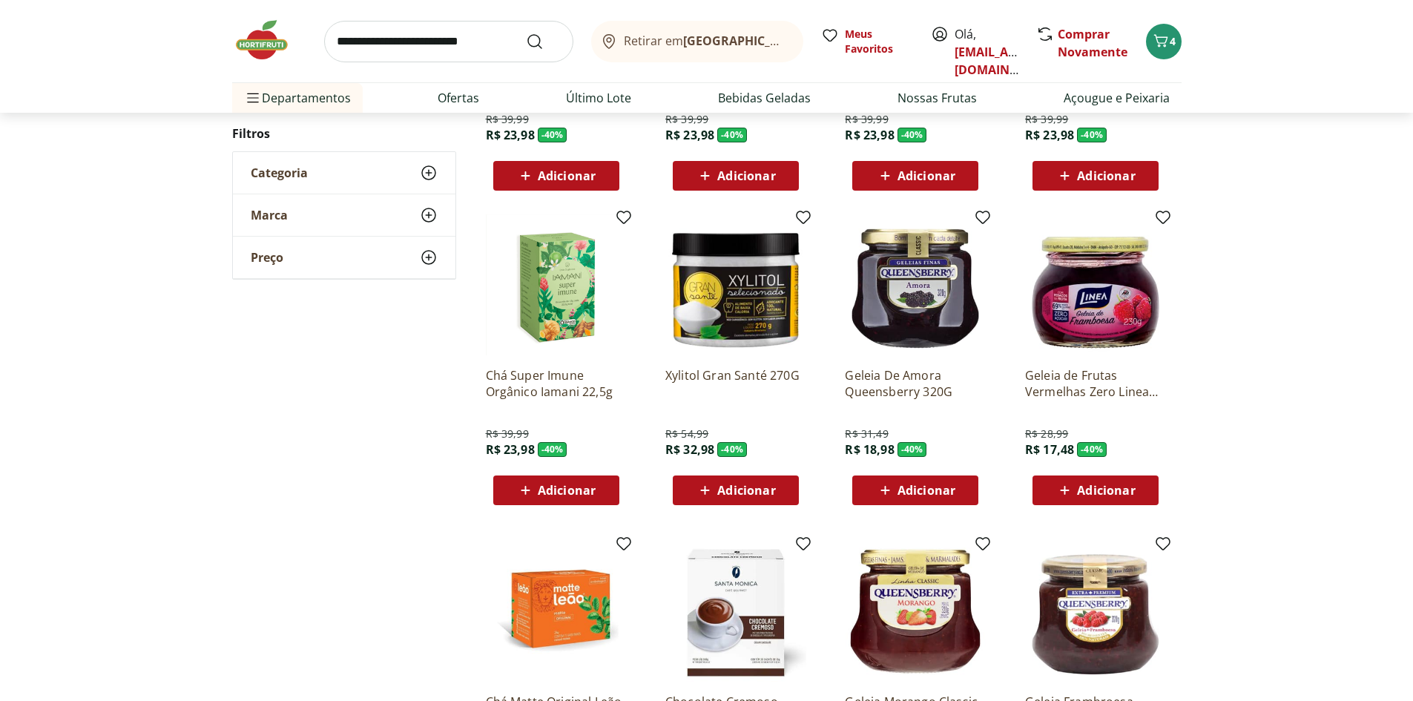
scroll to position [1038, 0]
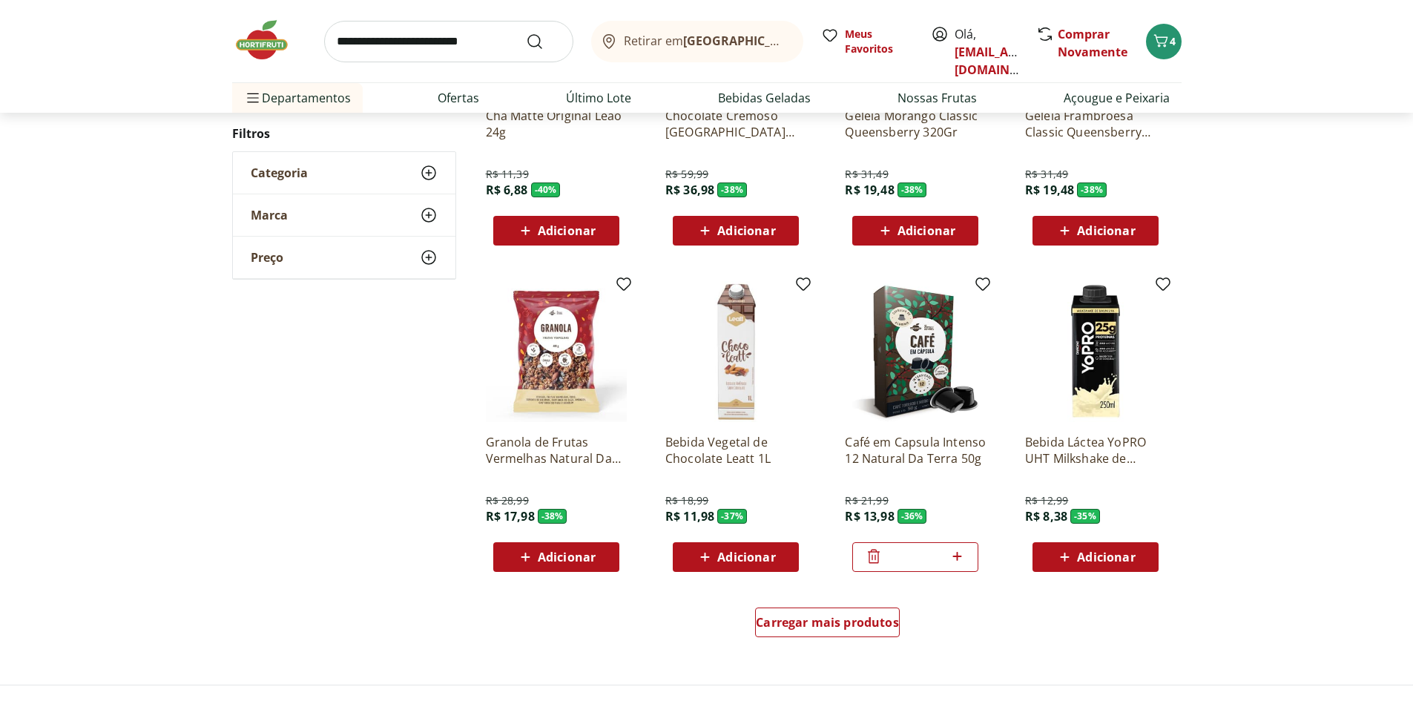
scroll to position [742, 0]
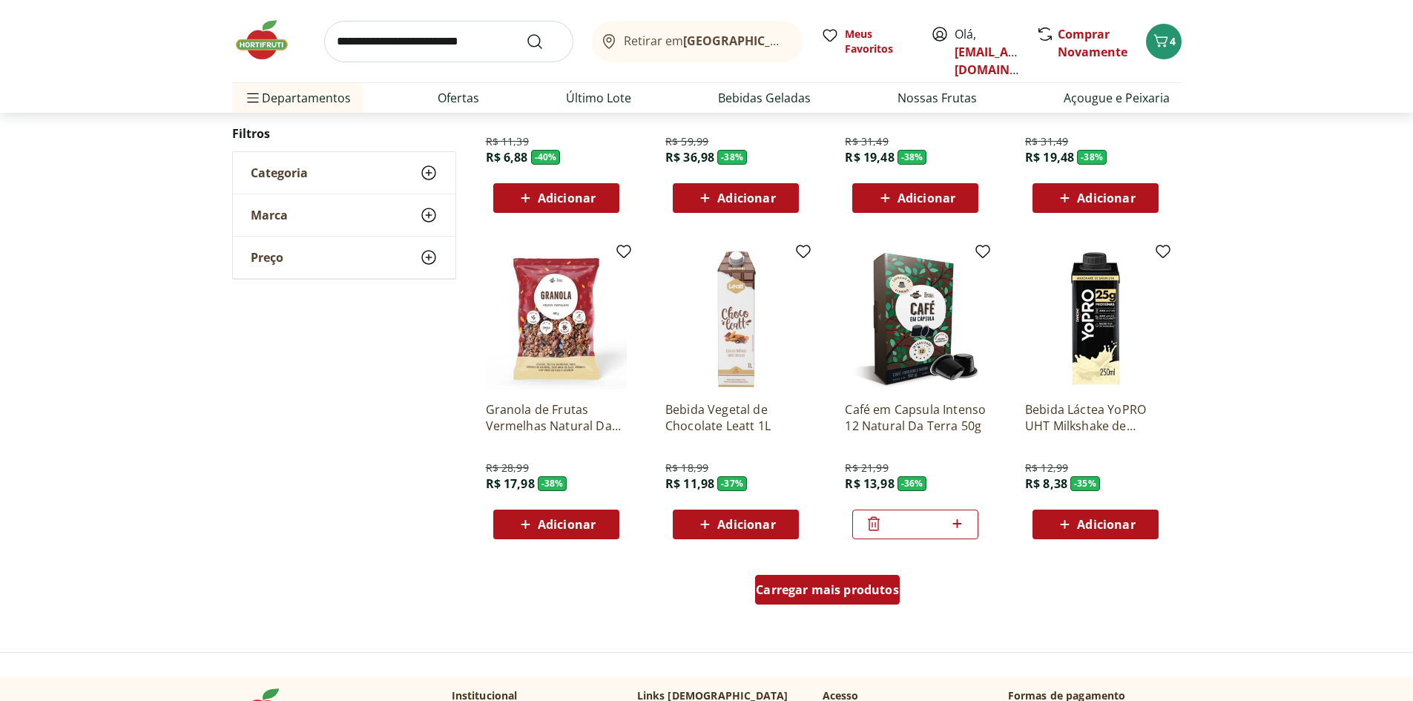
click at [853, 591] on span "Carregar mais produtos" at bounding box center [827, 590] width 143 height 12
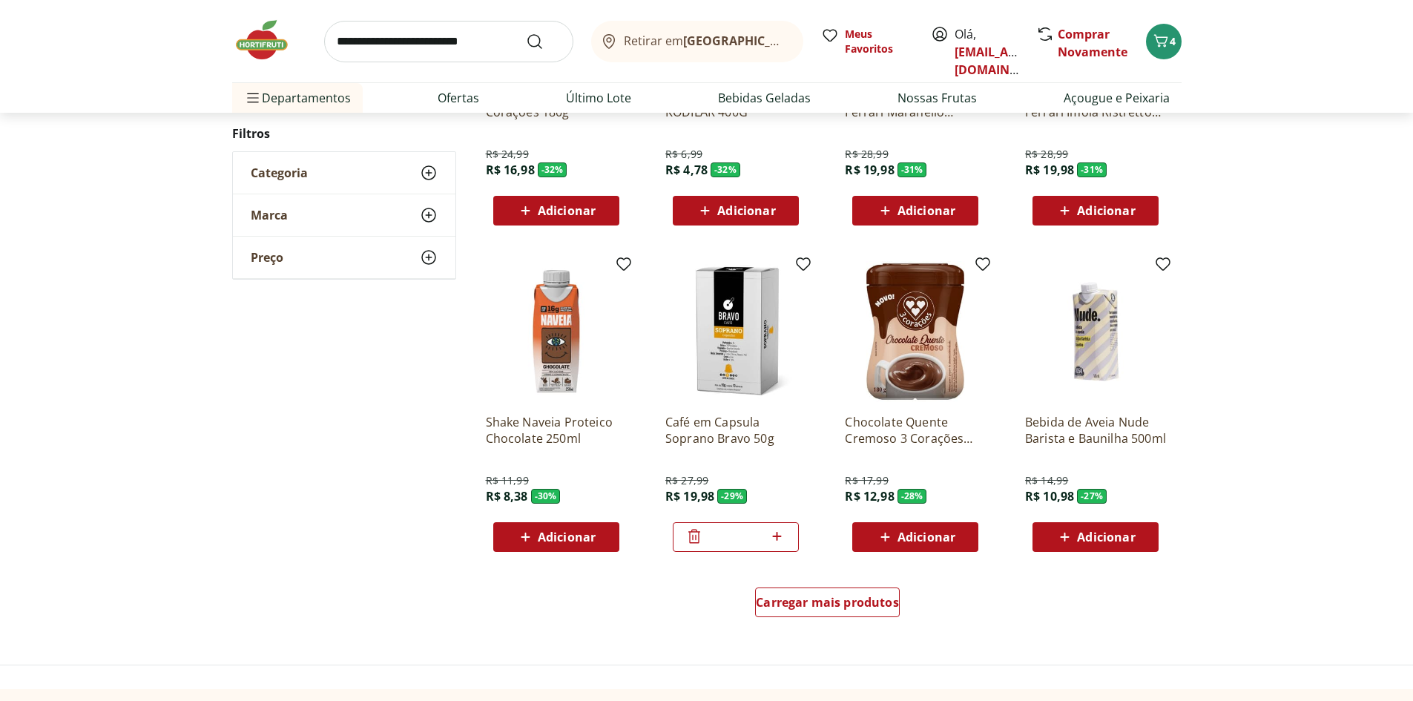
scroll to position [739, 0]
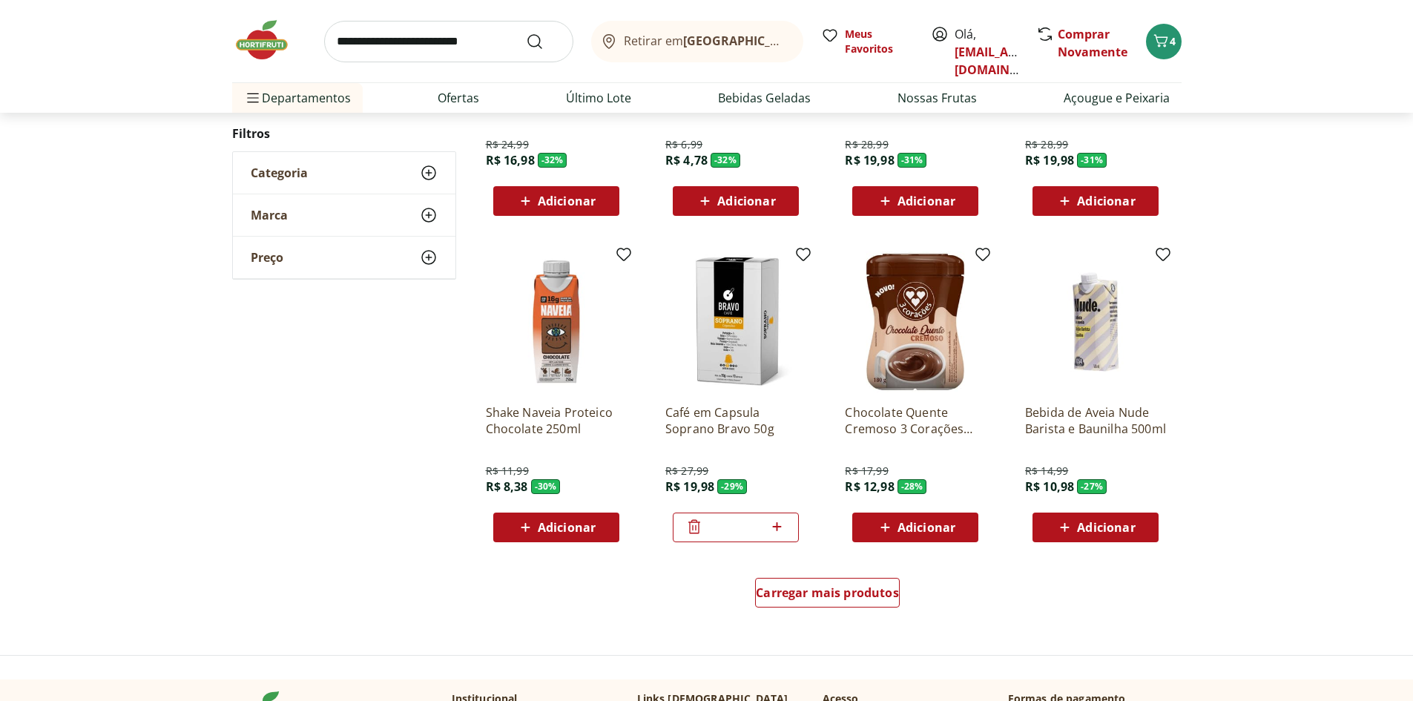
click at [733, 345] on img at bounding box center [735, 321] width 141 height 141
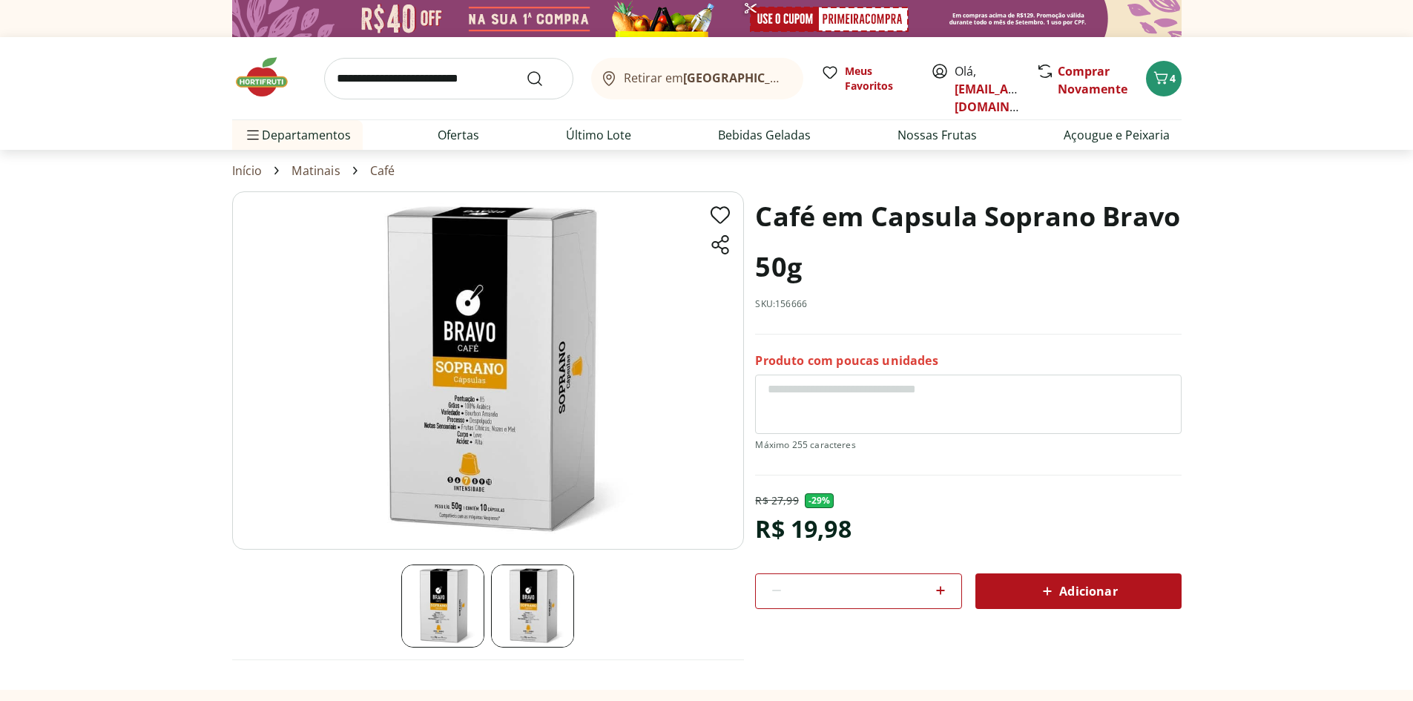
click at [501, 404] on img at bounding box center [488, 370] width 512 height 358
drag, startPoint x: 1392, startPoint y: 299, endPoint x: 1279, endPoint y: 326, distance: 115.8
click at [1391, 299] on section "Café em Capsula Soprano Bravo 50g SKU: 156666 Produto com poucas unidades R$ 27…" at bounding box center [706, 440] width 1413 height 498
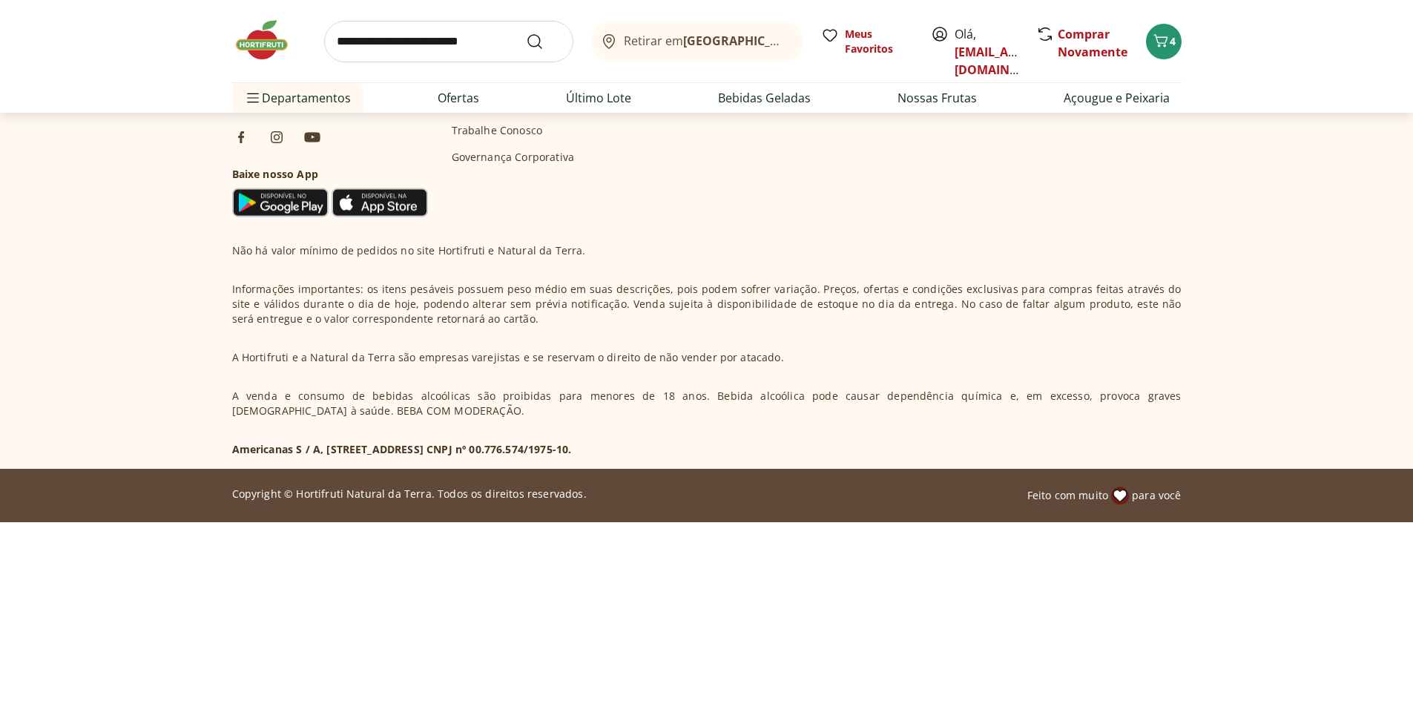
select select "**********"
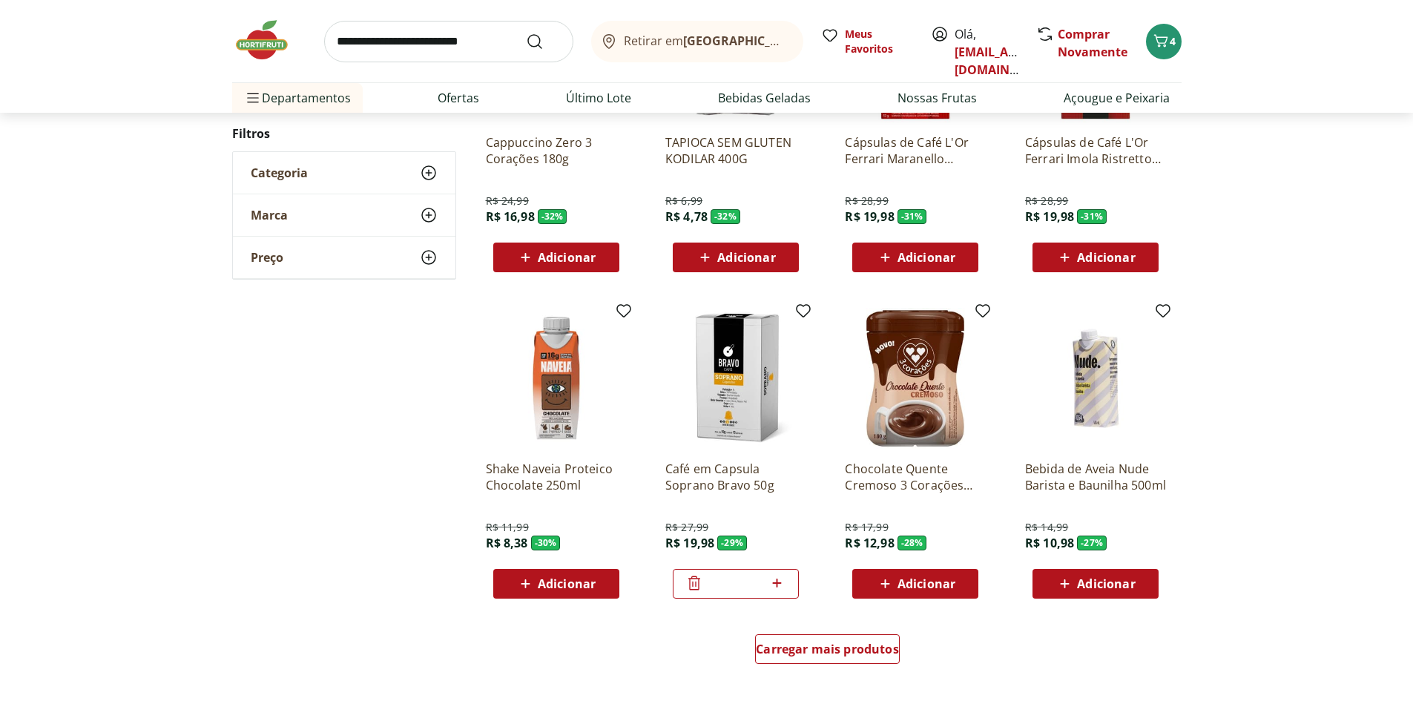
scroll to position [1332, 0]
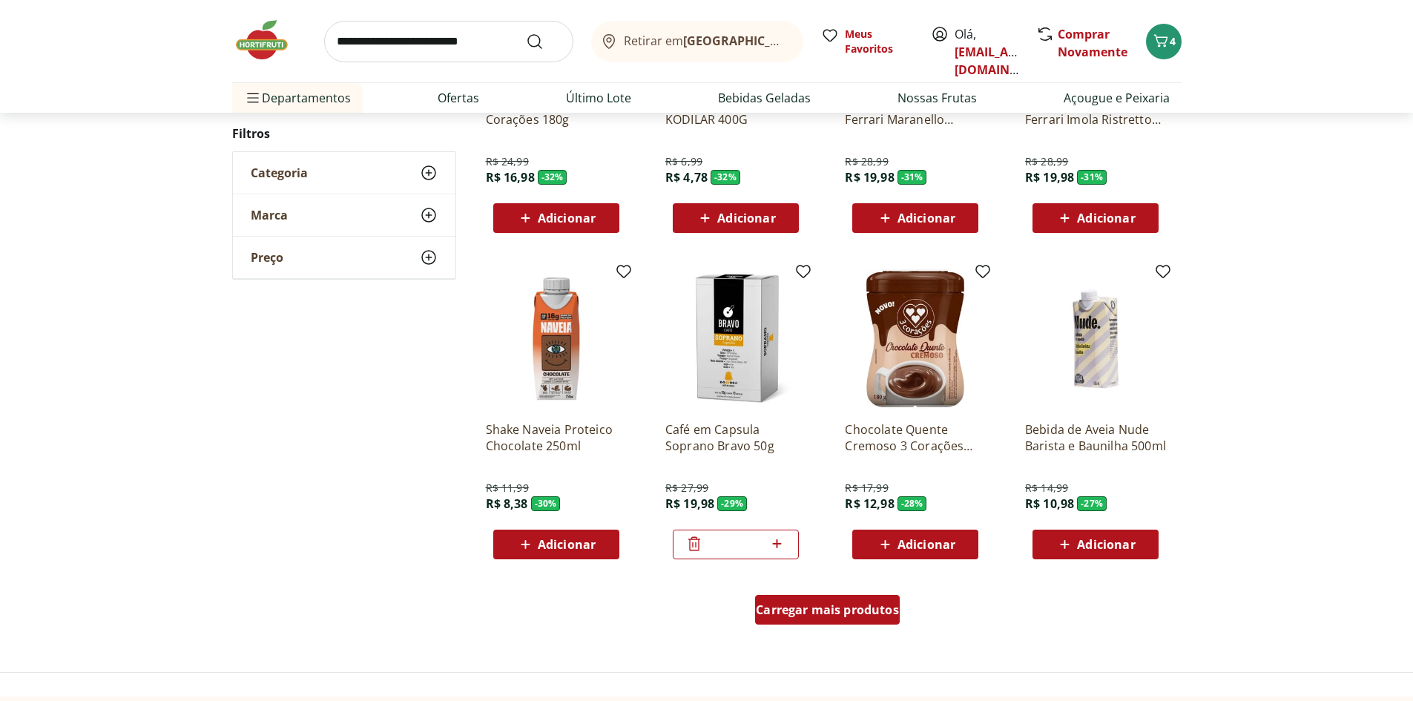
click at [835, 607] on span "Carregar mais produtos" at bounding box center [827, 610] width 143 height 12
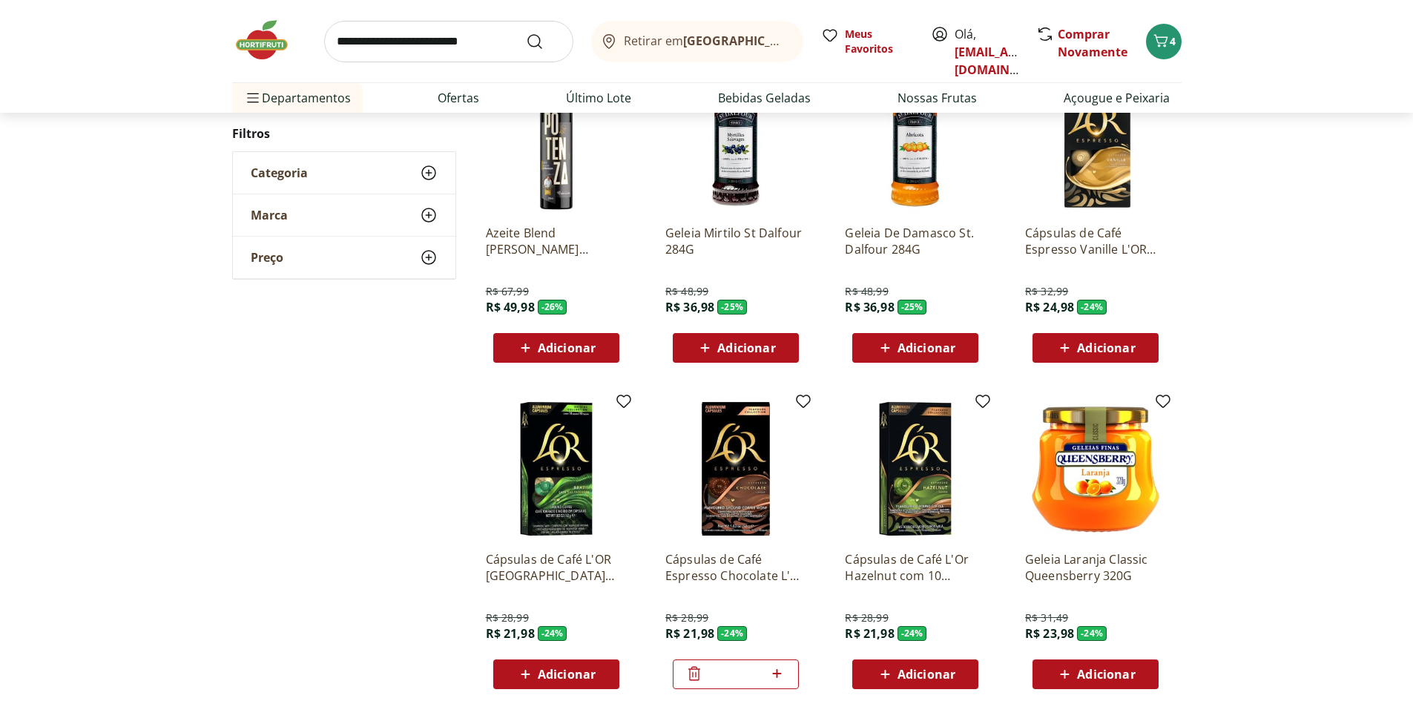
scroll to position [1851, 0]
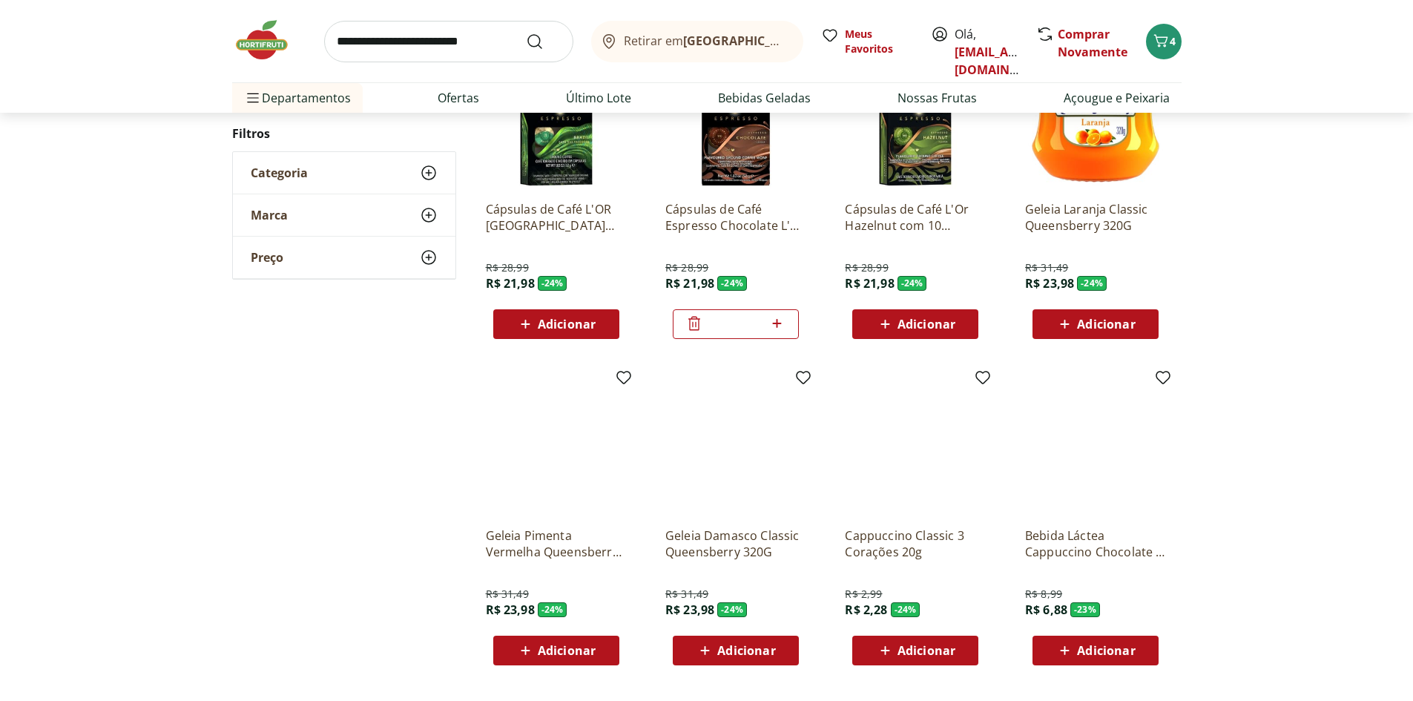
scroll to position [1403, 0]
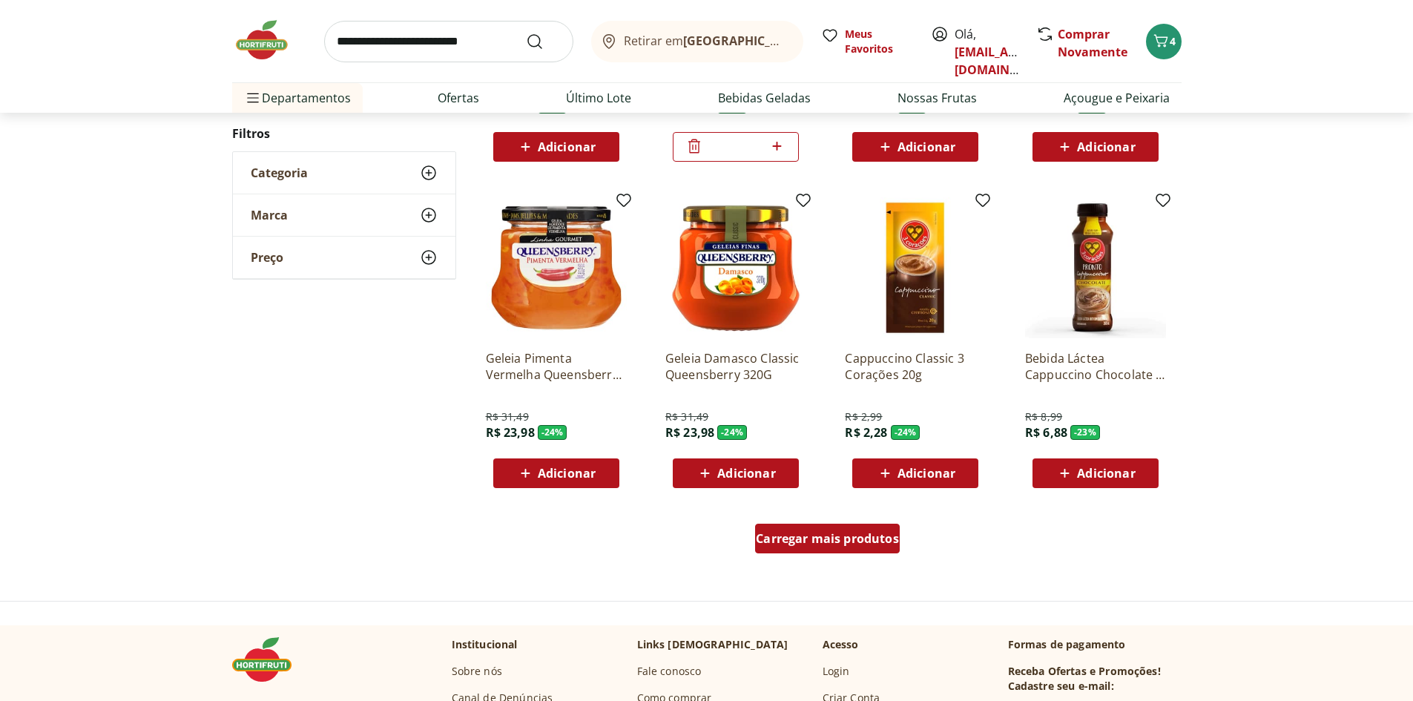
click at [849, 544] on span "Carregar mais produtos" at bounding box center [827, 538] width 143 height 12
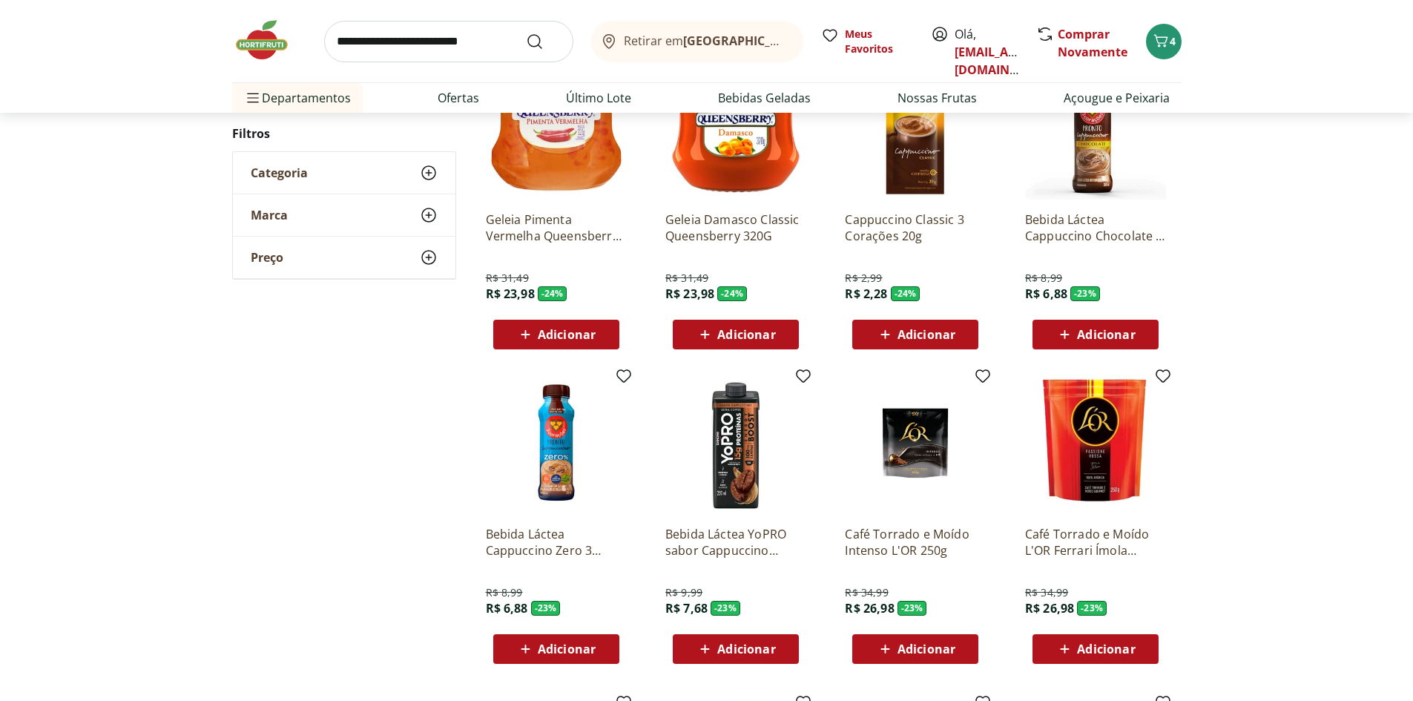
scroll to position [1626, 0]
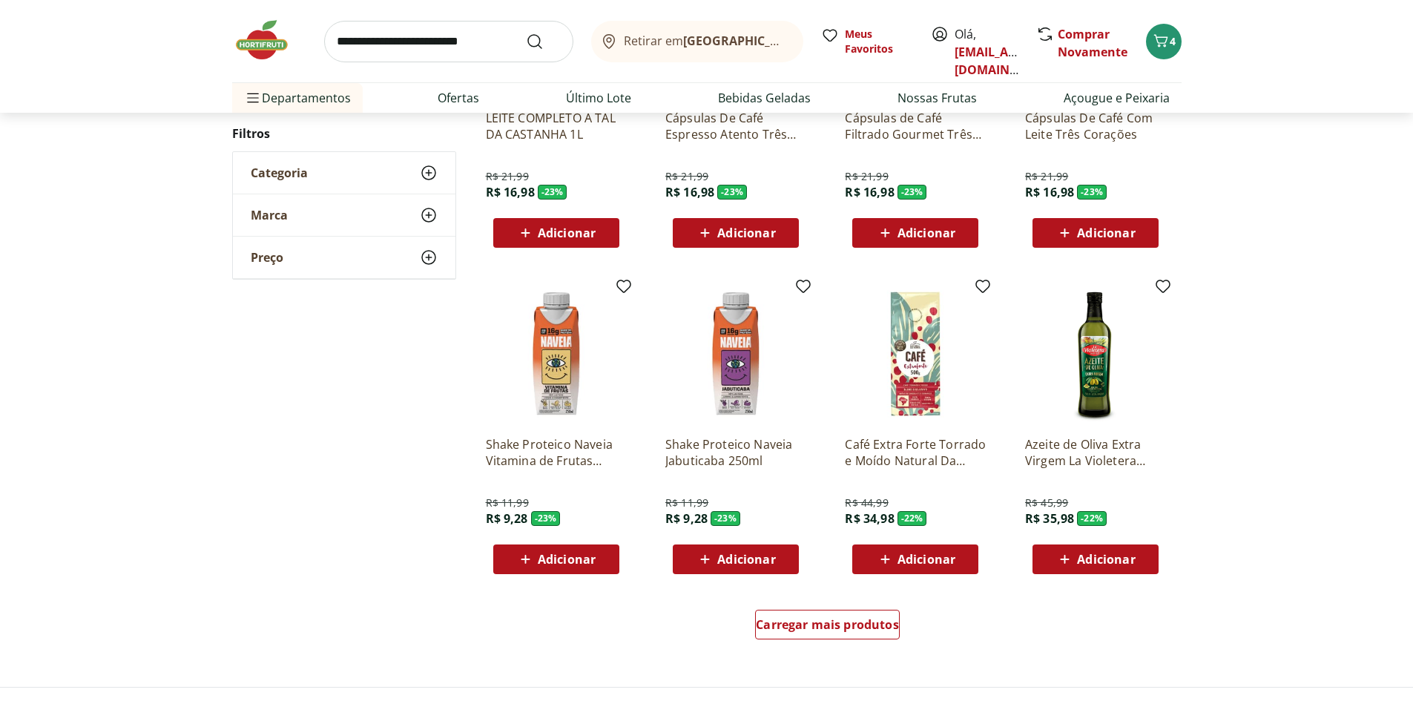
scroll to position [1326, 0]
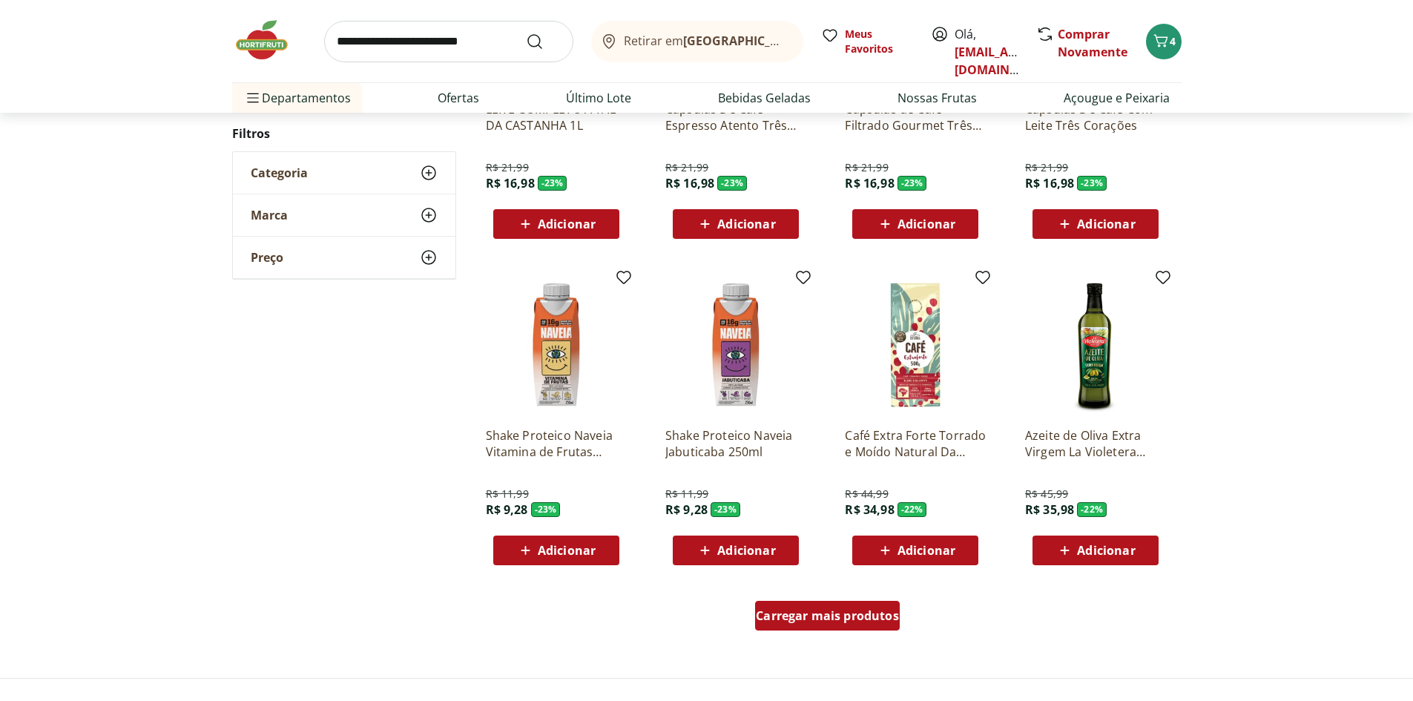
click at [848, 613] on span "Carregar mais produtos" at bounding box center [827, 616] width 143 height 12
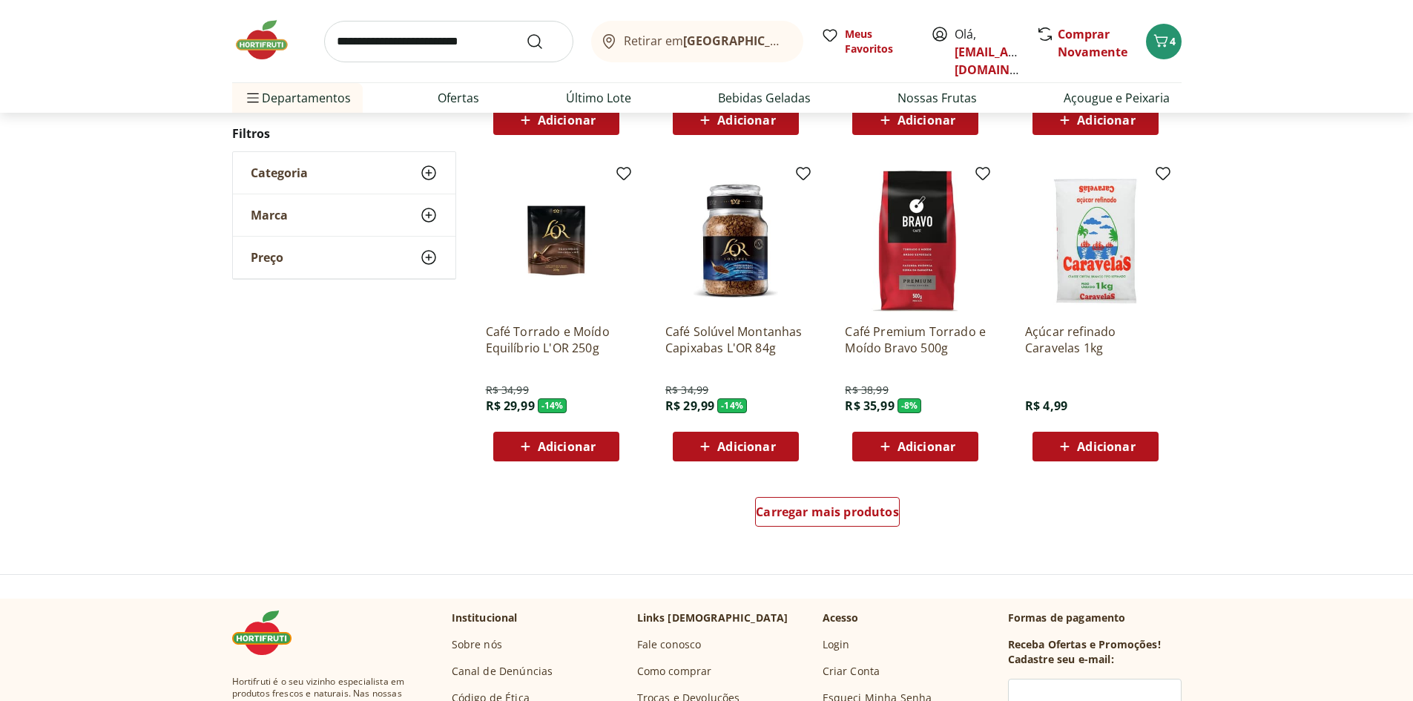
scroll to position [1471, 0]
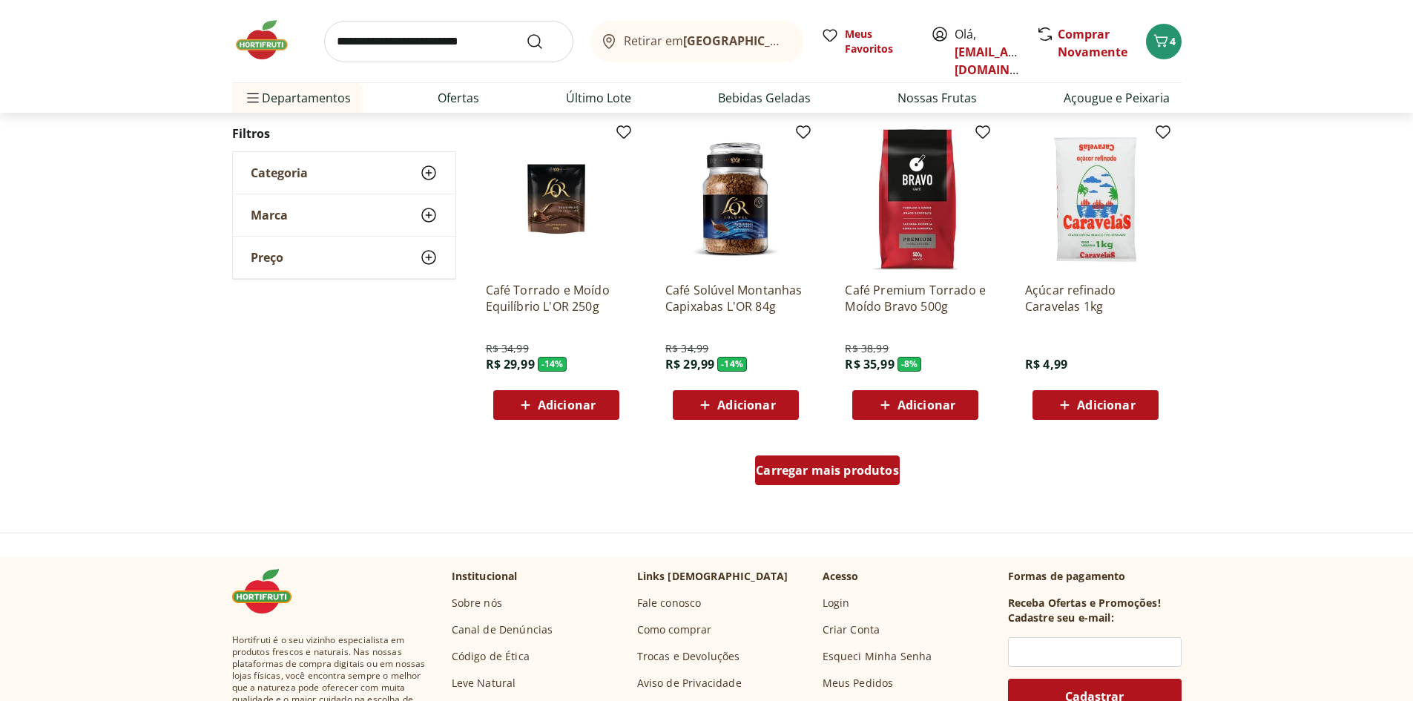
click at [860, 472] on span "Carregar mais produtos" at bounding box center [827, 470] width 143 height 12
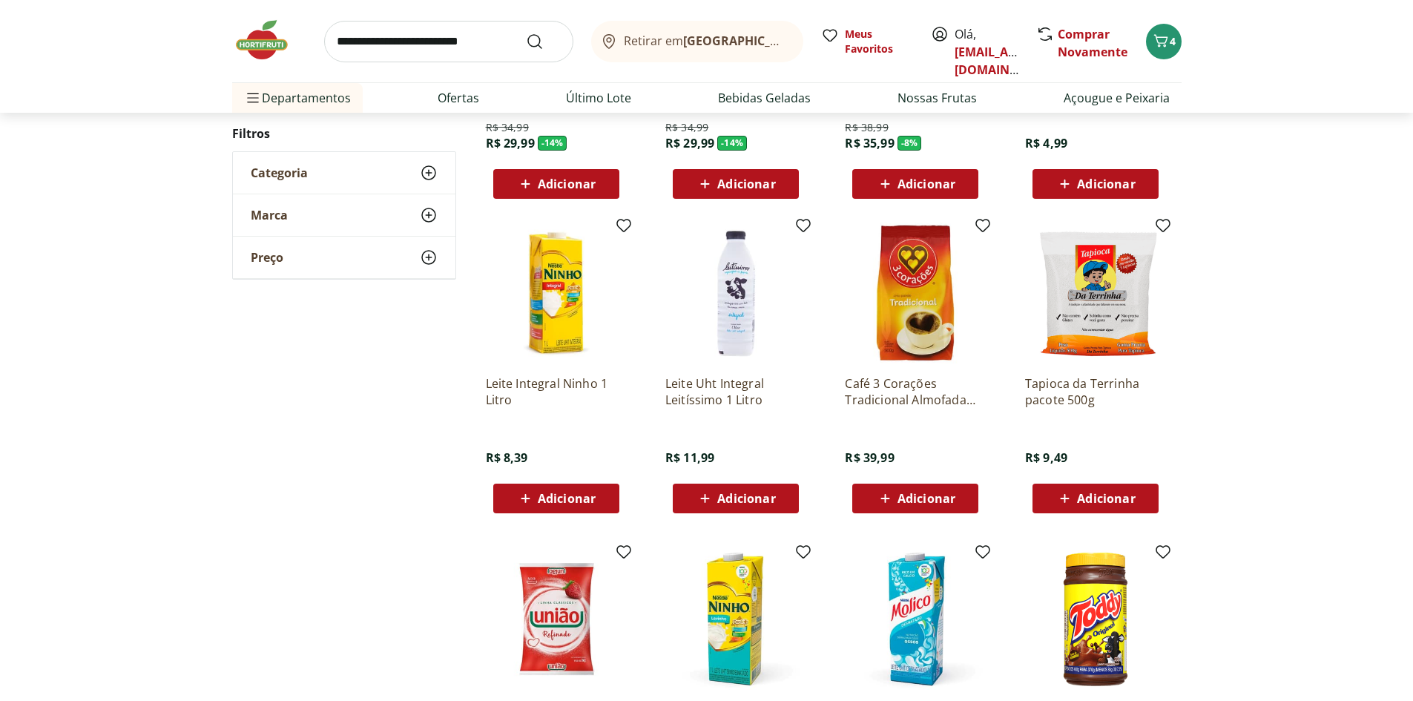
scroll to position [1694, 0]
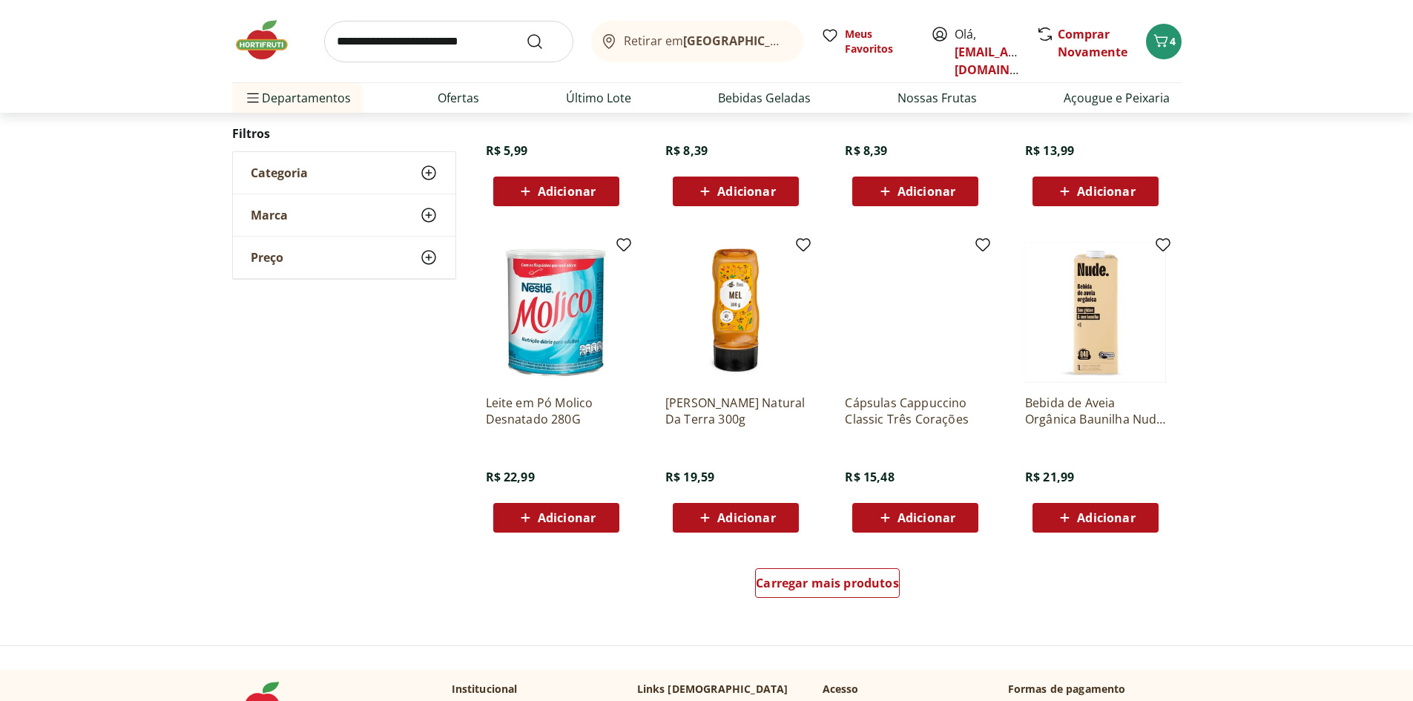
scroll to position [1468, 0]
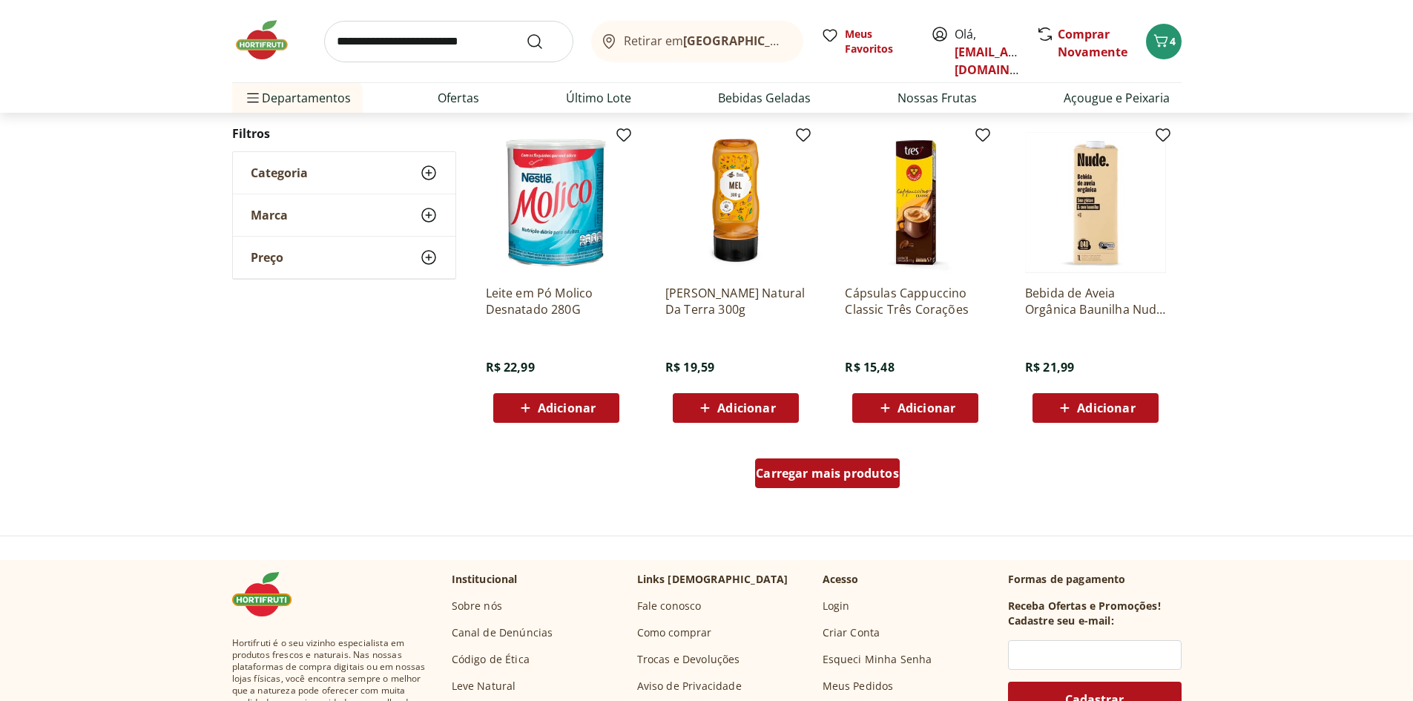
click at [862, 475] on span "Carregar mais produtos" at bounding box center [827, 473] width 143 height 12
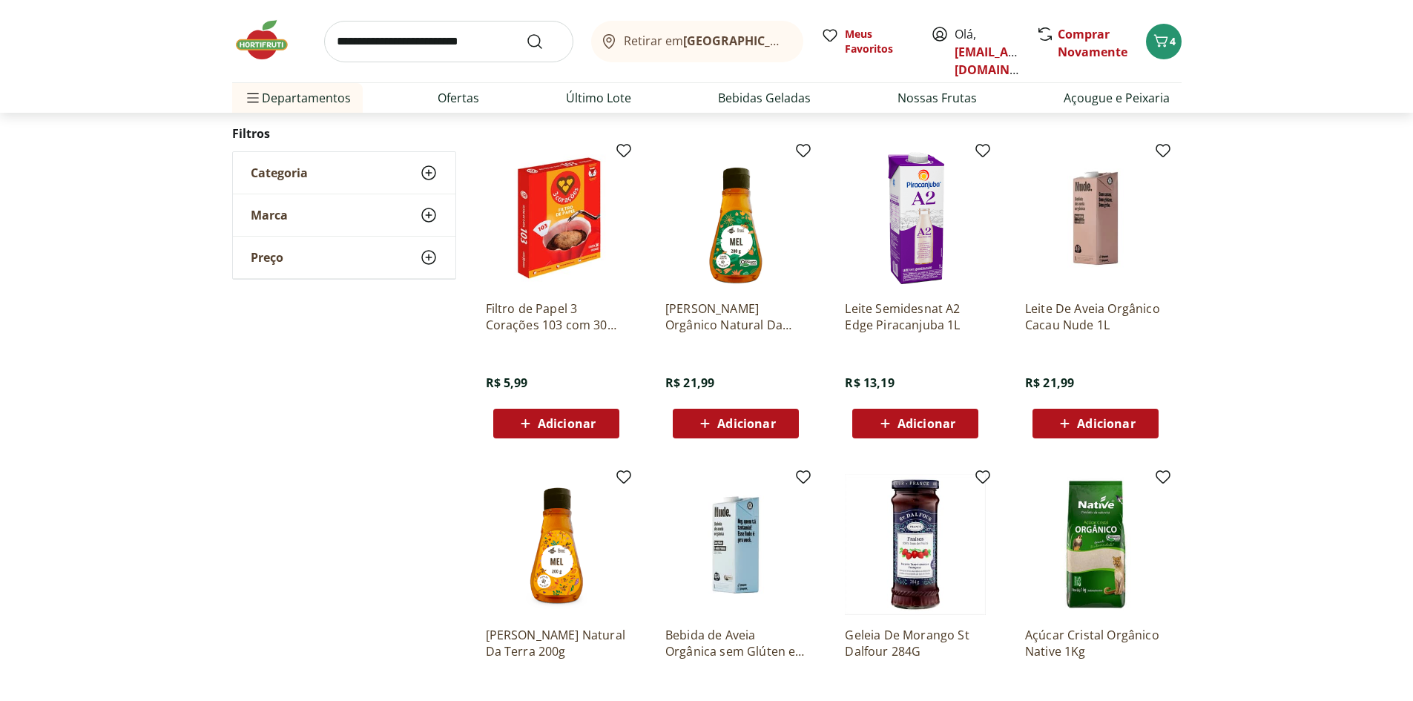
scroll to position [1317, 0]
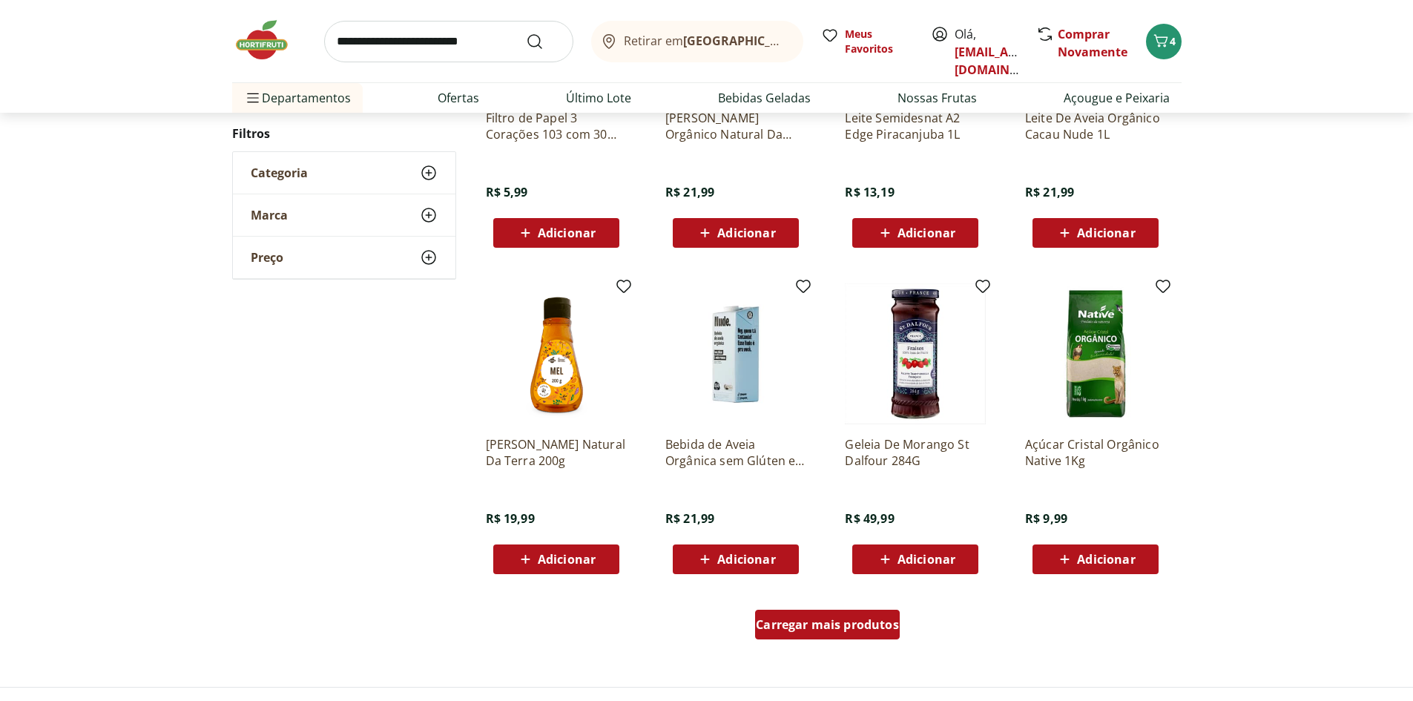
click at [842, 641] on link "Carregar mais produtos" at bounding box center [827, 628] width 145 height 36
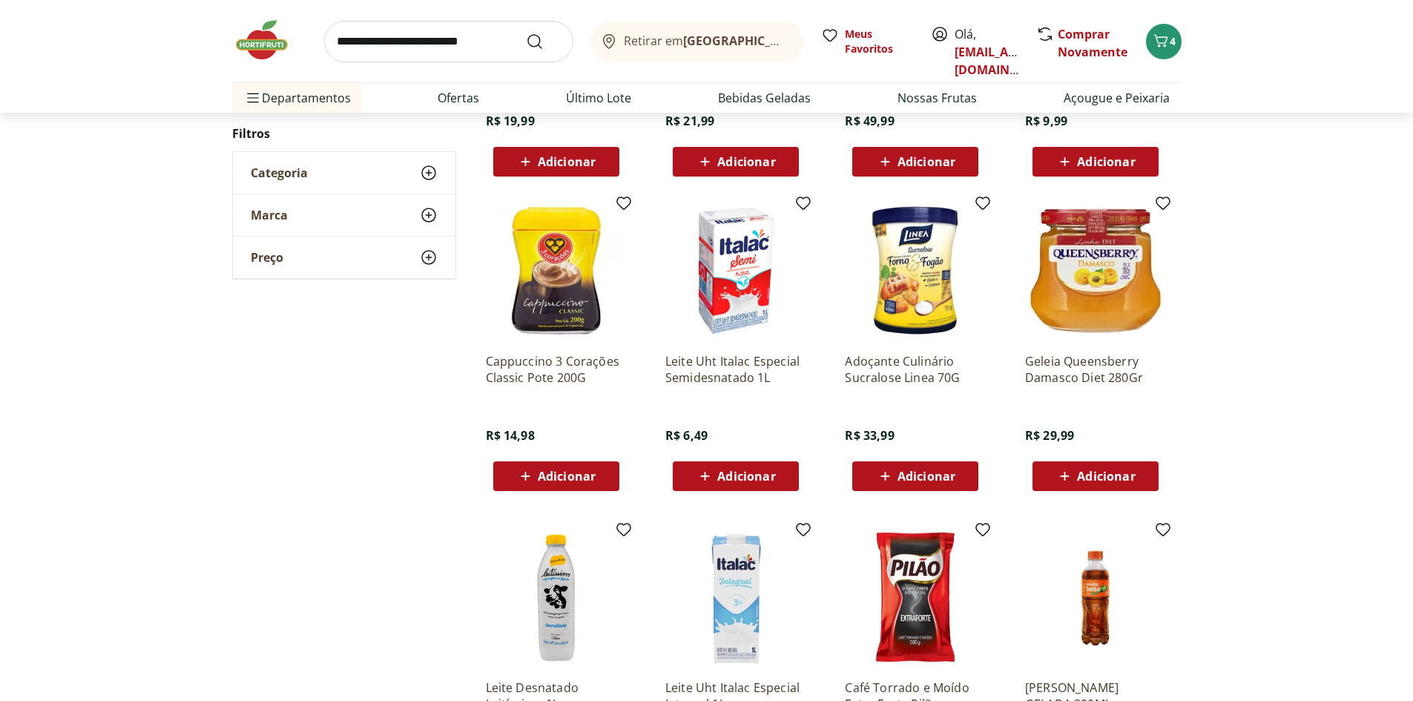
scroll to position [1762, 0]
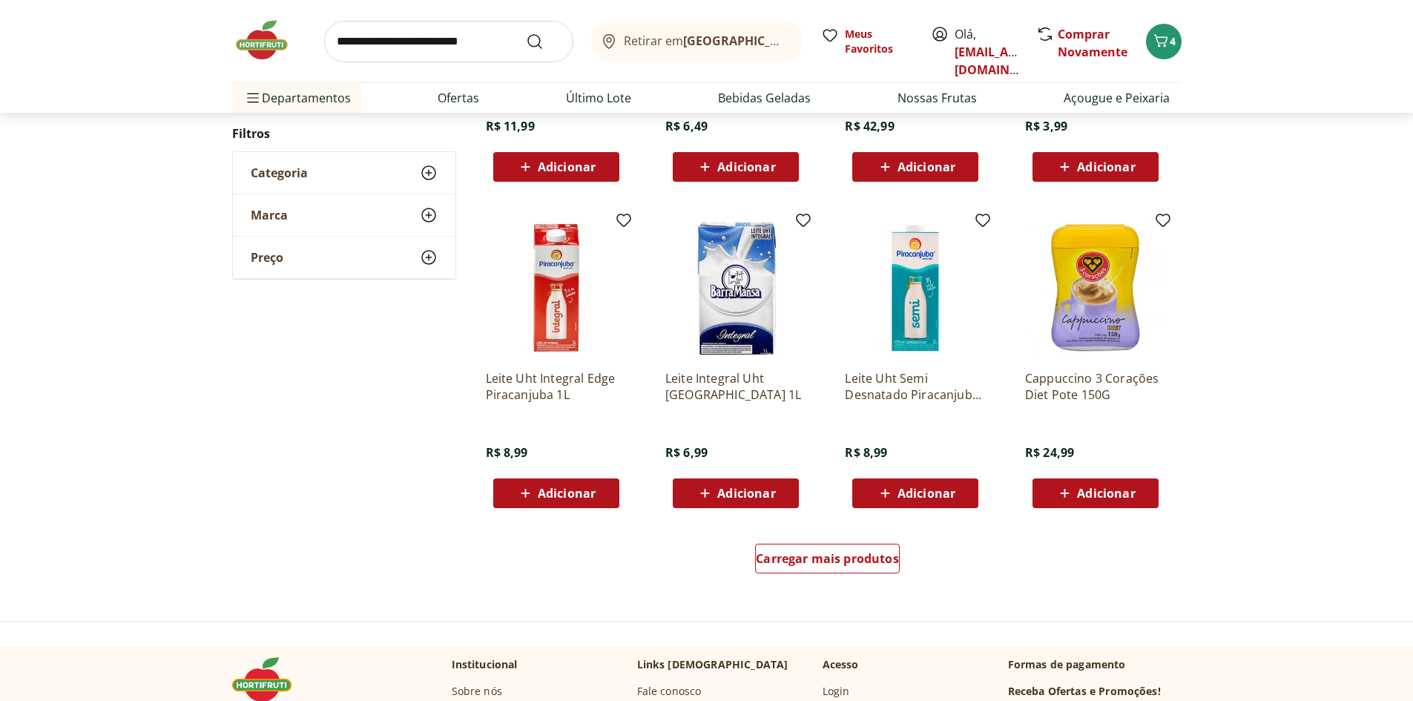
scroll to position [1388, 0]
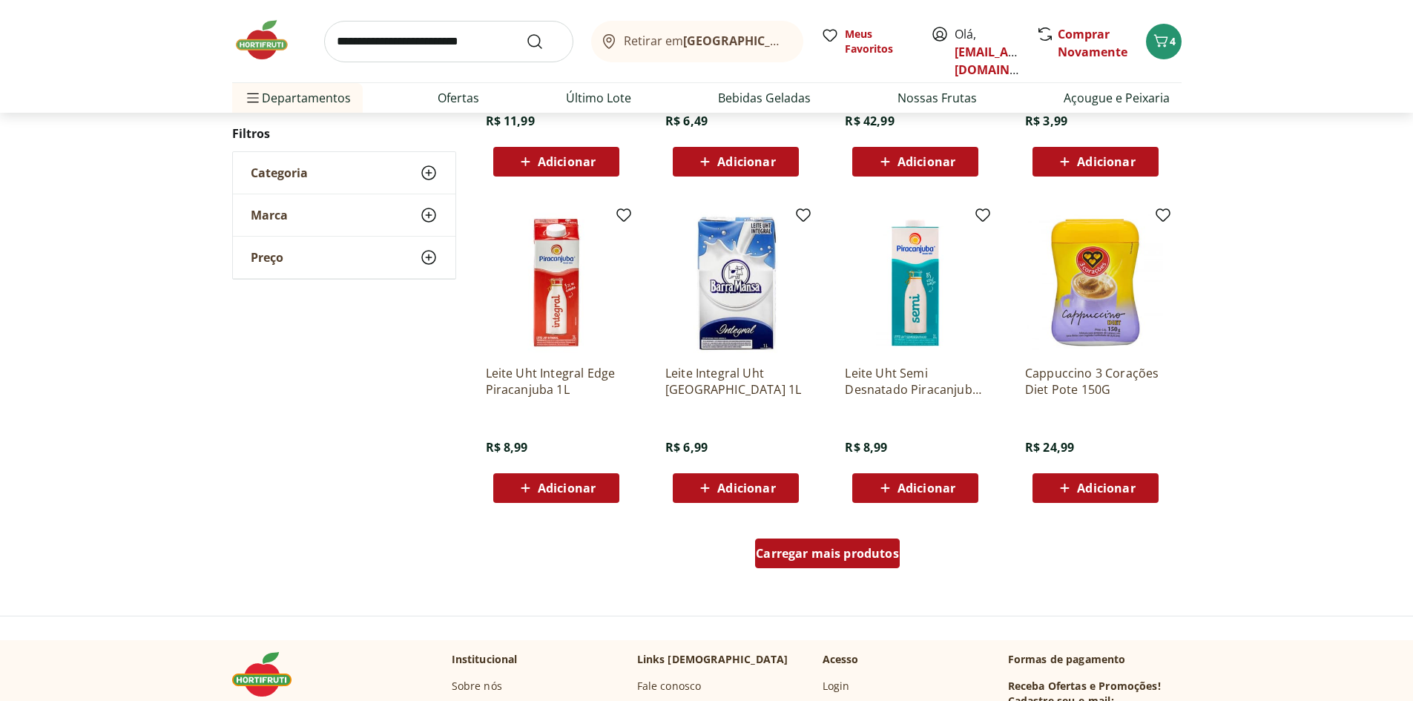
click at [871, 558] on span "Carregar mais produtos" at bounding box center [827, 553] width 143 height 12
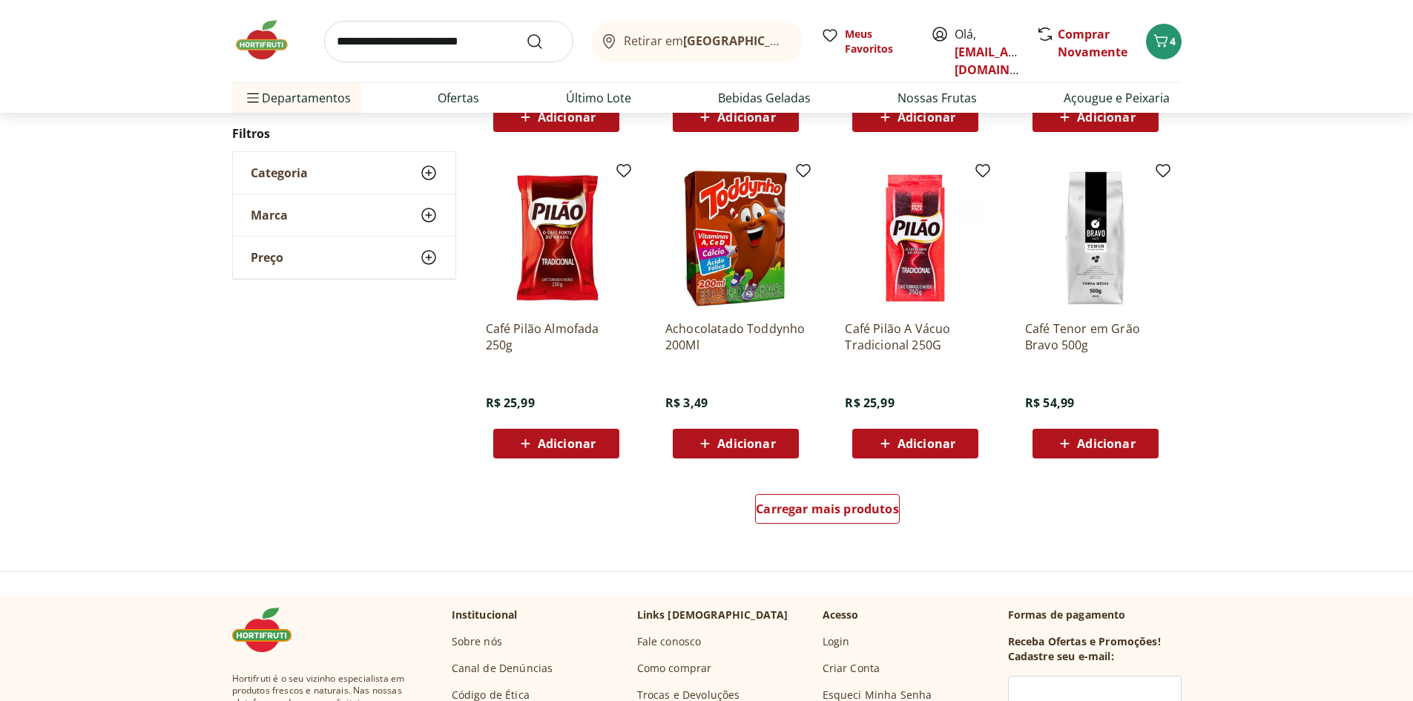
scroll to position [1459, 0]
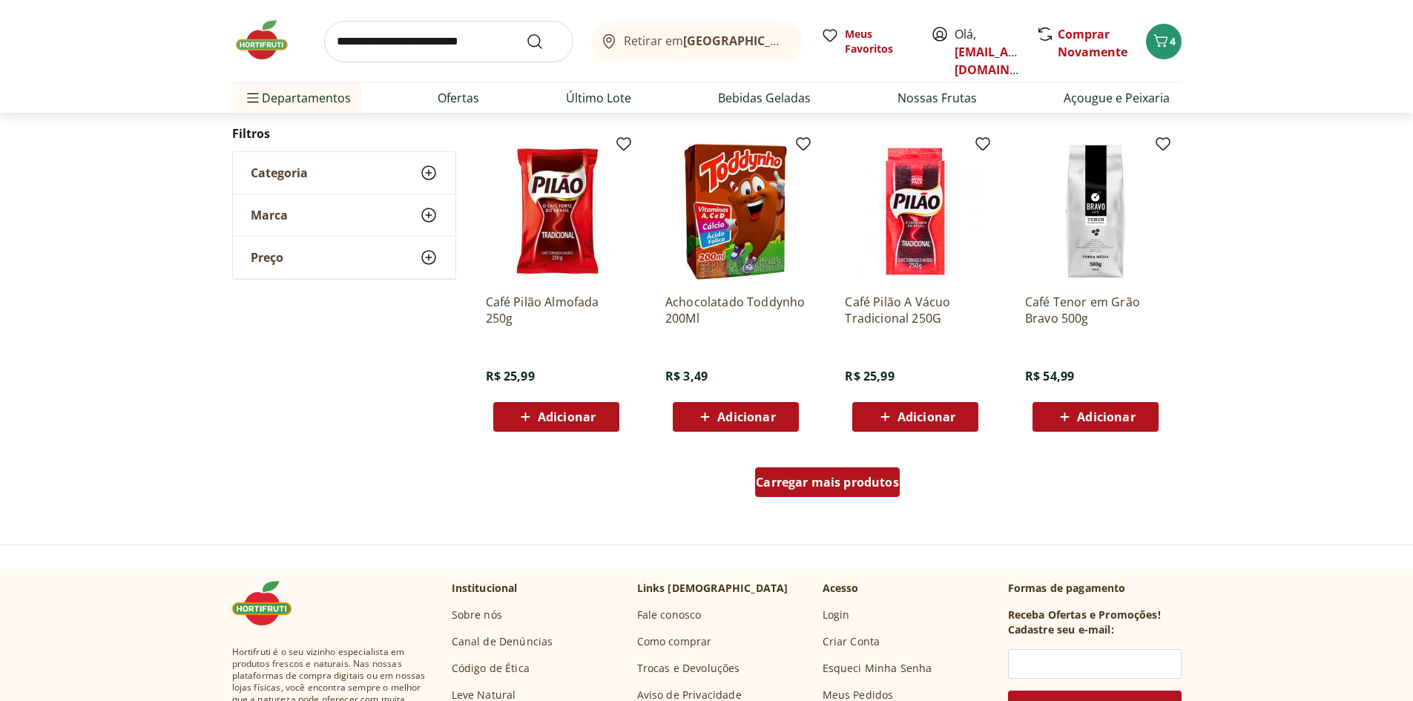
click at [774, 476] on span "Carregar mais produtos" at bounding box center [827, 482] width 143 height 12
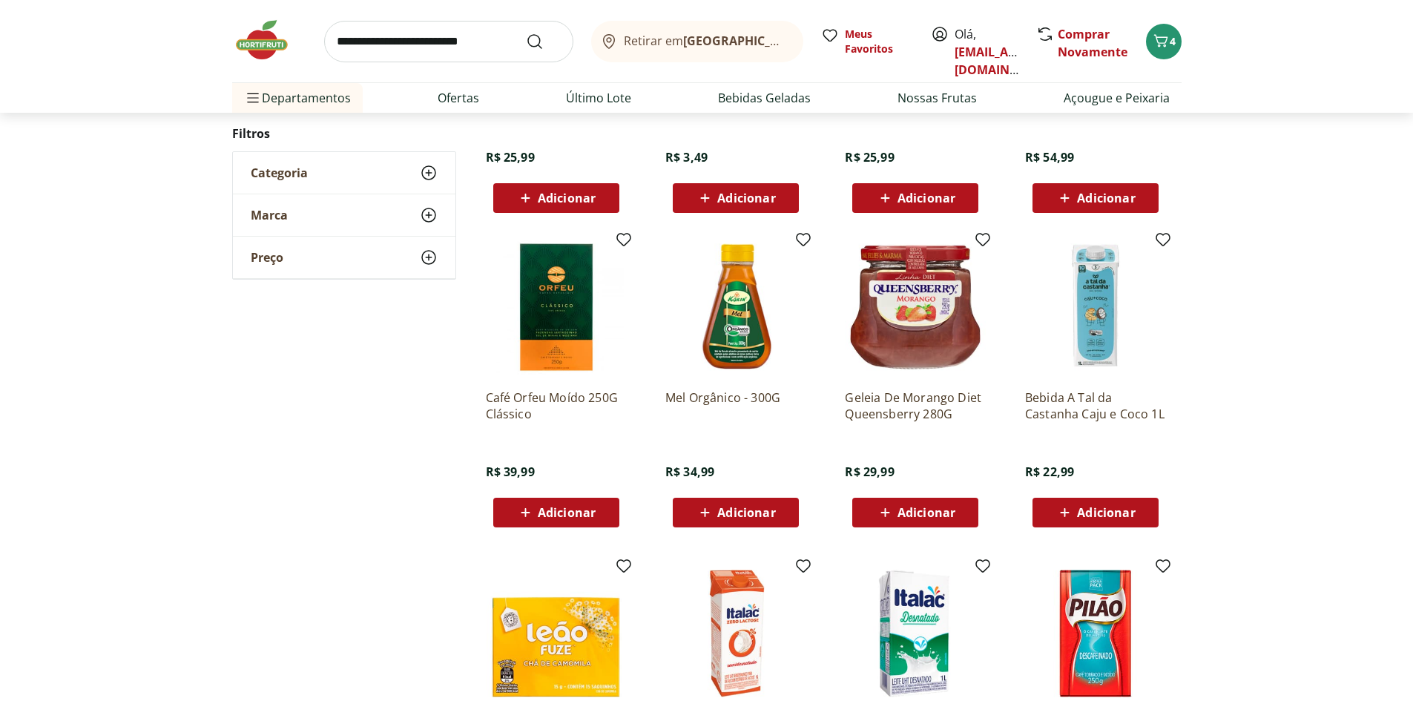
scroll to position [1682, 0]
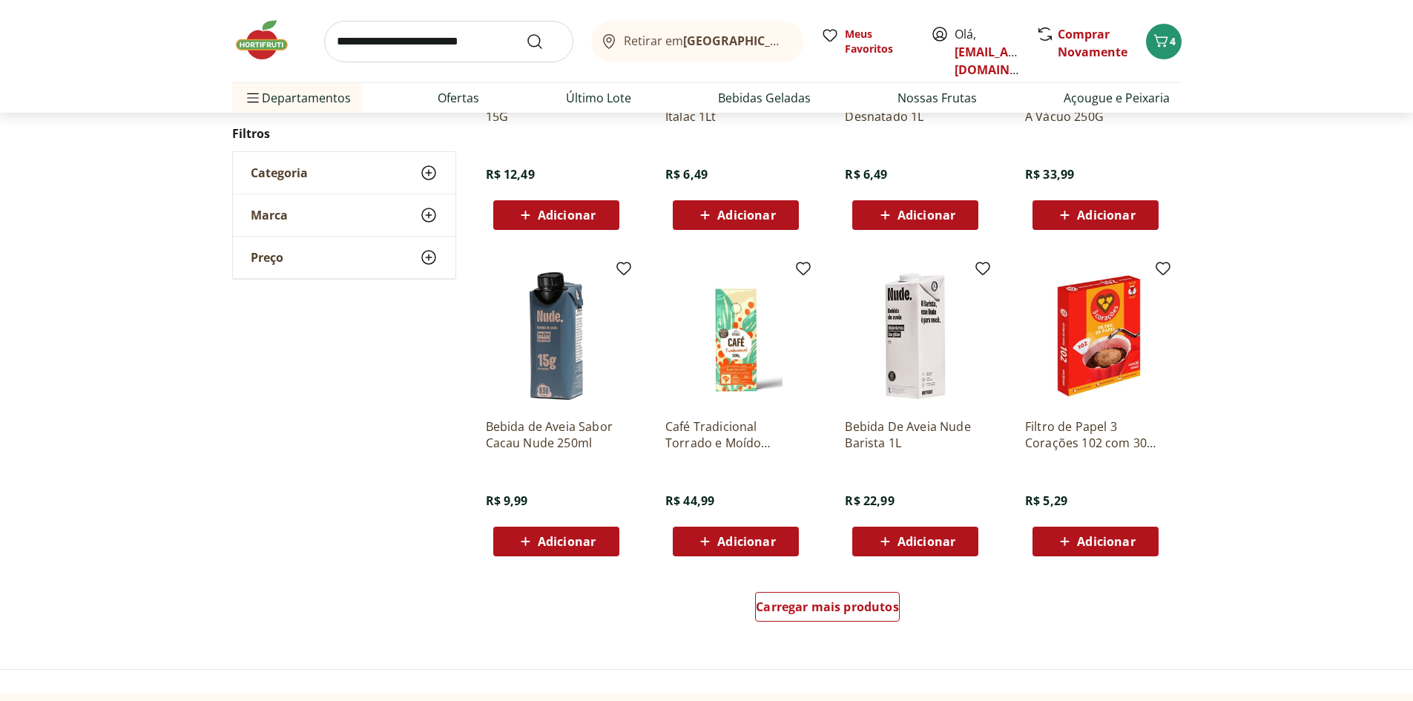
scroll to position [1382, 0]
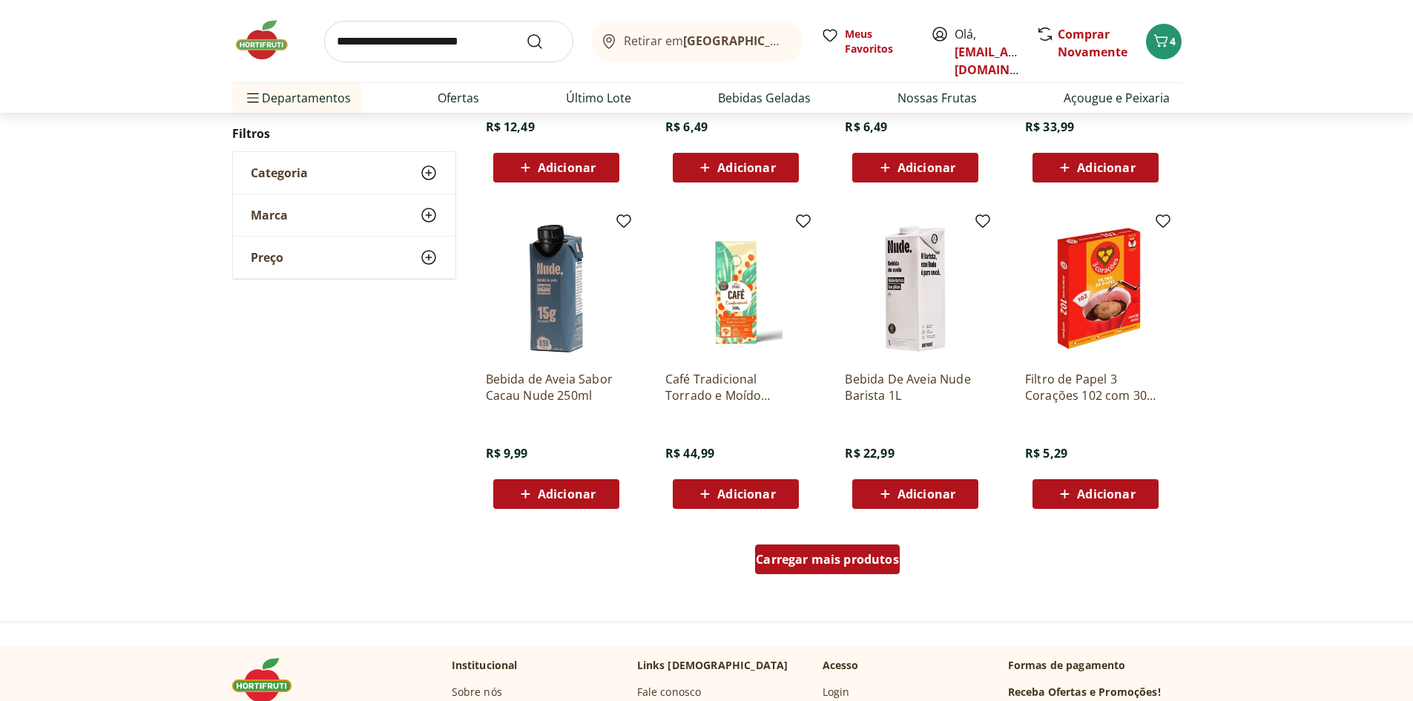
click at [808, 559] on span "Carregar mais produtos" at bounding box center [827, 559] width 143 height 12
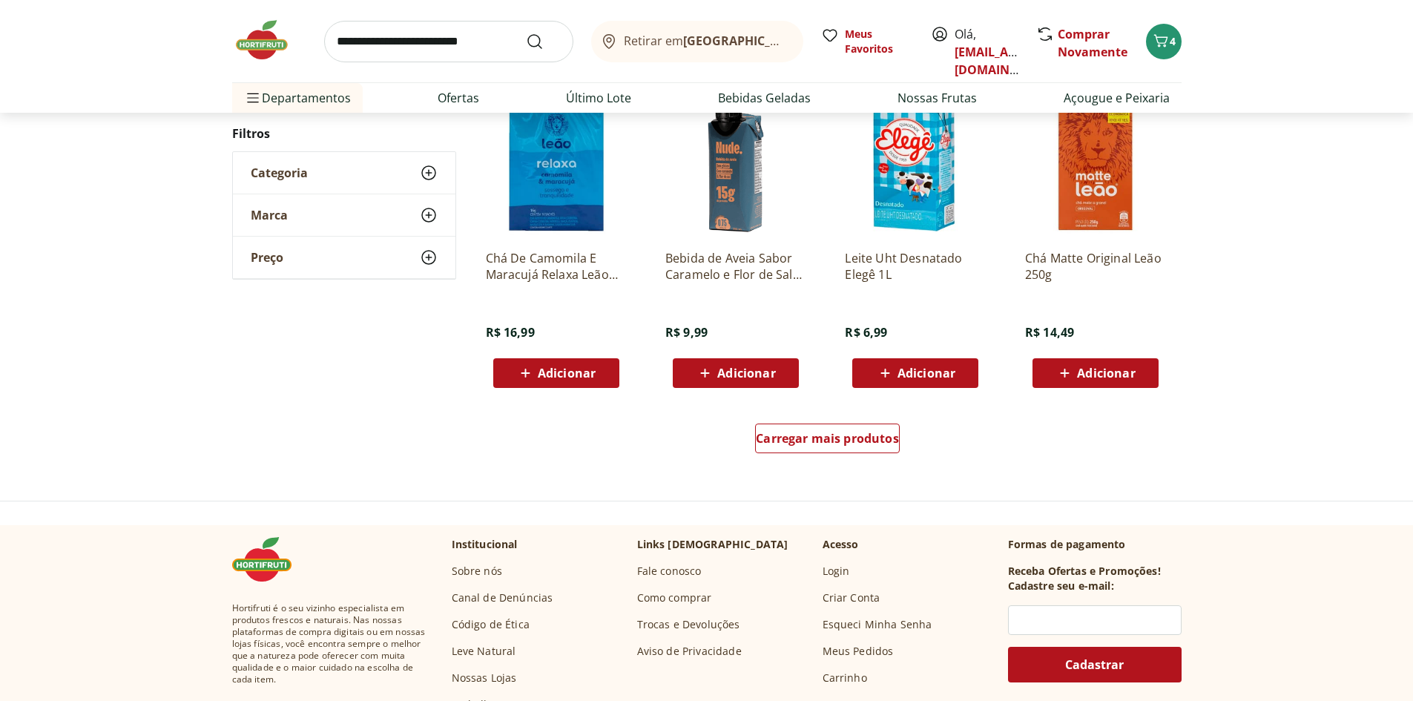
scroll to position [1528, 0]
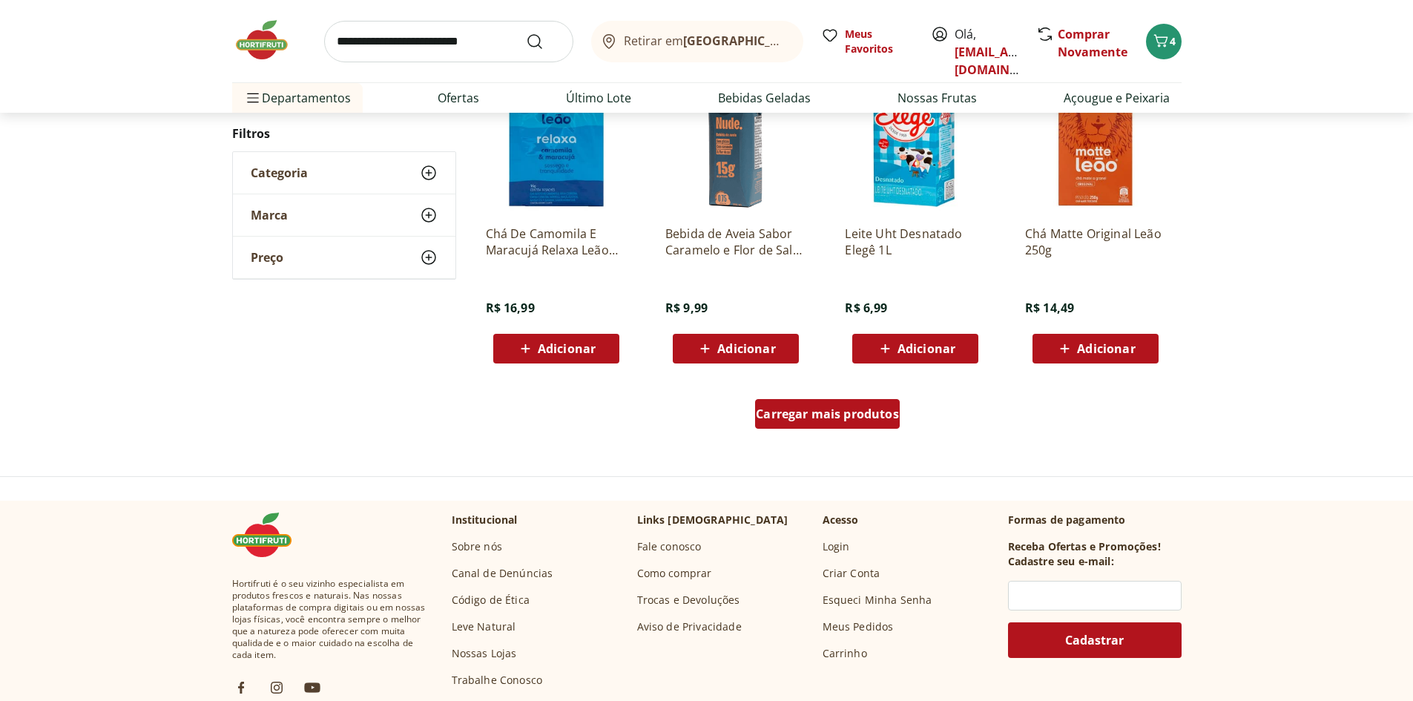
click at [837, 417] on span "Carregar mais produtos" at bounding box center [827, 414] width 143 height 12
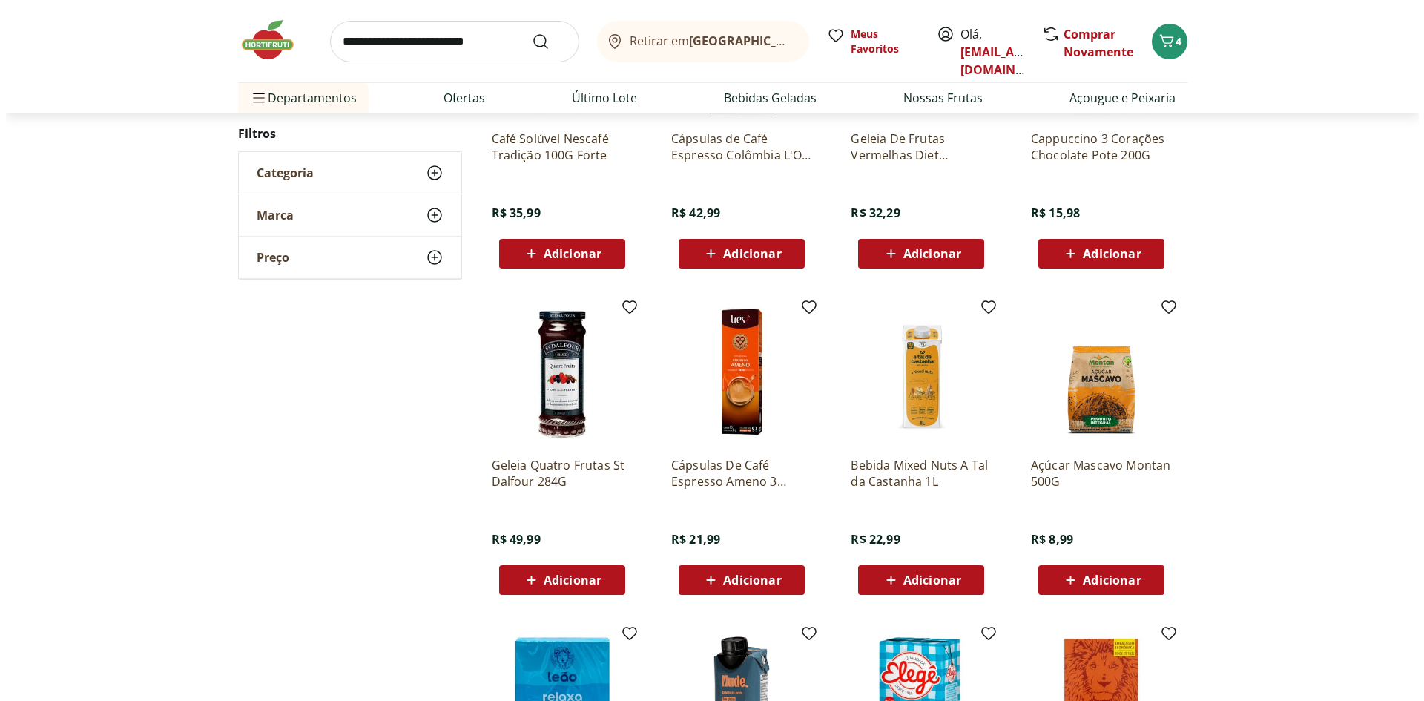
scroll to position [1080, 0]
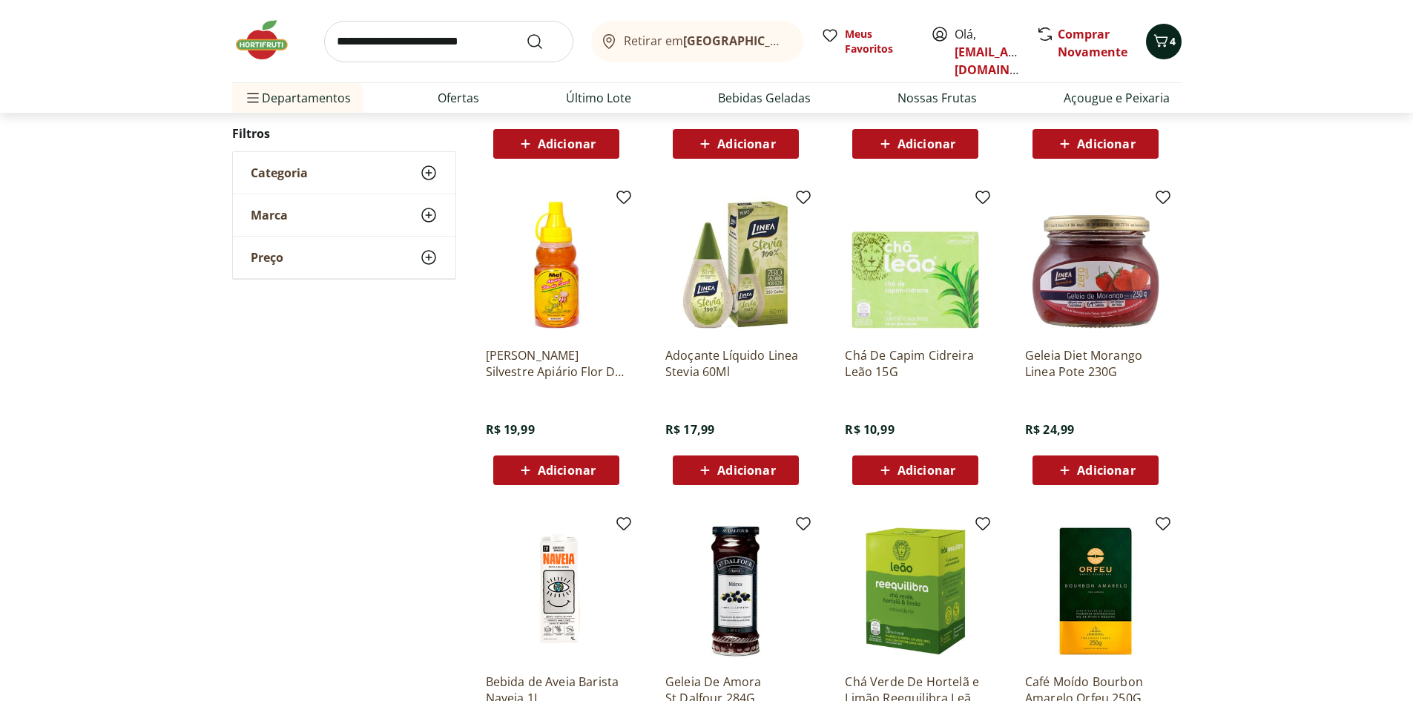
click at [1171, 42] on span "4" at bounding box center [1173, 41] width 6 height 14
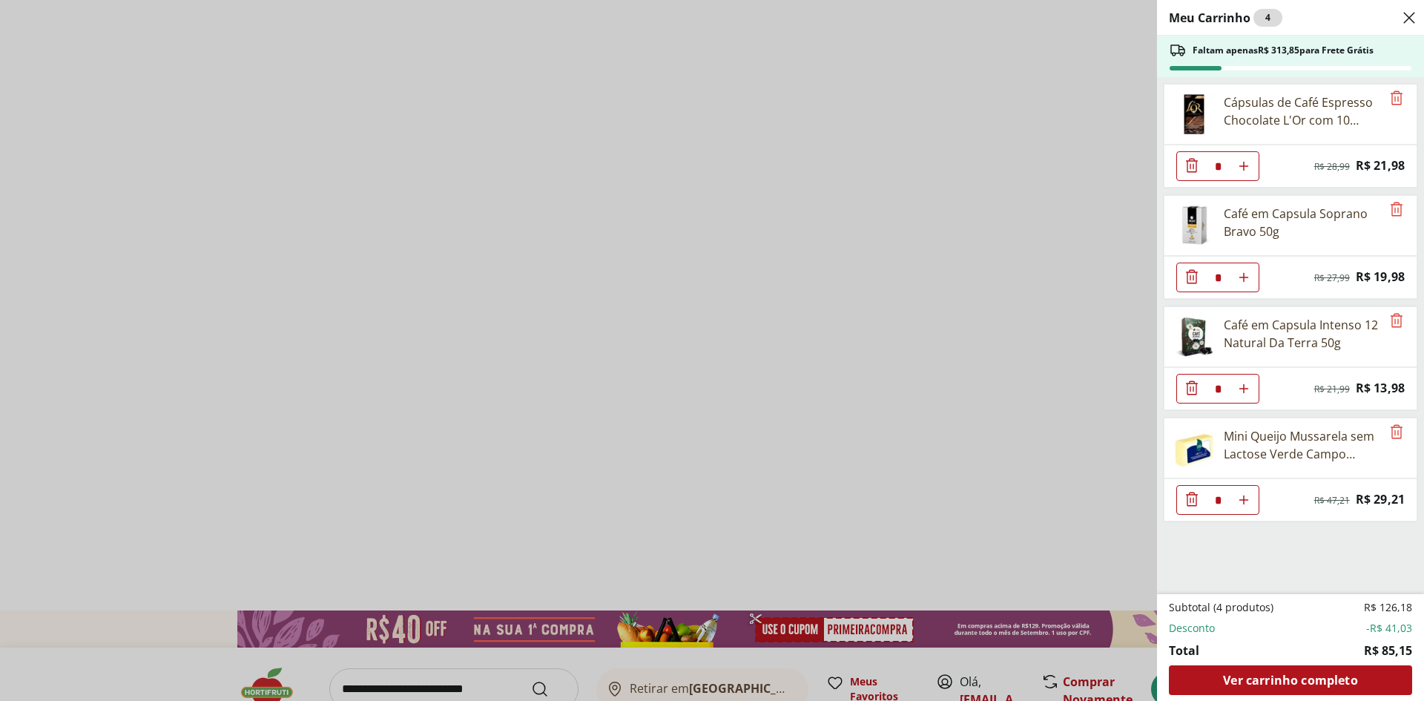
select select "**********"
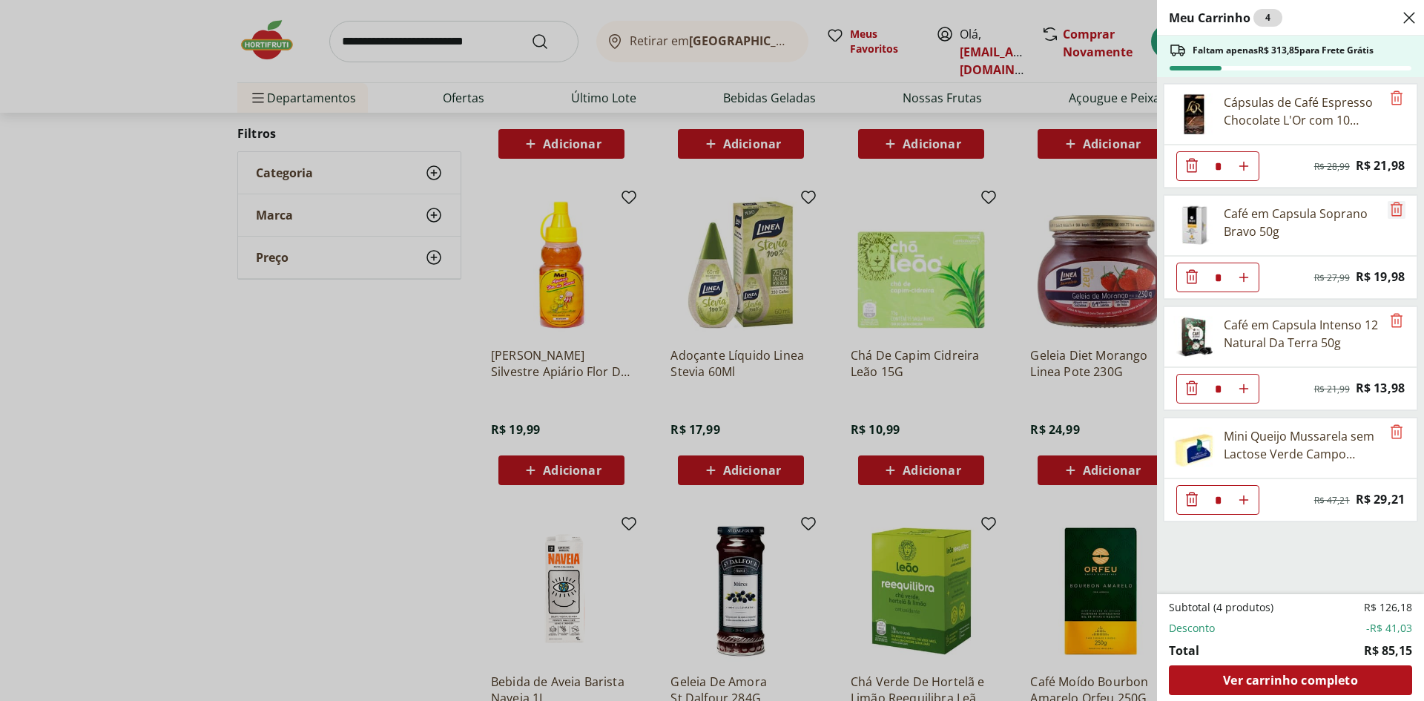
click at [1397, 213] on icon "Remove" at bounding box center [1397, 209] width 18 height 18
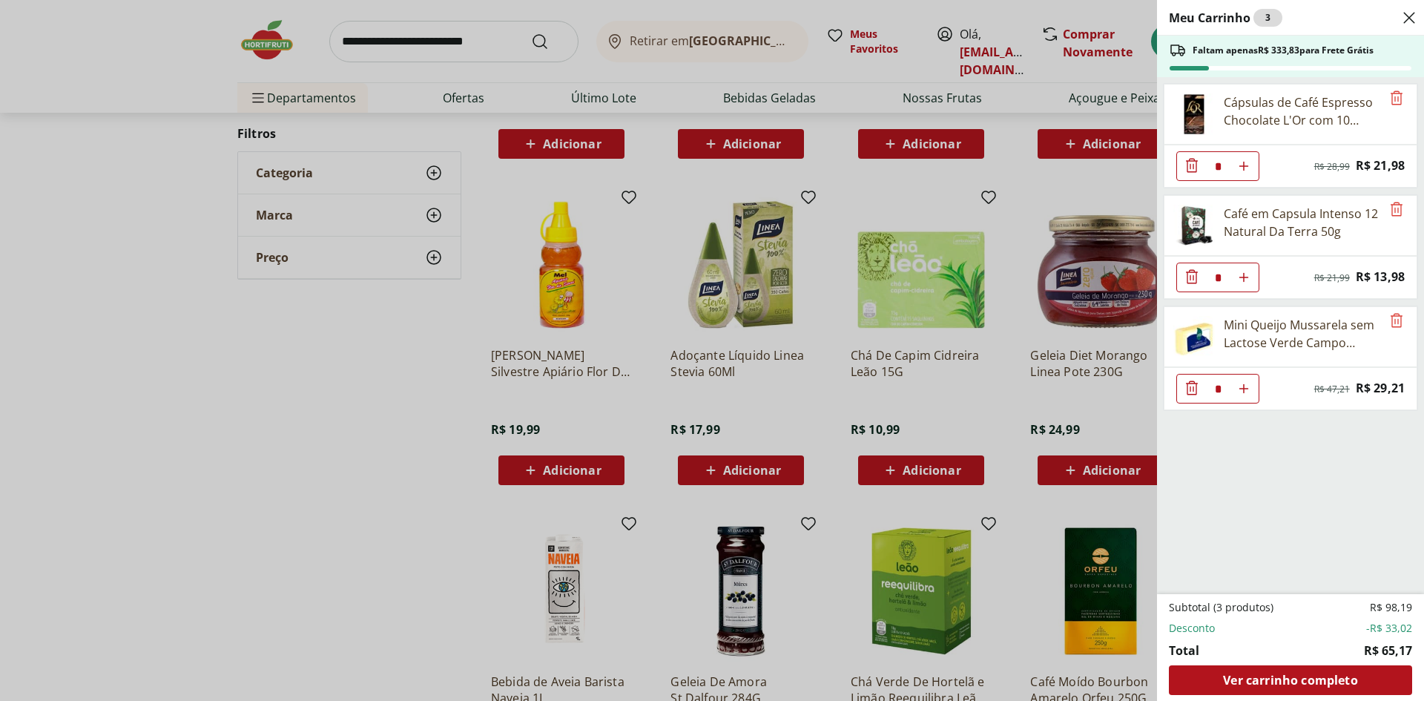
click at [99, 438] on div "Meu Carrinho 3 Faltam apenas R$ 333,83 para Frete Grátis Cápsulas de Café Espre…" at bounding box center [712, 350] width 1424 height 701
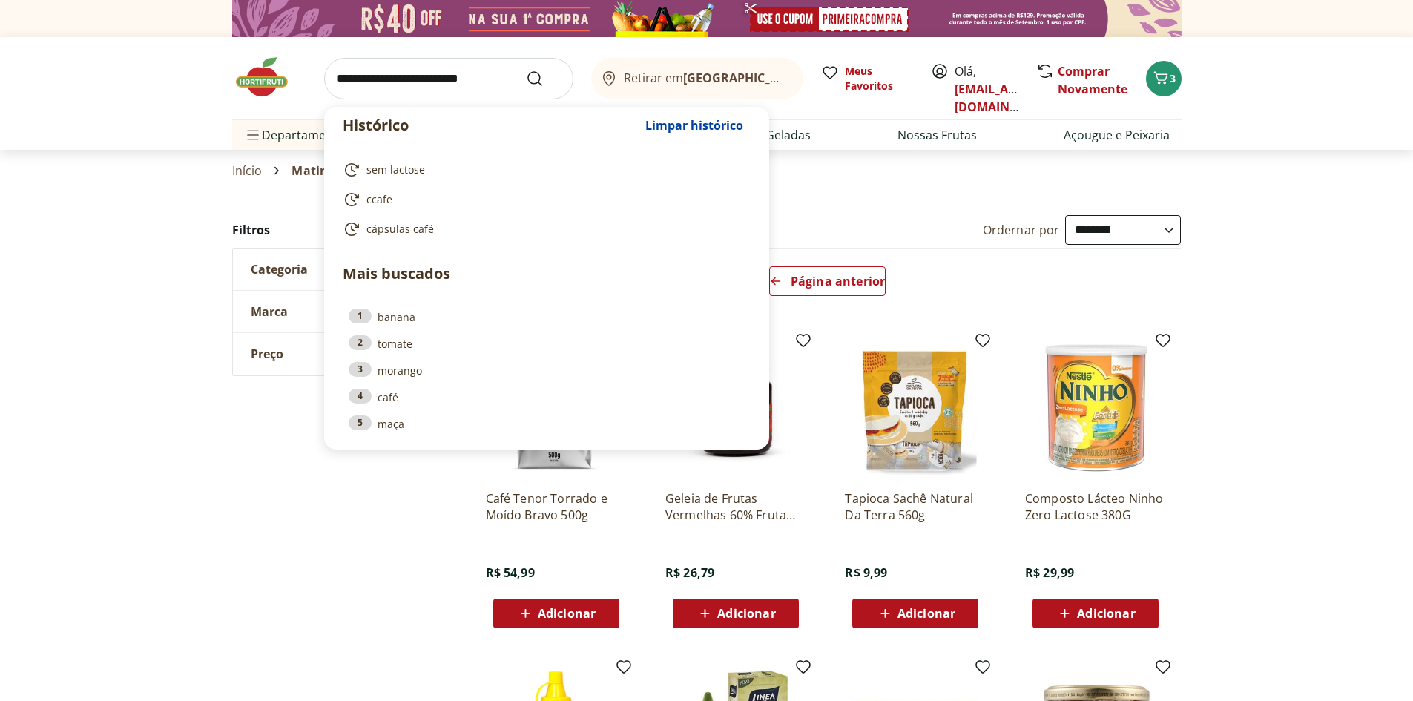
click at [422, 76] on input "search" at bounding box center [448, 79] width 249 height 42
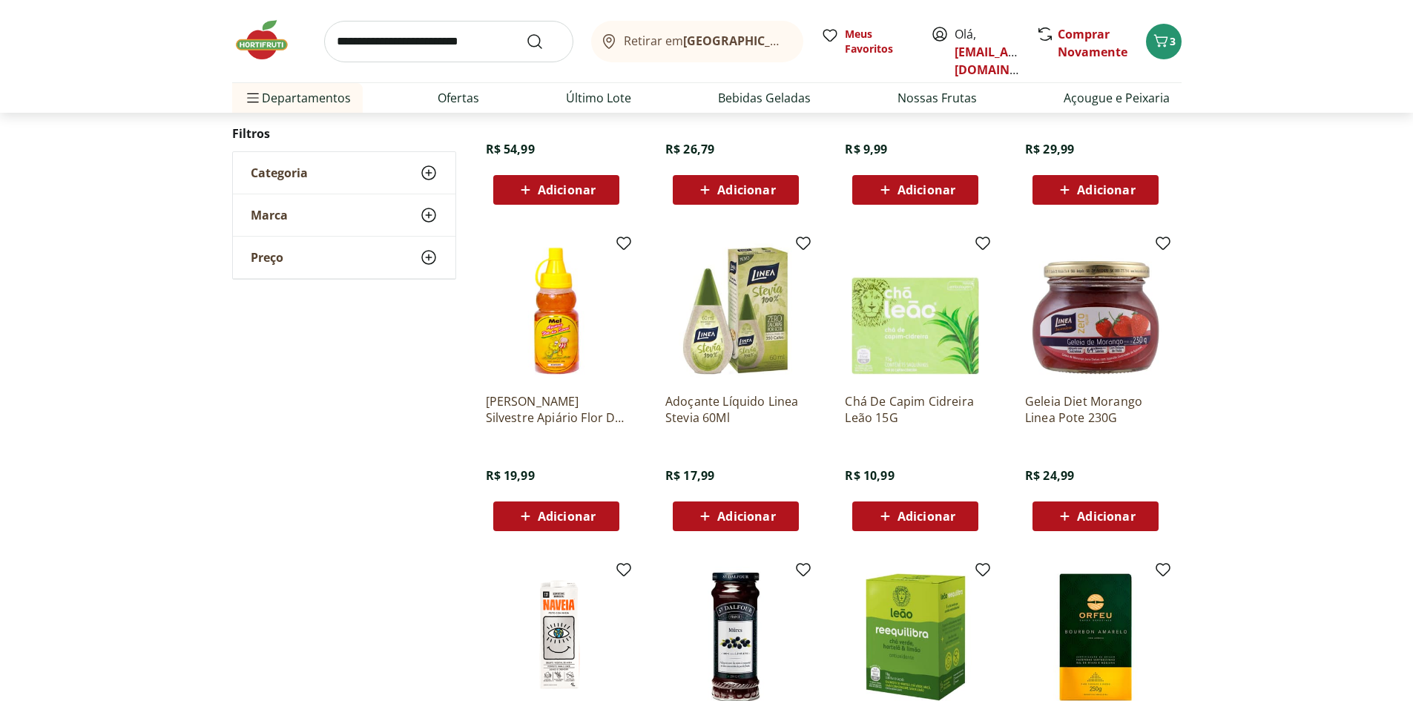
scroll to position [415, 0]
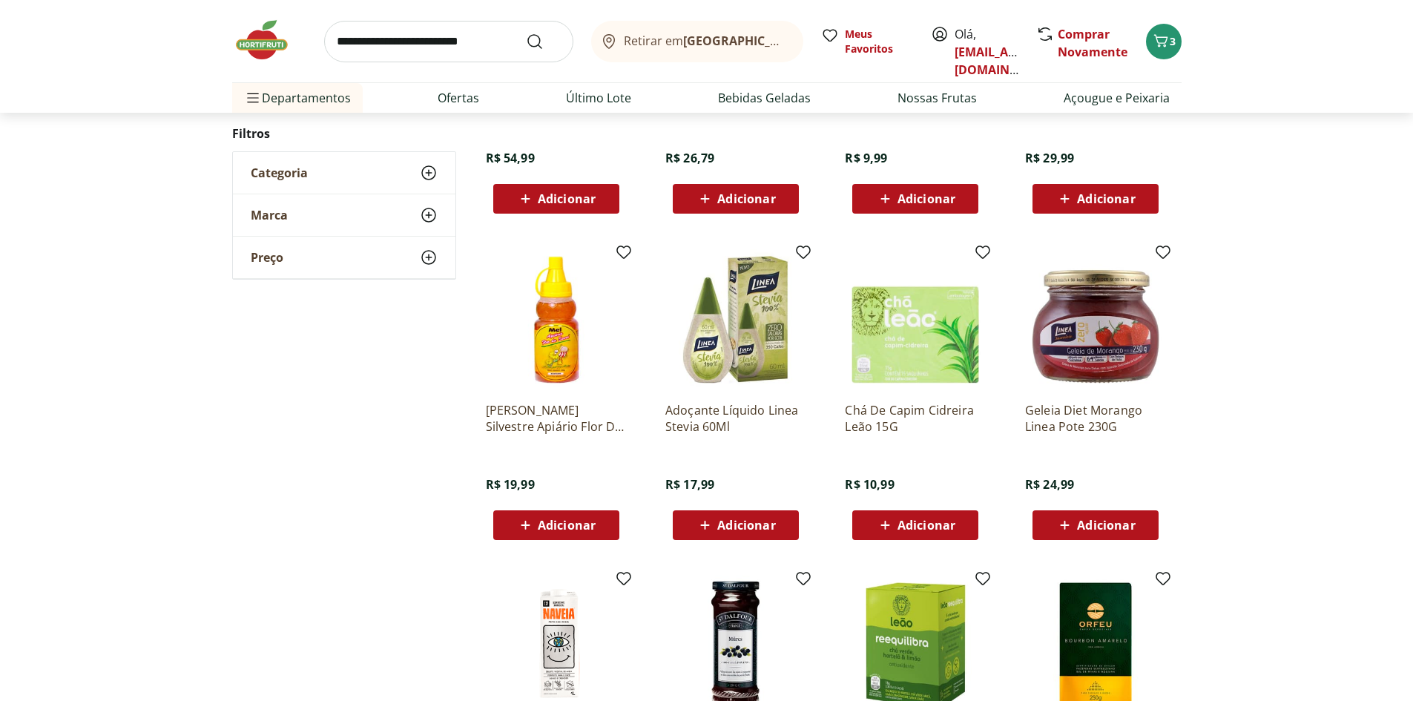
click at [1314, 427] on div "**********" at bounding box center [706, 378] width 1413 height 1155
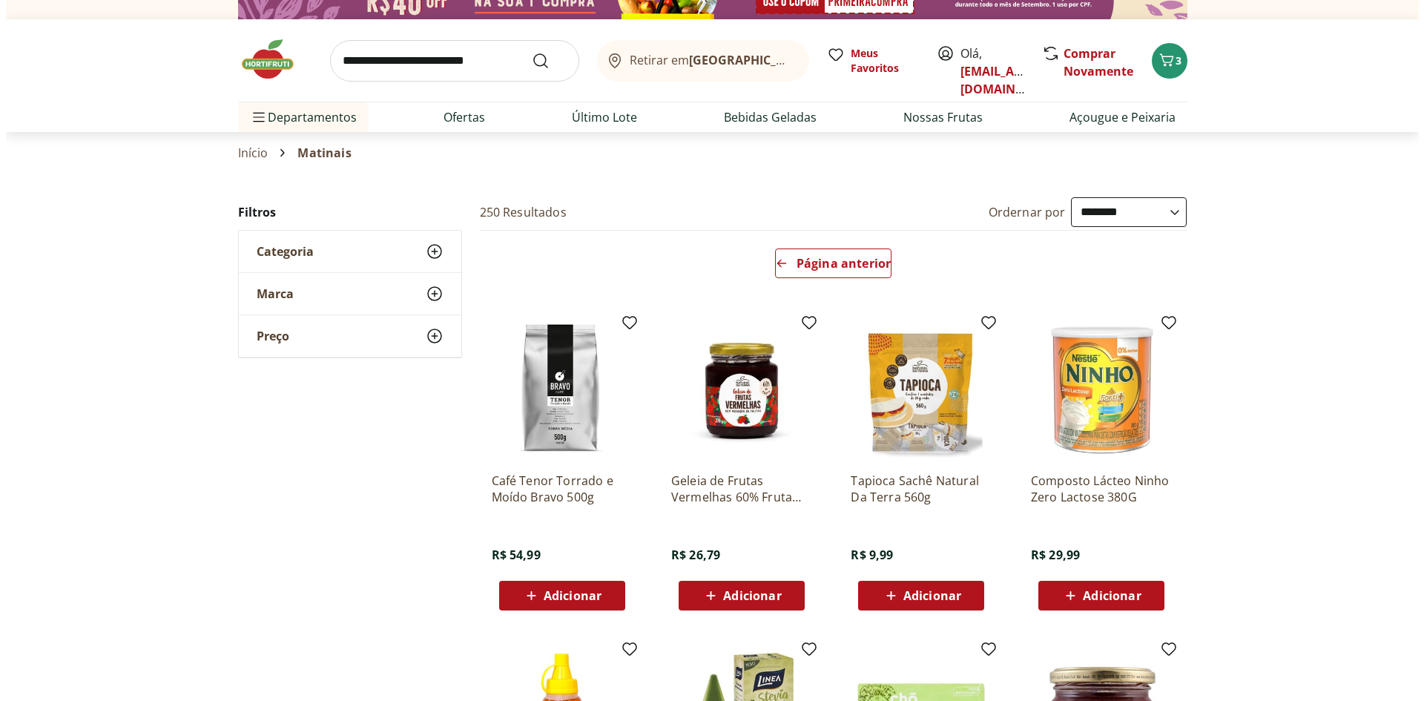
scroll to position [0, 0]
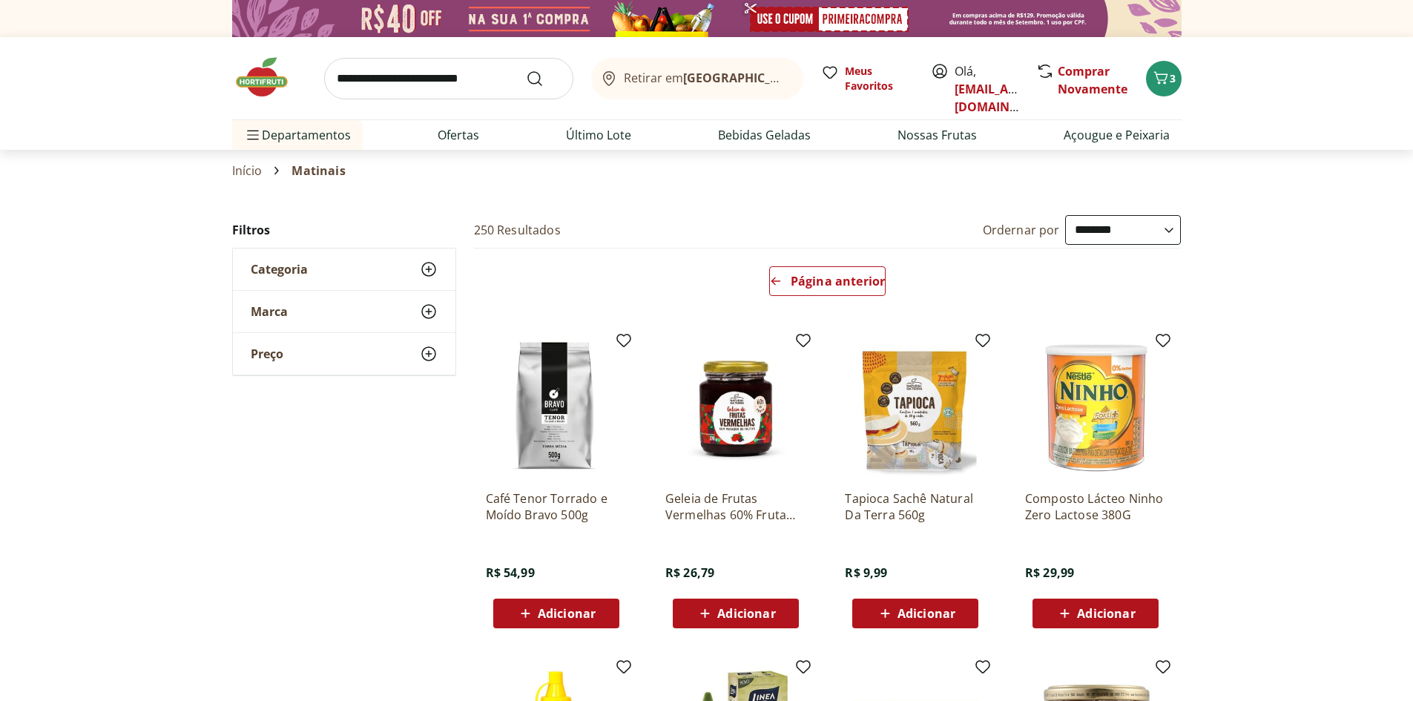
drag, startPoint x: 53, startPoint y: 354, endPoint x: 513, endPoint y: 246, distance: 472.9
click at [1175, 81] on button "3" at bounding box center [1164, 79] width 36 height 36
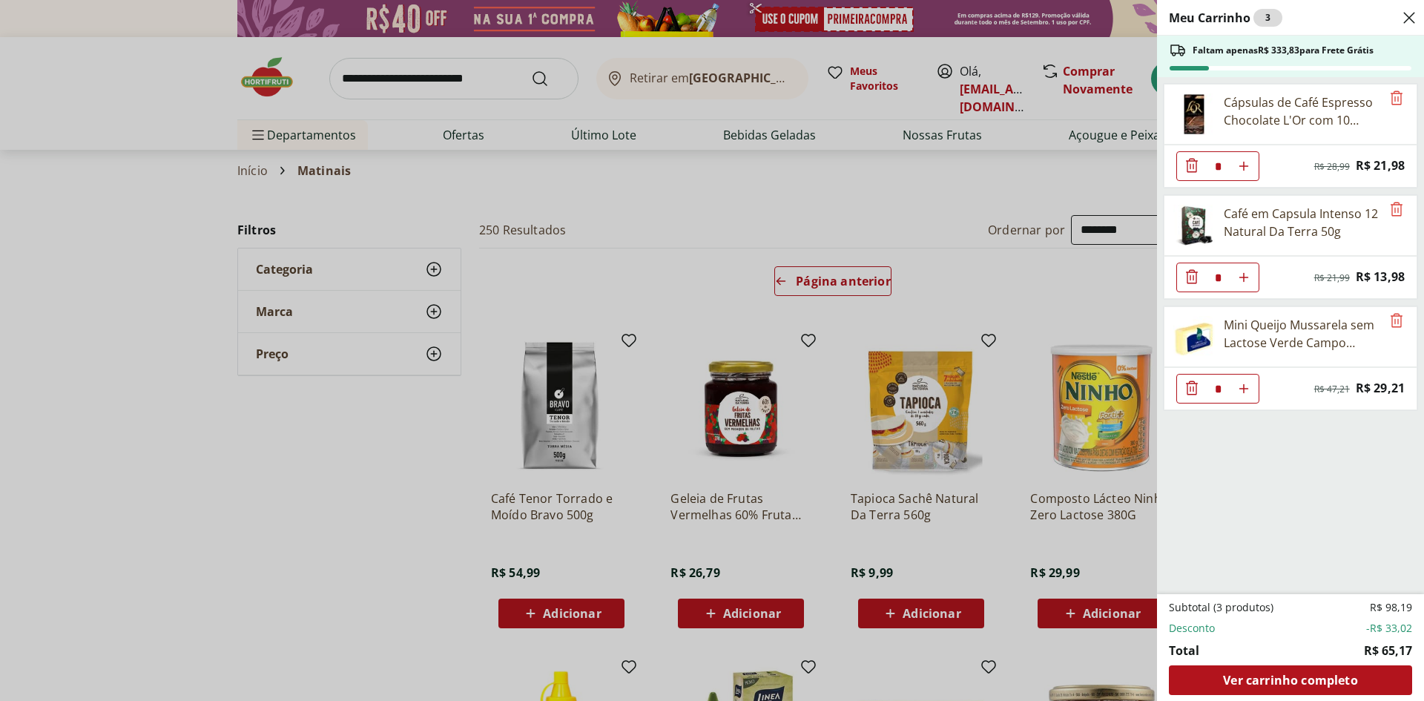
click at [1247, 390] on icon "Aumentar Quantidade" at bounding box center [1244, 389] width 12 height 12
type input "*"
click at [1276, 668] on div "Ver carrinho completo" at bounding box center [1290, 680] width 243 height 30
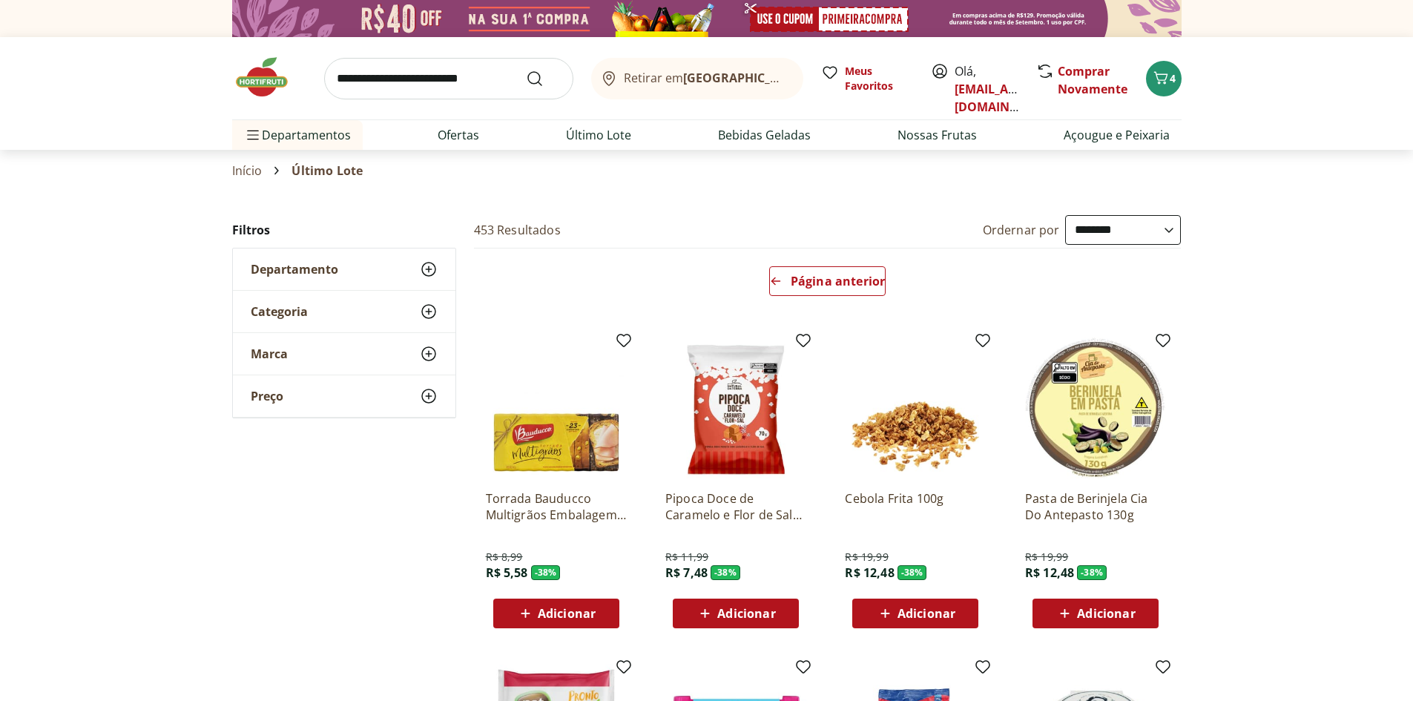
select select "**********"
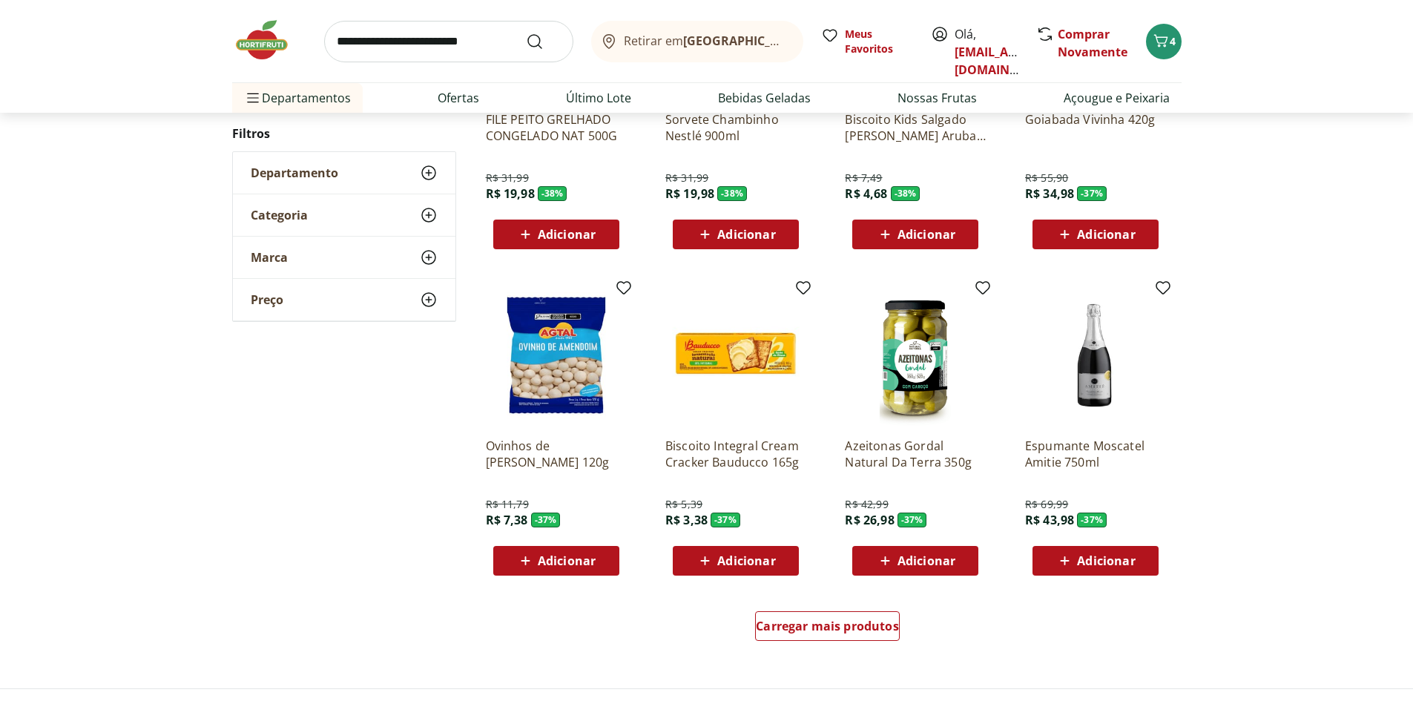
scroll to position [709, 0]
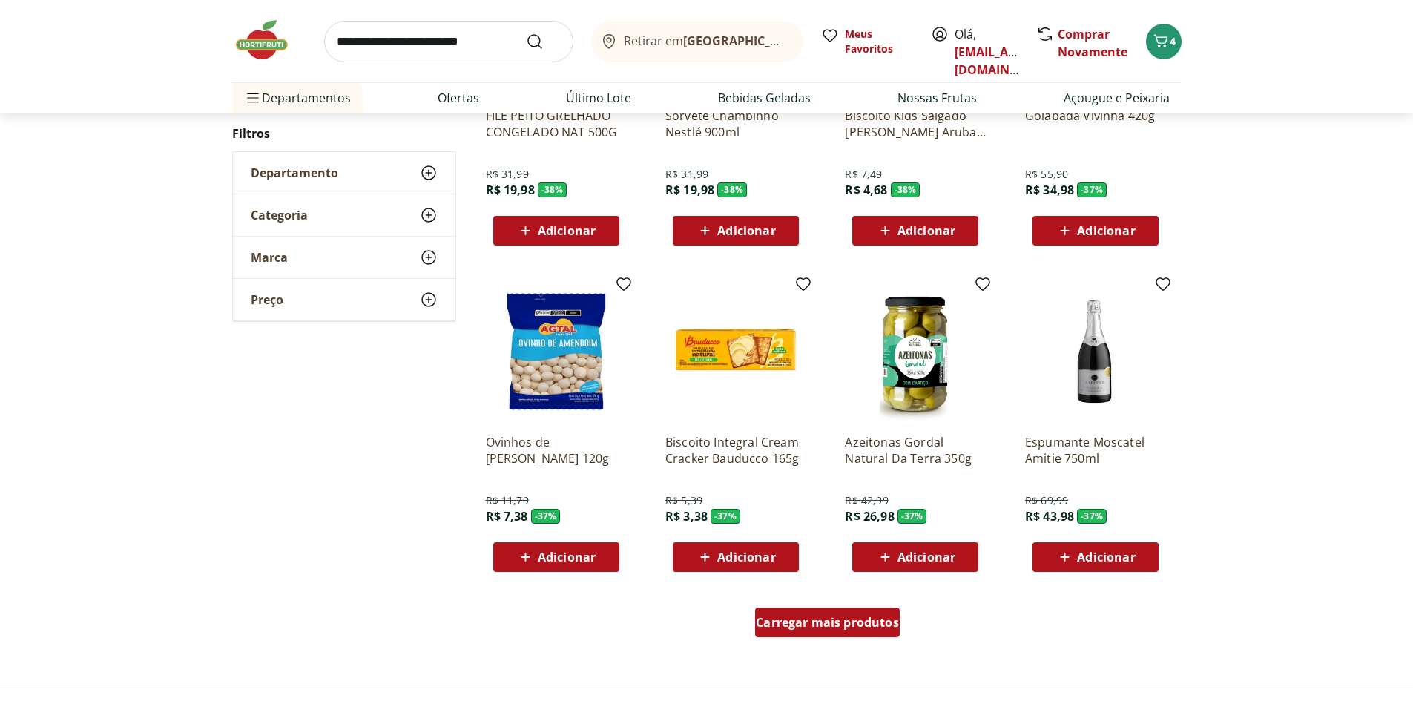
click at [796, 619] on span "Carregar mais produtos" at bounding box center [827, 622] width 143 height 12
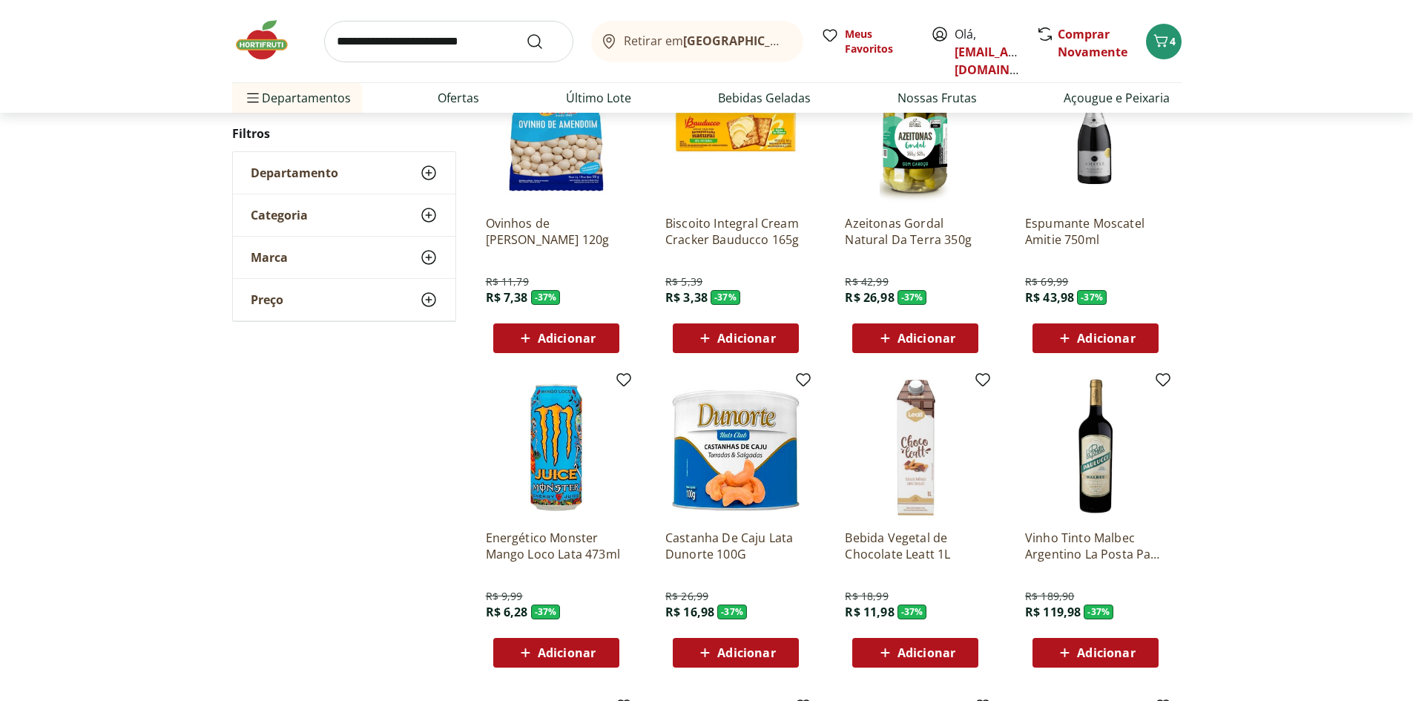
scroll to position [931, 0]
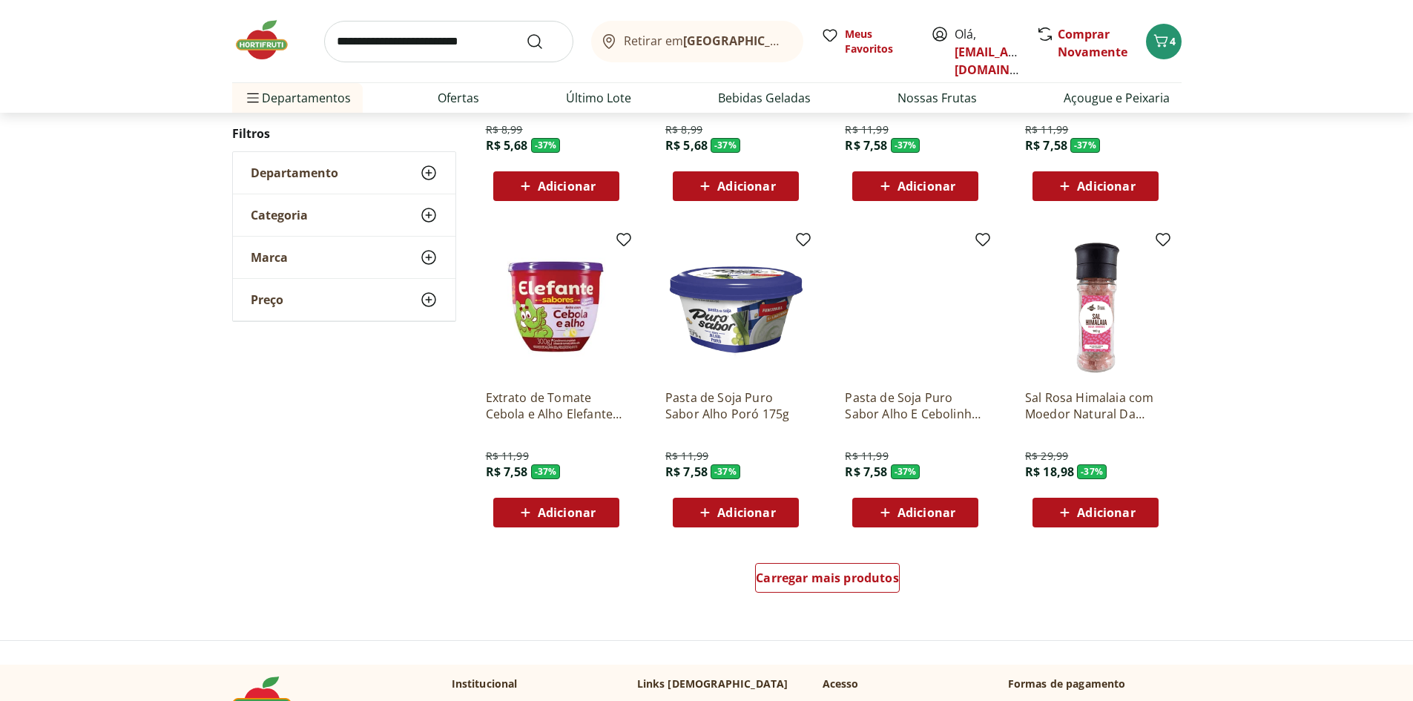
scroll to position [780, 0]
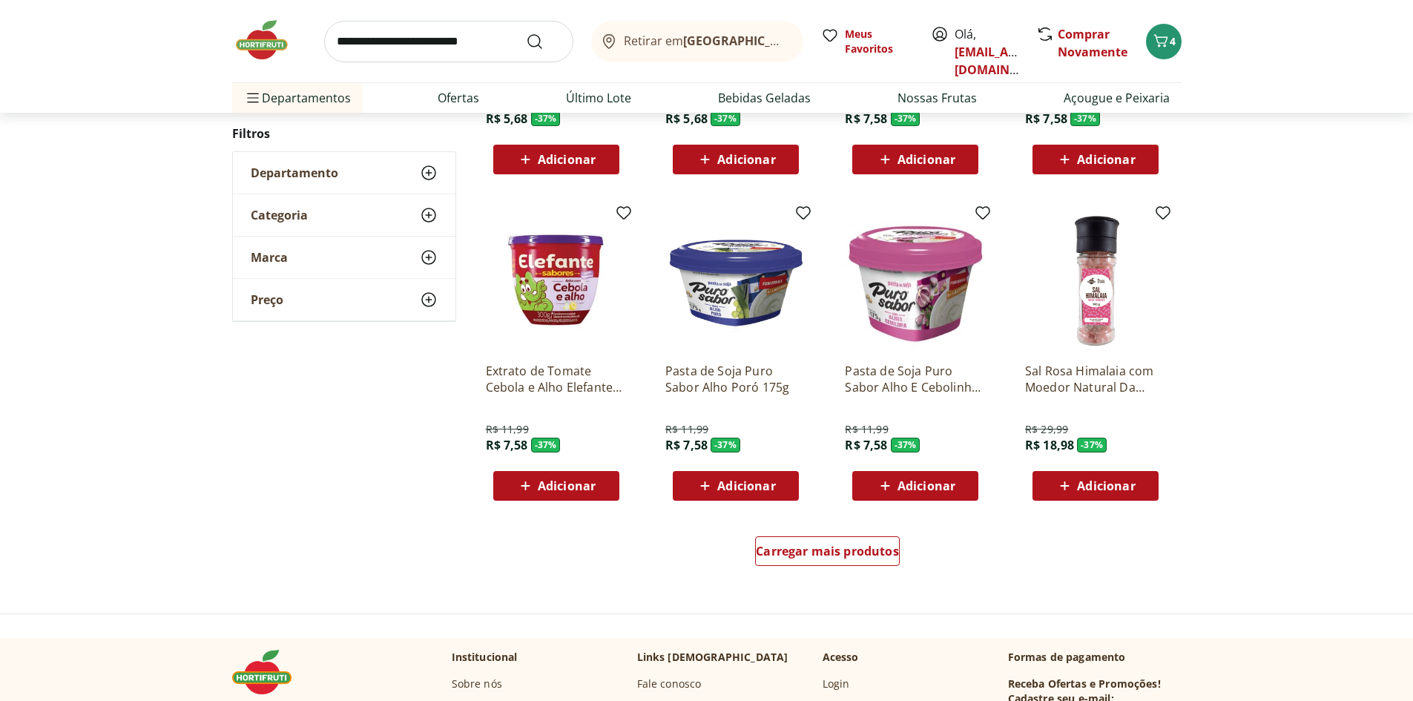
click at [817, 580] on div "Carregar mais produtos" at bounding box center [827, 553] width 719 height 71
click at [831, 552] on span "Carregar mais produtos" at bounding box center [827, 551] width 143 height 12
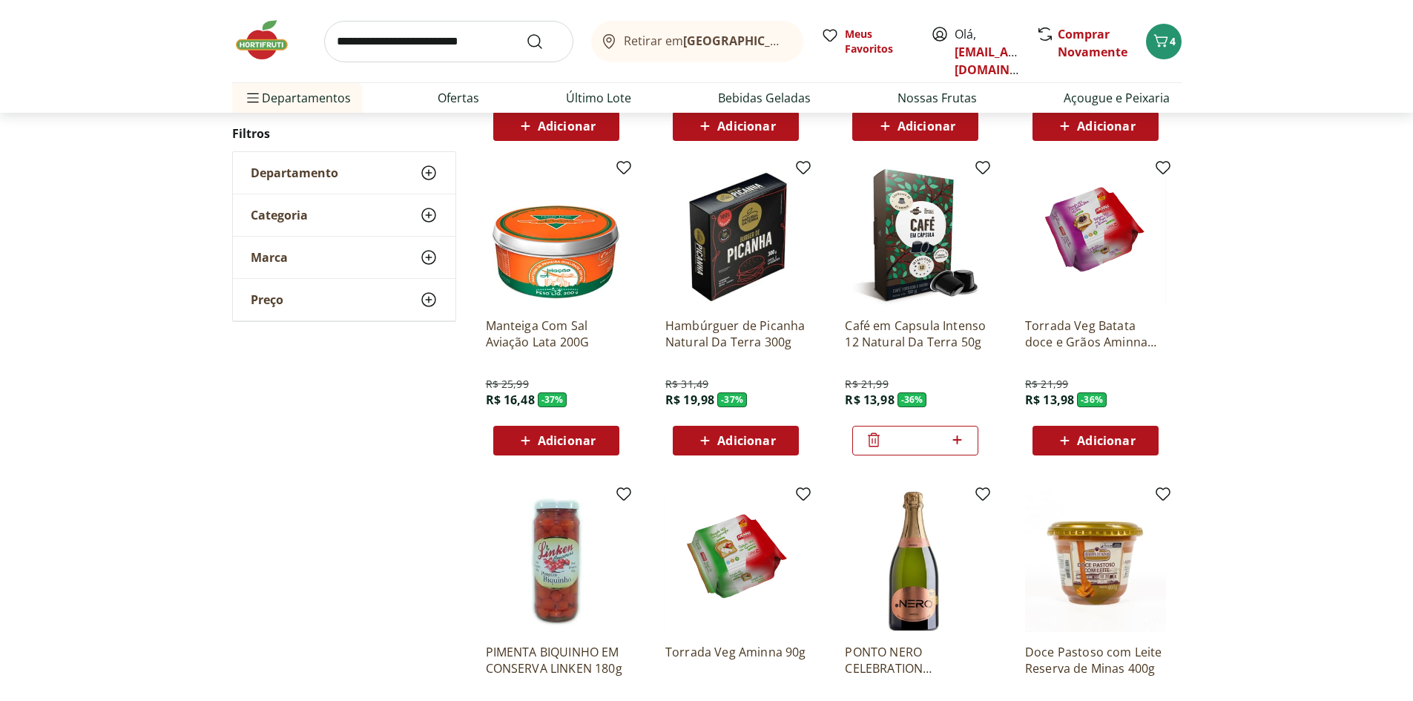
scroll to position [1151, 0]
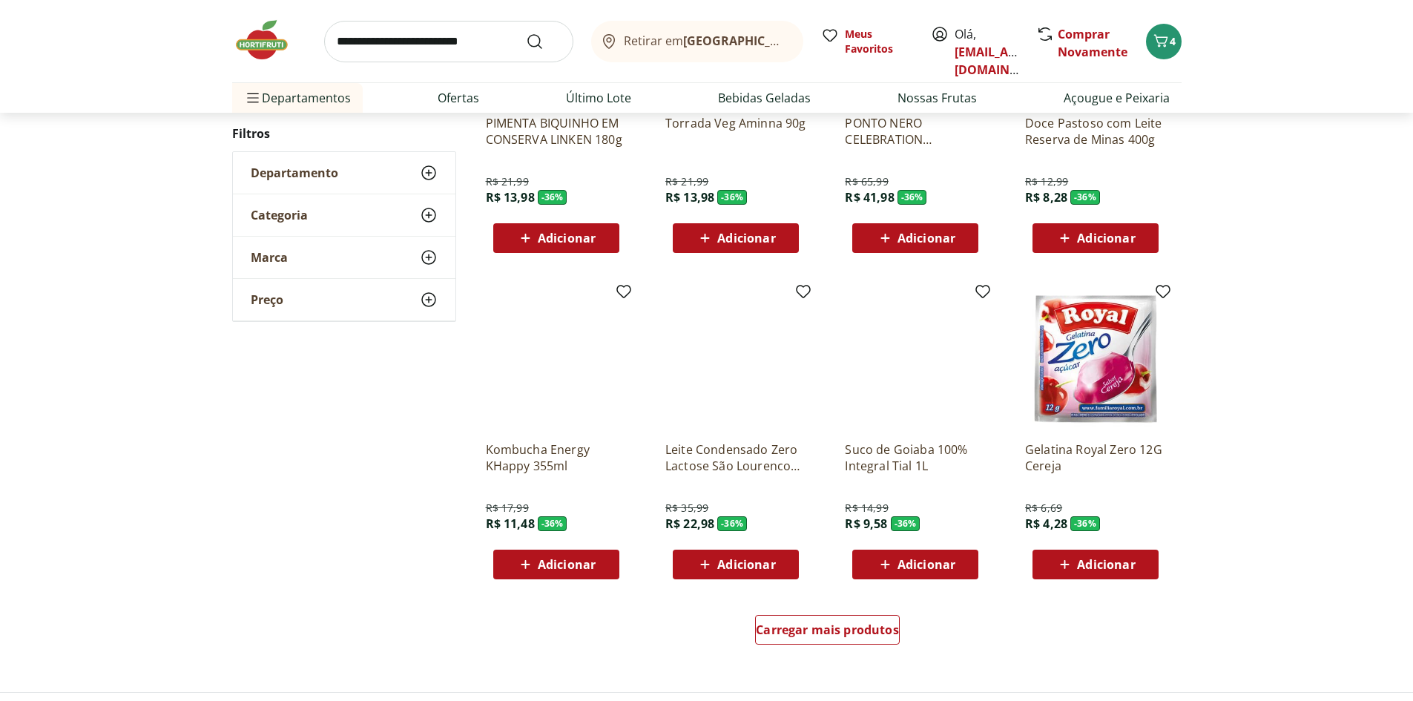
scroll to position [703, 0]
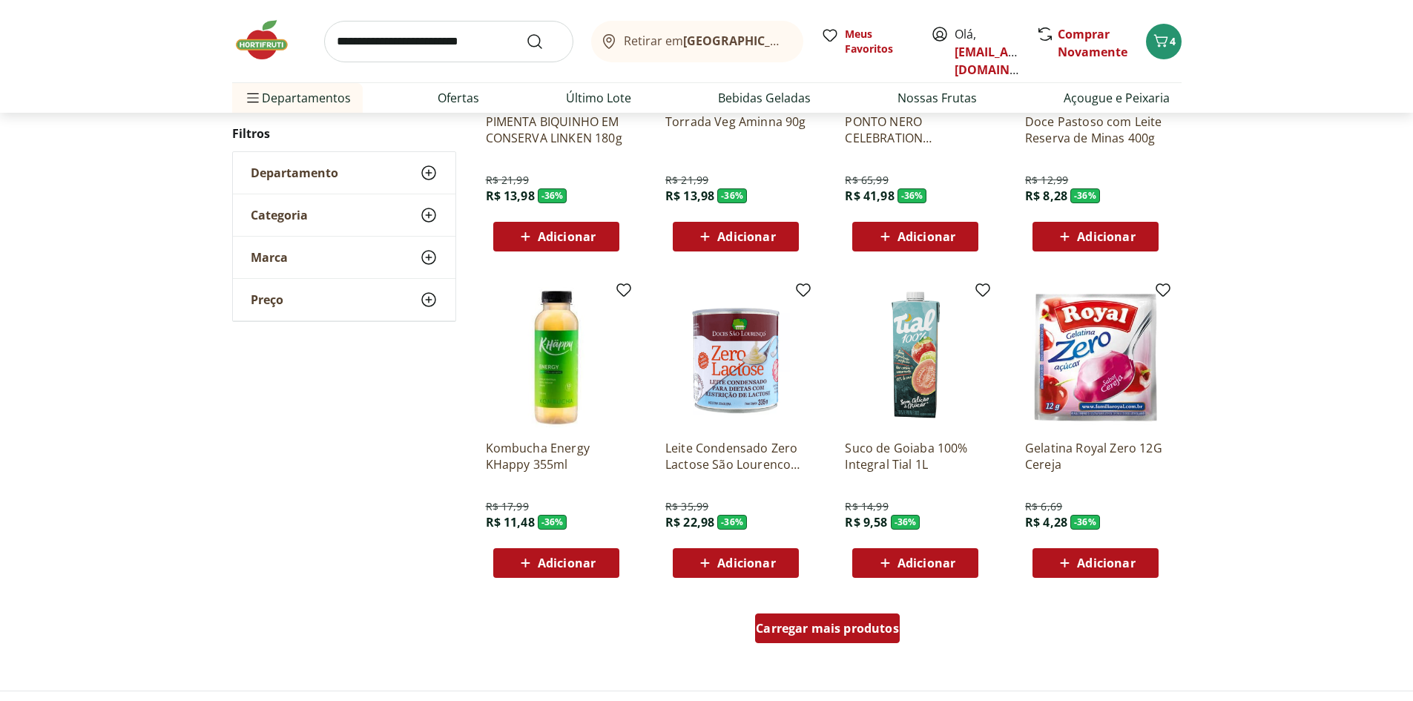
click at [795, 627] on span "Carregar mais produtos" at bounding box center [827, 628] width 143 height 12
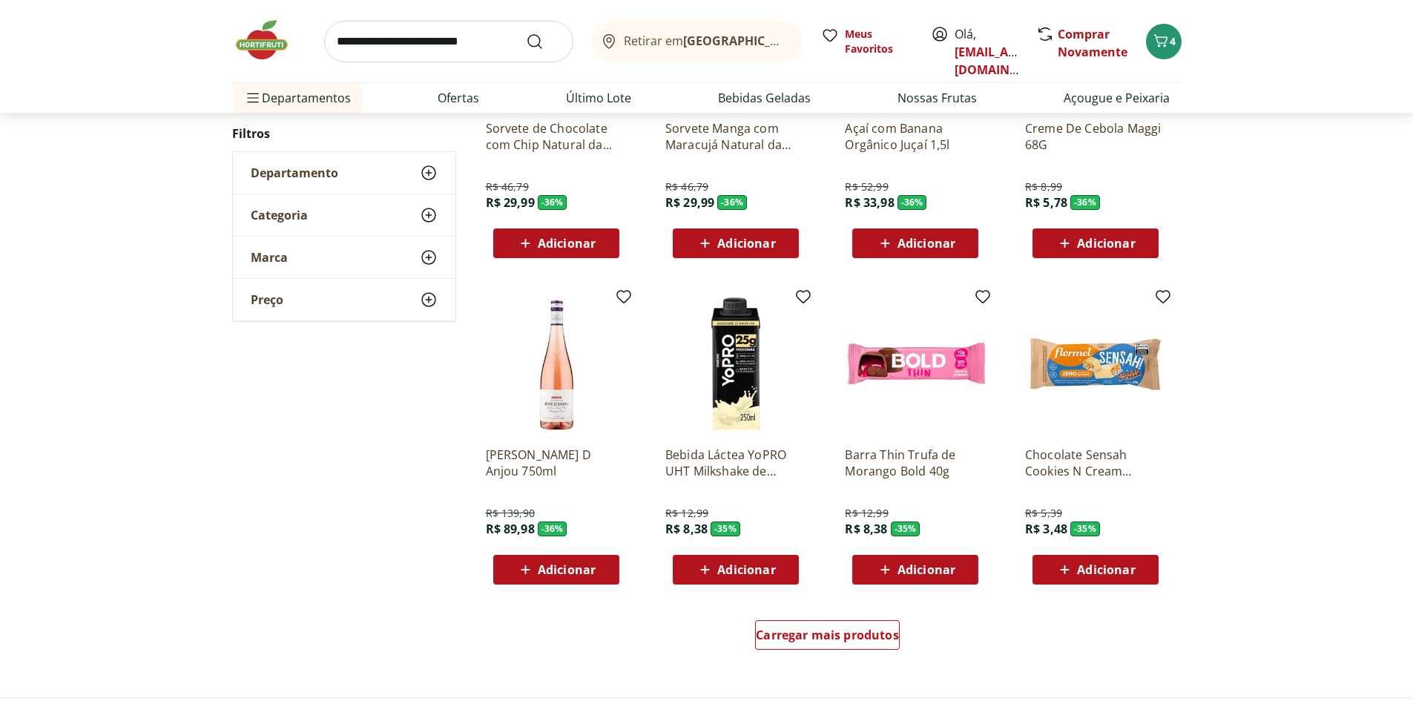
scroll to position [700, 0]
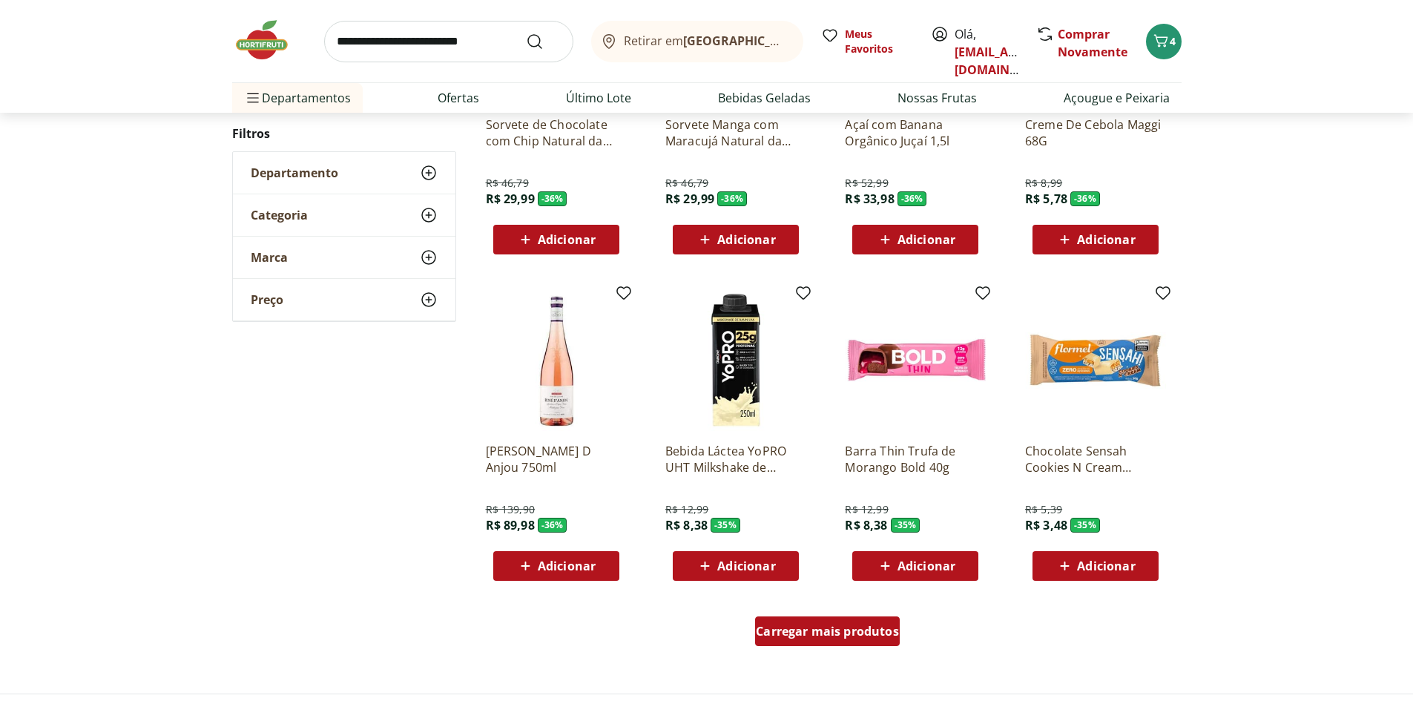
click at [803, 651] on link "Carregar mais produtos" at bounding box center [827, 634] width 145 height 36
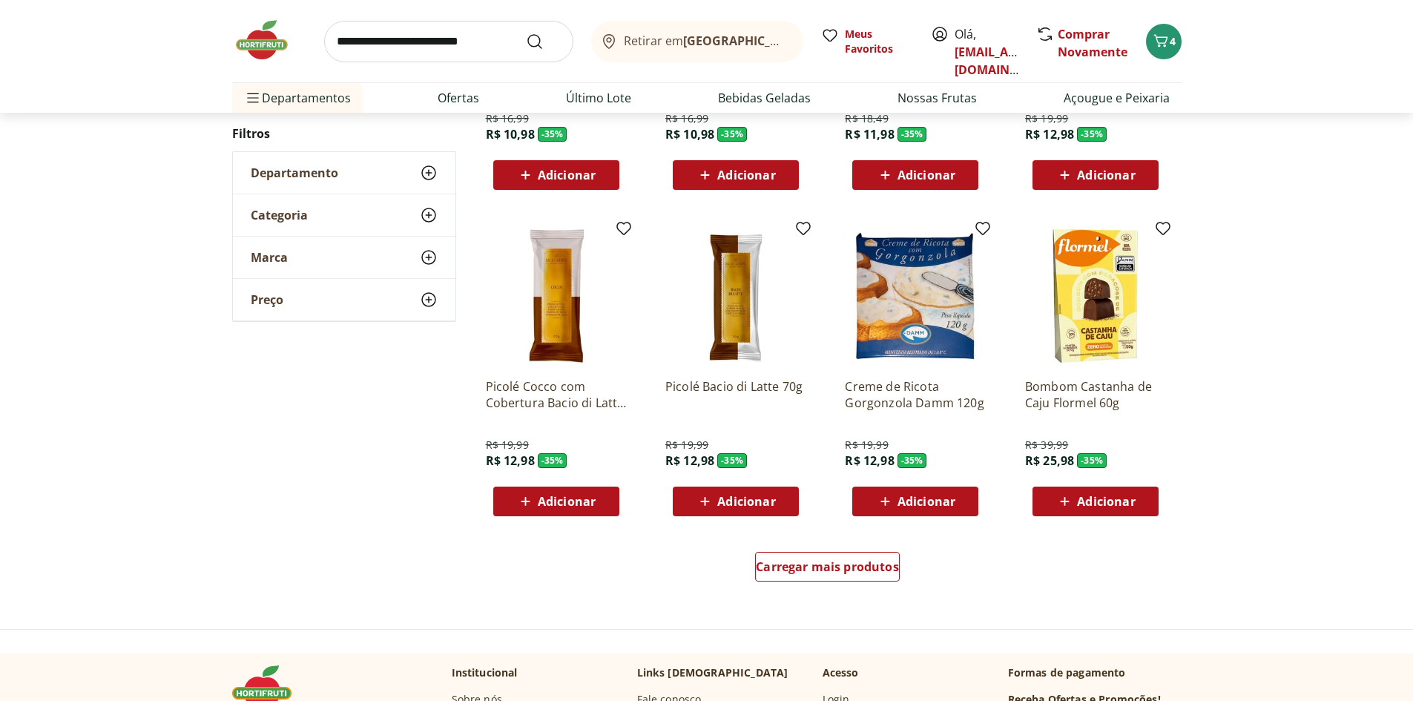
scroll to position [771, 0]
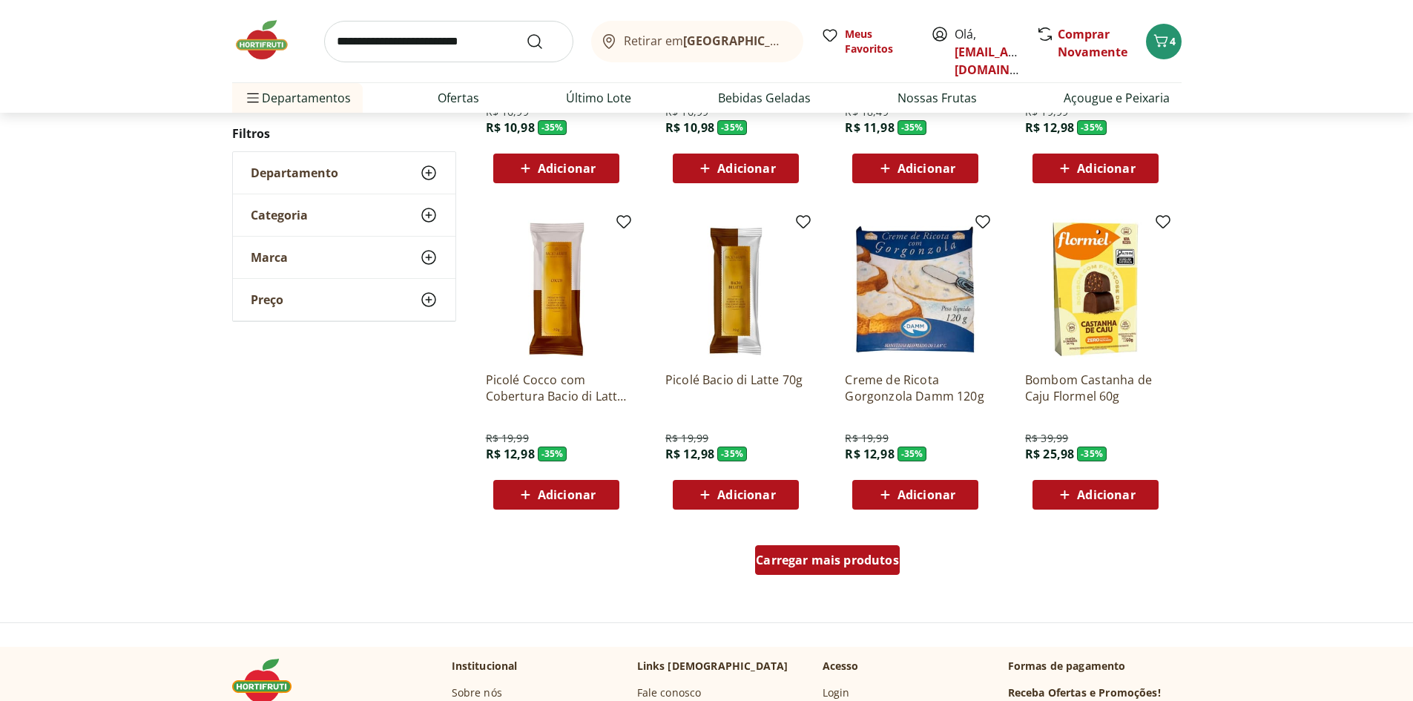
click at [821, 545] on div "Carregar mais produtos" at bounding box center [827, 560] width 145 height 30
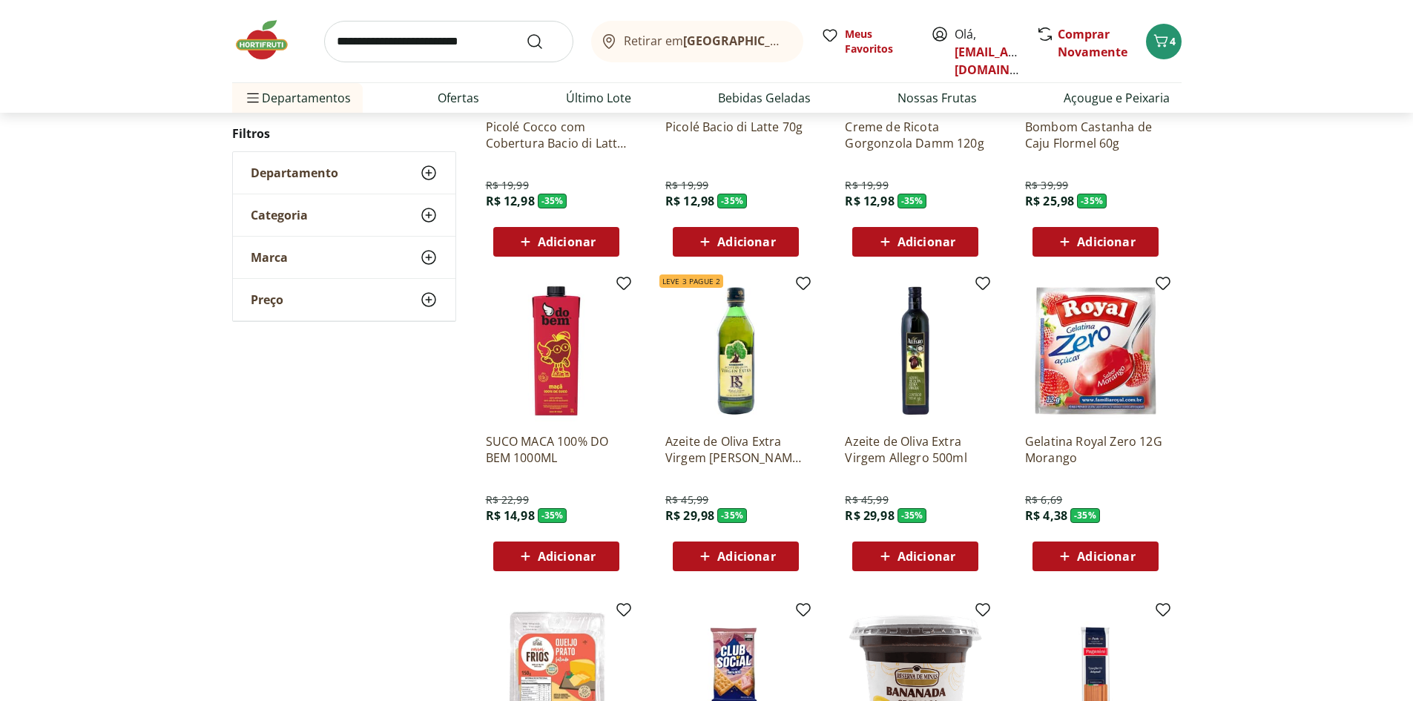
scroll to position [1068, 0]
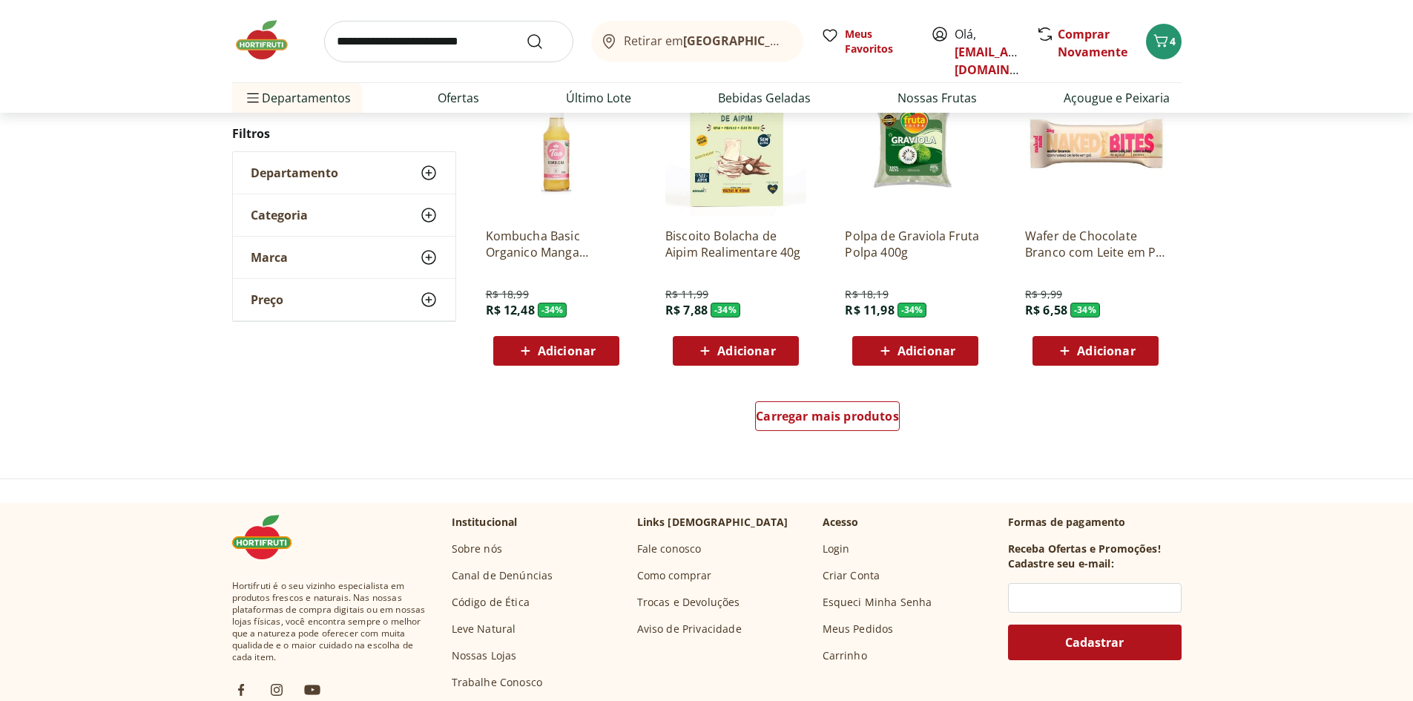
scroll to position [917, 0]
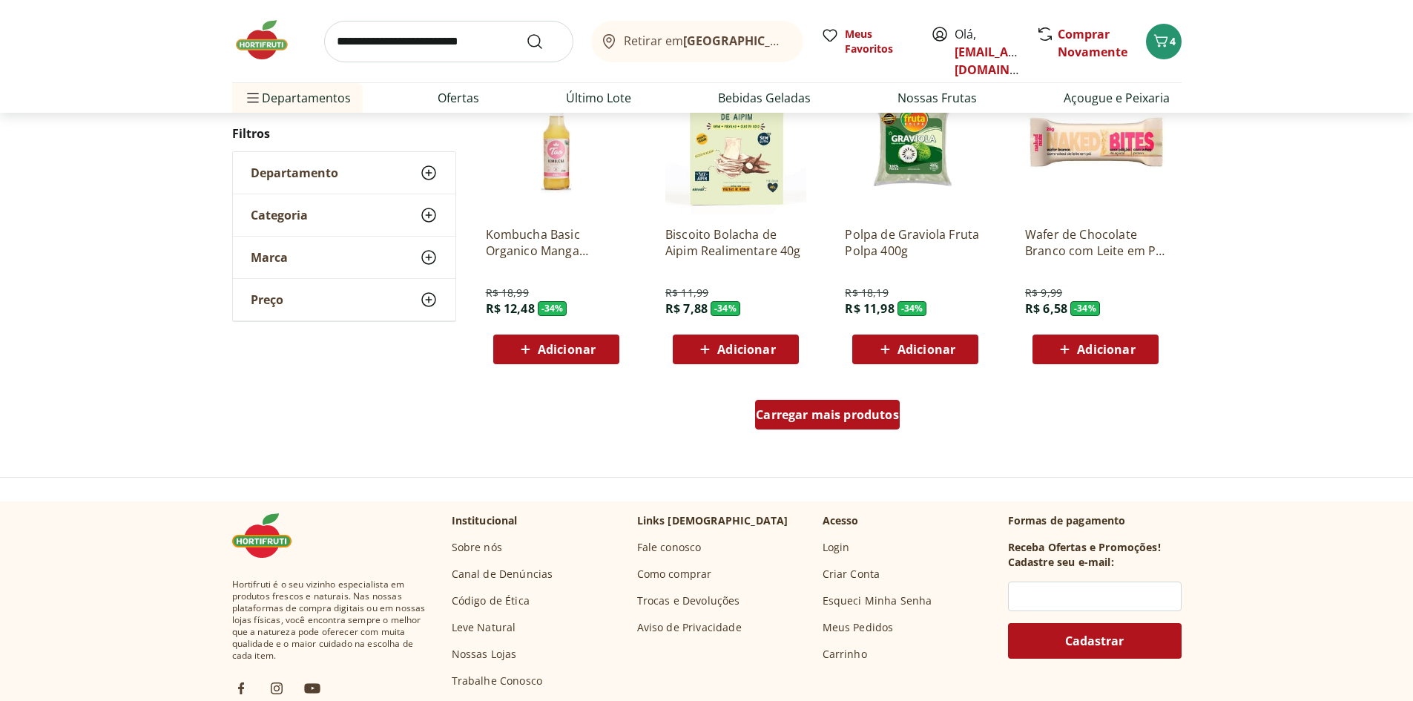
click at [814, 418] on span "Carregar mais produtos" at bounding box center [827, 415] width 143 height 12
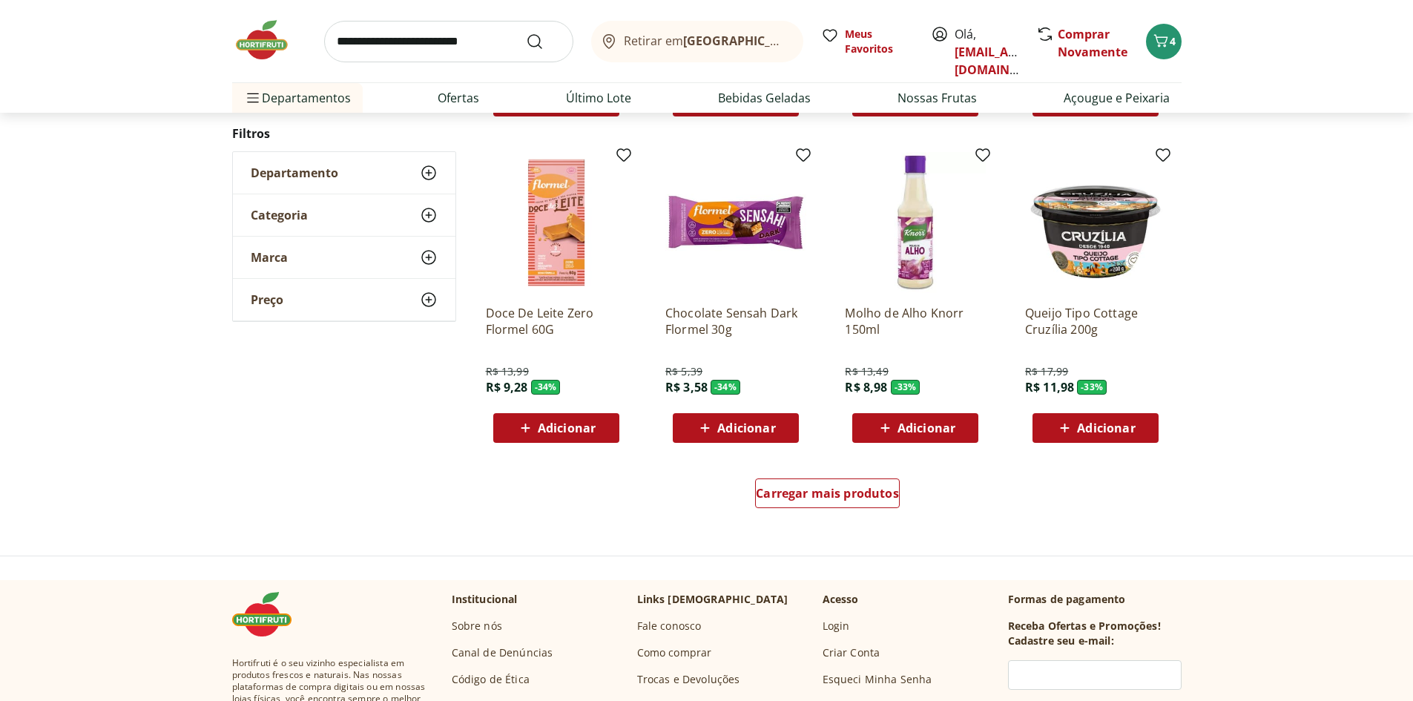
scroll to position [840, 0]
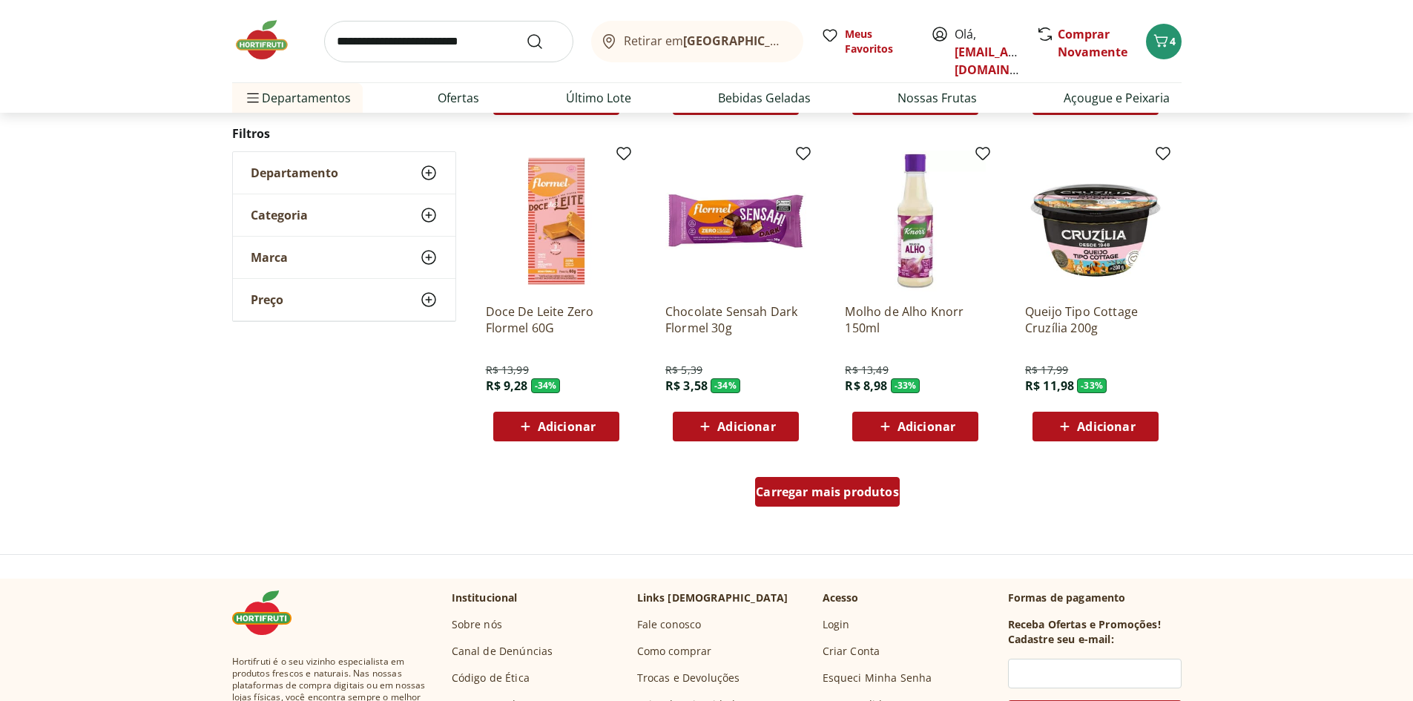
click at [825, 492] on span "Carregar mais produtos" at bounding box center [827, 492] width 143 height 12
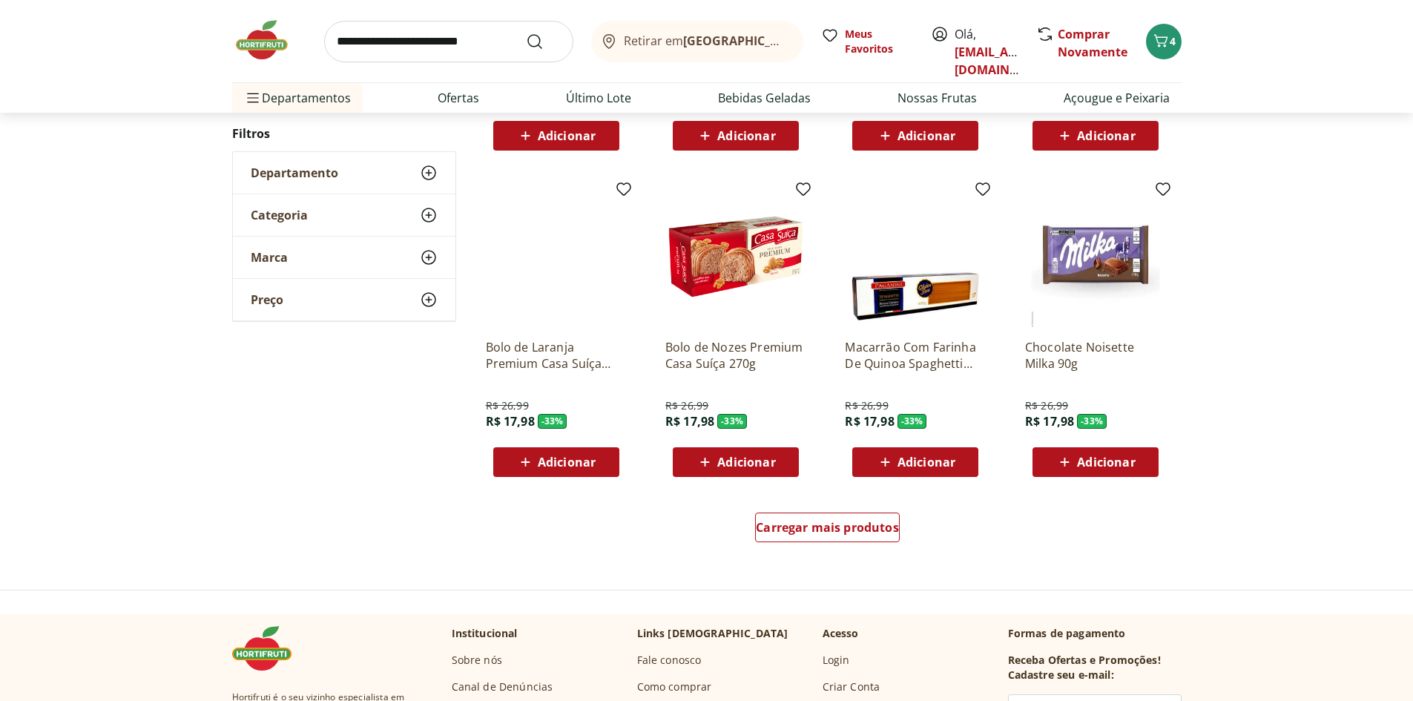
scroll to position [837, 0]
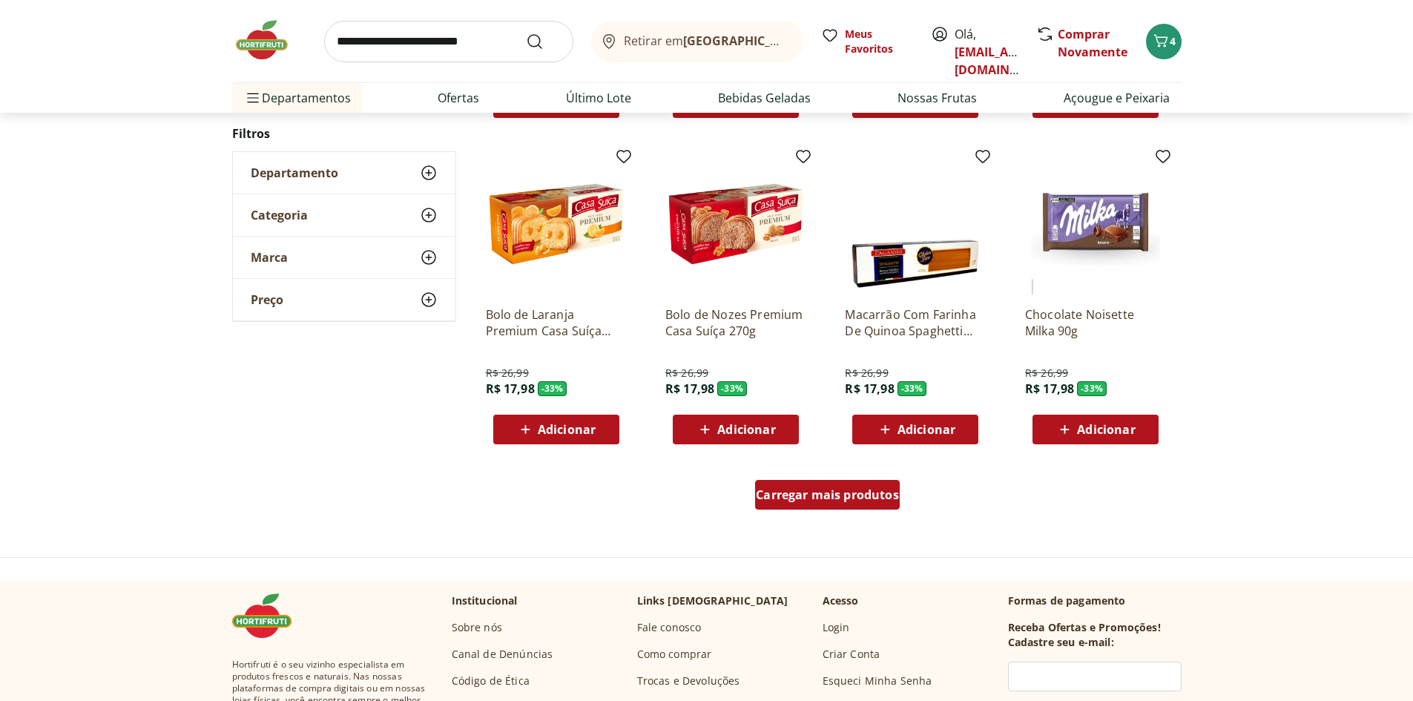
click at [809, 500] on span "Carregar mais produtos" at bounding box center [827, 495] width 143 height 12
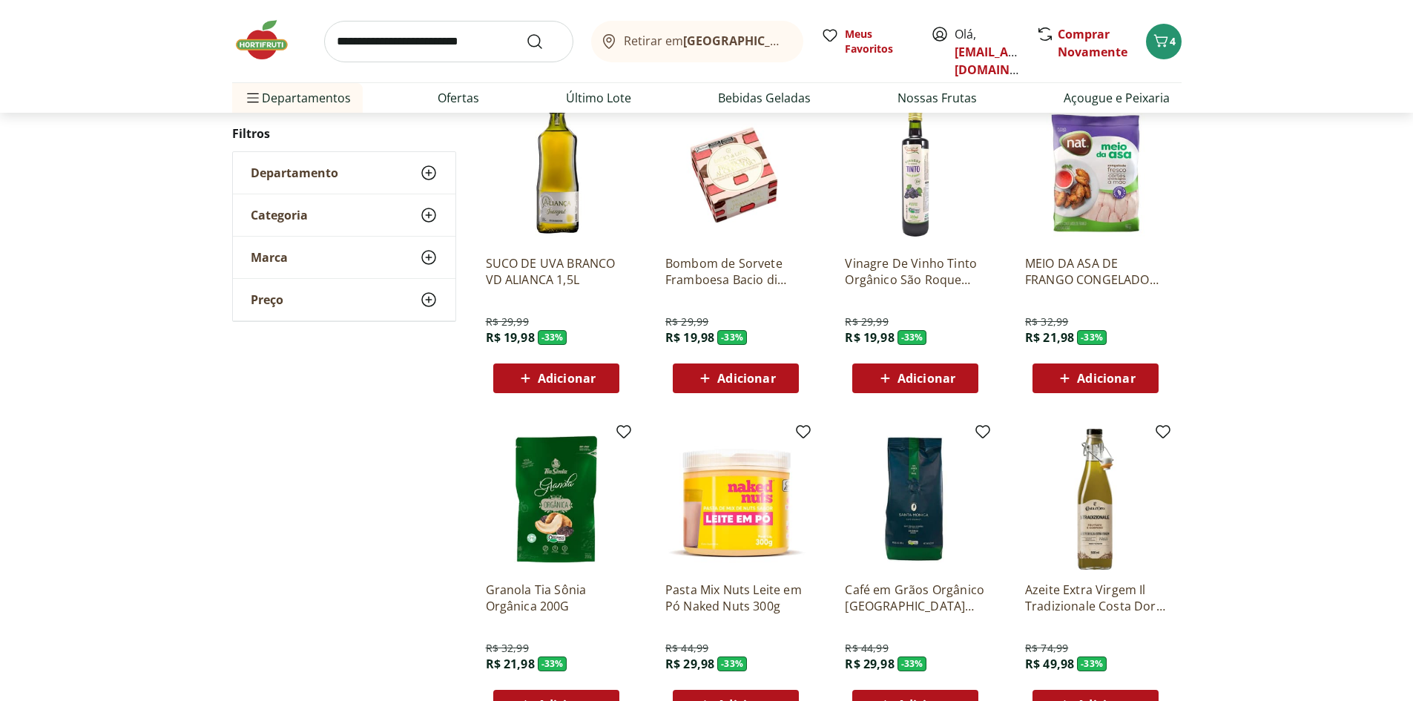
scroll to position [1207, 0]
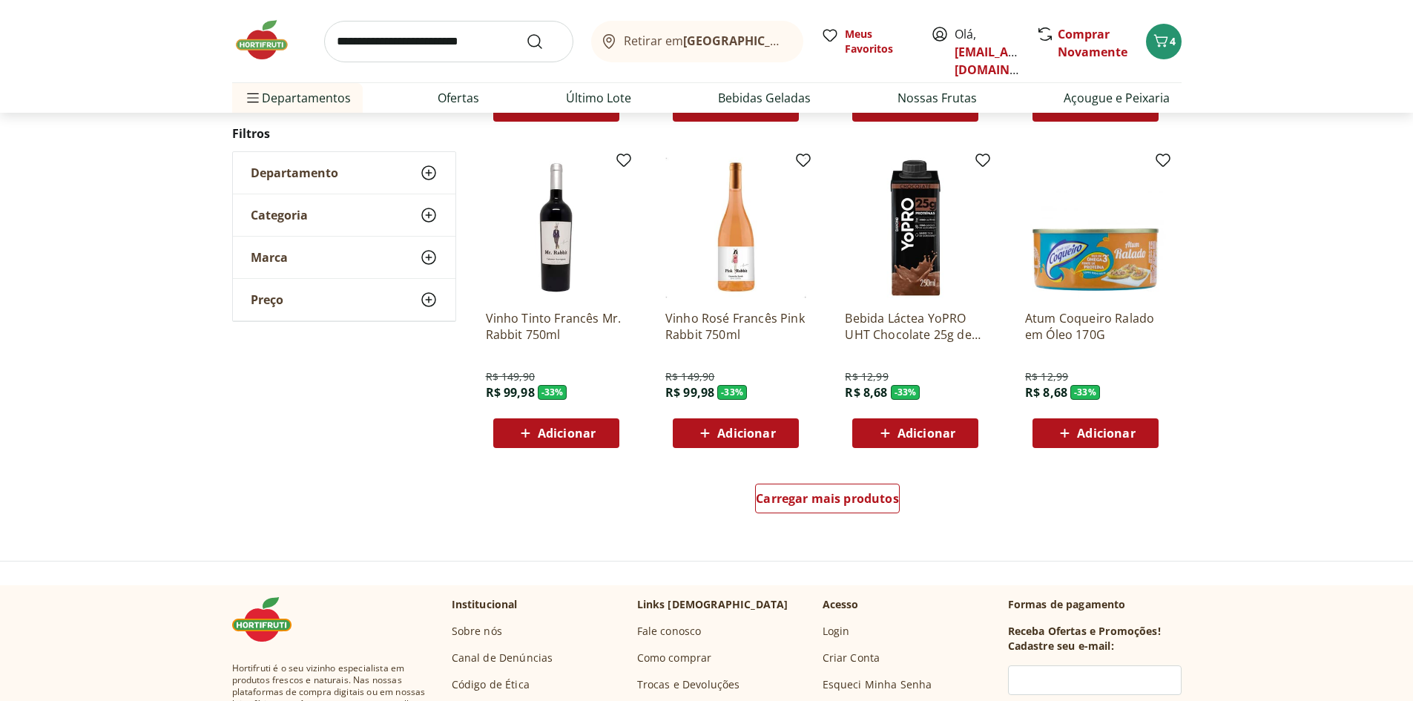
scroll to position [834, 0]
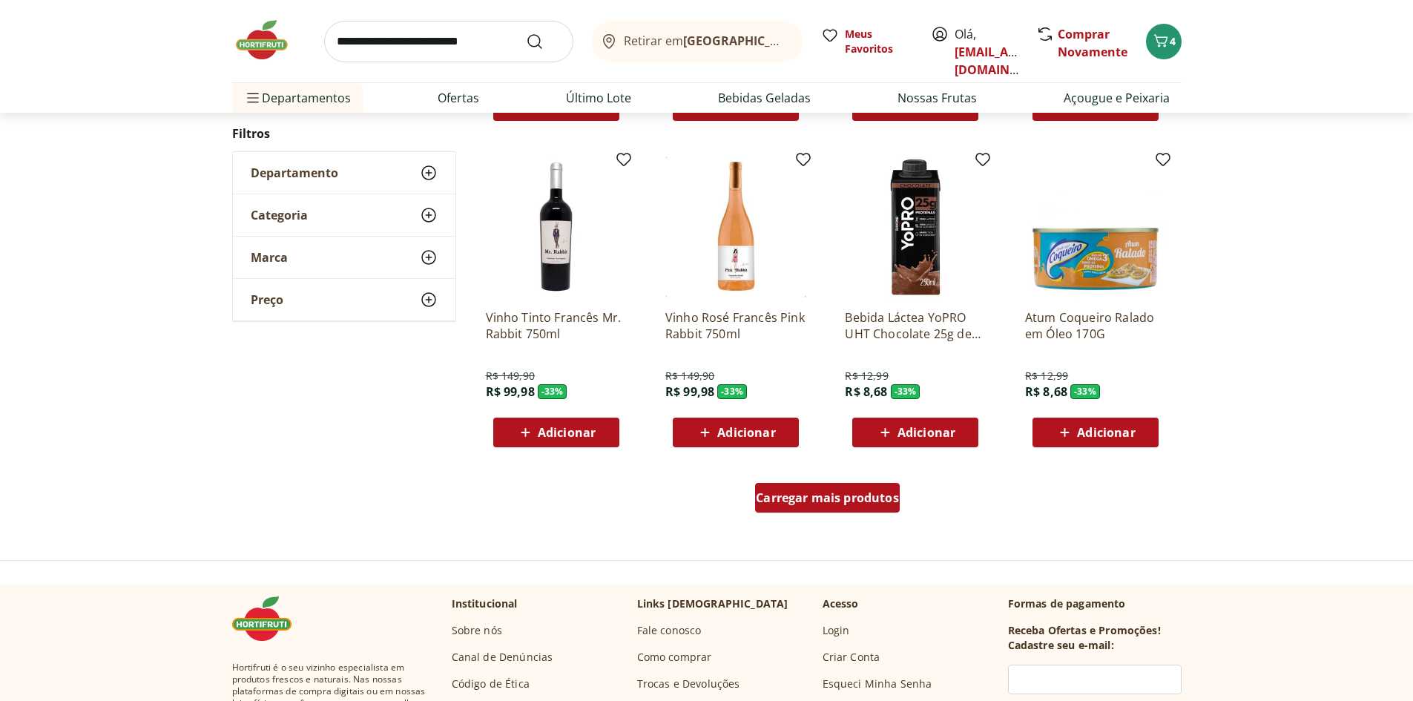
click at [785, 489] on div "Carregar mais produtos" at bounding box center [827, 498] width 145 height 30
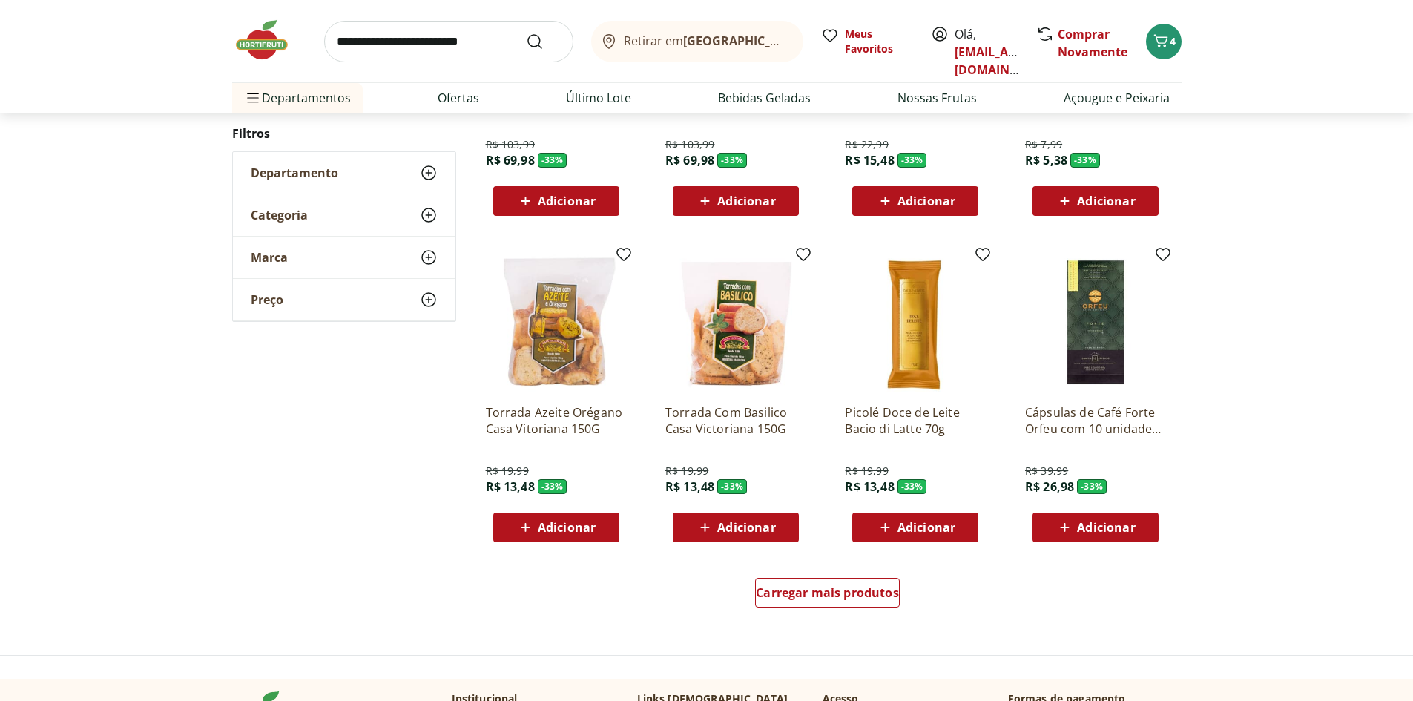
scroll to position [756, 0]
